Goal: Task Accomplishment & Management: Contribute content

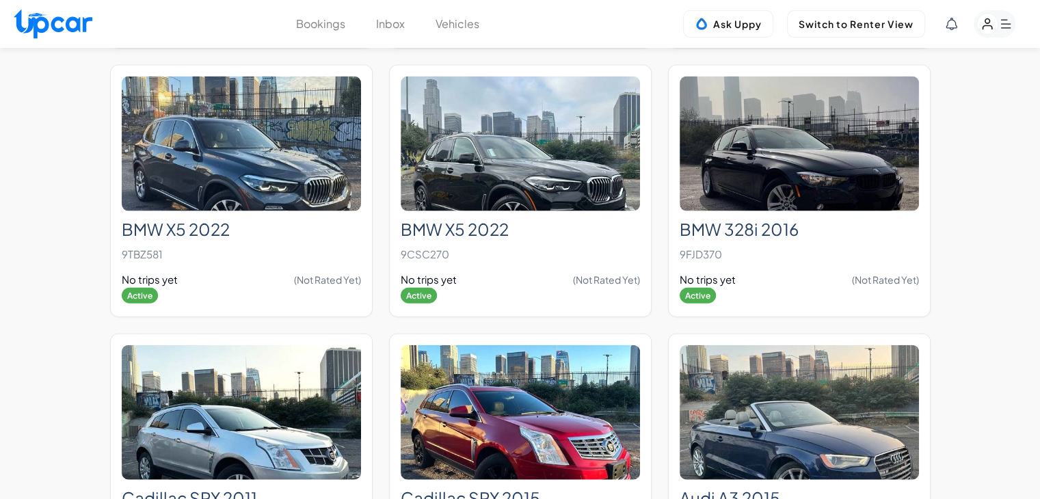
scroll to position [8158, 0]
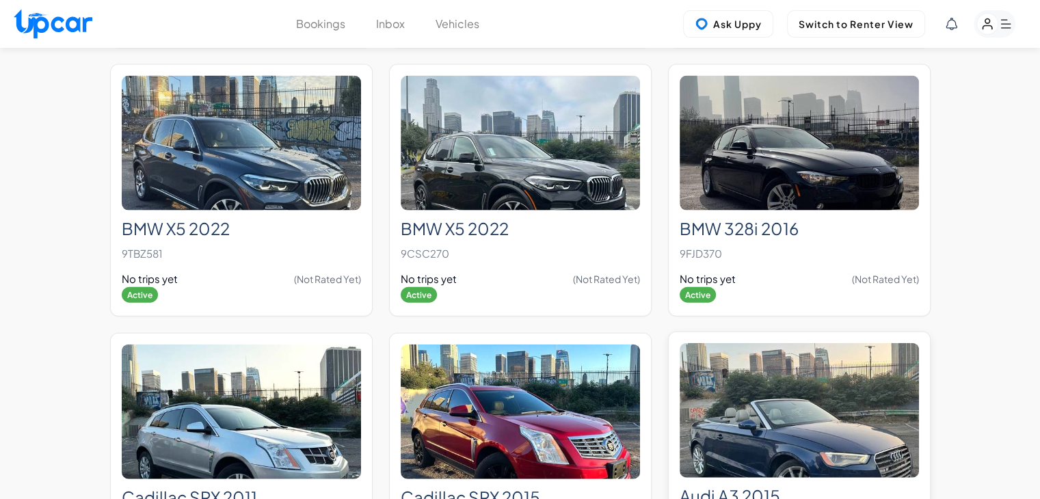
click at [757, 396] on img at bounding box center [798, 410] width 239 height 135
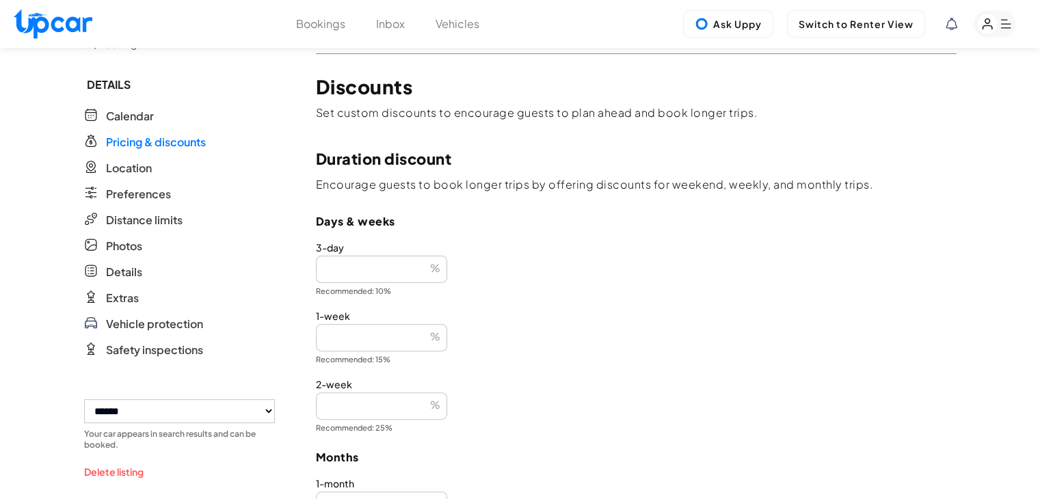
scroll to position [311, 0]
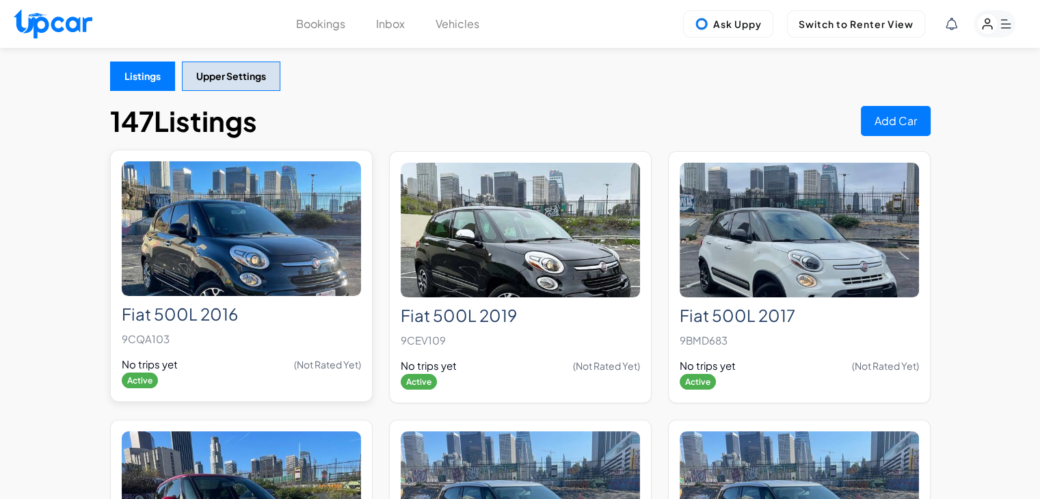
click at [345, 224] on img at bounding box center [241, 228] width 239 height 135
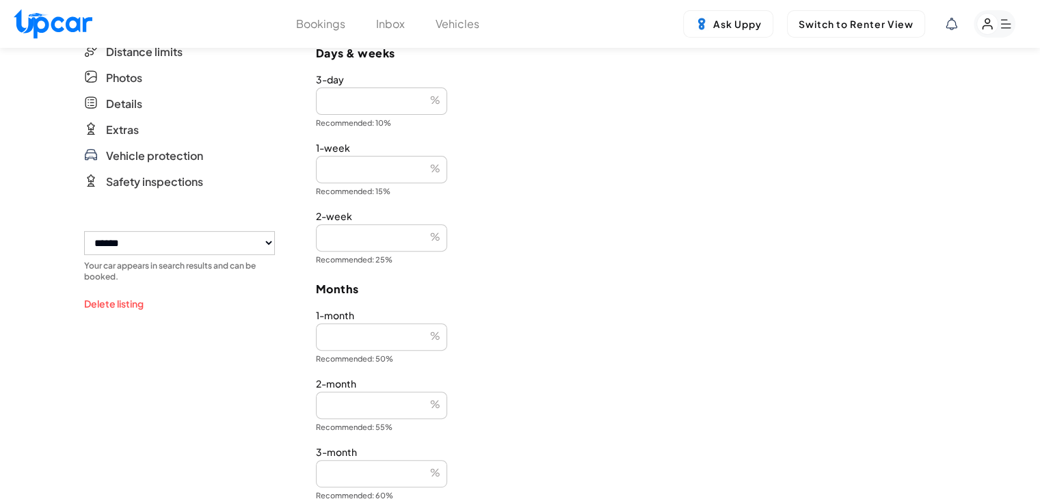
scroll to position [820, 0]
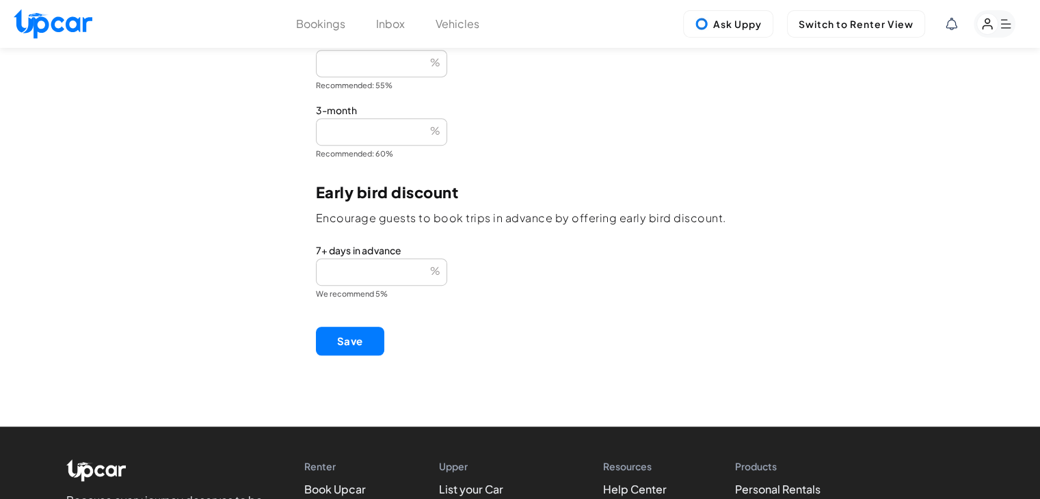
click at [369, 334] on button "Save" at bounding box center [350, 341] width 68 height 29
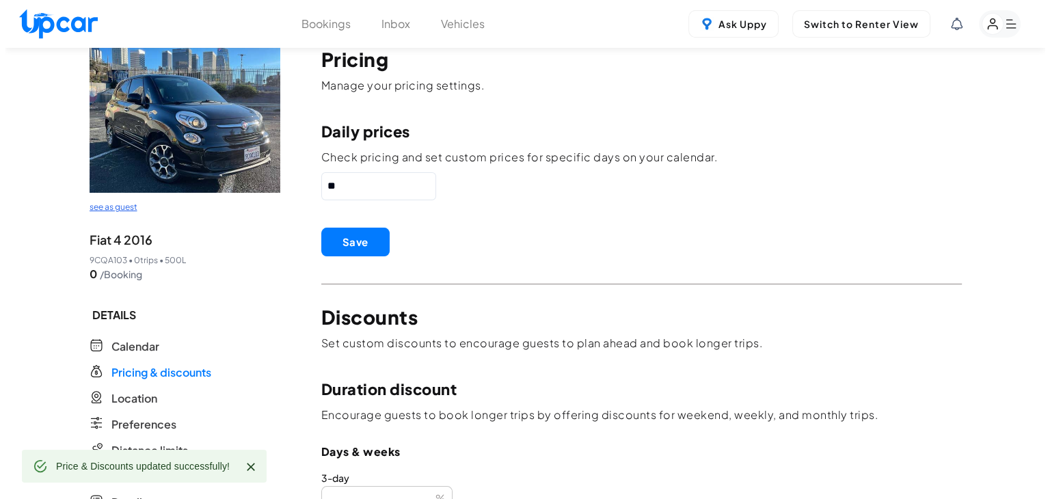
scroll to position [0, 0]
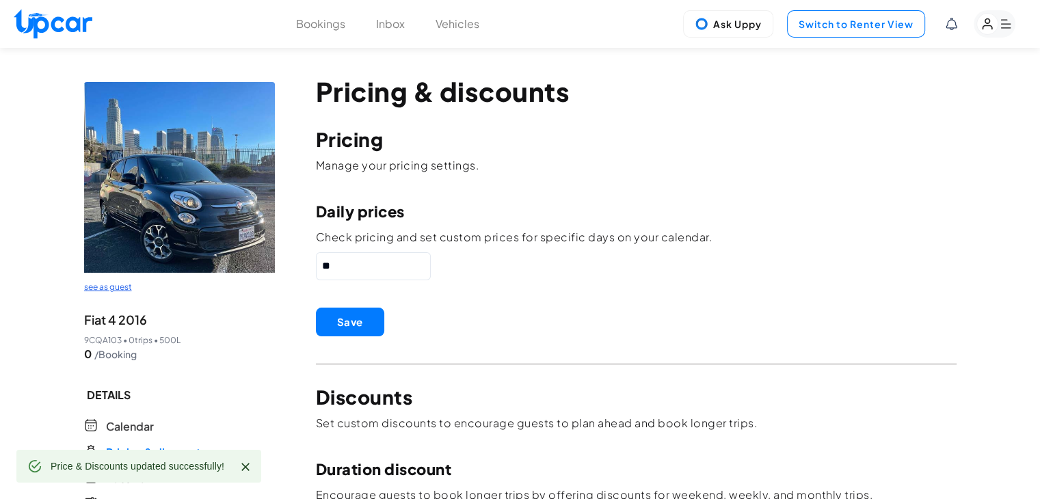
click at [876, 31] on button "Switch to Renter View" at bounding box center [856, 23] width 138 height 27
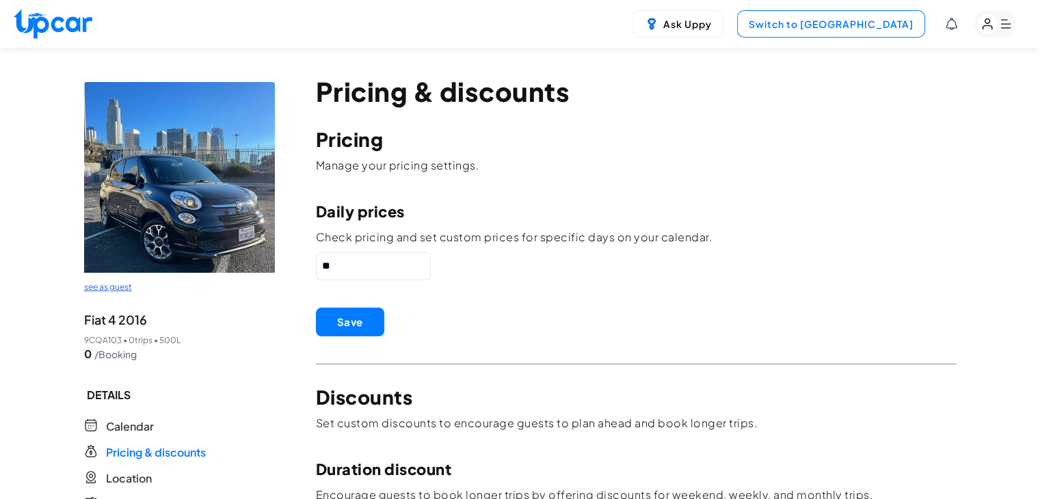
select select "********"
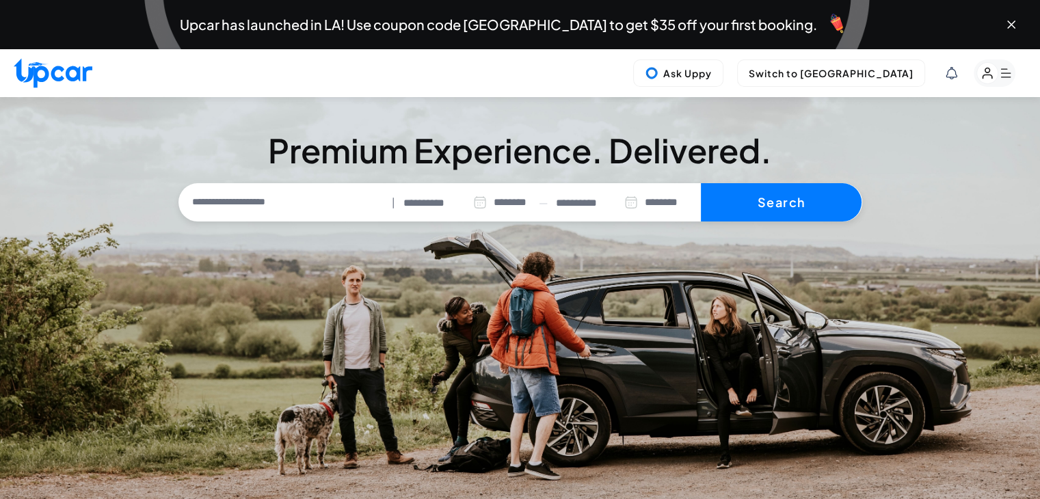
click at [257, 199] on input "text" at bounding box center [284, 202] width 205 height 29
click at [258, 242] on li "Current Location" at bounding box center [254, 234] width 105 height 16
type input "**********"
click at [811, 213] on button "Search" at bounding box center [781, 202] width 161 height 38
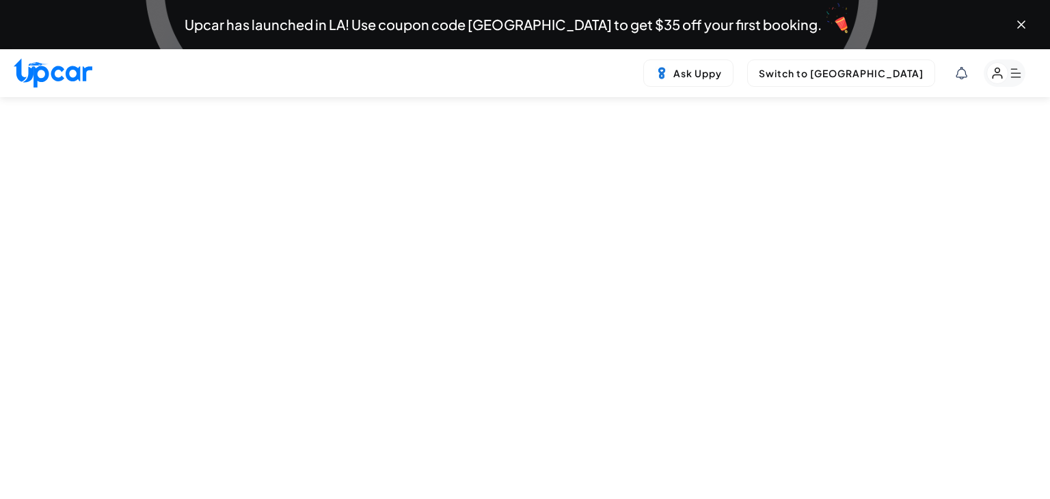
select select "********"
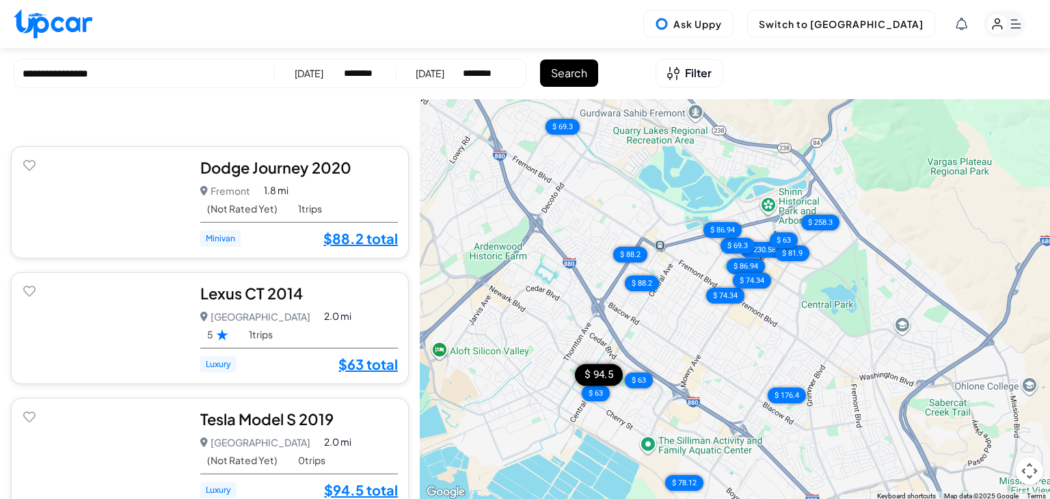
scroll to position [1288, 0]
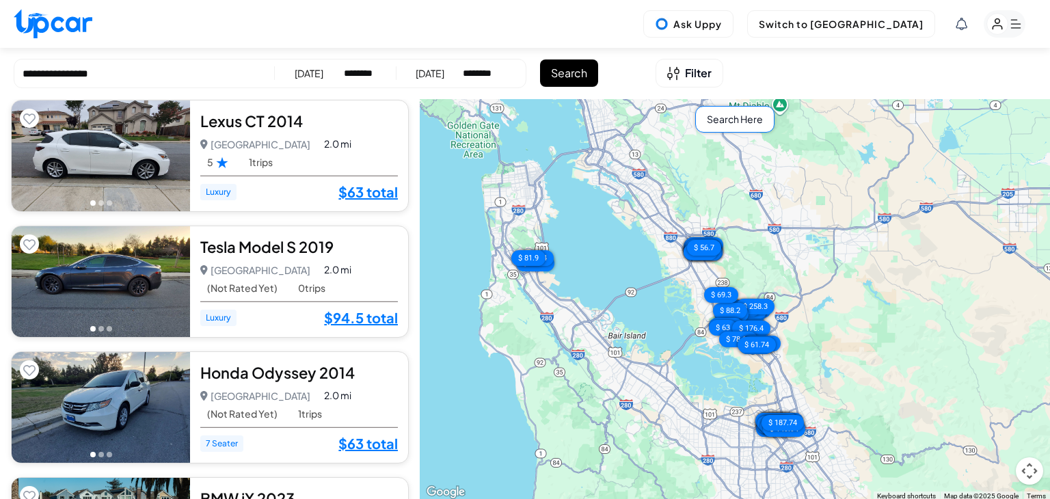
drag, startPoint x: 729, startPoint y: 377, endPoint x: 570, endPoint y: 198, distance: 239.2
click at [571, 187] on div "$ 86.94 $ 230.58 $ 69.3 $ 74.34 $ 86.94 $ 74.34 $ 81.9 $ 63 $ 258.3 $ 88.2 $ 88…" at bounding box center [735, 300] width 630 height 402
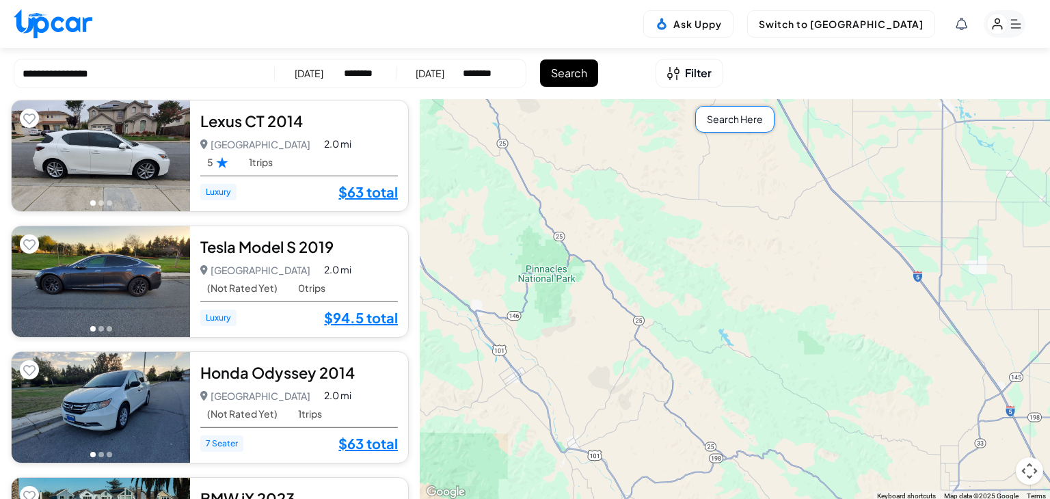
drag, startPoint x: 647, startPoint y: 299, endPoint x: 645, endPoint y: 243, distance: 56.1
click at [645, 252] on div "$ 86.94 $ 230.58 $ 69.3 $ 74.34 $ 86.94 $ 74.34 $ 81.9 $ 63 $ 258.3 $ 88.2 $ 88…" at bounding box center [735, 300] width 630 height 402
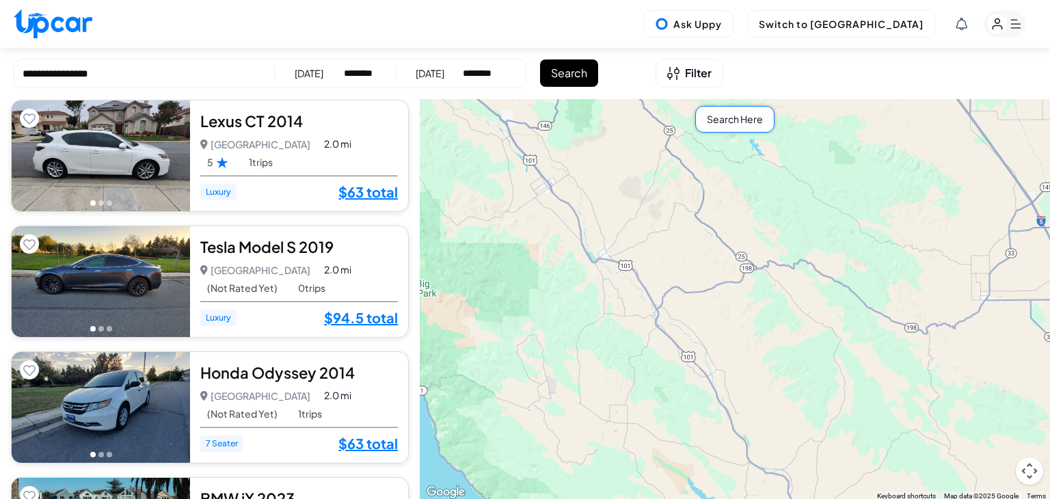
drag, startPoint x: 644, startPoint y: 170, endPoint x: 692, endPoint y: 200, distance: 56.2
click at [678, 129] on div "$ 86.94 $ 230.58 $ 69.3 $ 74.34 $ 86.94 $ 74.34 $ 81.9 $ 63 $ 258.3 $ 88.2 $ 88…" at bounding box center [735, 300] width 630 height 402
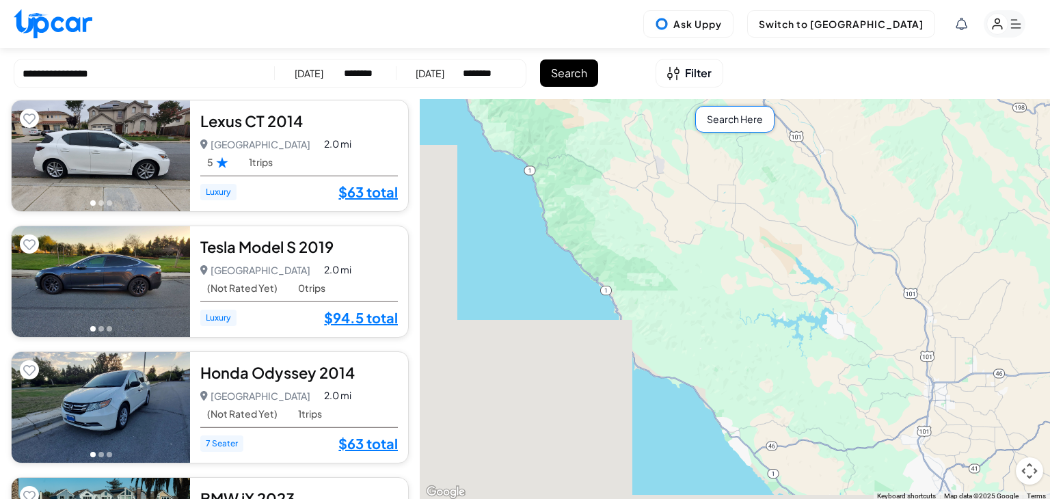
drag, startPoint x: 676, startPoint y: 277, endPoint x: 681, endPoint y: 147, distance: 130.0
click at [681, 148] on div "$ 86.94 $ 230.58 $ 69.3 $ 74.34 $ 86.94 $ 74.34 $ 81.9 $ 63 $ 258.3 $ 88.2 $ 88…" at bounding box center [735, 300] width 630 height 402
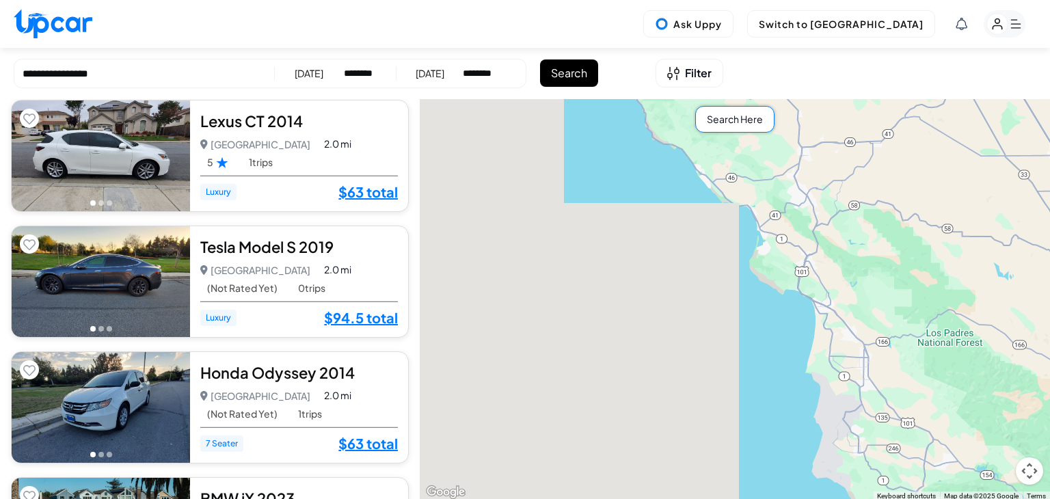
click at [116, 74] on input "**********" at bounding box center [144, 74] width 243 height 16
drag, startPoint x: 116, startPoint y: 74, endPoint x: 0, endPoint y: 78, distance: 115.6
click at [0, 78] on div "**********" at bounding box center [525, 73] width 1050 height 51
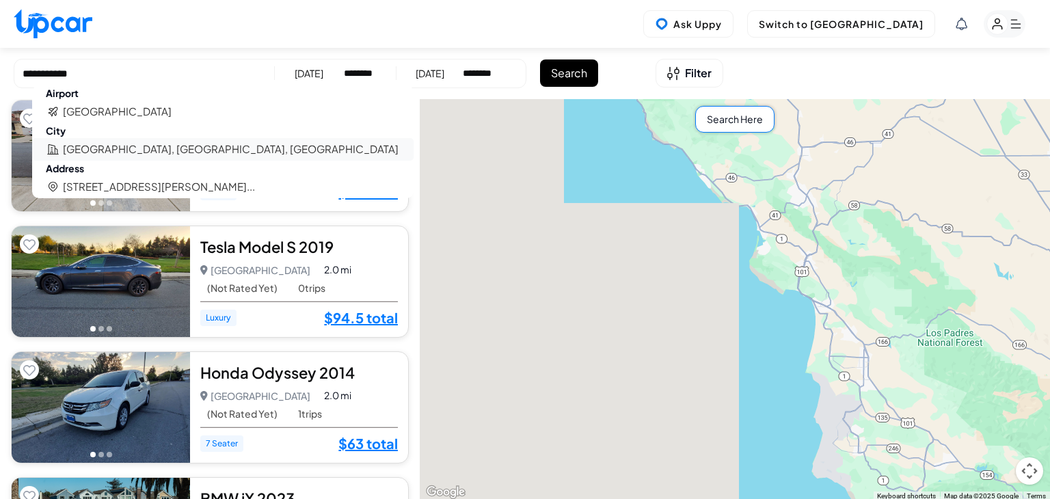
click at [140, 152] on li "Los Angeles, CA, USA" at bounding box center [231, 149] width 336 height 16
type input "**********"
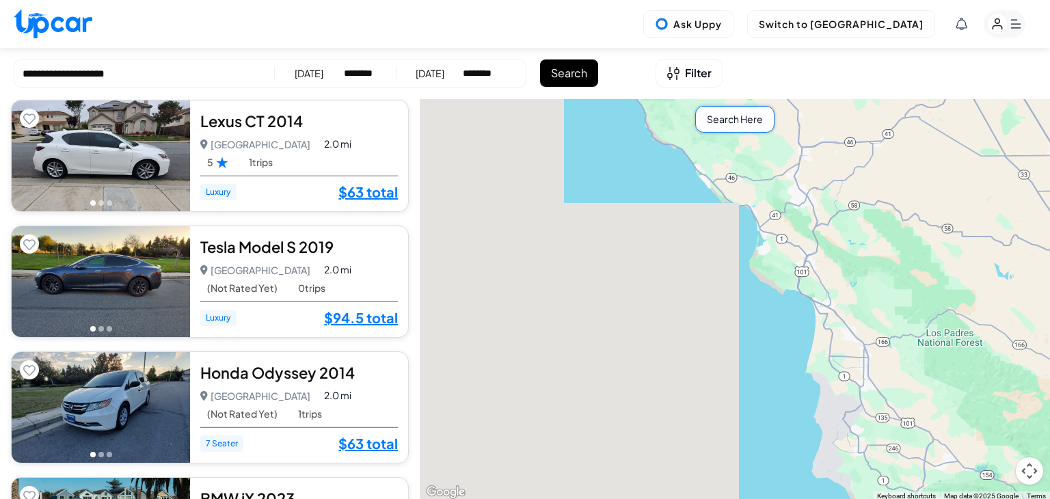
click at [558, 82] on button "Search" at bounding box center [569, 72] width 58 height 27
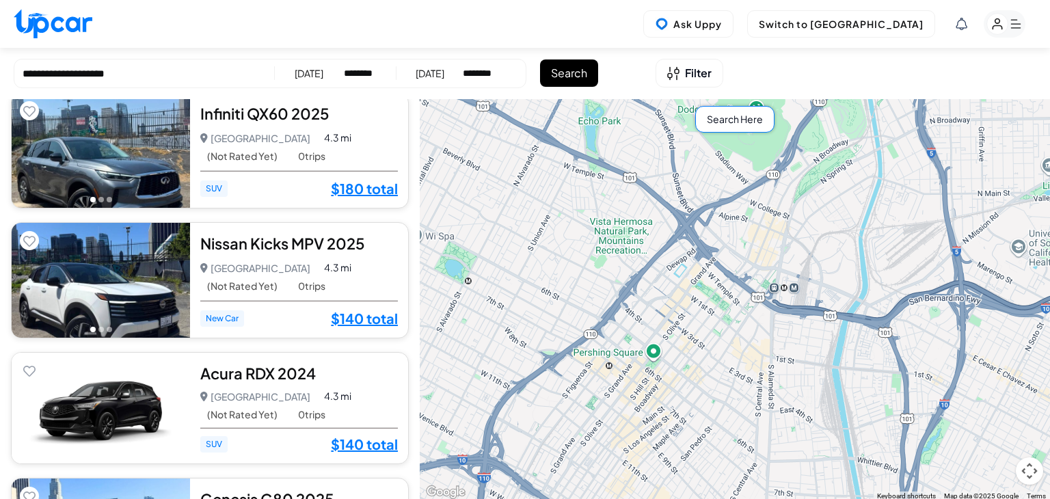
scroll to position [2119, 0]
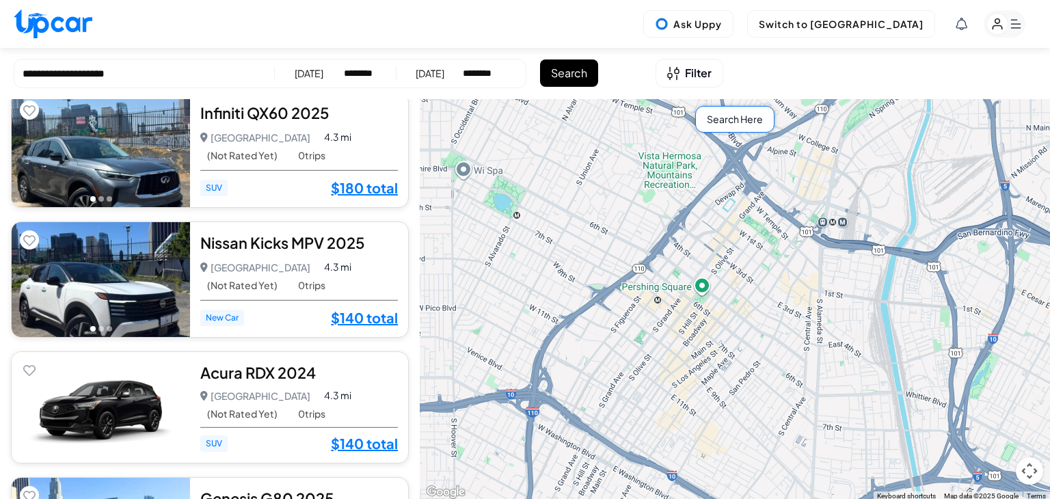
drag, startPoint x: 645, startPoint y: 290, endPoint x: 664, endPoint y: 259, distance: 37.2
click at [657, 271] on div "$ 100 $ 70 $ 70 $ 70 $ 90 $ 70 $ 140 $ 35 $ 100 $ 140 $ 140 $ 130 $ 140 $ 180 $…" at bounding box center [735, 300] width 630 height 402
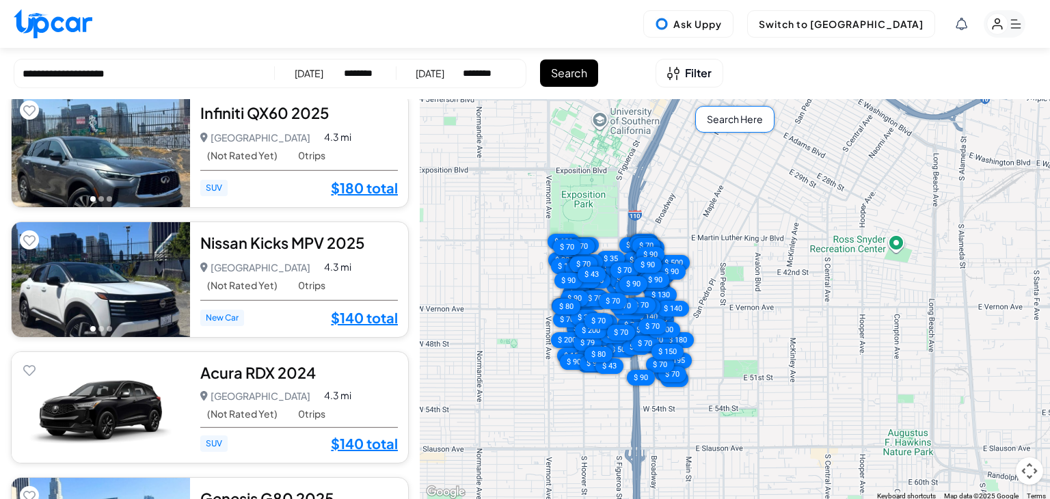
drag, startPoint x: 681, startPoint y: 378, endPoint x: 741, endPoint y: 336, distance: 73.6
click at [741, 336] on div "$ 100 $ 70 $ 70 $ 70 $ 90 $ 70 $ 140 $ 35 $ 100 $ 140 $ 140 $ 130 $ 140 $ 180 $…" at bounding box center [735, 300] width 630 height 402
click at [306, 78] on div "10/12/2025" at bounding box center [309, 73] width 29 height 14
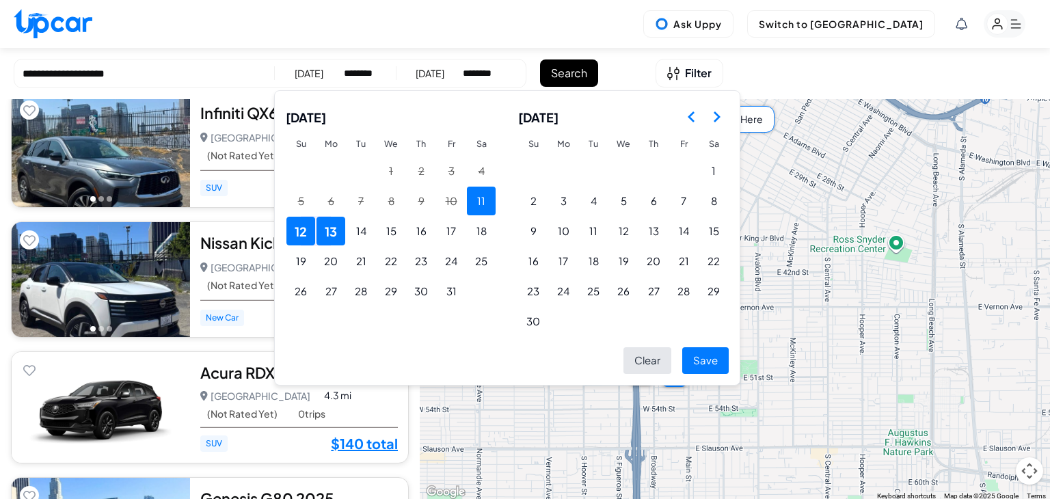
click at [478, 203] on button "11" at bounding box center [481, 201] width 29 height 29
drag, startPoint x: 385, startPoint y: 233, endPoint x: 440, endPoint y: 255, distance: 59.5
click at [384, 233] on button "15" at bounding box center [391, 231] width 29 height 29
click at [716, 375] on div "October 2025 Su Mo Tu We Th Fr Sa 1 2 3 4 5 6 7 8 9 10 11 12 13 14 15 16 17 18 …" at bounding box center [507, 237] width 466 height 295
click at [716, 366] on button "Save" at bounding box center [705, 360] width 46 height 27
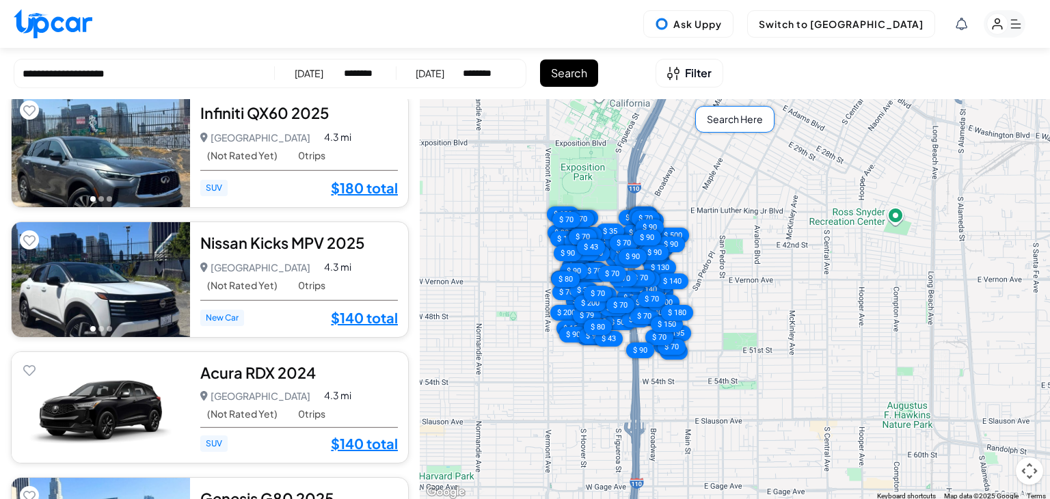
drag, startPoint x: 744, startPoint y: 278, endPoint x: 703, endPoint y: 257, distance: 45.6
click at [742, 268] on div "$ 100 $ 70 $ 70 $ 70 $ 90 $ 70 $ 140 $ 35 $ 100 $ 140 $ 140 $ 130 $ 140 $ 180 $…" at bounding box center [735, 300] width 630 height 402
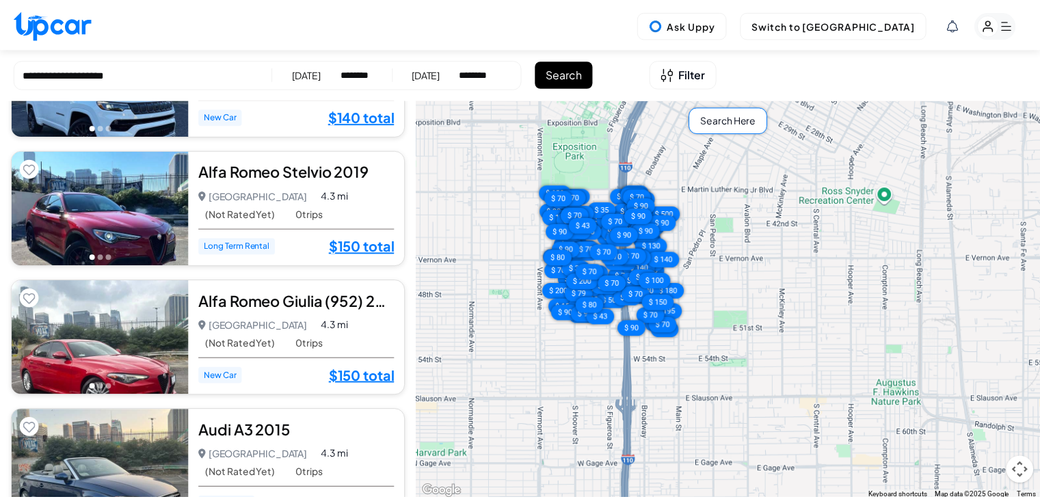
scroll to position [4169, 0]
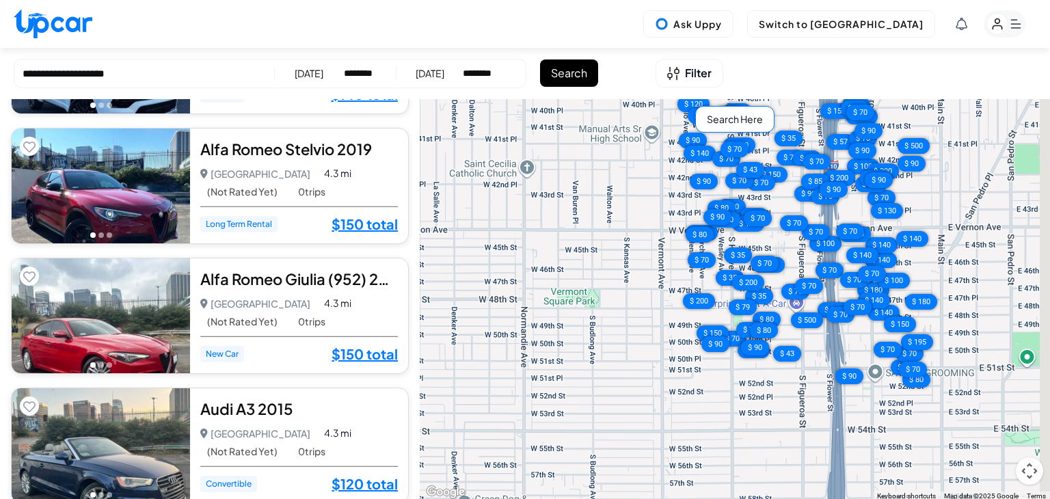
drag, startPoint x: 650, startPoint y: 293, endPoint x: 515, endPoint y: 288, distance: 134.7
click at [515, 288] on div "$ 100 $ 70 $ 70 $ 70 $ 90 $ 70 $ 140 $ 35 $ 100 $ 140 $ 140 $ 130 $ 140 $ 180 $…" at bounding box center [735, 300] width 630 height 402
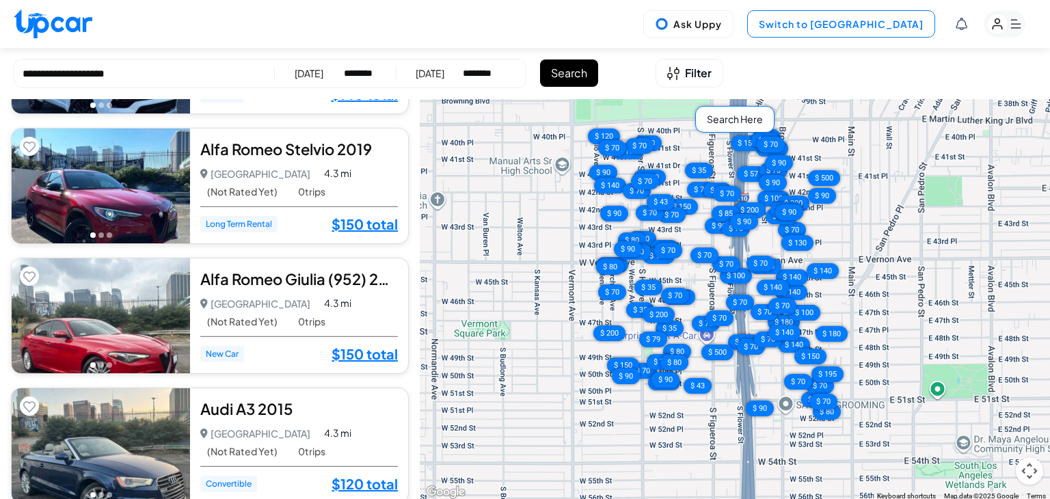
click at [823, 31] on button "Switch to Upper View" at bounding box center [841, 23] width 188 height 27
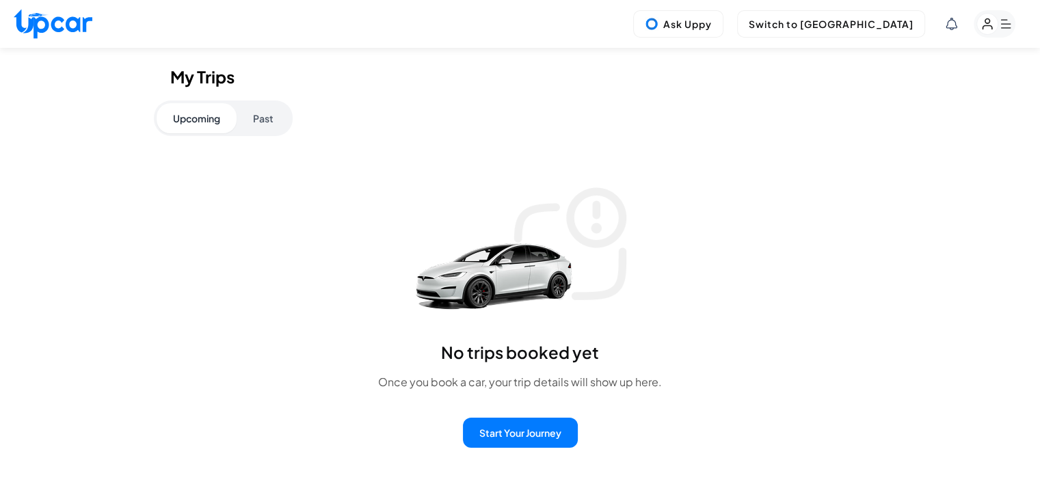
click at [265, 111] on button "Past" at bounding box center [262, 118] width 53 height 30
click at [995, 33] on rect "button" at bounding box center [994, 23] width 42 height 27
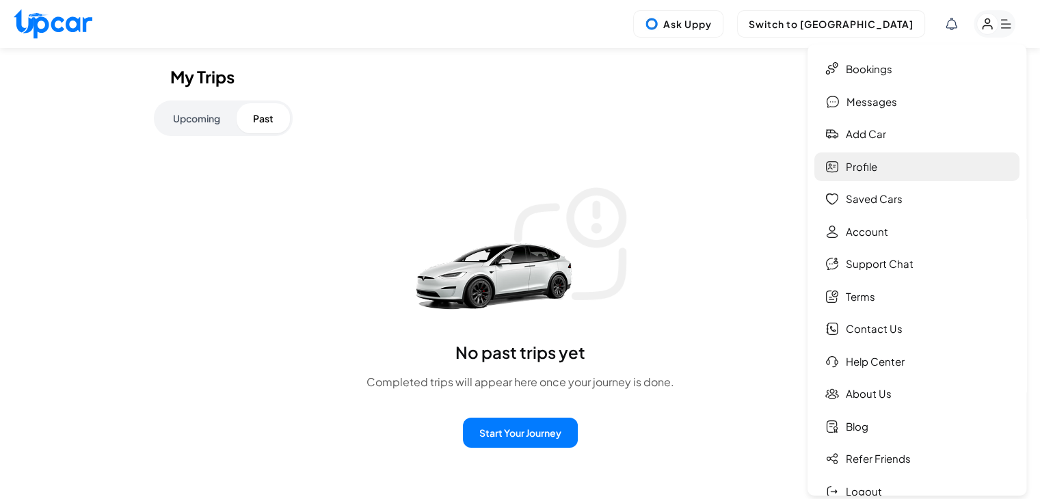
click at [899, 169] on link "Profile" at bounding box center [916, 166] width 205 height 29
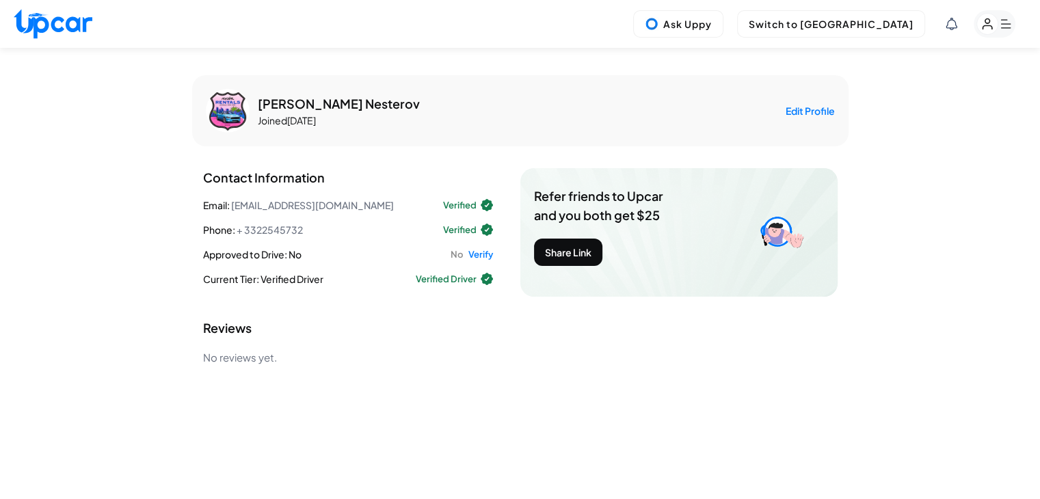
click at [998, 25] on rect "button" at bounding box center [994, 23] width 42 height 27
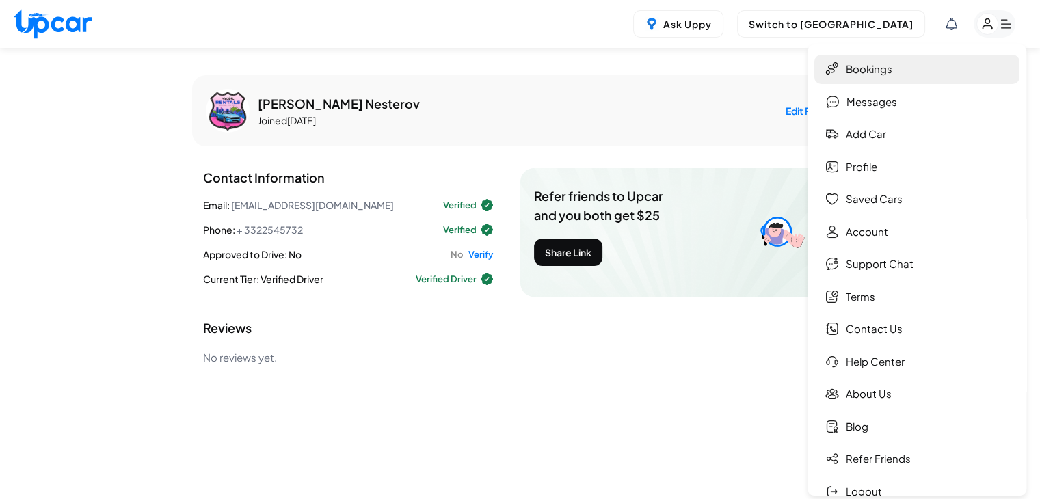
click at [902, 74] on link "Bookings" at bounding box center [916, 69] width 205 height 29
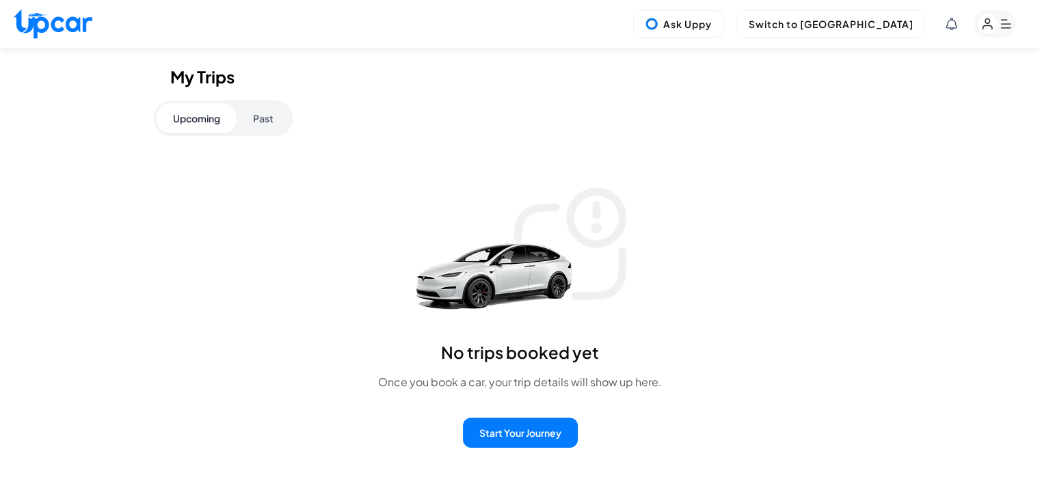
click at [990, 26] on rect "button" at bounding box center [987, 24] width 21 height 21
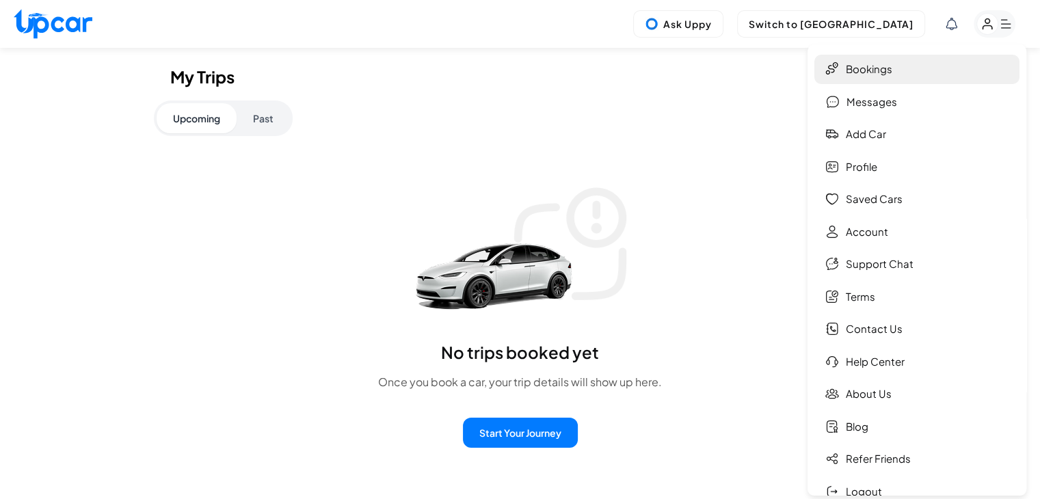
click at [889, 70] on link "Bookings" at bounding box center [916, 69] width 205 height 29
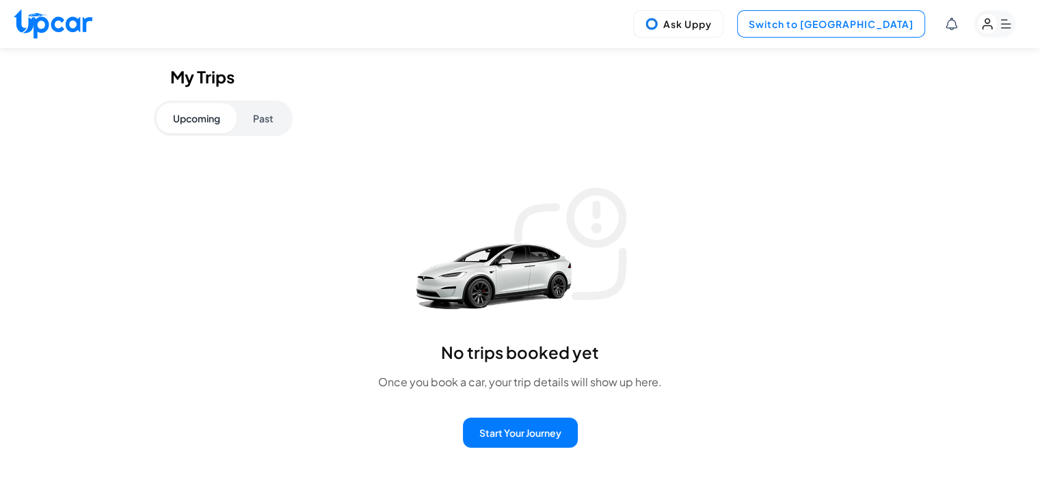
click at [862, 31] on button "Switch to Upper View" at bounding box center [831, 23] width 188 height 27
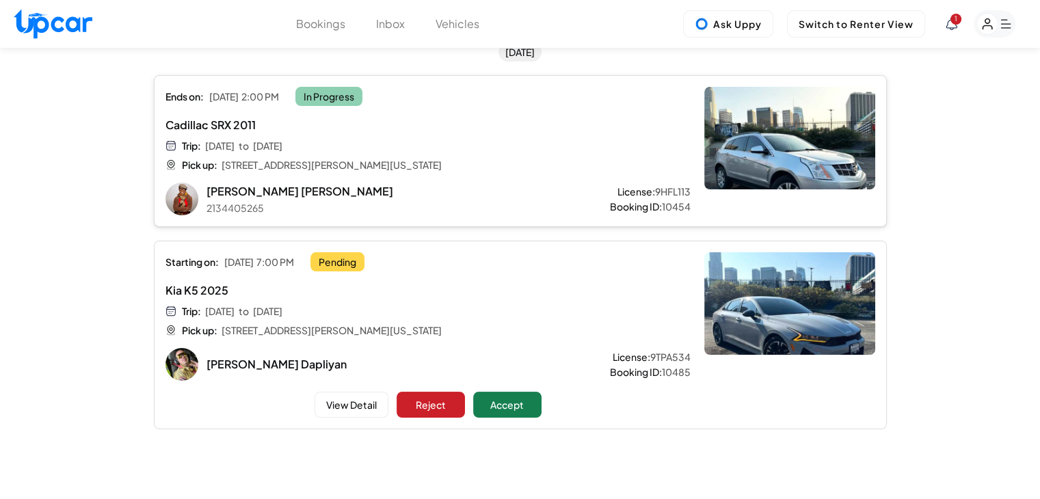
scroll to position [205, 0]
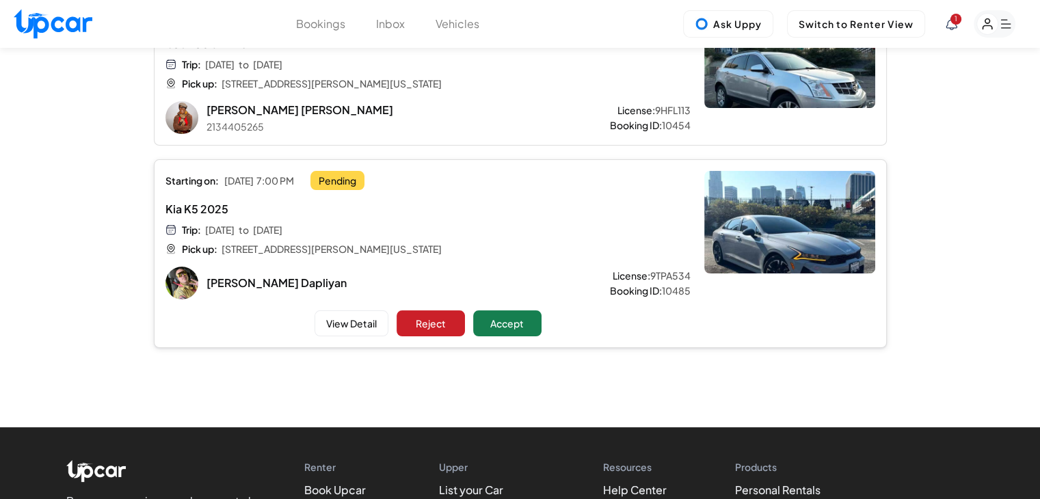
click at [500, 260] on div "Starting on: Sat, Oct 11 7:00 PM Pending Kia K5 2025 Trip: Sat, Oct 11 to Tue, …" at bounding box center [427, 253] width 525 height 165
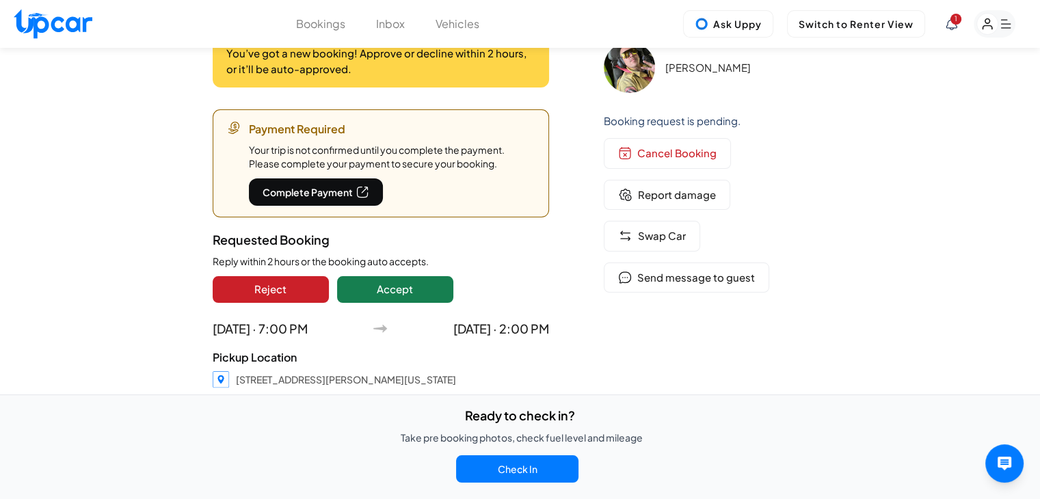
scroll to position [137, 0]
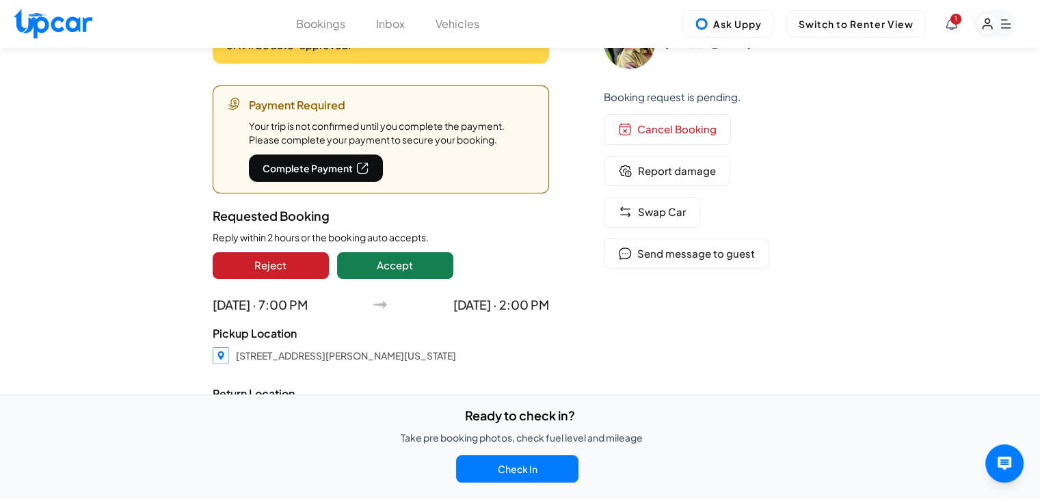
click at [362, 165] on img at bounding box center [362, 168] width 14 height 14
click at [673, 217] on span "Swap Car" at bounding box center [662, 212] width 48 height 16
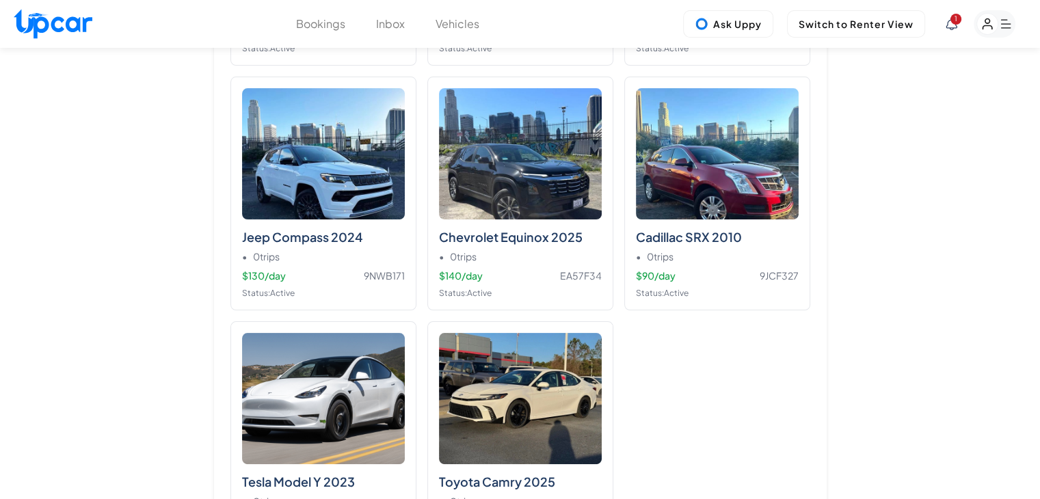
scroll to position [10810, 0]
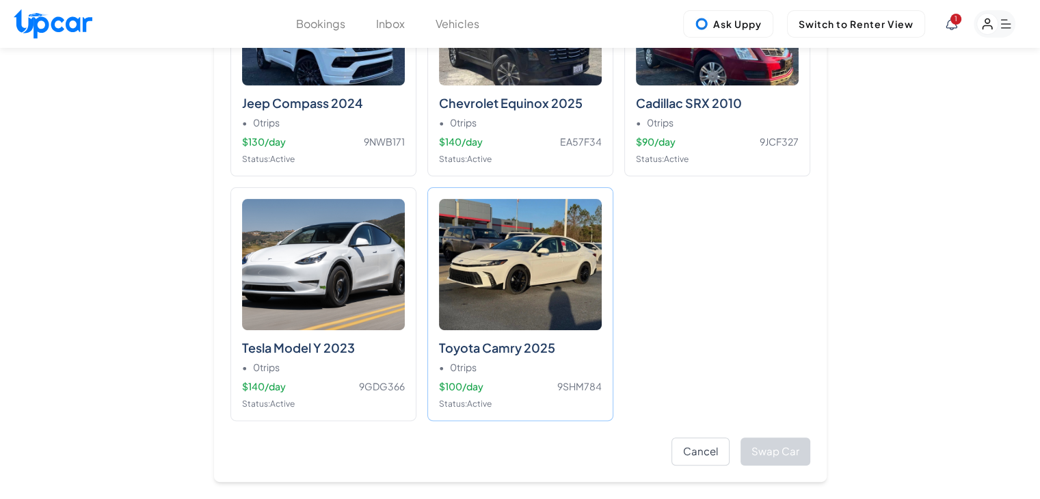
click at [536, 275] on img at bounding box center [520, 264] width 163 height 131
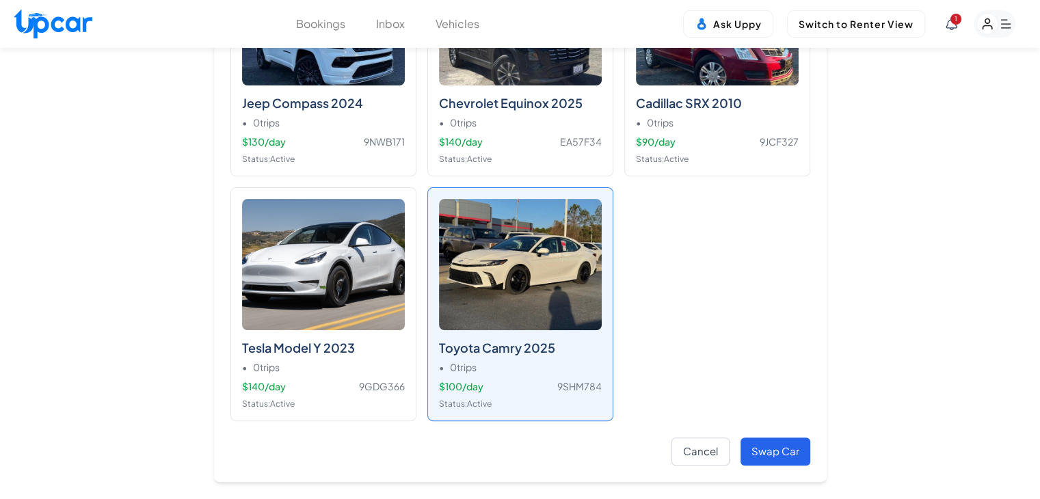
click at [780, 437] on button "Swap Car" at bounding box center [775, 451] width 70 height 28
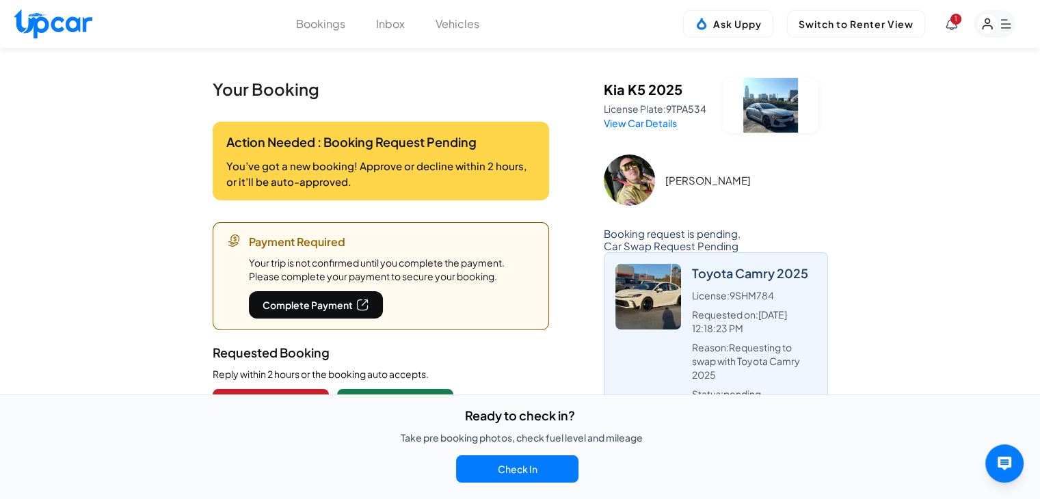
click at [957, 23] on span "1" at bounding box center [955, 19] width 11 height 11
click at [954, 25] on icon at bounding box center [951, 24] width 12 height 12
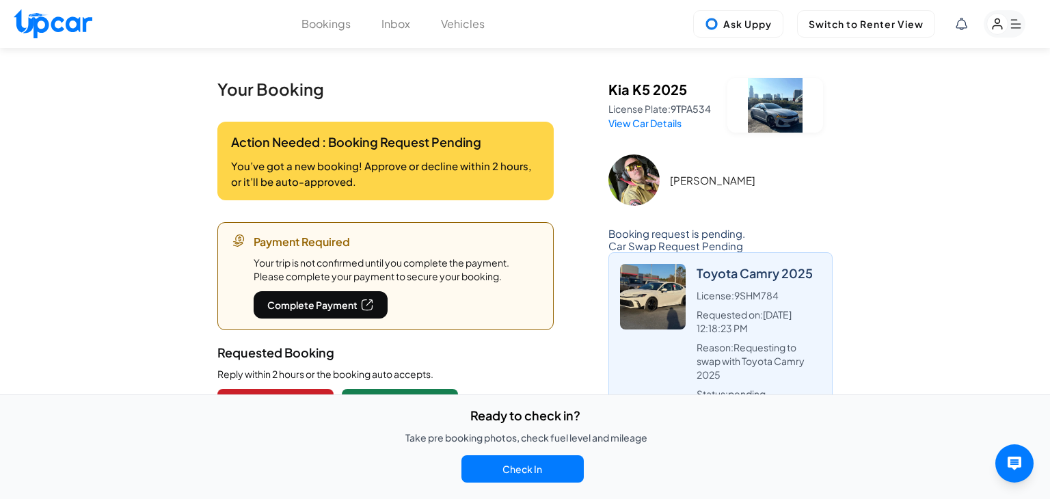
click at [906, 327] on div at bounding box center [525, 249] width 1050 height 499
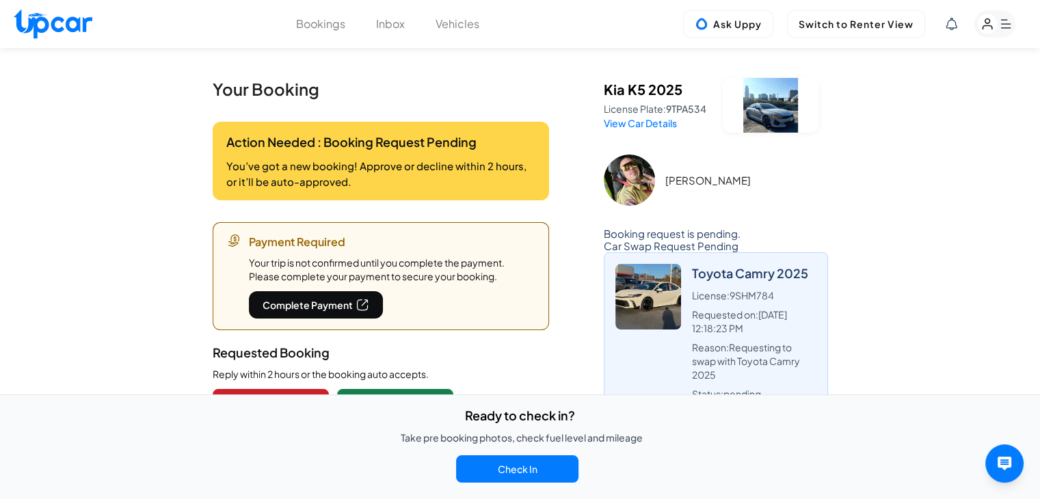
click at [656, 124] on link "View Car Details" at bounding box center [640, 123] width 73 height 12
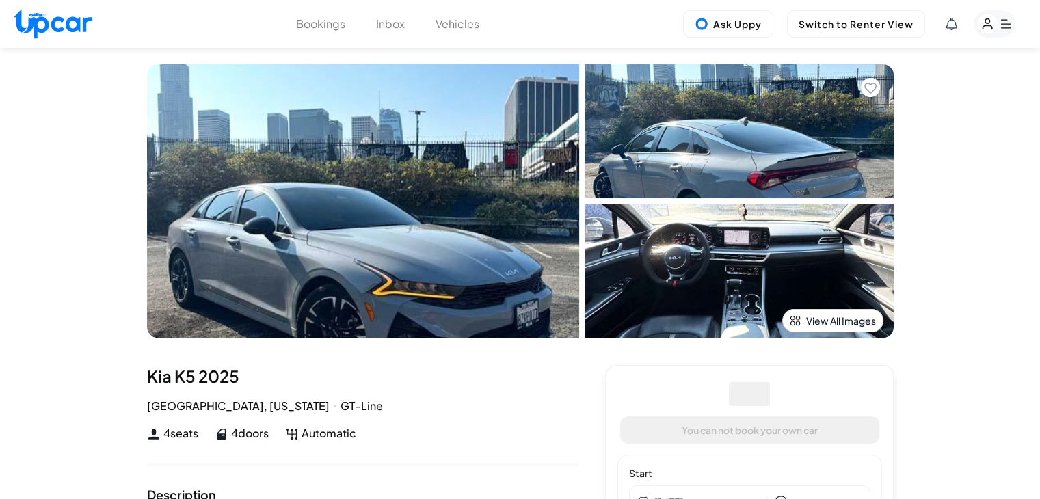
select select "********"
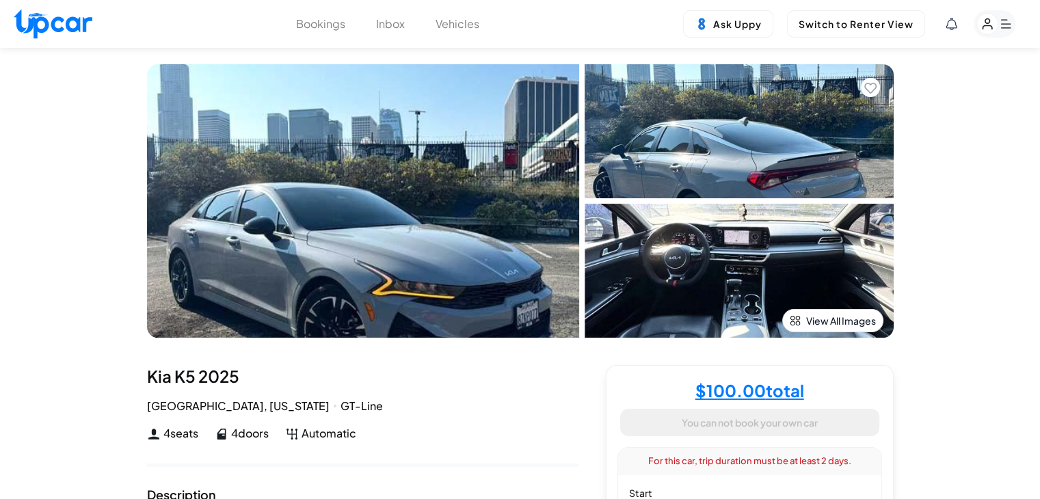
click at [474, 25] on button "Vehicles" at bounding box center [457, 24] width 44 height 16
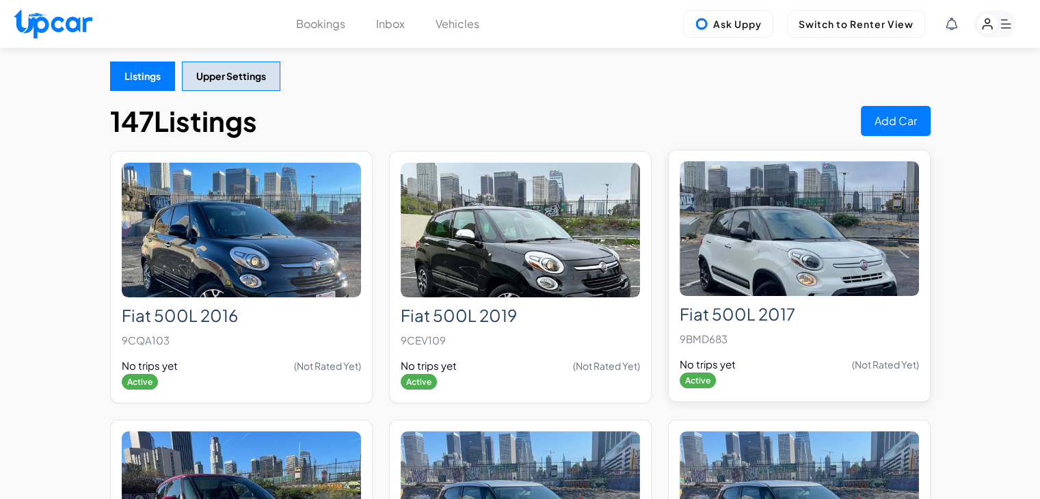
click at [834, 230] on img at bounding box center [798, 228] width 239 height 135
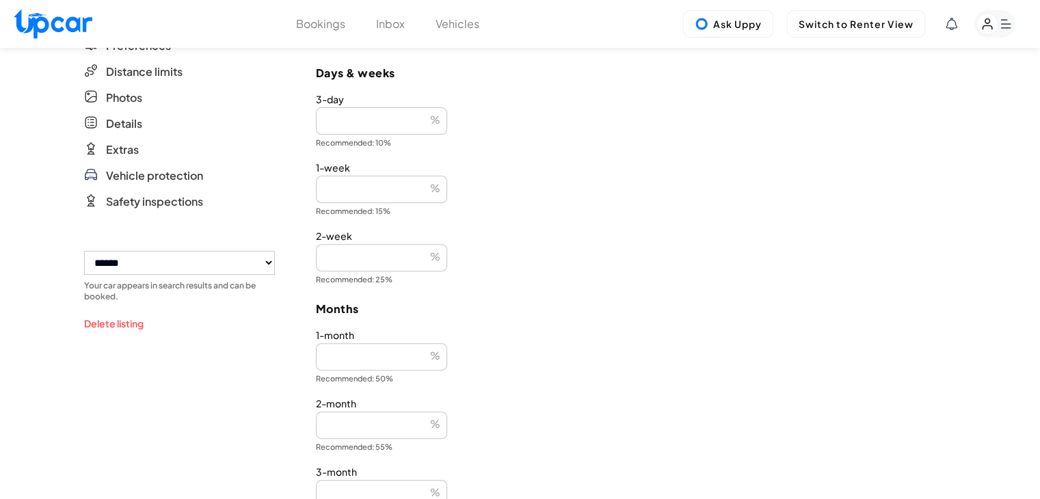
scroll to position [410, 0]
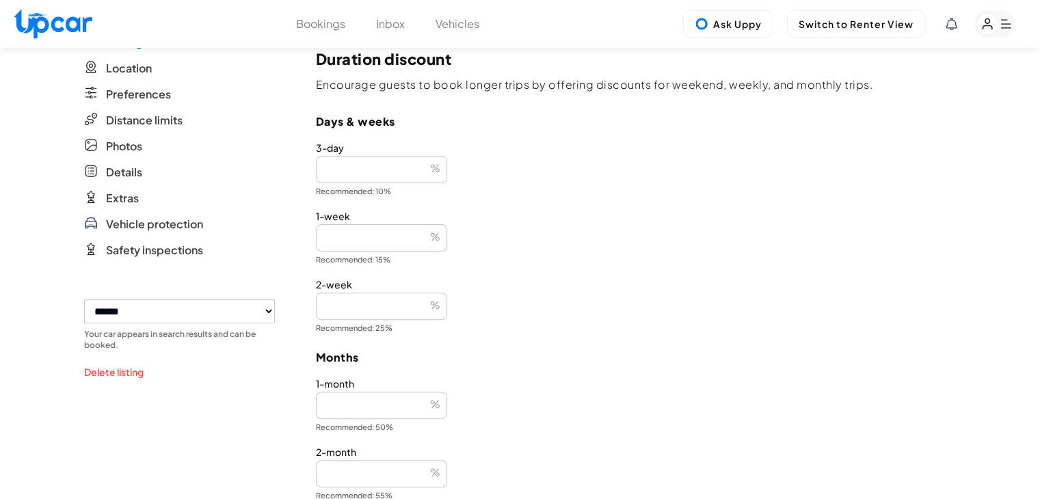
click at [246, 318] on select "**********" at bounding box center [179, 311] width 191 height 24
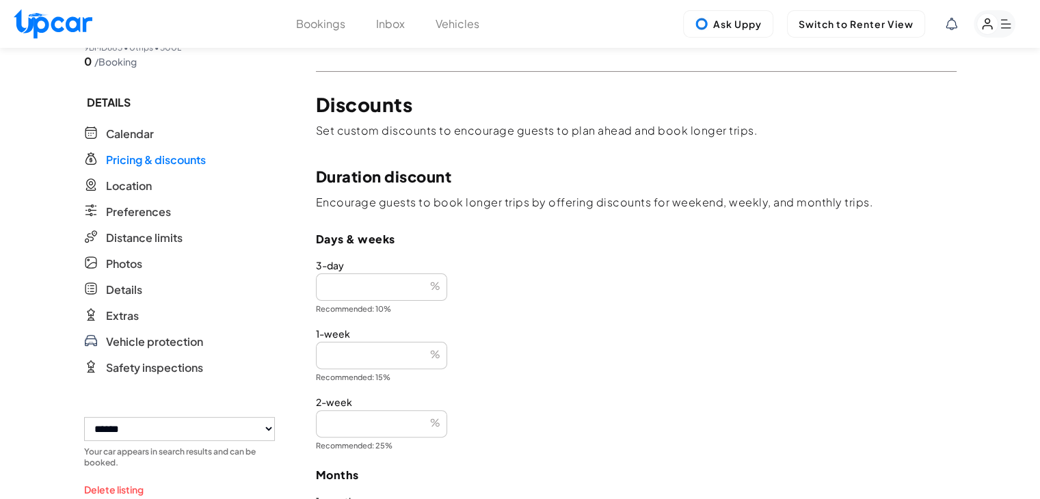
scroll to position [273, 0]
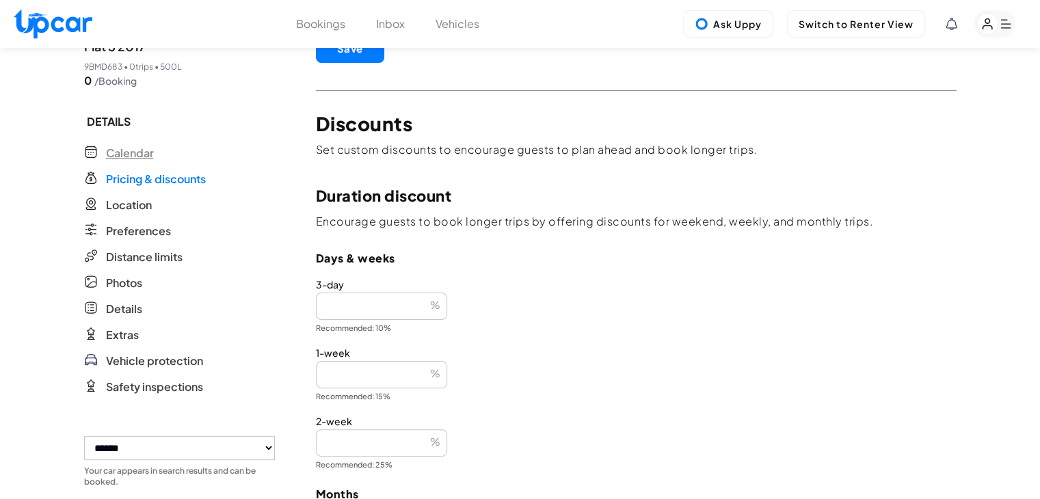
click at [139, 154] on span "Calendar" at bounding box center [130, 153] width 48 height 16
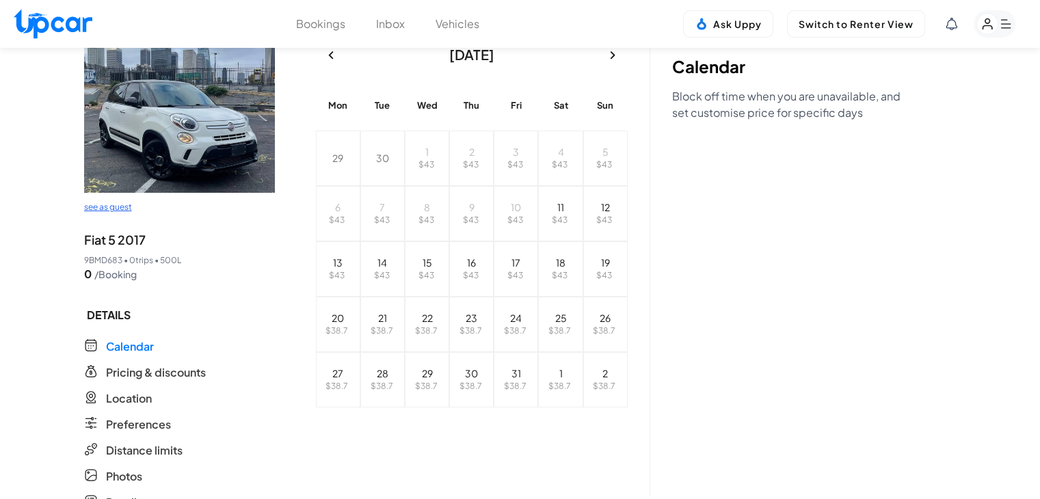
scroll to position [205, 0]
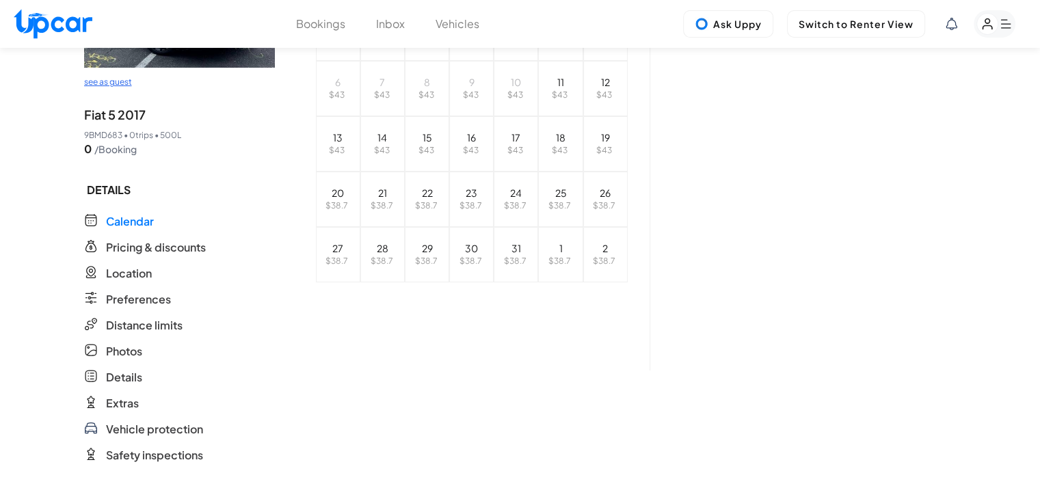
click at [172, 299] on p "Preferences Preferences" at bounding box center [179, 299] width 191 height 16
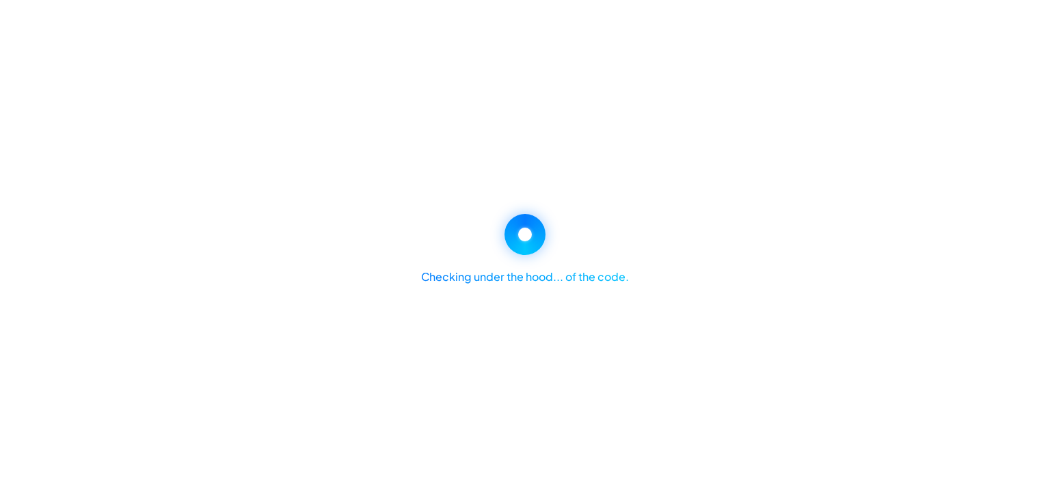
select select "*"
select select "****"
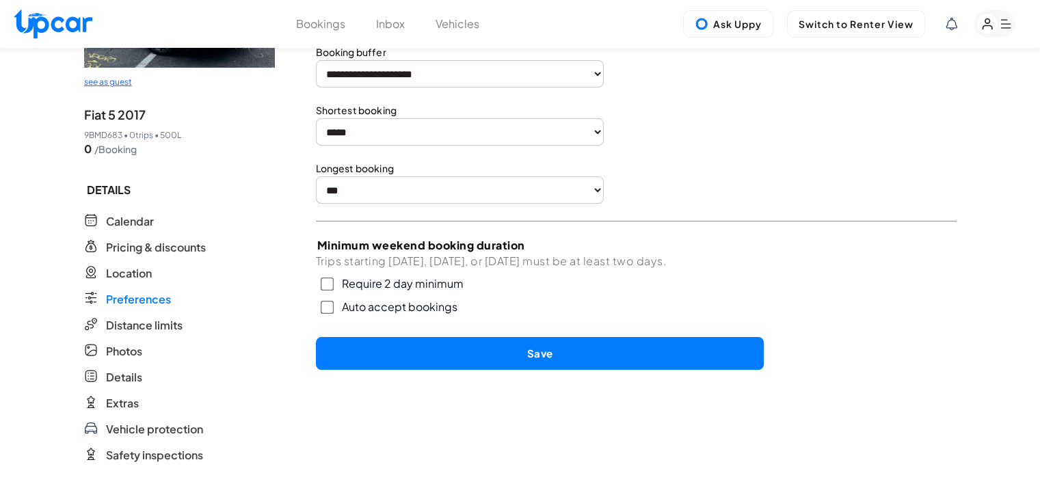
click at [163, 299] on span "Preferences" at bounding box center [138, 299] width 65 height 16
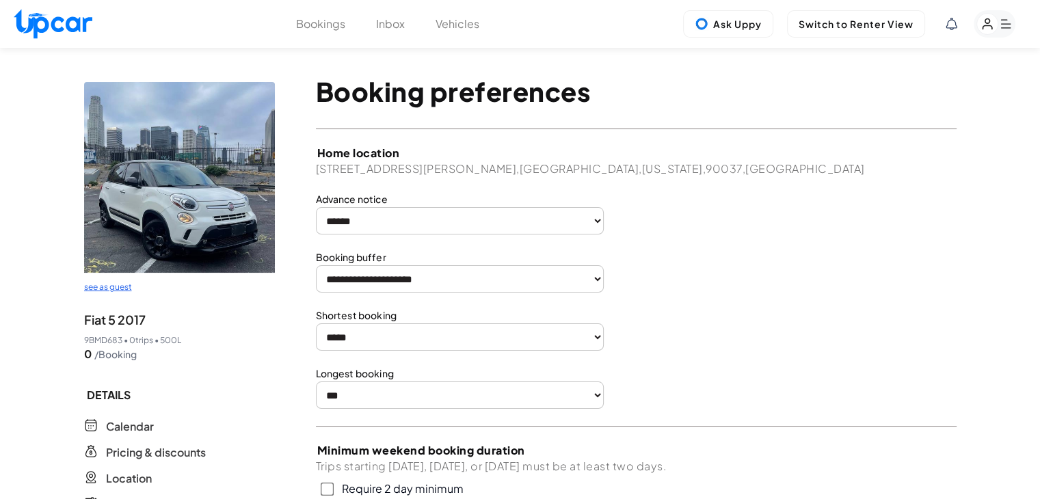
click at [68, 16] on img at bounding box center [53, 23] width 79 height 29
select select "********"
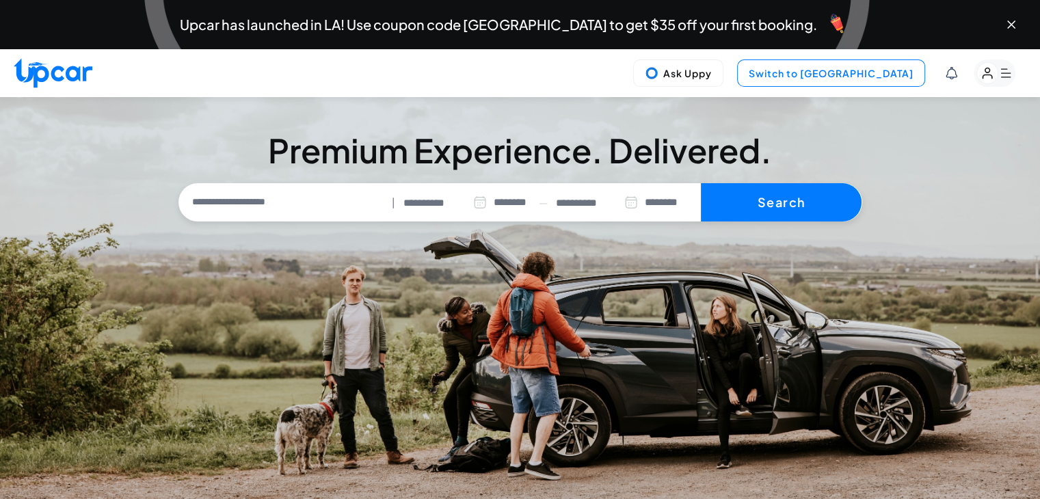
click at [851, 69] on button "Switch to Upper View" at bounding box center [831, 72] width 188 height 27
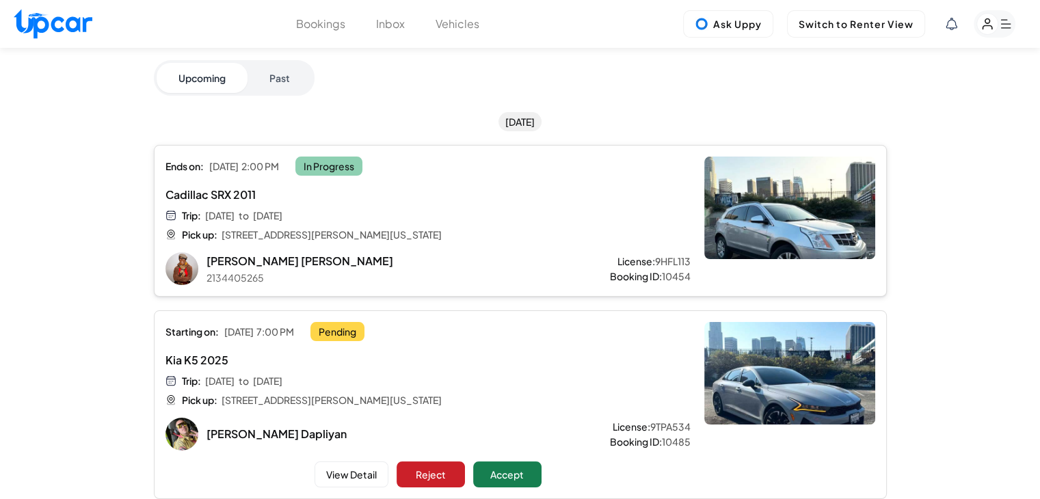
scroll to position [137, 0]
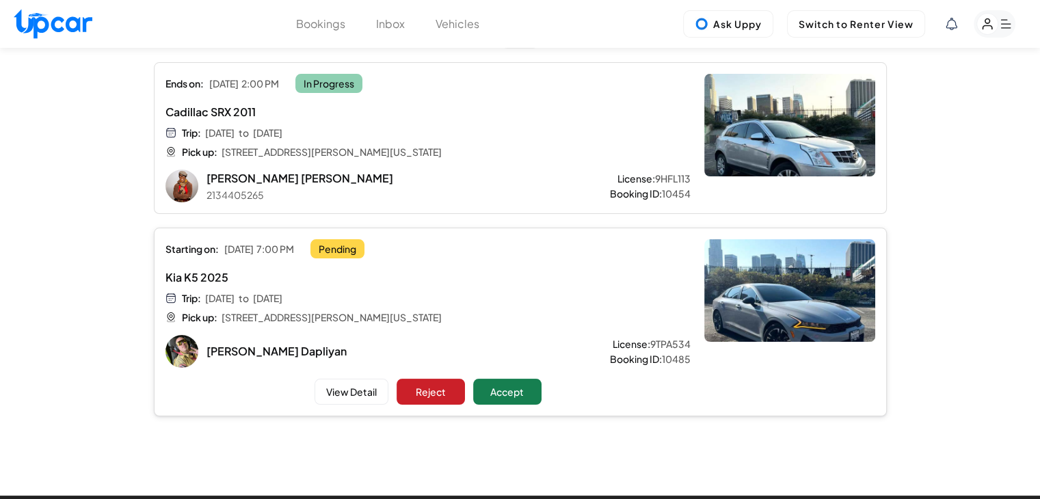
click at [577, 315] on div "Trip: Sat, Oct 11 to Tue, Oct 14 Pick up: 4500 South Figueroa Street, Los Angel…" at bounding box center [383, 307] width 436 height 33
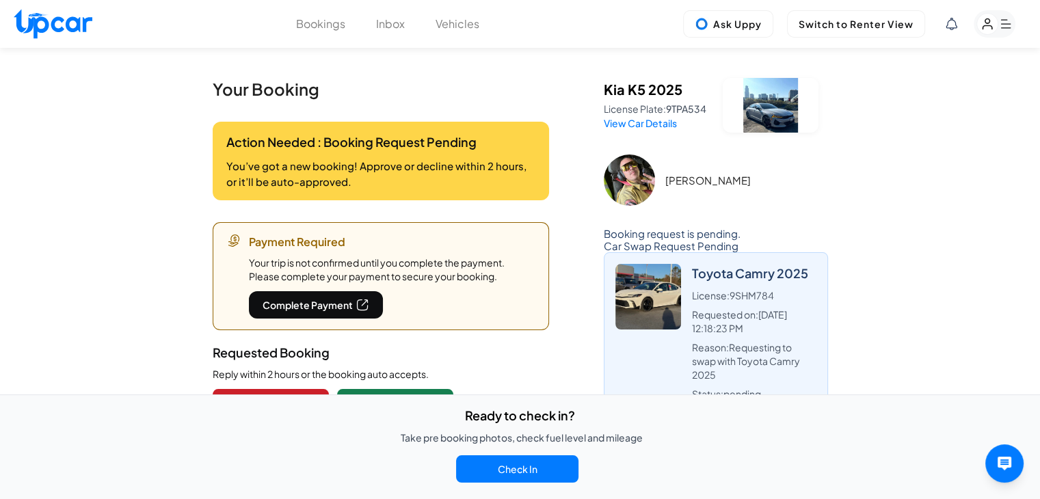
click at [951, 25] on icon at bounding box center [951, 24] width 12 height 12
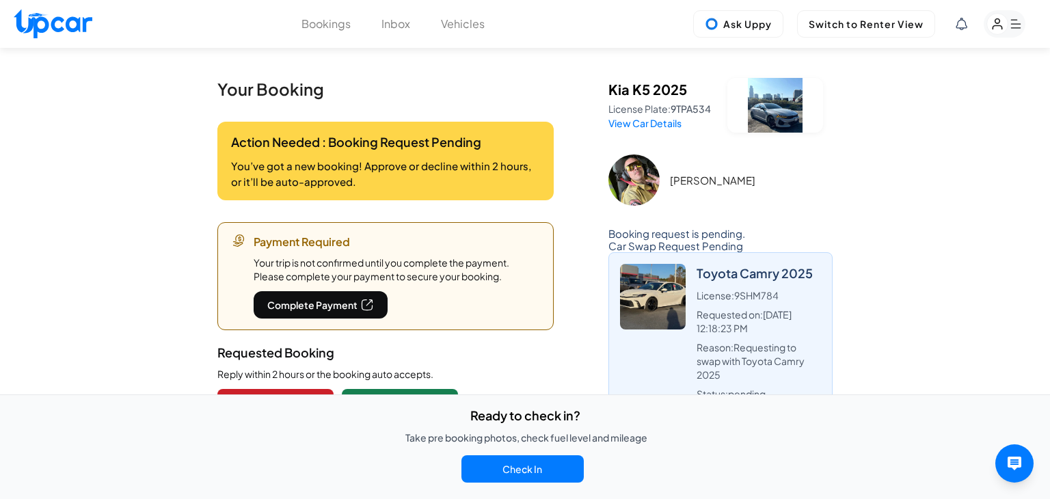
click at [883, 120] on span "New Booking Request" at bounding box center [874, 124] width 100 height 12
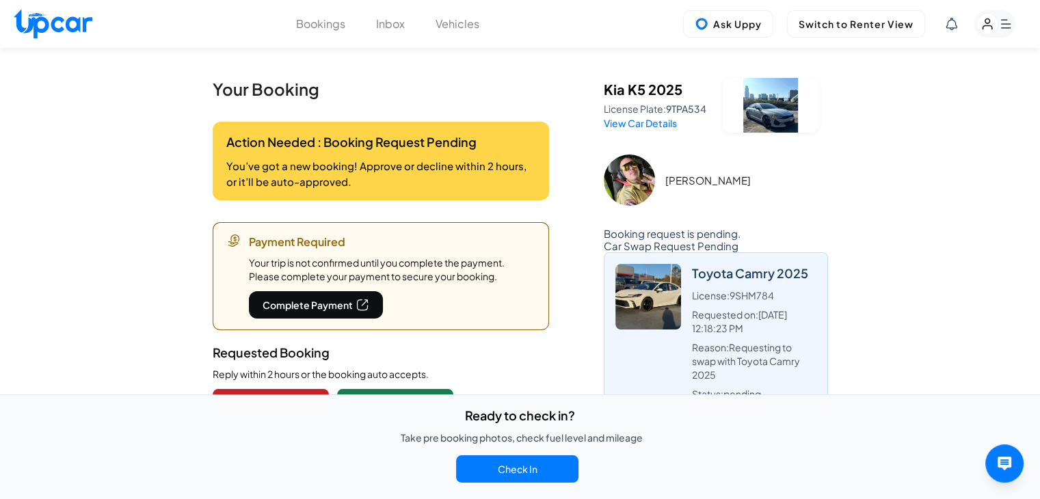
scroll to position [68, 0]
click at [958, 33] on div "1" at bounding box center [980, 23] width 70 height 27
click at [954, 14] on span "1" at bounding box center [955, 19] width 11 height 11
click at [957, 27] on div "1" at bounding box center [980, 23] width 70 height 27
click at [956, 19] on span "1" at bounding box center [955, 19] width 11 height 11
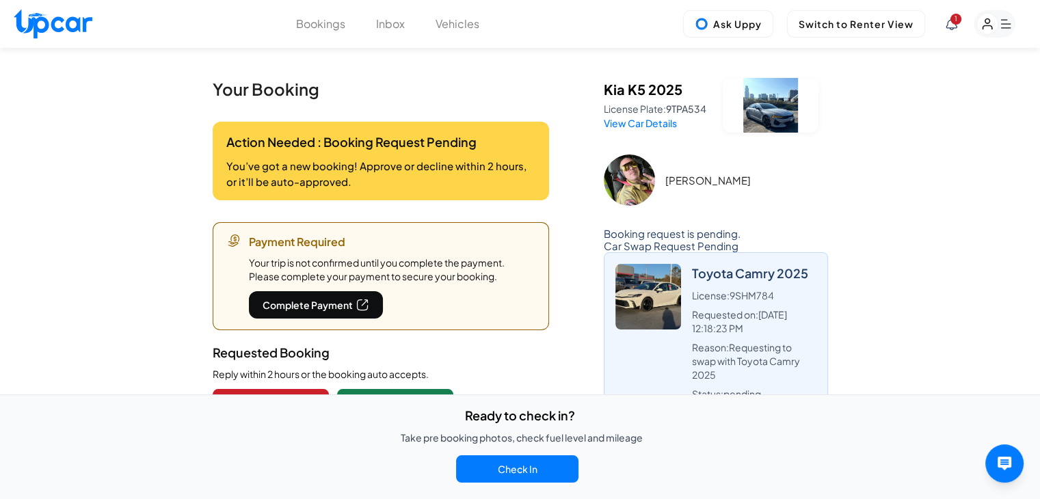
click at [954, 29] on icon at bounding box center [951, 24] width 12 height 12
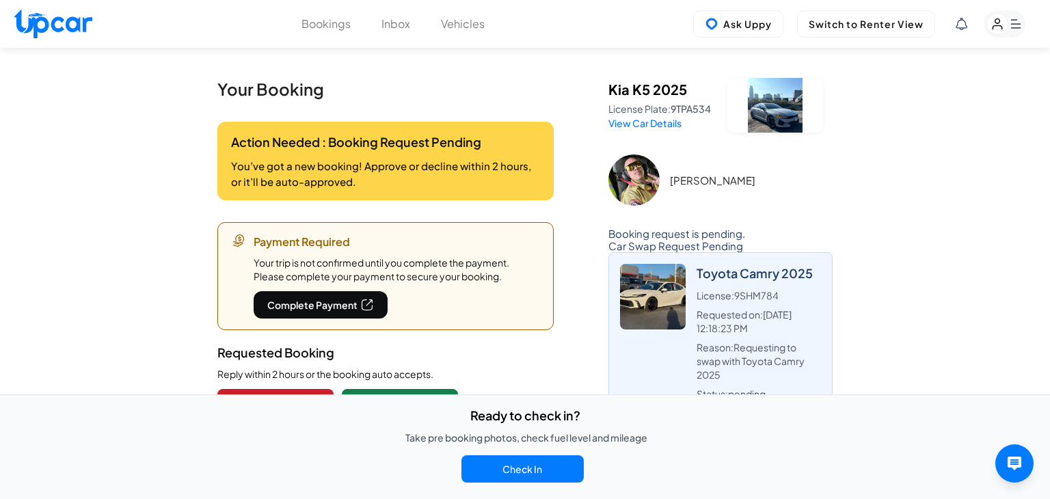
click at [943, 124] on div "New Booking Request You have a new booking request for Cadillac SRX 2015. Pleas…" at bounding box center [926, 145] width 204 height 58
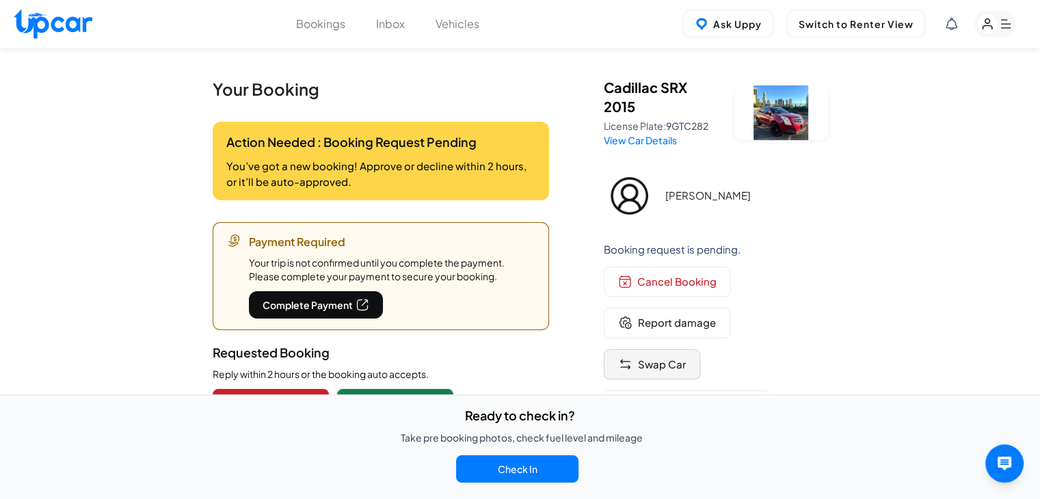
click at [672, 367] on span "Swap Car" at bounding box center [662, 365] width 48 height 16
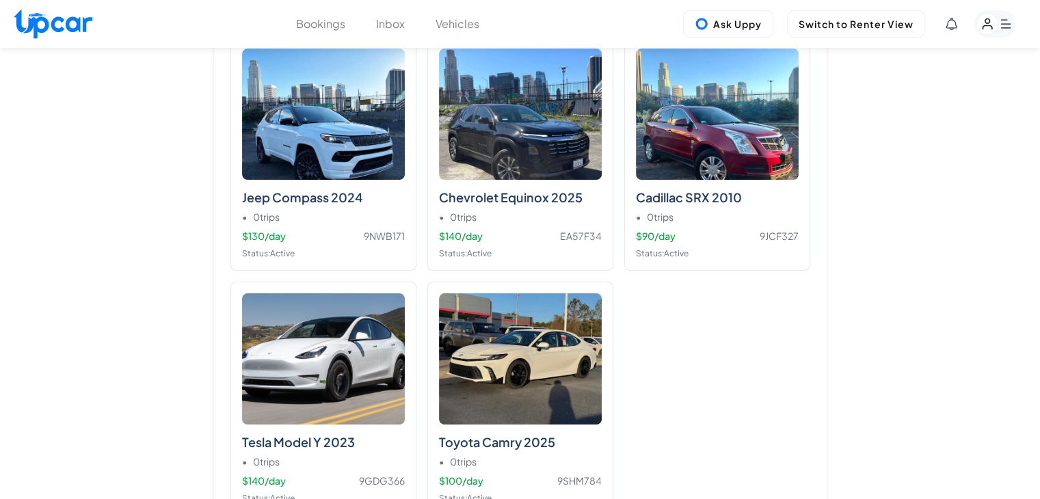
scroll to position [10675, 0]
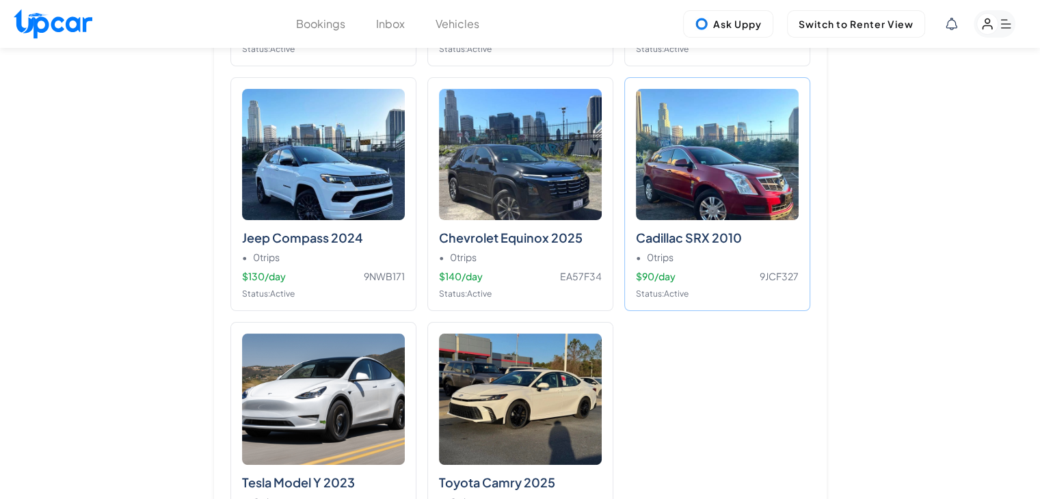
click at [752, 186] on img at bounding box center [717, 154] width 163 height 131
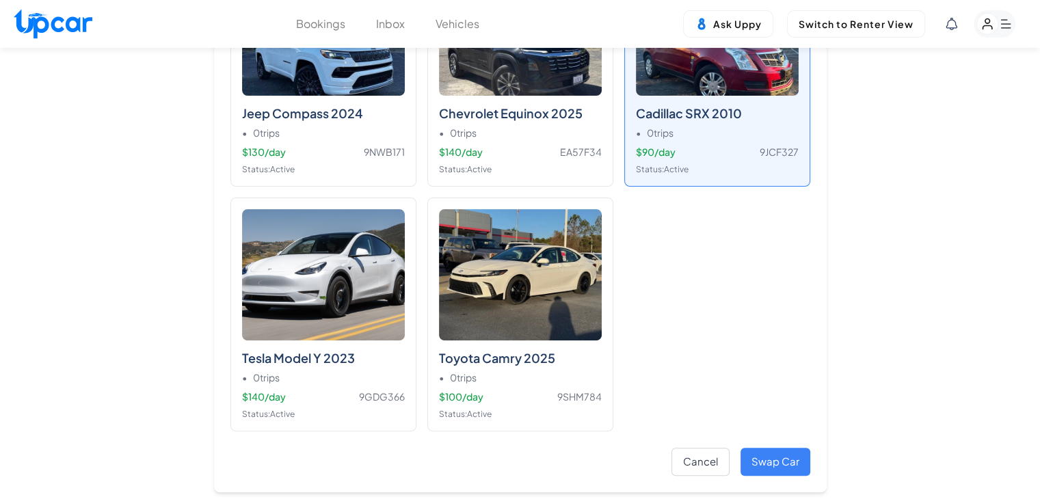
scroll to position [10880, 0]
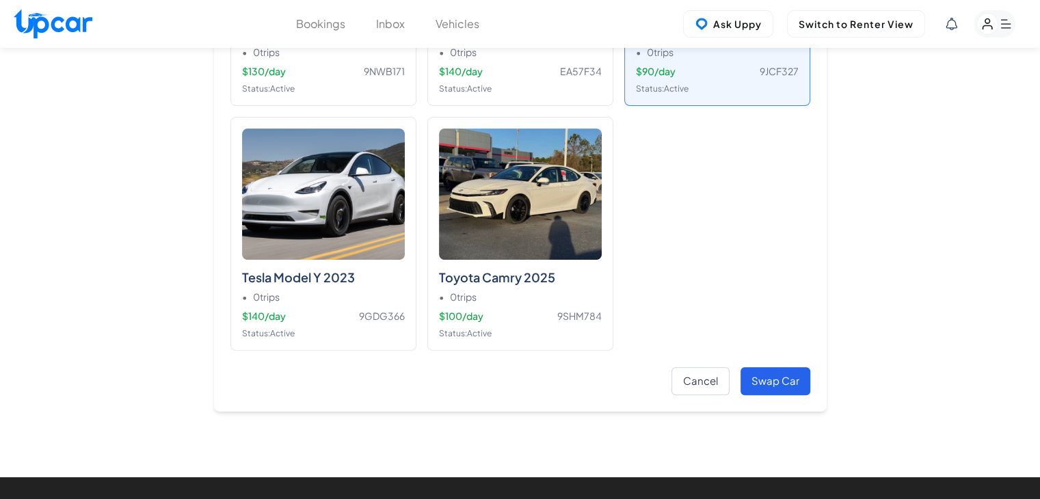
click at [777, 368] on button "Swap Car" at bounding box center [775, 381] width 70 height 28
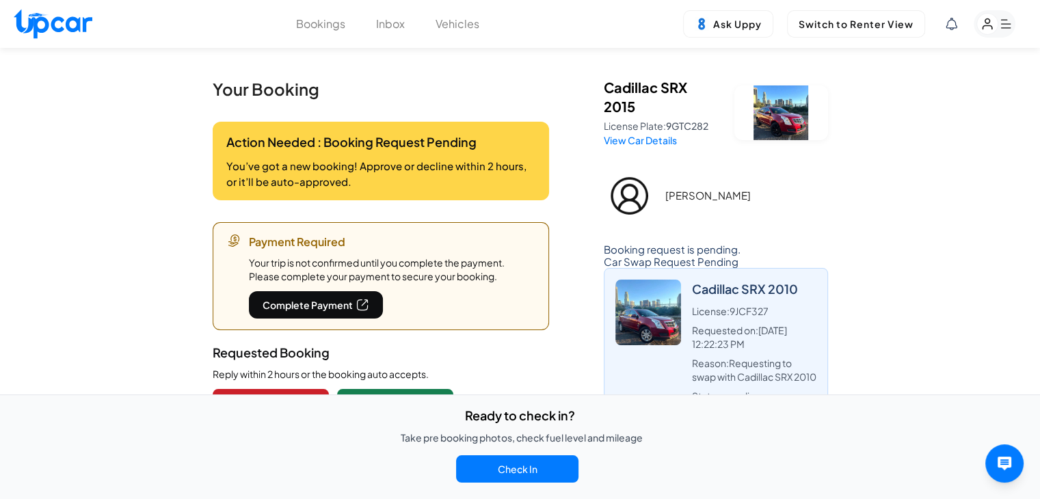
click at [977, 27] on rect "button" at bounding box center [987, 24] width 21 height 21
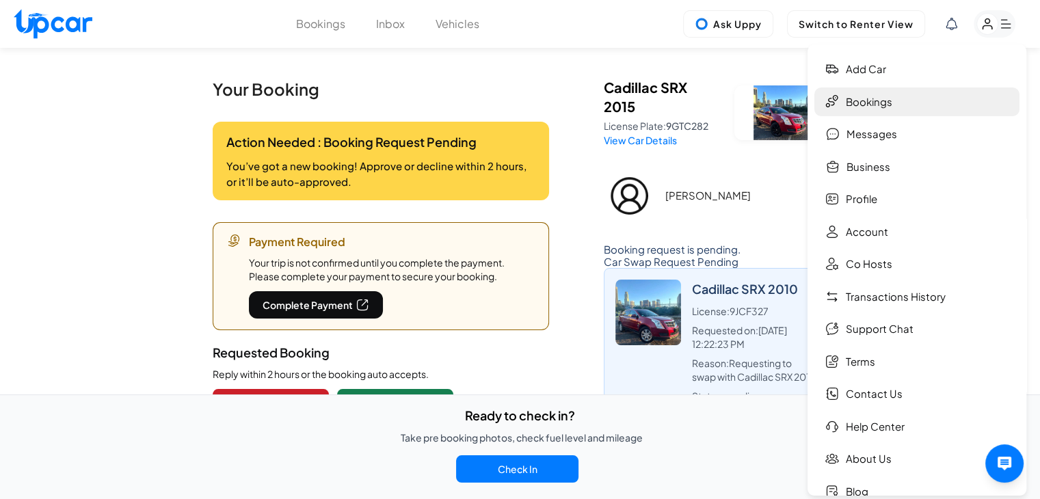
click at [908, 100] on link "Bookings" at bounding box center [916, 101] width 205 height 29
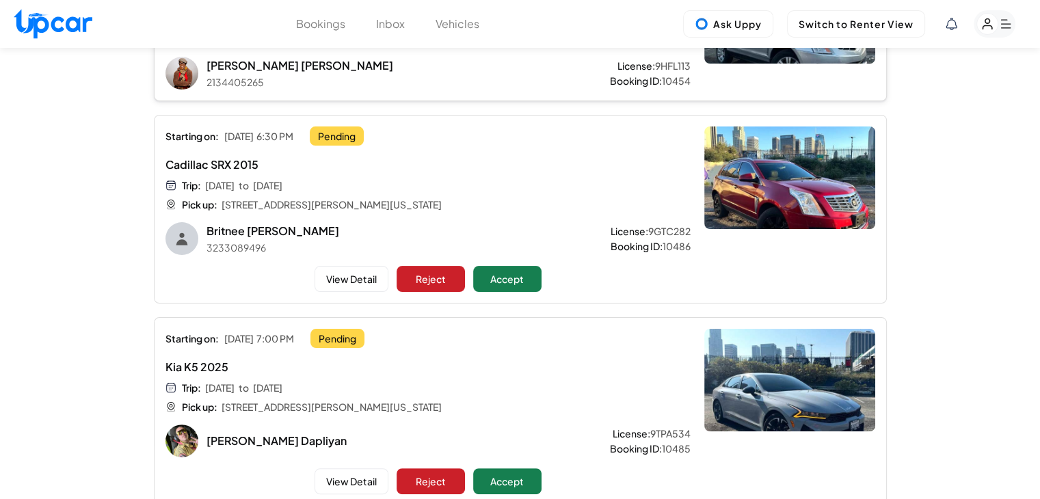
scroll to position [273, 0]
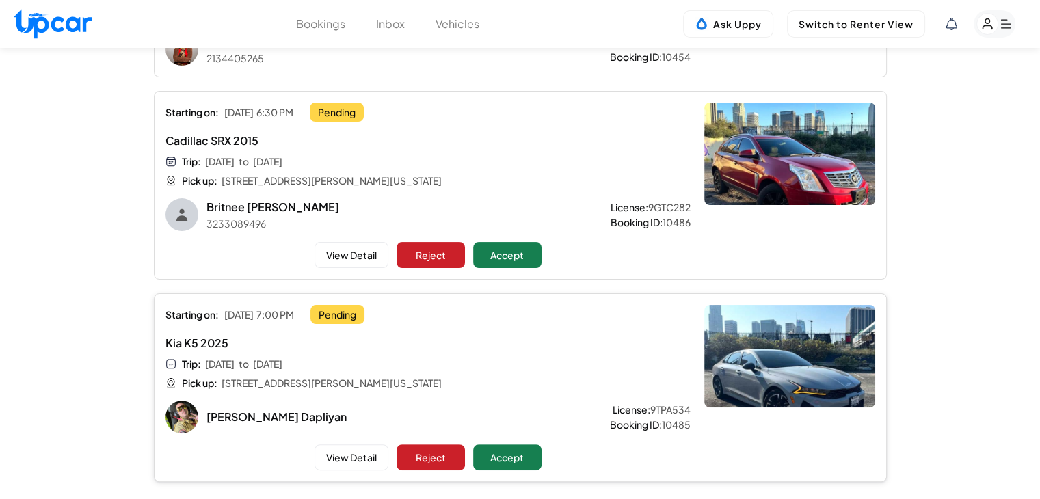
click at [621, 337] on div "Kia K5 2025 Trip: [DATE] to [DATE] Pick up: [STREET_ADDRESS][PERSON_NAME][US_ST…" at bounding box center [427, 362] width 525 height 55
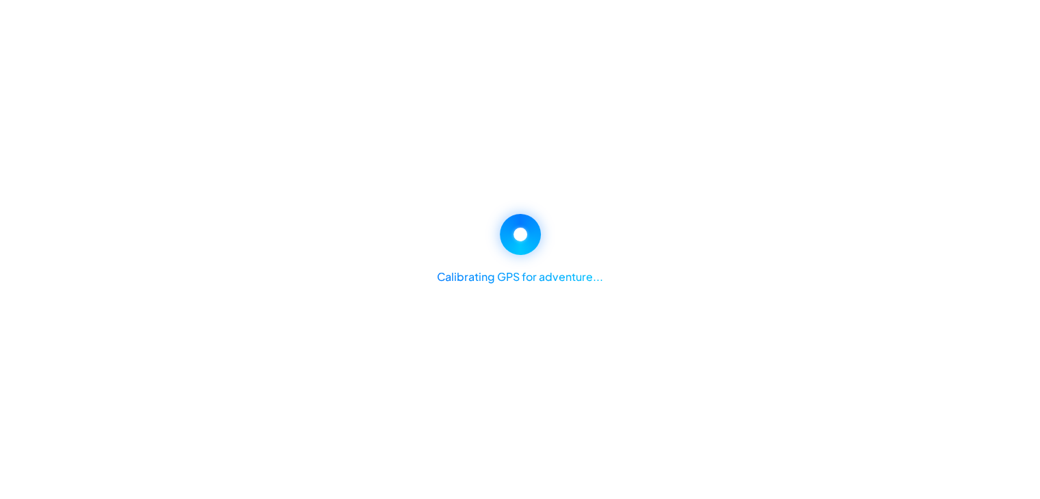
scroll to position [273, 0]
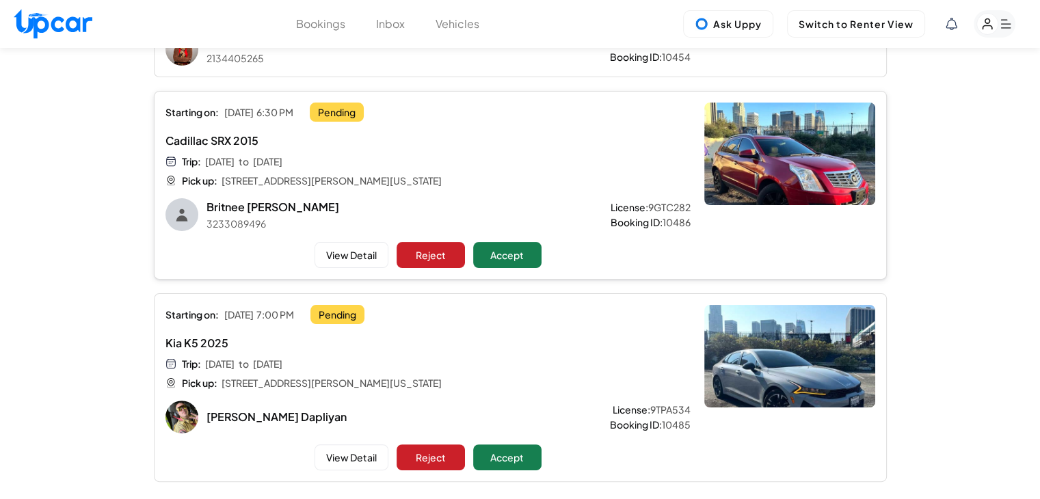
click at [599, 185] on div "Trip: [DATE] to [DATE] Pick up: [STREET_ADDRESS][PERSON_NAME][US_STATE]" at bounding box center [383, 170] width 436 height 33
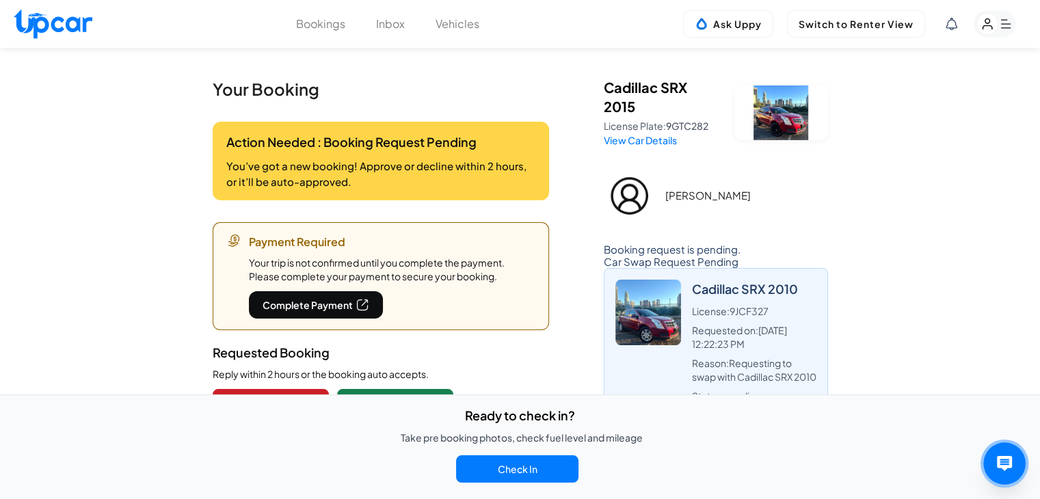
click at [1001, 446] on button "Open Host AI Assistant" at bounding box center [1004, 463] width 42 height 42
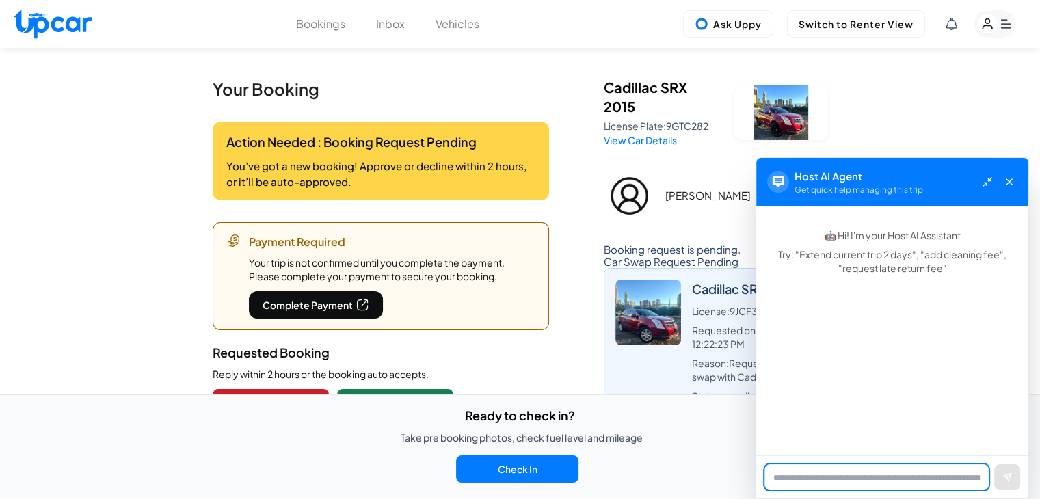
click at [869, 465] on input at bounding box center [876, 477] width 224 height 26
click at [1010, 187] on button at bounding box center [1009, 182] width 16 height 16
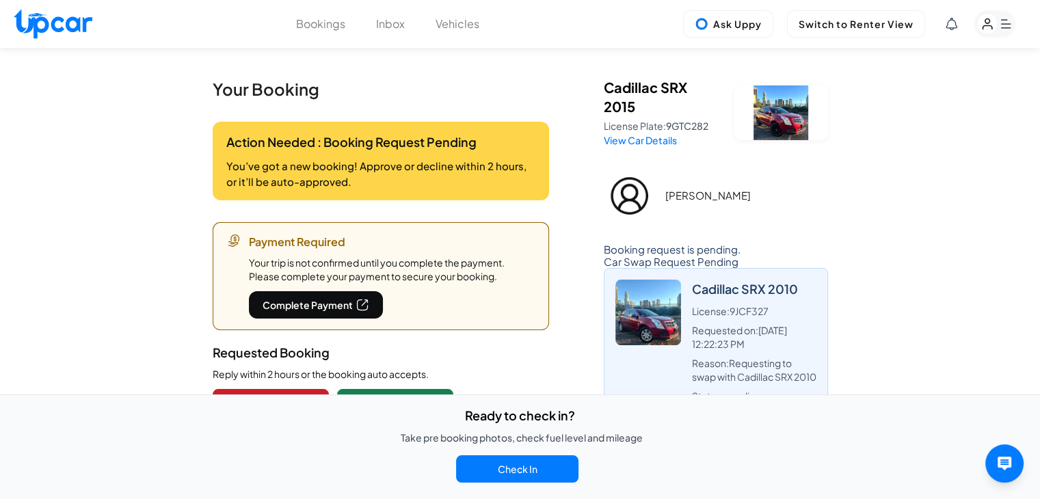
click at [990, 31] on rect "button" at bounding box center [987, 24] width 21 height 21
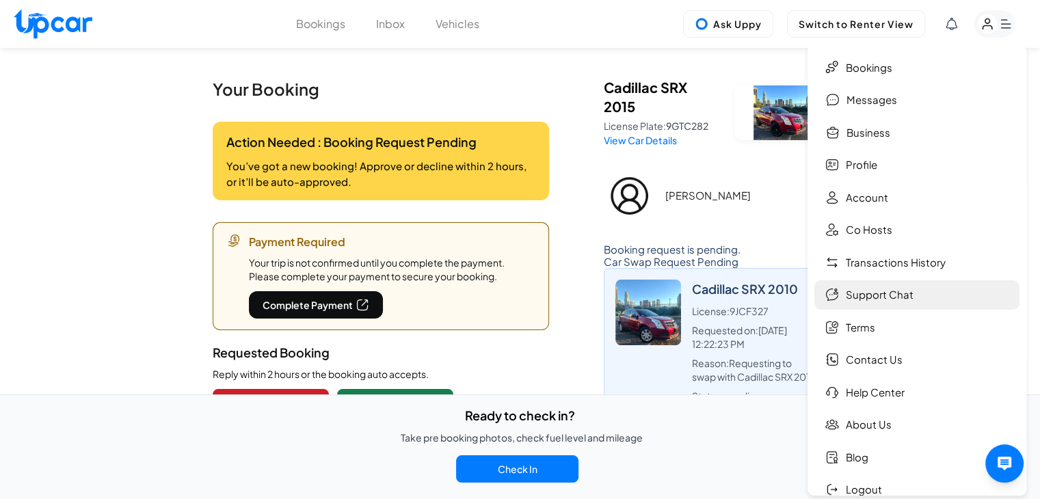
scroll to position [53, 0]
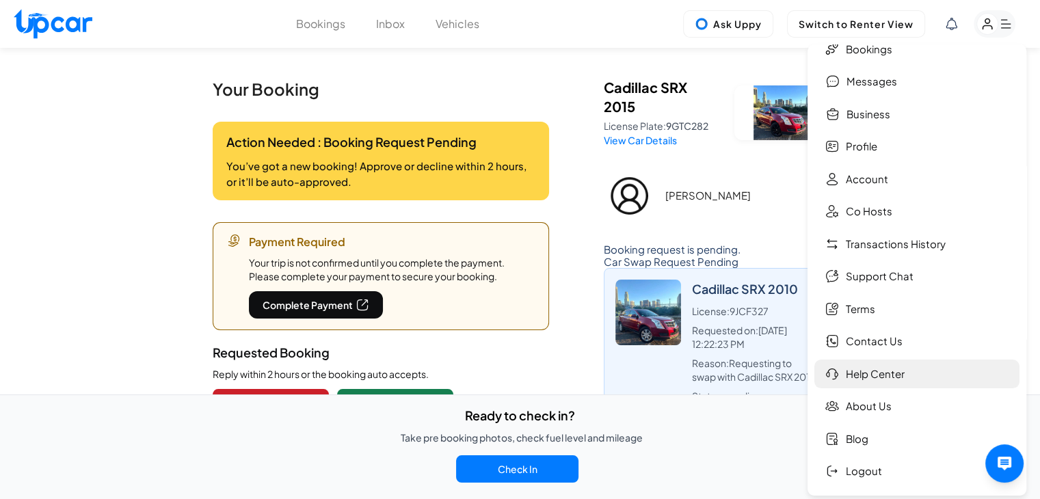
click at [902, 368] on link "Help Center" at bounding box center [916, 374] width 205 height 29
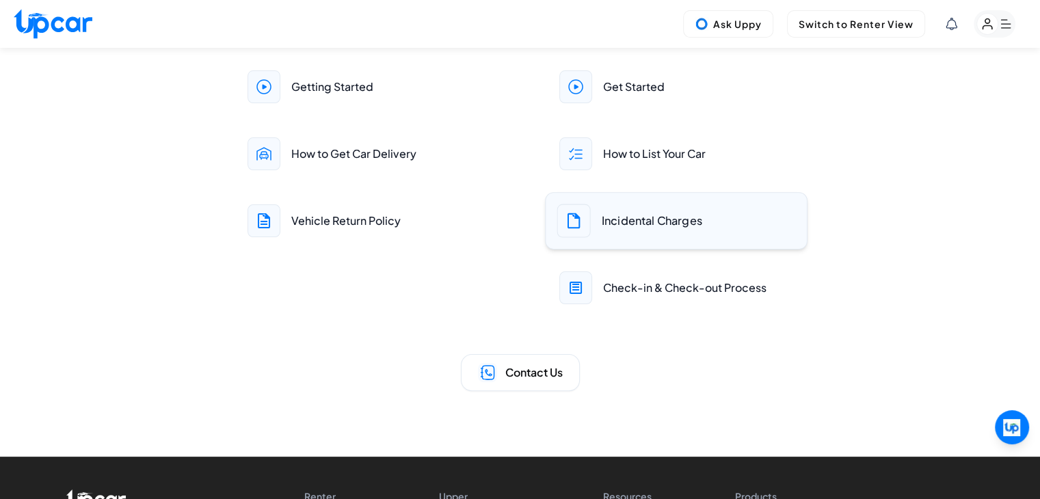
scroll to position [273, 0]
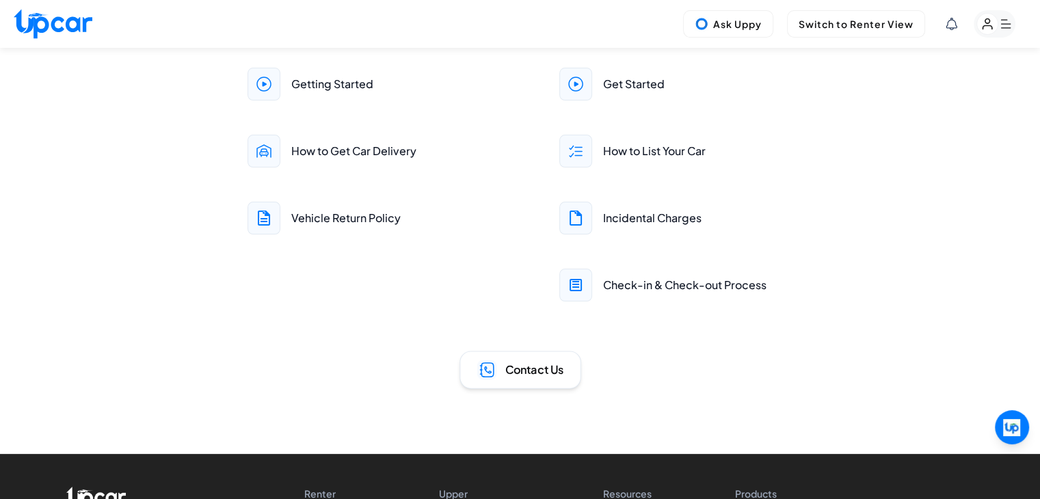
click at [519, 377] on span "Contact Us" at bounding box center [533, 370] width 59 height 16
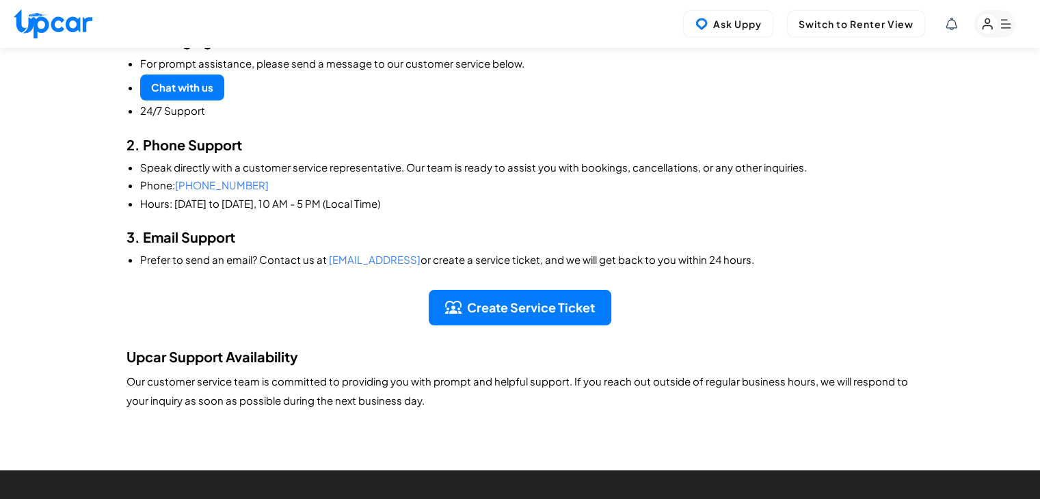
scroll to position [205, 0]
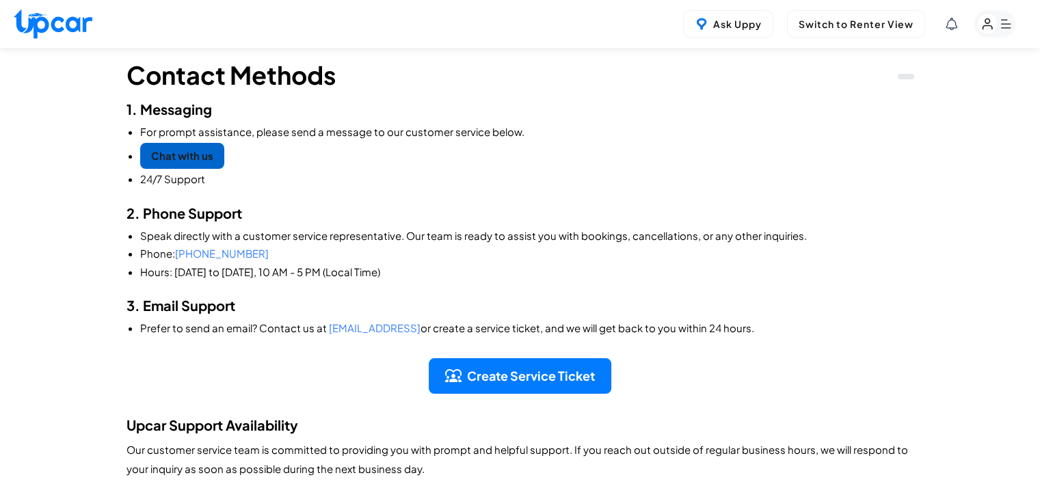
click at [198, 151] on link "Chat with us" at bounding box center [182, 156] width 84 height 27
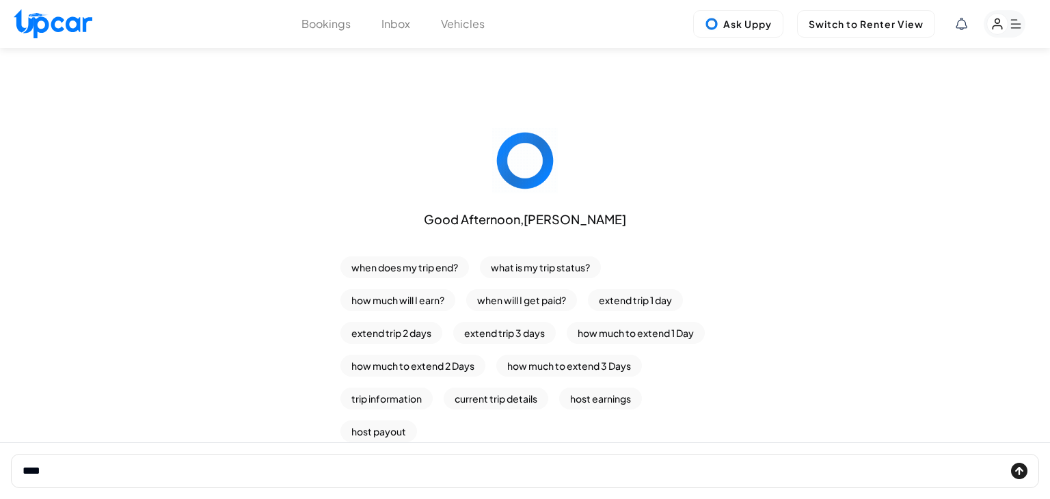
type input "*****"
click button "submit" at bounding box center [1019, 471] width 16 height 16
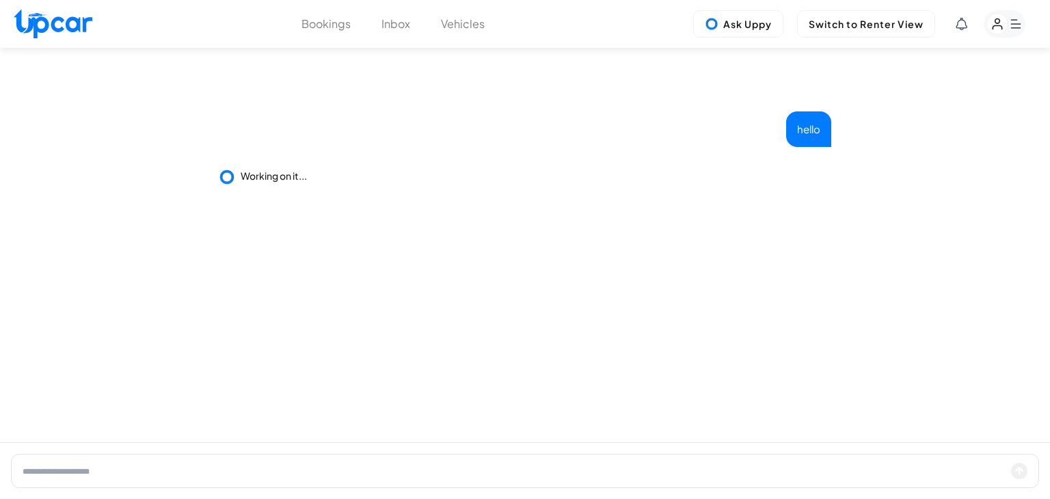
click at [120, 480] on form at bounding box center [525, 471] width 1028 height 34
click at [116, 468] on input "text" at bounding box center [514, 471] width 983 height 16
type input "**********"
click button "submit" at bounding box center [1019, 471] width 16 height 16
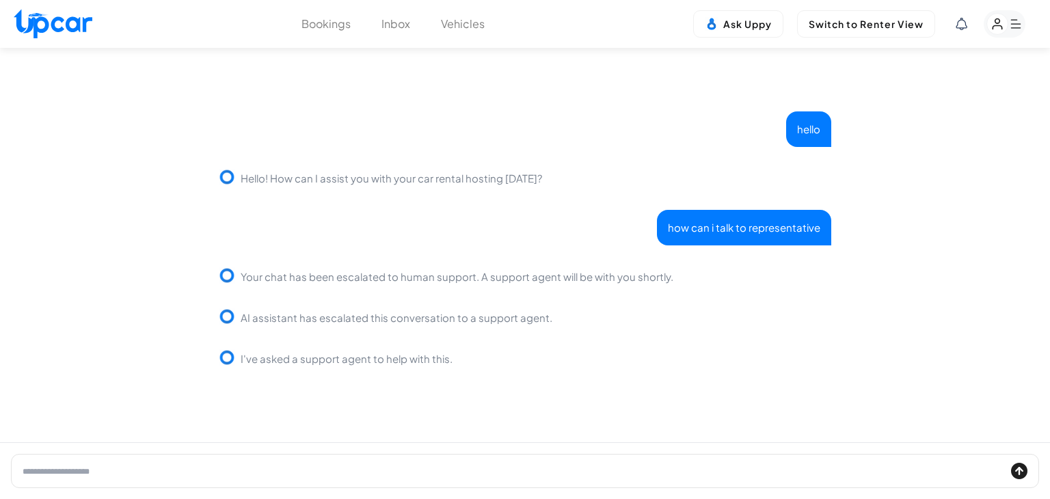
click at [488, 467] on input "text" at bounding box center [514, 471] width 983 height 16
type input "**********"
click button "submit" at bounding box center [1019, 471] width 16 height 16
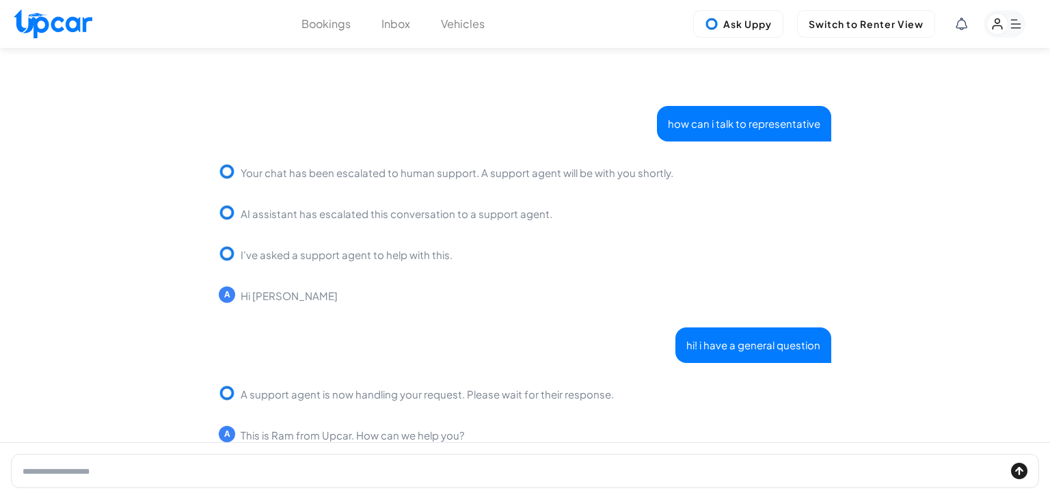
scroll to position [105, 0]
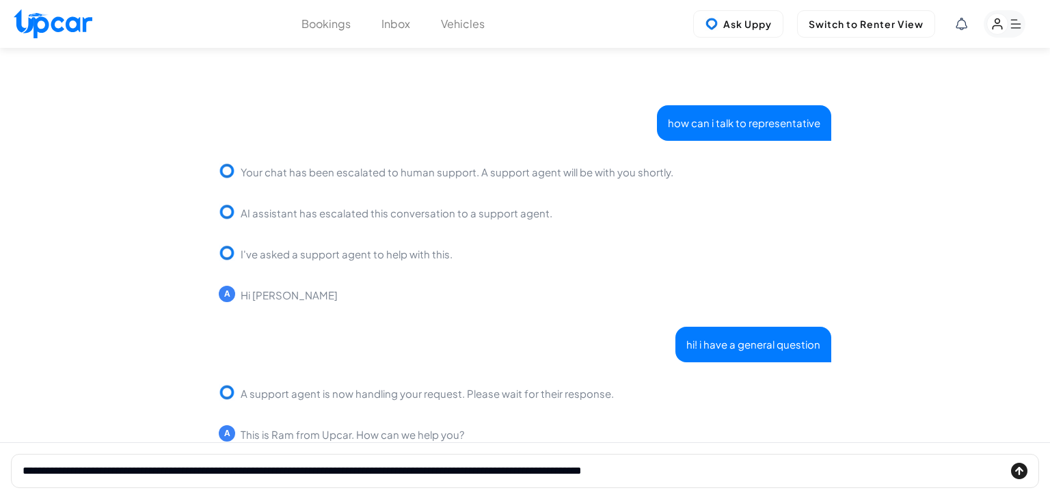
type input "**********"
click button "submit" at bounding box center [1019, 471] width 16 height 16
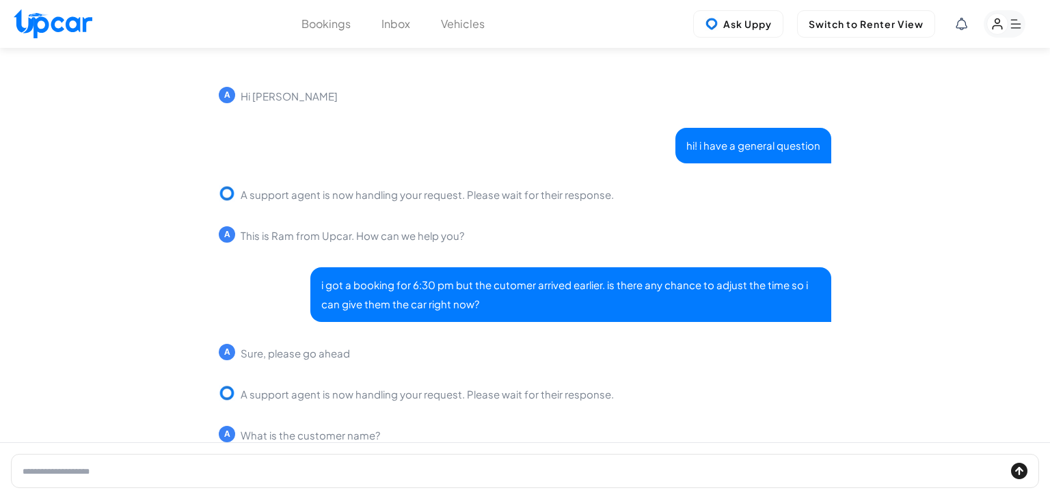
scroll to position [304, 0]
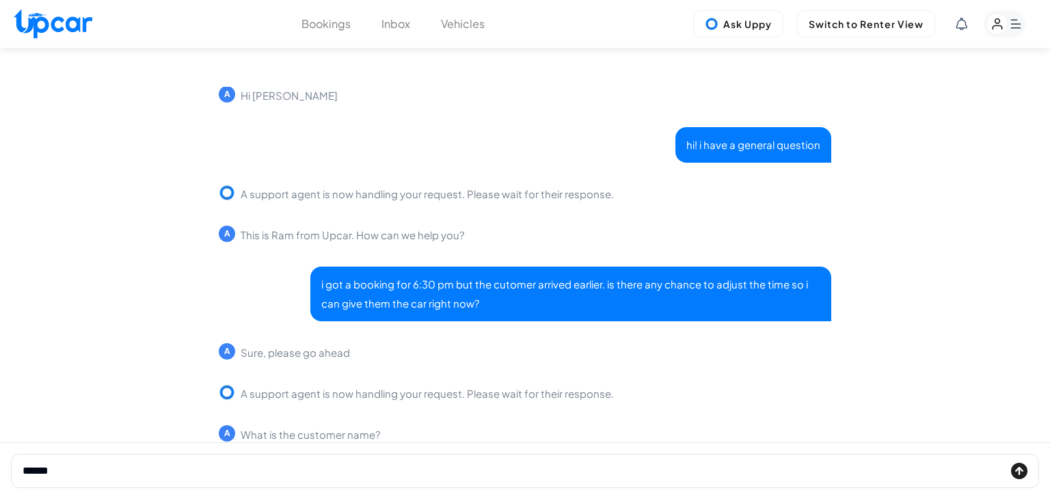
type input "*******"
click button "submit" at bounding box center [1019, 471] width 16 height 16
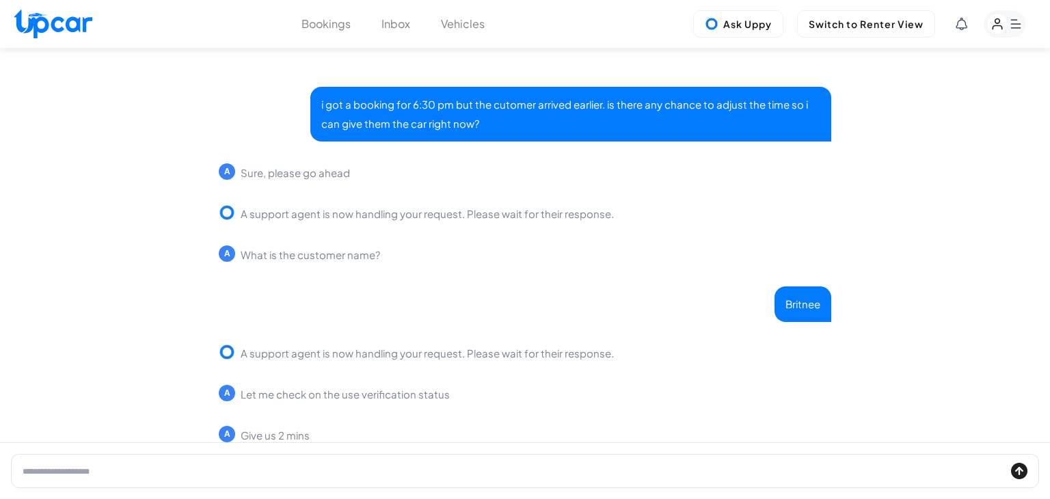
scroll to position [485, 0]
click at [385, 468] on input "text" at bounding box center [514, 471] width 983 height 16
type input "**"
click button "submit" at bounding box center [1019, 471] width 16 height 16
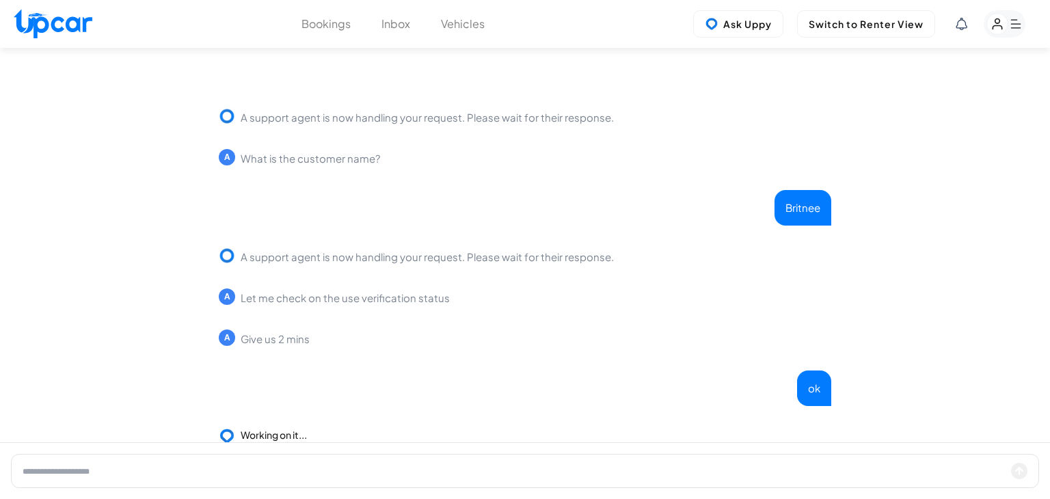
scroll to position [583, 0]
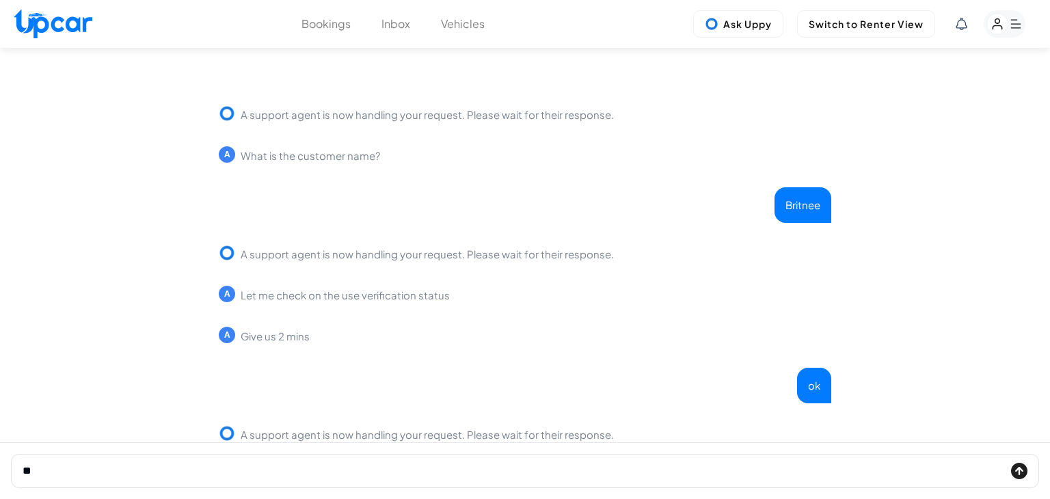
type input "*"
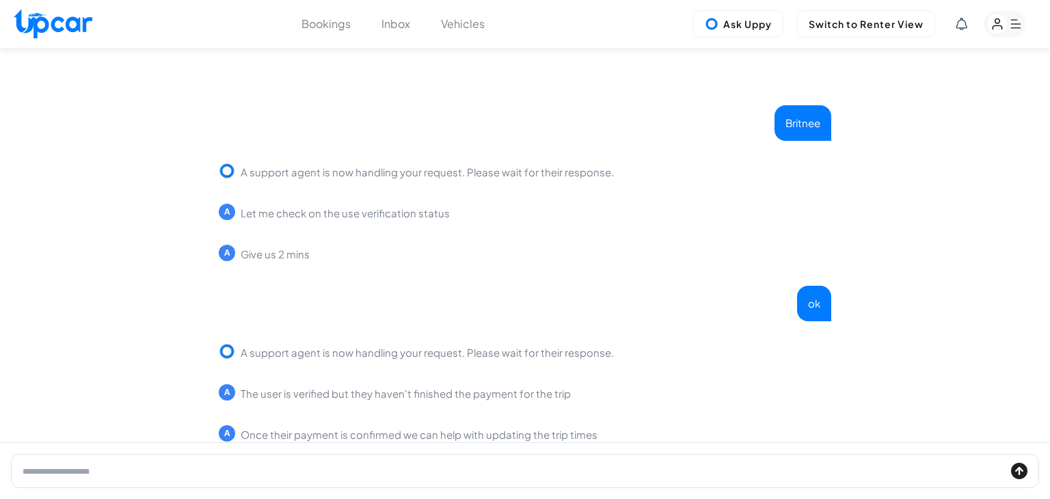
click at [503, 465] on input "text" at bounding box center [514, 471] width 983 height 16
type input "*****"
click button "submit" at bounding box center [1019, 471] width 16 height 16
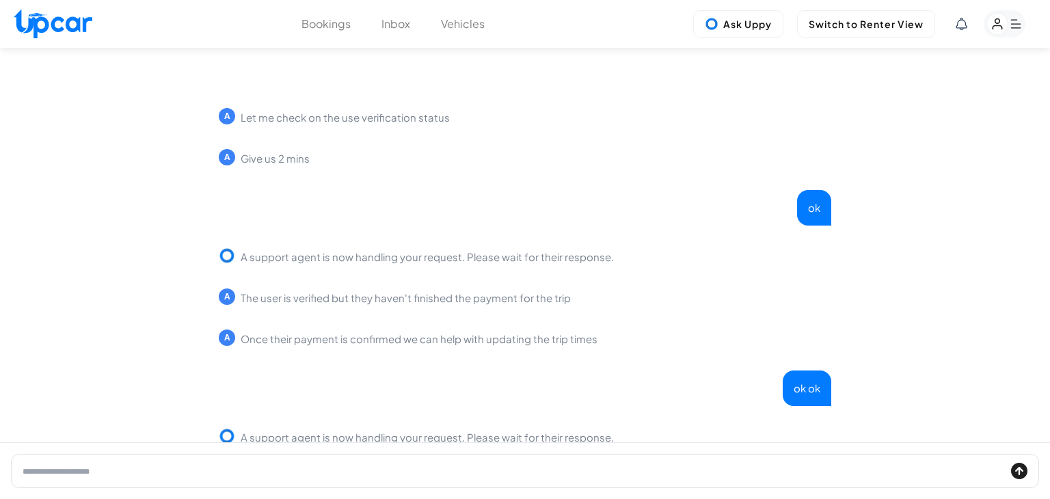
scroll to position [763, 0]
type input "*"
type input "**********"
click button "submit" at bounding box center [1019, 471] width 16 height 16
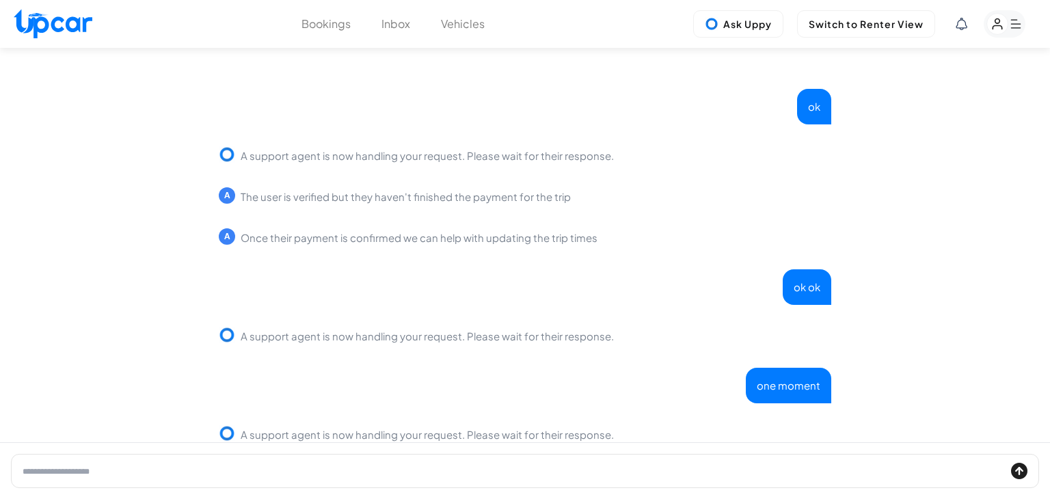
scroll to position [903, 0]
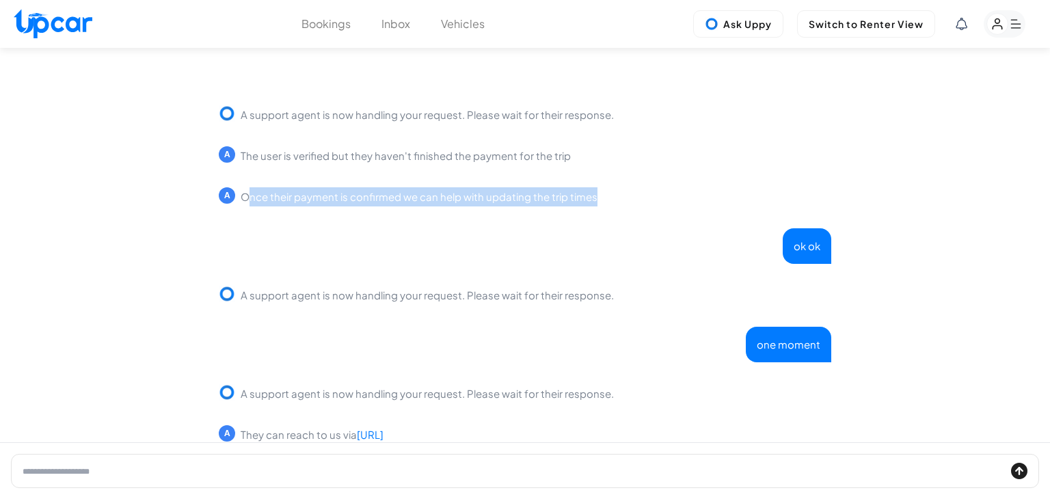
drag, startPoint x: 241, startPoint y: 196, endPoint x: 642, endPoint y: 206, distance: 402.0
click at [642, 206] on div "A Once their payment is confirmed we can help with updating the trip times" at bounding box center [525, 196] width 612 height 19
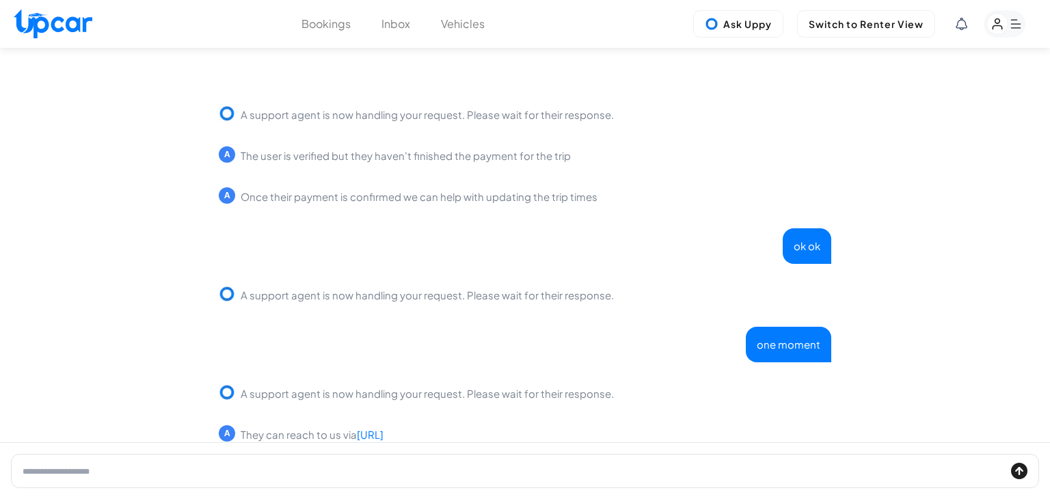
click at [594, 233] on div "ok ok" at bounding box center [525, 246] width 612 height 36
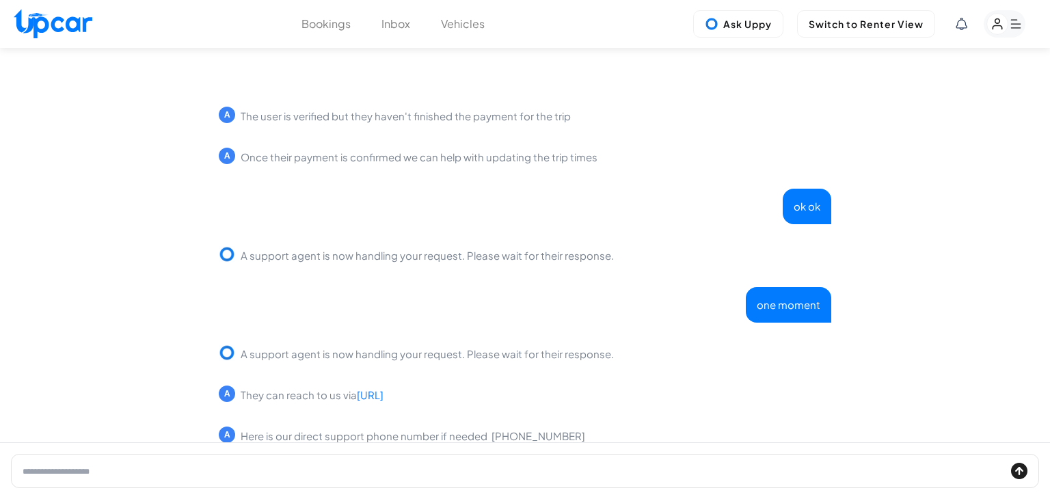
scroll to position [944, 0]
type input "**********"
click button "submit" at bounding box center [1019, 471] width 16 height 16
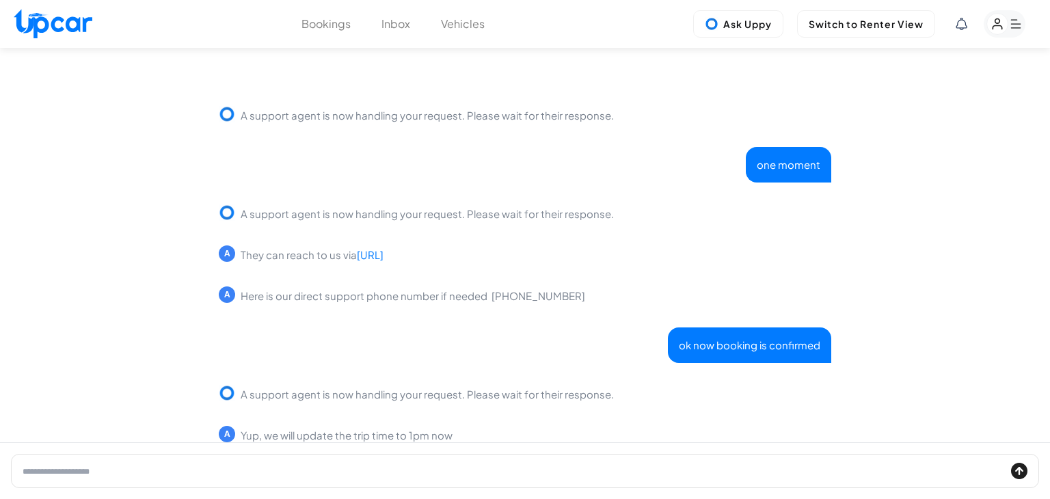
scroll to position [1083, 0]
click at [405, 463] on input "text" at bounding box center [514, 471] width 983 height 16
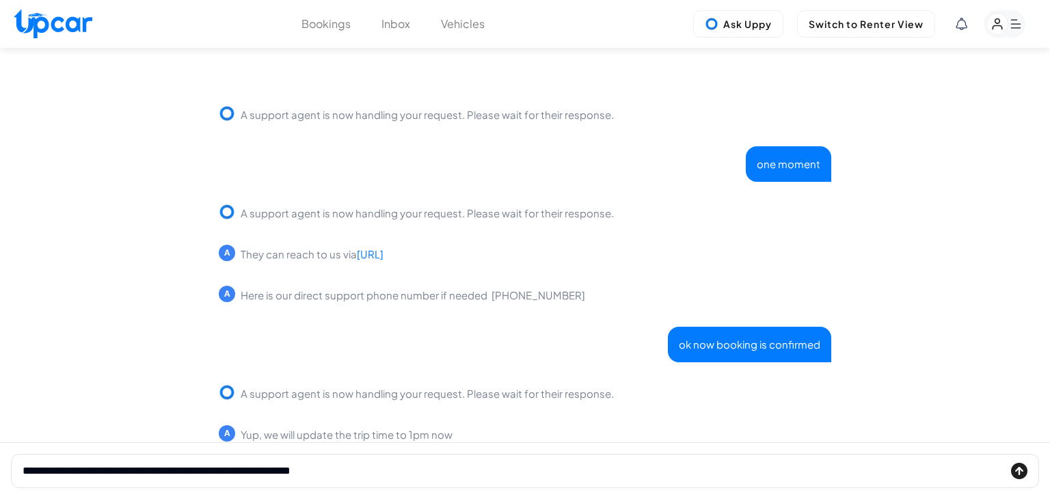
type input "**********"
click button "submit" at bounding box center [1019, 471] width 16 height 16
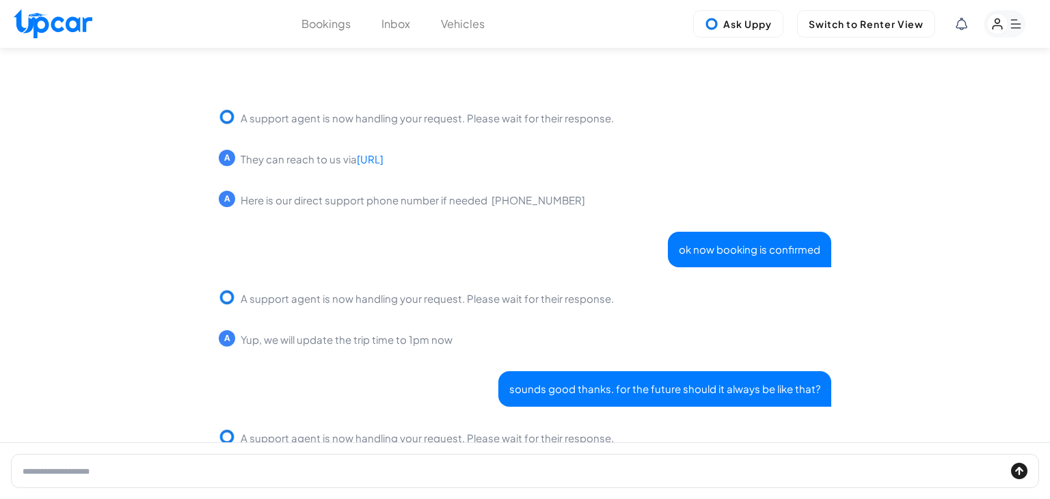
scroll to position [1182, 0]
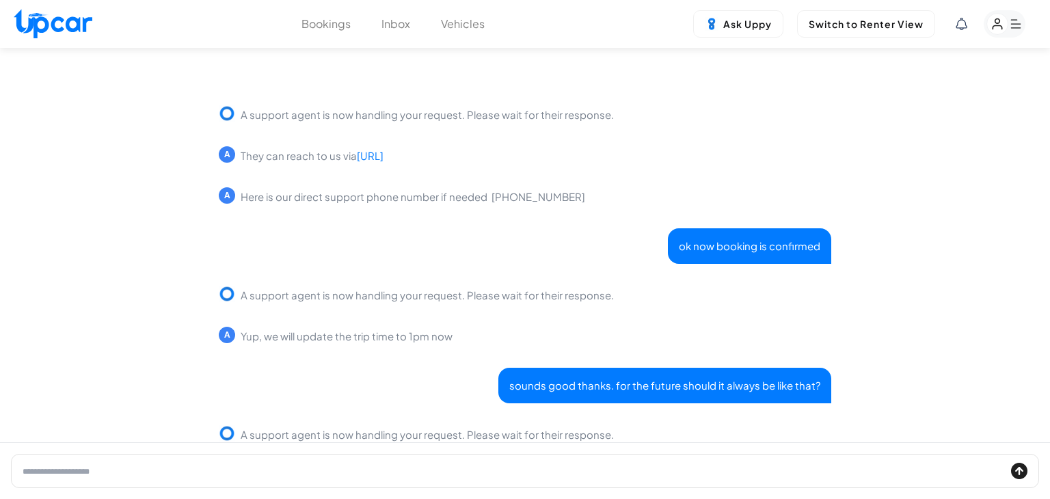
click at [496, 470] on input "text" at bounding box center [514, 471] width 983 height 16
type input "*"
type input "**********"
click button "submit" at bounding box center [1019, 471] width 16 height 16
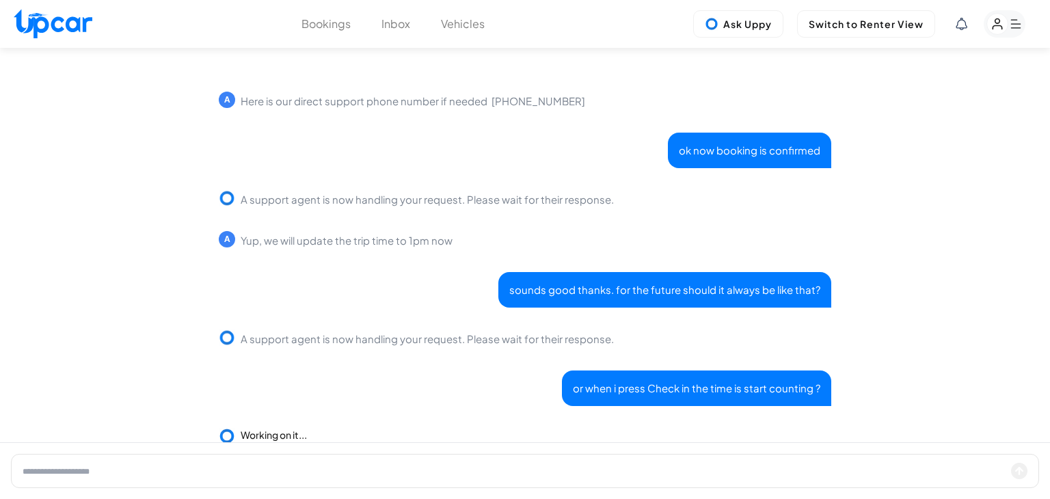
scroll to position [1280, 0]
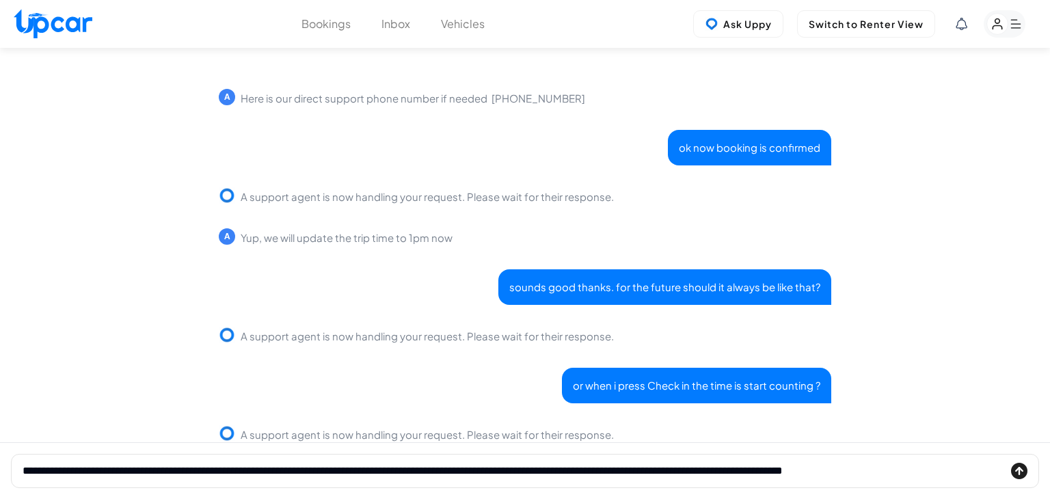
type input "**********"
click button "submit" at bounding box center [1019, 471] width 16 height 16
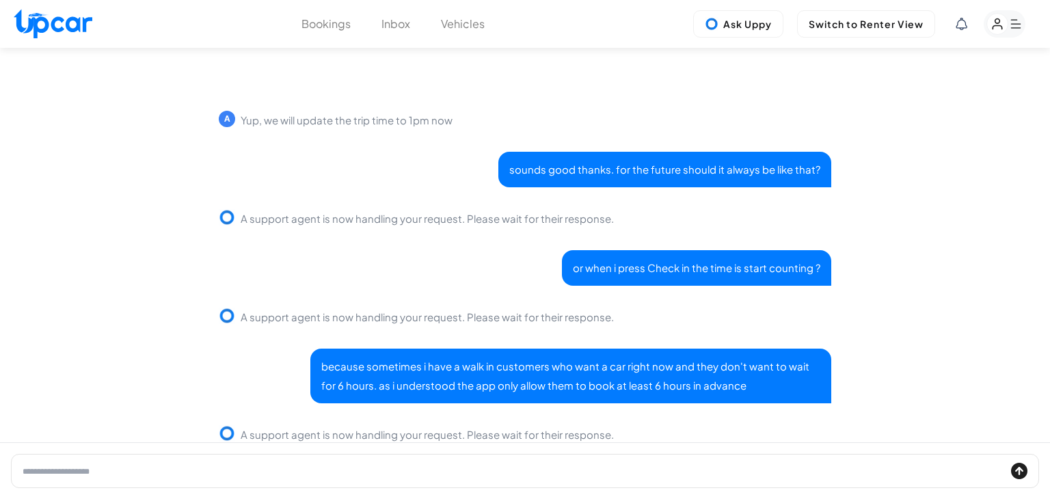
scroll to position [1439, 0]
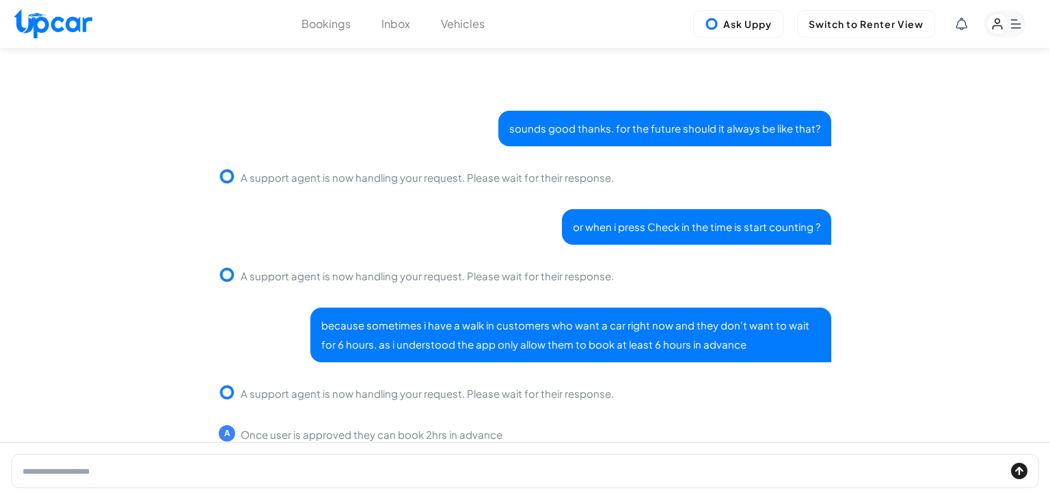
click at [448, 471] on input "text" at bounding box center [514, 471] width 983 height 16
type input "******"
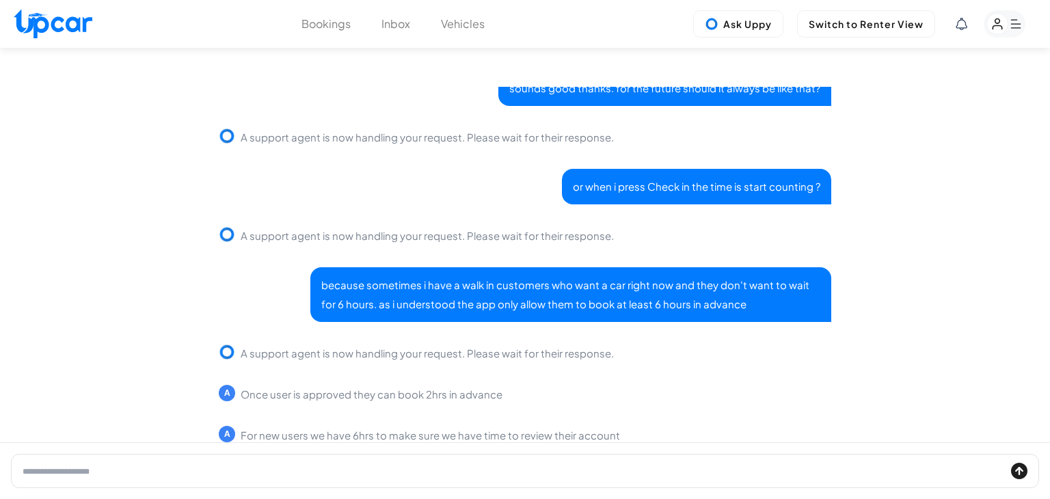
scroll to position [1480, 0]
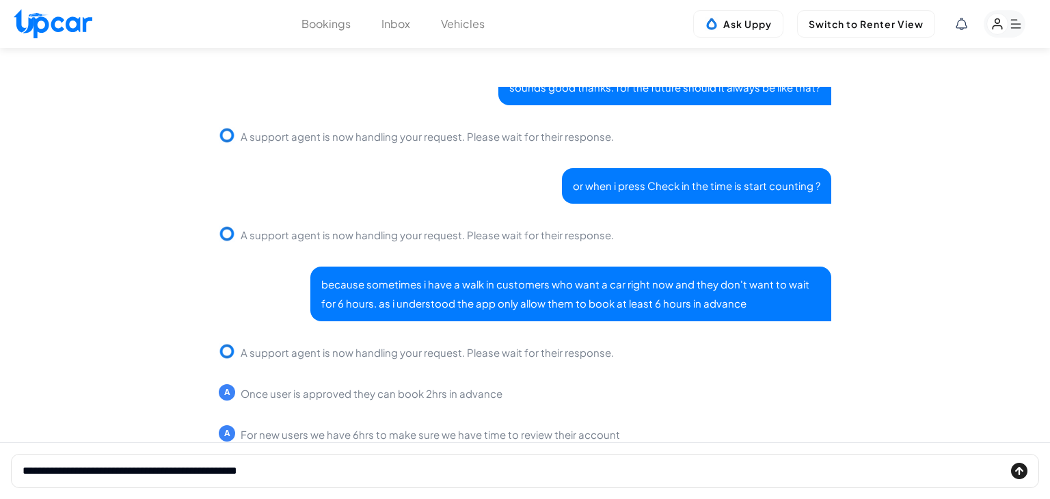
type input "**********"
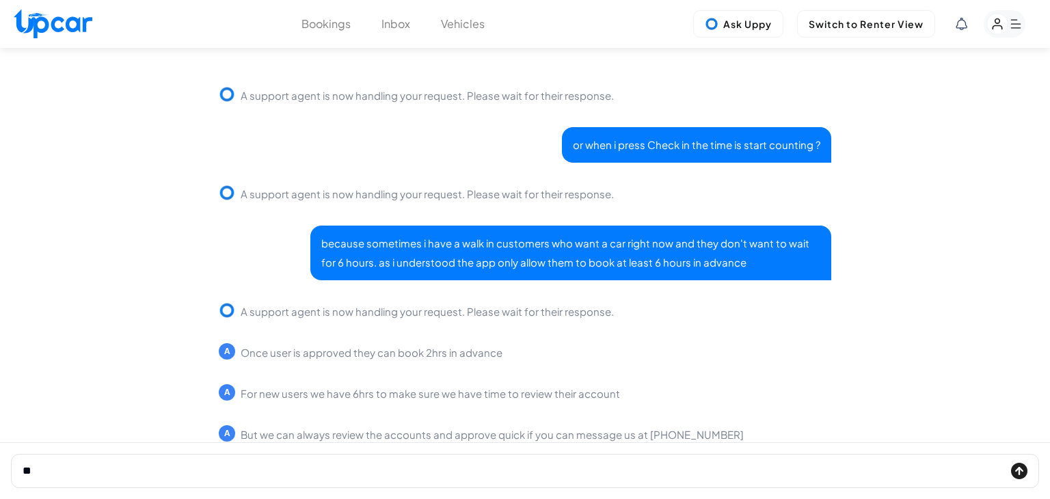
type input "*"
type input "**********"
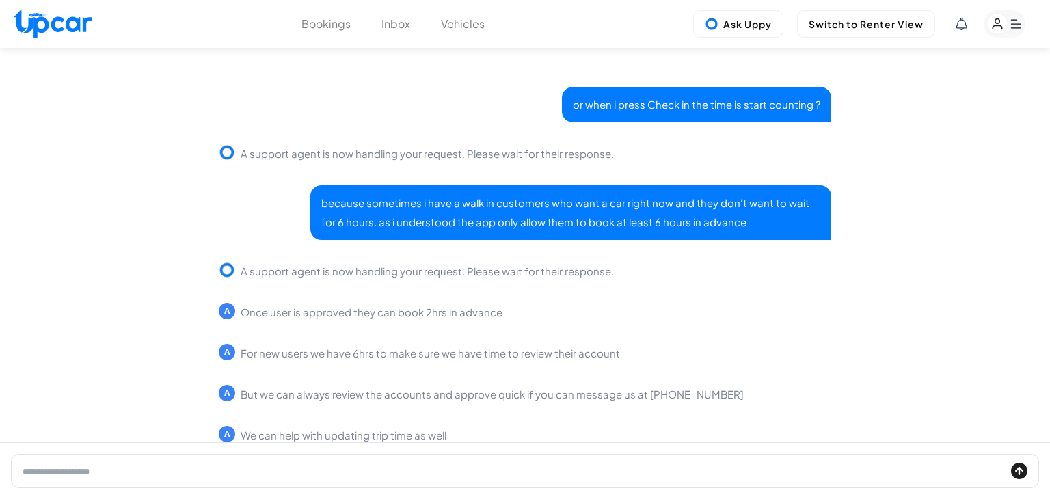
click button "submit" at bounding box center [1019, 471] width 16 height 16
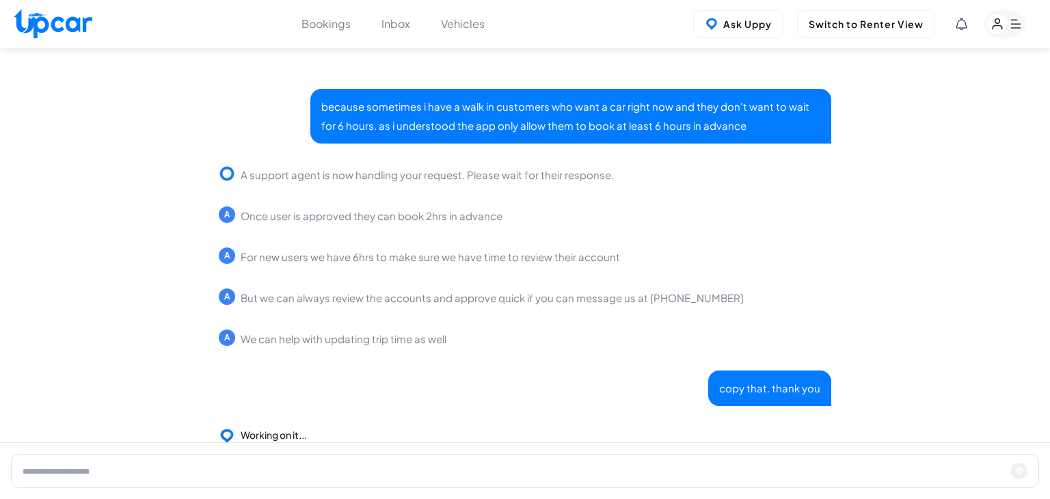
scroll to position [1660, 0]
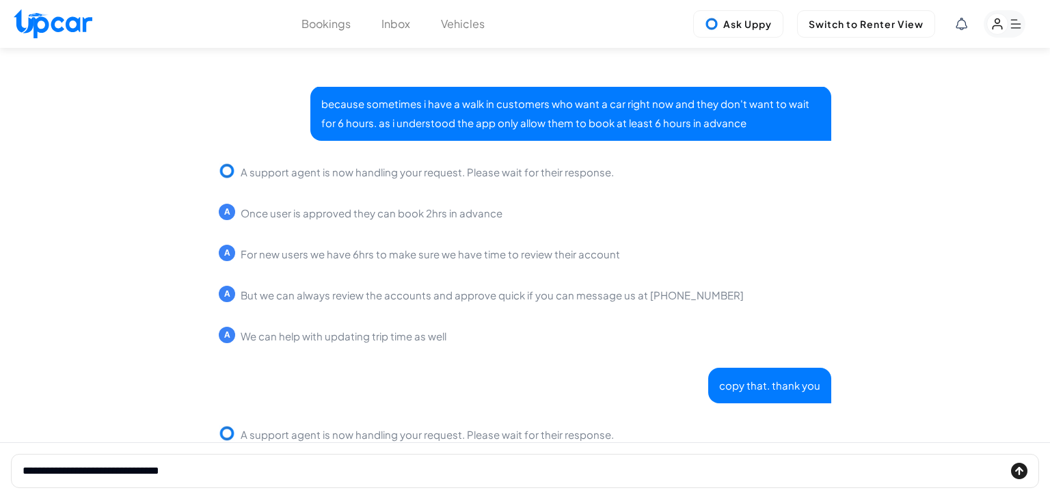
type input "**********"
click button "submit" at bounding box center [1019, 471] width 16 height 16
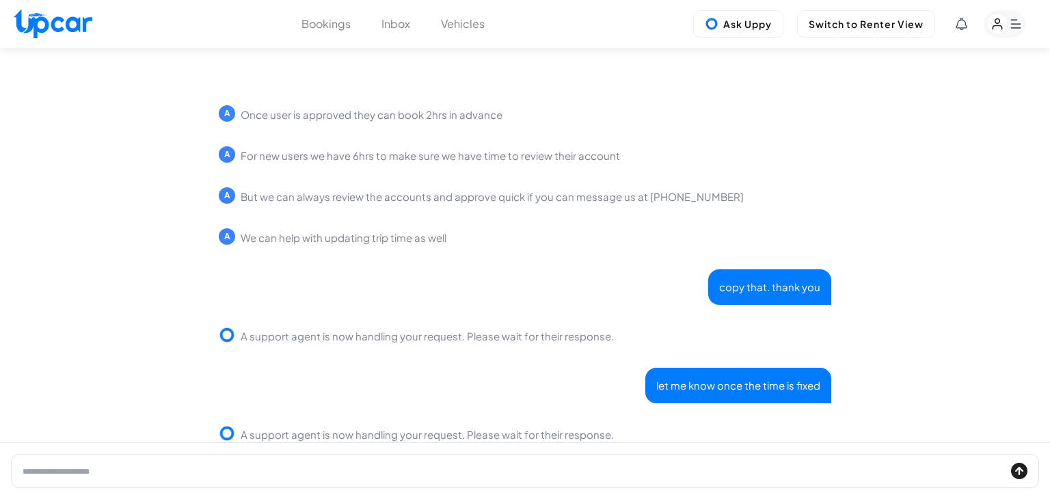
scroll to position [1800, 0]
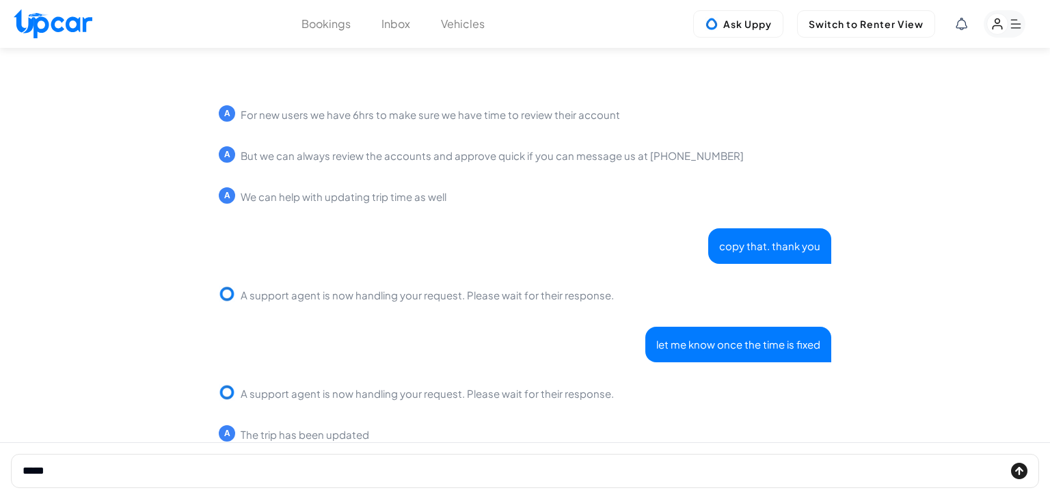
type input "******"
click button "submit" at bounding box center [1019, 471] width 16 height 16
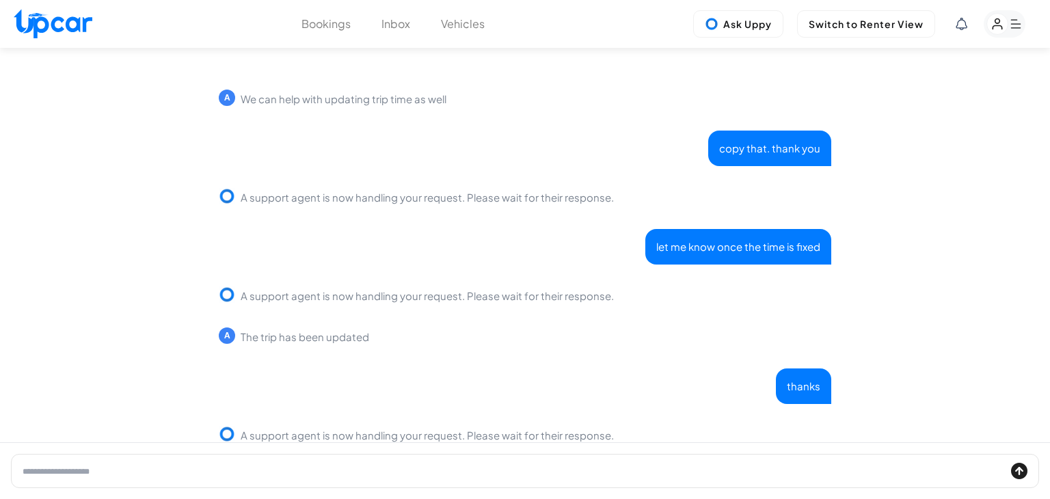
scroll to position [1898, 0]
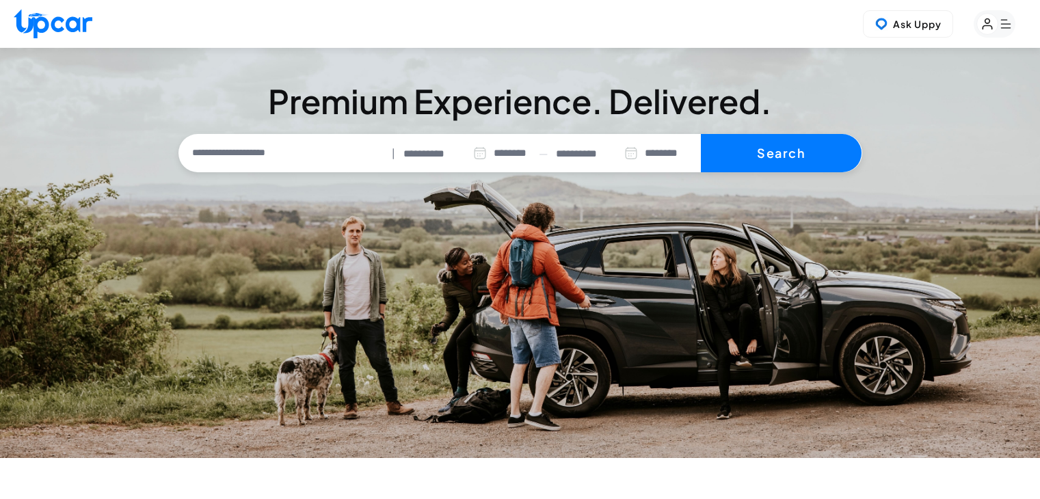
select select "********"
click at [1003, 25] on rect "button" at bounding box center [994, 23] width 42 height 27
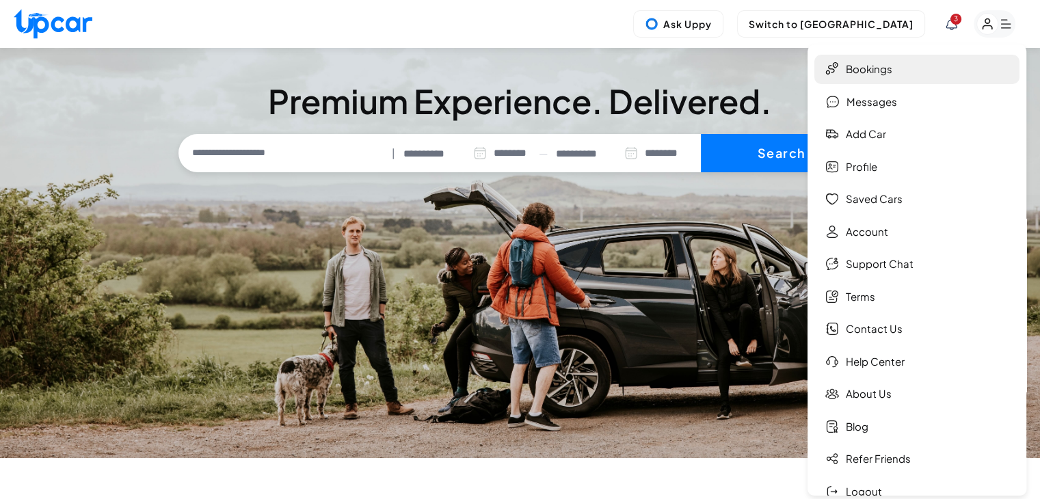
click at [885, 70] on link "Bookings" at bounding box center [916, 69] width 205 height 29
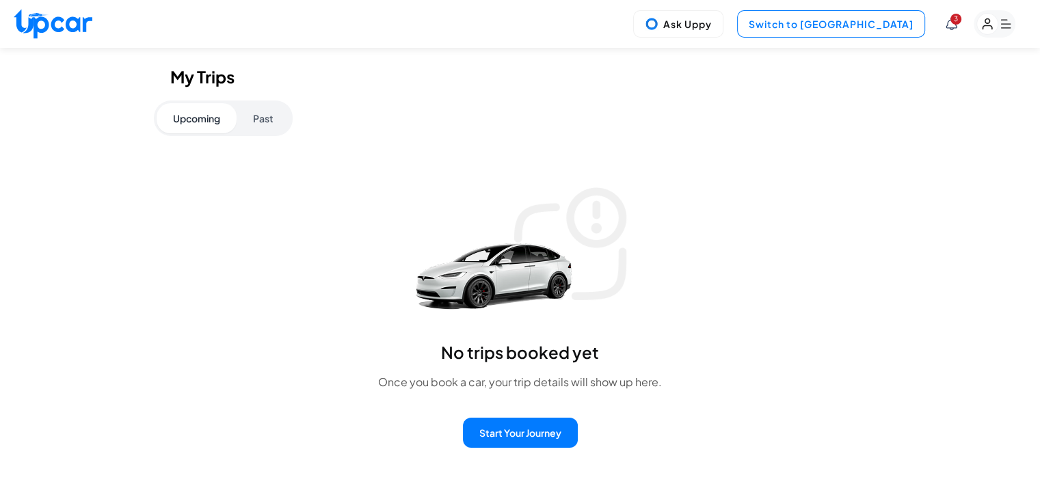
click at [889, 31] on button "Switch to [GEOGRAPHIC_DATA]" at bounding box center [831, 23] width 188 height 27
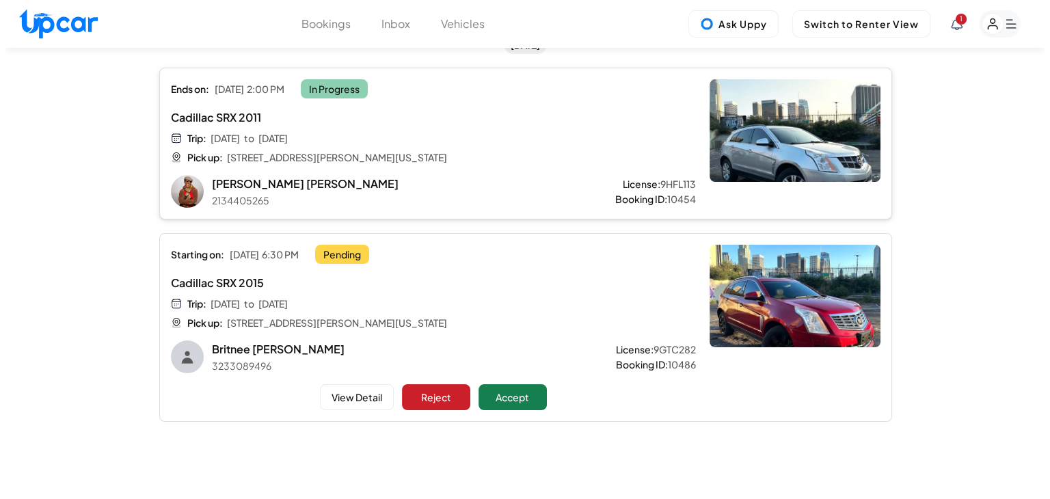
scroll to position [108, 0]
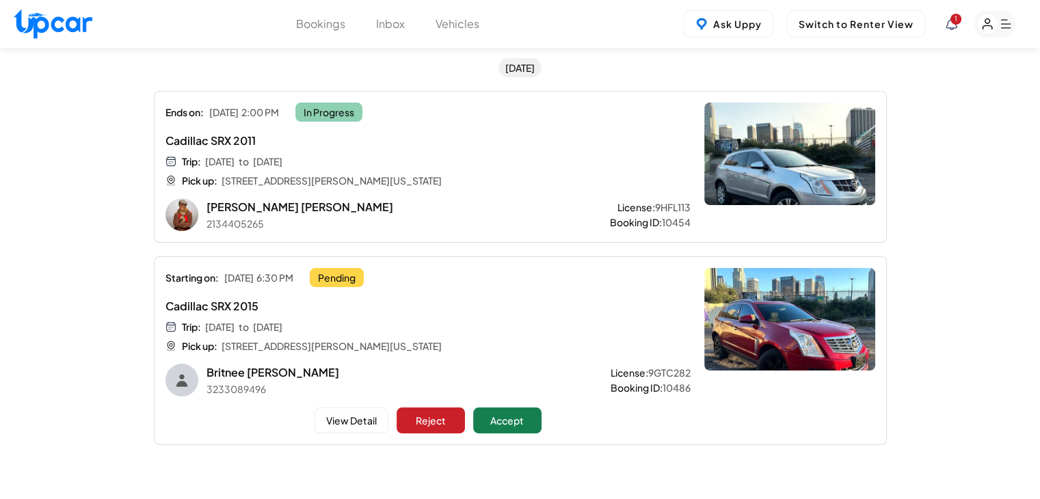
click at [466, 25] on button "Vehicles" at bounding box center [457, 24] width 44 height 16
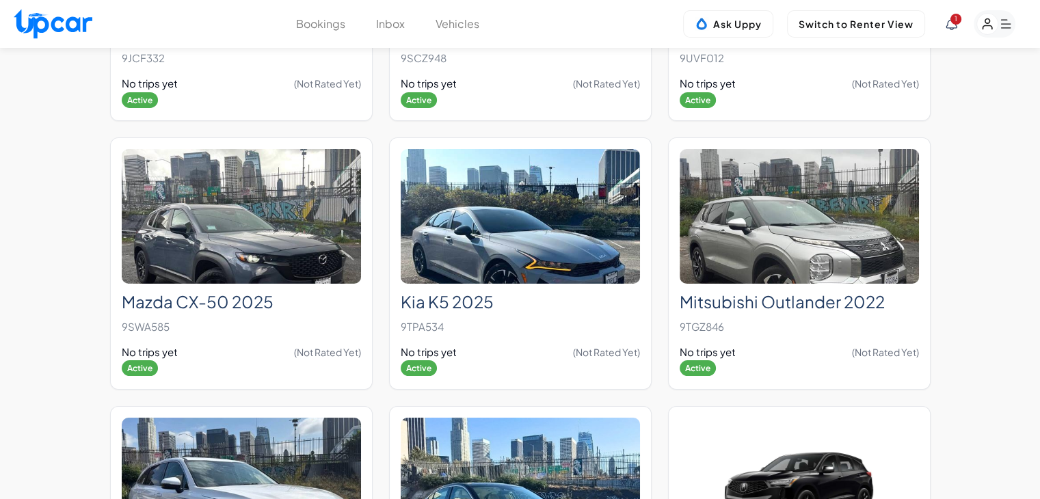
scroll to position [10222, 0]
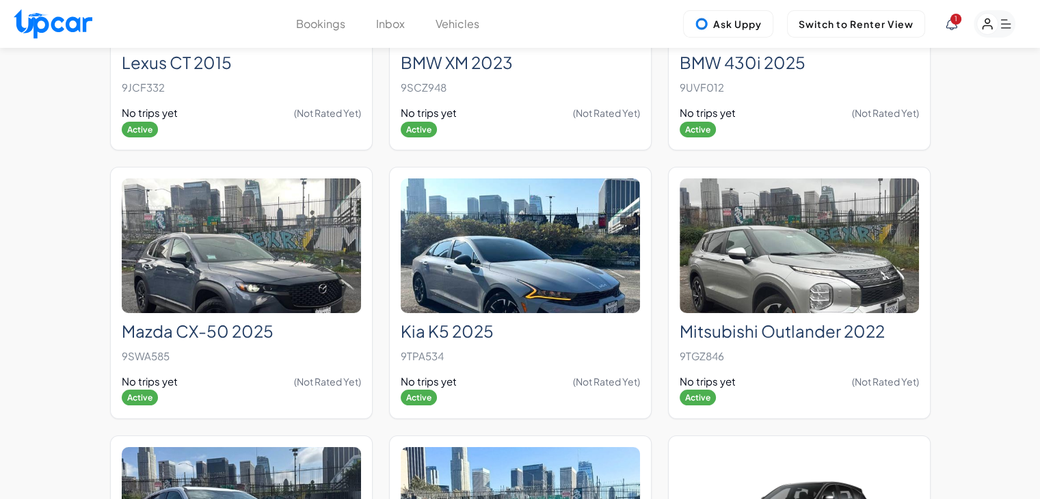
click at [977, 23] on rect "button" at bounding box center [987, 24] width 21 height 21
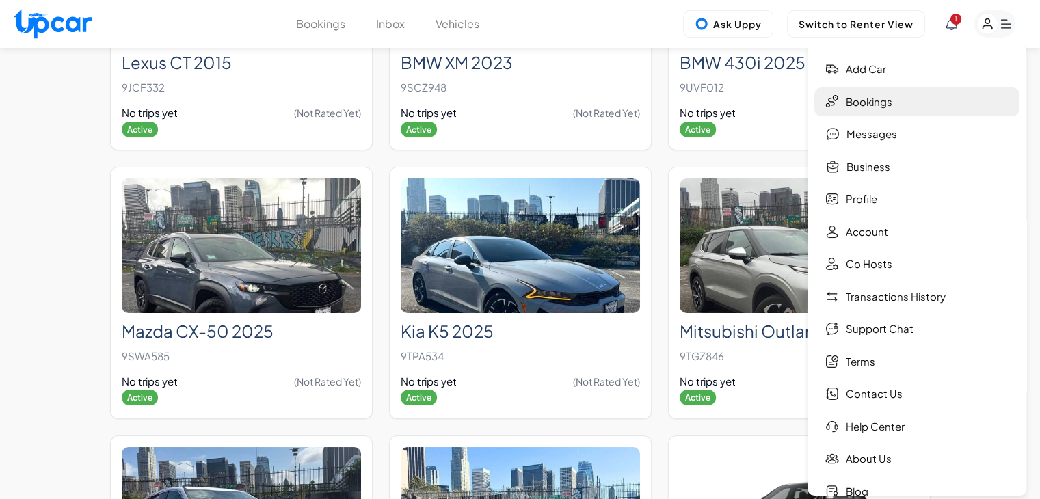
click at [867, 98] on link "Bookings" at bounding box center [916, 101] width 205 height 29
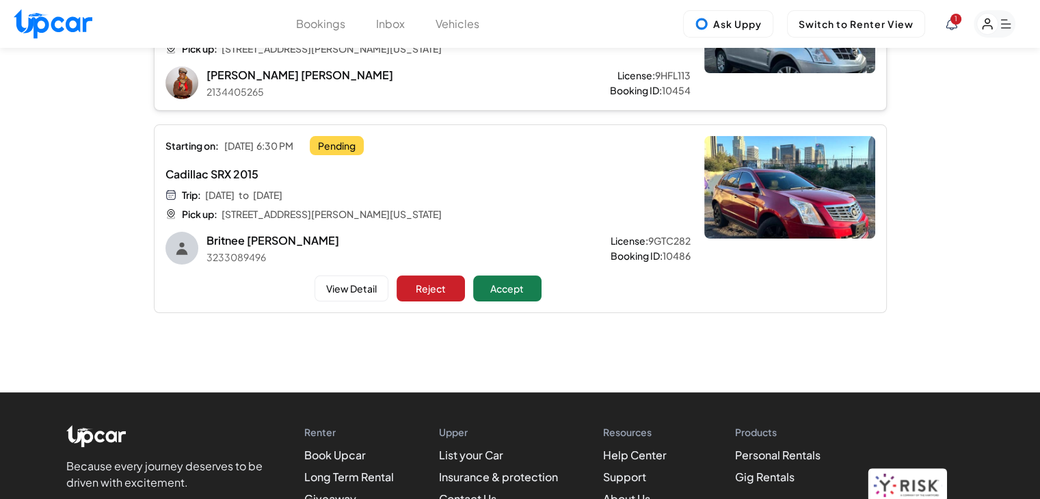
scroll to position [156, 0]
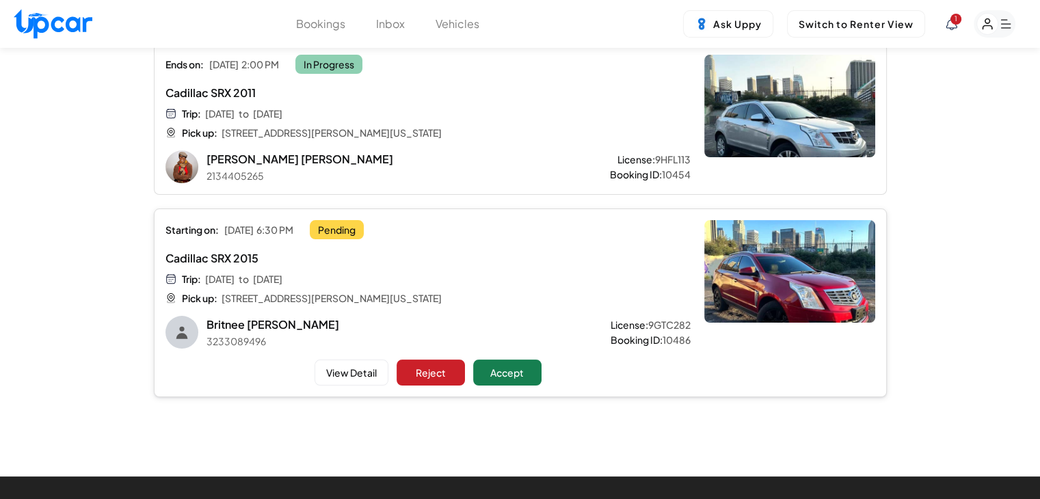
click at [273, 299] on span "[STREET_ADDRESS][PERSON_NAME][US_STATE]" at bounding box center [331, 298] width 220 height 14
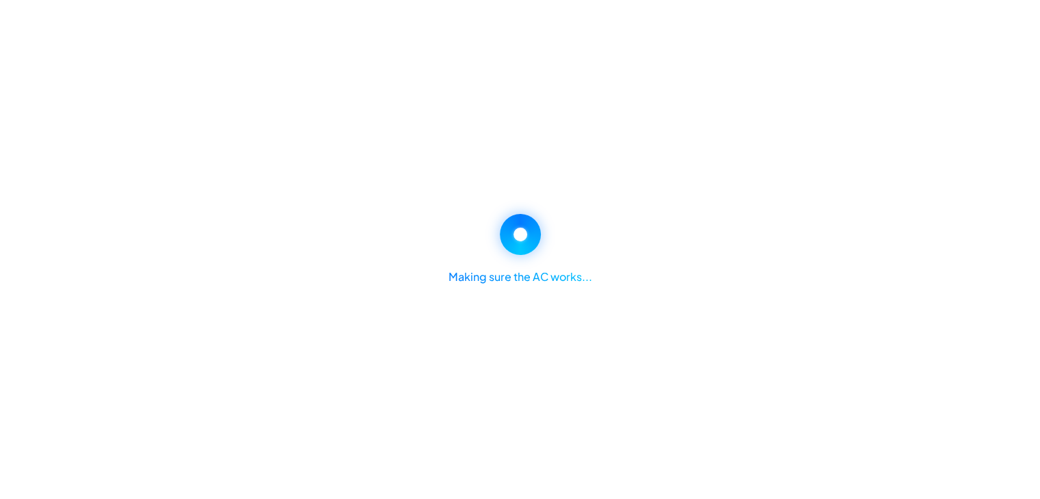
scroll to position [156, 0]
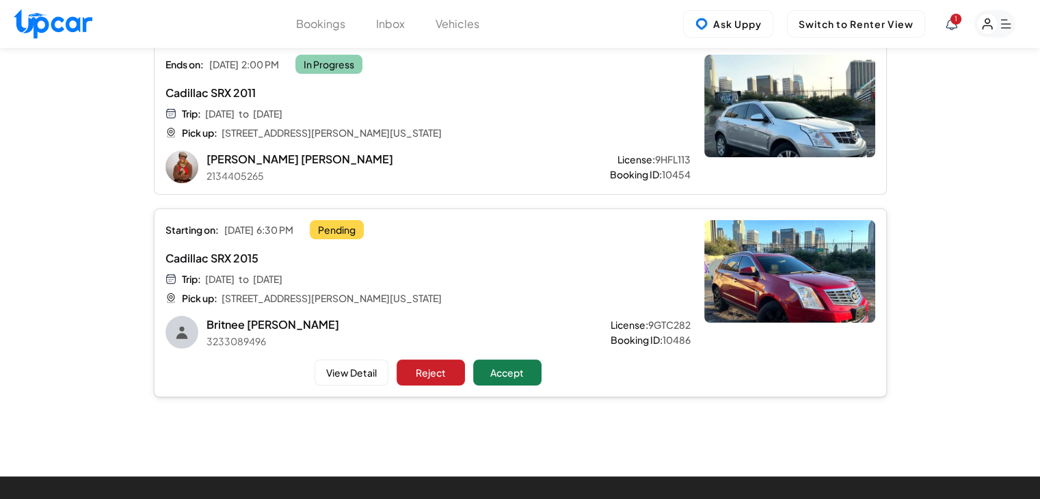
click at [621, 247] on div "Starting on: [DATE] 6:30 PM Pending Cadillac SRX 2015 Trip: [DATE] to [DATE] Pi…" at bounding box center [427, 302] width 525 height 165
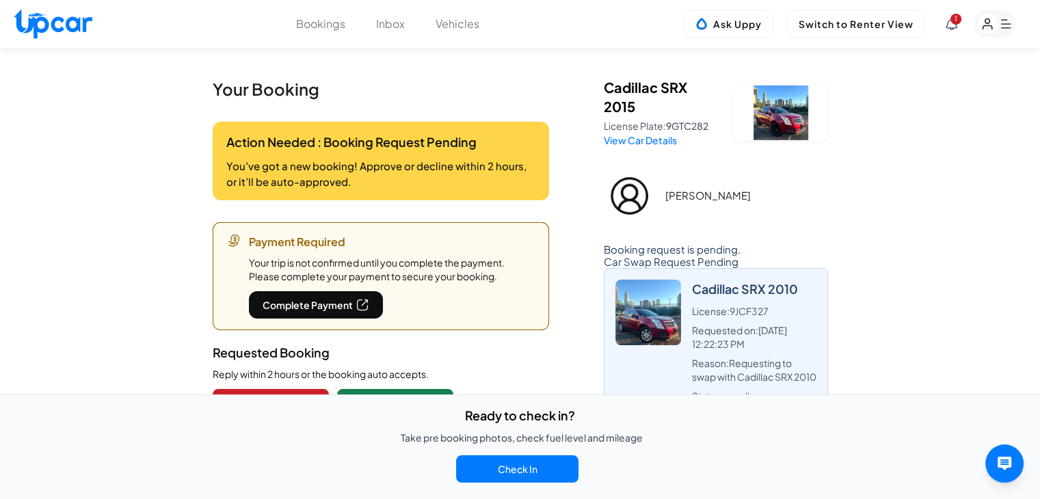
click at [954, 26] on icon at bounding box center [951, 24] width 12 height 12
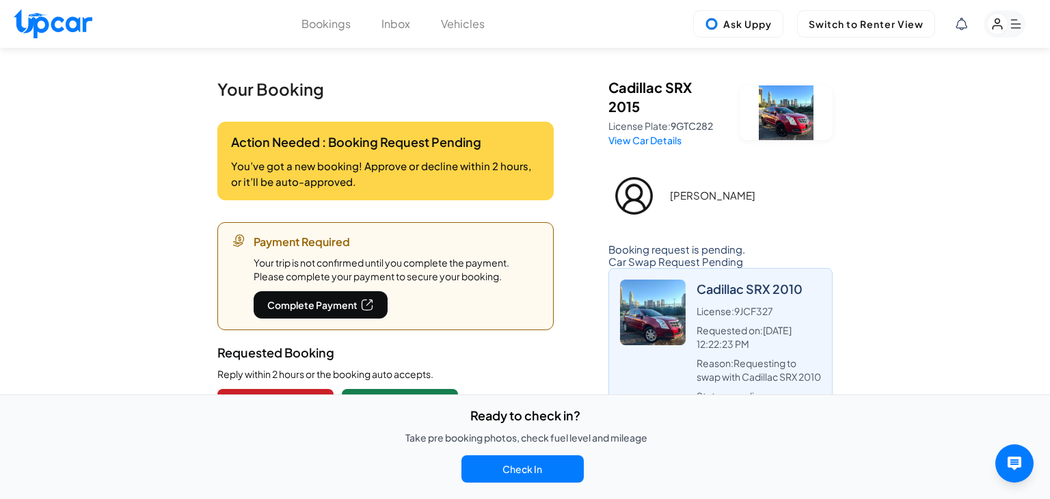
click at [929, 116] on div "Booking Cancelled by Upcar Booking cancelled by Upcar for your car. [DATE] 12:3…" at bounding box center [926, 135] width 204 height 44
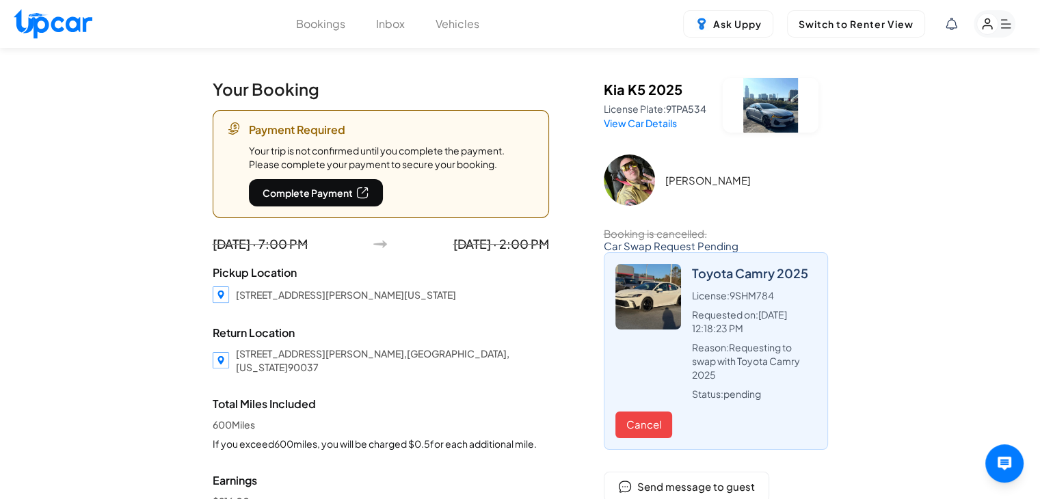
click at [973, 21] on icon "button" at bounding box center [994, 23] width 42 height 27
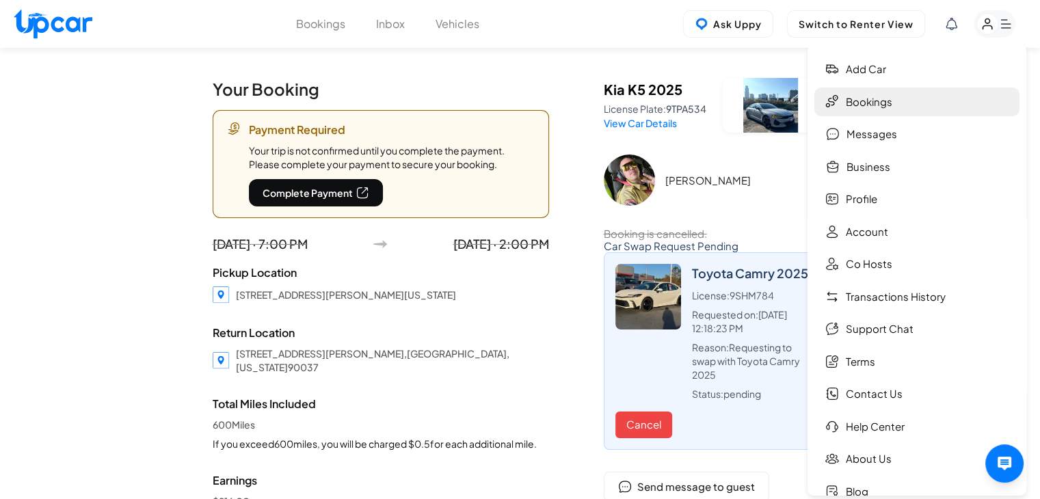
click at [892, 98] on link "Bookings" at bounding box center [916, 101] width 205 height 29
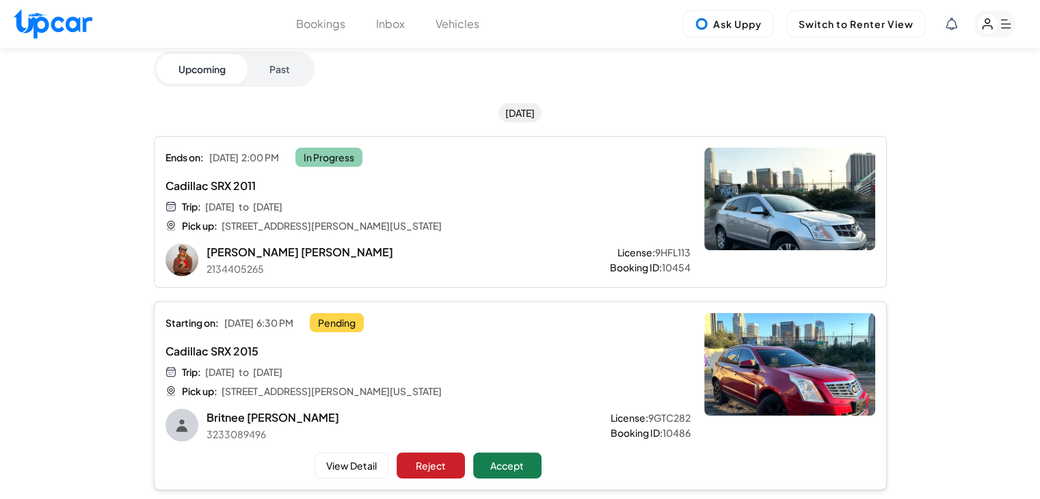
scroll to position [137, 0]
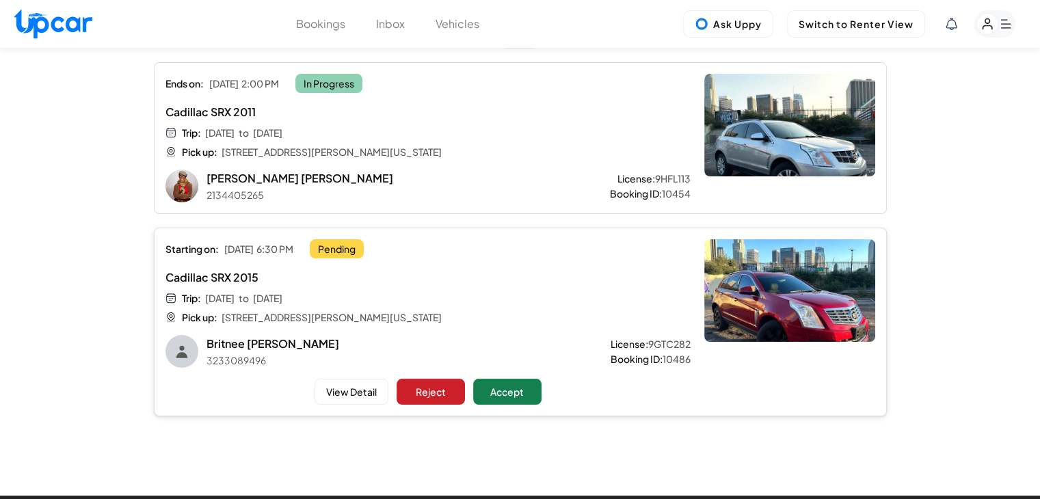
click at [522, 290] on div "Cadillac SRX 2015 Trip: [DATE] to [DATE] Pick up: [STREET_ADDRESS][PERSON_NAME]…" at bounding box center [383, 296] width 436 height 55
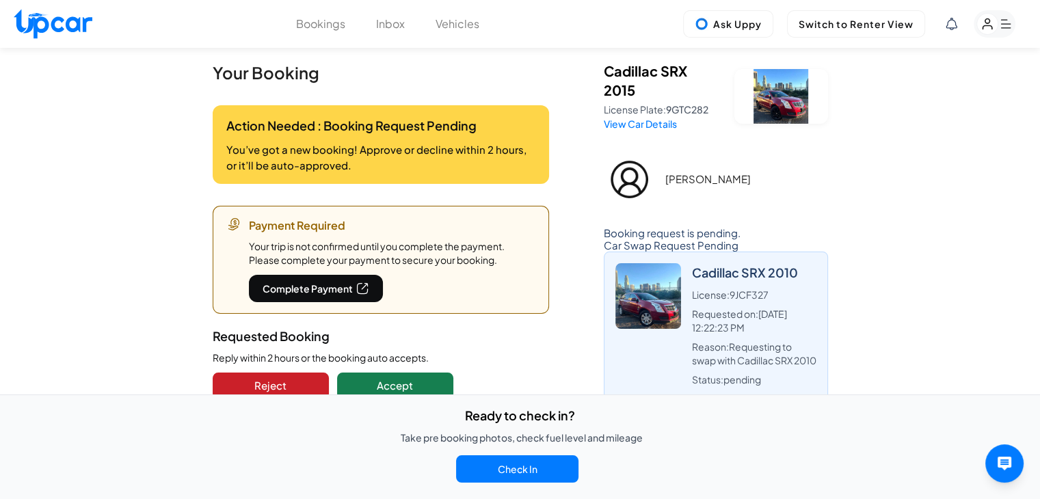
scroll to position [137, 0]
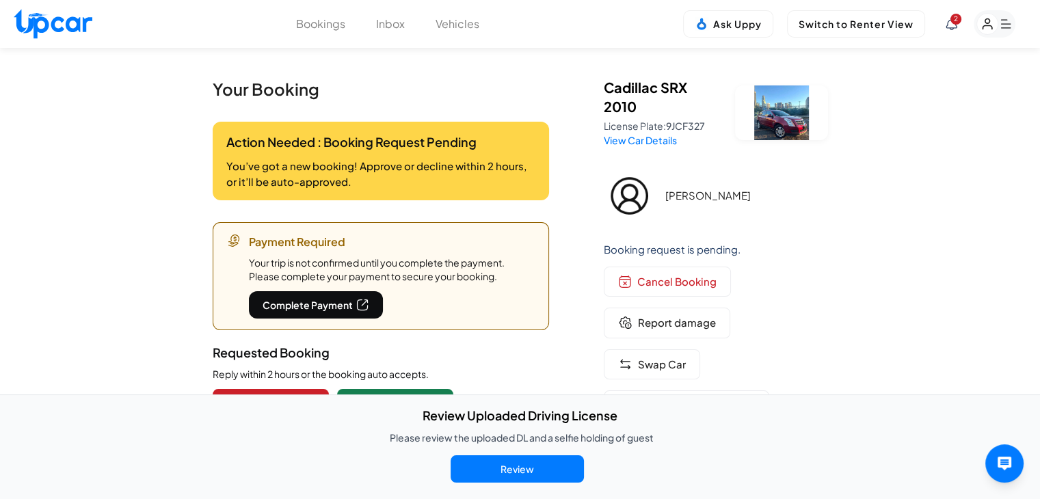
click at [981, 25] on rect "button" at bounding box center [987, 24] width 21 height 21
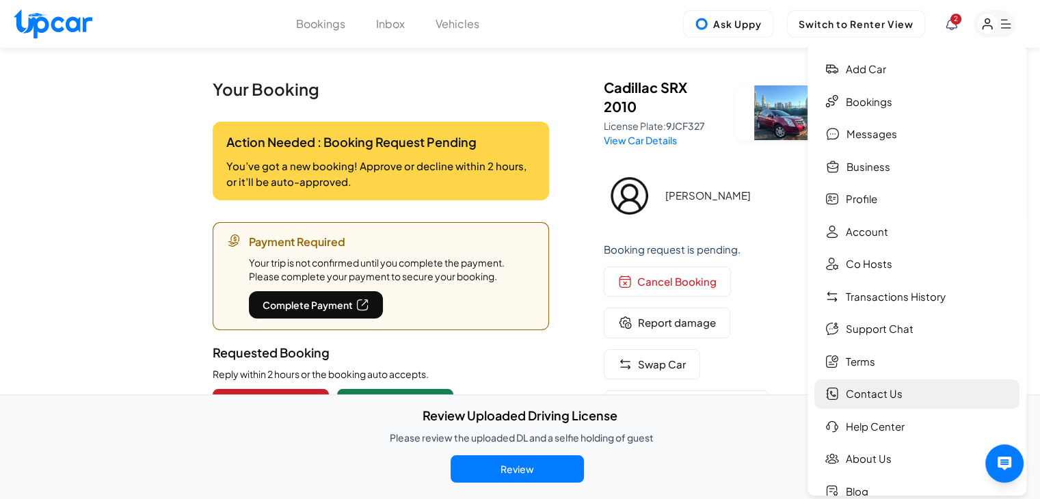
scroll to position [53, 0]
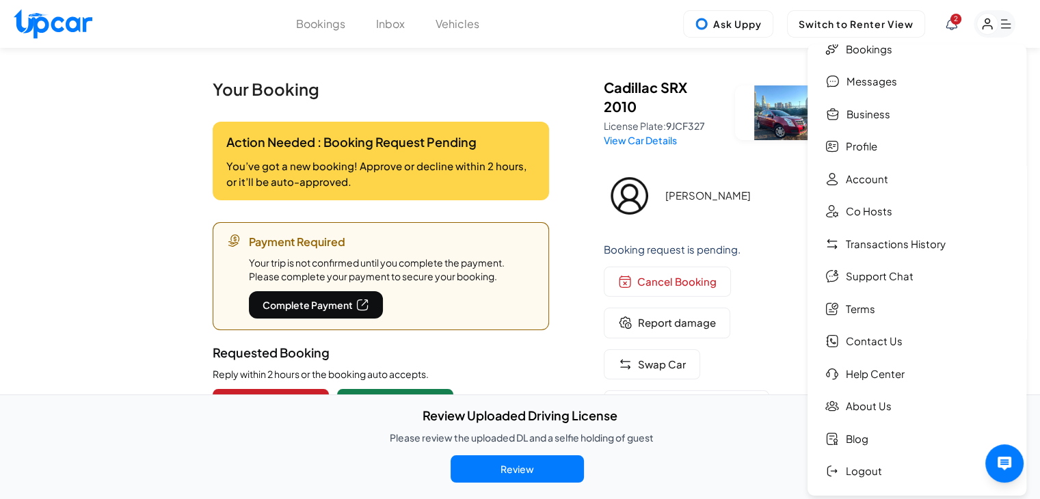
click at [456, 28] on button "Vehicles" at bounding box center [457, 24] width 44 height 16
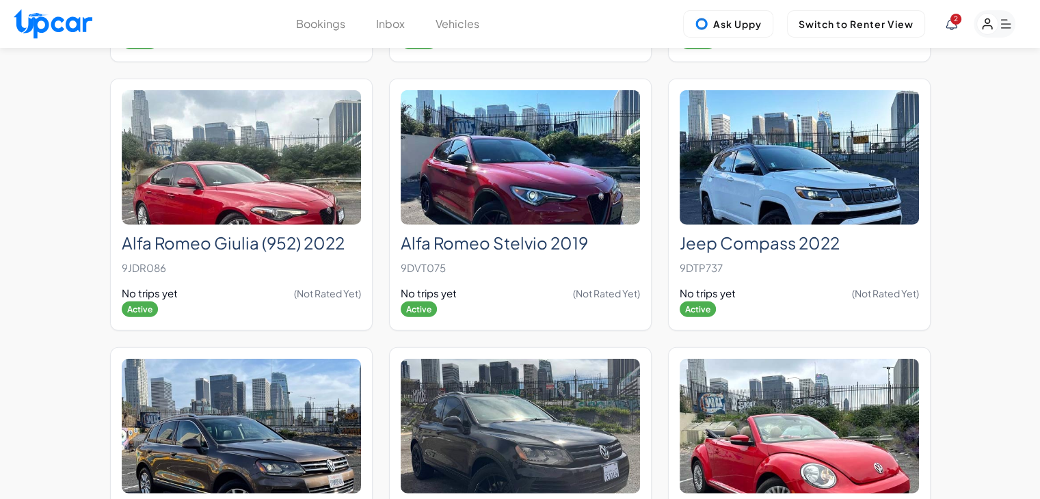
scroll to position [8407, 0]
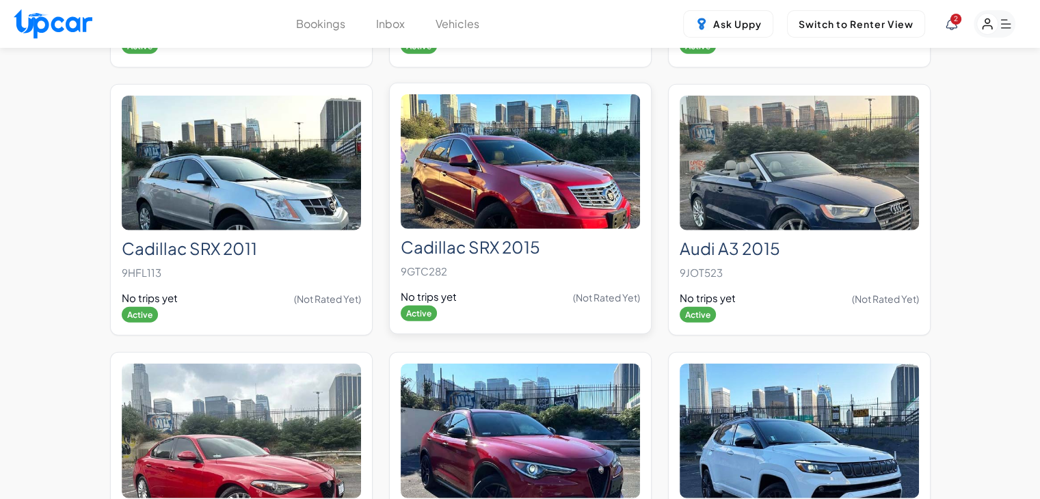
click at [493, 167] on img at bounding box center [520, 161] width 239 height 135
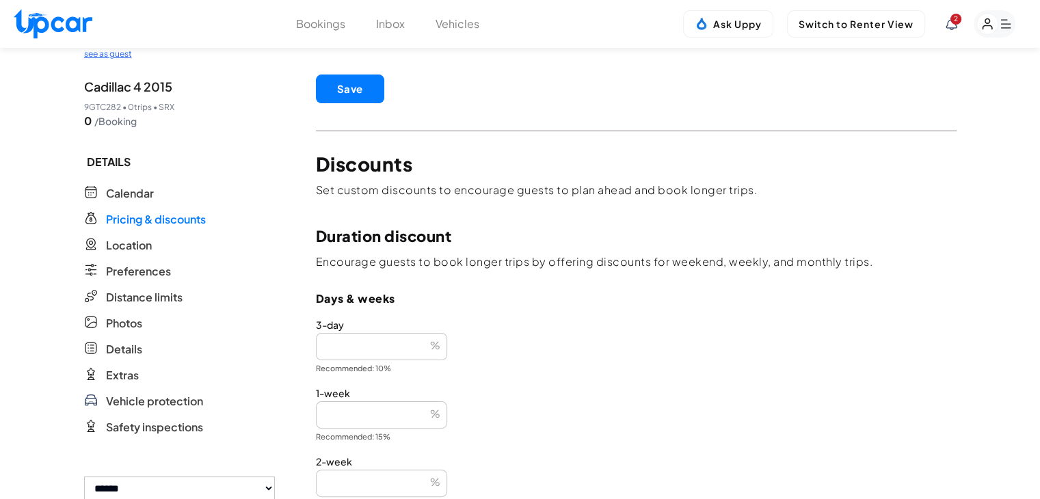
scroll to position [410, 0]
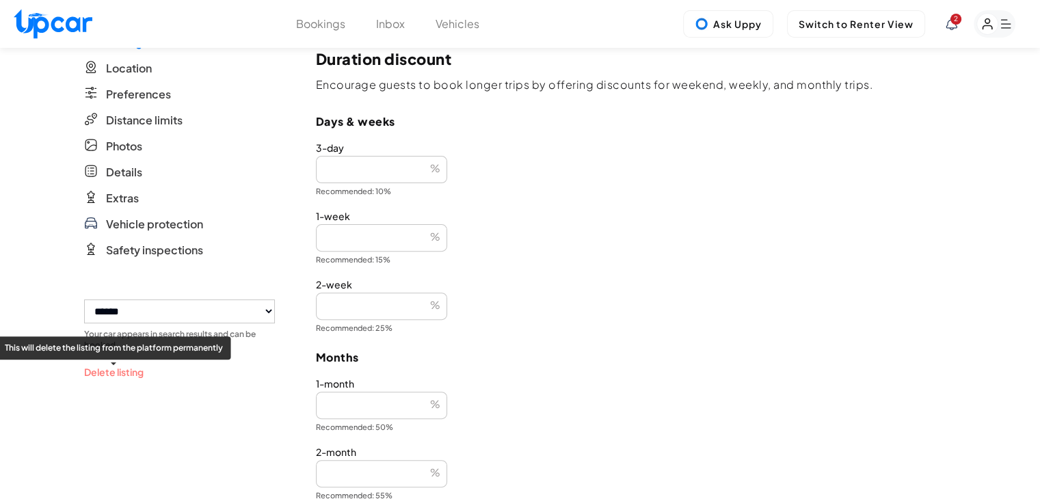
click at [128, 368] on button "Delete listing" at bounding box center [113, 372] width 59 height 14
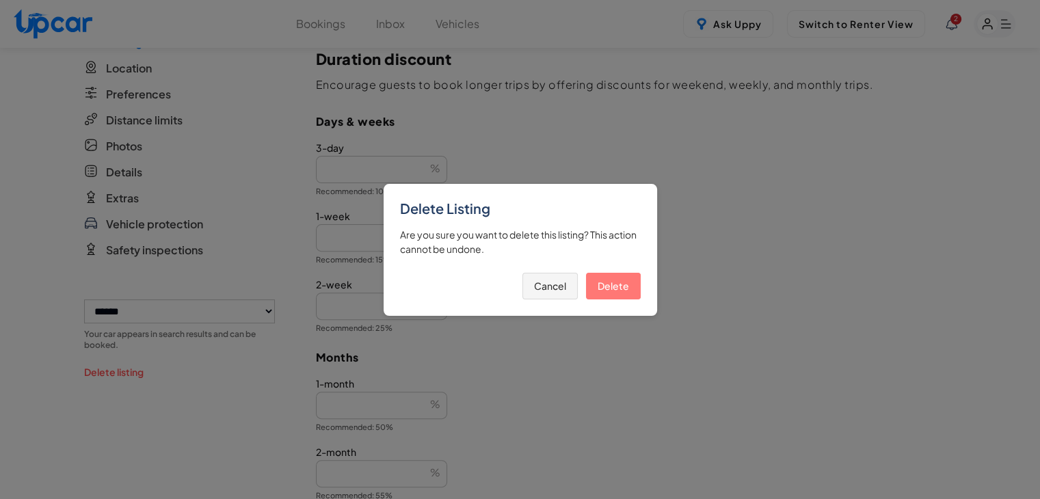
click at [615, 287] on button "Delete" at bounding box center [613, 286] width 55 height 27
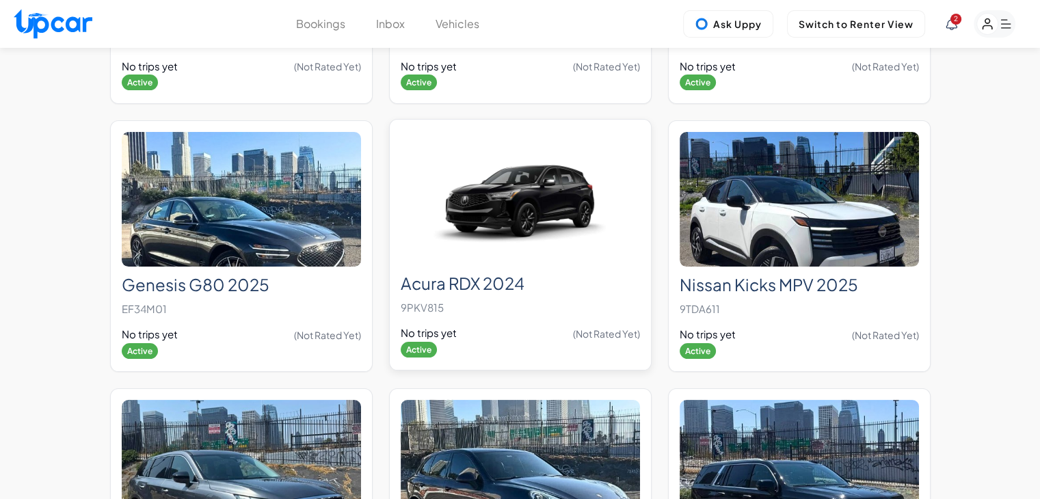
scroll to position [10401, 0]
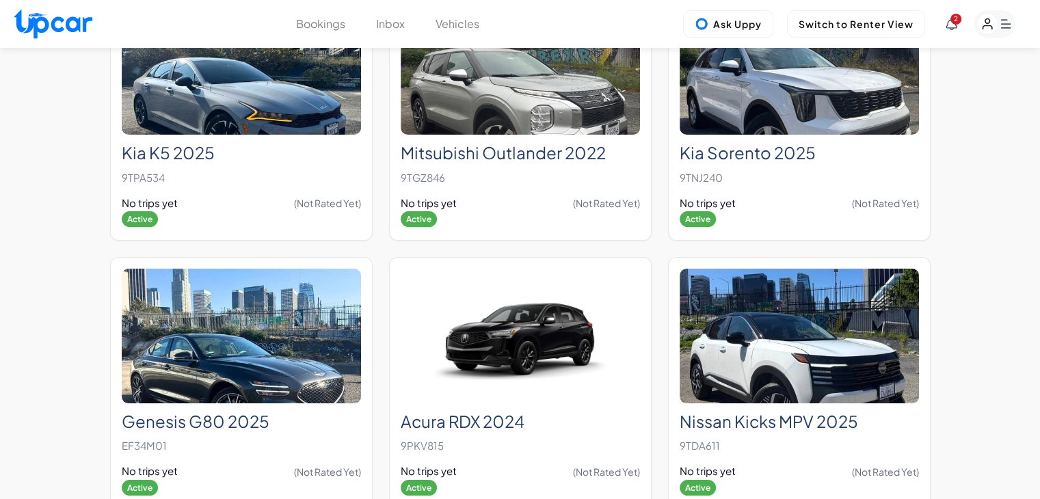
click at [947, 21] on icon at bounding box center [951, 24] width 12 height 12
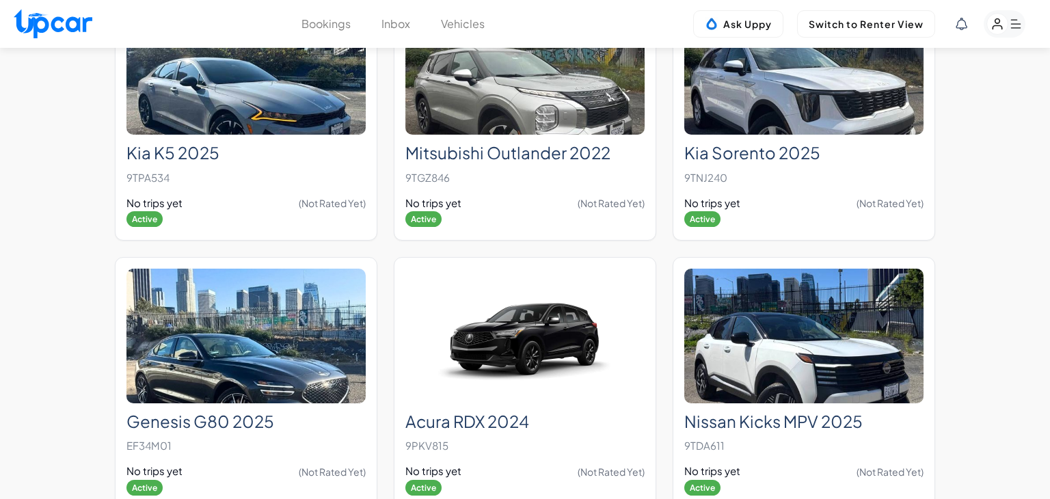
click at [991, 21] on div at bounding box center [525, 249] width 1050 height 499
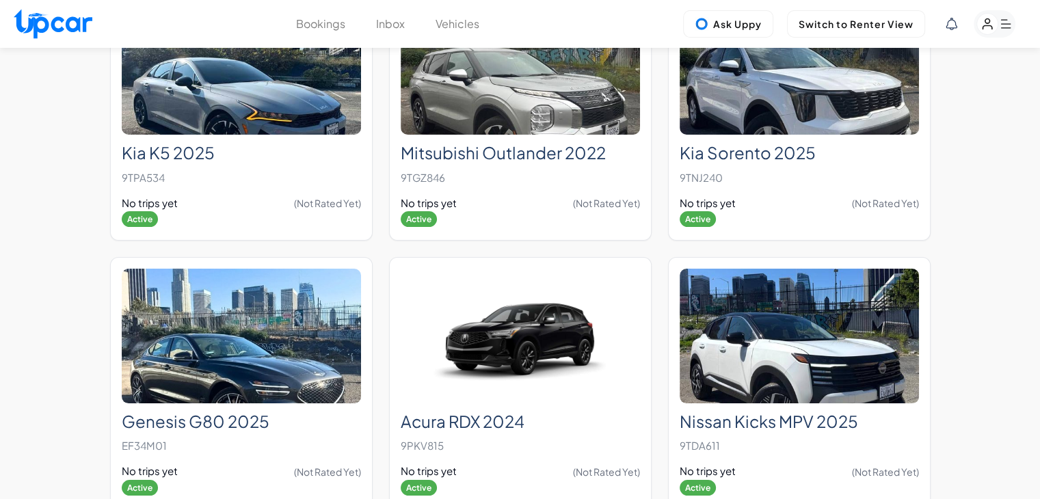
click at [987, 25] on icon "button" at bounding box center [986, 24] width 9 height 10
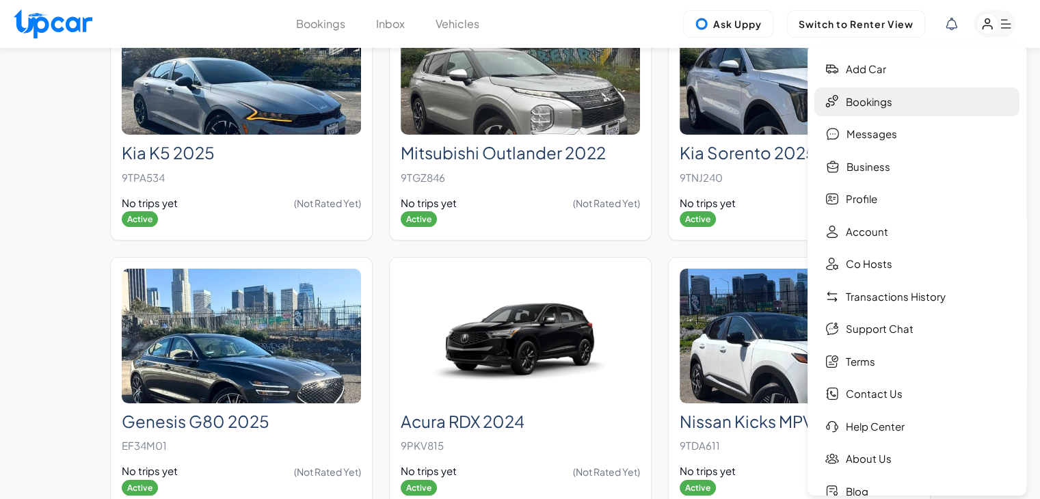
click at [891, 100] on link "Bookings" at bounding box center [916, 101] width 205 height 29
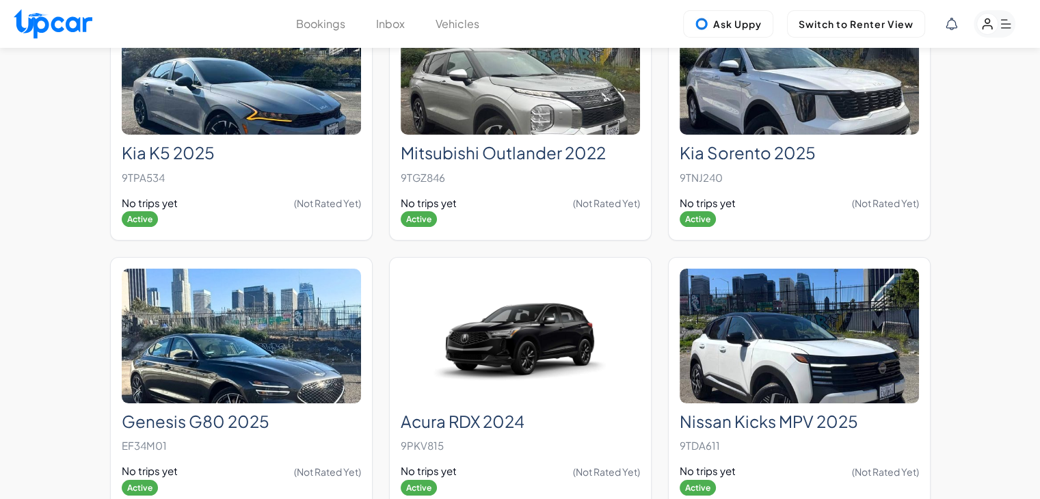
scroll to position [293, 0]
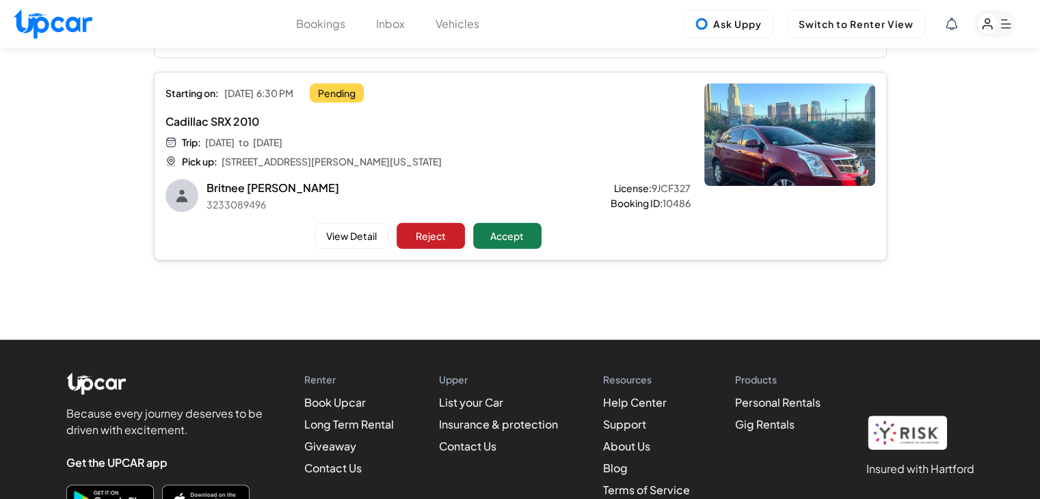
click at [535, 137] on div "Trip: Sat, Oct 11 to Wed, Oct 15 Pick up: 4500 South Figueroa Street, Los Angel…" at bounding box center [383, 151] width 436 height 33
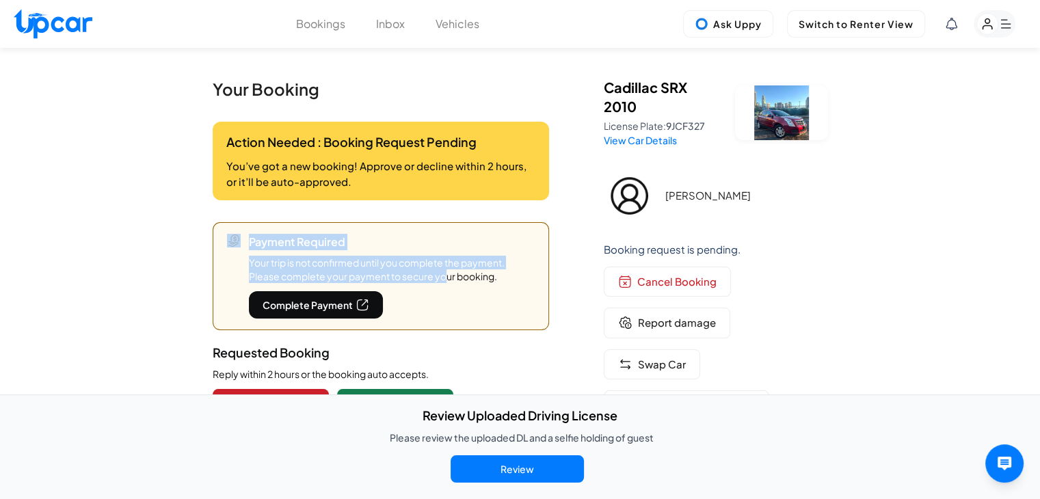
drag, startPoint x: 446, startPoint y: 284, endPoint x: 164, endPoint y: 237, distance: 286.2
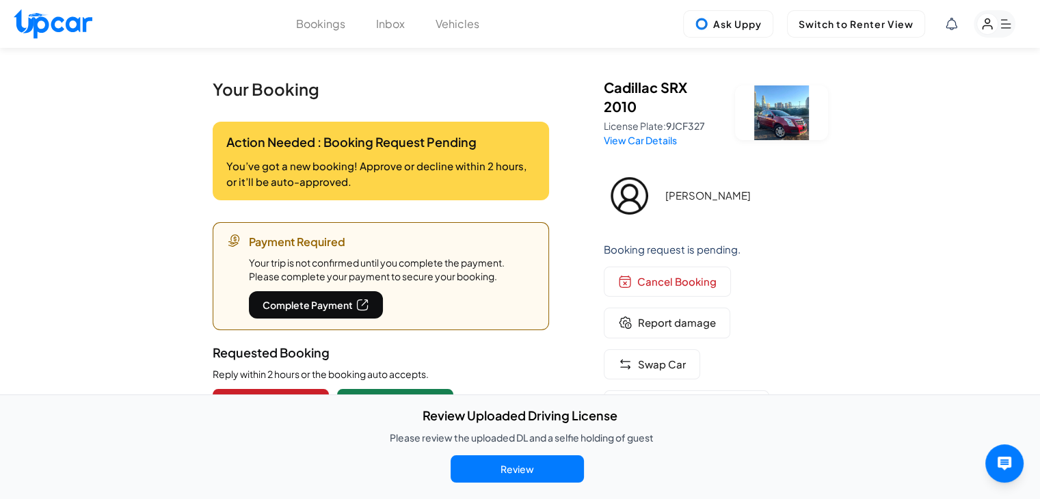
click at [540, 269] on div "Payment Required Your trip is not confirmed until you complete the payment. Ple…" at bounding box center [381, 276] width 336 height 108
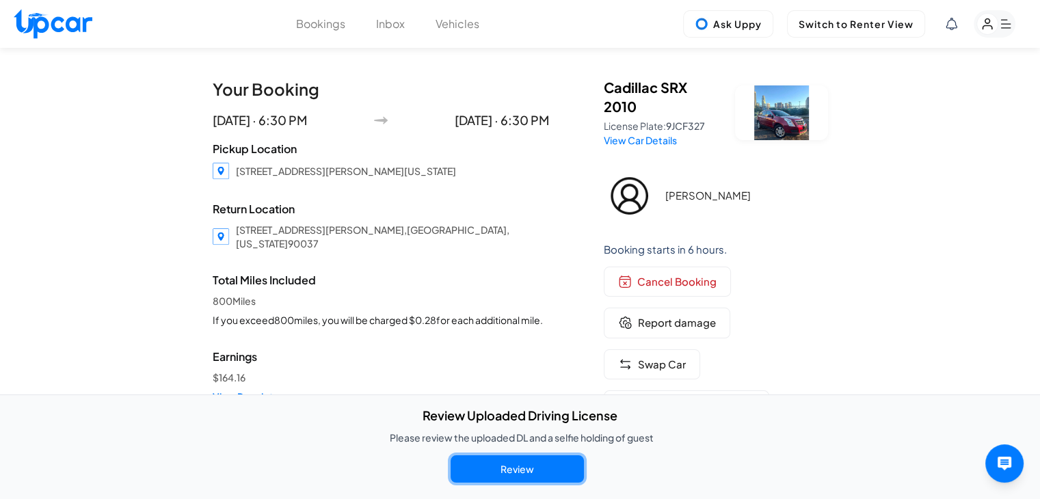
click at [525, 462] on button "Review" at bounding box center [516, 468] width 133 height 27
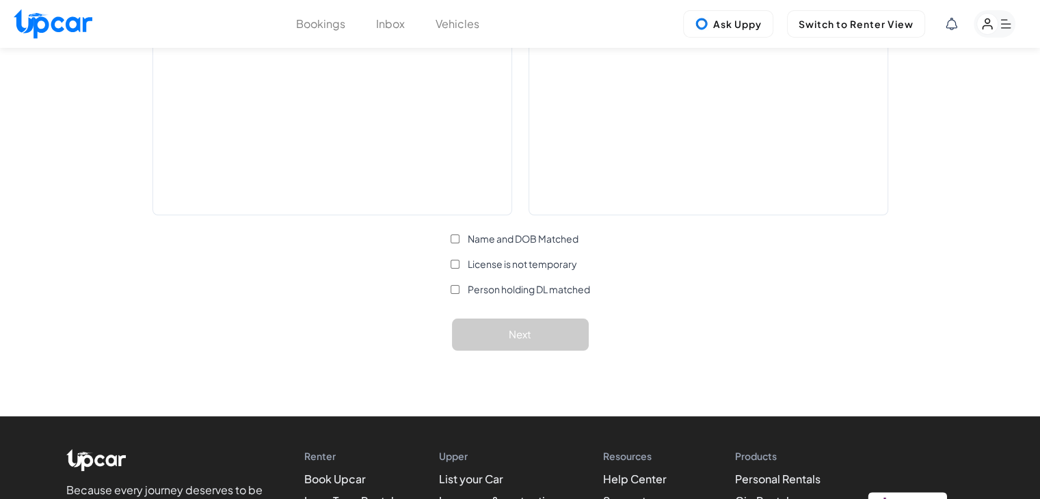
scroll to position [273, 0]
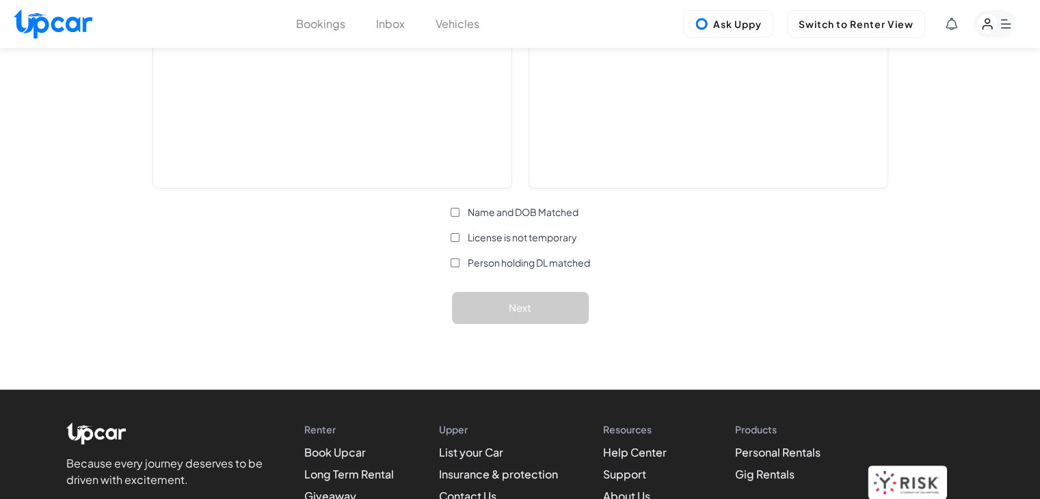
click at [544, 215] on span "Name and DOB Matched" at bounding box center [523, 212] width 111 height 14
click at [539, 234] on span "License is not temporary" at bounding box center [522, 237] width 109 height 14
click at [539, 259] on span "Person holding DL matched" at bounding box center [529, 263] width 122 height 14
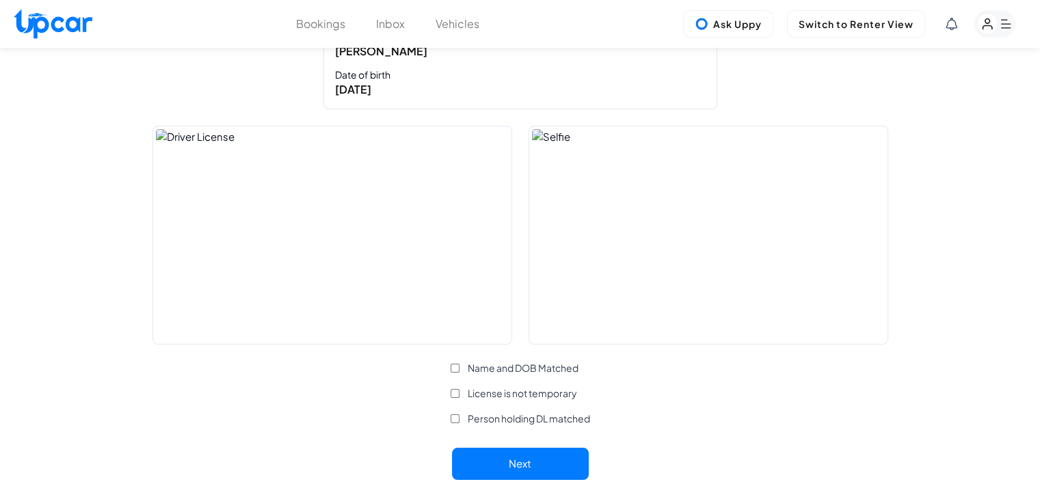
scroll to position [0, 0]
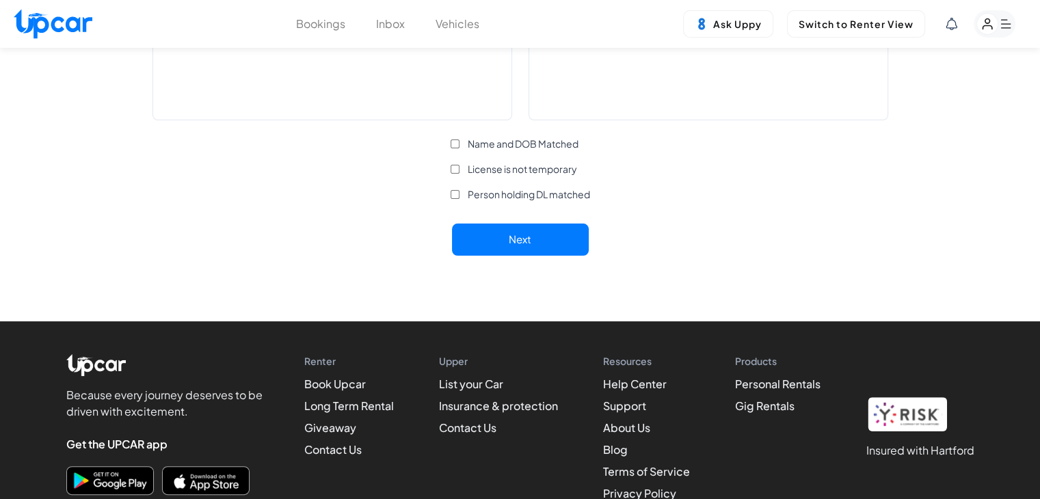
click at [529, 241] on button "Next" at bounding box center [520, 240] width 137 height 32
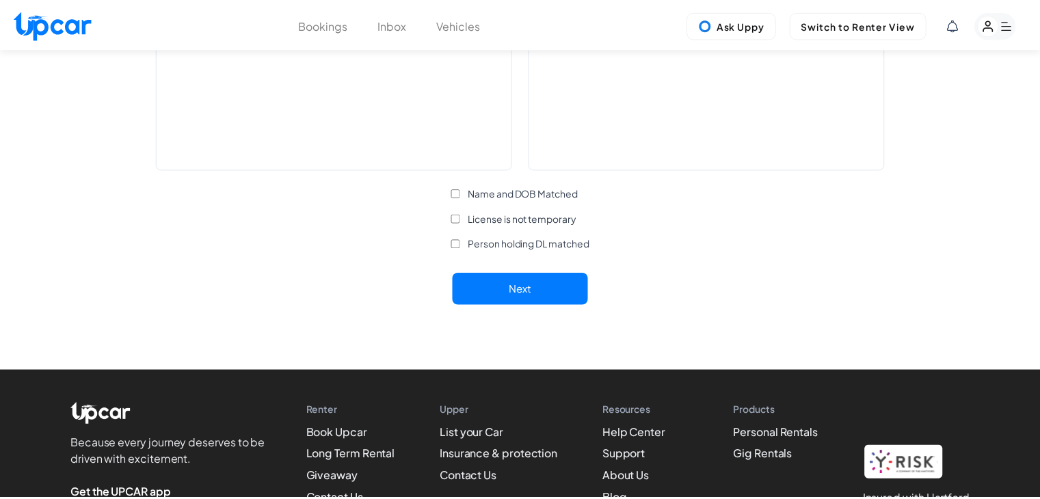
scroll to position [342, 0]
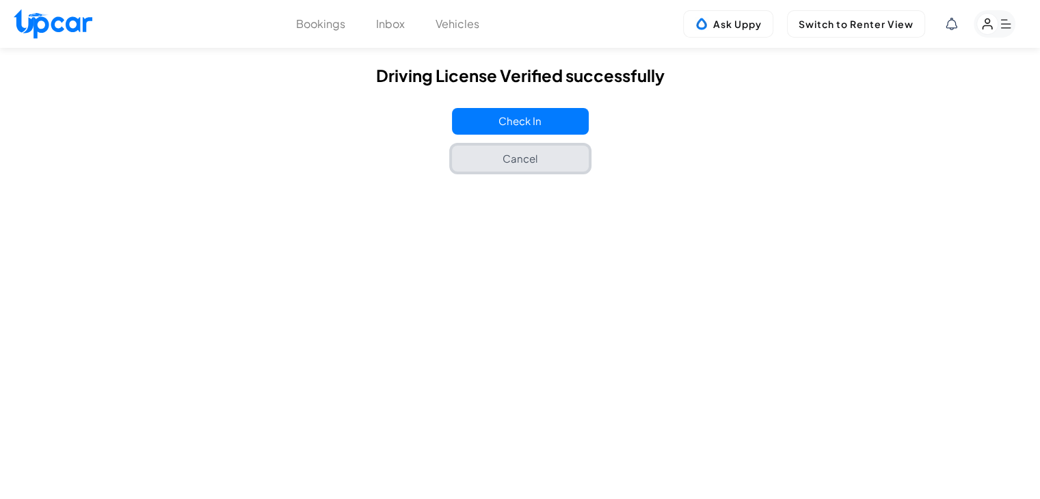
click at [560, 159] on button "Cancel" at bounding box center [520, 159] width 137 height 27
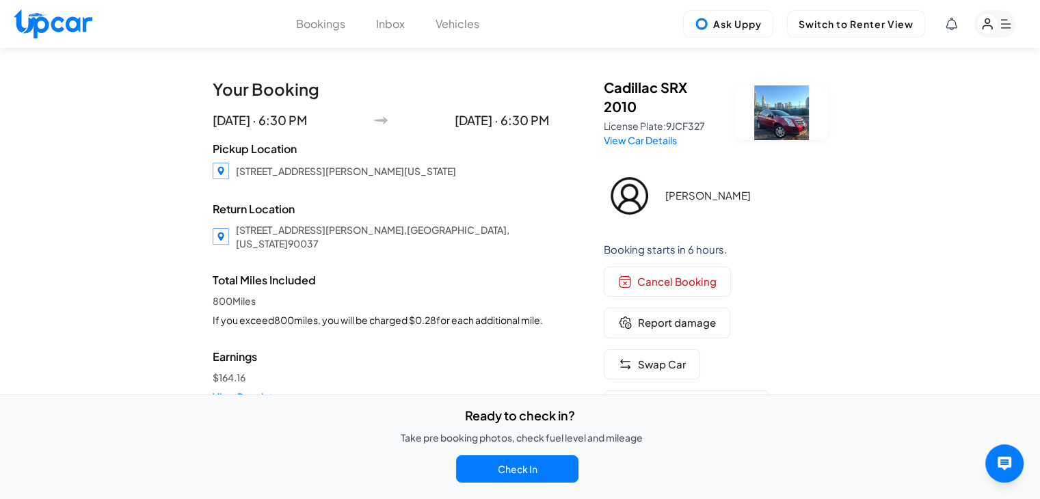
click at [990, 18] on rect "button" at bounding box center [987, 24] width 21 height 21
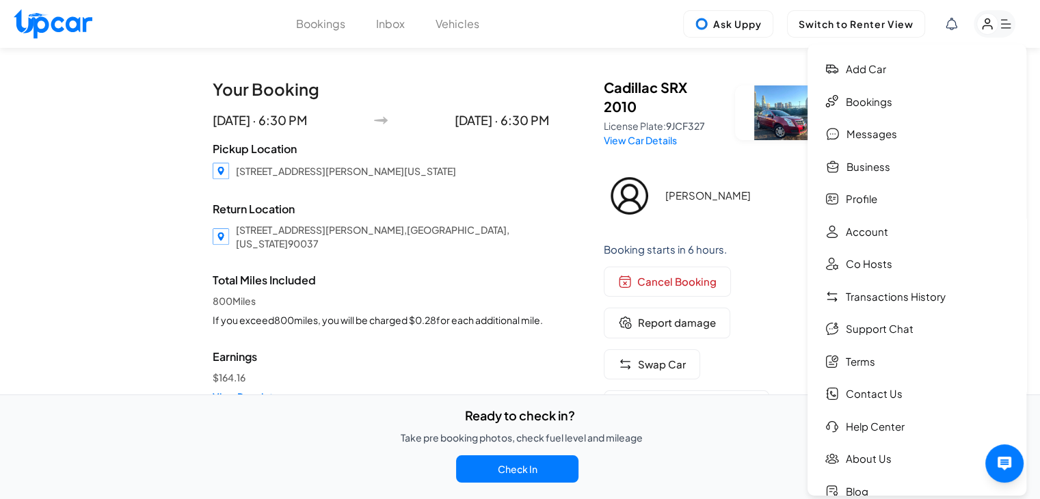
click at [472, 27] on button "Vehicles" at bounding box center [457, 24] width 44 height 16
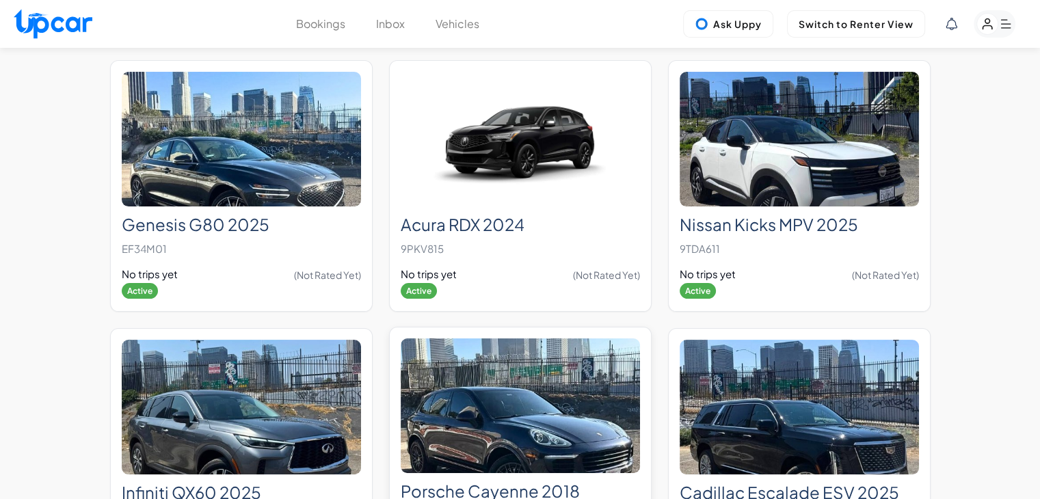
scroll to position [10803, 0]
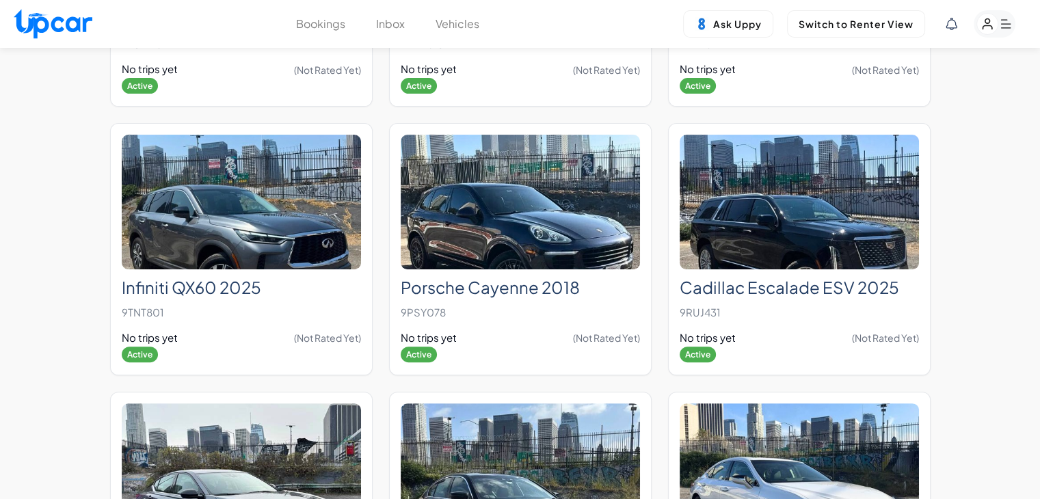
click at [999, 20] on rect "button" at bounding box center [994, 23] width 42 height 27
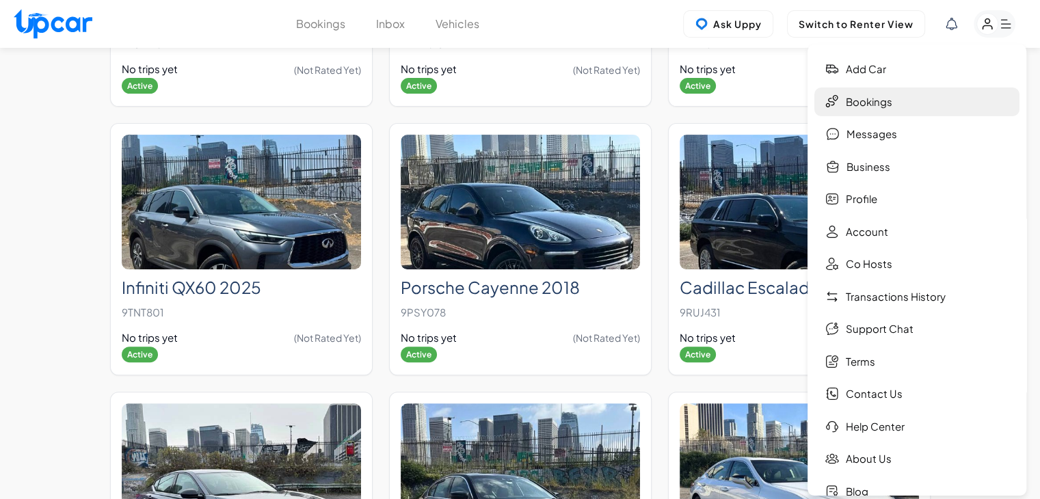
click at [907, 106] on link "Bookings" at bounding box center [916, 101] width 205 height 29
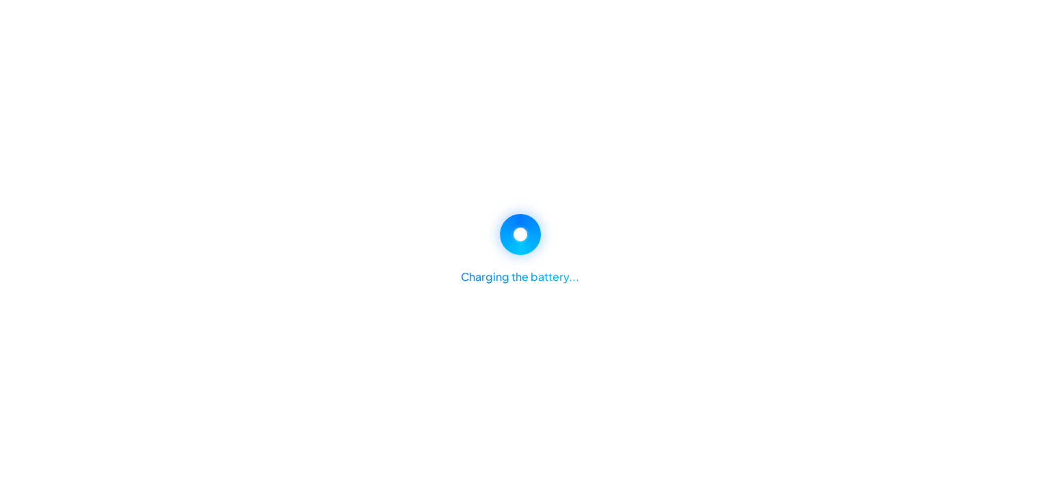
scroll to position [293, 0]
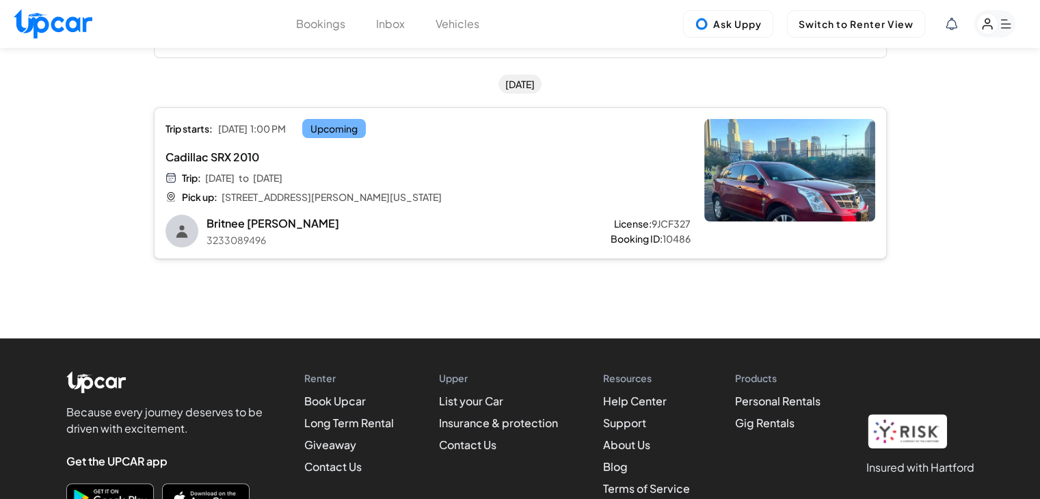
click at [442, 199] on span "[STREET_ADDRESS][PERSON_NAME][US_STATE]" at bounding box center [331, 197] width 220 height 14
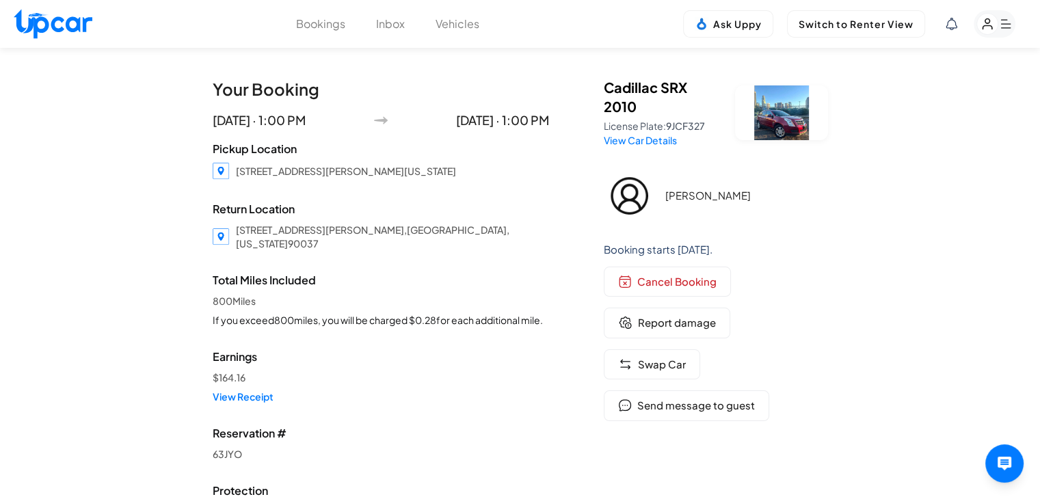
click at [986, 30] on rect "button" at bounding box center [987, 24] width 21 height 21
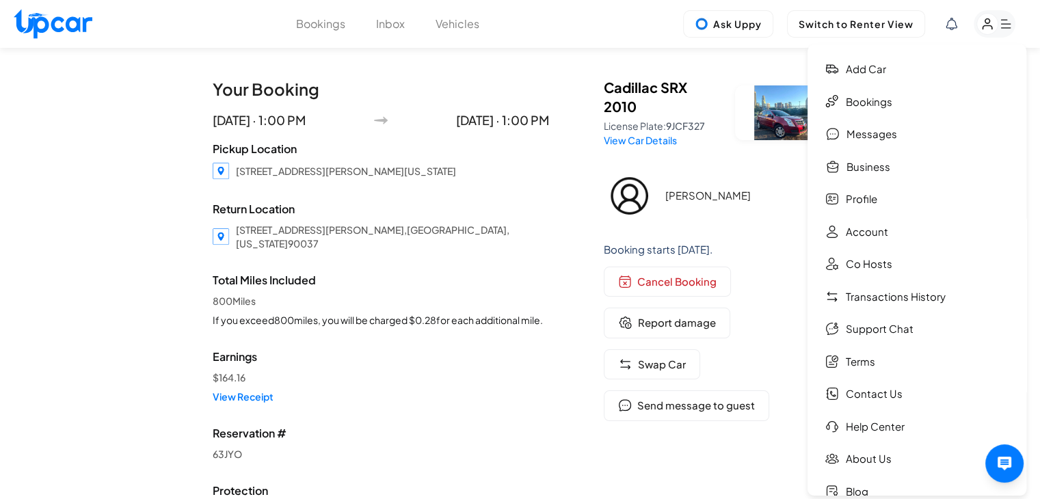
click at [783, 201] on h3 "Britnee Lott" at bounding box center [743, 195] width 157 height 12
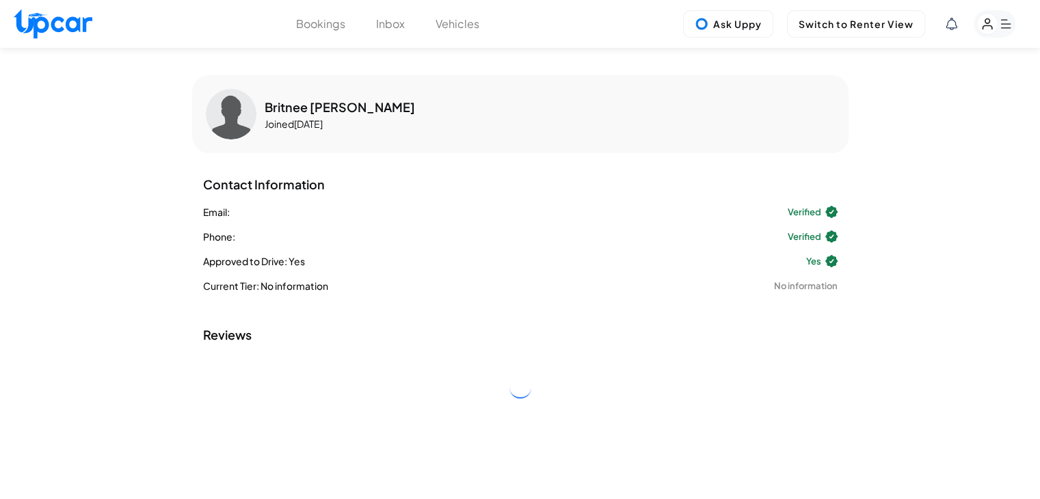
click at [1007, 28] on icon "button" at bounding box center [1006, 24] width 10 height 9
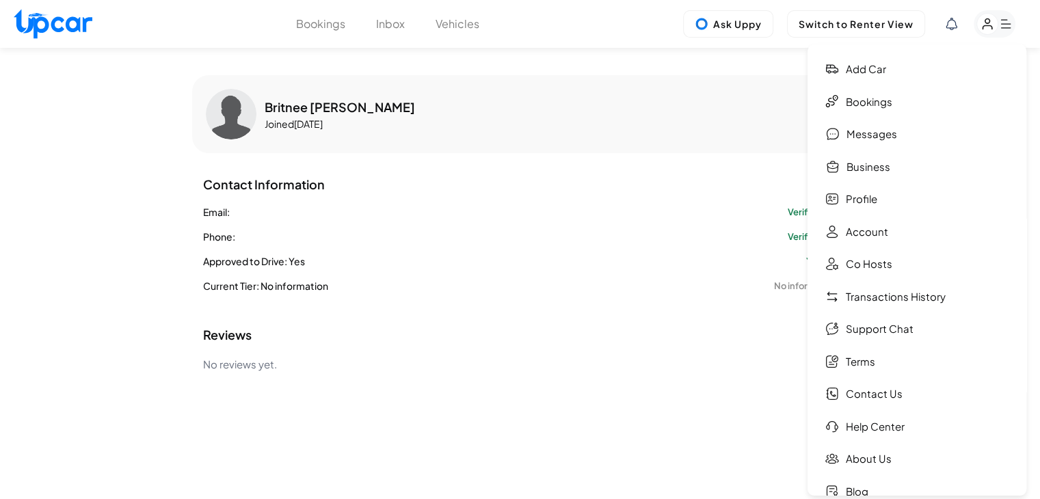
click at [578, 232] on li "Phone : Verified" at bounding box center [520, 237] width 634 height 14
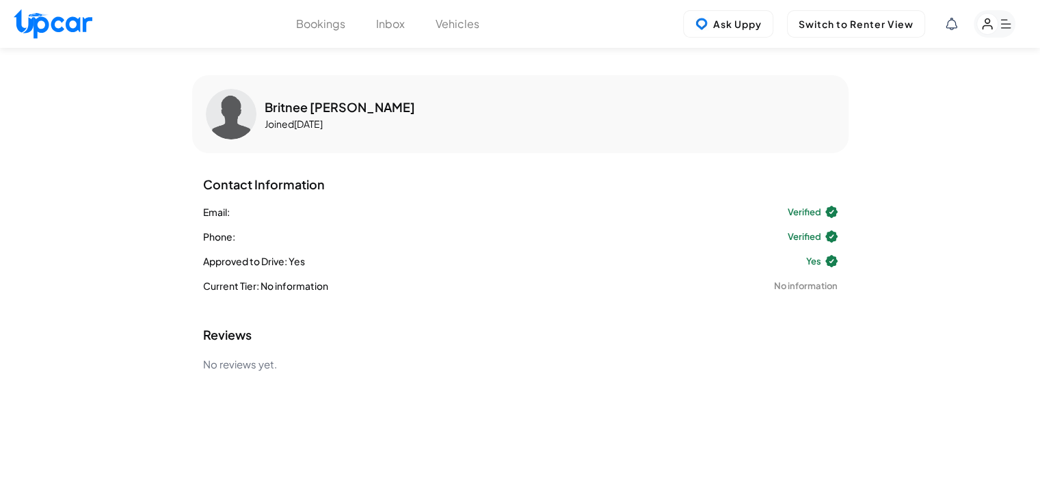
click at [991, 17] on rect "button" at bounding box center [987, 24] width 21 height 21
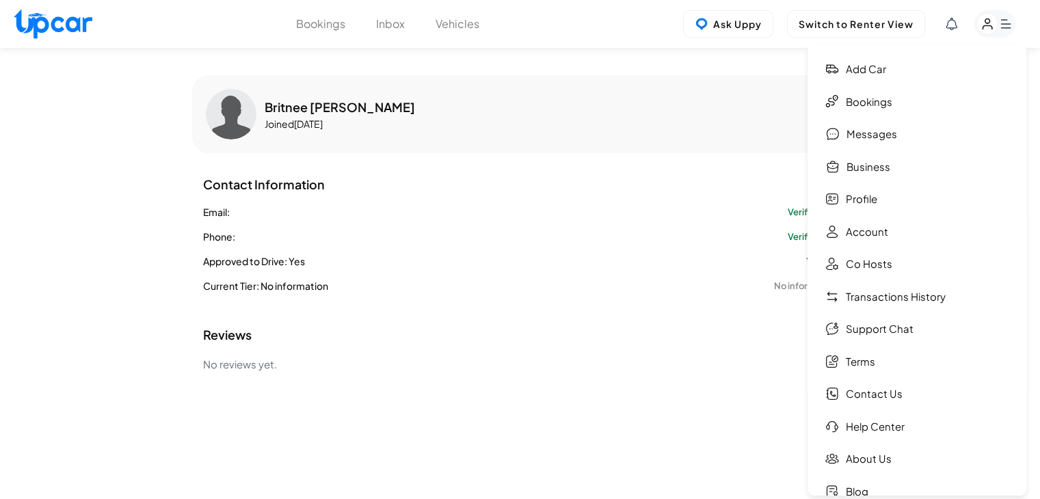
click at [476, 22] on button "Vehicles" at bounding box center [457, 24] width 44 height 16
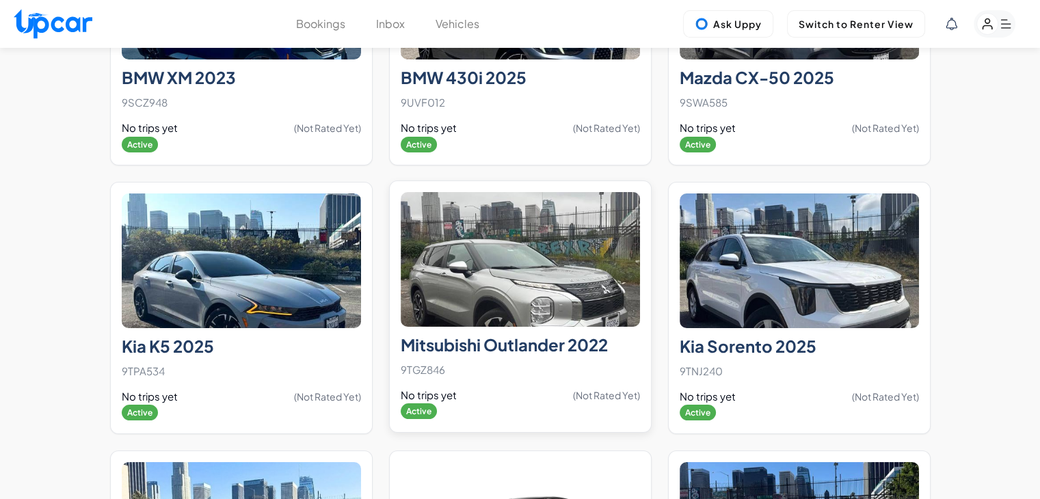
scroll to position [10184, 0]
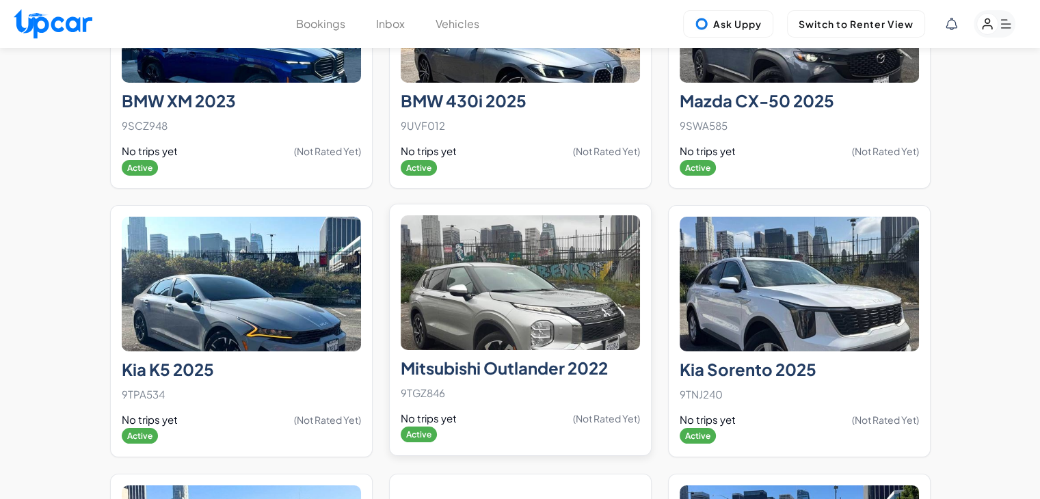
click at [536, 297] on img at bounding box center [520, 282] width 239 height 135
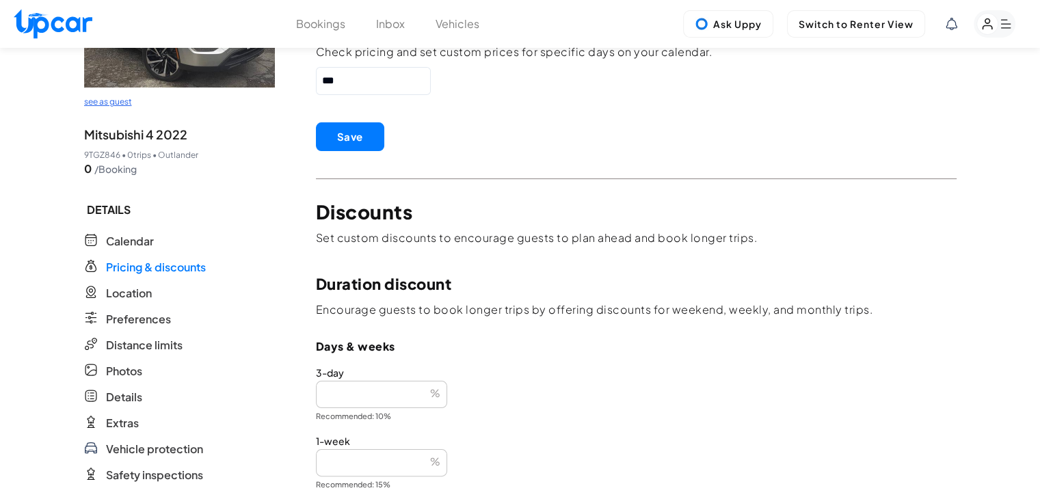
scroll to position [273, 0]
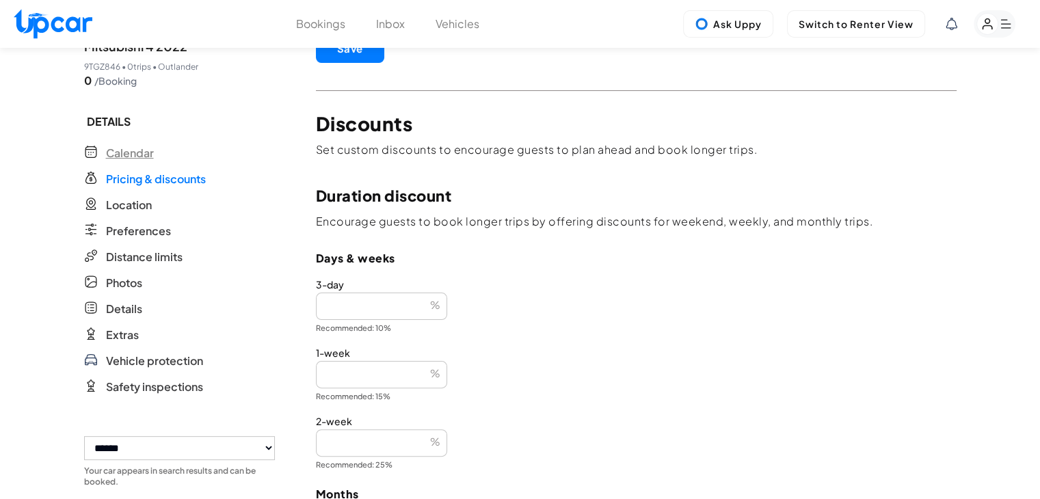
click at [150, 154] on span "Calendar" at bounding box center [130, 153] width 48 height 16
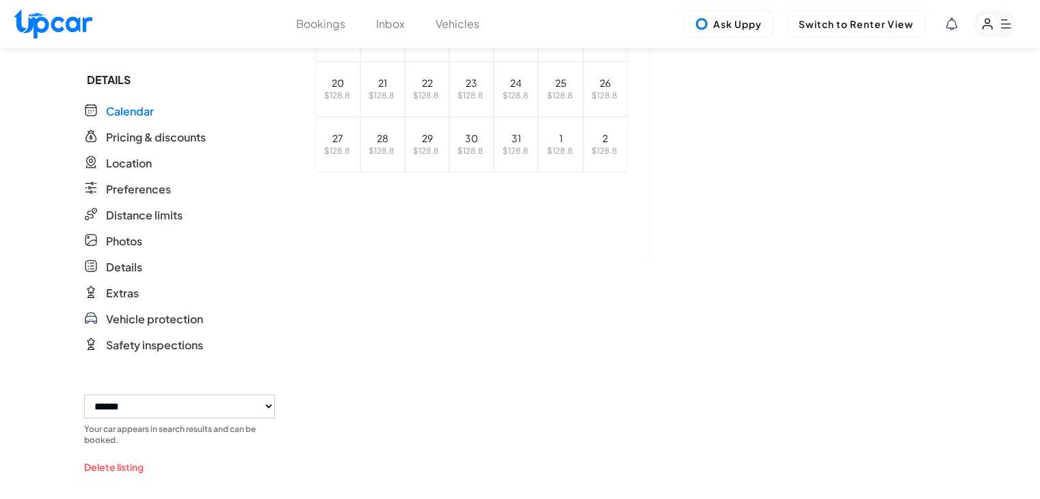
scroll to position [342, 0]
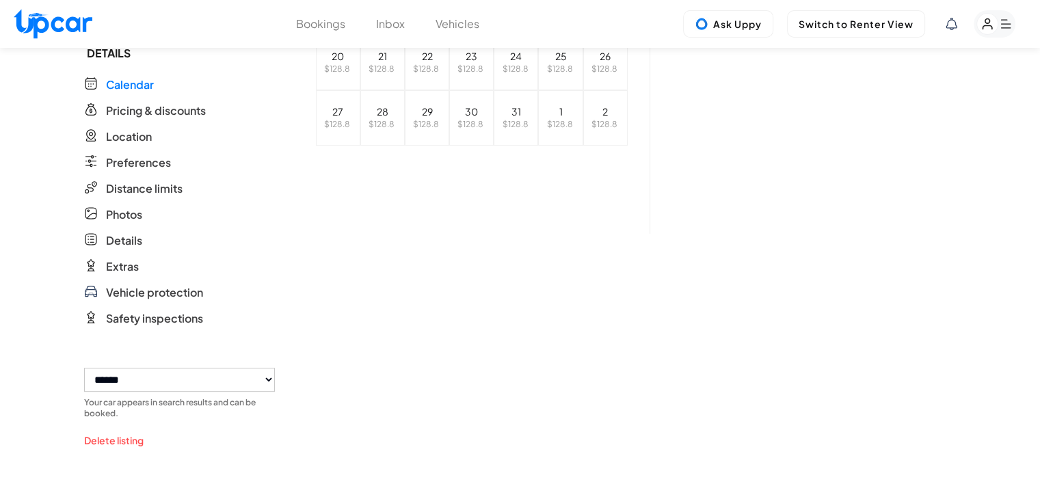
click at [234, 373] on select "**********" at bounding box center [179, 380] width 191 height 24
click at [234, 380] on select "**********" at bounding box center [179, 380] width 191 height 24
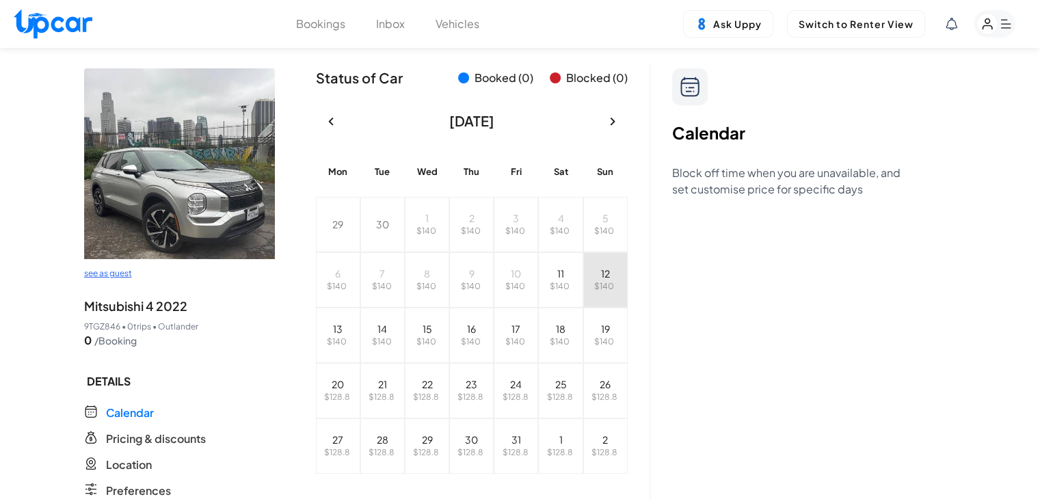
scroll to position [0, 0]
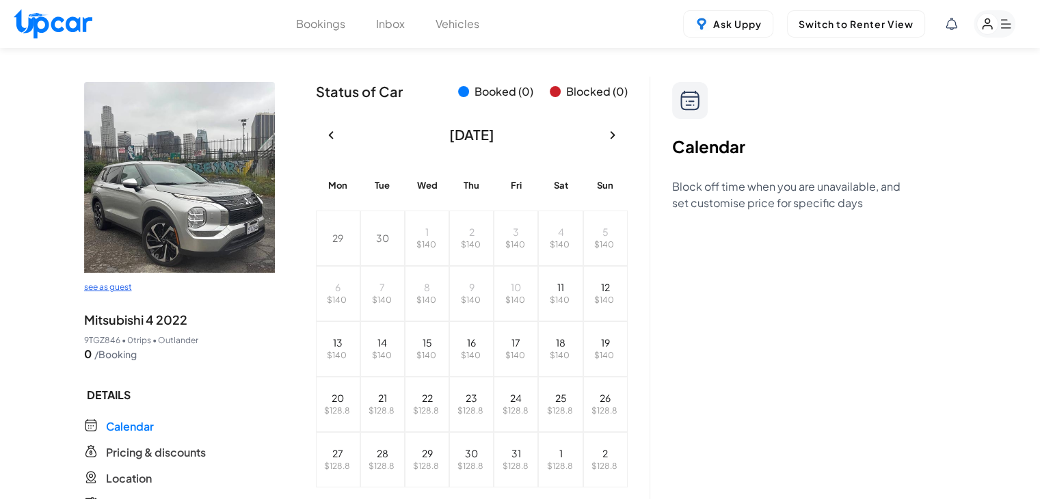
click at [612, 131] on icon "button" at bounding box center [612, 135] width 16 height 16
click at [558, 295] on span "$ 128.8" at bounding box center [560, 300] width 26 height 10
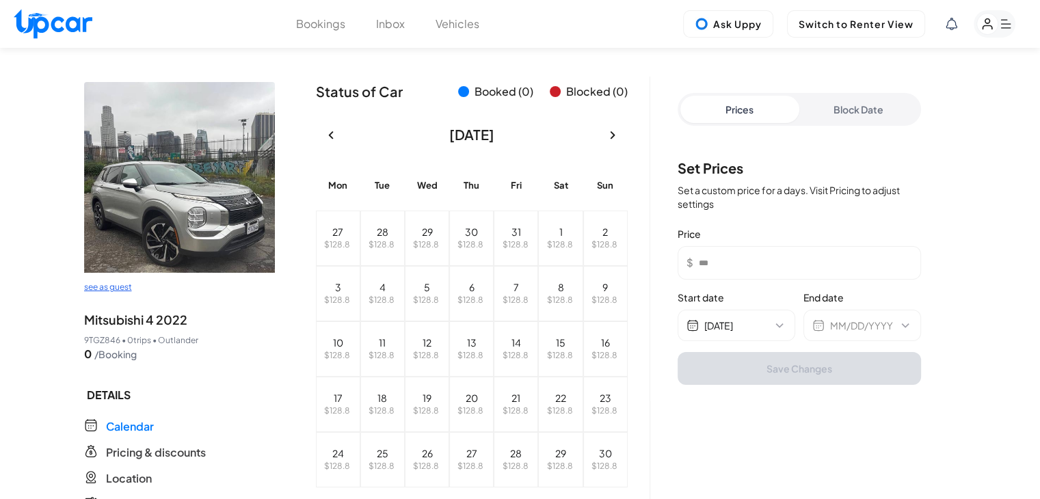
click at [843, 115] on button "Block Date" at bounding box center [858, 109] width 119 height 27
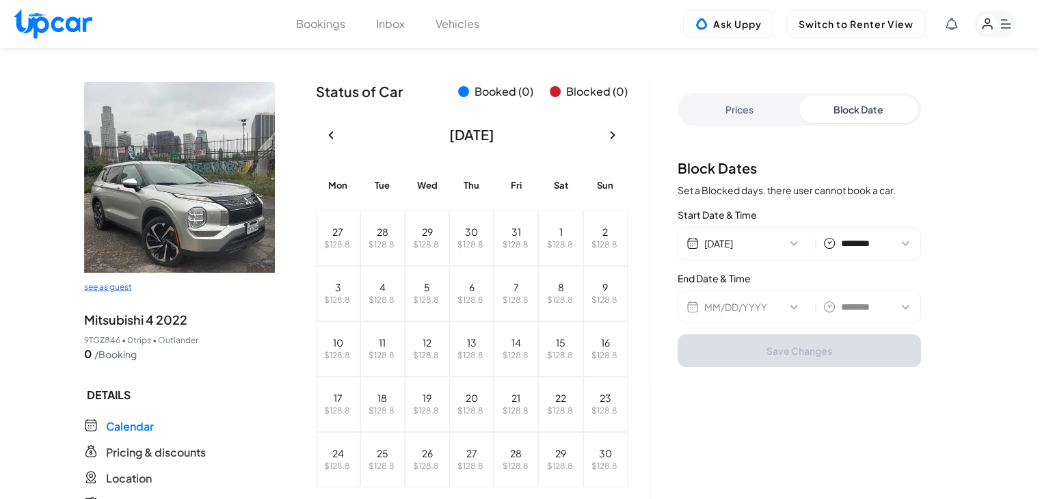
click at [779, 310] on button "MM/DD/YYYY" at bounding box center [756, 307] width 105 height 14
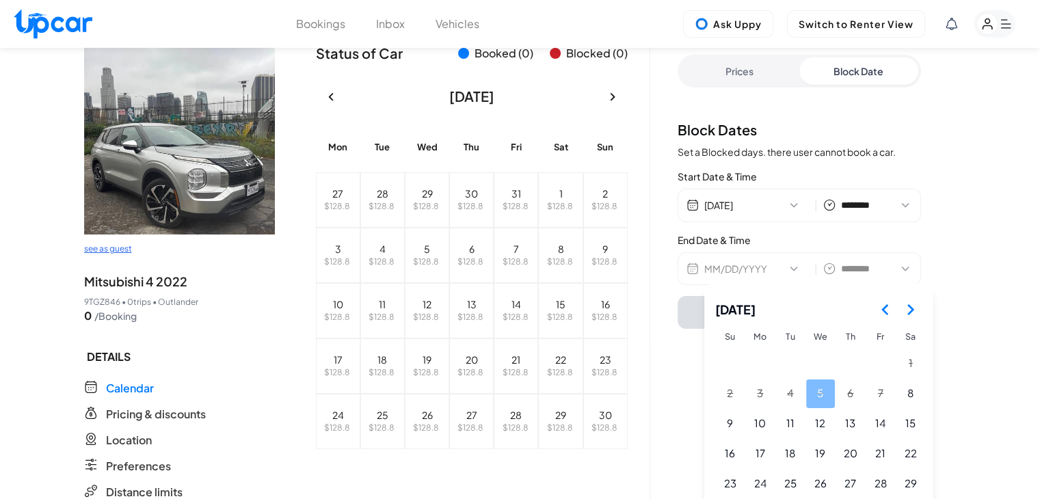
scroll to position [68, 0]
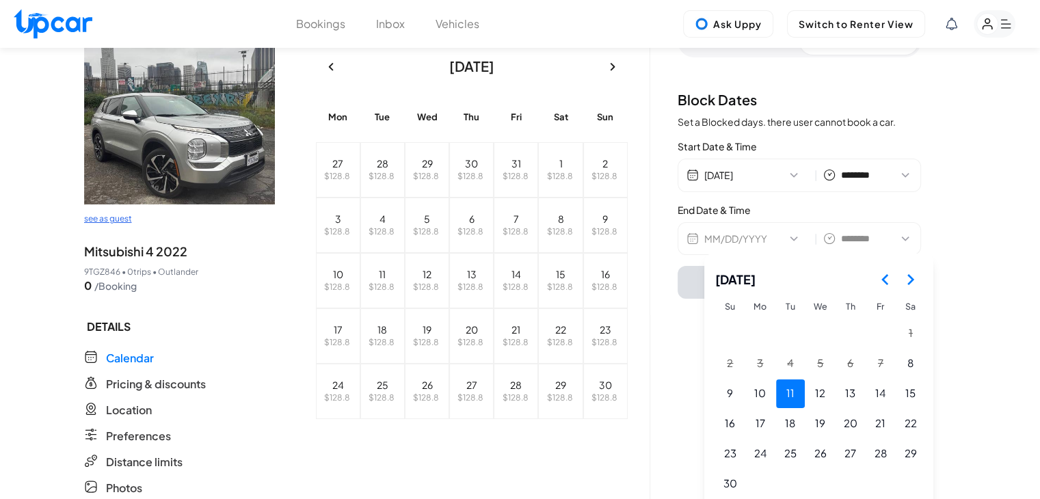
click at [789, 389] on button "11" at bounding box center [790, 393] width 29 height 29
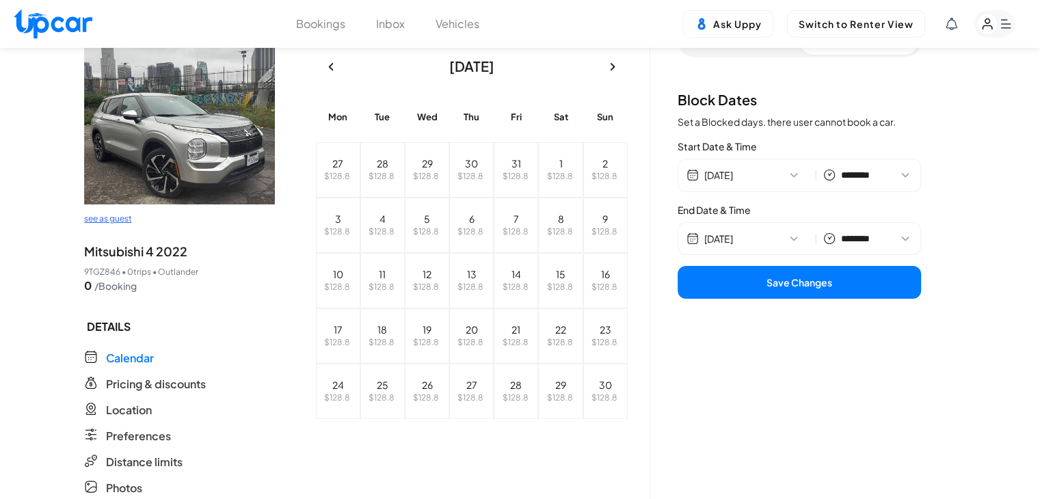
click at [779, 236] on button "11/11/2025" at bounding box center [756, 239] width 105 height 14
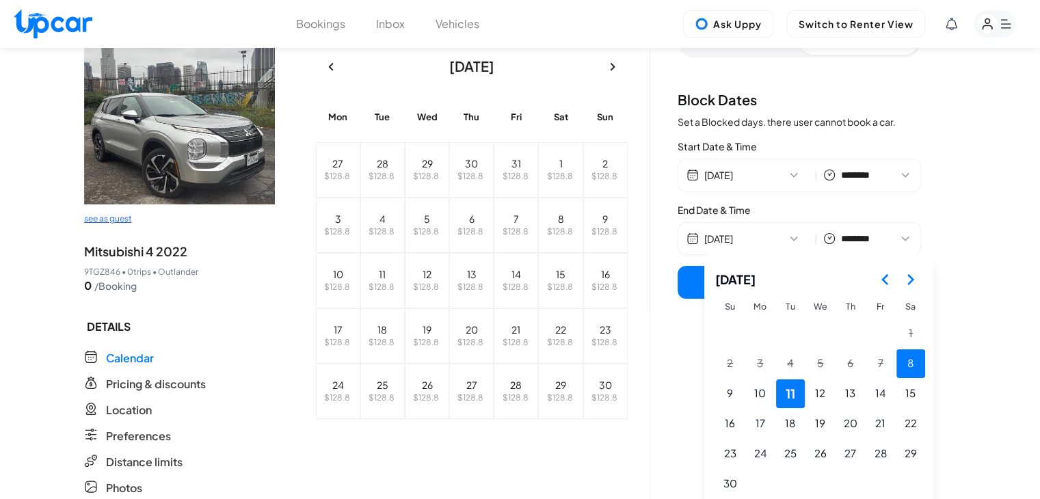
click at [918, 366] on button "8" at bounding box center [910, 363] width 29 height 29
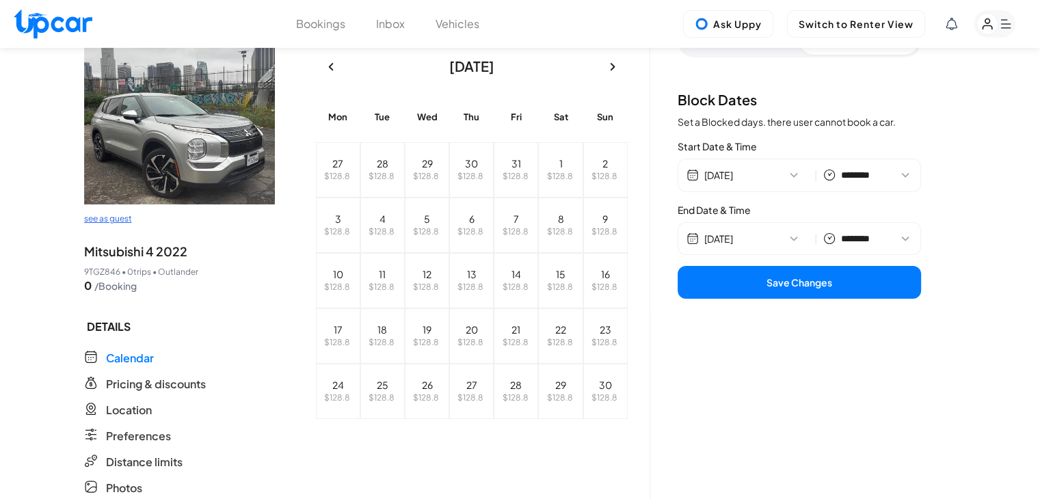
click at [774, 154] on div "Start Date & Time 11/08/2025 | ******** ******** ******* ******* ******* ******…" at bounding box center [798, 165] width 243 height 53
click at [776, 175] on button "11/08/2025" at bounding box center [756, 175] width 105 height 14
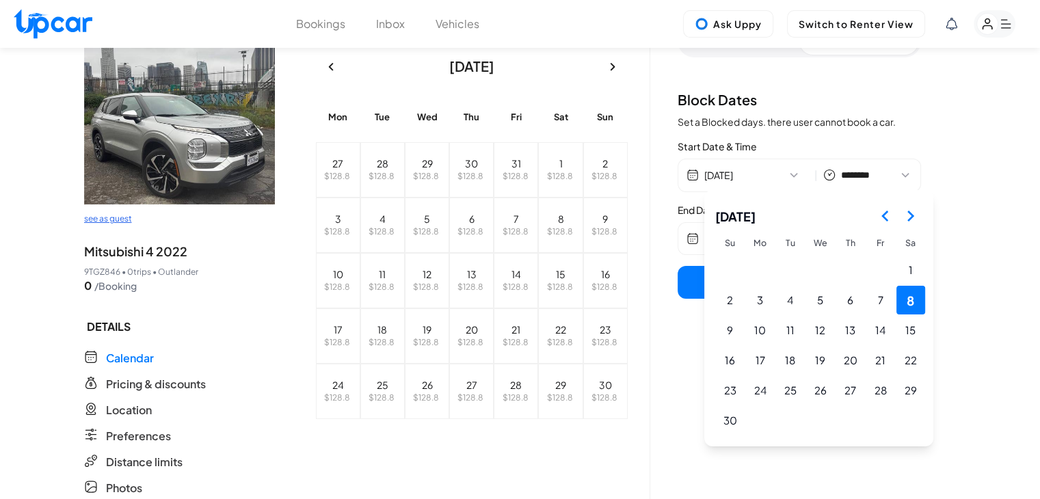
click at [879, 221] on icon "Go to the Previous Month" at bounding box center [885, 216] width 16 height 16
click at [914, 298] on button "11" at bounding box center [910, 300] width 29 height 29
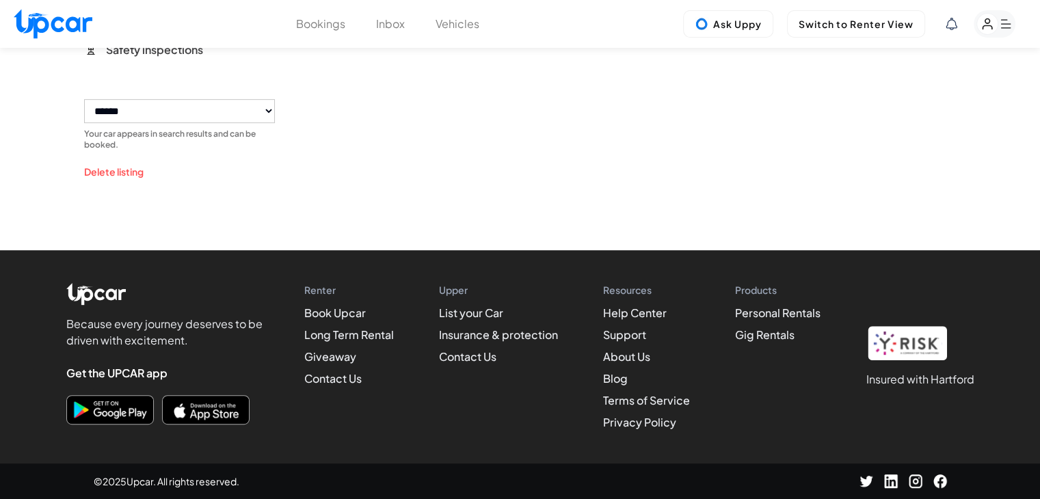
scroll to position [133, 0]
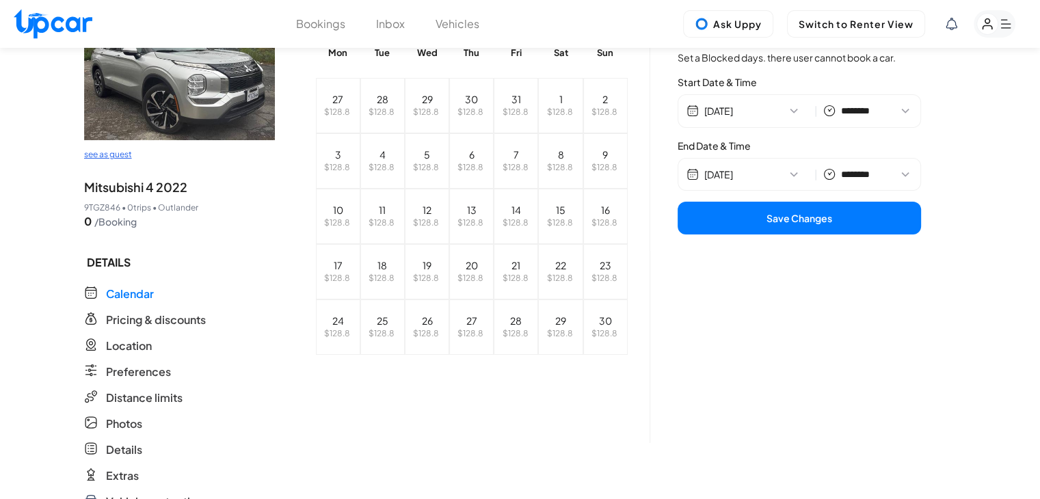
click at [809, 219] on button "Save Changes" at bounding box center [798, 218] width 243 height 33
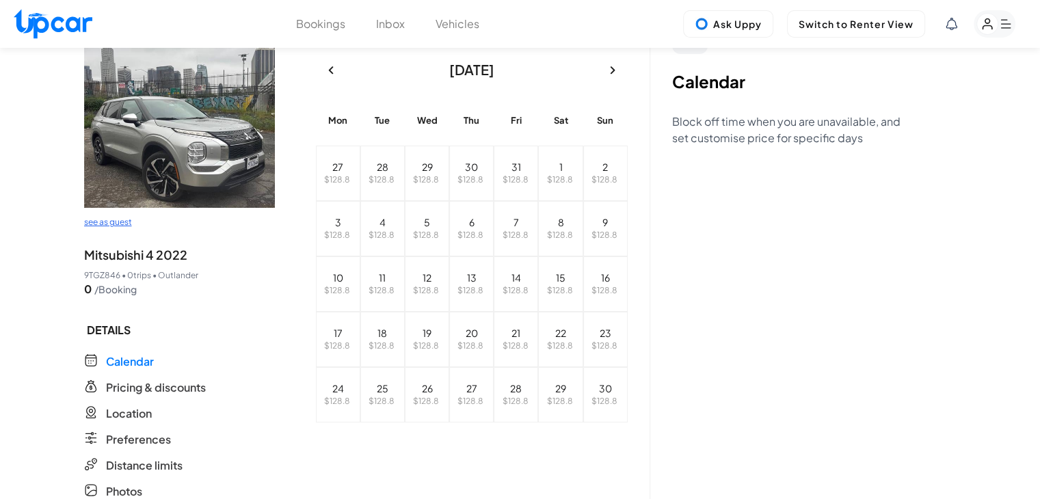
scroll to position [0, 0]
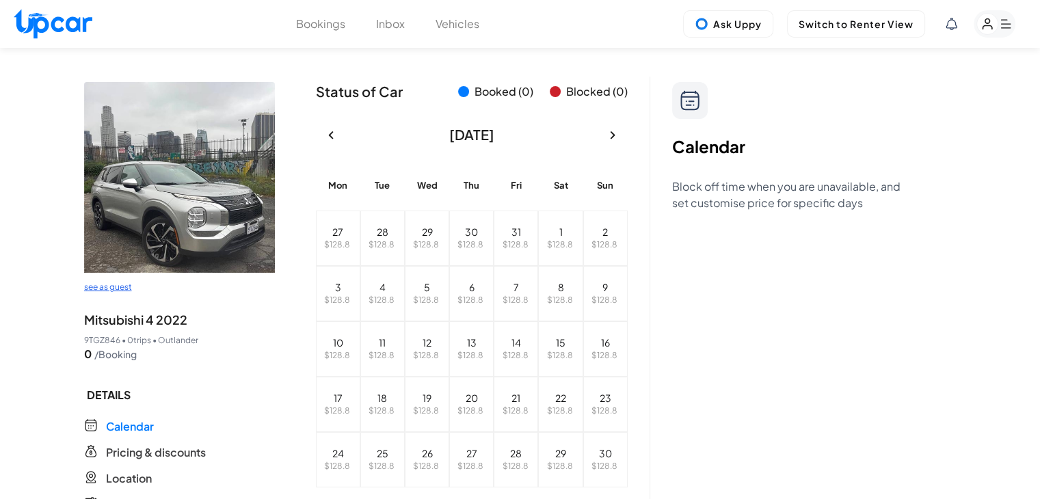
click at [331, 133] on icon "button" at bounding box center [330, 135] width 5 height 8
click at [560, 295] on span "$ 140" at bounding box center [560, 300] width 20 height 10
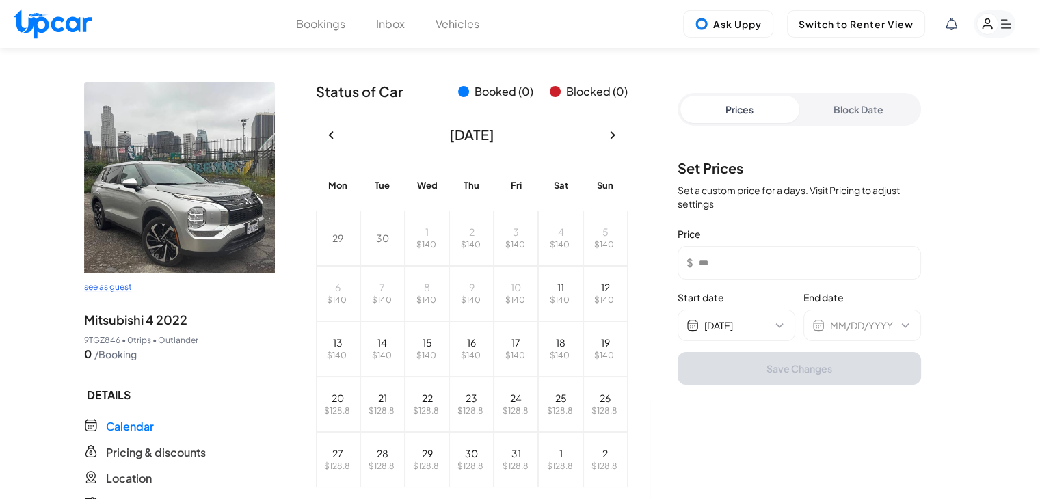
click at [861, 106] on button "Block Date" at bounding box center [858, 109] width 119 height 27
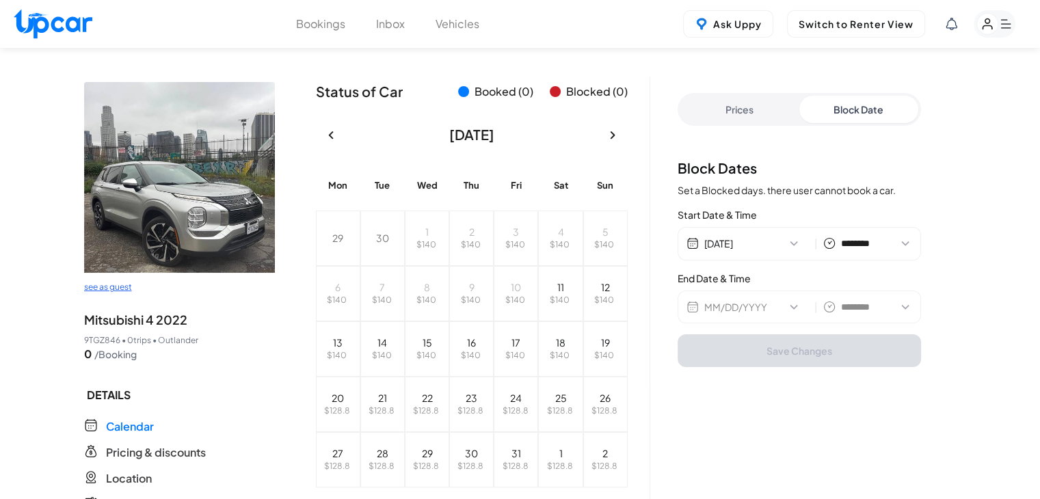
click at [764, 312] on button "MM/DD/YYYY" at bounding box center [756, 307] width 105 height 14
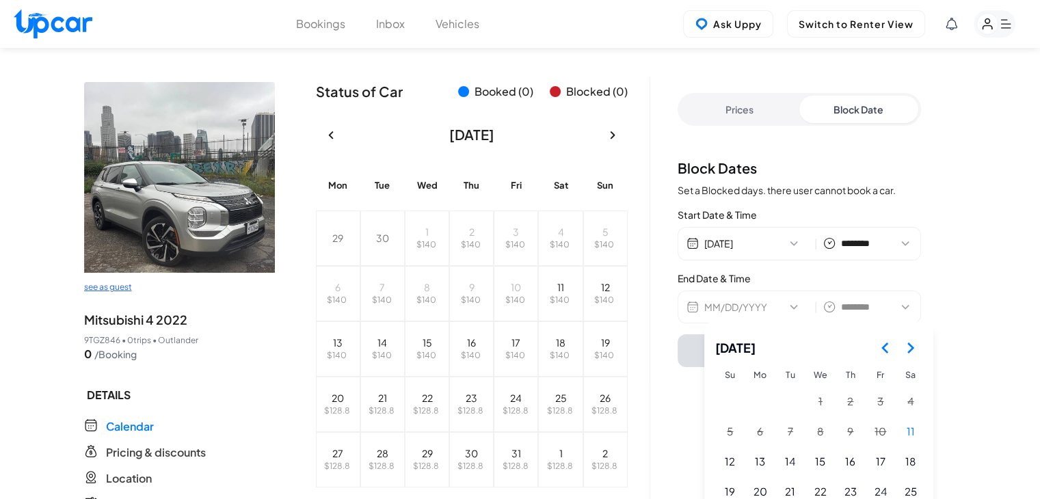
click at [917, 345] on icon "Go to the Next Month" at bounding box center [910, 348] width 16 height 16
click at [902, 438] on button "8" at bounding box center [910, 432] width 29 height 29
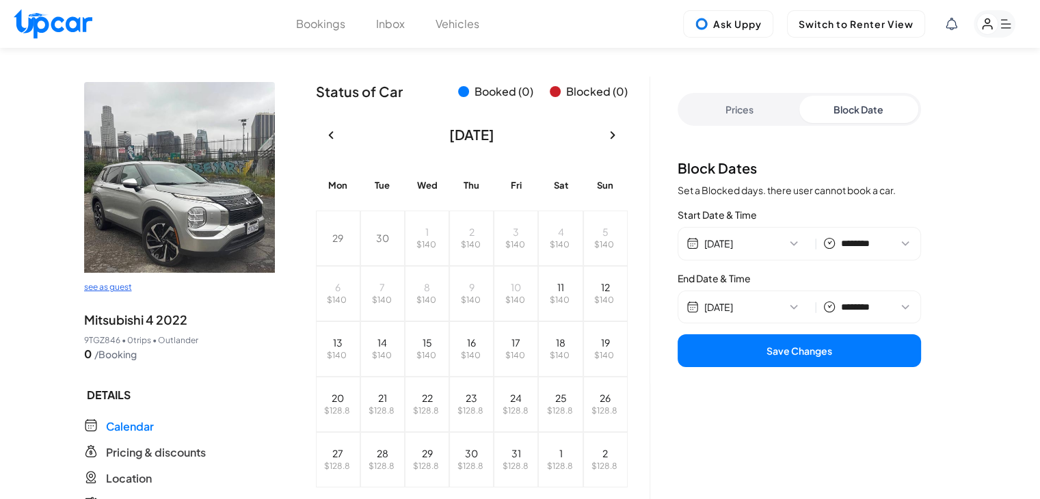
click at [801, 355] on button "Save Changes" at bounding box center [798, 350] width 243 height 33
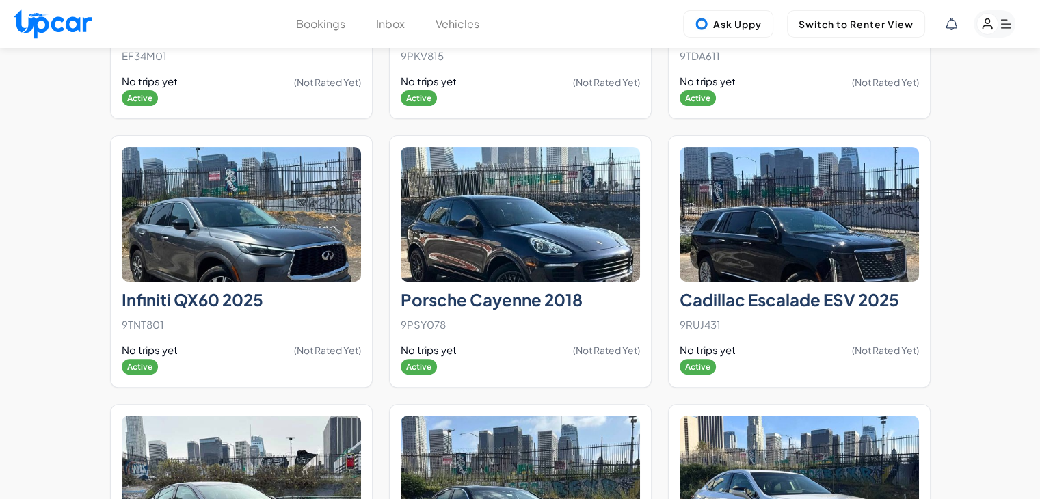
scroll to position [10776, 0]
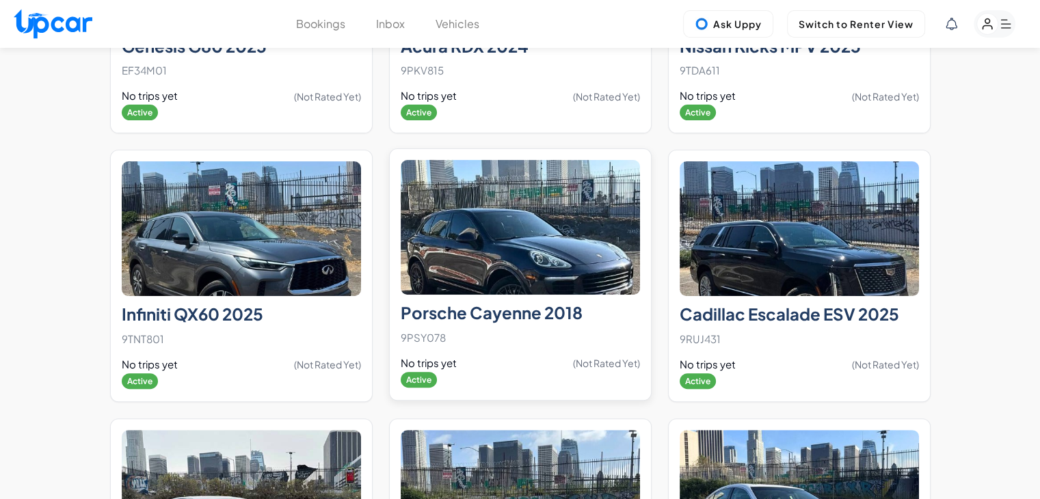
click at [547, 240] on img at bounding box center [520, 227] width 239 height 135
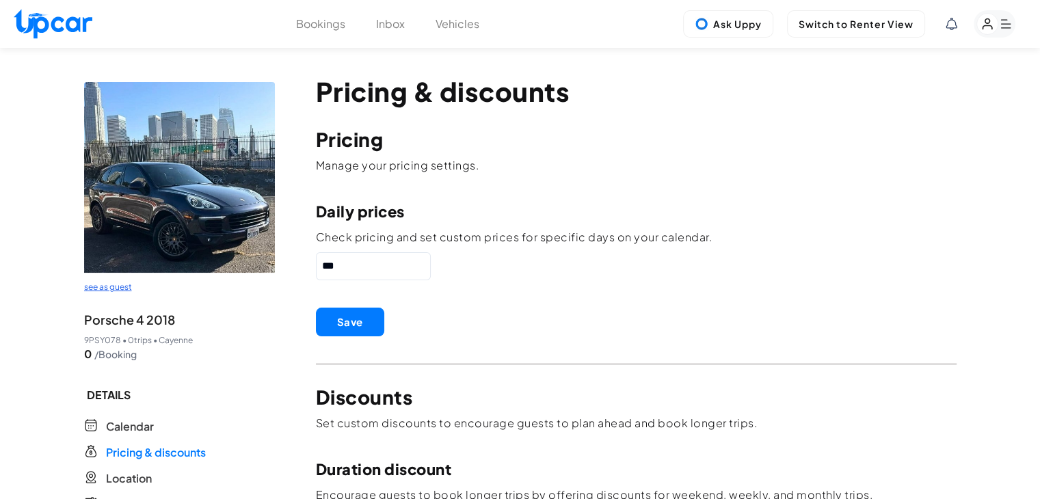
click at [94, 424] on icon at bounding box center [91, 425] width 14 height 14
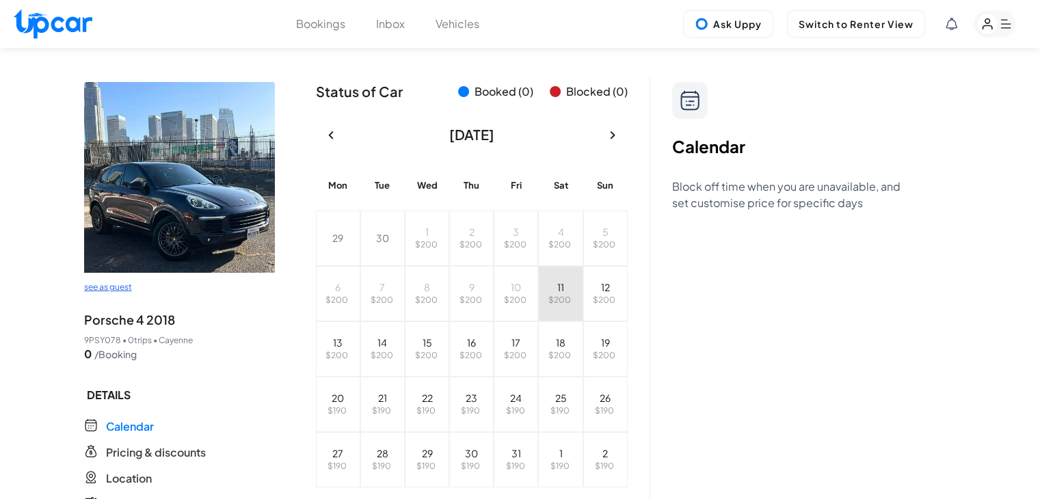
click at [569, 297] on span "$ 200" at bounding box center [559, 300] width 23 height 10
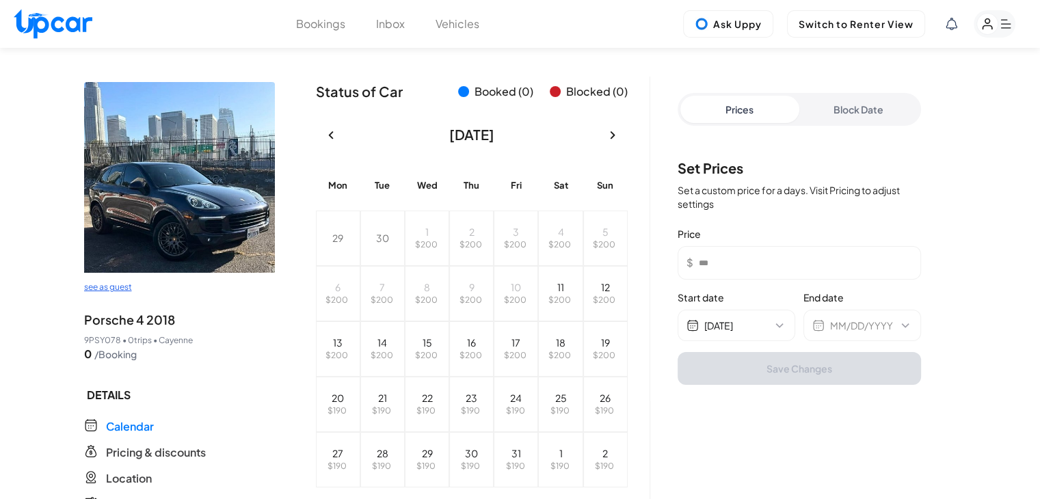
click at [614, 143] on icon "button" at bounding box center [612, 135] width 16 height 16
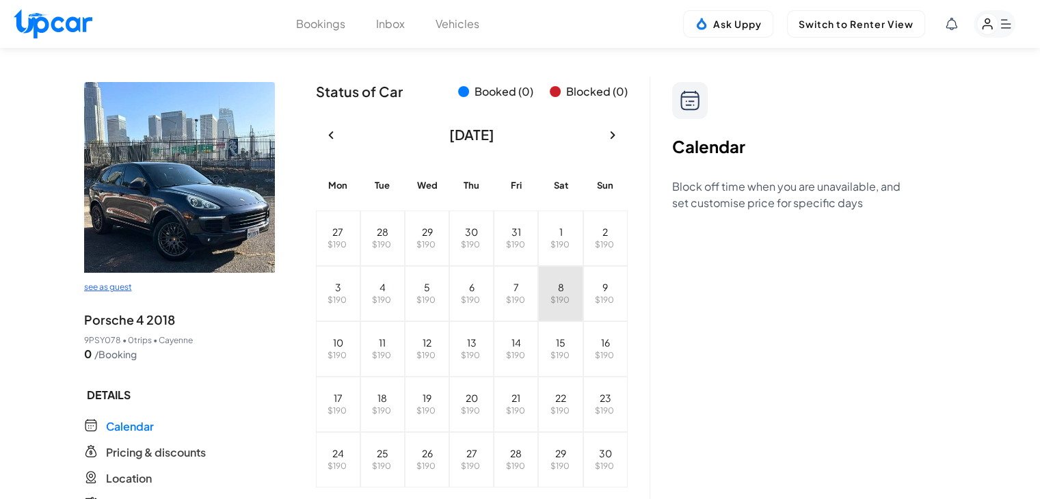
click at [571, 290] on button "8 $ 190" at bounding box center [560, 293] width 44 height 55
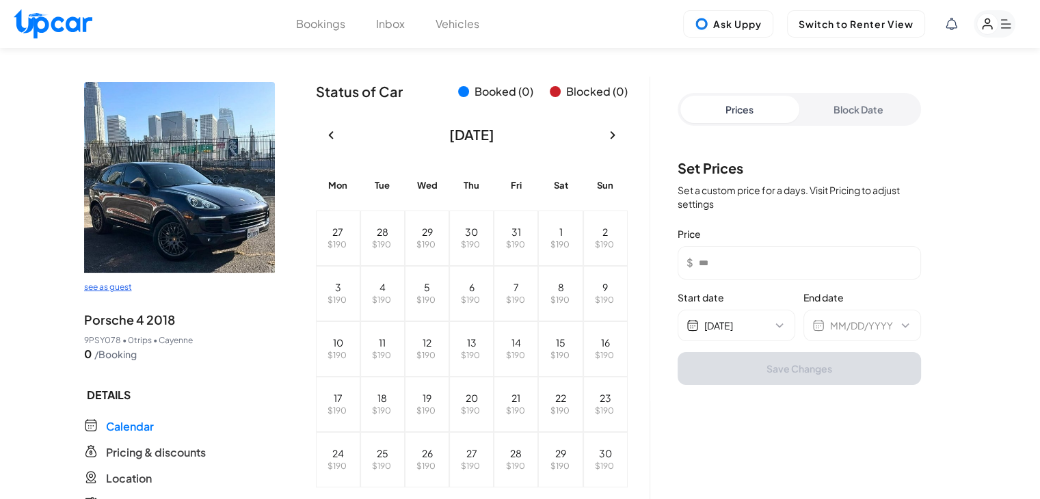
click at [864, 108] on button "Block Date" at bounding box center [858, 109] width 119 height 27
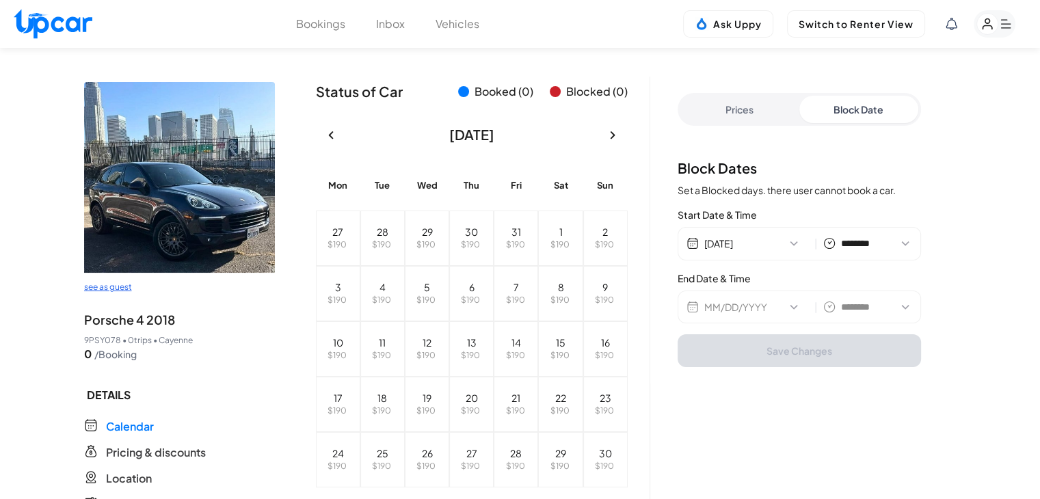
click at [729, 236] on div "11/08/2025 | ******** ******** ******* ******* ******* ******* ******* ******* …" at bounding box center [798, 243] width 243 height 33
click at [740, 243] on button "11/08/2025" at bounding box center [756, 243] width 105 height 14
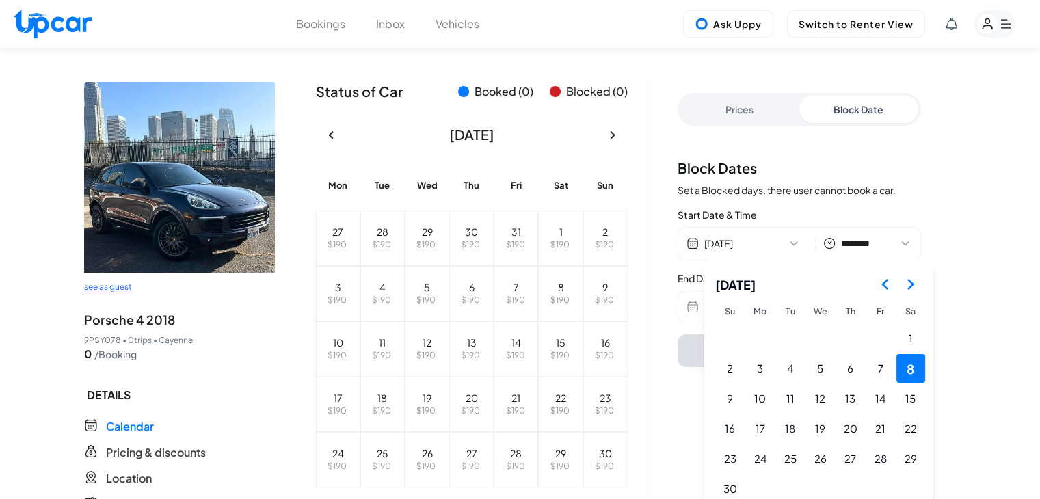
click at [883, 289] on icon "Go to the Previous Month" at bounding box center [885, 284] width 16 height 16
click at [921, 374] on button "11" at bounding box center [910, 368] width 29 height 29
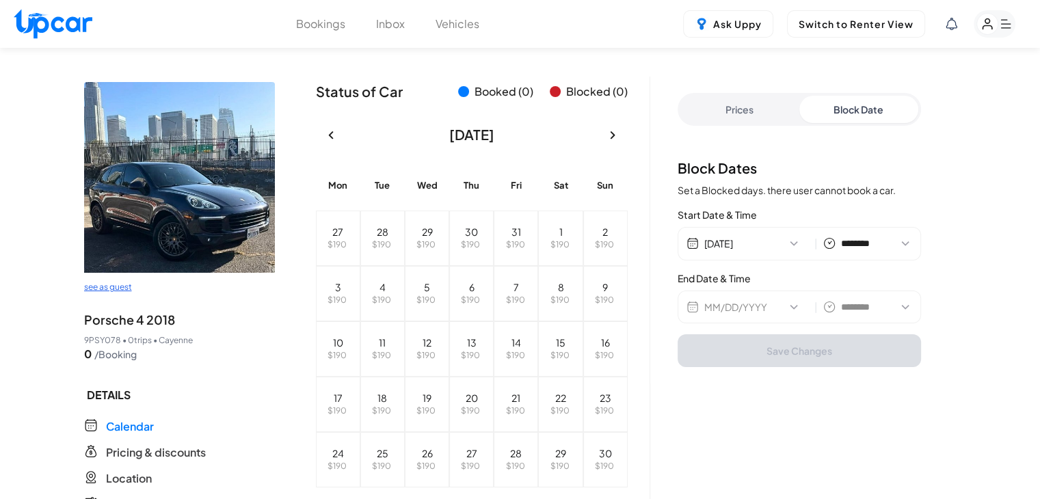
click at [793, 245] on button "11/08/2025" at bounding box center [756, 243] width 105 height 14
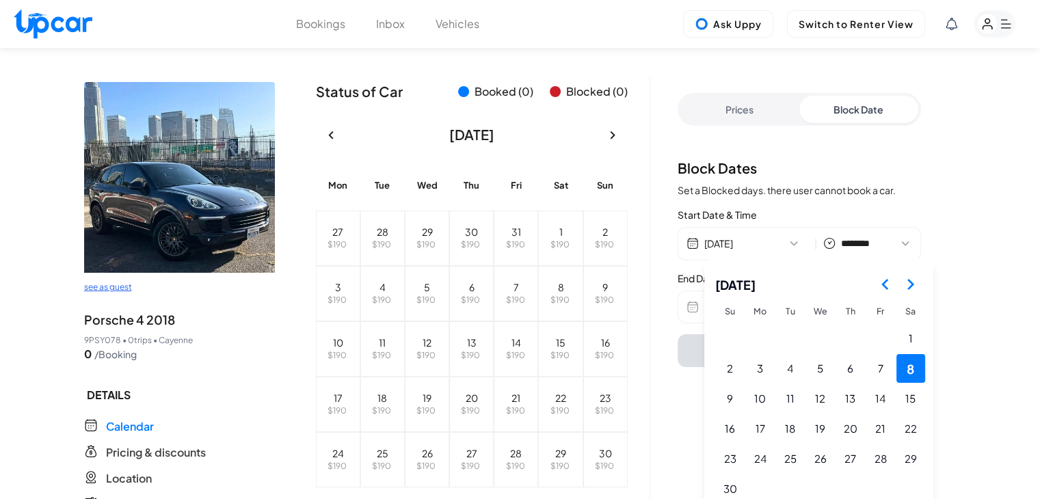
click at [889, 289] on icon "Go to the Previous Month" at bounding box center [885, 284] width 16 height 16
click at [912, 368] on button "11" at bounding box center [910, 368] width 29 height 29
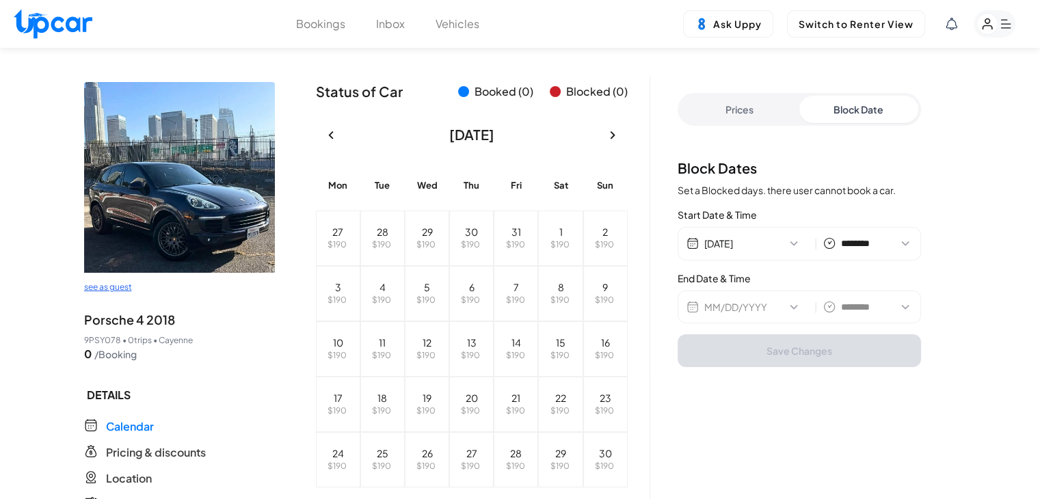
click at [342, 127] on button "button" at bounding box center [331, 135] width 30 height 30
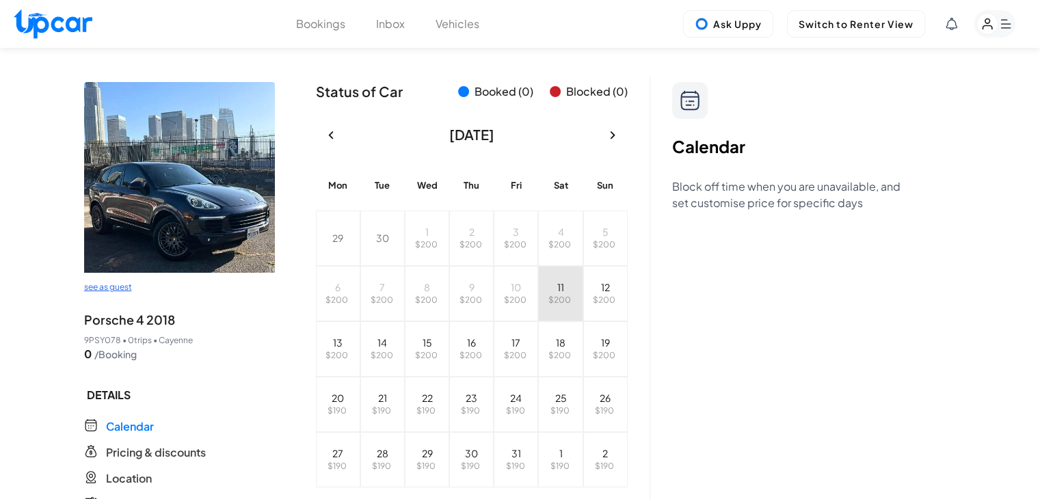
click at [558, 284] on button "11 $ 200" at bounding box center [560, 293] width 44 height 55
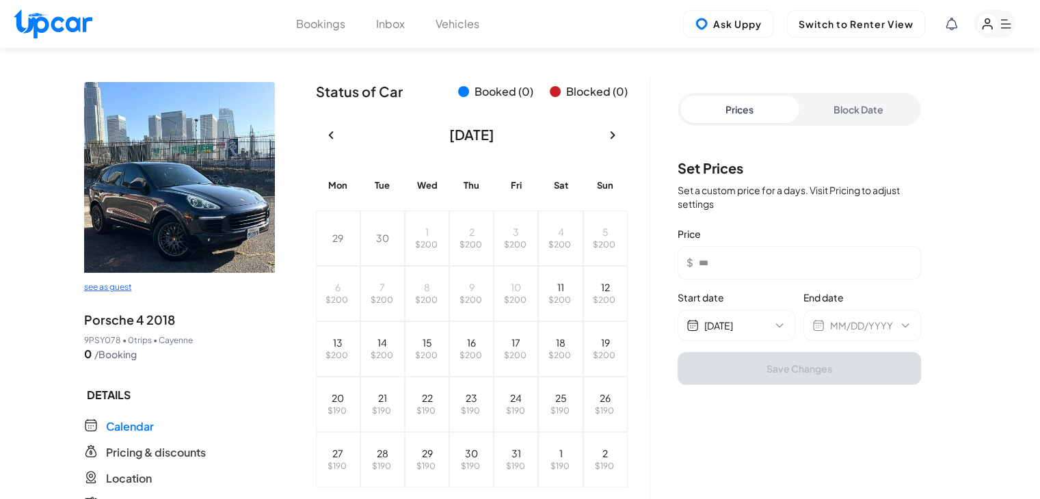
click at [839, 101] on button "Block Date" at bounding box center [858, 109] width 119 height 27
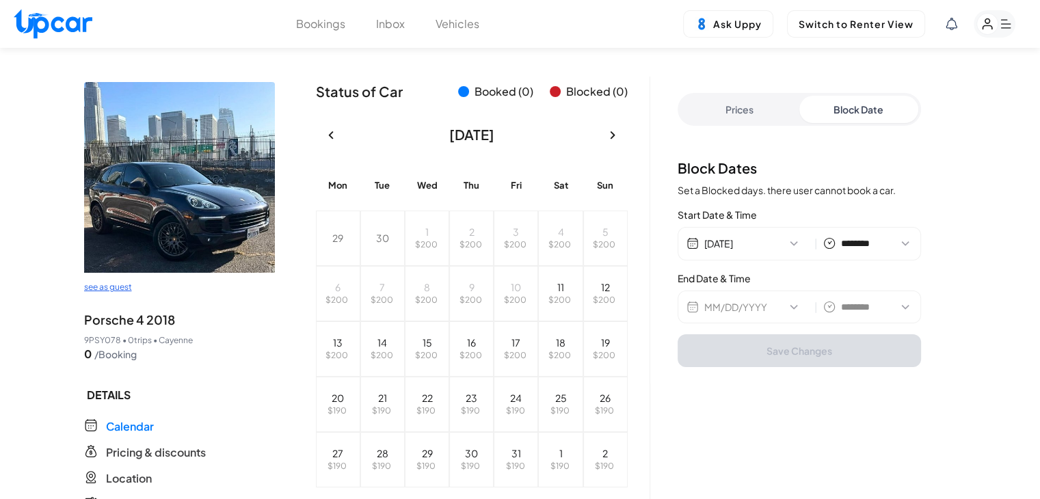
click at [779, 303] on button "MM/DD/YYYY" at bounding box center [756, 307] width 105 height 14
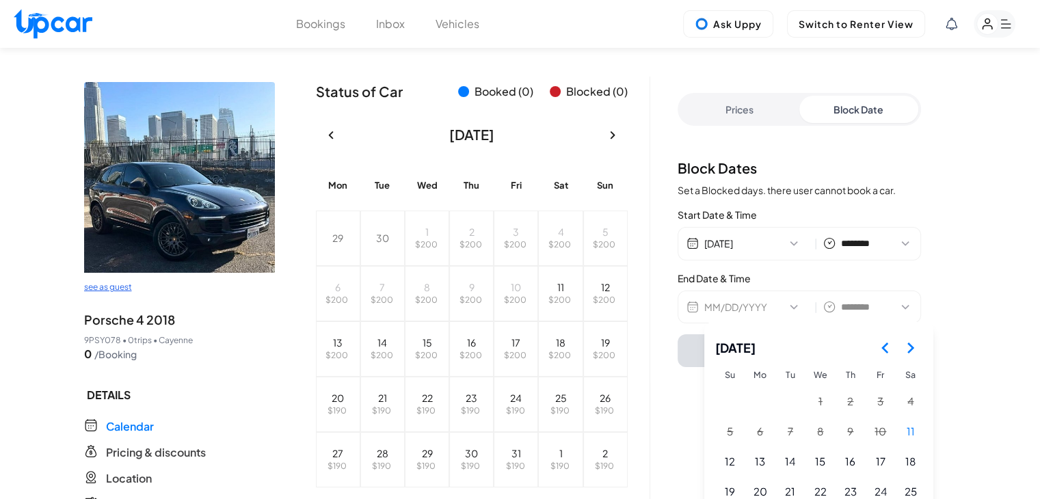
click at [910, 344] on icon "Go to the Next Month" at bounding box center [910, 348] width 16 height 16
click at [913, 433] on button "8" at bounding box center [910, 432] width 29 height 29
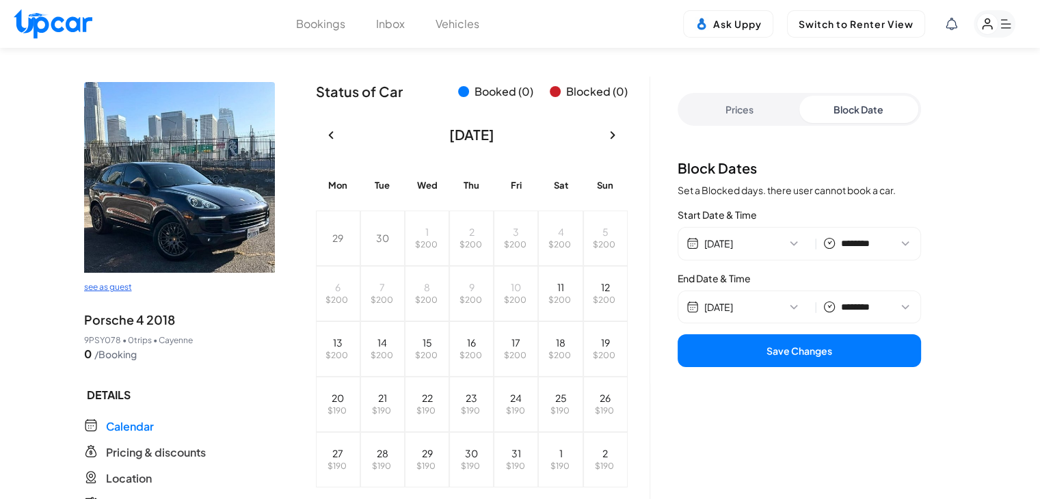
click at [820, 355] on button "Save Changes" at bounding box center [798, 350] width 243 height 33
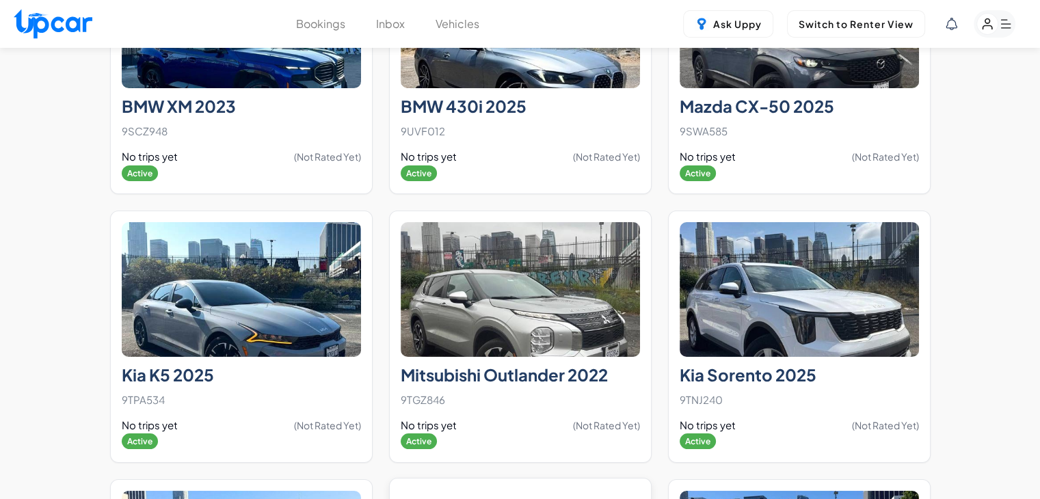
scroll to position [10120, 0]
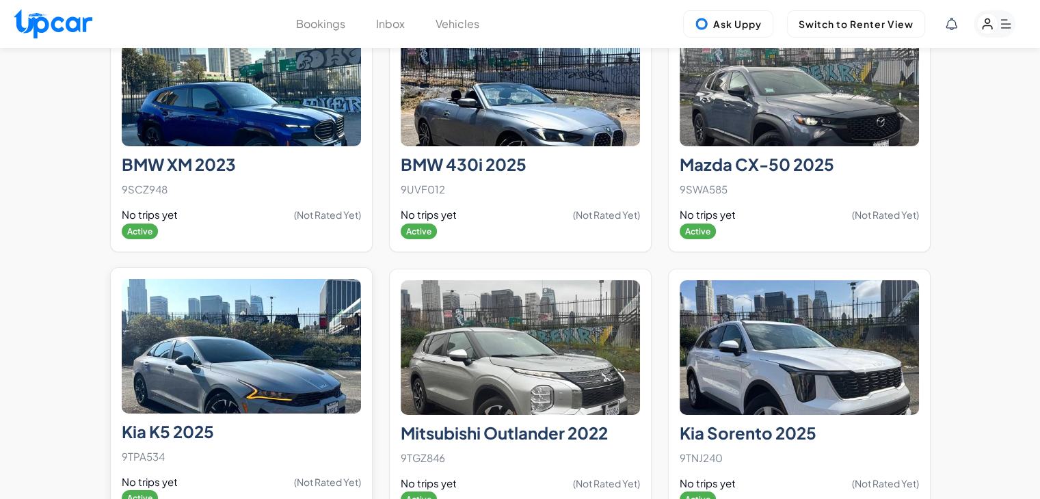
click at [309, 310] on img at bounding box center [241, 346] width 239 height 135
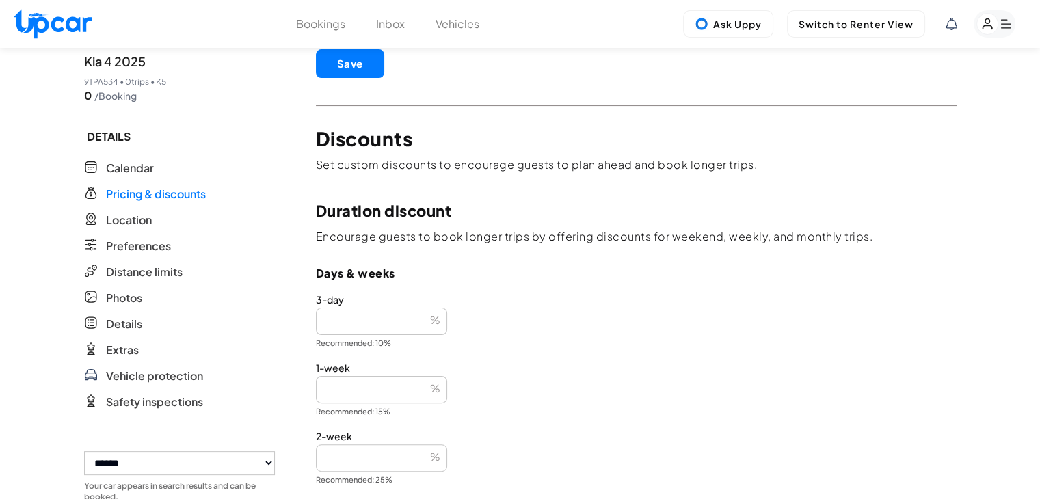
scroll to position [205, 0]
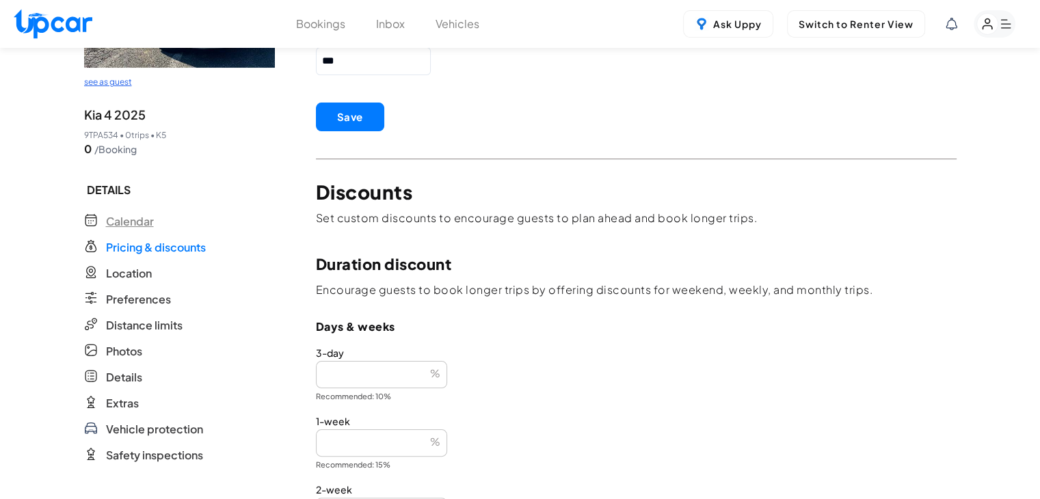
click at [141, 220] on span "Calendar" at bounding box center [130, 221] width 48 height 16
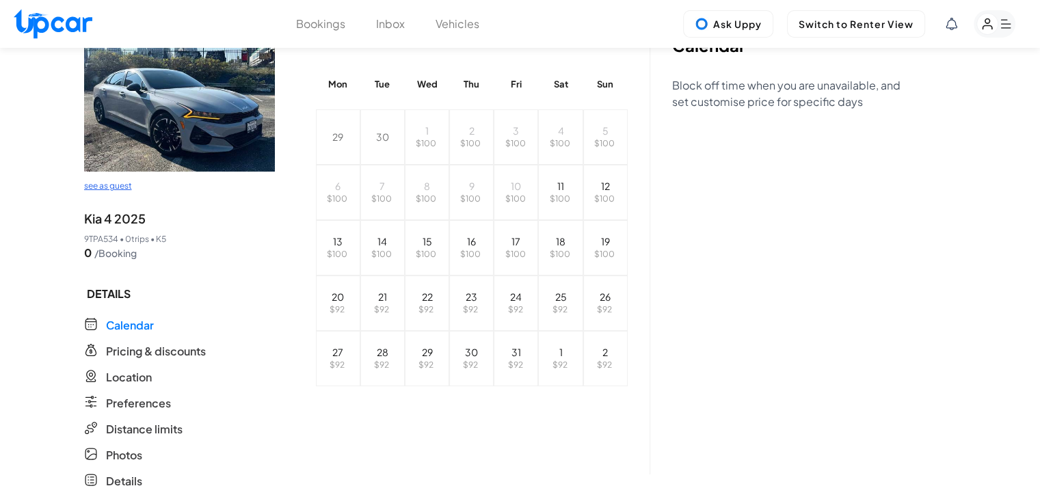
scroll to position [68, 0]
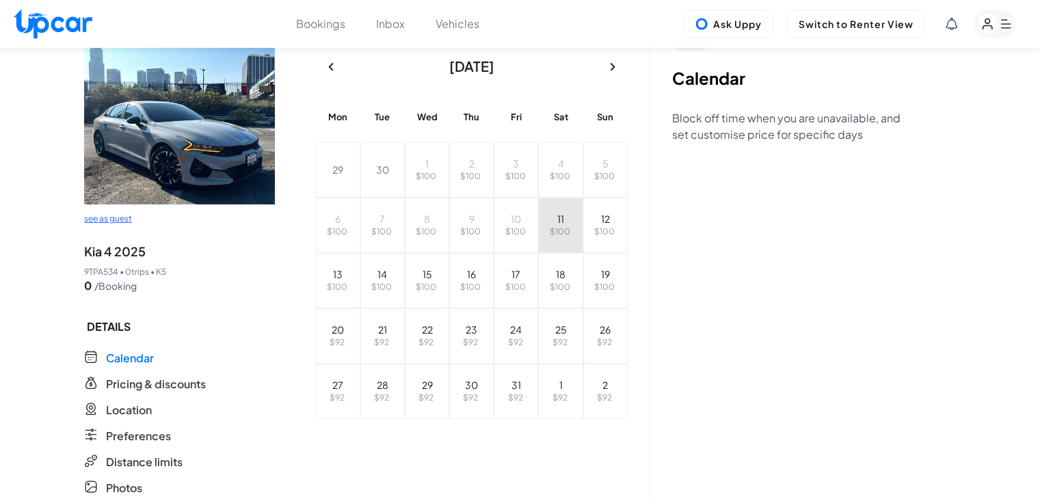
click at [555, 225] on button "11 $ 100" at bounding box center [560, 225] width 44 height 55
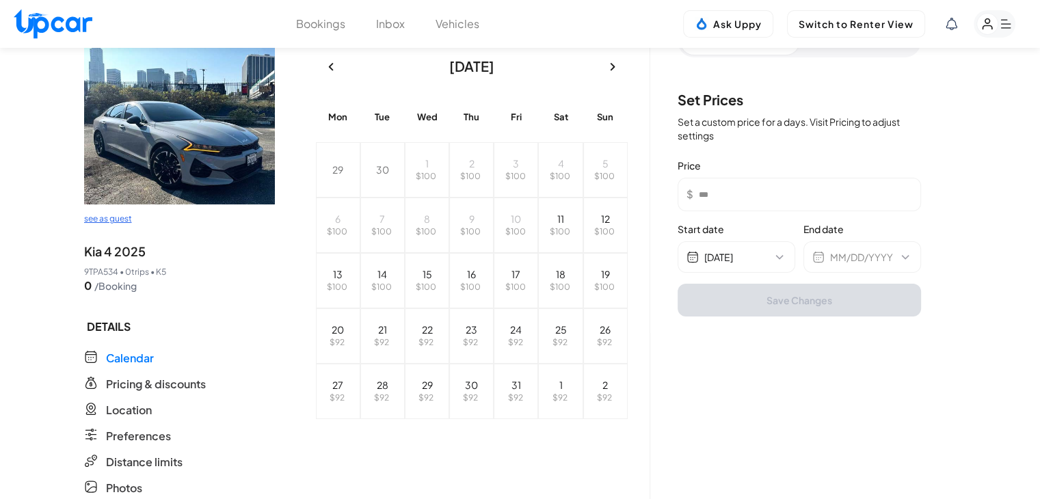
scroll to position [0, 0]
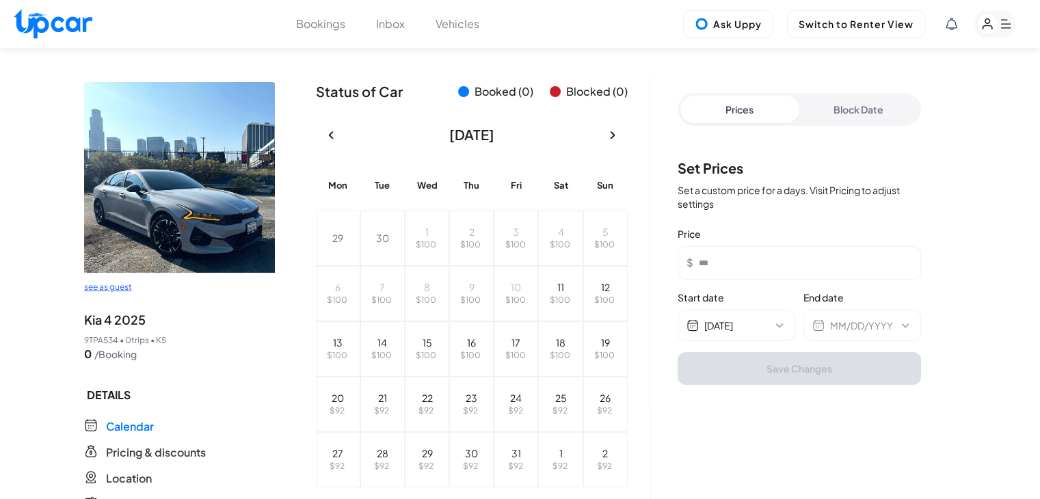
click at [861, 118] on button "Block Date" at bounding box center [858, 109] width 119 height 27
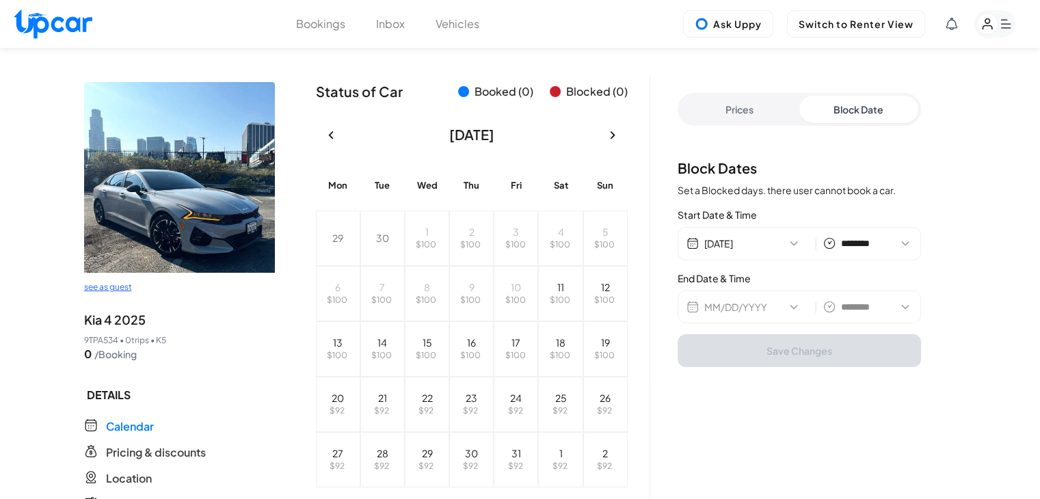
click at [790, 314] on div "MM/DD/YYYY | ******** ******** ******* ******* ******* ******* ******* ******* …" at bounding box center [798, 306] width 243 height 33
click at [790, 308] on button "MM/DD/YYYY" at bounding box center [756, 307] width 105 height 14
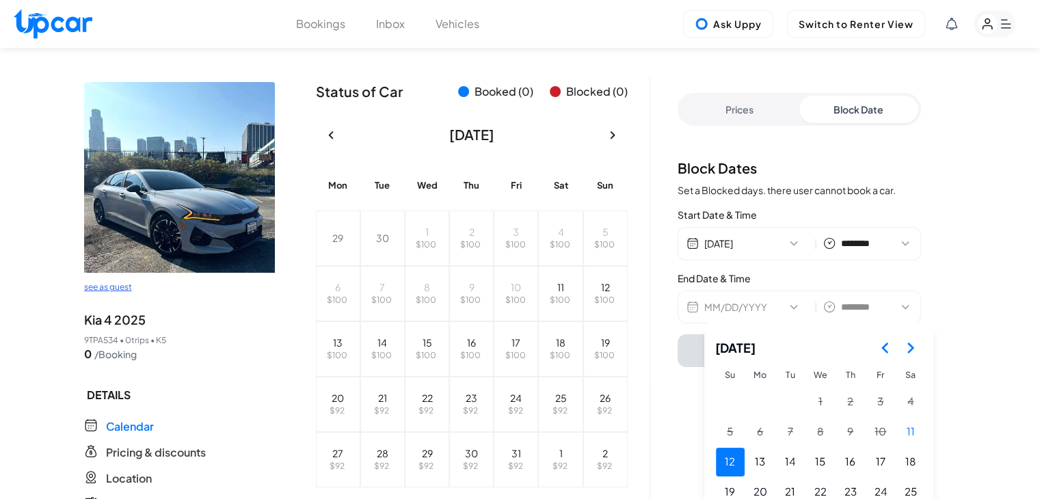
click at [744, 460] on button "12" at bounding box center [730, 462] width 29 height 29
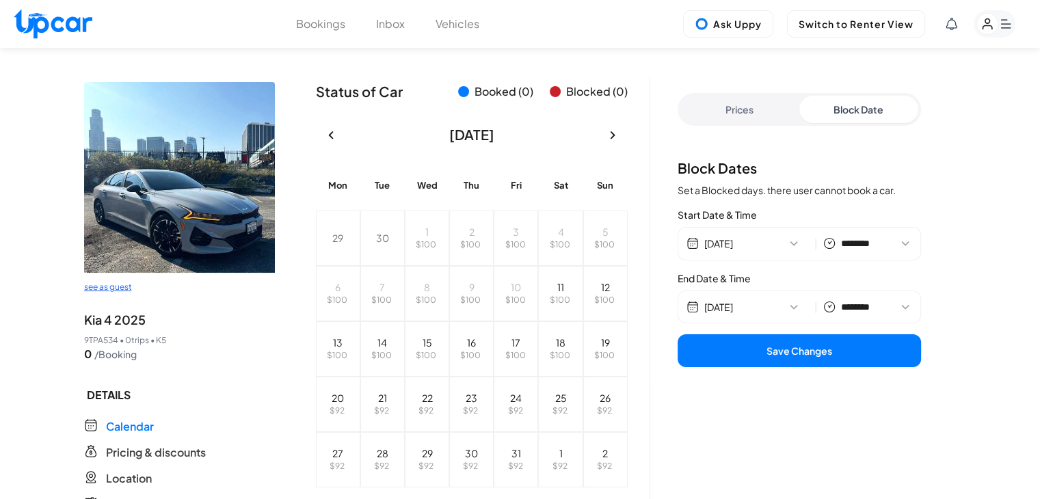
click at [820, 350] on button "Save Changes" at bounding box center [798, 350] width 243 height 33
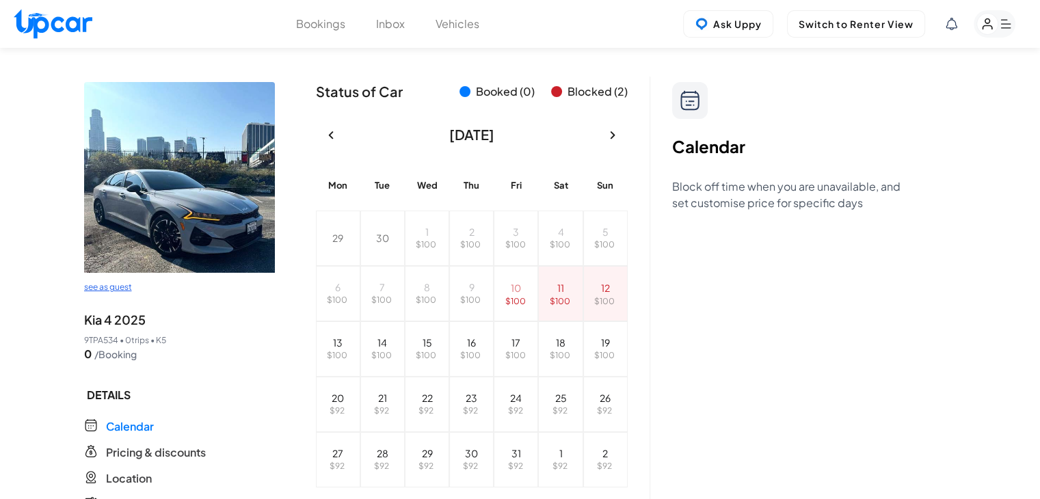
click at [457, 29] on button "Vehicles" at bounding box center [457, 24] width 44 height 16
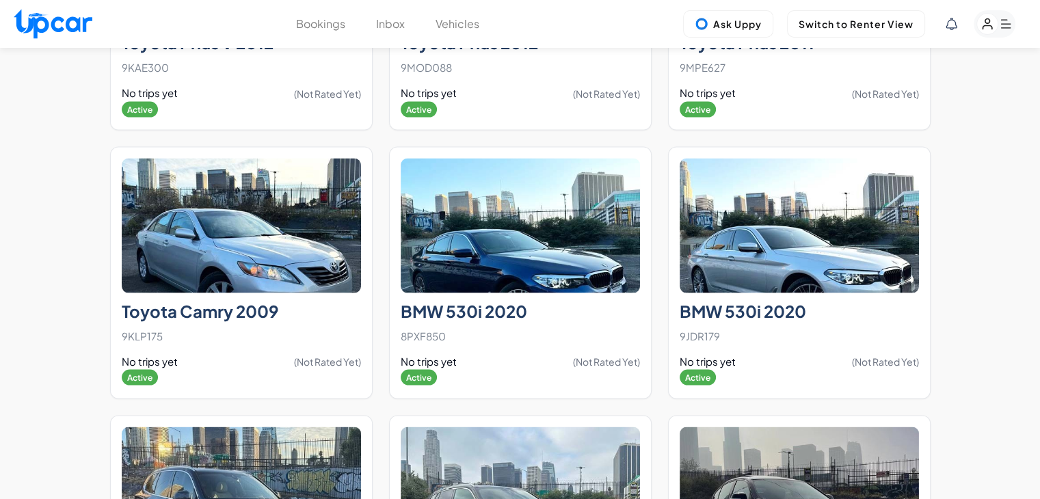
scroll to position [7952, 0]
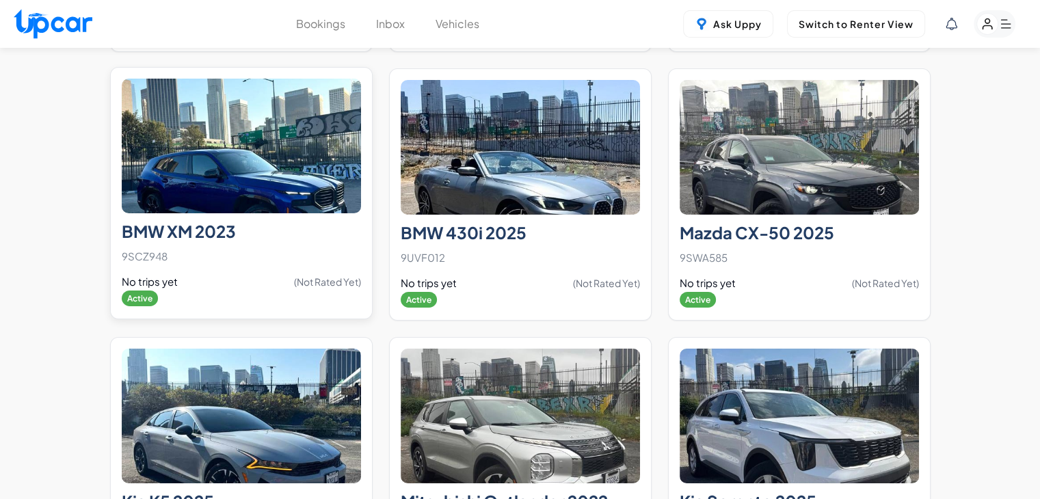
click at [212, 146] on img at bounding box center [241, 146] width 239 height 135
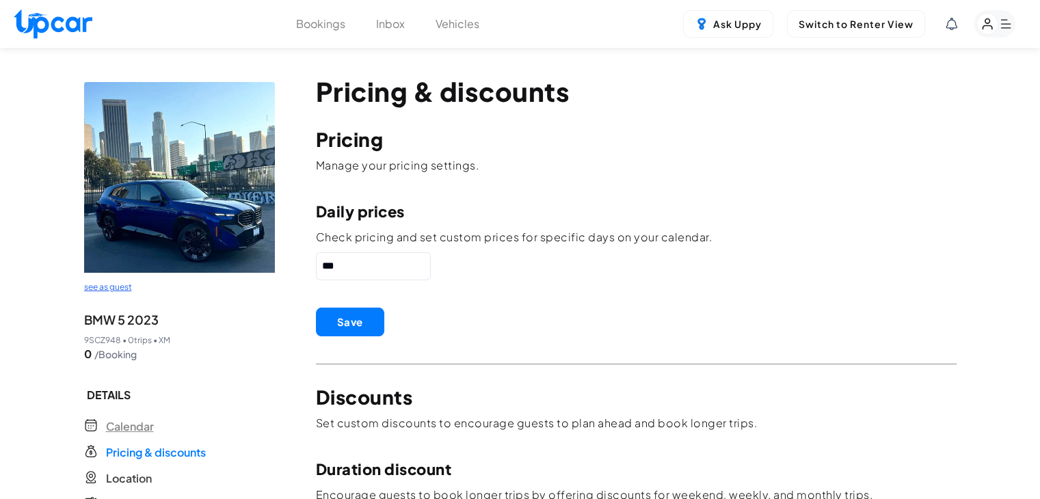
click at [139, 427] on span "Calendar" at bounding box center [130, 426] width 48 height 16
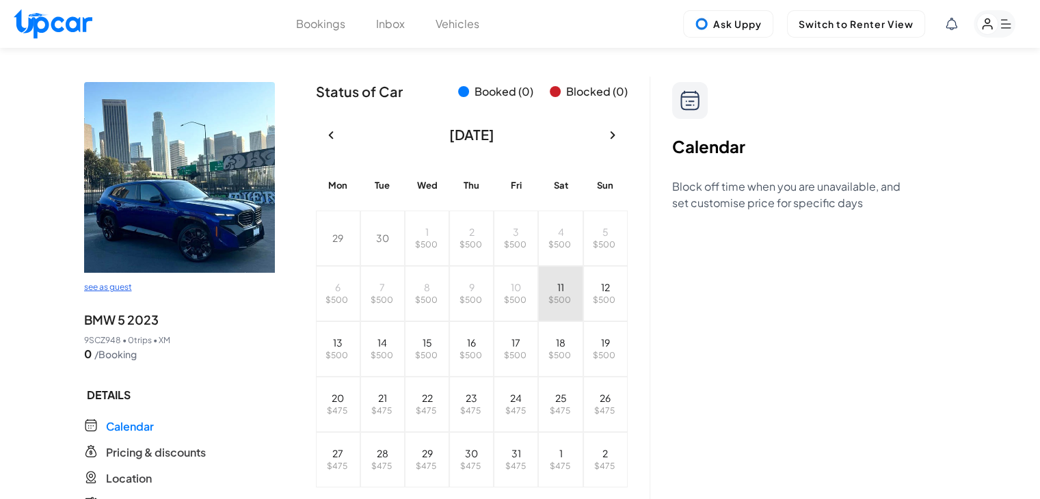
click at [560, 295] on span "$ 500" at bounding box center [559, 300] width 23 height 10
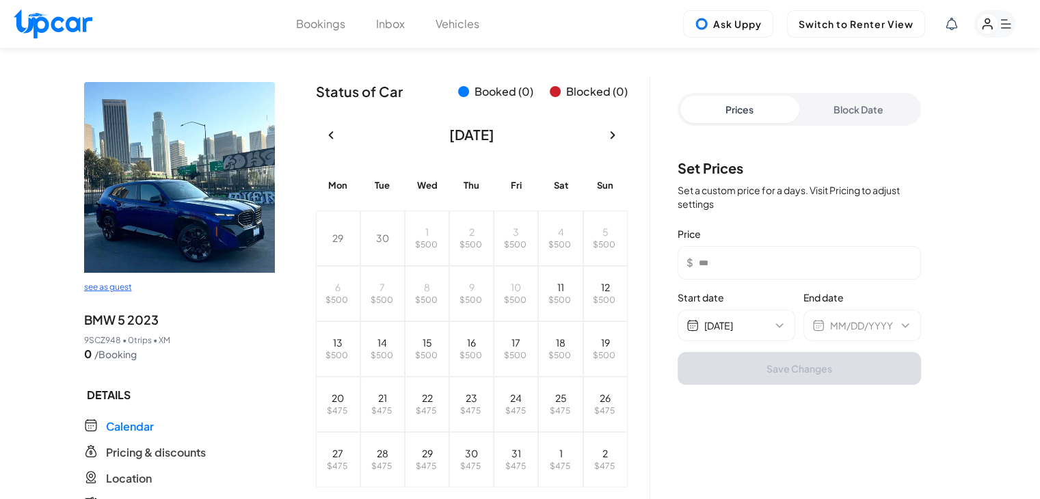
click at [852, 110] on button "Block Date" at bounding box center [858, 109] width 119 height 27
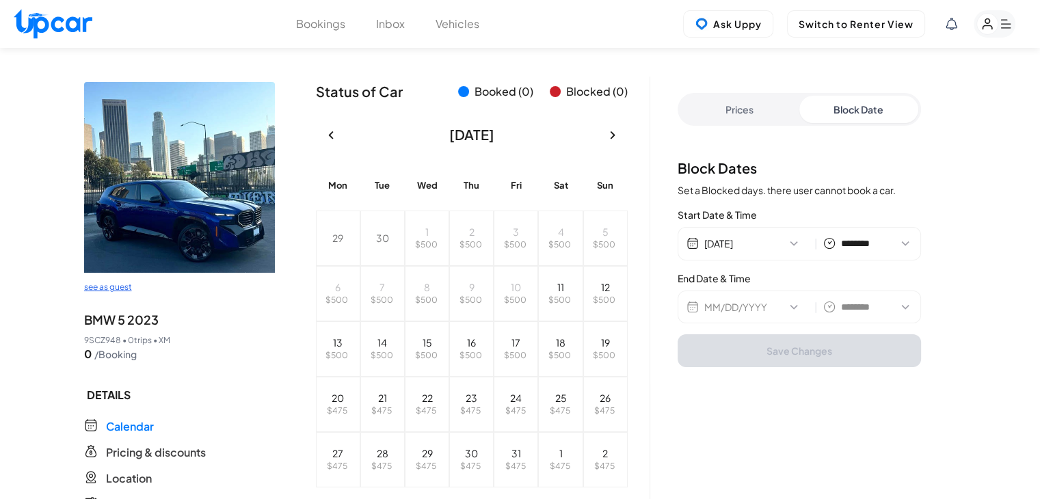
click at [767, 300] on button "MM/DD/YYYY" at bounding box center [756, 307] width 105 height 14
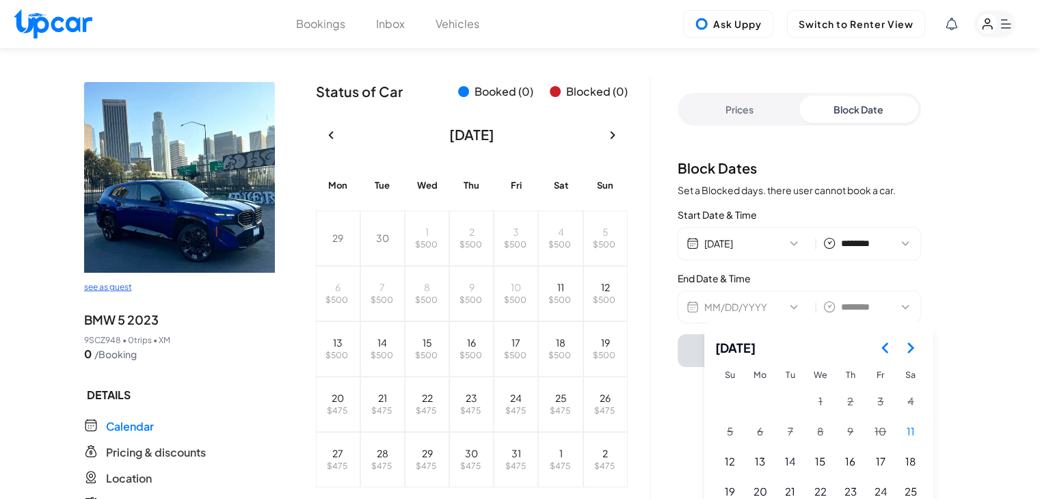
click at [916, 351] on icon "Go to the Next Month" at bounding box center [910, 348] width 16 height 16
click at [739, 436] on button "2" at bounding box center [730, 432] width 29 height 29
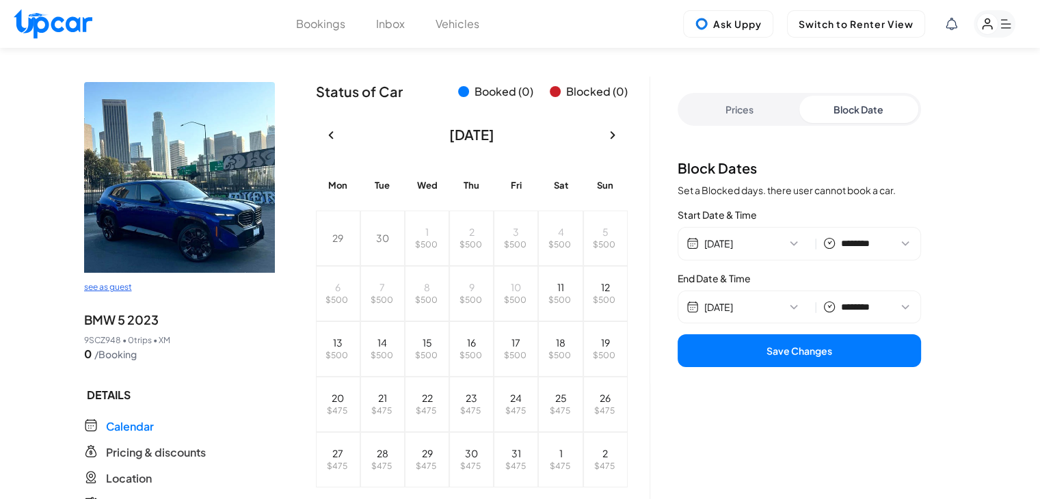
click at [790, 360] on button "Save Changes" at bounding box center [798, 350] width 243 height 33
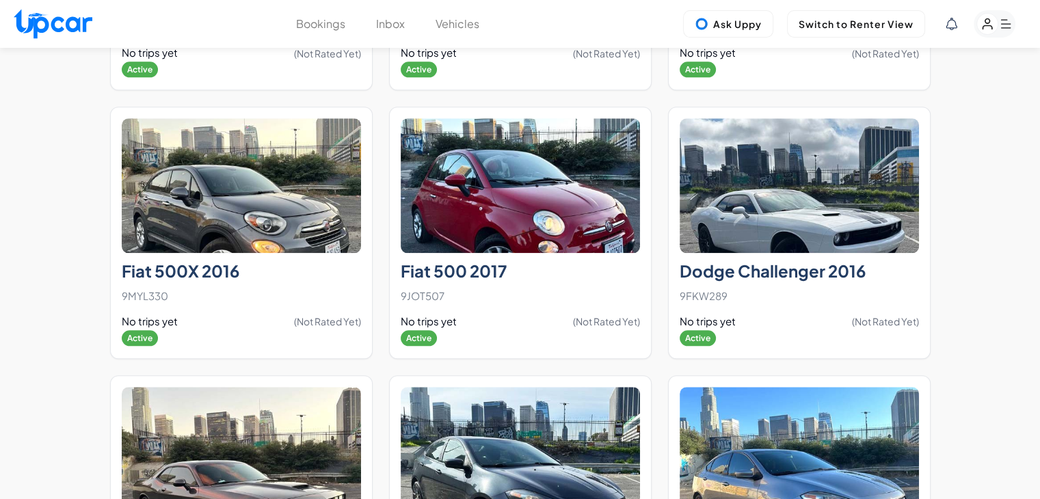
scroll to position [1523, 0]
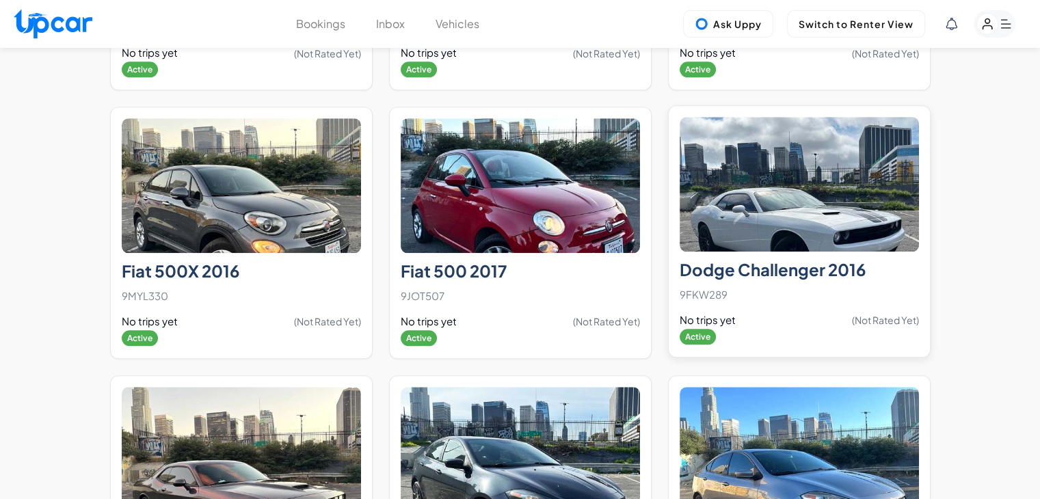
click at [815, 215] on img at bounding box center [798, 184] width 239 height 135
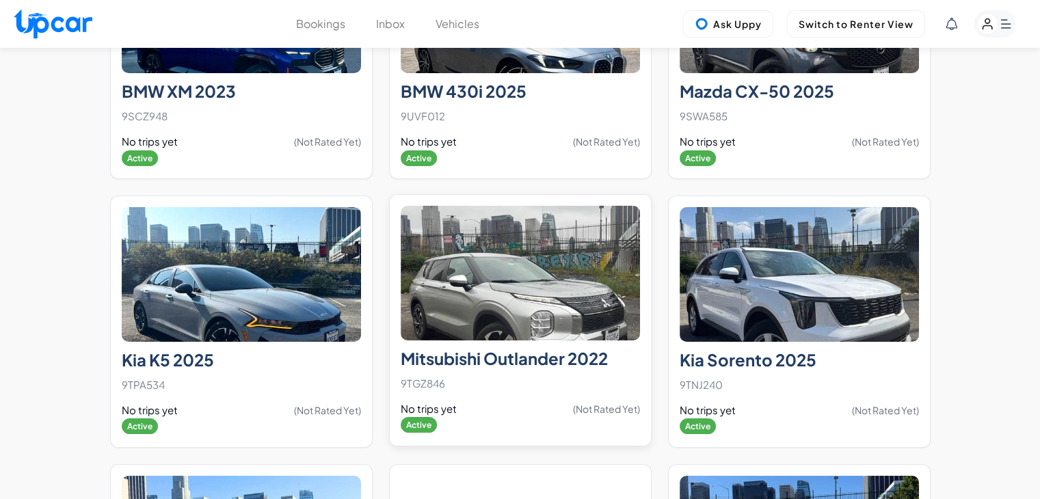
scroll to position [10125, 0]
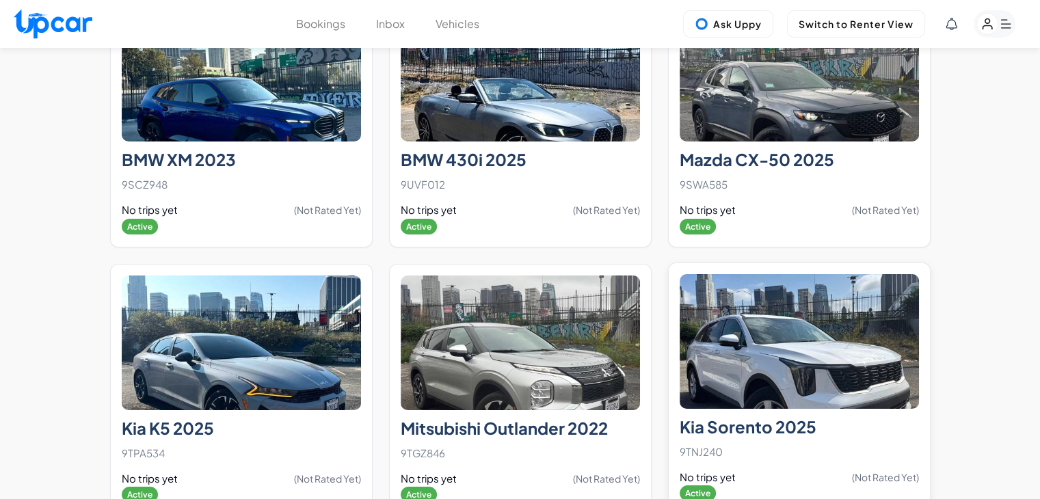
click at [837, 304] on img at bounding box center [798, 341] width 239 height 135
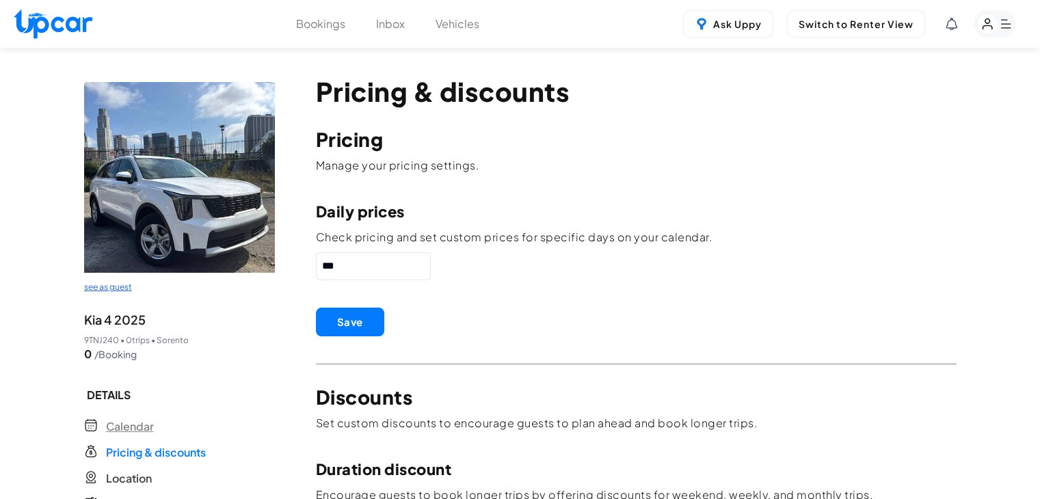
click at [145, 427] on span "Calendar" at bounding box center [130, 426] width 48 height 16
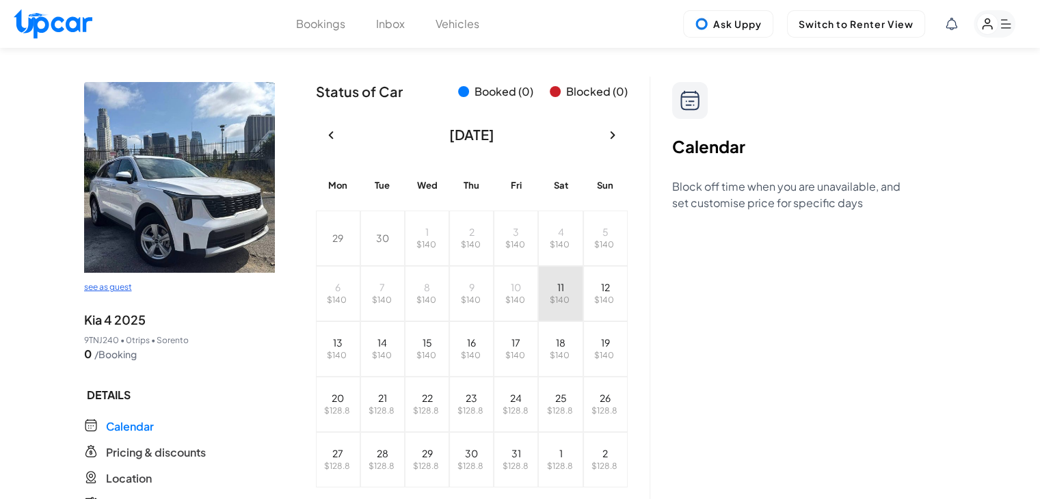
click at [571, 290] on button "11 $ 140" at bounding box center [560, 293] width 44 height 55
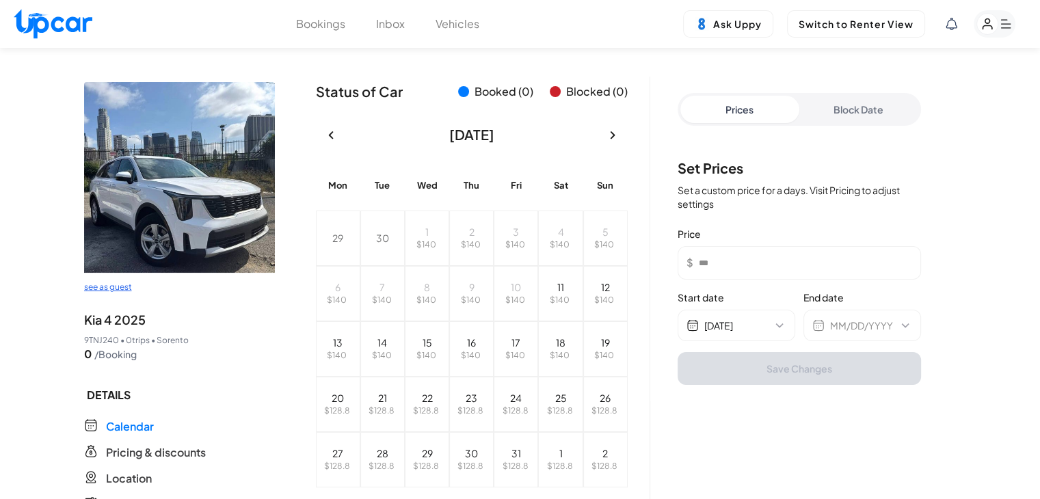
click at [886, 96] on button "Block Date" at bounding box center [858, 109] width 119 height 27
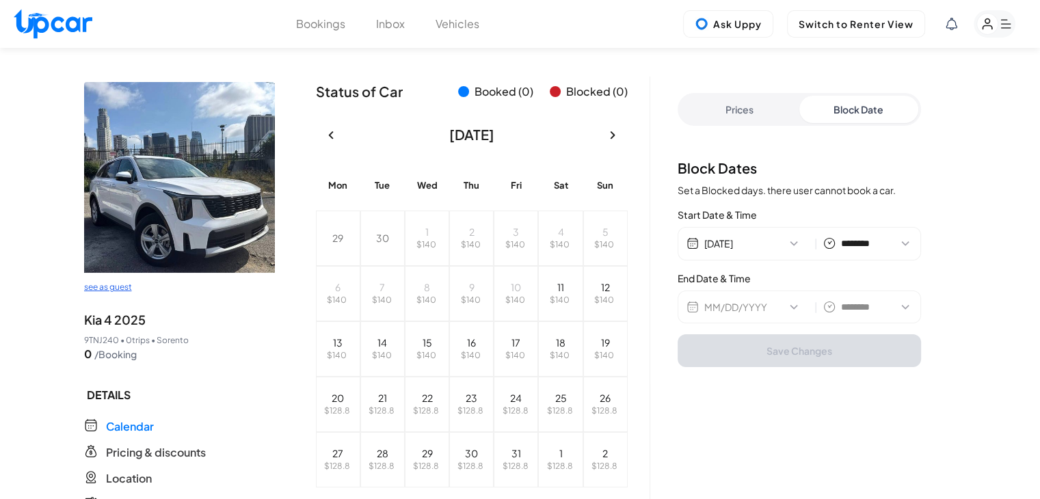
click at [716, 313] on div "MM/DD/YYYY | ******** ******** ******* ******* ******* ******* ******* ******* …" at bounding box center [798, 306] width 243 height 33
click at [776, 300] on button "MM/DD/YYYY" at bounding box center [756, 307] width 105 height 14
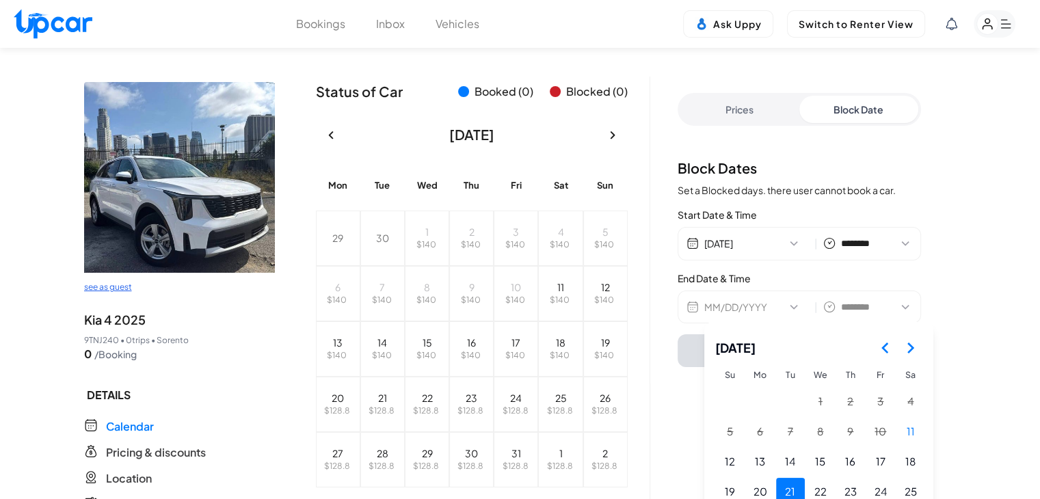
click at [795, 485] on button "21" at bounding box center [790, 492] width 29 height 29
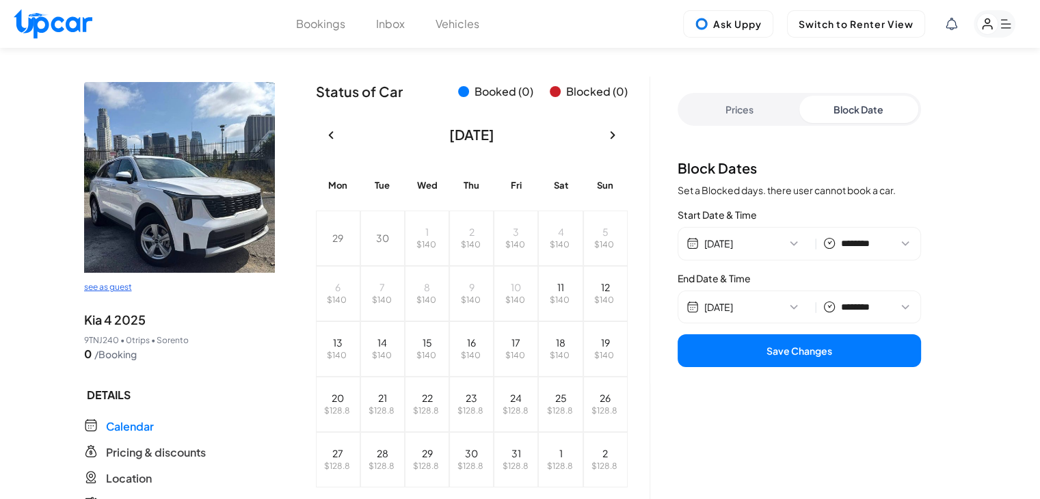
click at [802, 355] on button "Save Changes" at bounding box center [798, 350] width 243 height 33
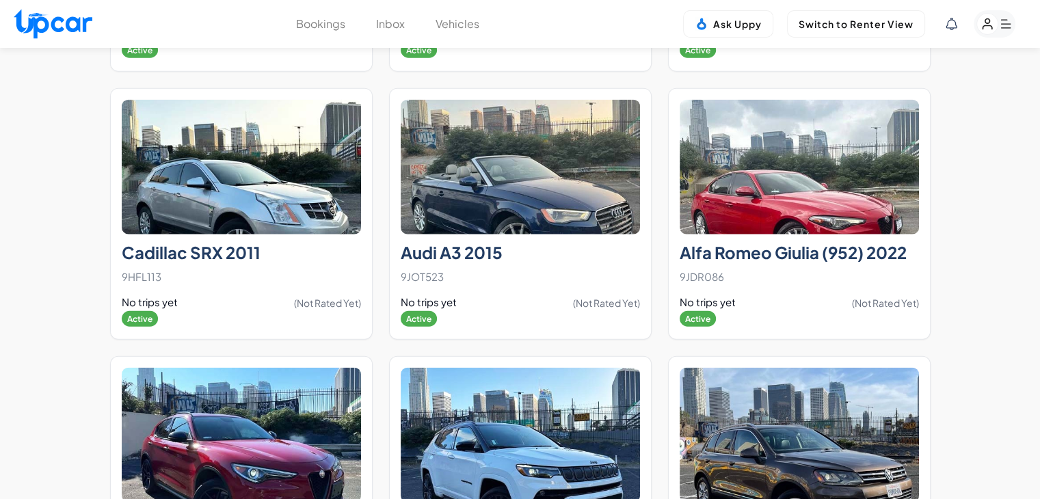
scroll to position [8426, 0]
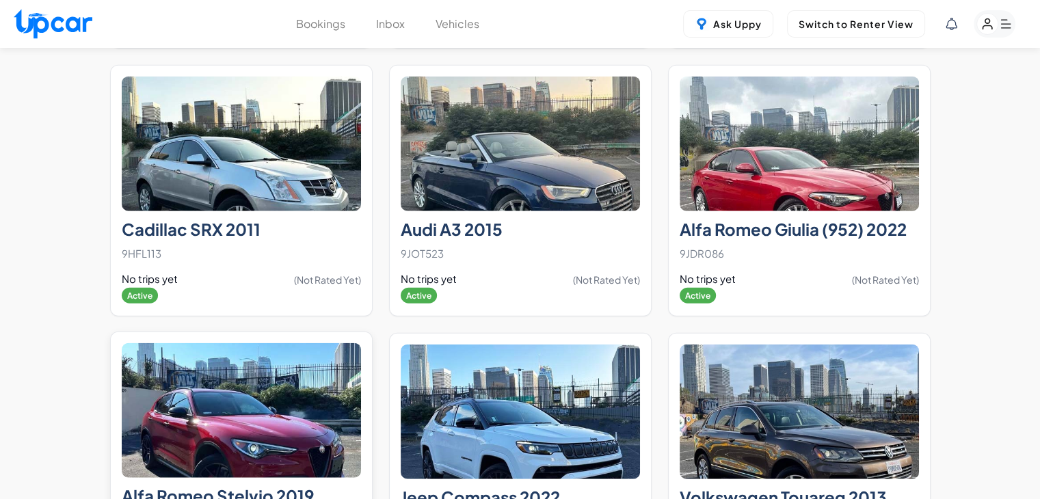
click at [268, 397] on img at bounding box center [241, 410] width 239 height 135
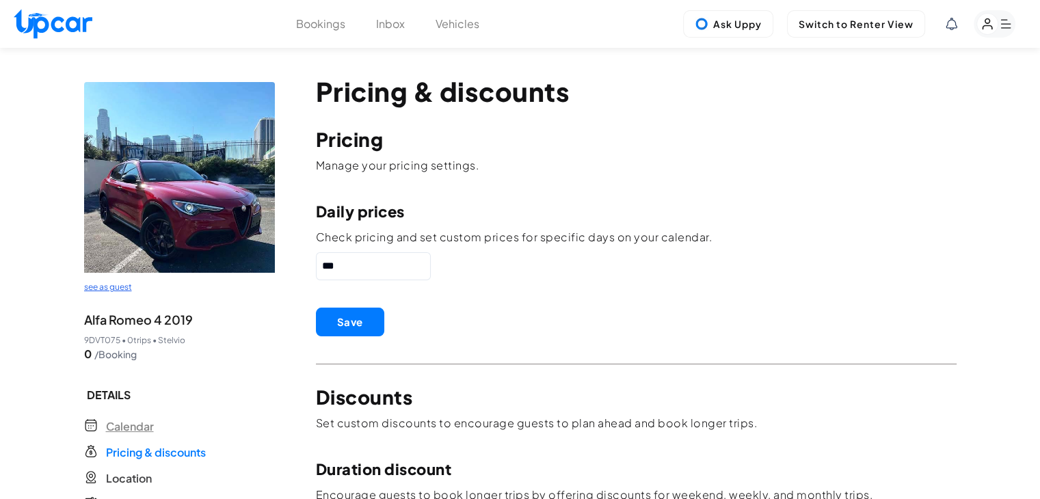
click at [139, 429] on span "Calendar" at bounding box center [130, 426] width 48 height 16
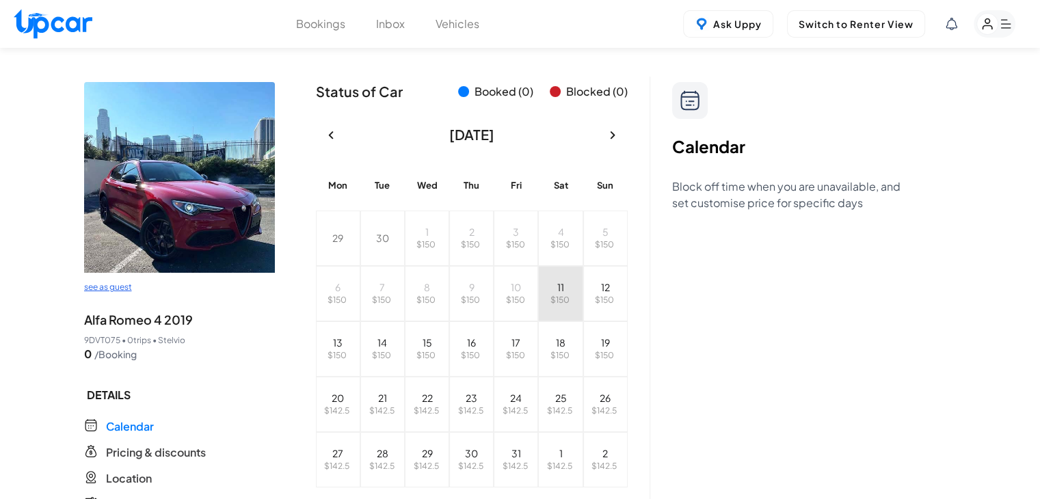
click at [580, 281] on button "11 $ 150" at bounding box center [560, 293] width 44 height 55
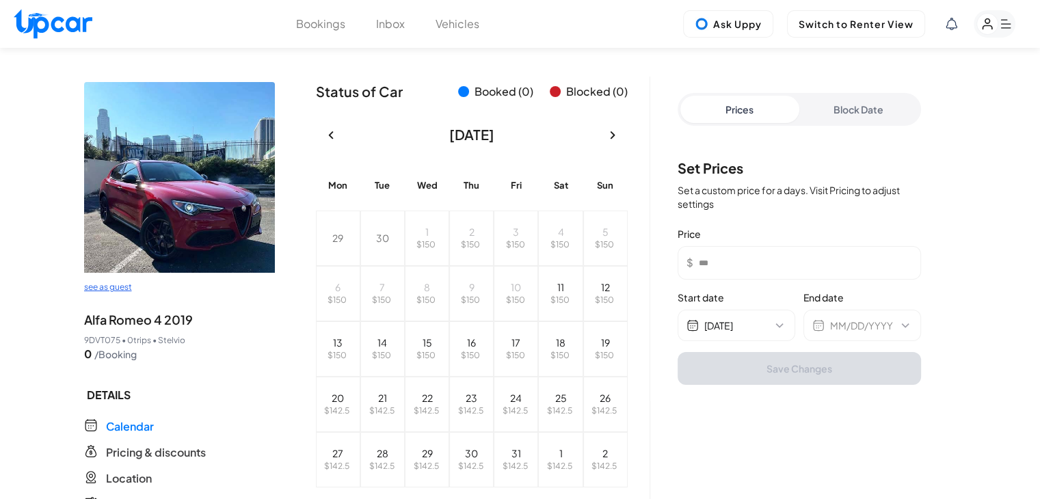
click at [865, 121] on button "Block Date" at bounding box center [858, 109] width 119 height 27
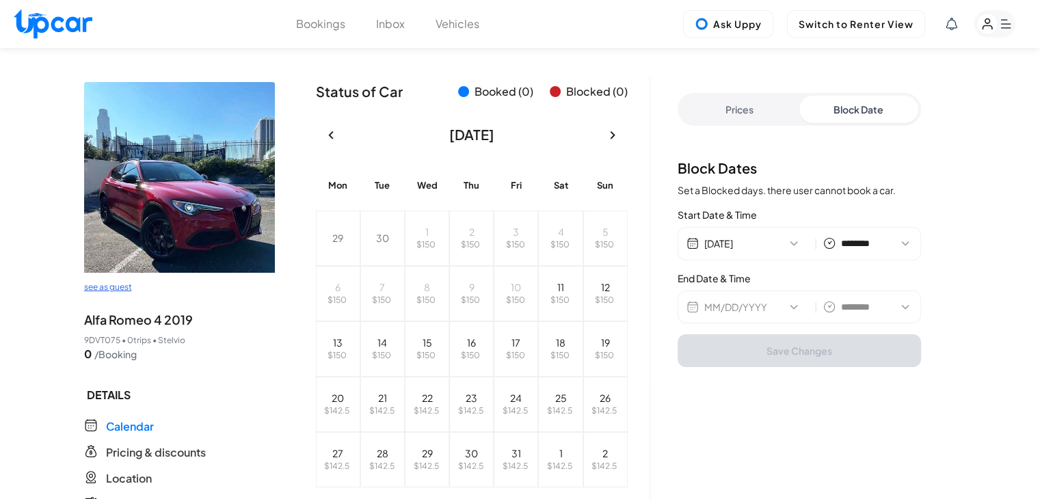
click at [793, 302] on button "MM/DD/YYYY" at bounding box center [756, 307] width 105 height 14
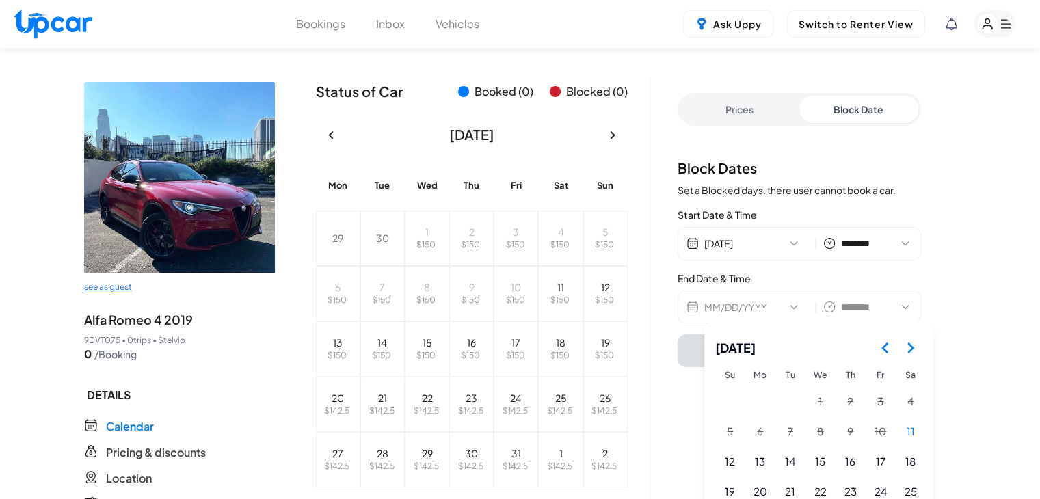
click at [917, 342] on icon "Go to the Next Month" at bounding box center [910, 348] width 16 height 16
click at [798, 461] on button "11" at bounding box center [790, 462] width 29 height 29
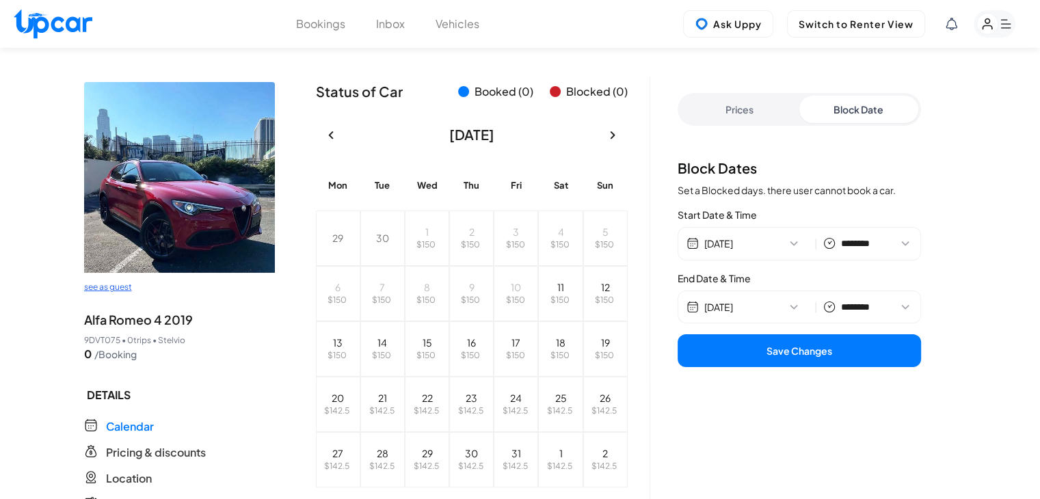
click at [799, 349] on button "Save Changes" at bounding box center [798, 350] width 243 height 33
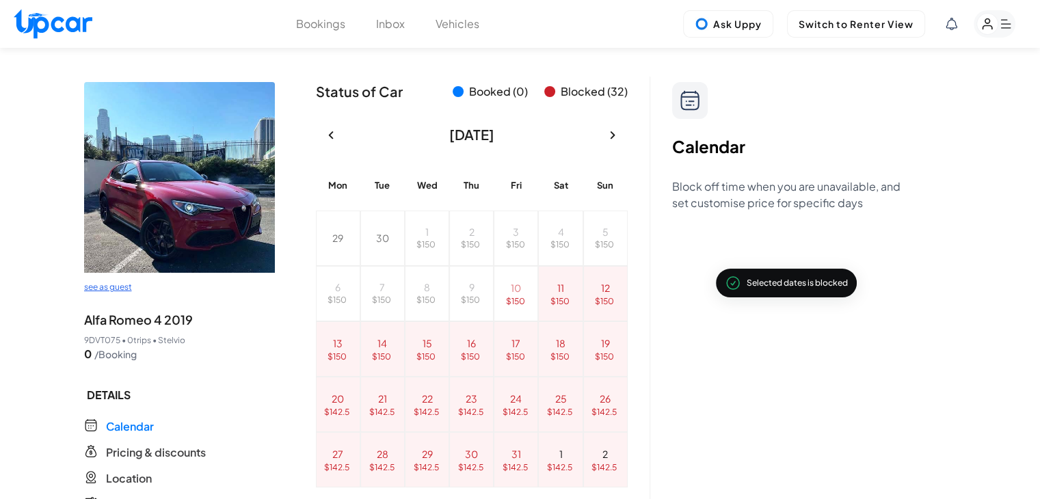
click at [443, 23] on button "Vehicles" at bounding box center [457, 24] width 44 height 16
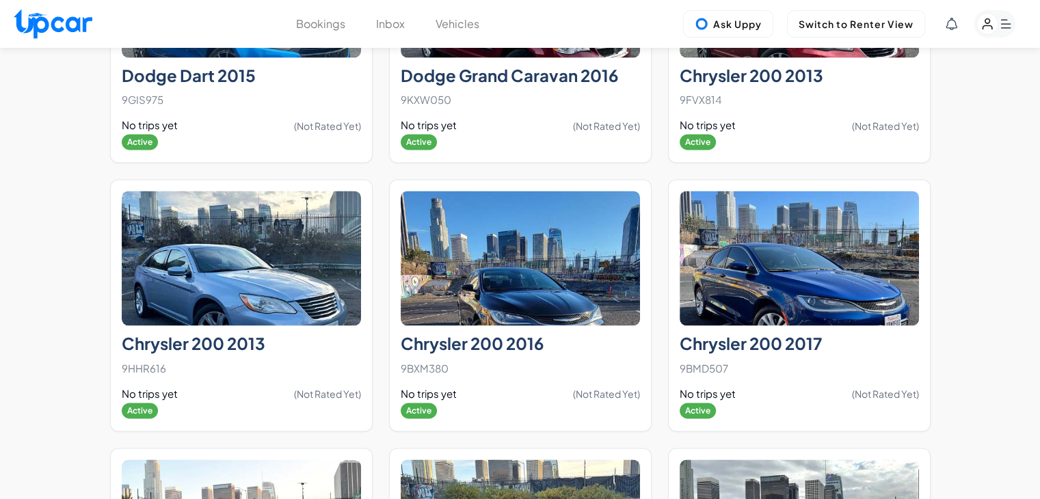
scroll to position [1682, 0]
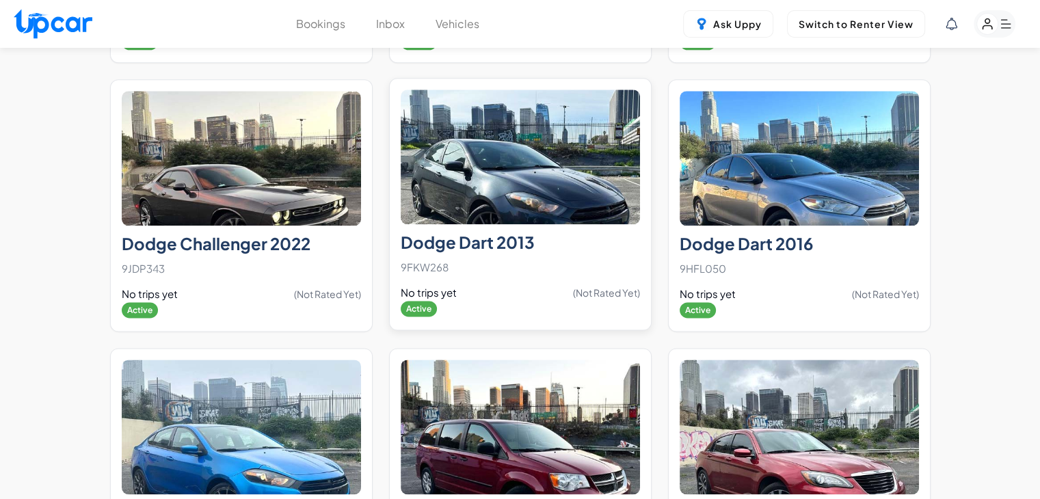
click at [537, 168] on img at bounding box center [520, 157] width 239 height 135
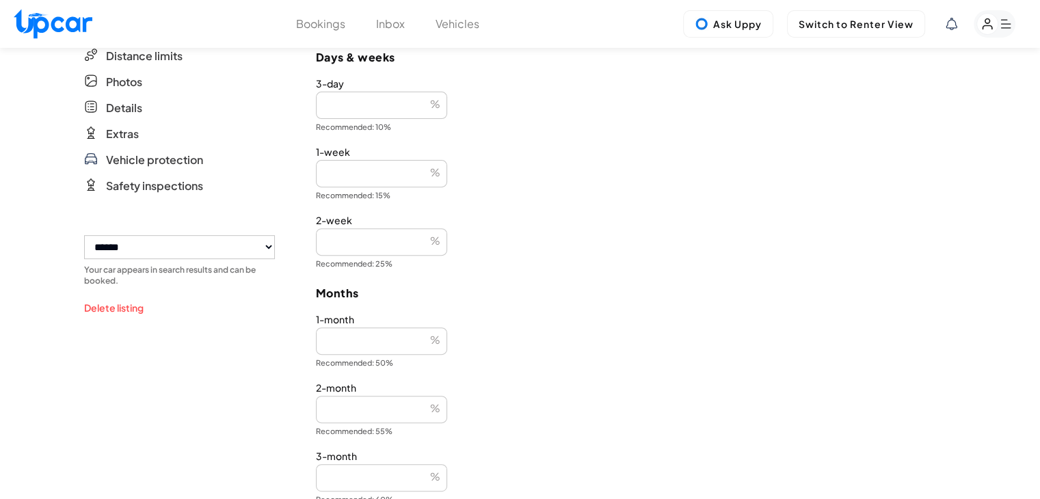
scroll to position [478, 0]
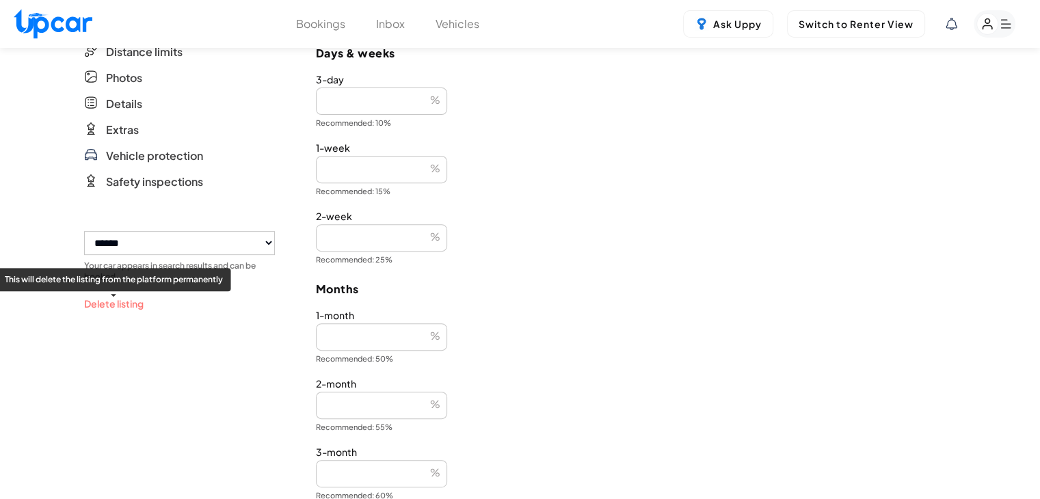
click at [123, 304] on button "Delete listing" at bounding box center [113, 304] width 59 height 14
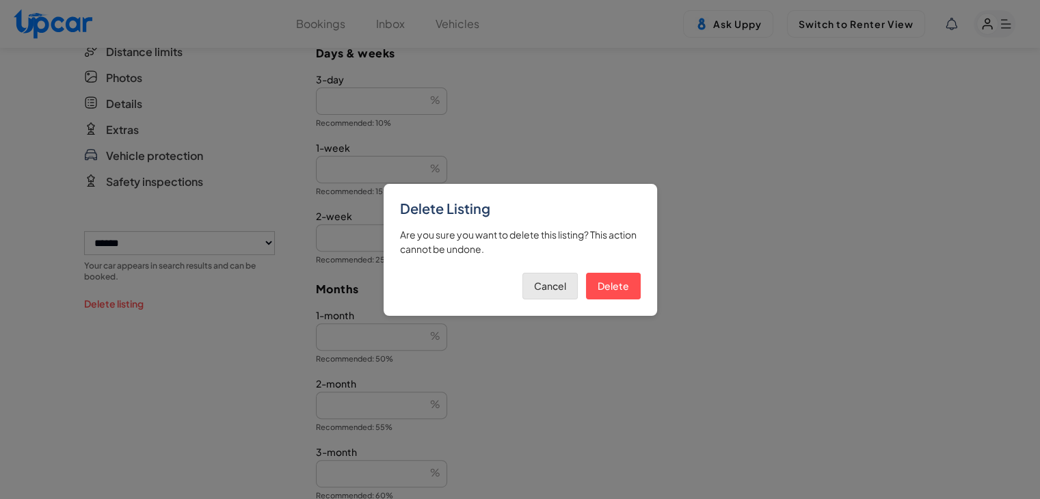
click at [545, 287] on button "Cancel" at bounding box center [549, 286] width 55 height 27
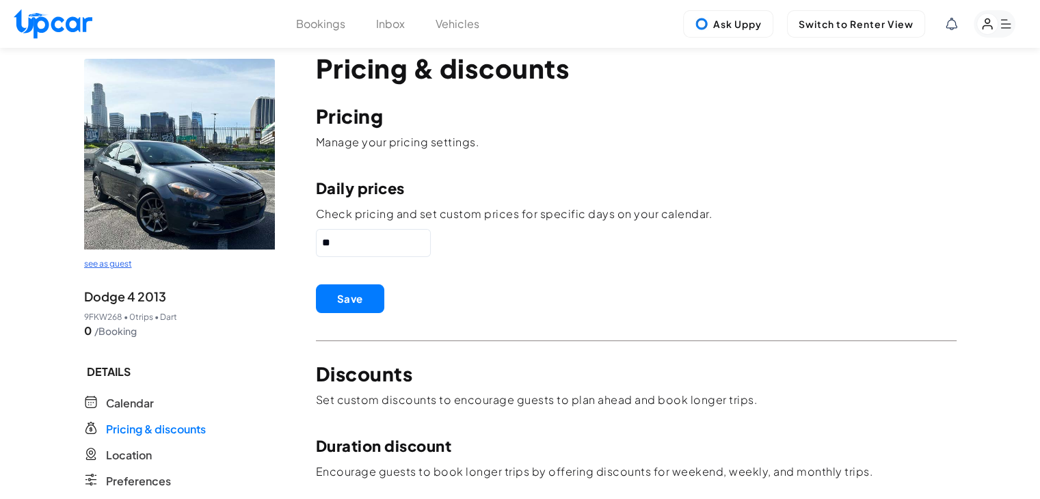
scroll to position [0, 0]
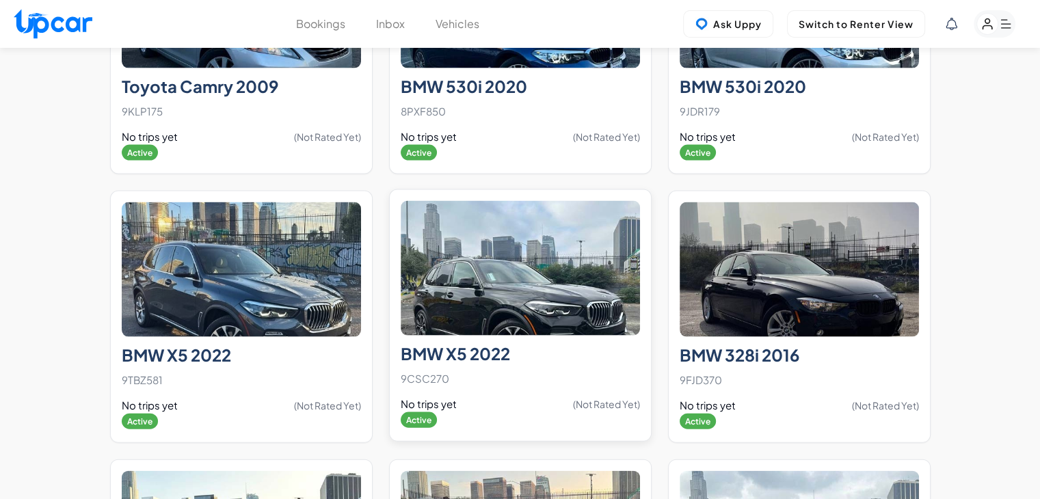
scroll to position [7895, 0]
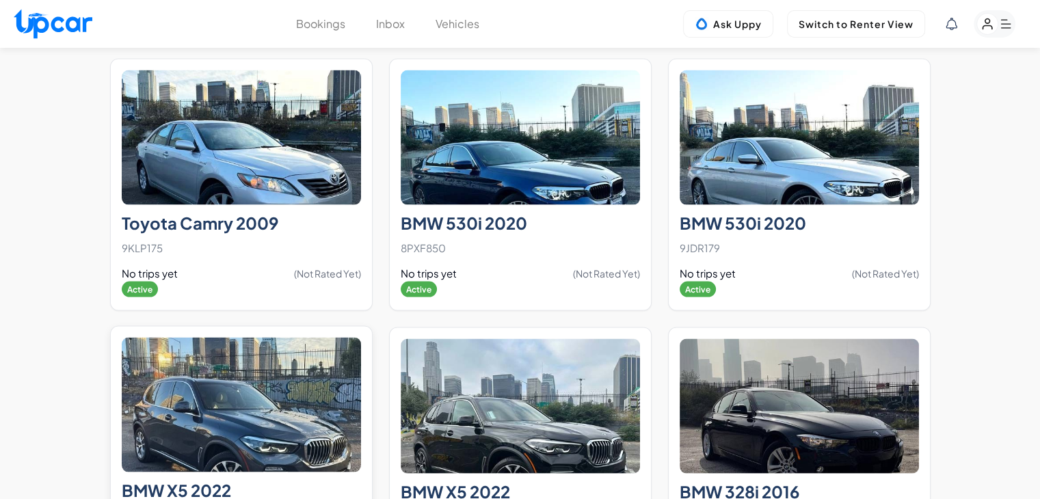
click at [276, 392] on img at bounding box center [241, 405] width 239 height 135
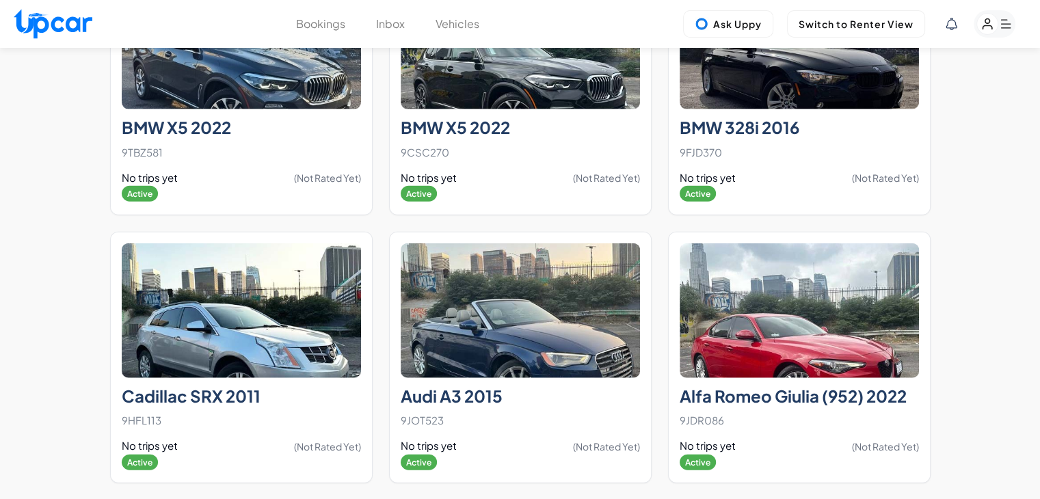
scroll to position [8042, 0]
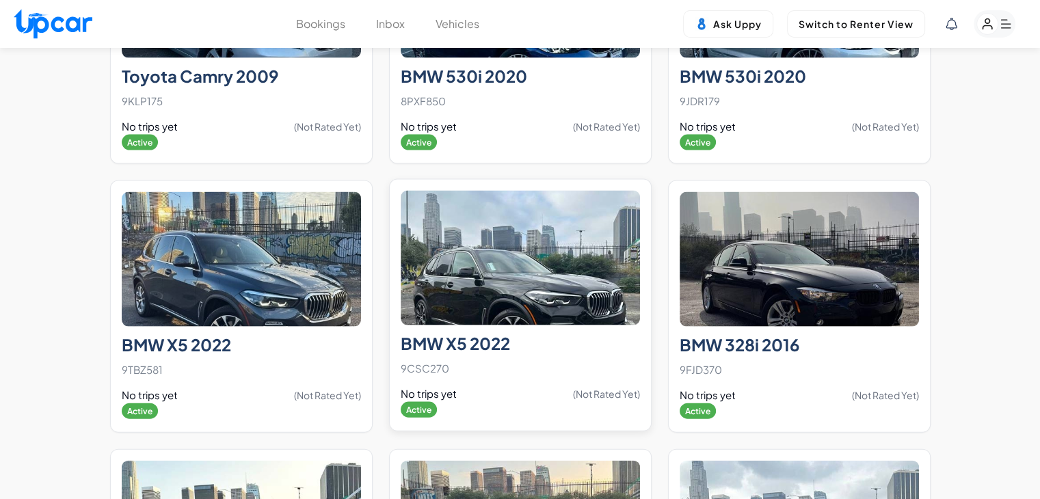
click at [550, 286] on img at bounding box center [520, 258] width 239 height 135
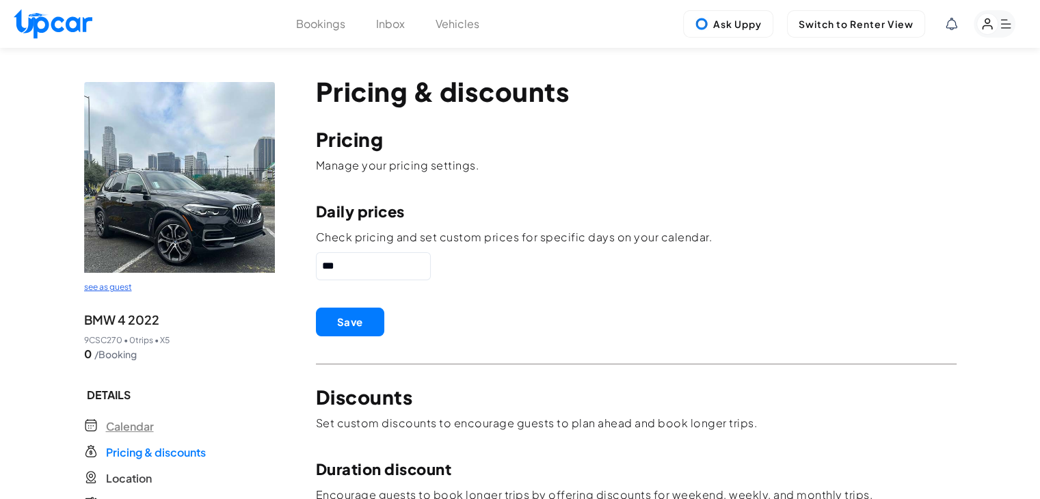
click at [132, 422] on span "Calendar" at bounding box center [130, 426] width 48 height 16
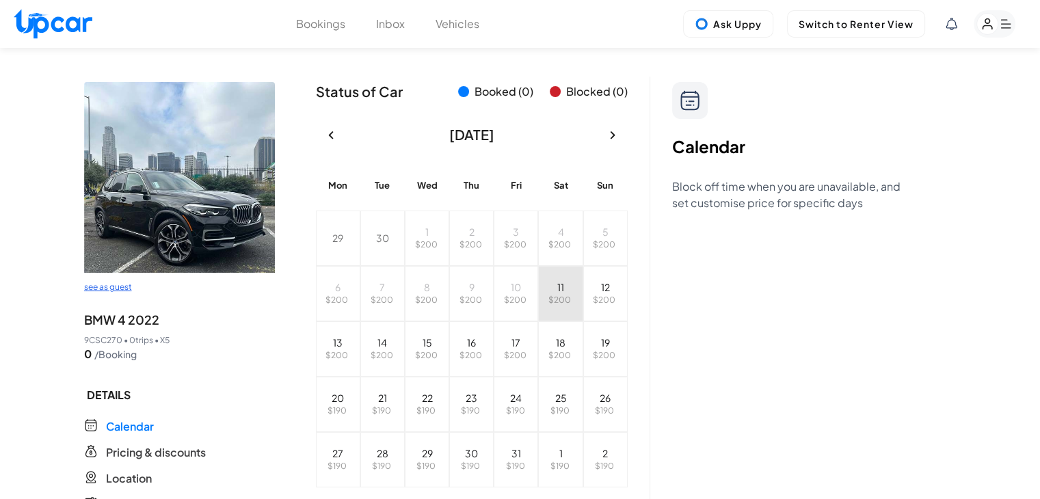
click at [556, 299] on span "$ 200" at bounding box center [559, 300] width 23 height 10
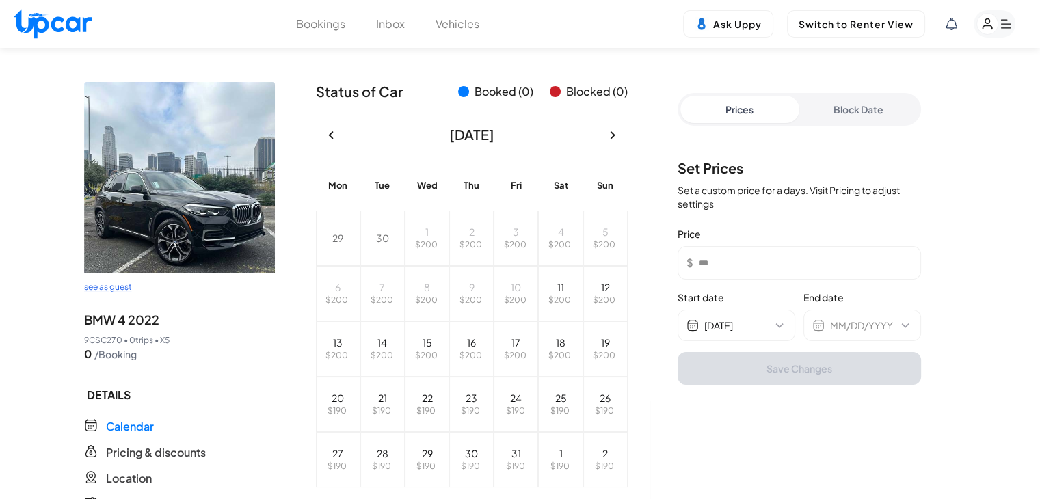
click at [869, 111] on button "Block Date" at bounding box center [858, 109] width 119 height 27
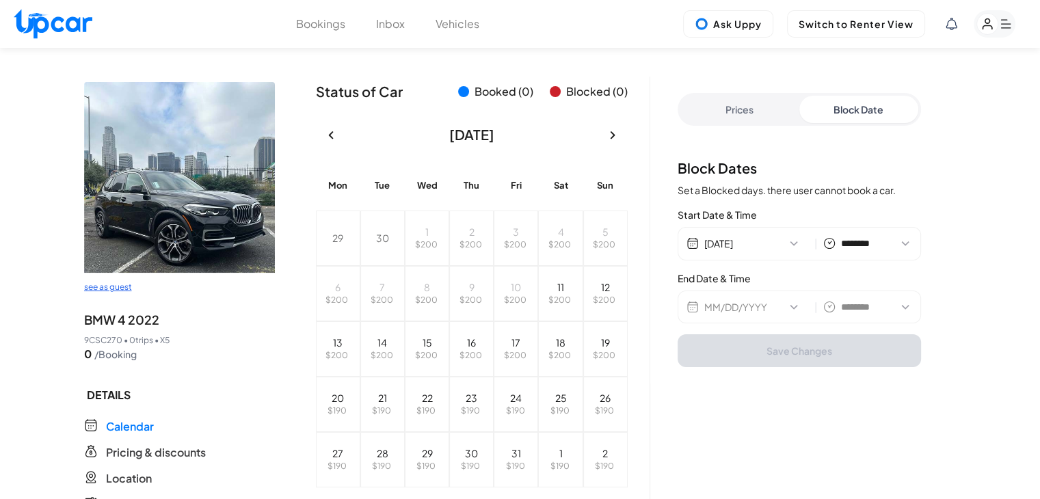
click at [761, 308] on button "MM/DD/YYYY" at bounding box center [756, 307] width 105 height 14
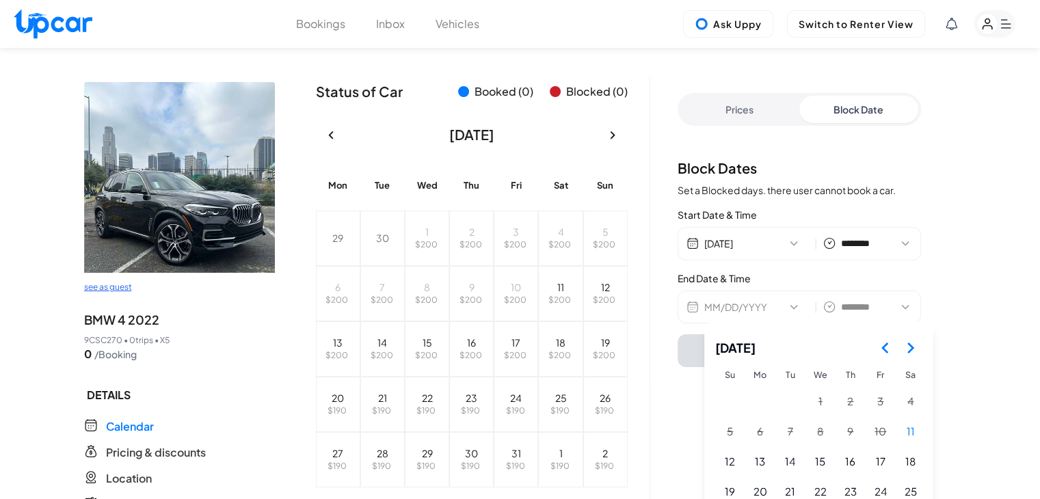
click at [918, 350] on icon "Go to the Next Month" at bounding box center [910, 348] width 16 height 16
click at [902, 403] on button "1" at bounding box center [910, 402] width 29 height 29
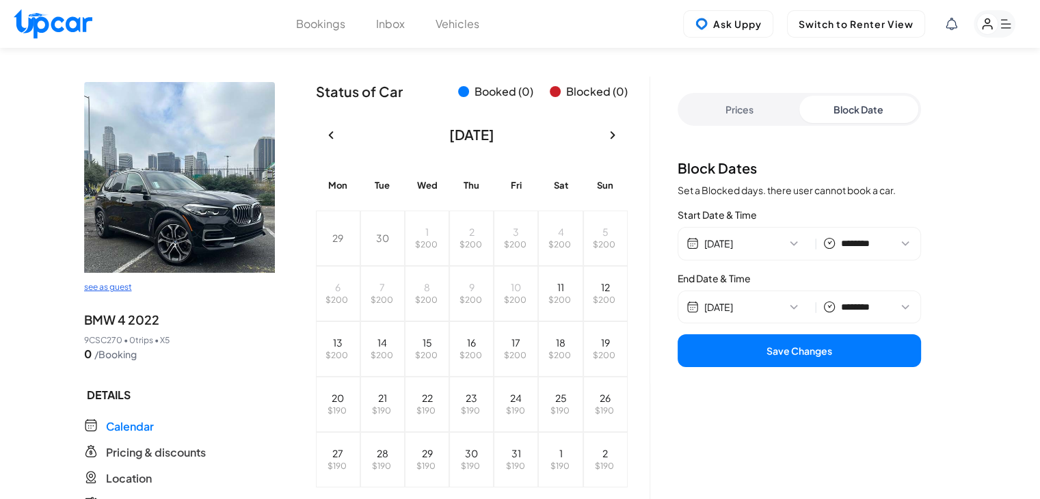
click at [848, 353] on button "Save Changes" at bounding box center [798, 350] width 243 height 33
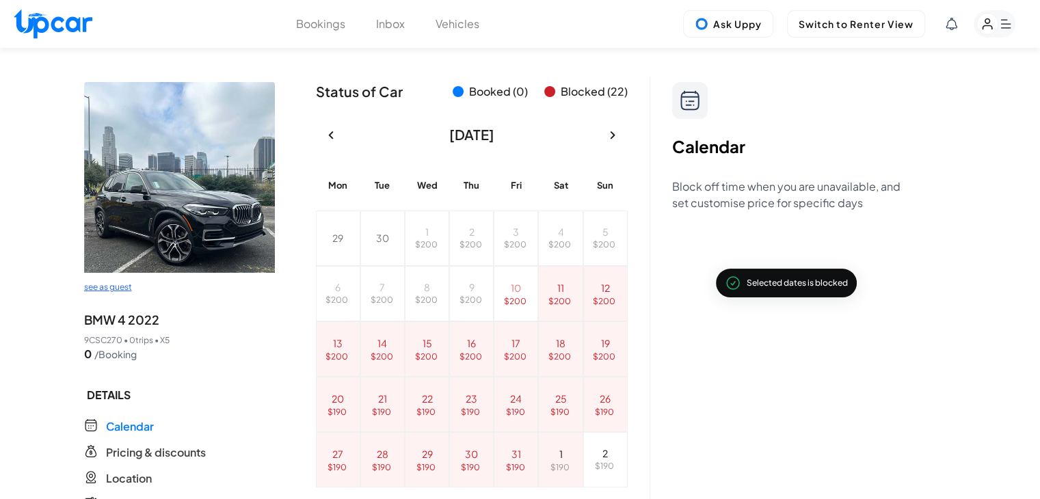
click at [446, 28] on button "Vehicles" at bounding box center [457, 24] width 44 height 16
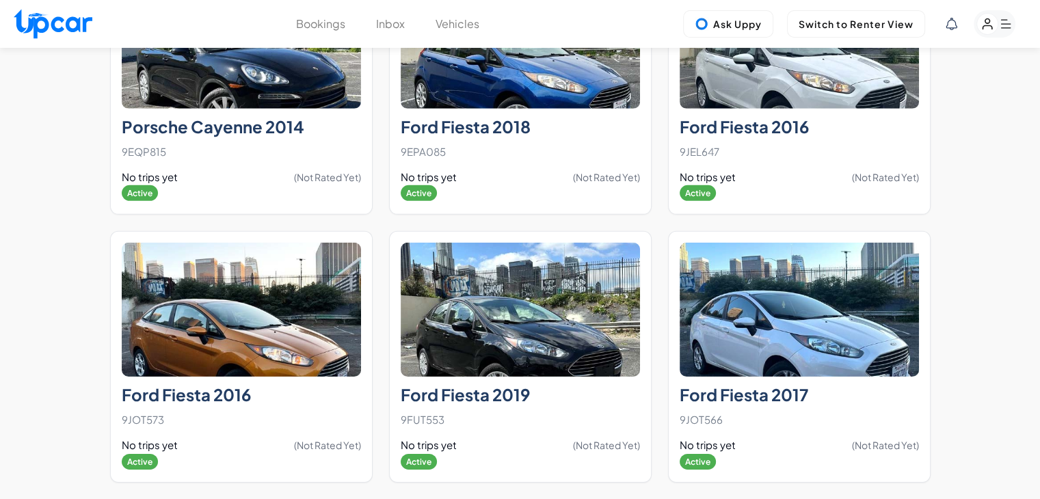
scroll to position [4169, 0]
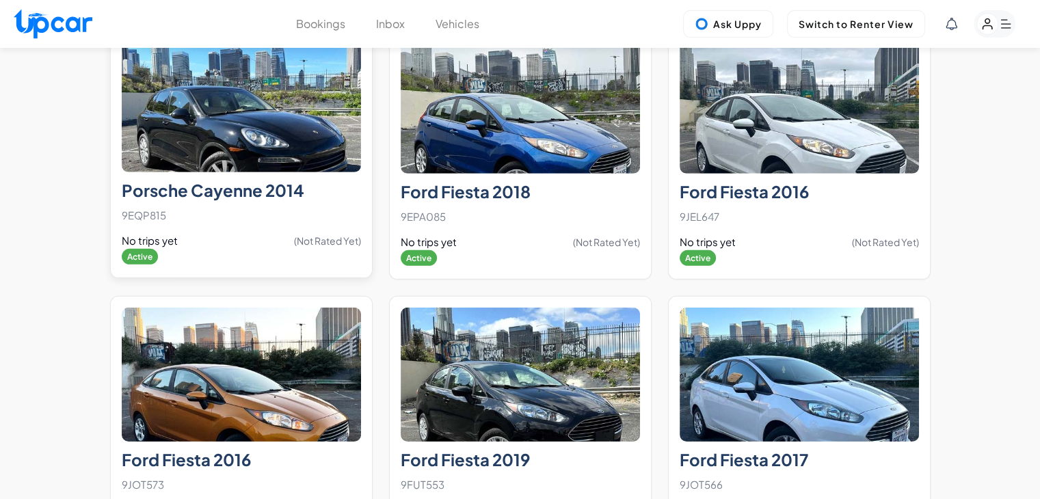
click at [297, 180] on h2 "Porsche Cayenne 2014" at bounding box center [241, 190] width 239 height 20
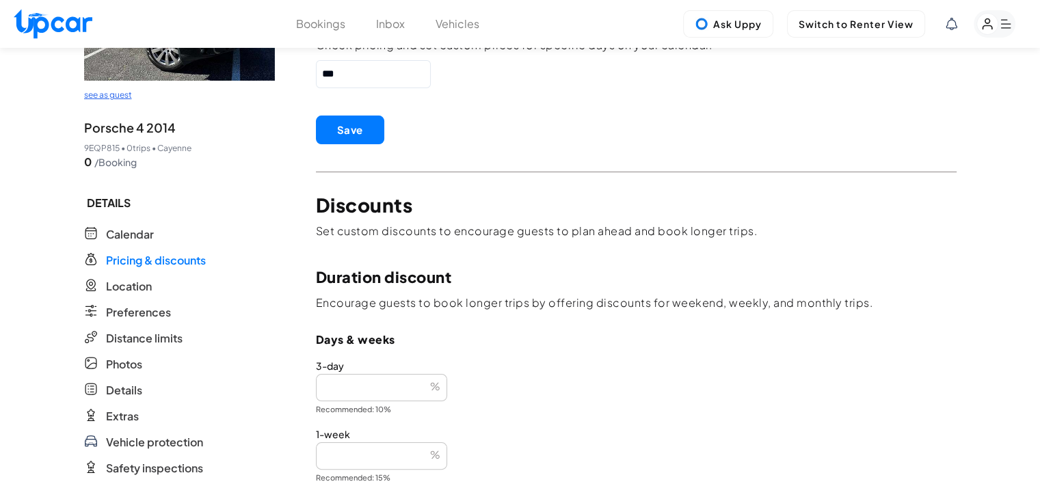
scroll to position [273, 0]
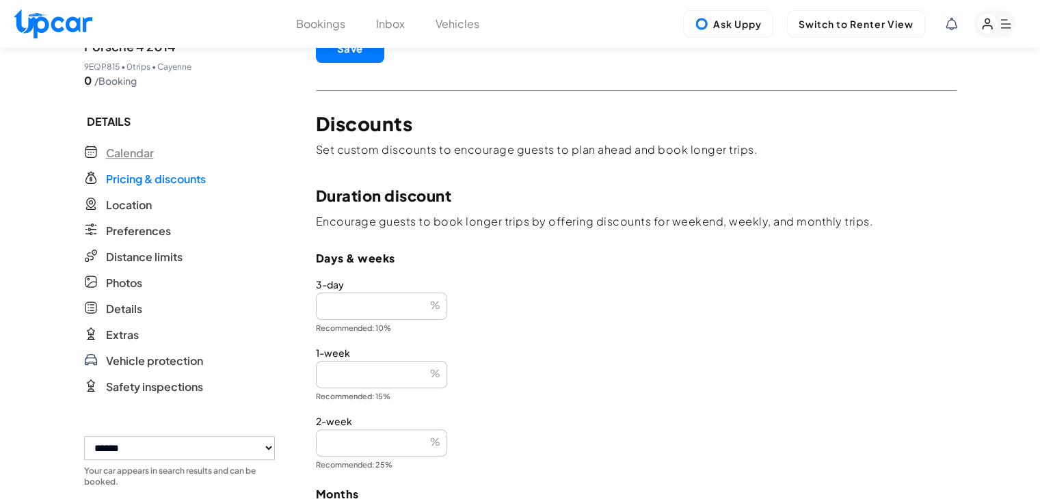
click at [142, 154] on span "Calendar" at bounding box center [130, 153] width 48 height 16
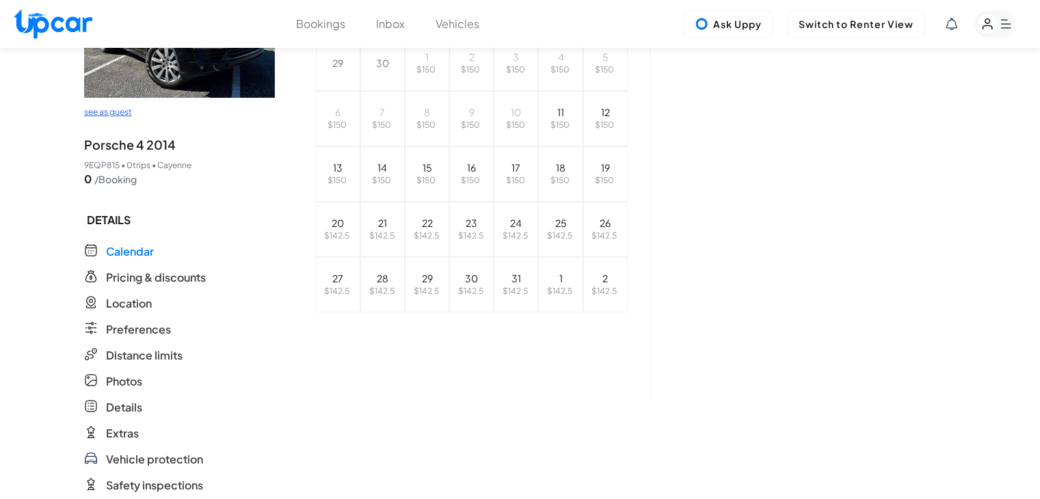
scroll to position [68, 0]
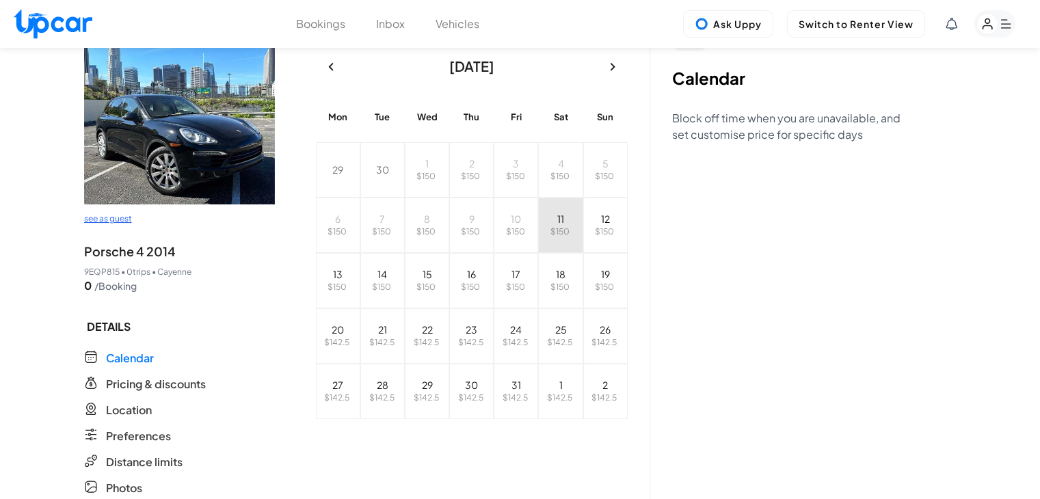
click at [563, 206] on button "11 $ 150" at bounding box center [560, 225] width 44 height 55
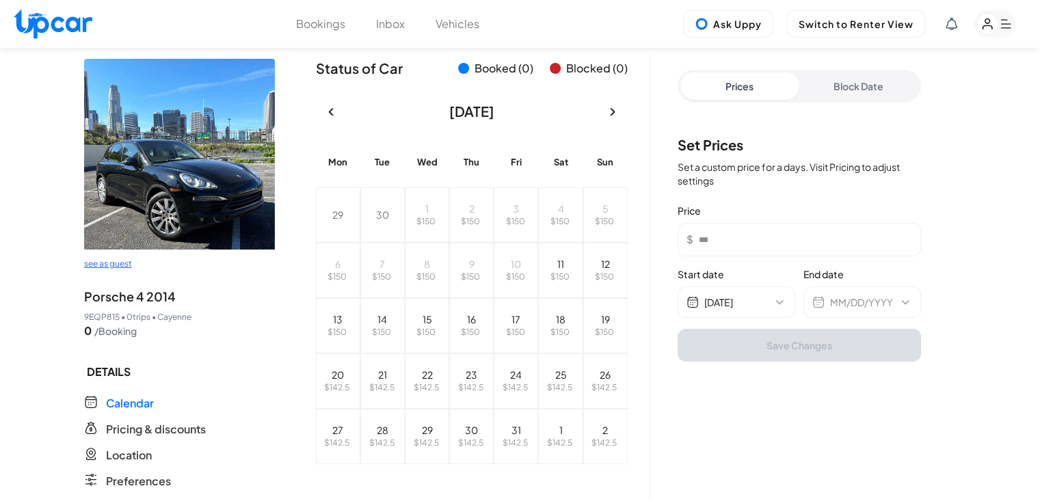
scroll to position [0, 0]
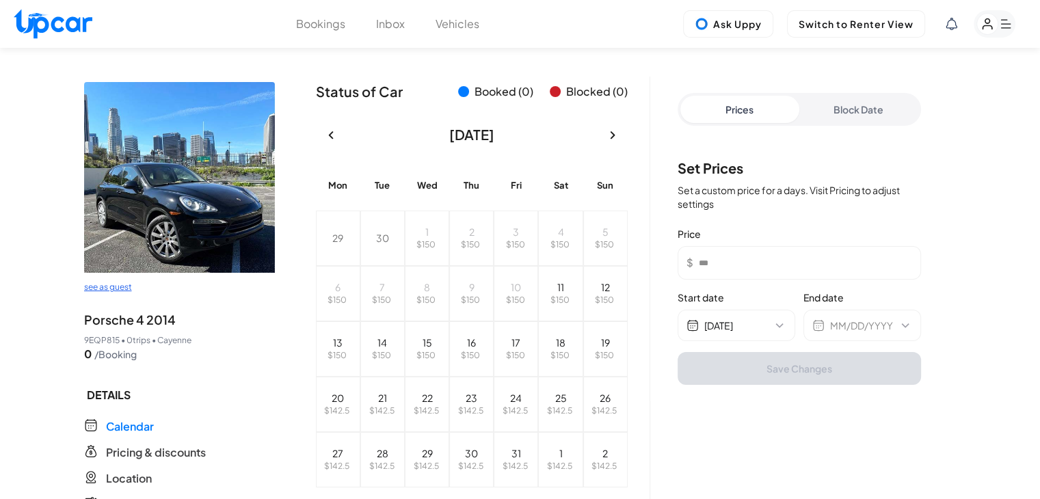
click at [841, 99] on button "Block Date" at bounding box center [858, 109] width 119 height 27
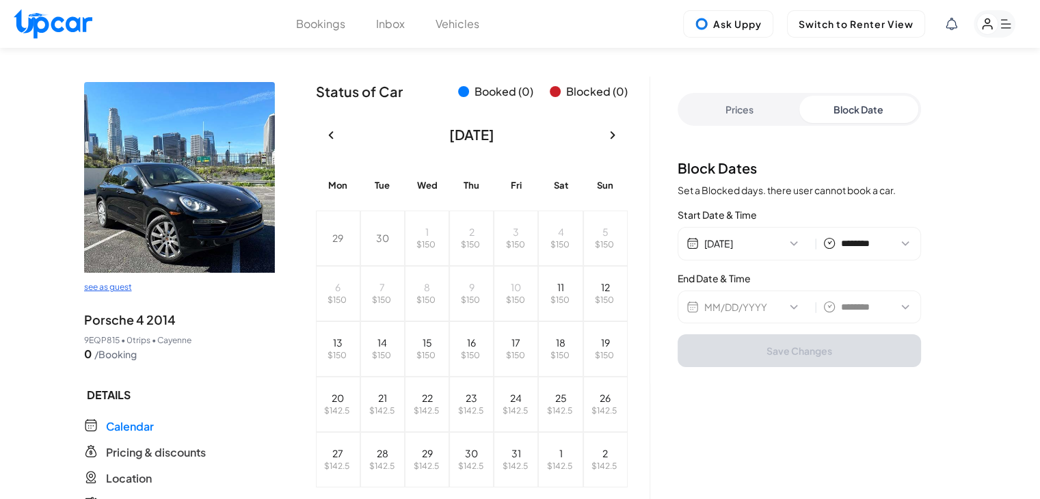
click at [755, 315] on div "MM/DD/YYYY | ******** ******** ******* ******* ******* ******* ******* ******* …" at bounding box center [798, 306] width 243 height 33
click at [757, 310] on button "MM/DD/YYYY" at bounding box center [756, 307] width 105 height 14
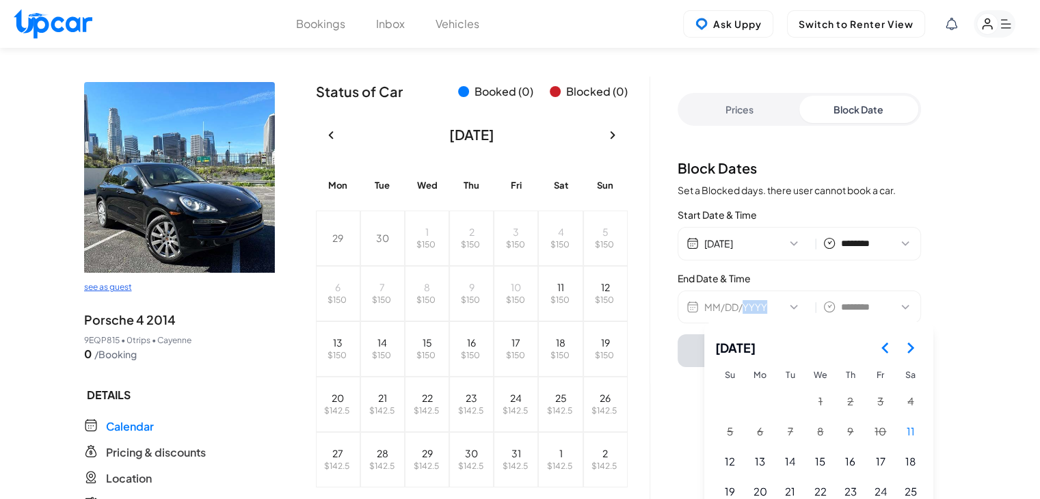
click at [907, 353] on icon "Go to the Next Month" at bounding box center [910, 348] width 16 height 16
click at [912, 403] on button "1" at bounding box center [910, 402] width 29 height 29
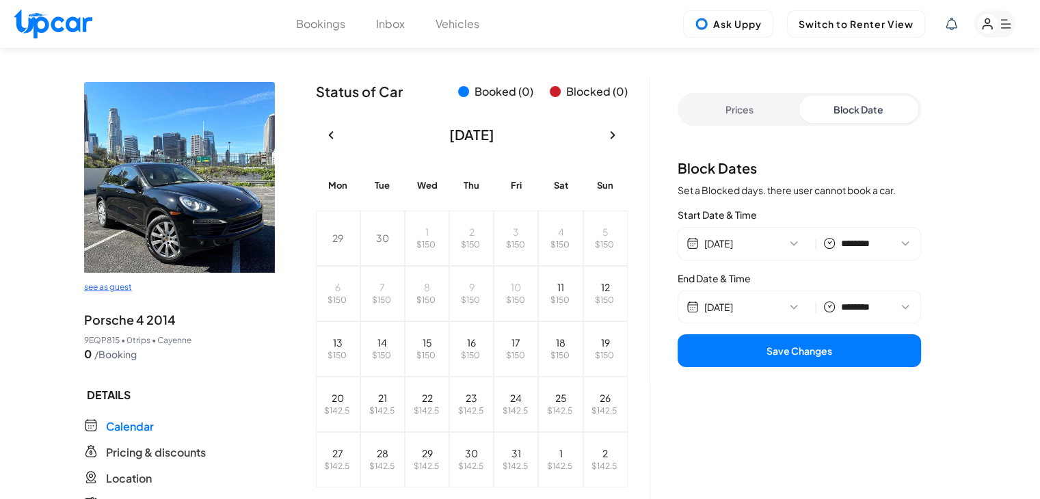
click at [828, 347] on button "Save Changes" at bounding box center [798, 350] width 243 height 33
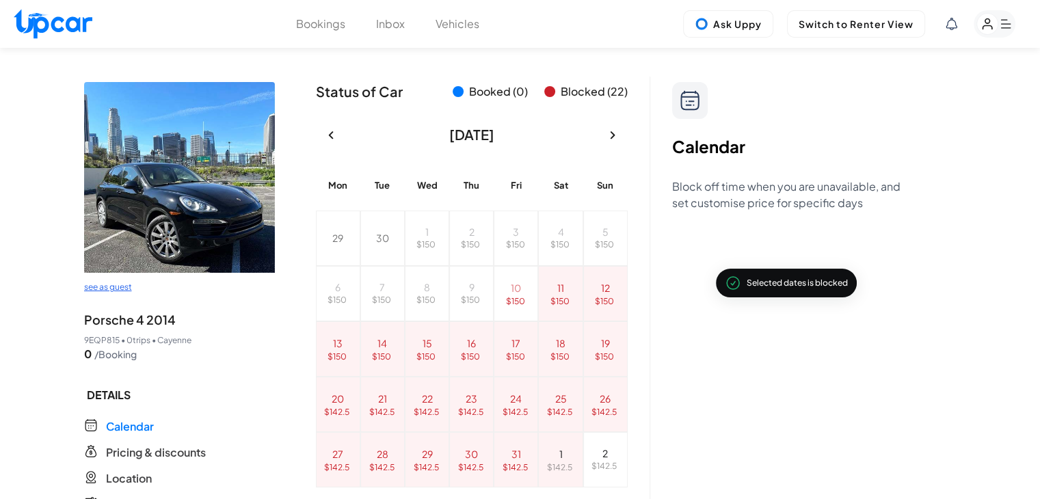
click at [449, 27] on button "Vehicles" at bounding box center [457, 24] width 44 height 16
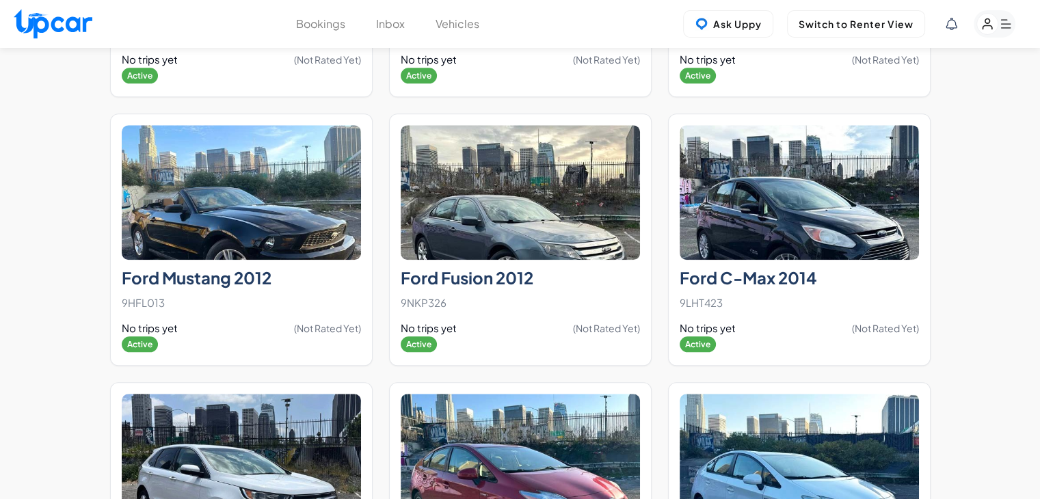
scroll to position [6425, 0]
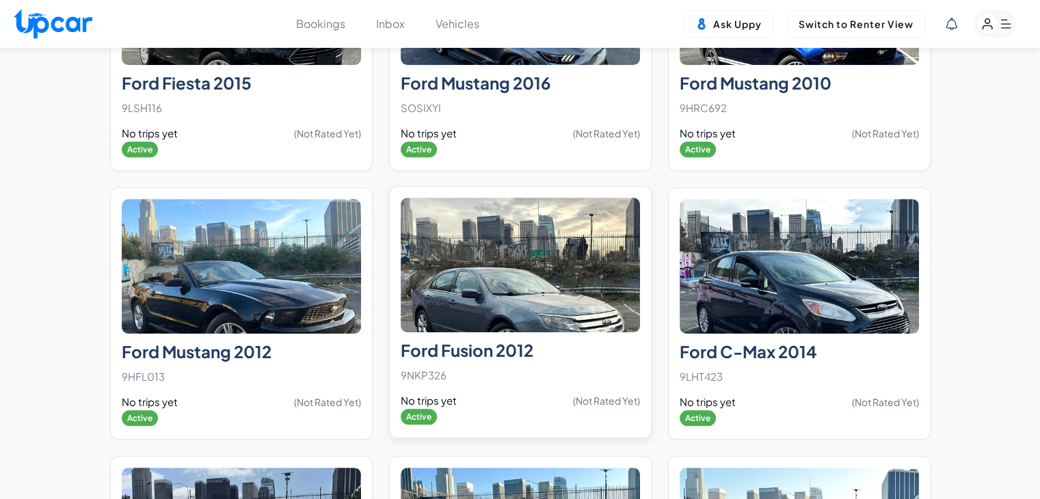
click at [472, 249] on img at bounding box center [520, 265] width 239 height 135
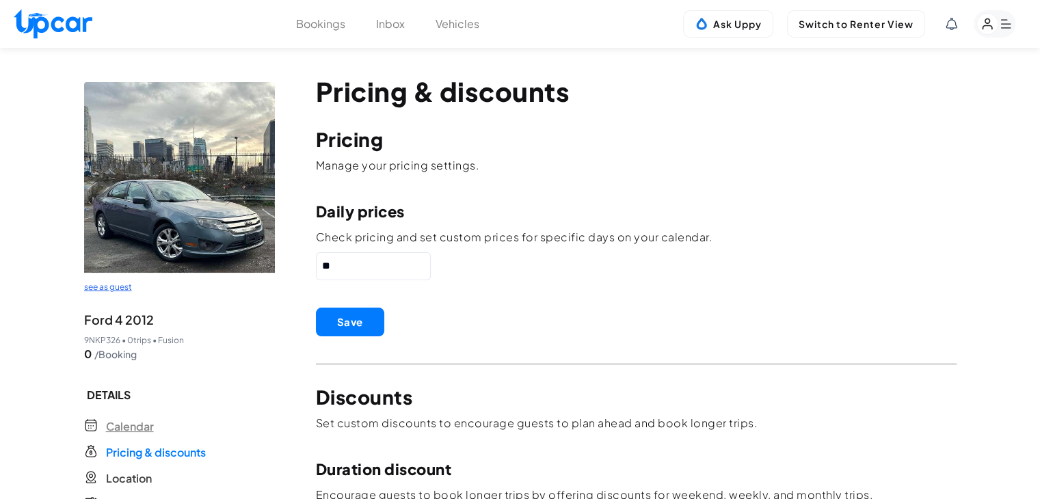
click at [110, 423] on span "Calendar" at bounding box center [130, 426] width 48 height 16
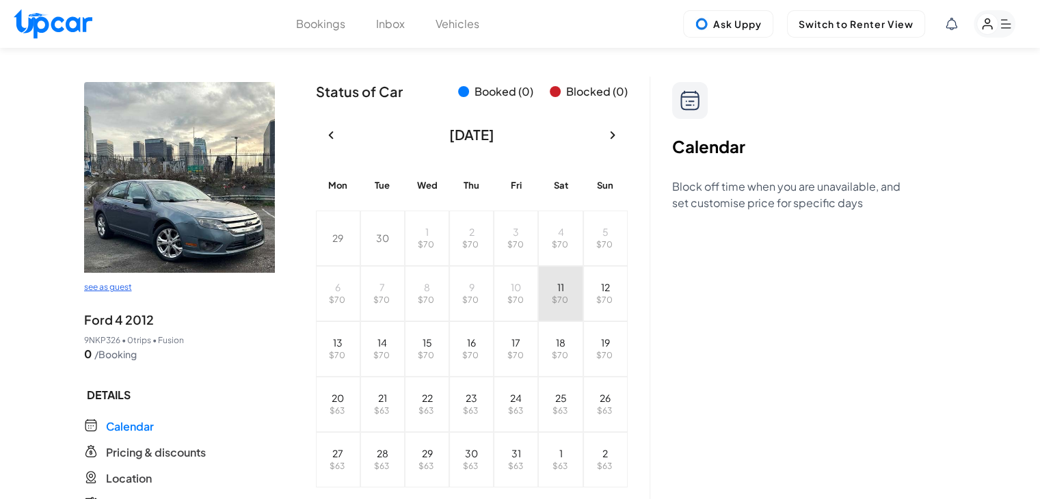
click at [561, 297] on span "$ 70" at bounding box center [560, 300] width 16 height 10
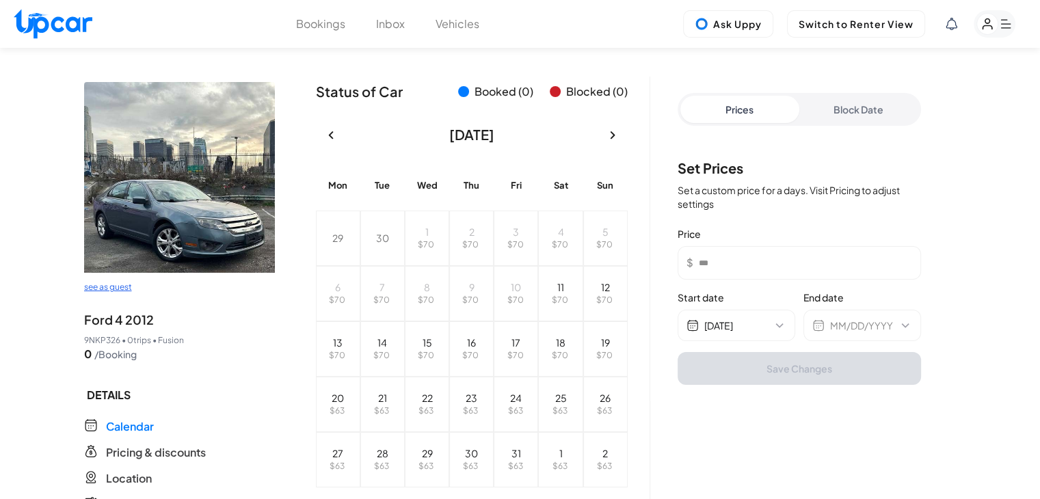
click at [869, 116] on button "Block Date" at bounding box center [858, 109] width 119 height 27
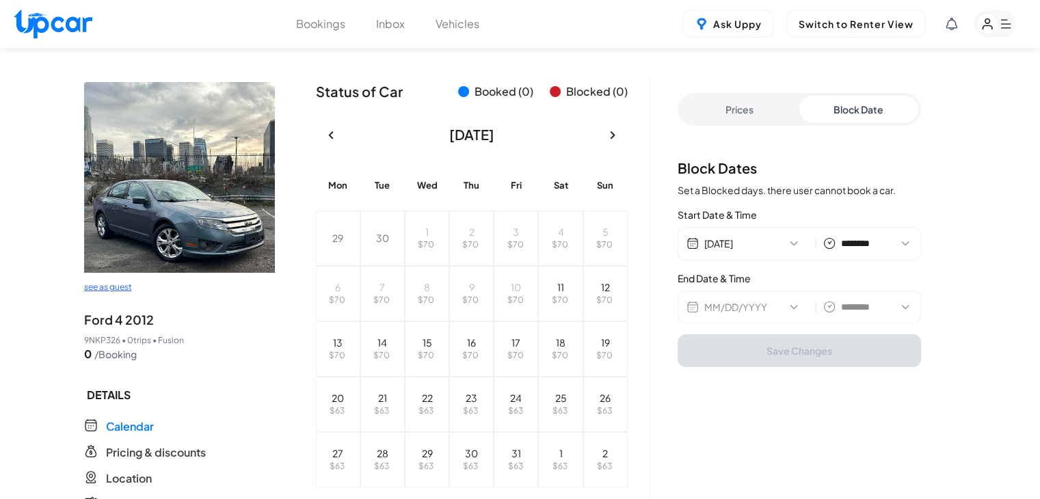
click at [790, 308] on button "MM/DD/YYYY" at bounding box center [756, 307] width 105 height 14
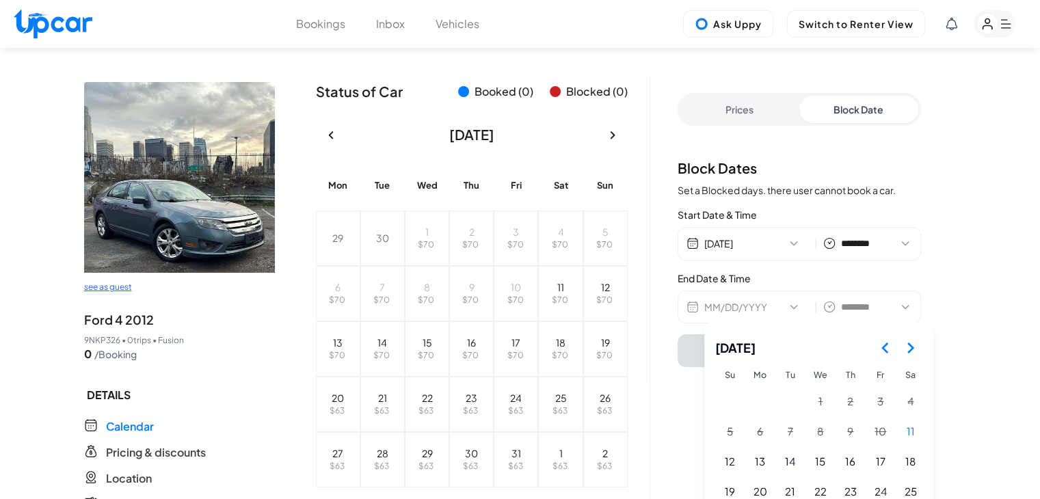
click at [907, 342] on icon "Go to the Next Month" at bounding box center [910, 348] width 16 height 16
click at [820, 467] on button "12" at bounding box center [820, 462] width 29 height 29
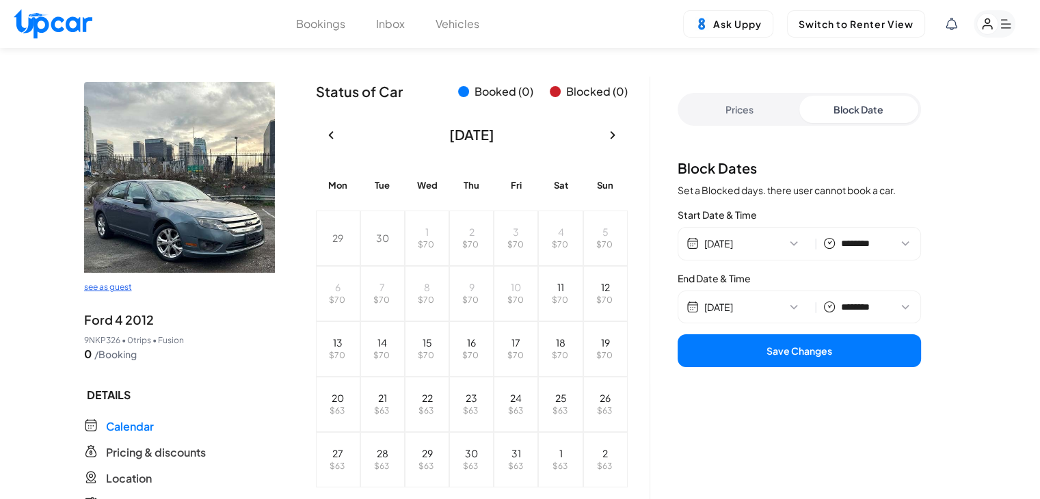
click at [777, 308] on button "11/12/2025" at bounding box center [756, 307] width 105 height 14
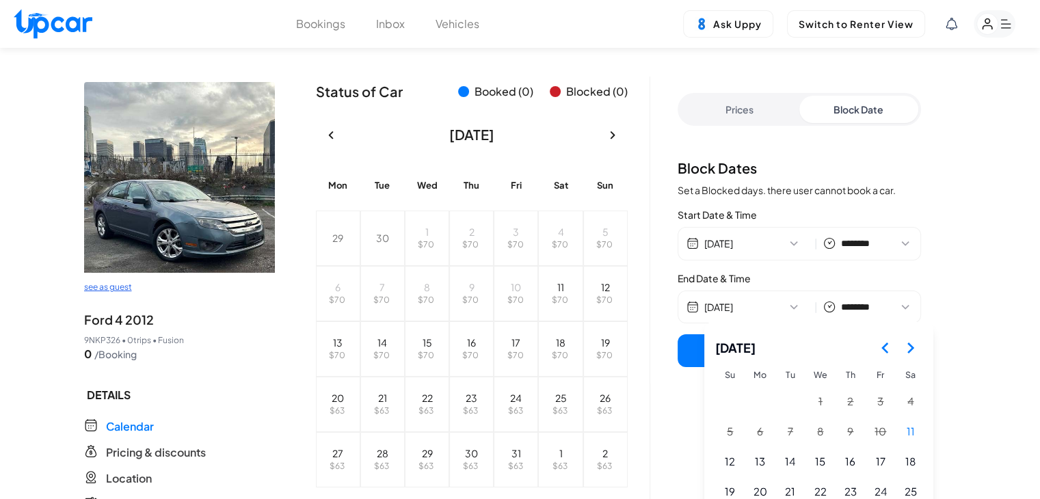
click at [907, 351] on icon "Go to the Next Month" at bounding box center [910, 348] width 16 height 16
click at [716, 436] on div "November 2025 Su Mo Tu We Th Fr Sa 1 2 3 4 5 6 7 8 9 10 11 12 13 14 15 16 17 18…" at bounding box center [818, 450] width 229 height 256
click at [728, 433] on button "2" at bounding box center [730, 432] width 29 height 29
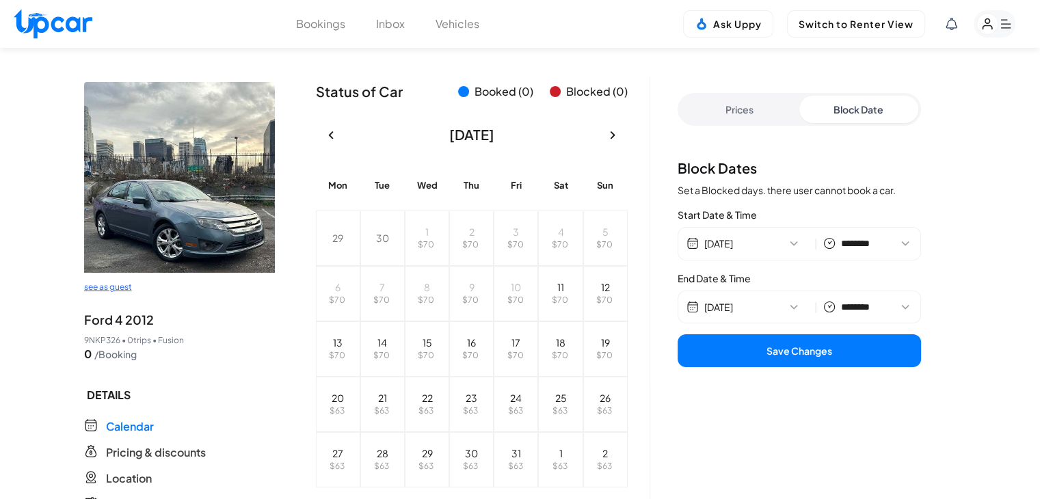
click at [809, 308] on button "11/02/2025" at bounding box center [756, 307] width 105 height 14
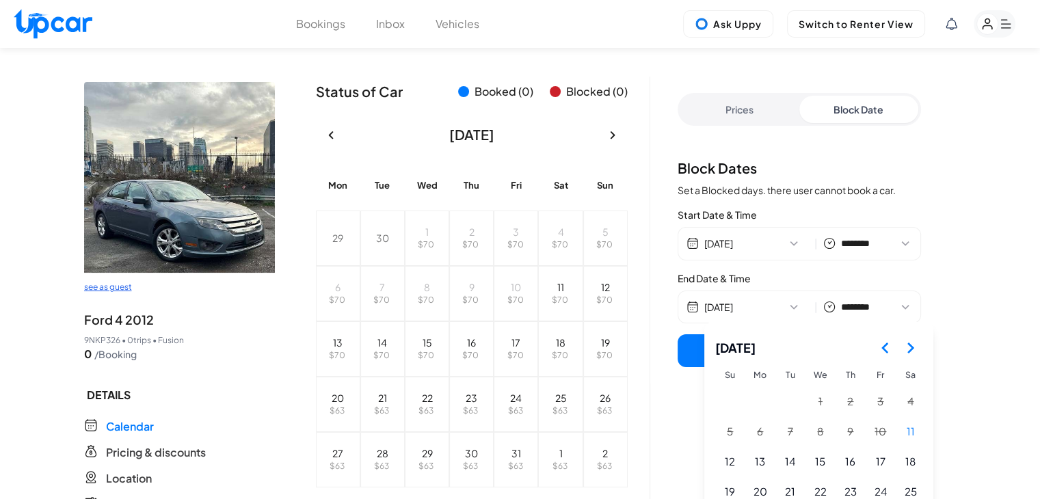
click at [909, 356] on button "Go to the Next Month" at bounding box center [909, 348] width 25 height 25
click at [906, 430] on button "8" at bounding box center [910, 432] width 29 height 29
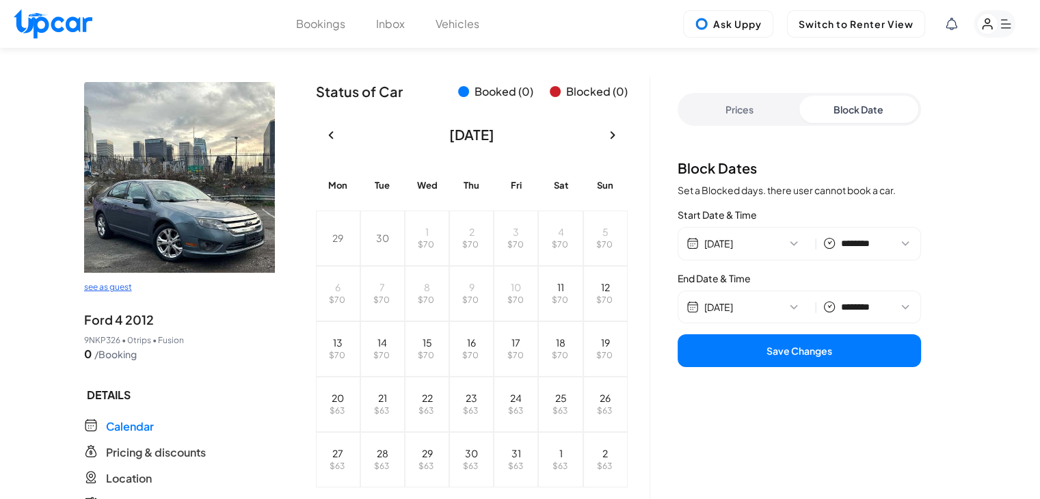
click at [848, 354] on button "Save Changes" at bounding box center [798, 350] width 243 height 33
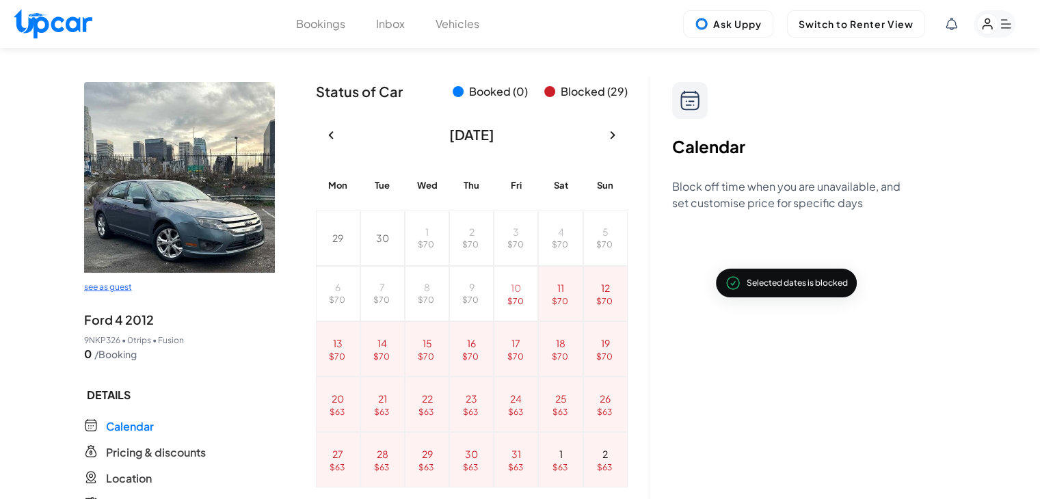
click at [454, 21] on button "Vehicles" at bounding box center [457, 24] width 44 height 16
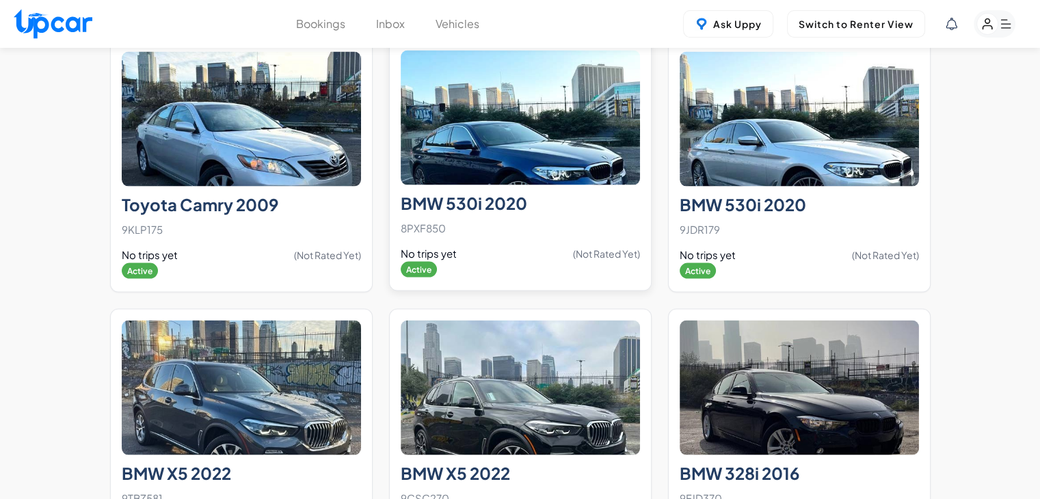
scroll to position [7904, 0]
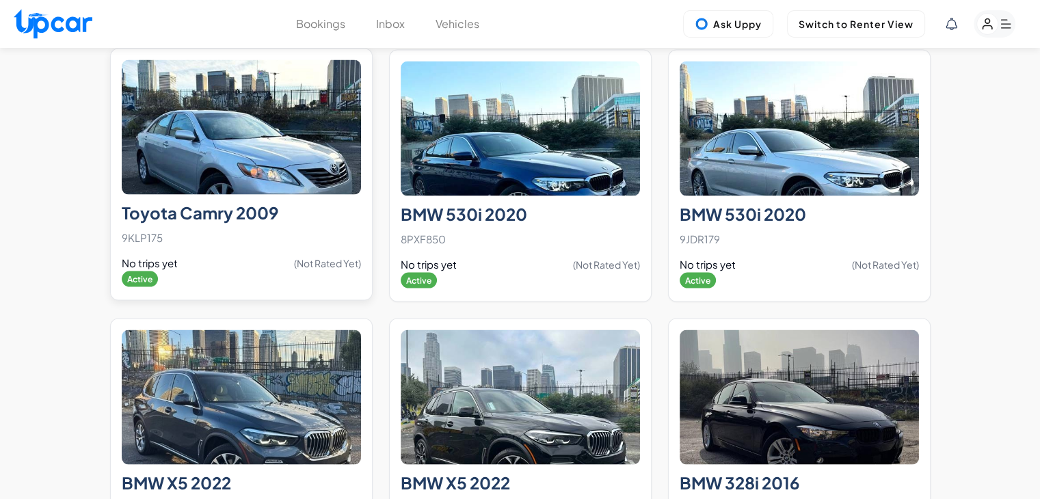
click at [304, 145] on img at bounding box center [241, 127] width 239 height 135
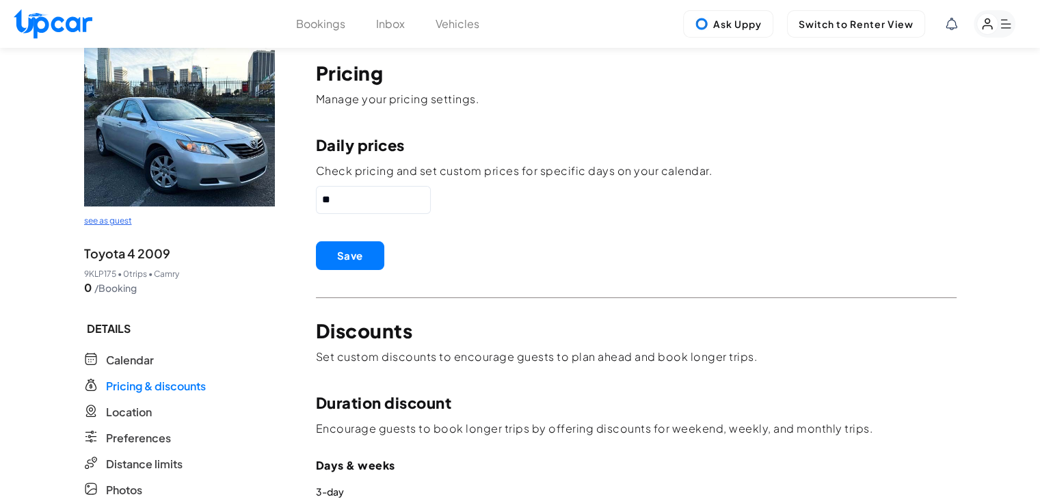
scroll to position [137, 0]
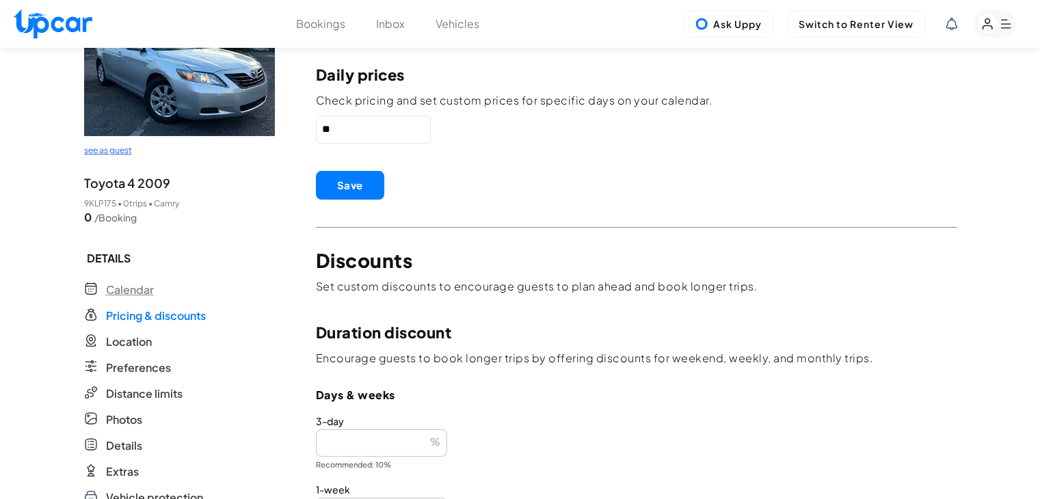
click at [150, 290] on span "Calendar" at bounding box center [130, 290] width 48 height 16
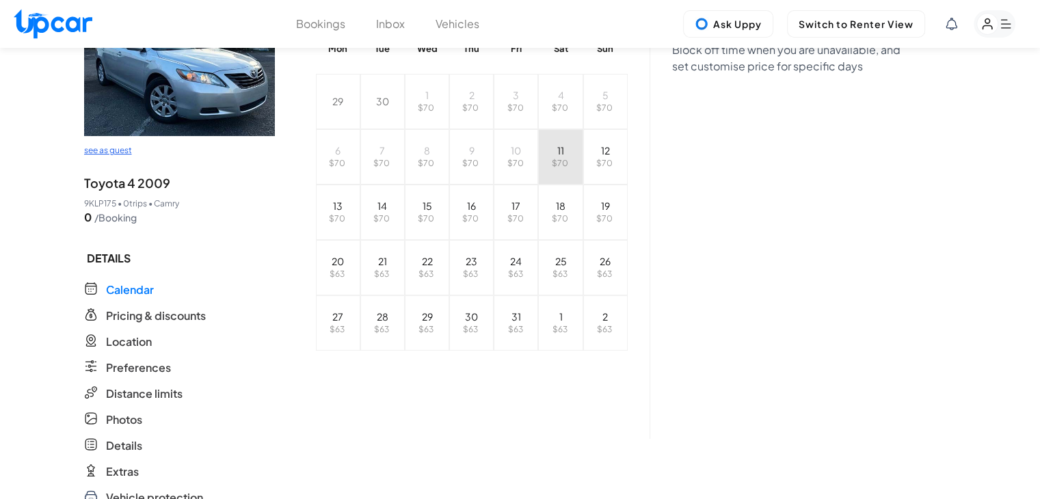
click at [559, 161] on span "$ 70" at bounding box center [560, 163] width 16 height 10
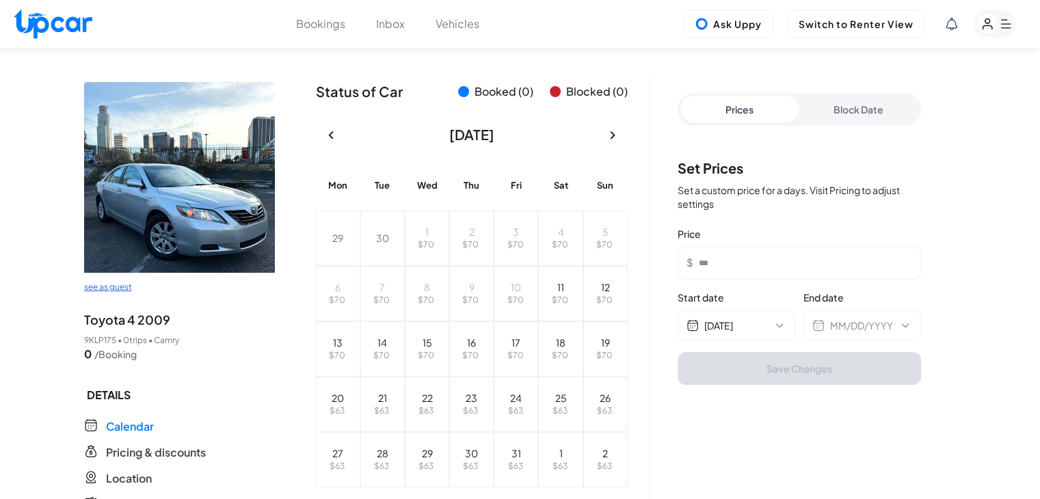
click at [850, 113] on button "Block Date" at bounding box center [858, 109] width 119 height 27
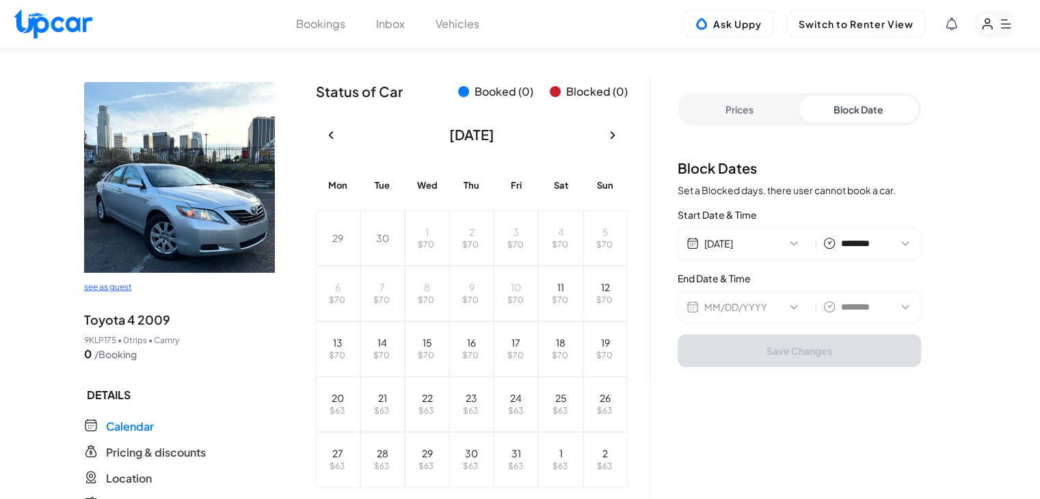
click at [744, 306] on button "MM/DD/YYYY" at bounding box center [756, 307] width 105 height 14
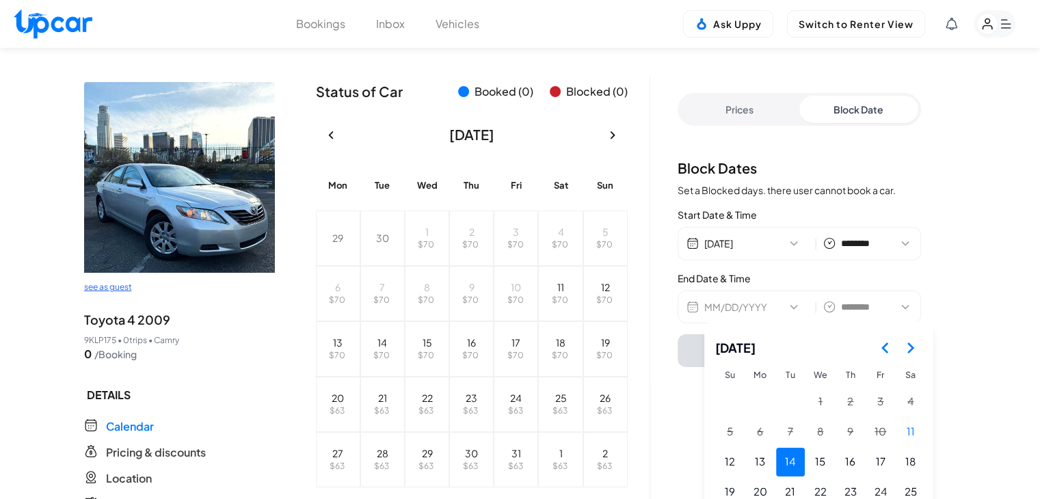
click at [804, 465] on button "14" at bounding box center [790, 462] width 29 height 29
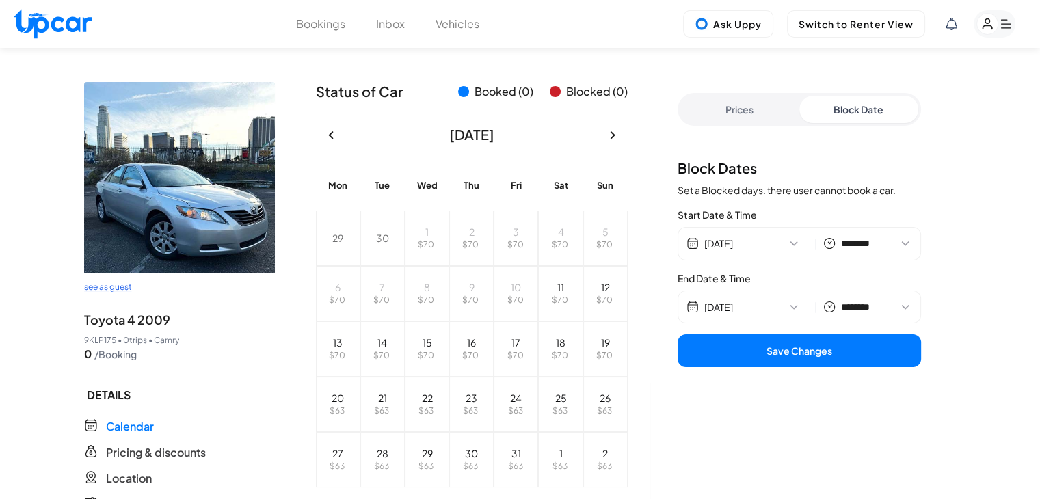
click at [792, 351] on button "Save Changes" at bounding box center [798, 350] width 243 height 33
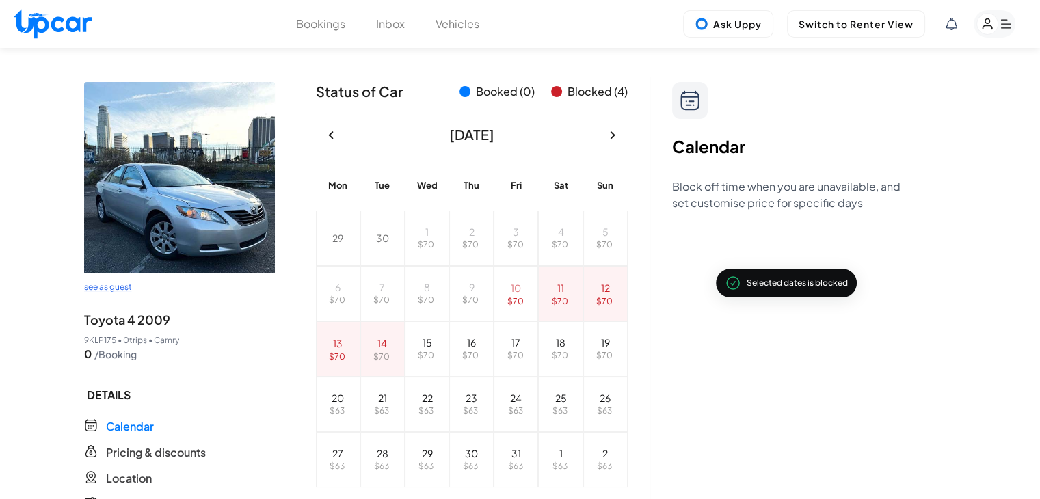
click at [443, 24] on button "Vehicles" at bounding box center [457, 24] width 44 height 16
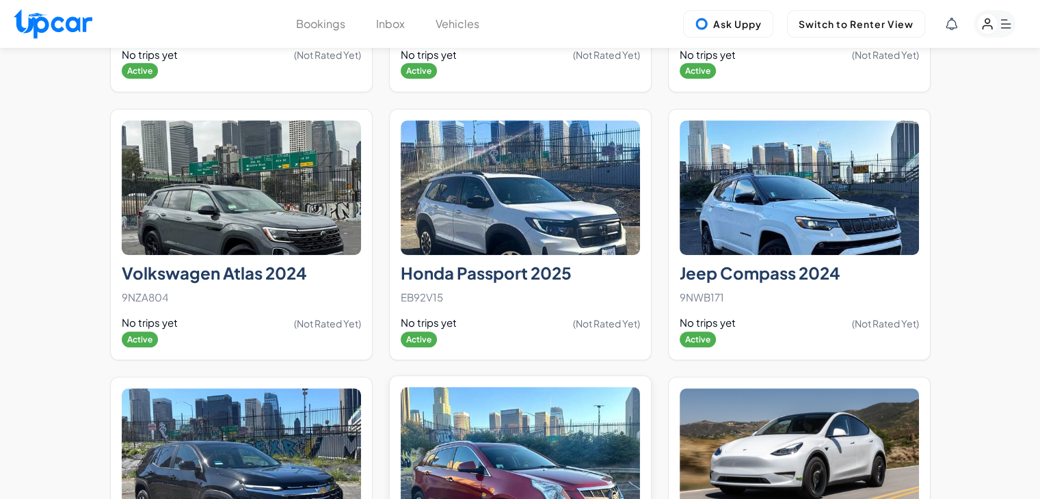
scroll to position [11341, 0]
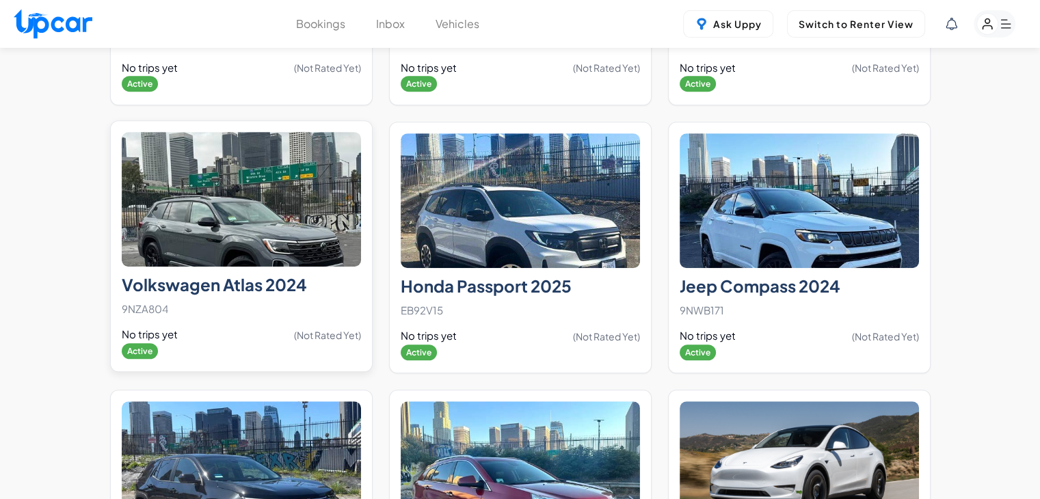
click at [312, 182] on img at bounding box center [241, 199] width 239 height 135
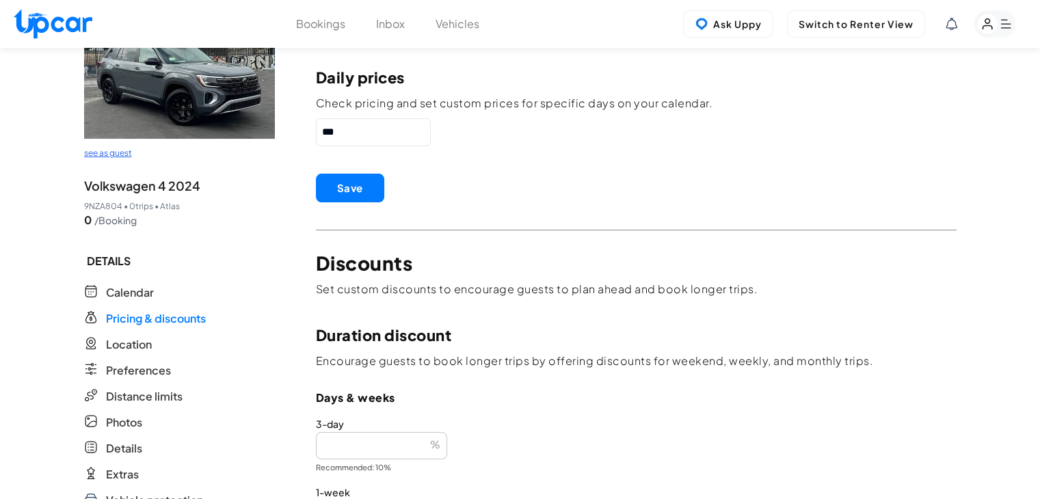
scroll to position [137, 0]
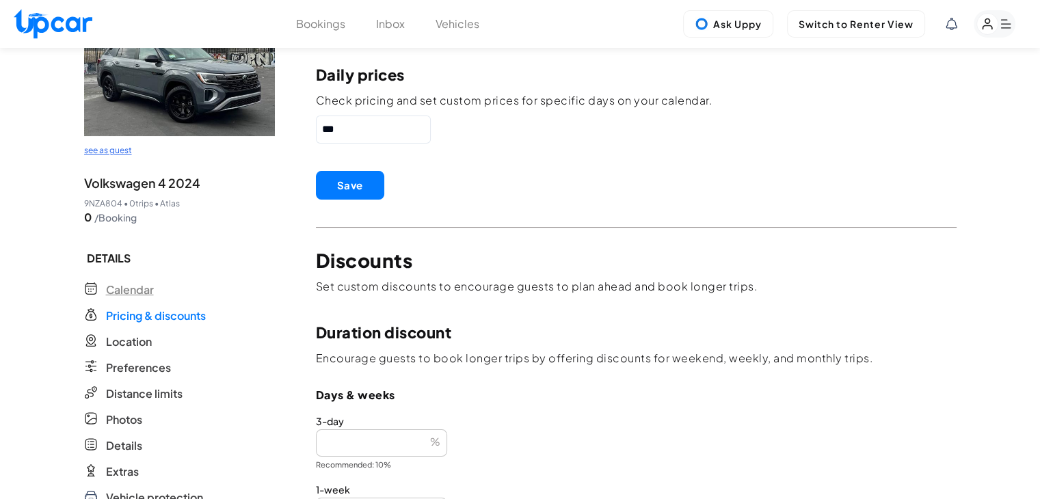
click at [148, 286] on span "Calendar" at bounding box center [130, 290] width 48 height 16
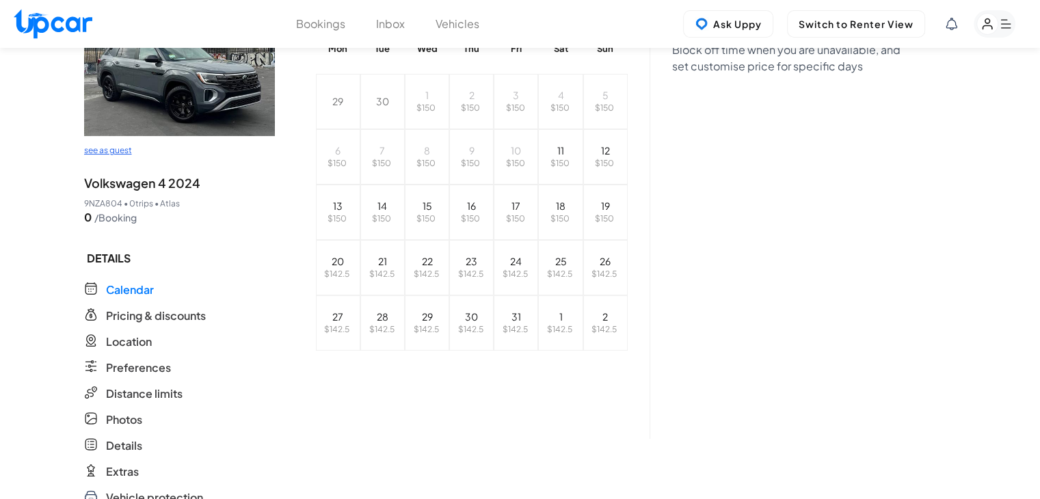
click at [536, 158] on div "29 $ 150 30 $ 150 1 $ 150 2 $ 150 3 $ 150 4 $ 150 5 $ 150 6 $ 150 7 $ 150 8 $ 1…" at bounding box center [472, 212] width 312 height 277
click at [555, 150] on button "11 $ 150" at bounding box center [560, 156] width 44 height 55
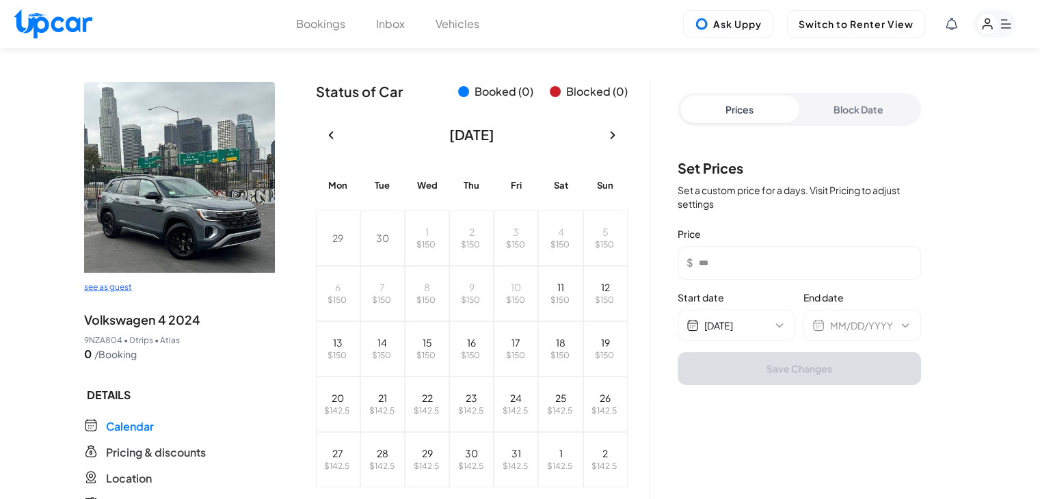
click at [839, 112] on button "Block Date" at bounding box center [858, 109] width 119 height 27
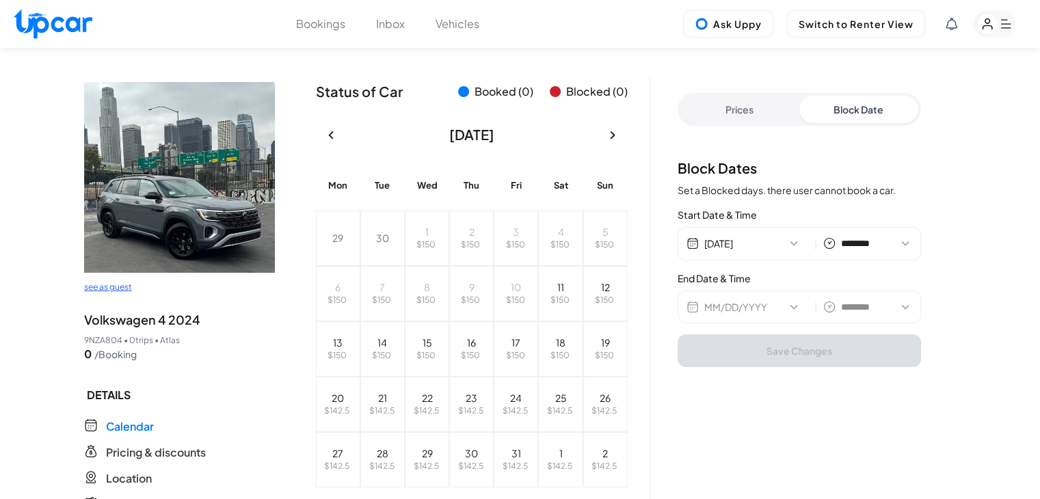
click at [774, 296] on div "MM/DD/YYYY | ******** ******** ******* ******* ******* ******* ******* ******* …" at bounding box center [798, 306] width 243 height 33
click at [774, 306] on button "MM/DD/YYYY" at bounding box center [756, 307] width 105 height 14
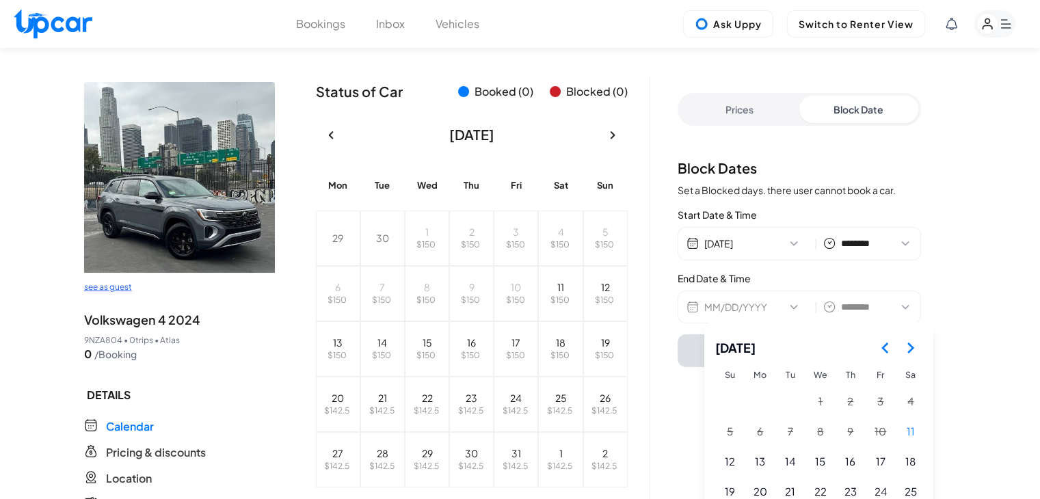
click at [914, 348] on polygon "Go to the Next Month" at bounding box center [910, 347] width 7 height 11
click at [861, 429] on button "6" at bounding box center [850, 432] width 29 height 29
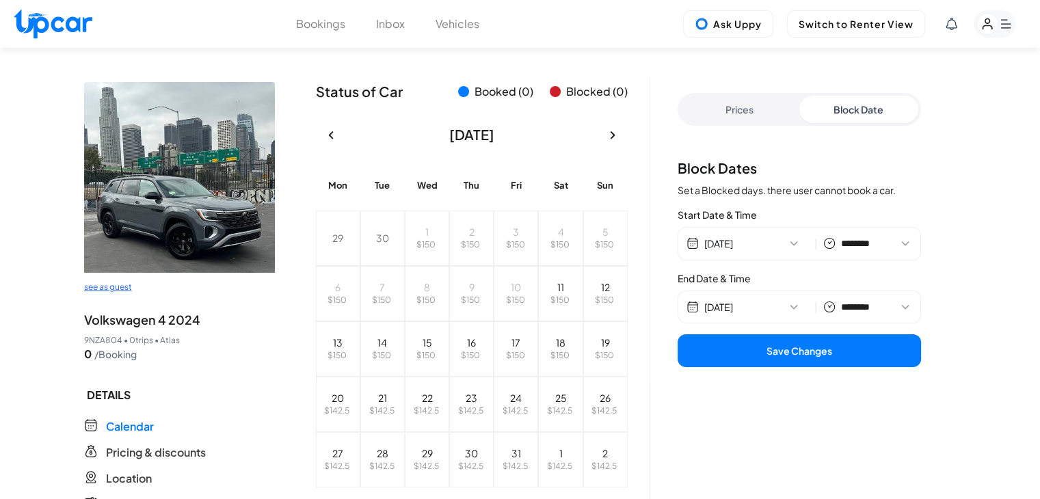
click at [842, 360] on button "Save Changes" at bounding box center [798, 350] width 243 height 33
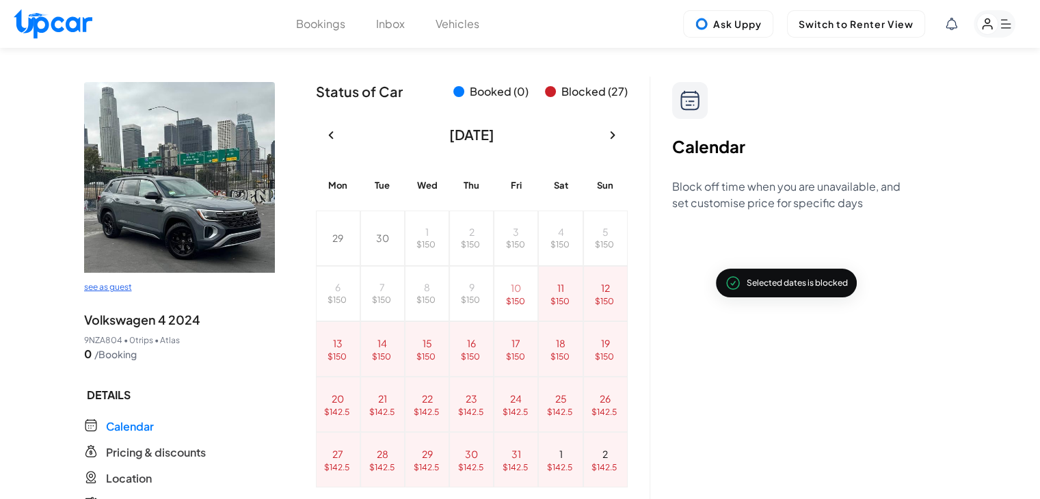
click at [472, 18] on button "Vehicles" at bounding box center [457, 24] width 44 height 16
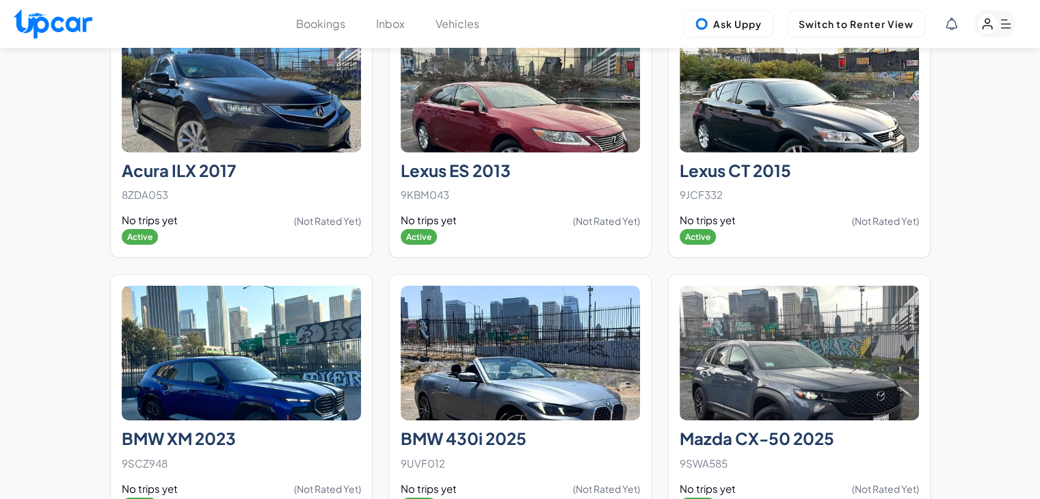
scroll to position [9861, 0]
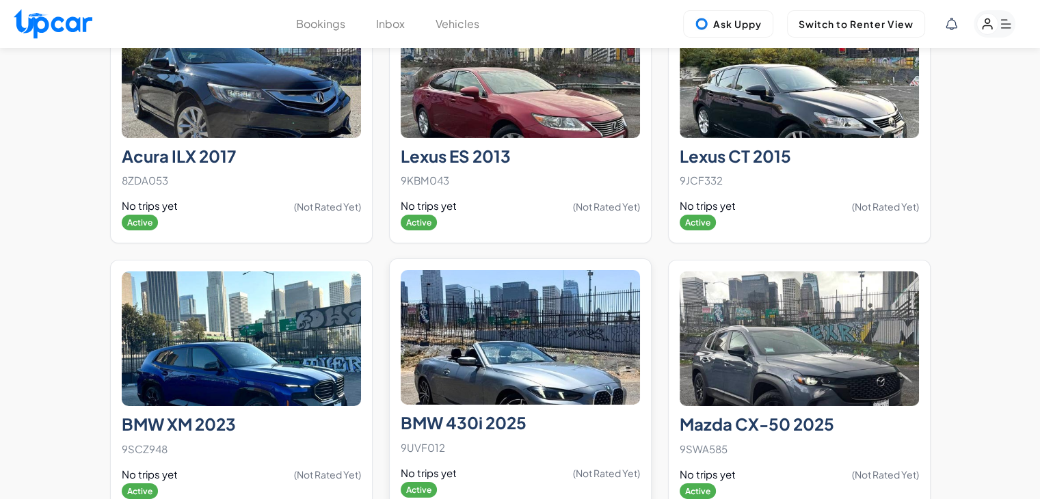
click at [581, 367] on img at bounding box center [520, 337] width 239 height 135
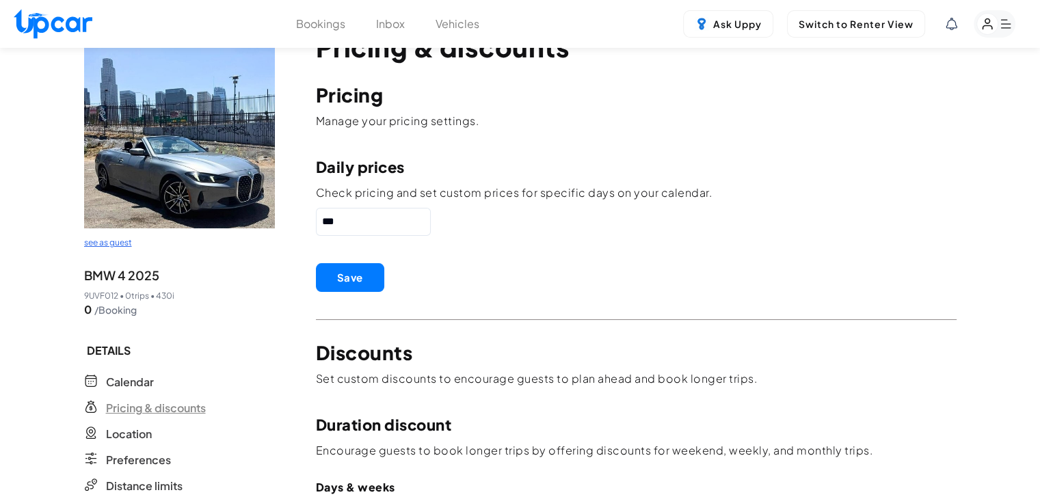
scroll to position [68, 0]
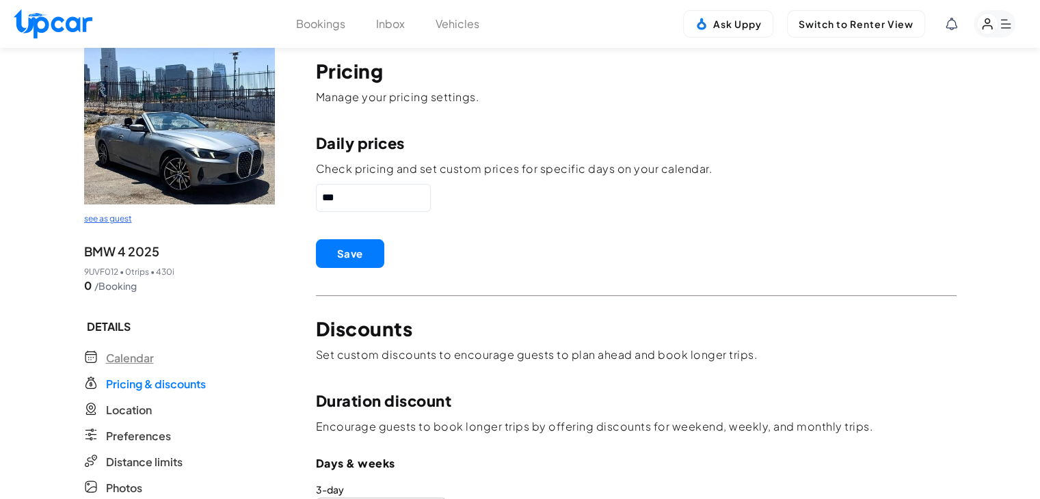
click at [130, 362] on span "Calendar" at bounding box center [130, 358] width 48 height 16
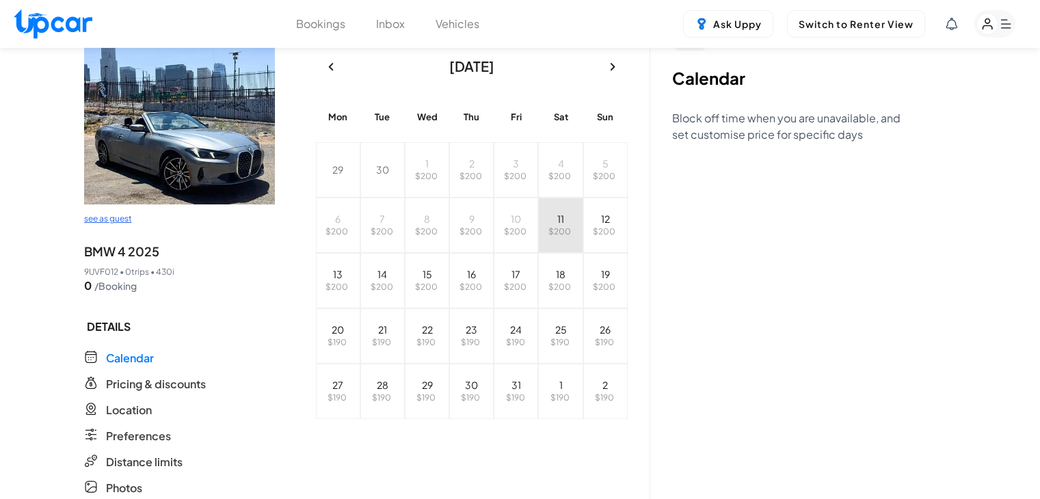
click at [555, 230] on span "$ 200" at bounding box center [559, 231] width 23 height 10
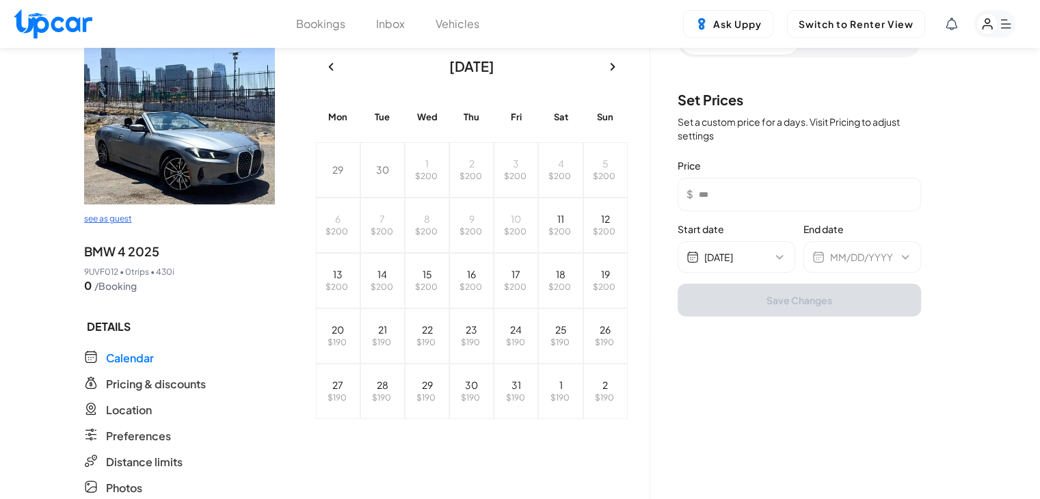
click at [836, 55] on div "Prices Block Date" at bounding box center [798, 41] width 243 height 33
click at [838, 51] on button "Block Date" at bounding box center [858, 40] width 119 height 27
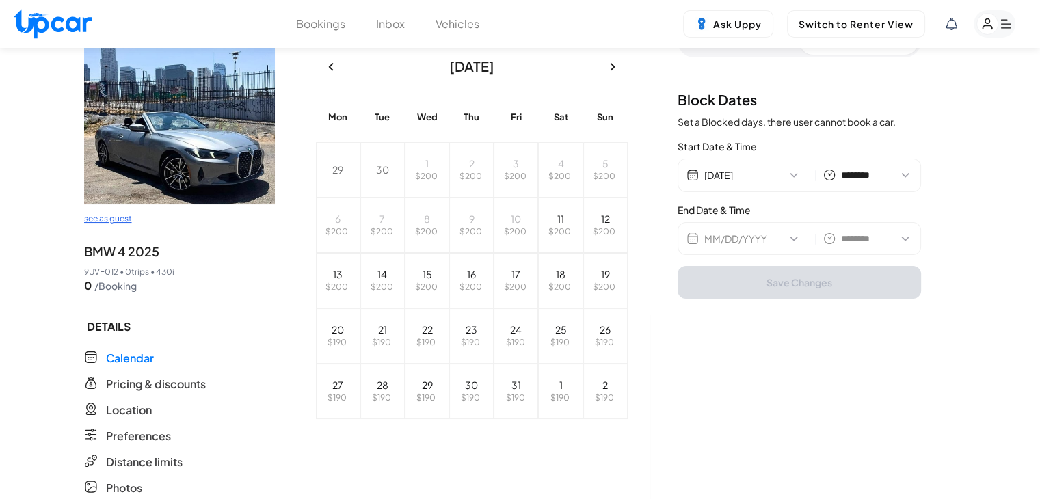
click at [746, 238] on button "MM/DD/YYYY" at bounding box center [756, 239] width 105 height 14
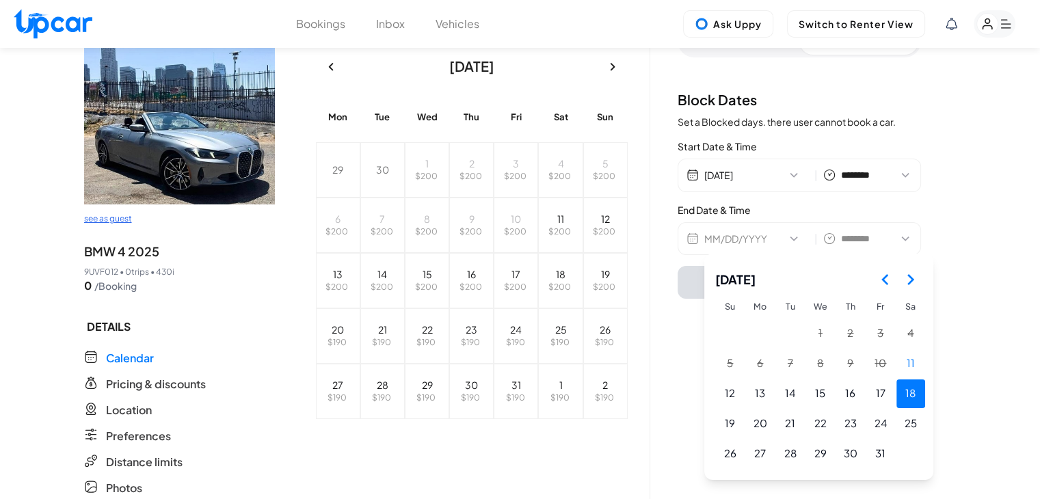
click at [915, 395] on button "18" at bounding box center [910, 393] width 29 height 29
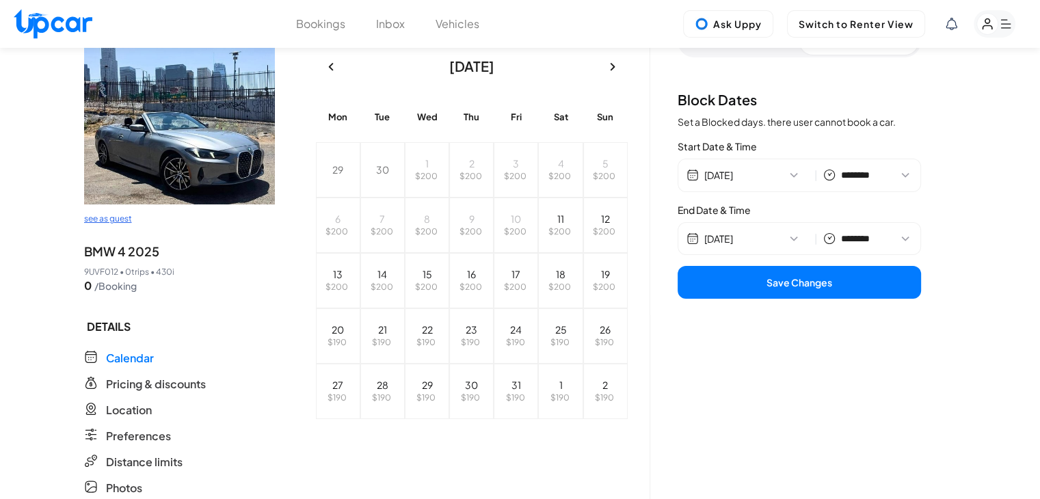
click at [840, 277] on button "Save Changes" at bounding box center [798, 282] width 243 height 33
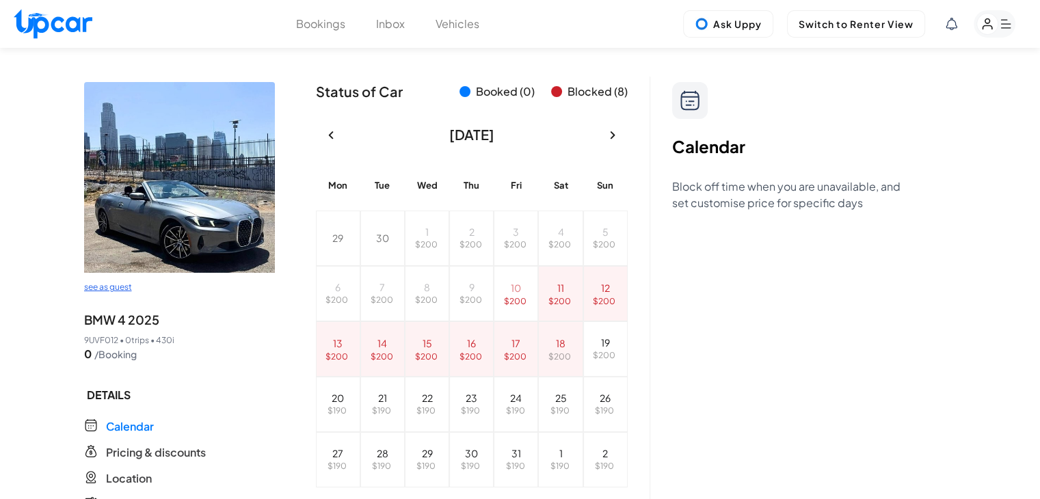
click at [448, 28] on button "Vehicles" at bounding box center [457, 24] width 44 height 16
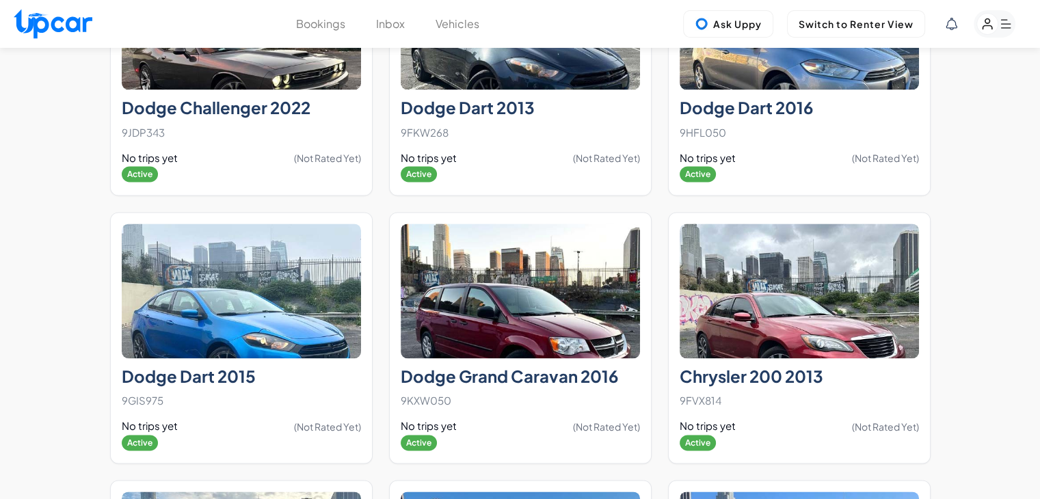
scroll to position [1804, 0]
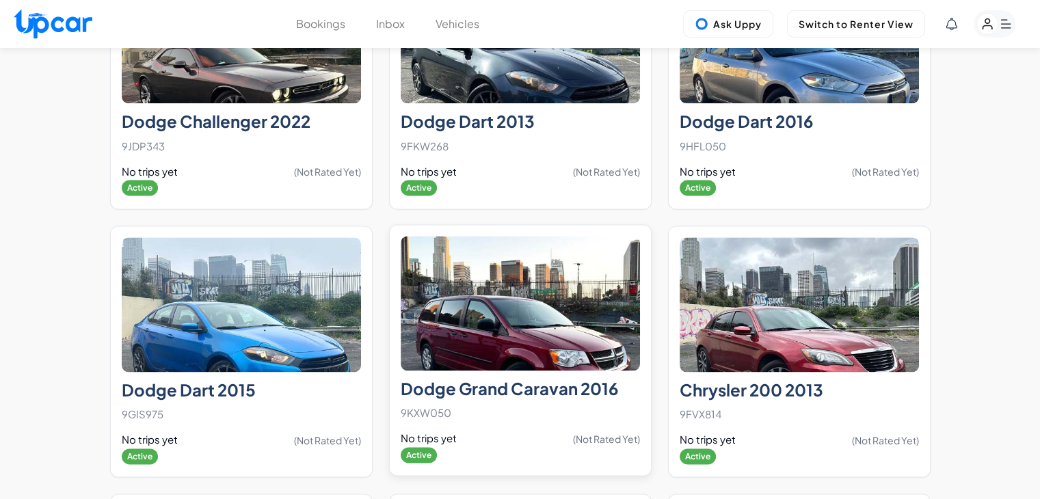
click at [604, 315] on img at bounding box center [520, 303] width 239 height 135
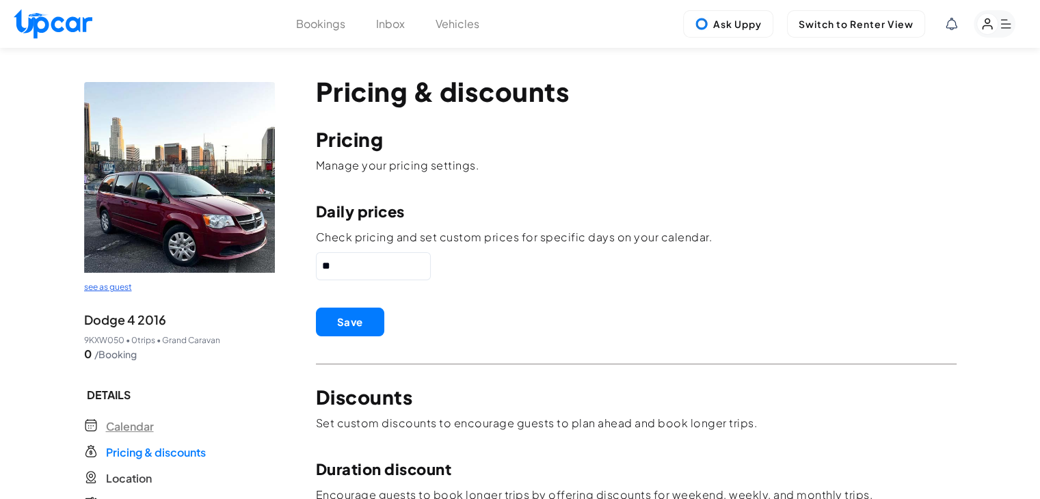
click at [137, 422] on span "Calendar" at bounding box center [130, 426] width 48 height 16
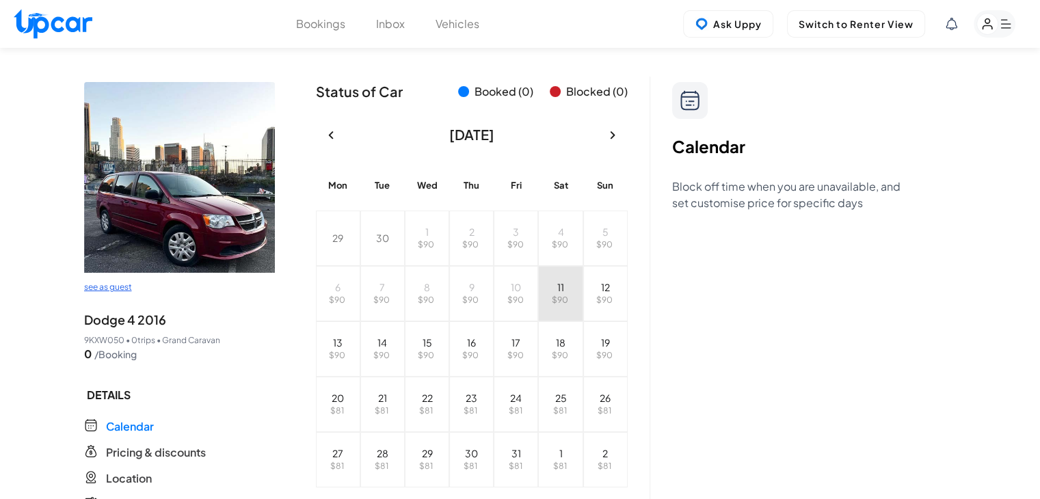
click at [575, 288] on button "11 $ 90" at bounding box center [560, 293] width 44 height 55
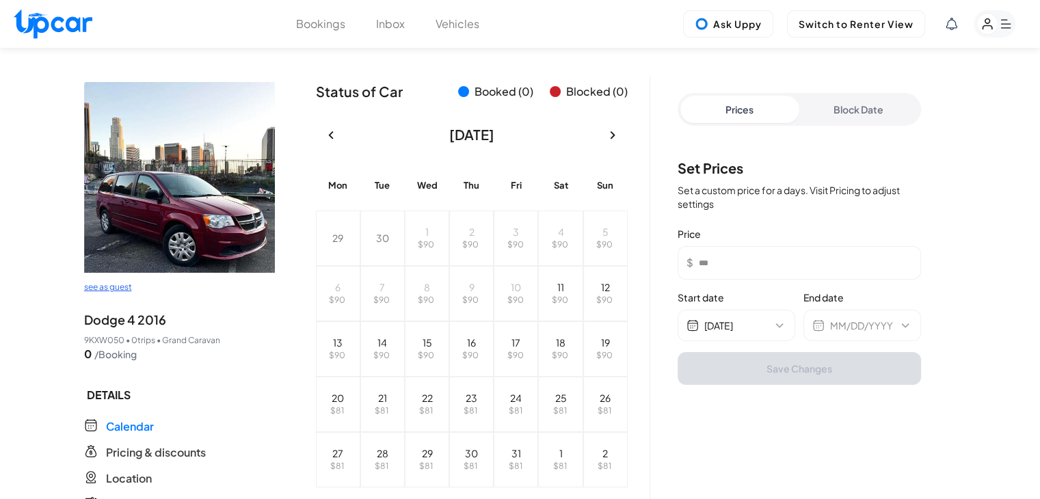
click at [897, 99] on button "Block Date" at bounding box center [858, 109] width 119 height 27
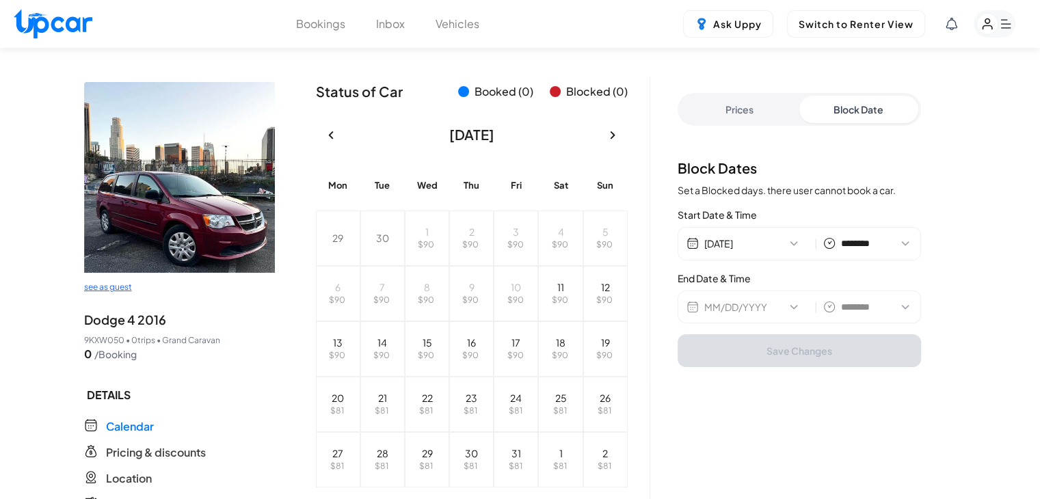
click at [780, 306] on button "MM/DD/YYYY" at bounding box center [756, 307] width 105 height 14
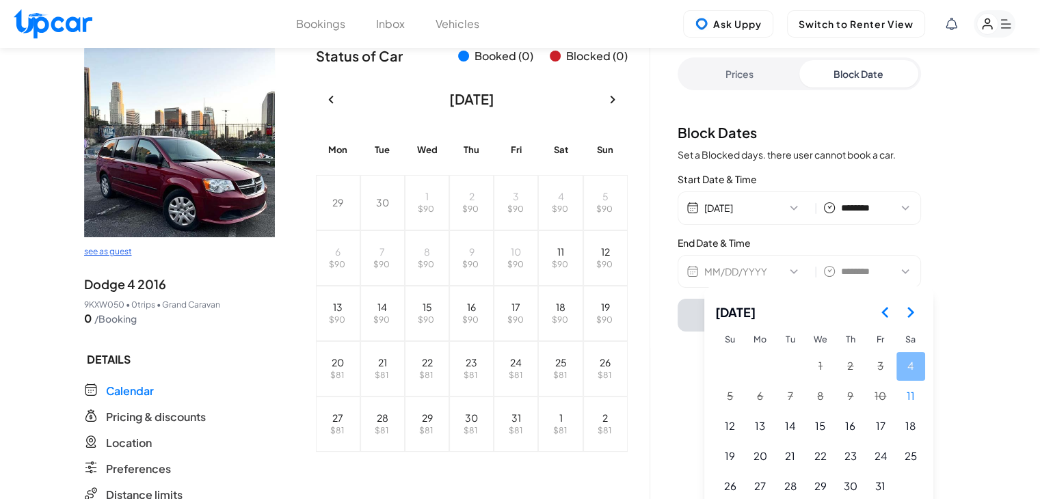
scroll to position [68, 0]
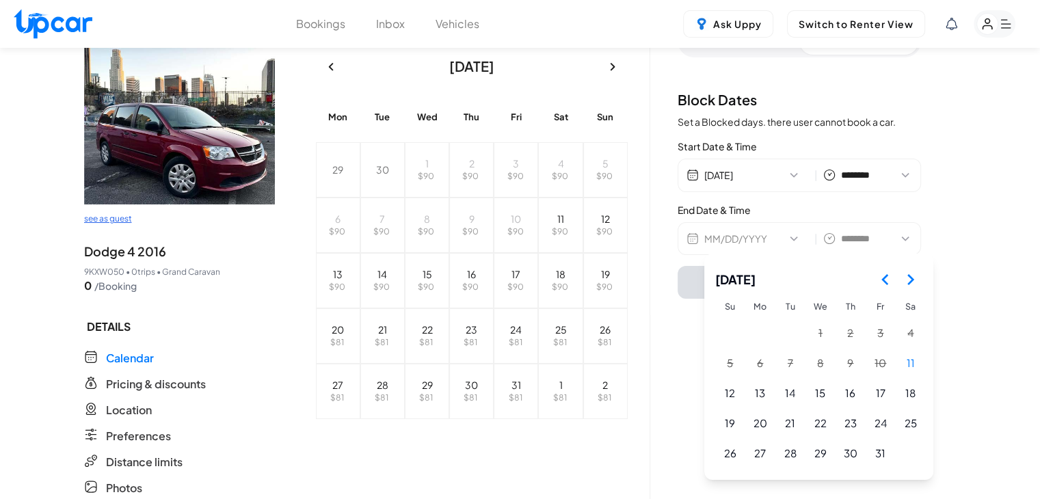
click at [913, 271] on icon "Go to the Next Month" at bounding box center [910, 279] width 16 height 16
click at [861, 423] on button "20" at bounding box center [850, 423] width 29 height 29
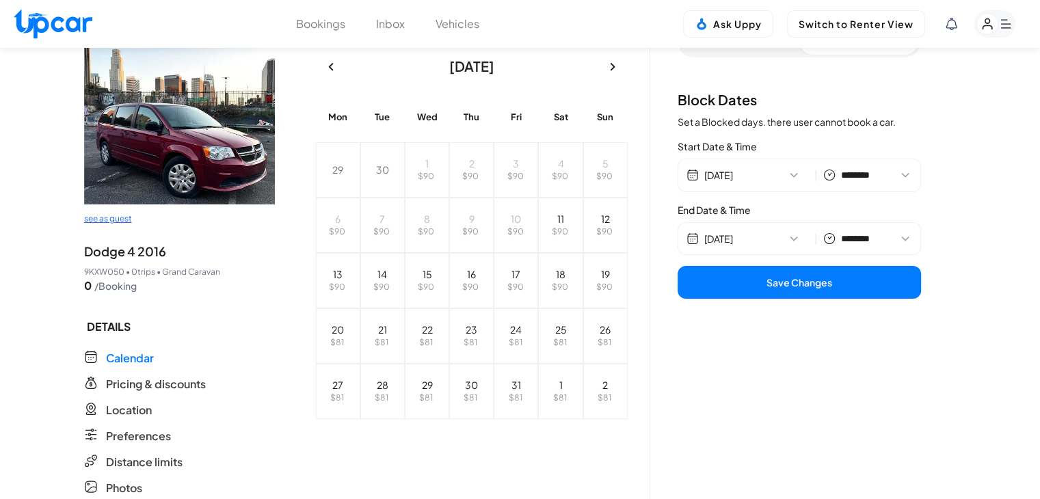
click at [859, 275] on button "Save Changes" at bounding box center [798, 282] width 243 height 33
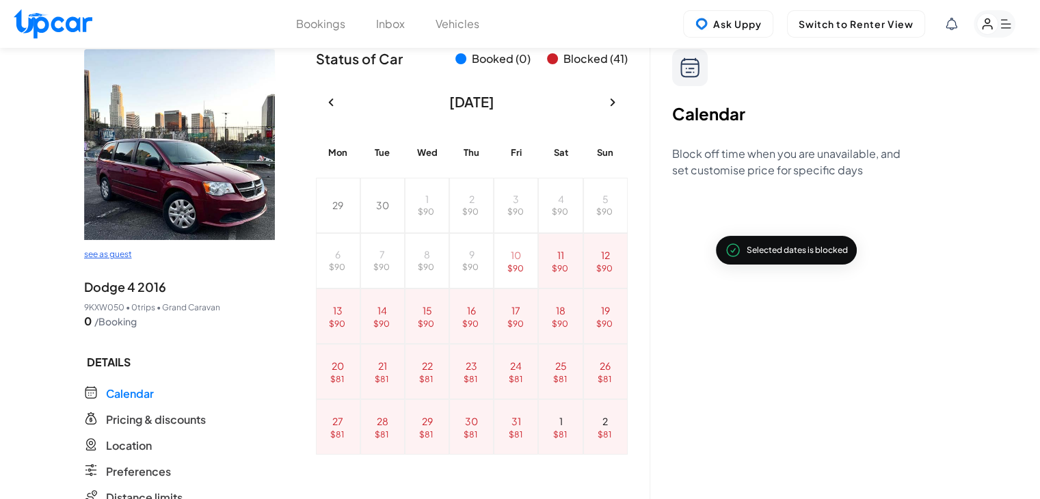
scroll to position [0, 0]
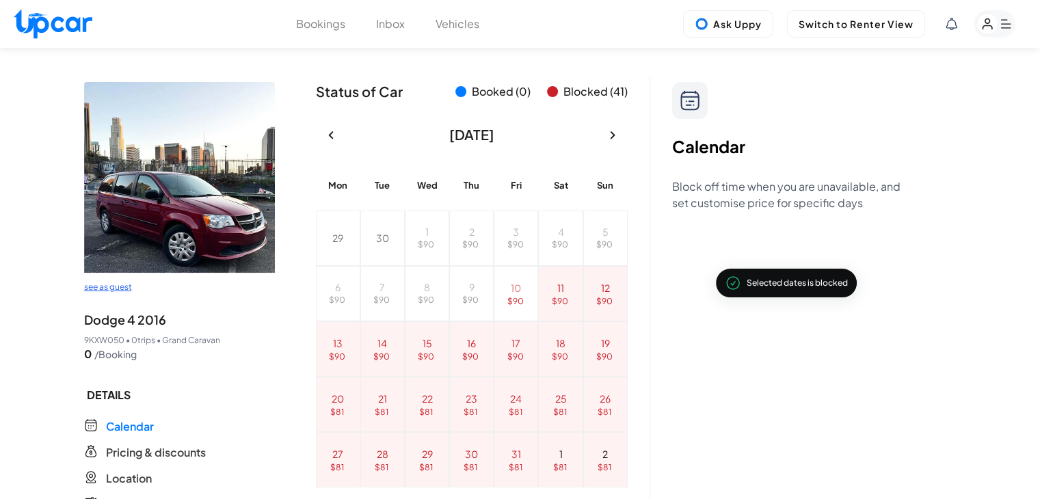
click at [469, 23] on button "Vehicles" at bounding box center [457, 24] width 44 height 16
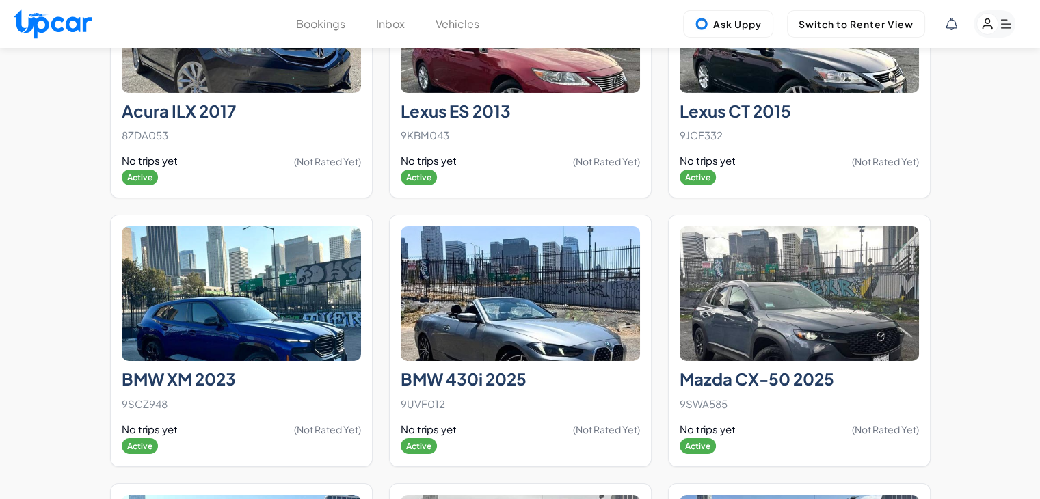
scroll to position [9984, 0]
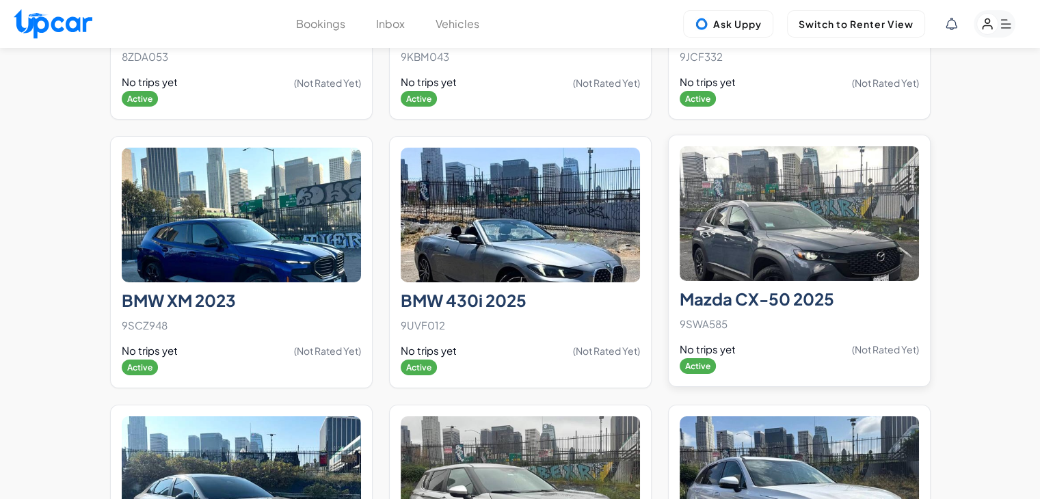
click at [807, 213] on img at bounding box center [798, 213] width 239 height 135
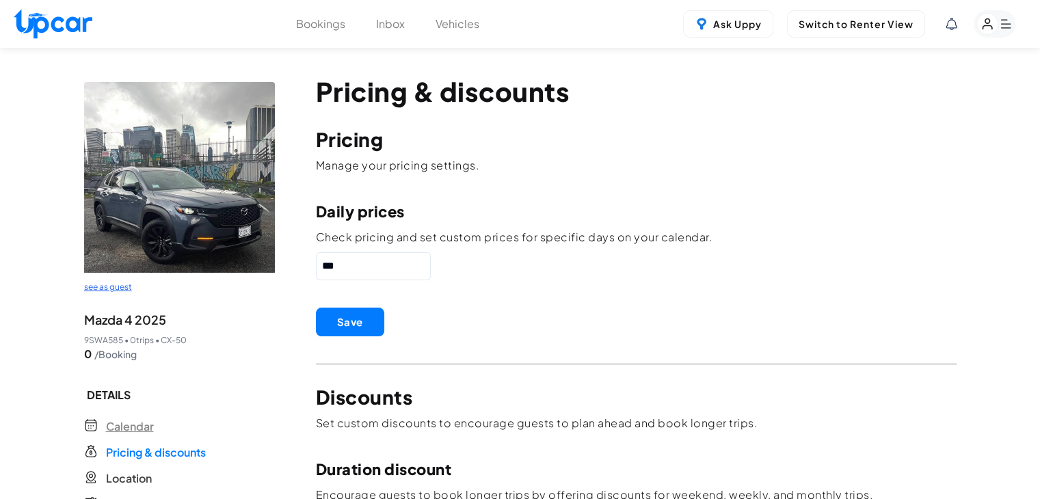
click at [152, 424] on span "Calendar" at bounding box center [130, 426] width 48 height 16
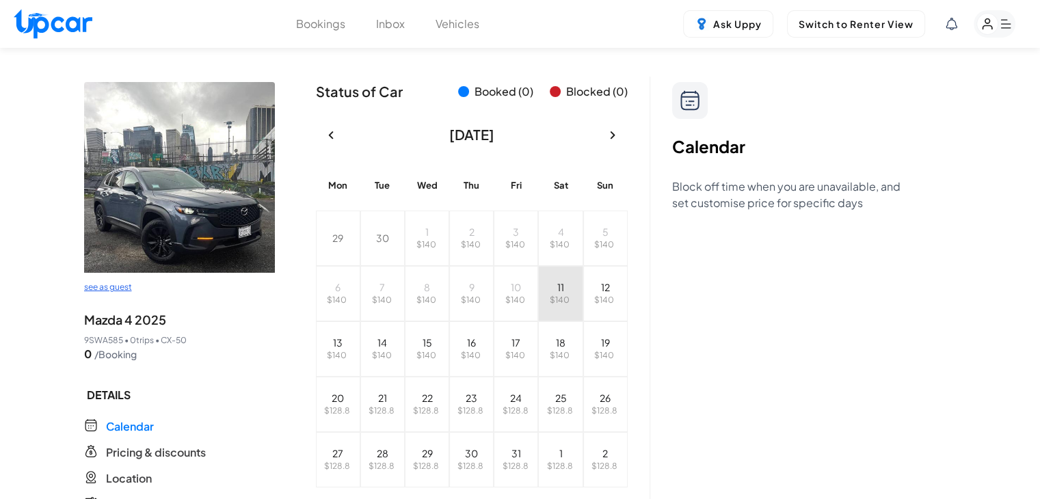
click at [558, 295] on span "$ 140" at bounding box center [560, 300] width 20 height 10
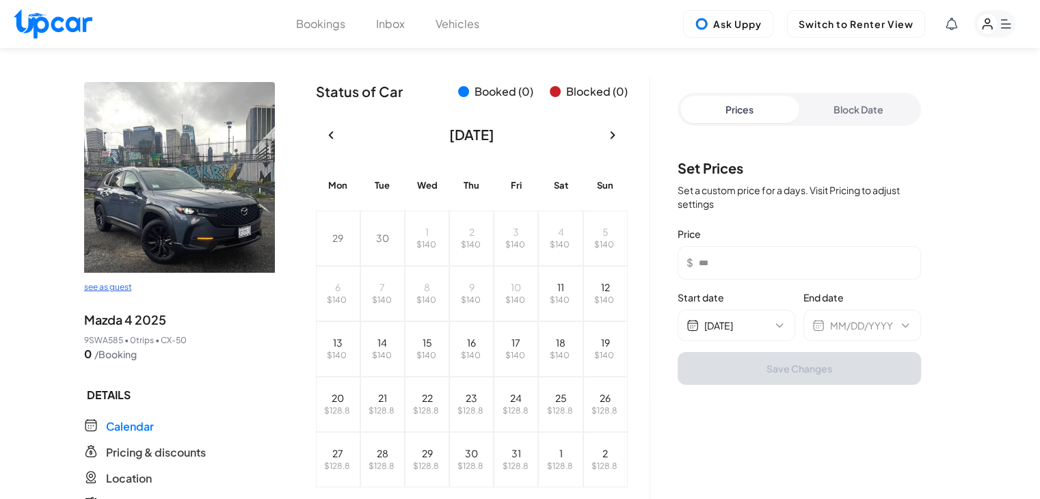
click at [844, 116] on button "Block Date" at bounding box center [858, 109] width 119 height 27
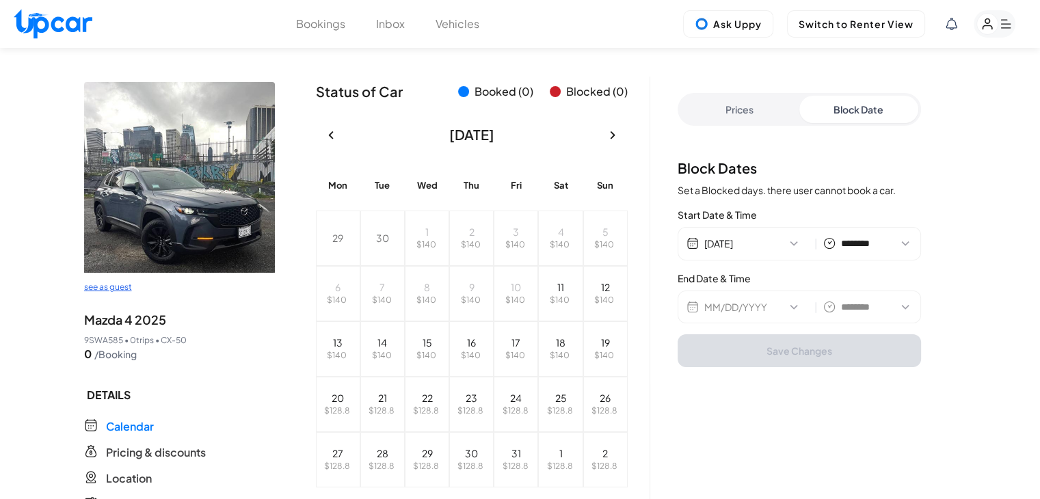
click at [768, 296] on div "MM/DD/YYYY | ******** ******** ******* ******* ******* ******* ******* ******* …" at bounding box center [798, 306] width 243 height 33
click at [768, 309] on button "MM/DD/YYYY" at bounding box center [756, 307] width 105 height 14
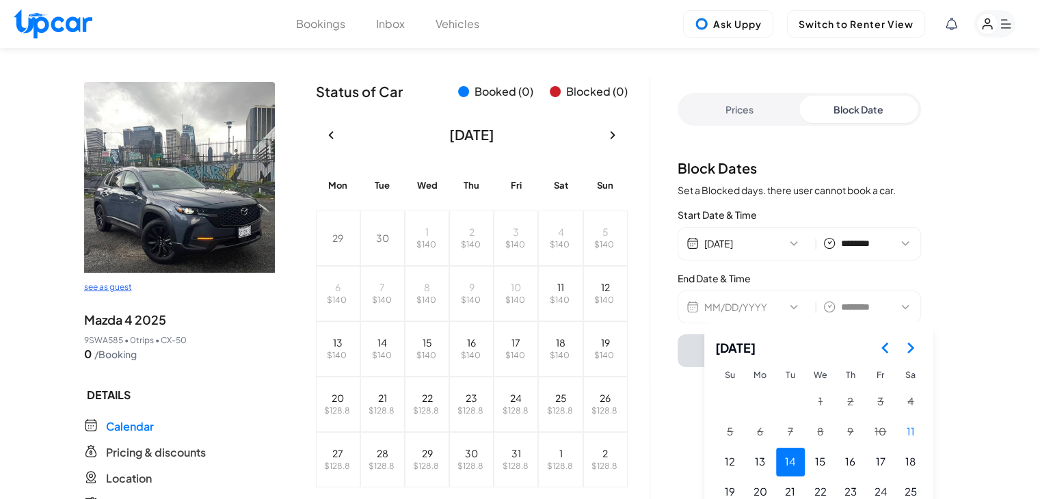
click at [800, 462] on button "14" at bounding box center [790, 462] width 29 height 29
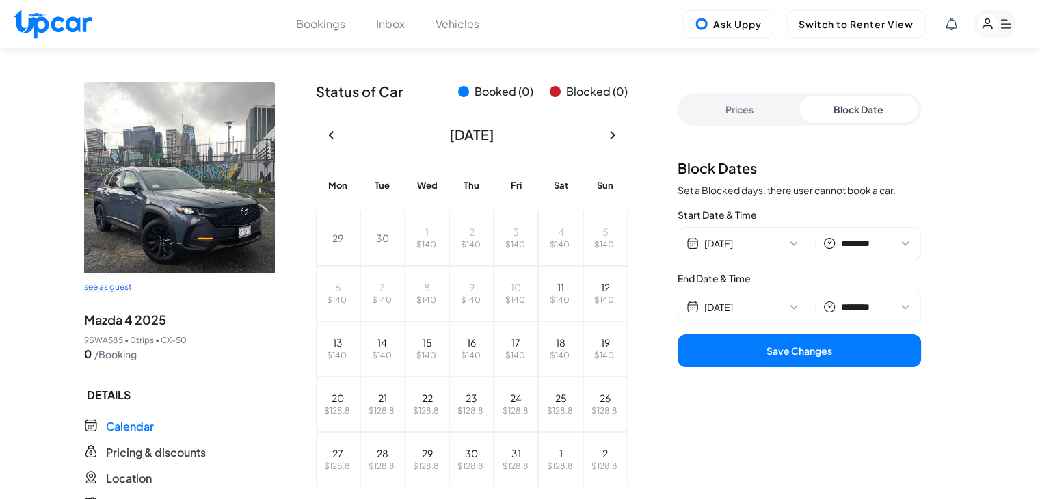
click at [817, 353] on button "Save Changes" at bounding box center [798, 350] width 243 height 33
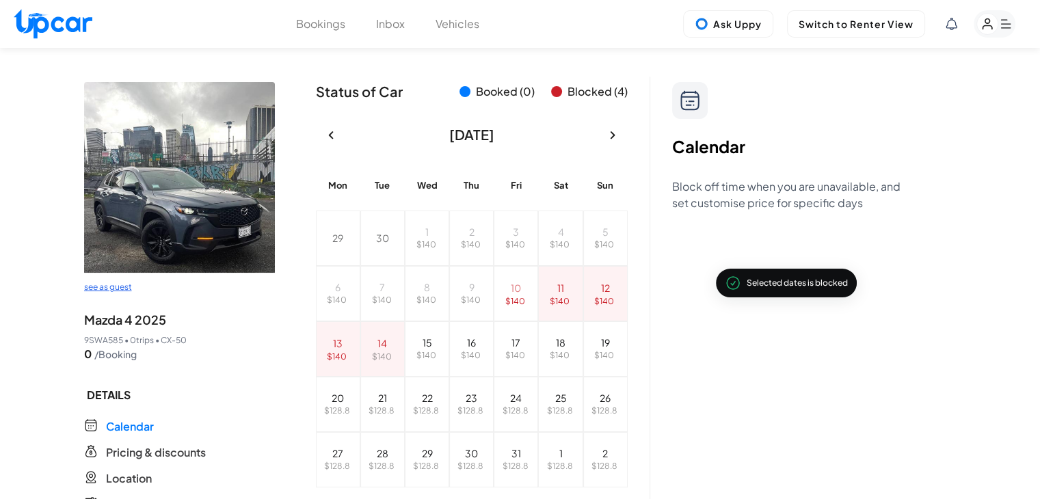
click at [457, 25] on button "Vehicles" at bounding box center [457, 24] width 44 height 16
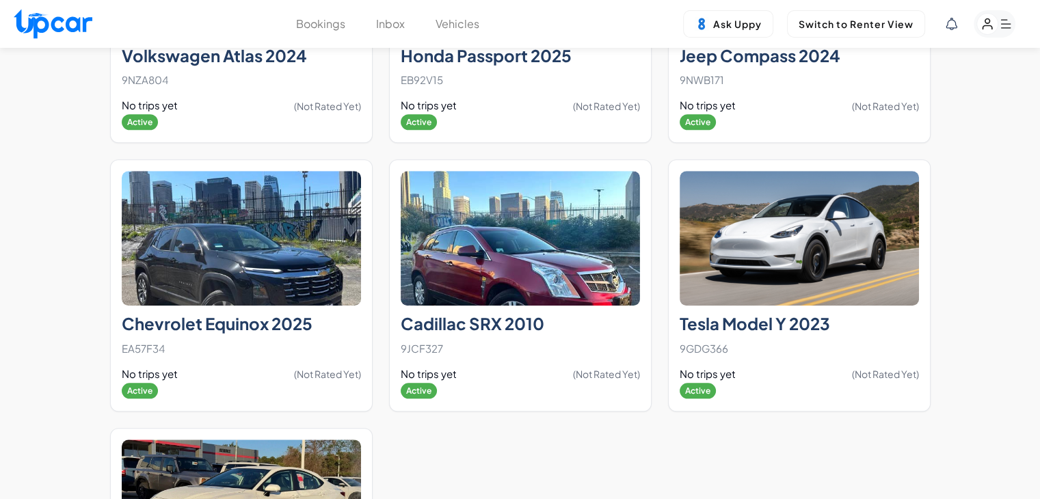
scroll to position [11701, 0]
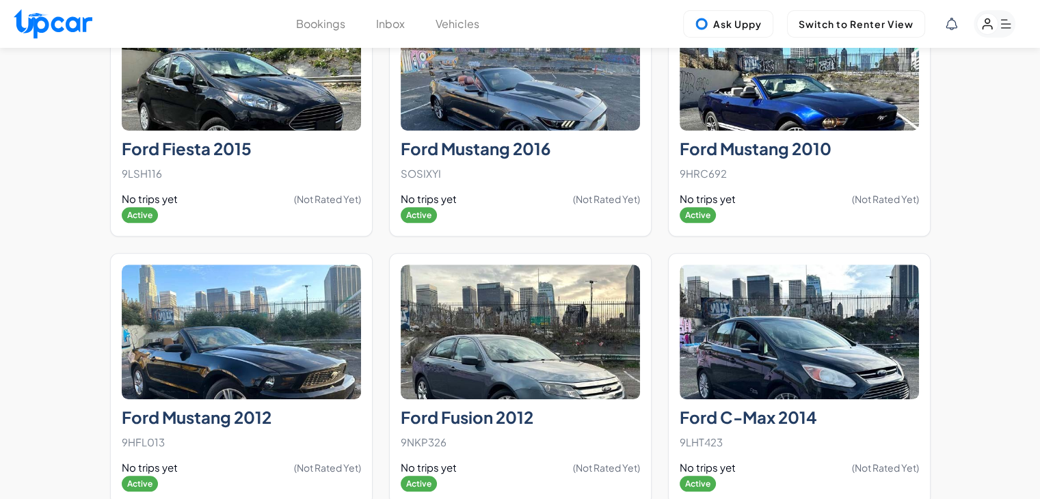
scroll to position [6383, 0]
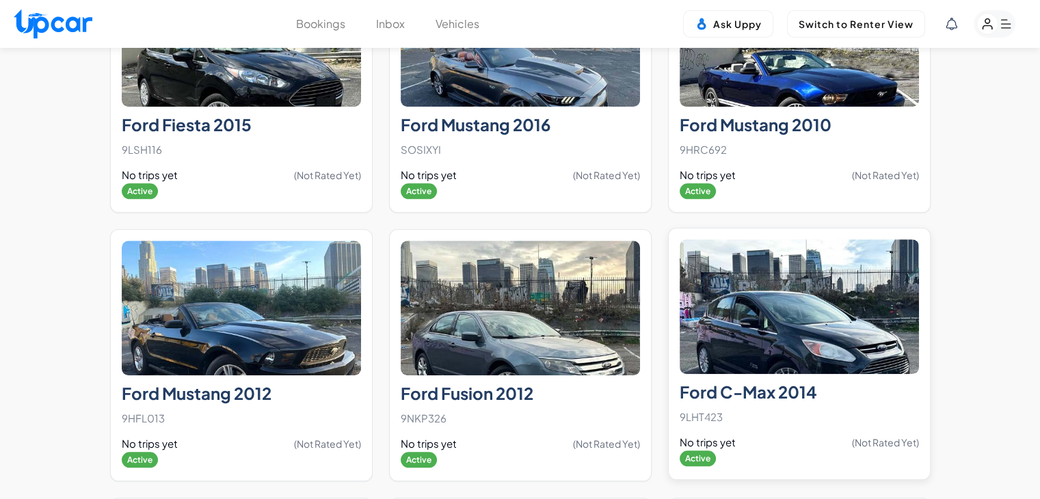
click at [717, 304] on img at bounding box center [798, 306] width 239 height 135
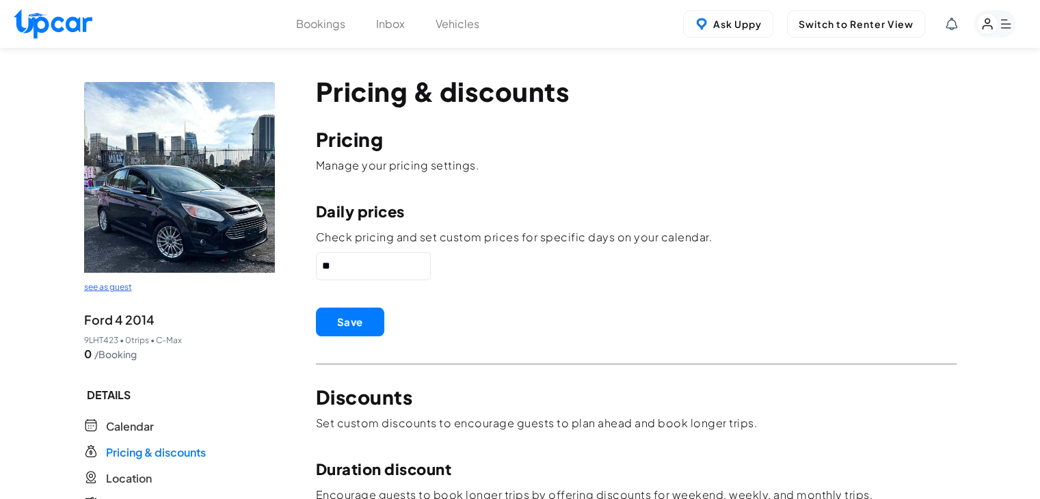
click at [72, 14] on img at bounding box center [53, 23] width 79 height 29
select select "********"
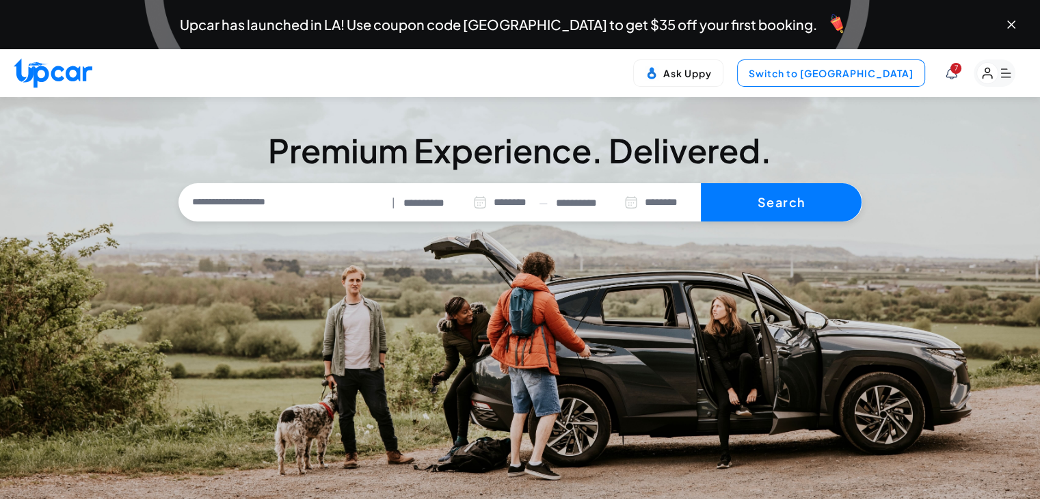
click at [865, 62] on button "Switch to [GEOGRAPHIC_DATA]" at bounding box center [831, 72] width 188 height 27
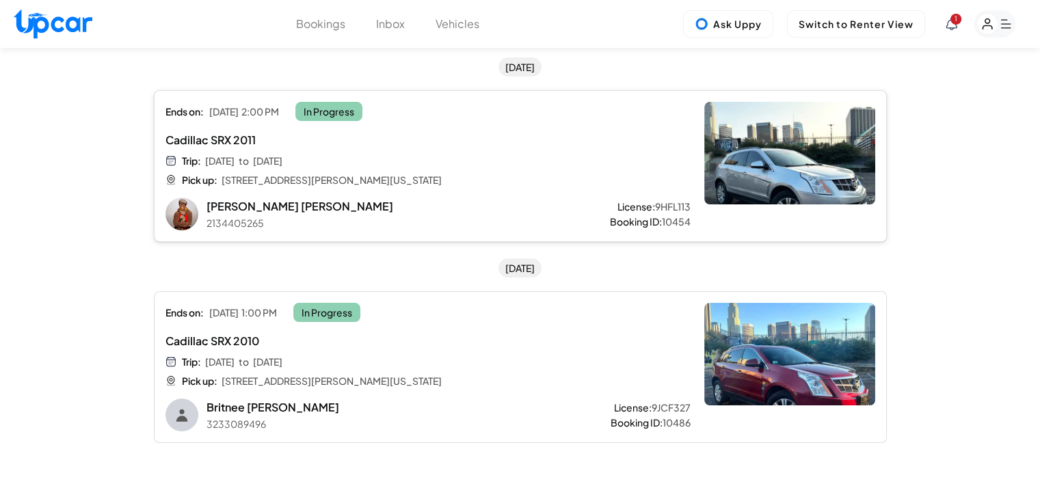
scroll to position [107, 0]
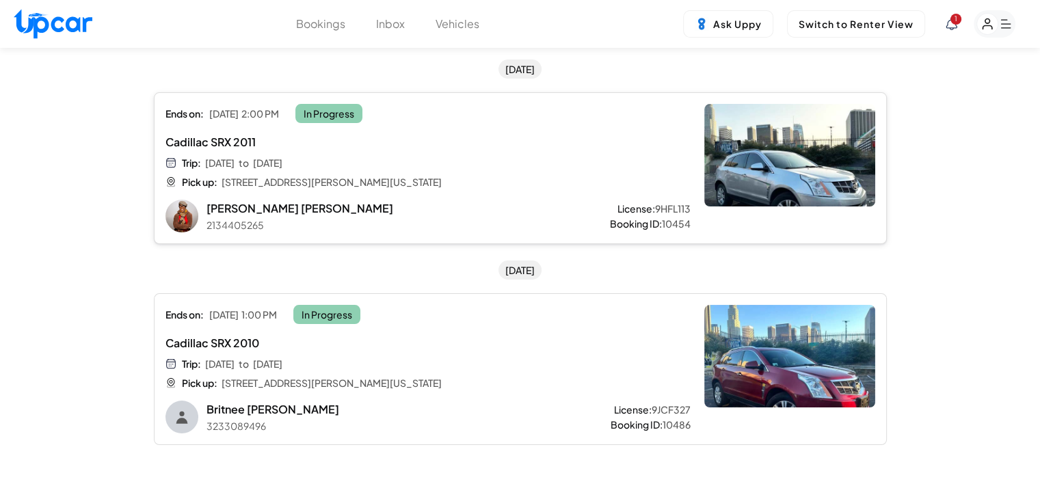
click at [456, 200] on div "Georgie Oliver 2134405265 License: 9HFL113 Booking ID: 10454" at bounding box center [448, 215] width 484 height 31
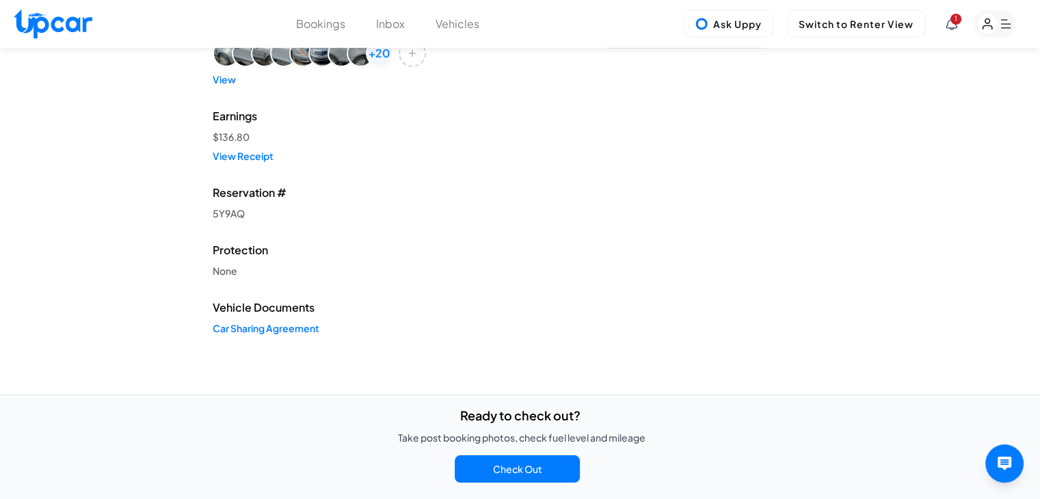
scroll to position [410, 0]
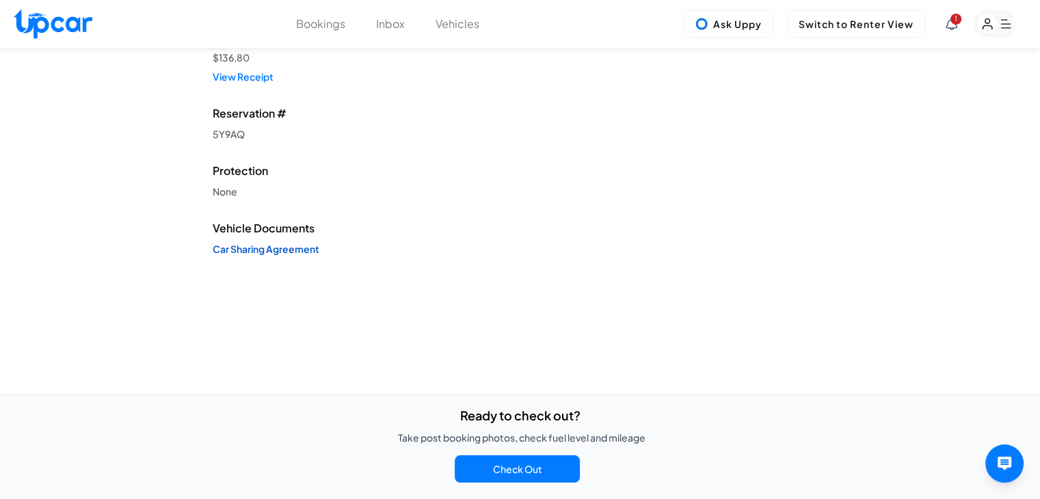
click at [288, 250] on link "Car Sharing Agreement" at bounding box center [381, 249] width 336 height 14
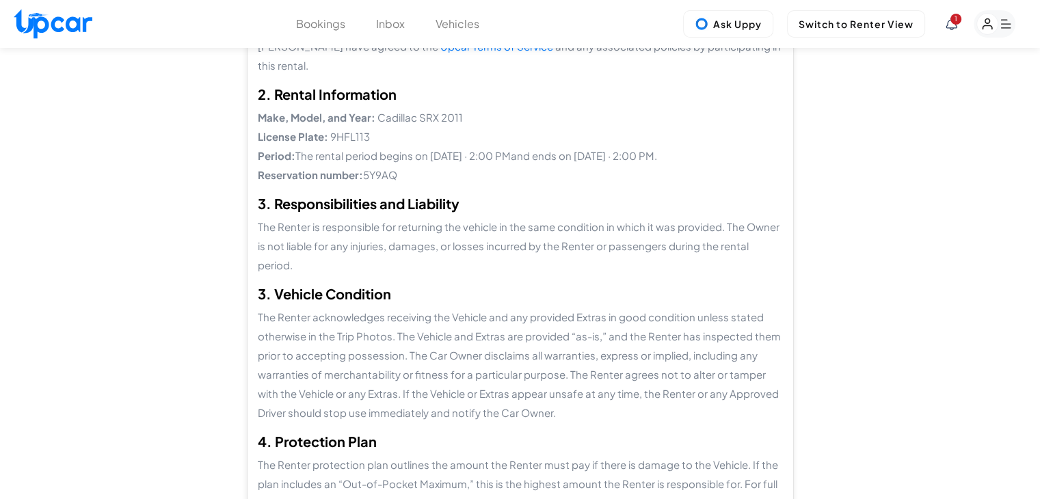
scroll to position [137, 0]
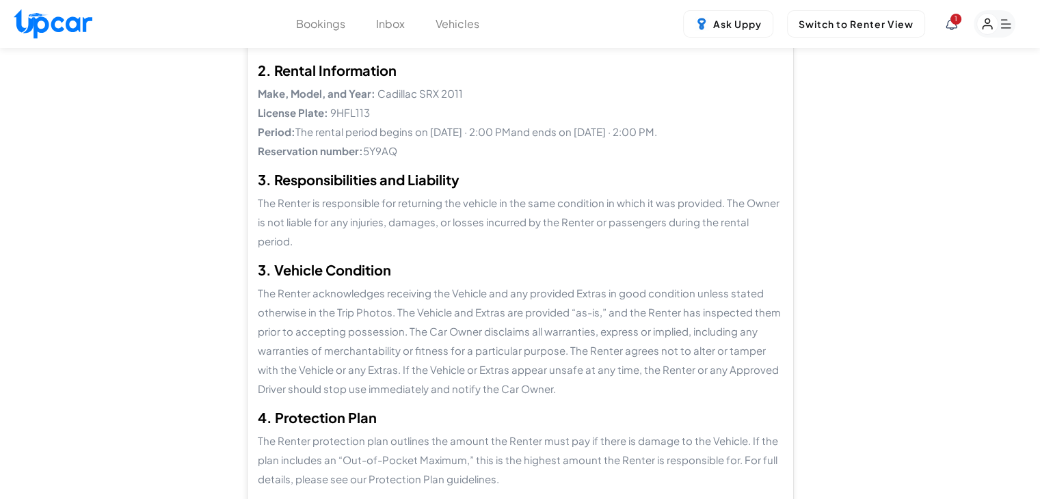
click at [26, 473] on div "Upcar Rental Agreement Print 1. Agreement Parties This agreement is made betwee…" at bounding box center [520, 384] width 1040 height 947
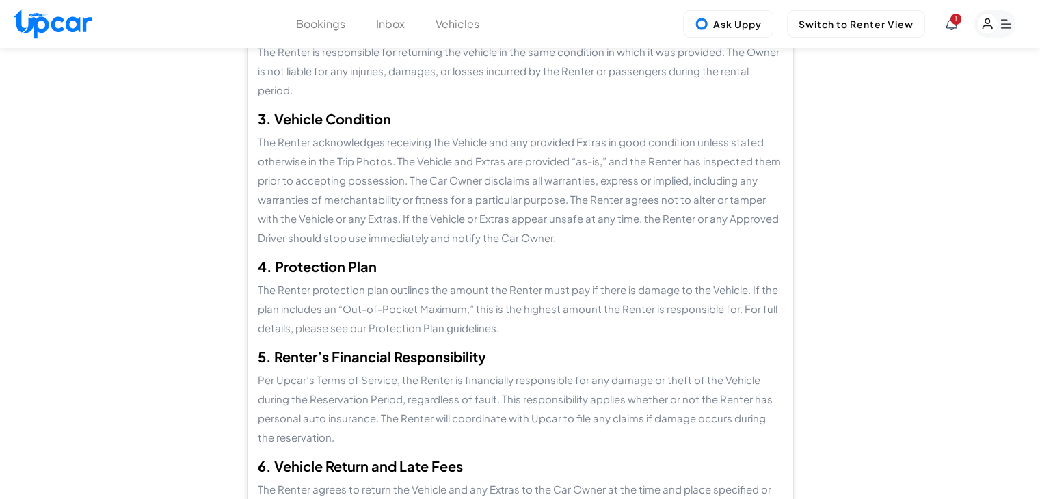
scroll to position [273, 0]
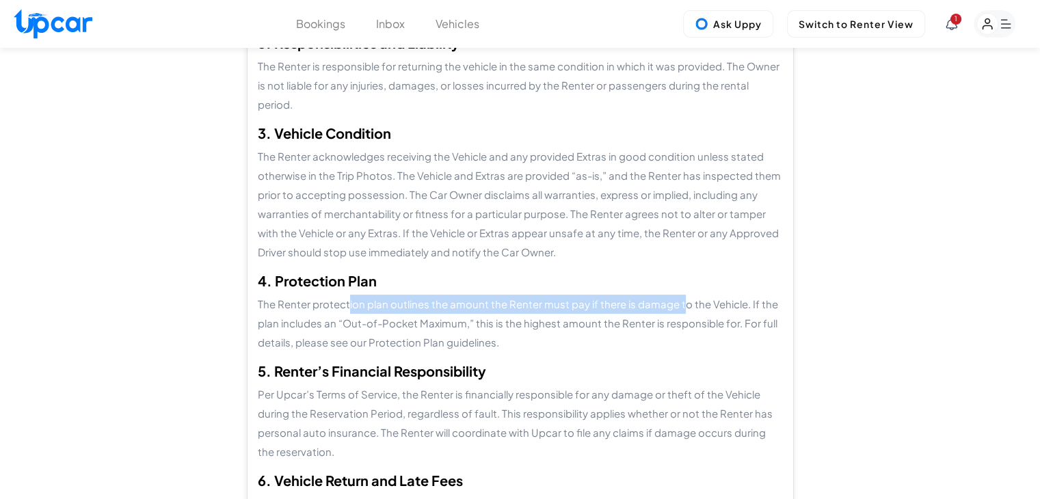
drag, startPoint x: 345, startPoint y: 269, endPoint x: 675, endPoint y: 271, distance: 329.4
click at [675, 295] on p "The Renter protection plan outlines the amount the Renter must pay if there is …" at bounding box center [520, 323] width 525 height 57
click at [462, 295] on p "The Renter protection plan outlines the amount the Renter must pay if there is …" at bounding box center [520, 323] width 525 height 57
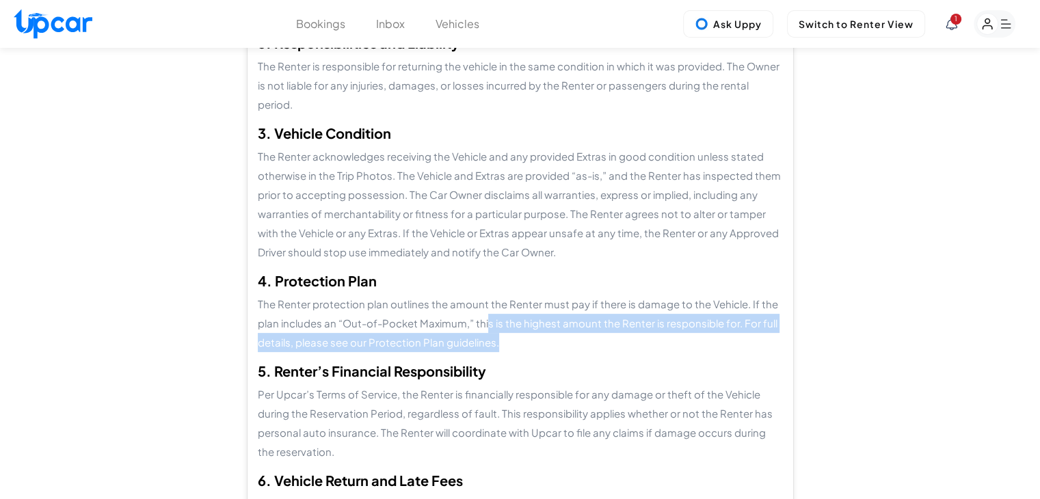
drag, startPoint x: 485, startPoint y: 288, endPoint x: 522, endPoint y: 299, distance: 38.0
click at [522, 299] on p "The Renter protection plan outlines the amount the Renter must pay if there is …" at bounding box center [520, 323] width 525 height 57
click at [519, 307] on p "The Renter protection plan outlines the amount the Renter must pay if there is …" at bounding box center [520, 323] width 525 height 57
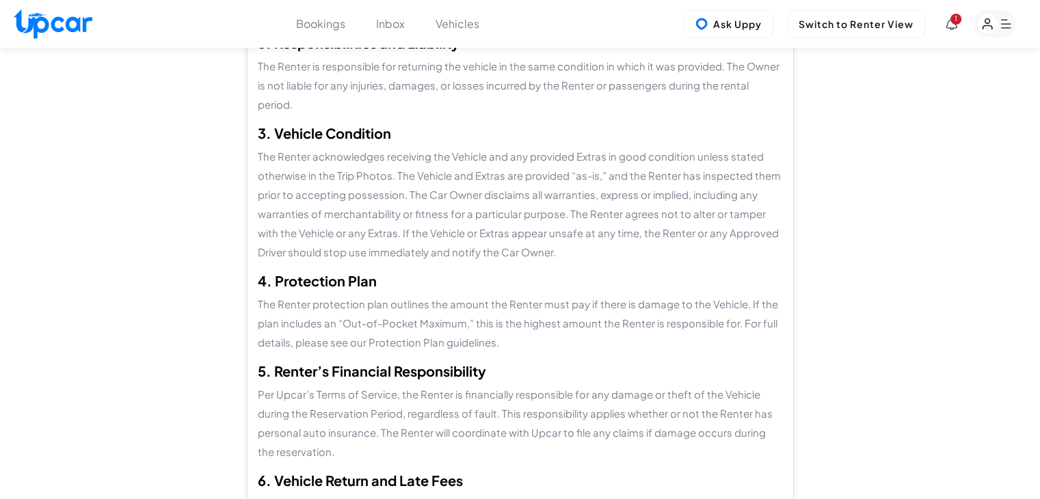
click at [945, 25] on icon at bounding box center [951, 24] width 12 height 12
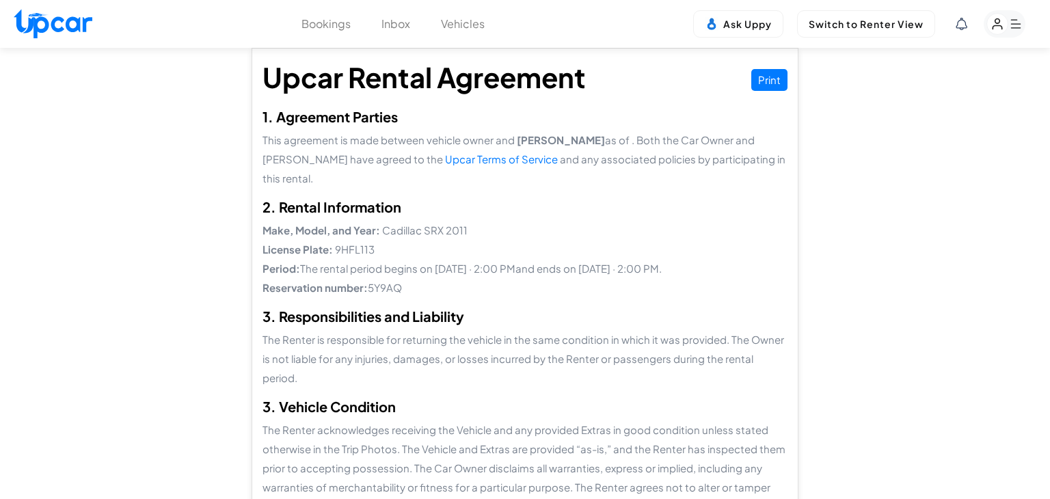
click at [921, 121] on span "New Message from [PERSON_NAME]" at bounding box center [907, 124] width 167 height 12
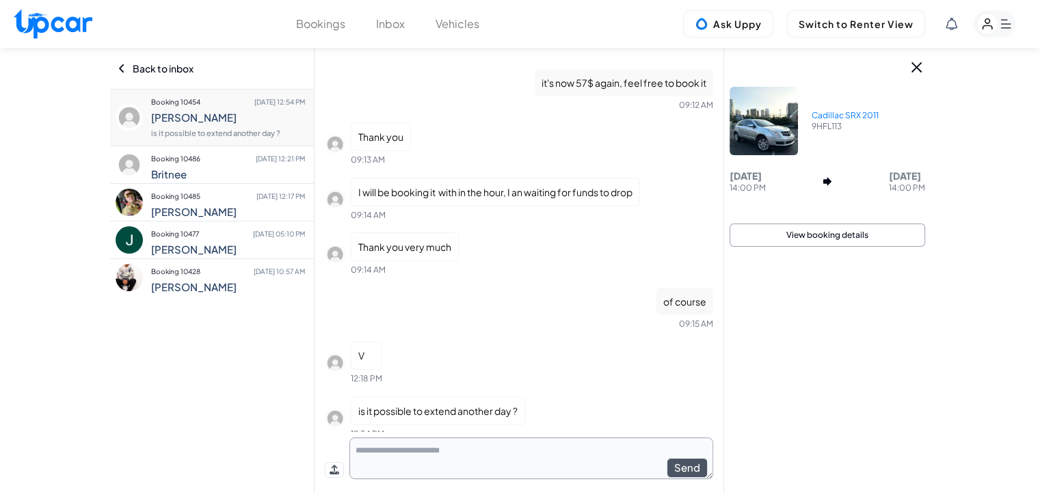
scroll to position [857, 0]
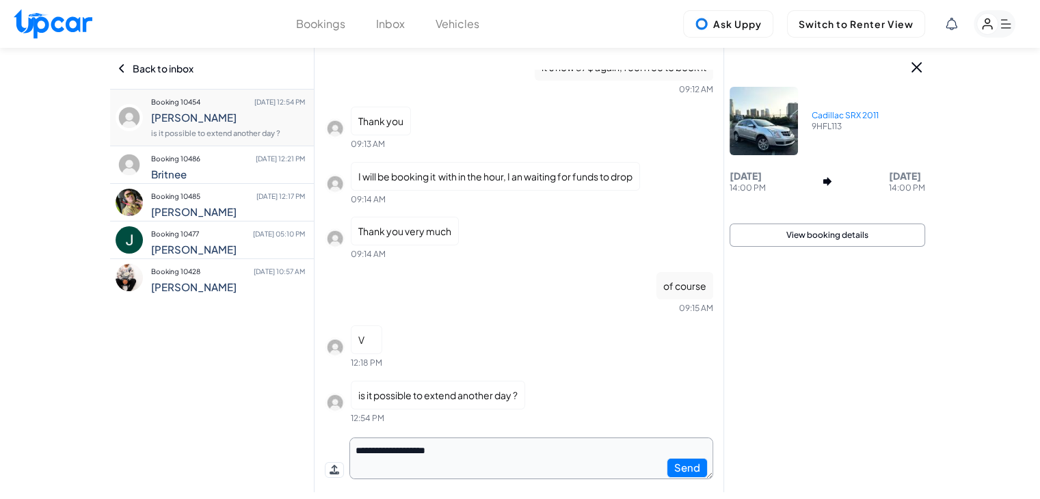
type textarea "**********"
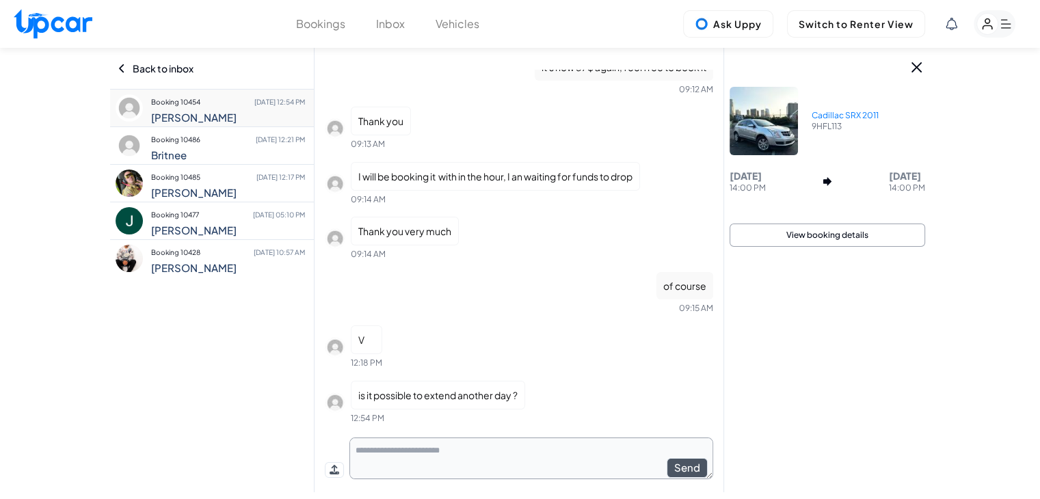
scroll to position [910, 0]
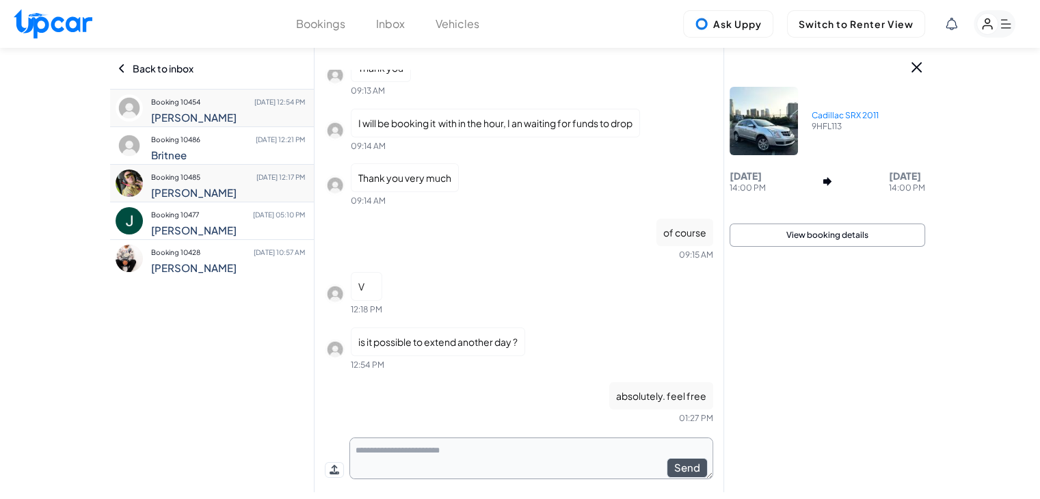
click at [198, 192] on h4 "Jonathan" at bounding box center [228, 193] width 154 height 12
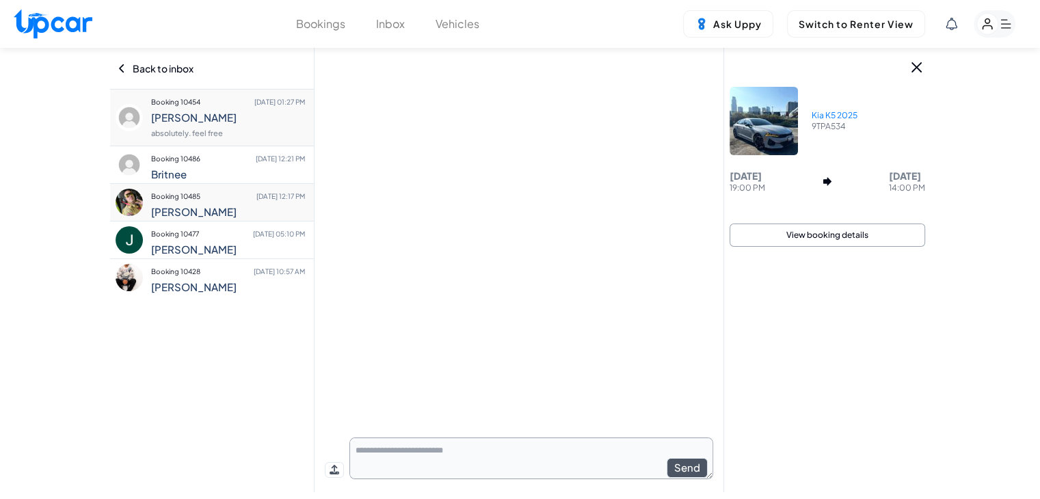
click at [196, 116] on h4 "Georgie" at bounding box center [228, 117] width 154 height 12
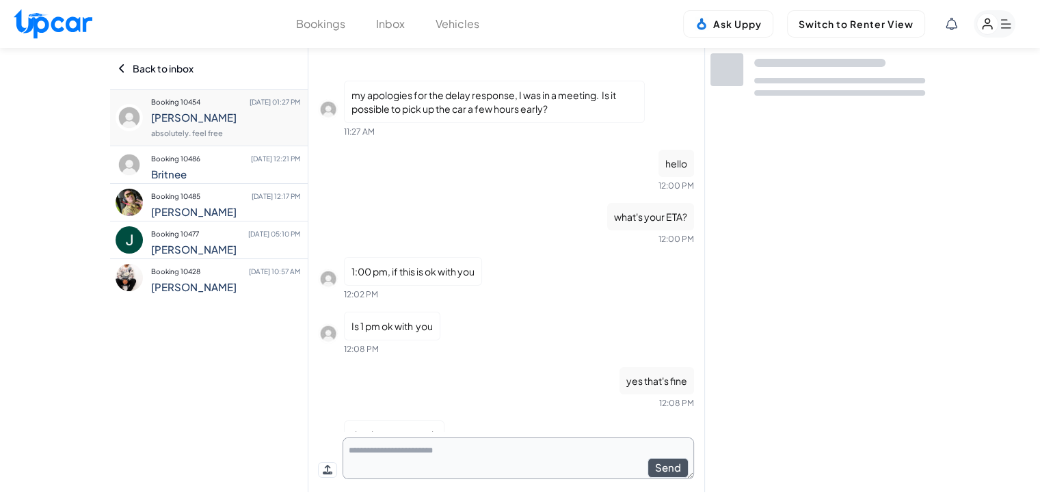
click at [990, 23] on rect "button" at bounding box center [987, 24] width 21 height 21
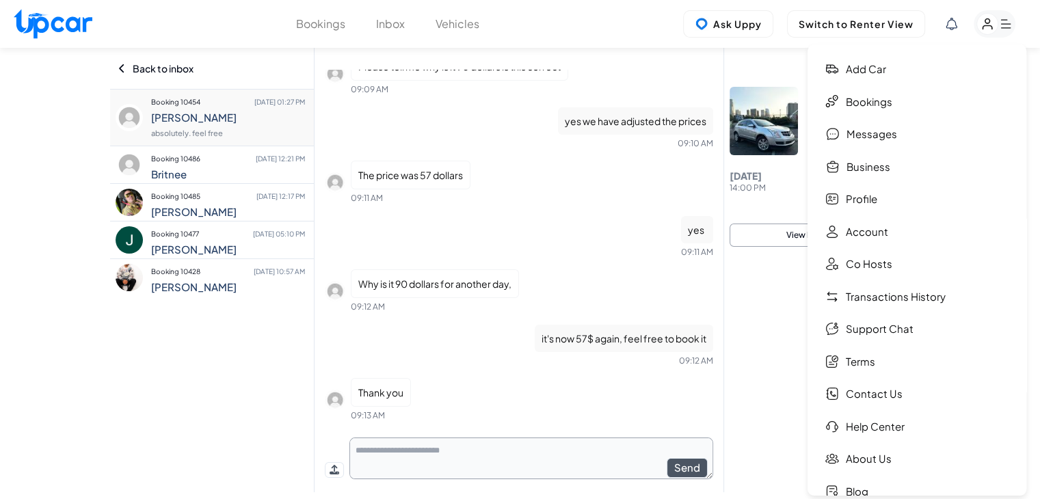
scroll to position [910, 0]
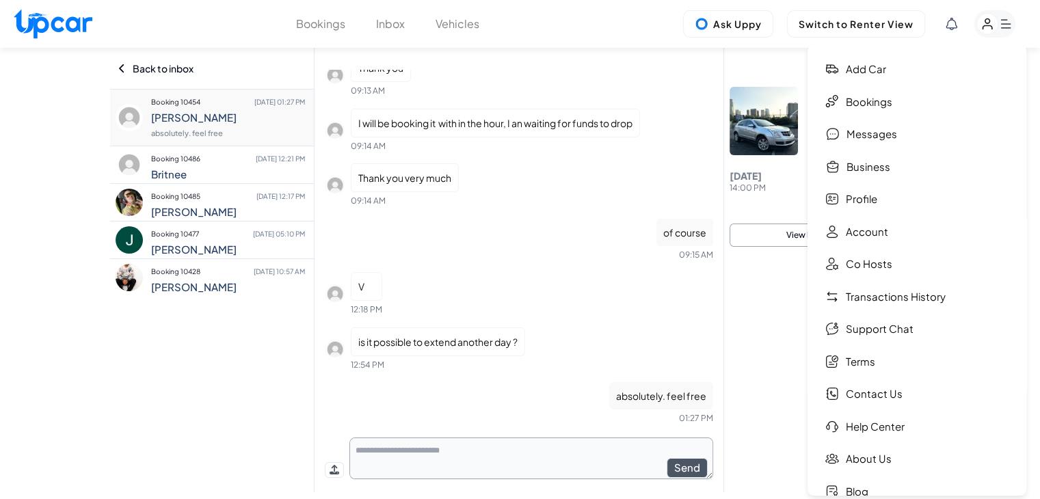
click at [888, 96] on link "Bookings" at bounding box center [916, 101] width 205 height 29
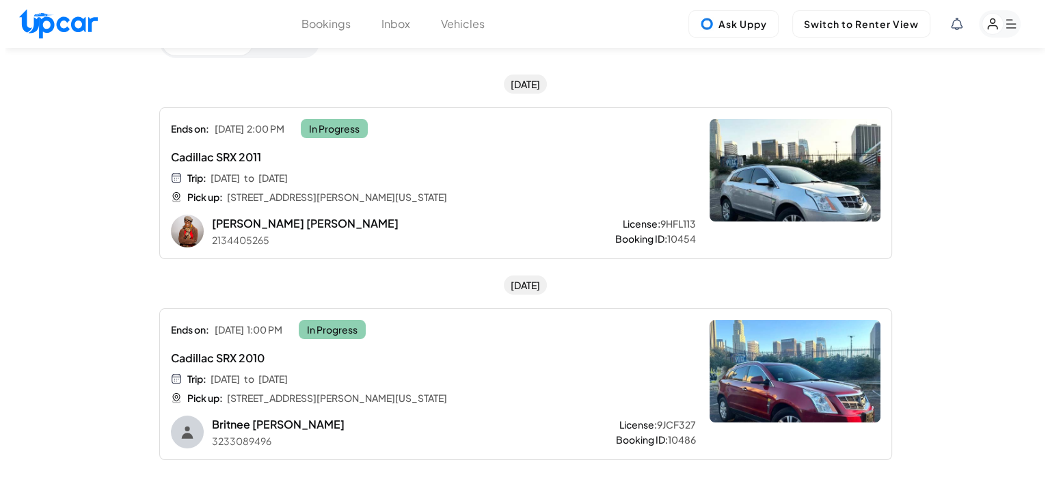
scroll to position [68, 0]
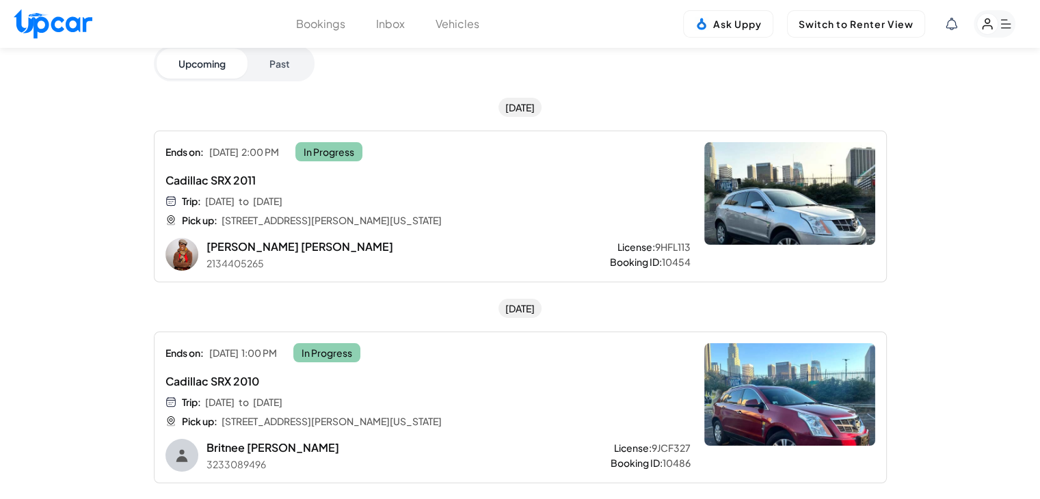
click at [991, 10] on rect "button" at bounding box center [994, 23] width 42 height 27
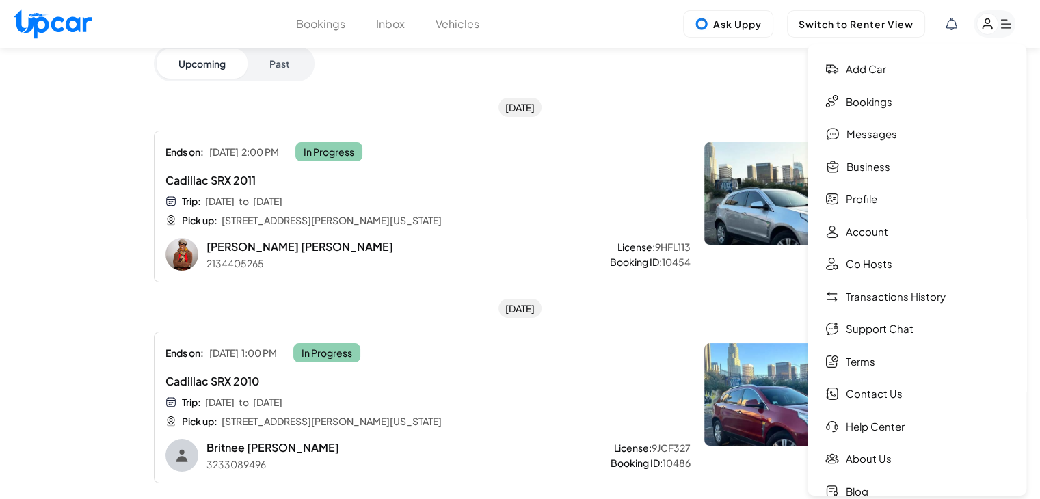
click at [716, 92] on div "Upper Bookings Upcoming Past Today Ends on: Sat, Oct 11 2:00 PM In Progress Cad…" at bounding box center [520, 254] width 733 height 485
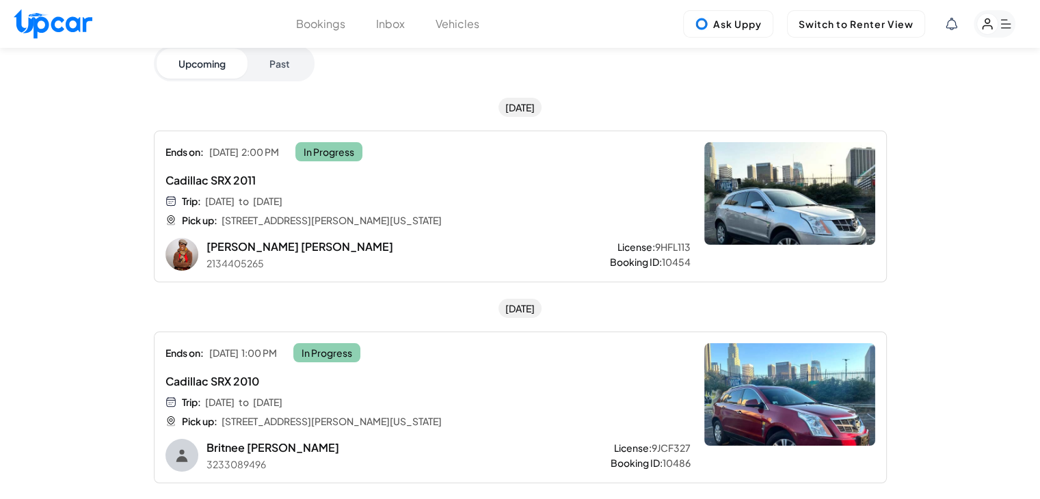
click at [471, 27] on button "Vehicles" at bounding box center [457, 24] width 44 height 16
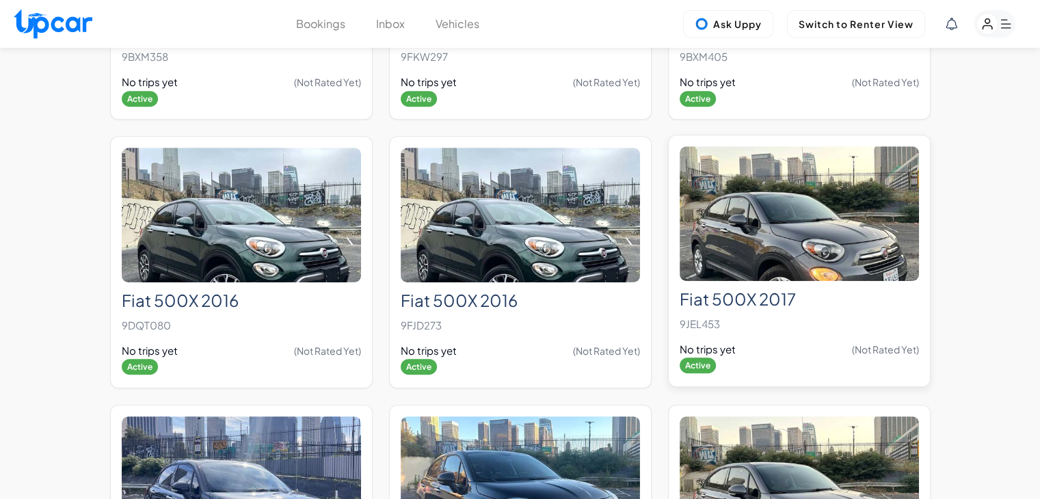
click at [776, 225] on img at bounding box center [798, 213] width 239 height 135
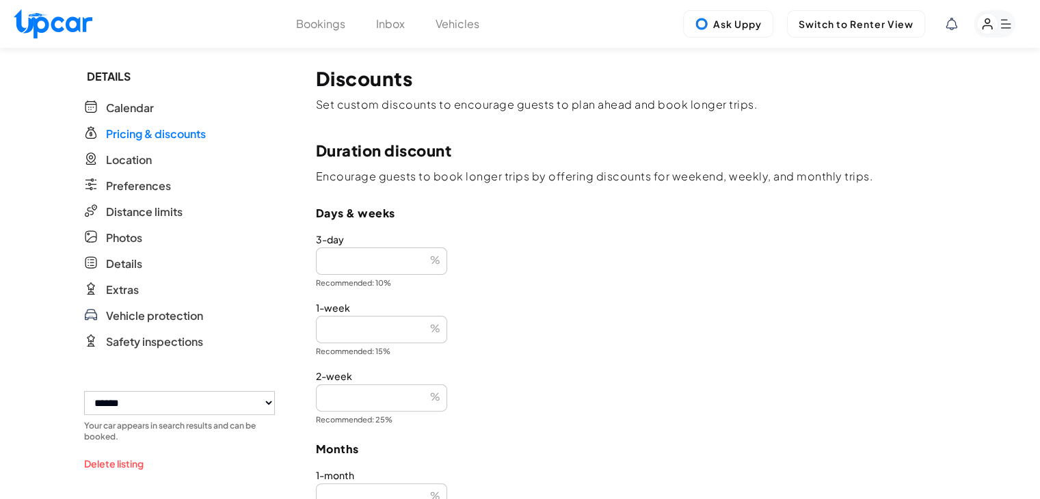
scroll to position [410, 0]
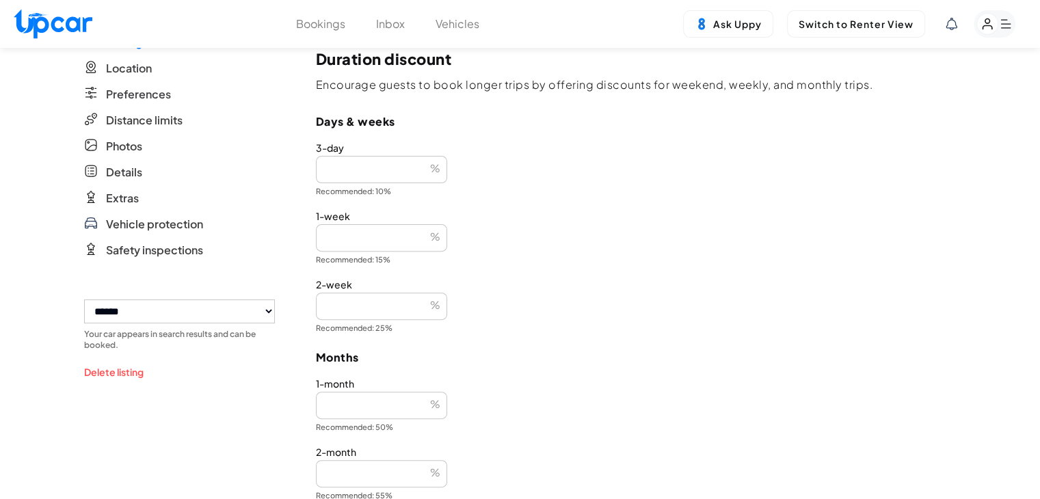
drag, startPoint x: 342, startPoint y: 232, endPoint x: 270, endPoint y: 236, distance: 72.6
click at [270, 236] on div "**********" at bounding box center [520, 215] width 872 height 1155
type input "**"
click at [597, 220] on div "1-week ** % Recommended: 15%" at bounding box center [636, 238] width 640 height 55
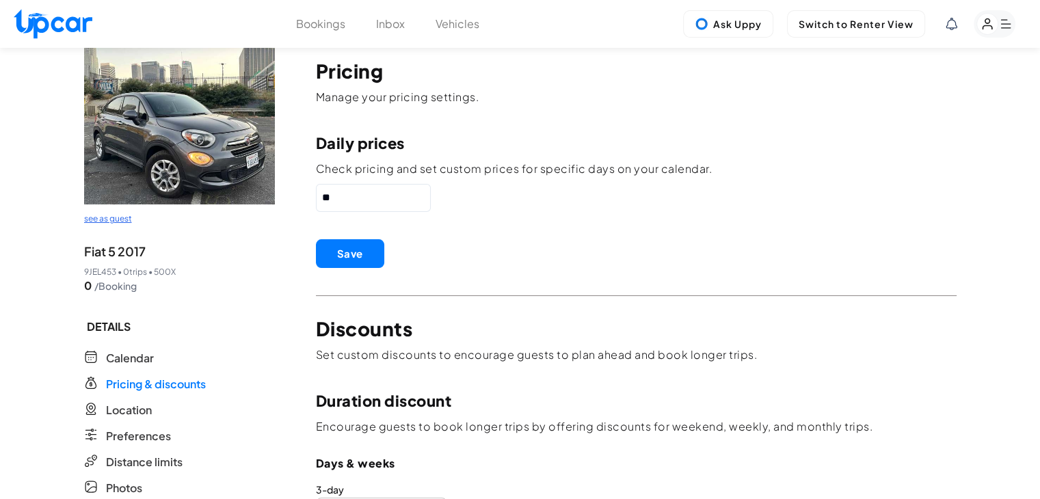
scroll to position [342, 0]
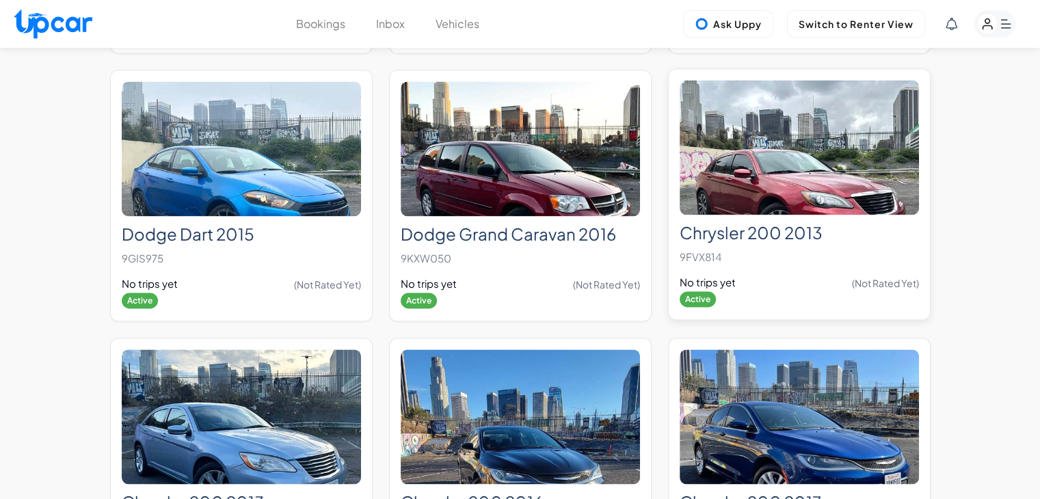
scroll to position [1933, 0]
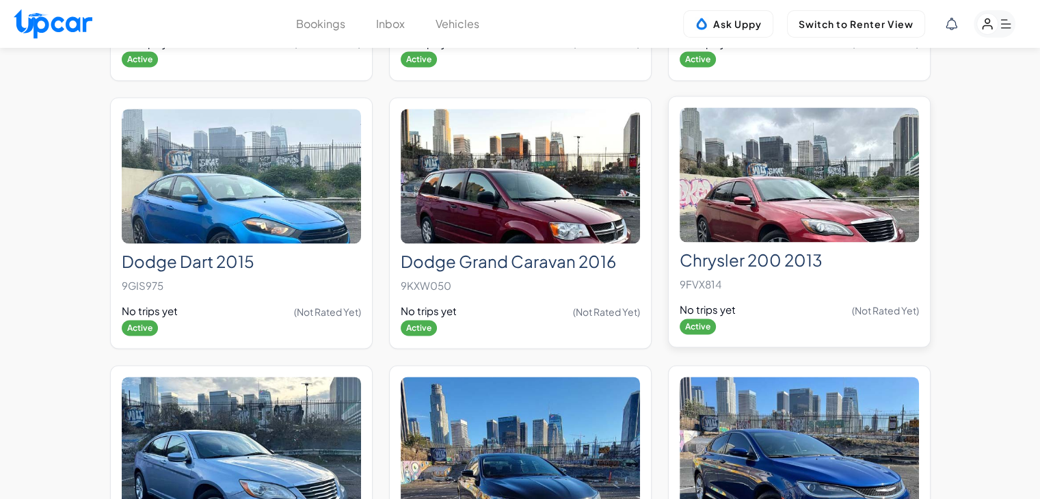
click at [757, 234] on img at bounding box center [798, 174] width 239 height 135
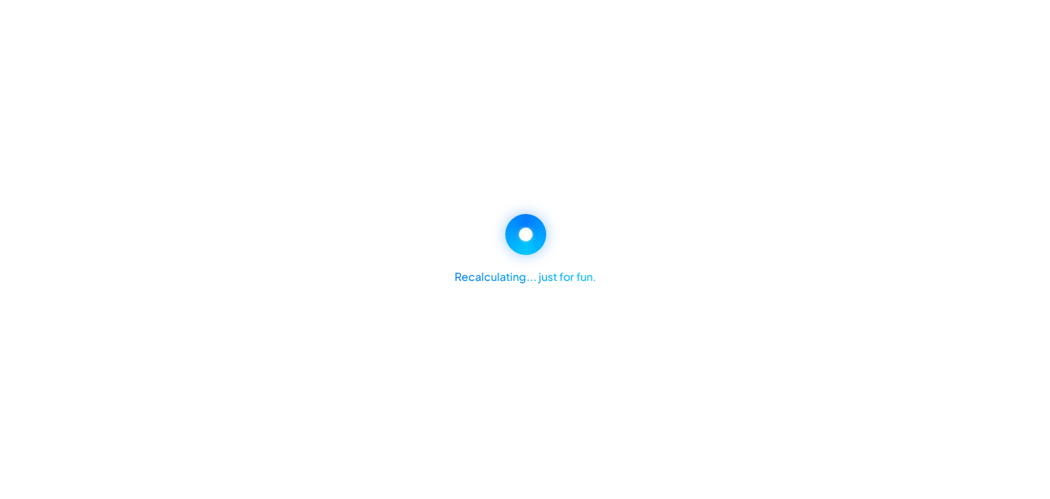
scroll to position [293, 0]
click at [828, 173] on div "Recalculating... just for fun." at bounding box center [525, 249] width 1050 height 499
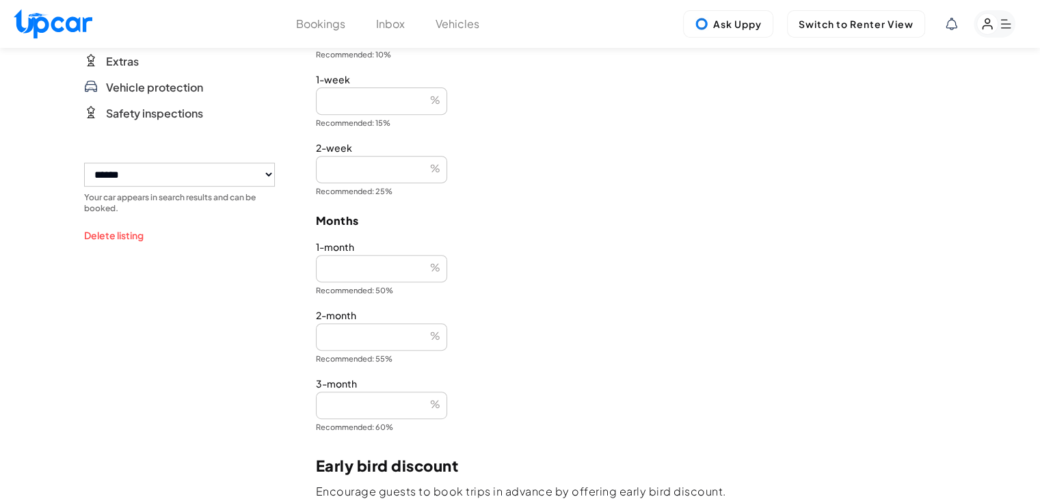
scroll to position [615, 0]
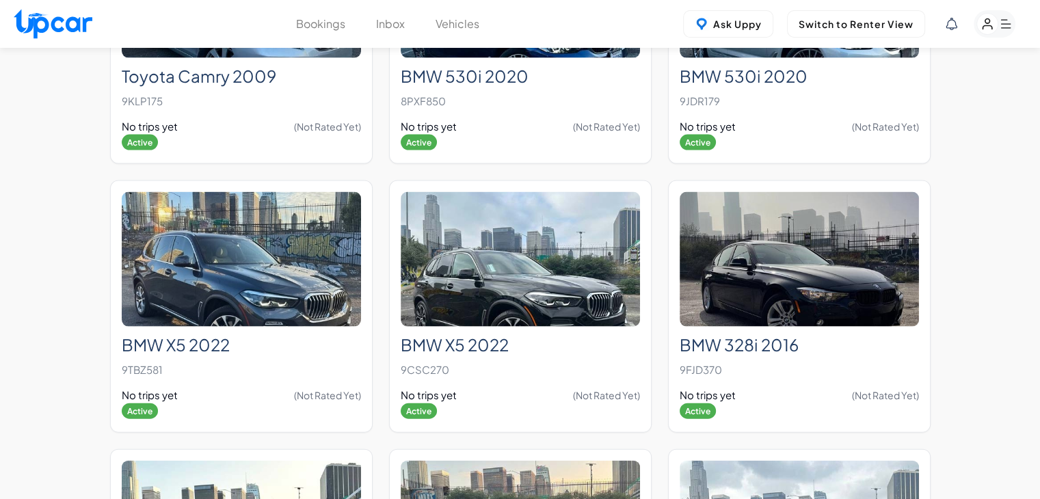
scroll to position [8028, 0]
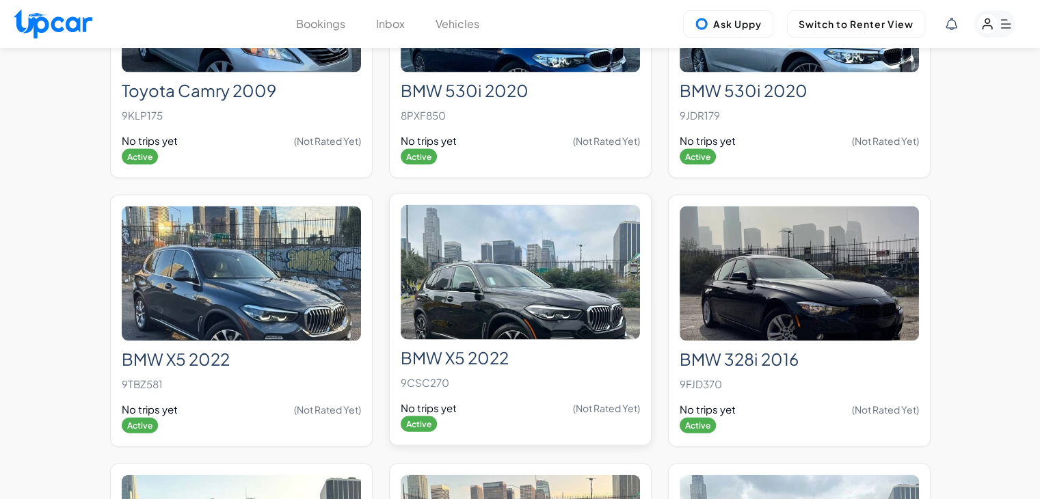
click at [496, 303] on img at bounding box center [520, 272] width 239 height 135
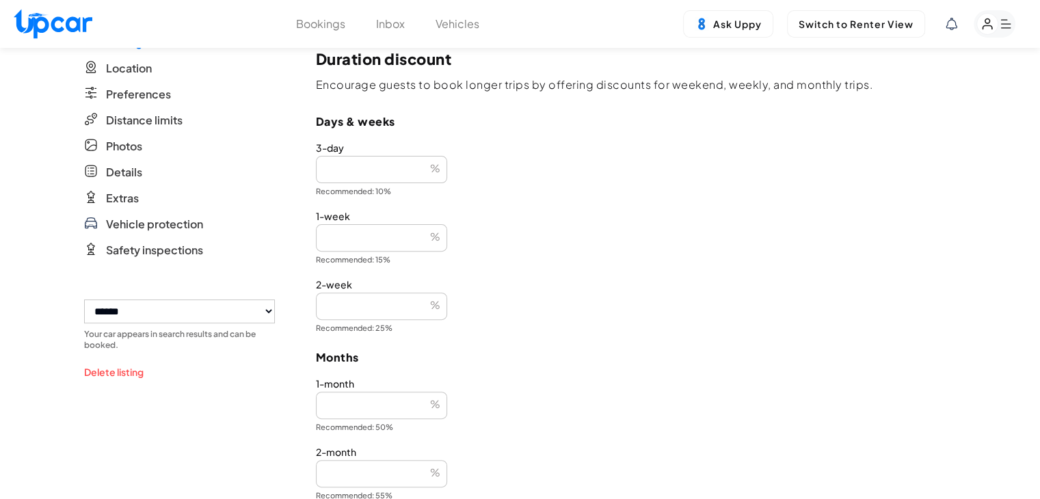
scroll to position [615, 0]
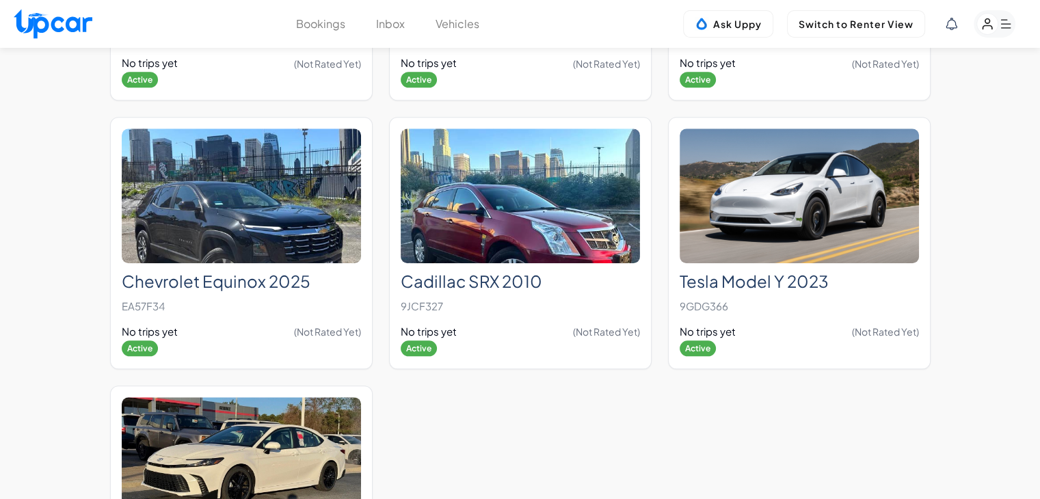
scroll to position [11693, 0]
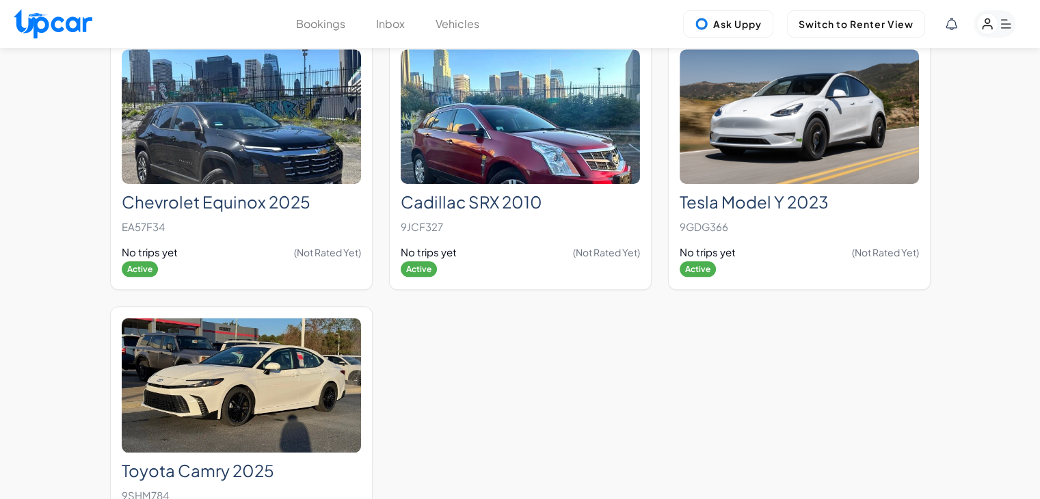
click at [975, 14] on icon "button" at bounding box center [994, 23] width 42 height 27
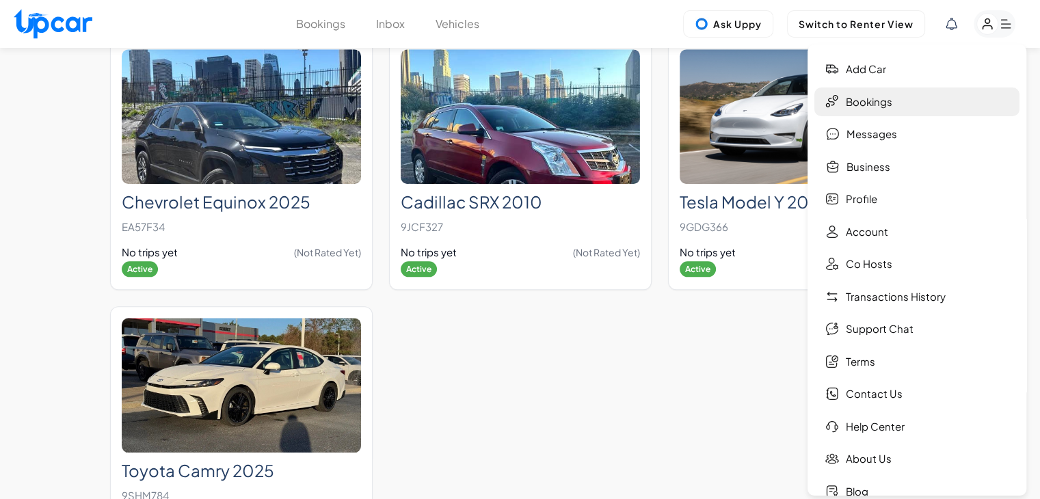
click at [897, 111] on link "Bookings" at bounding box center [916, 101] width 205 height 29
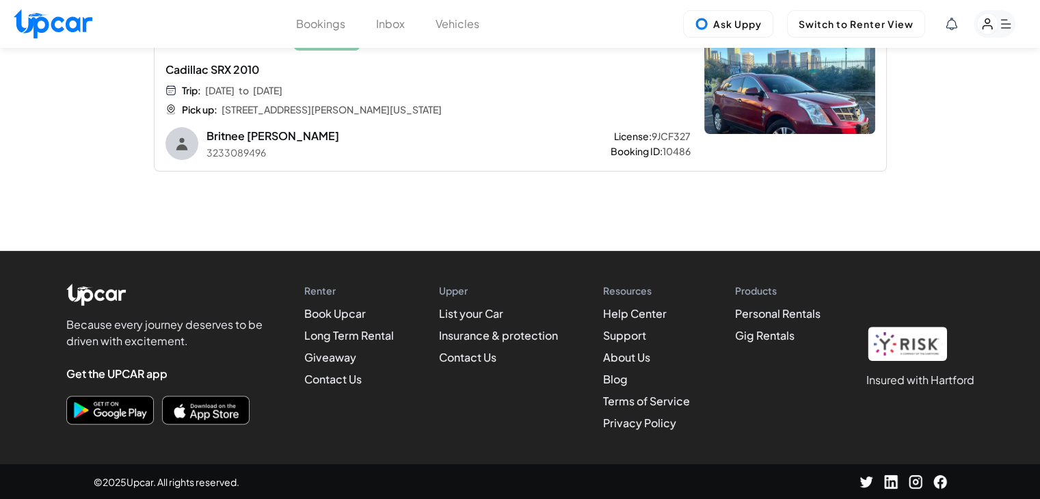
scroll to position [107, 0]
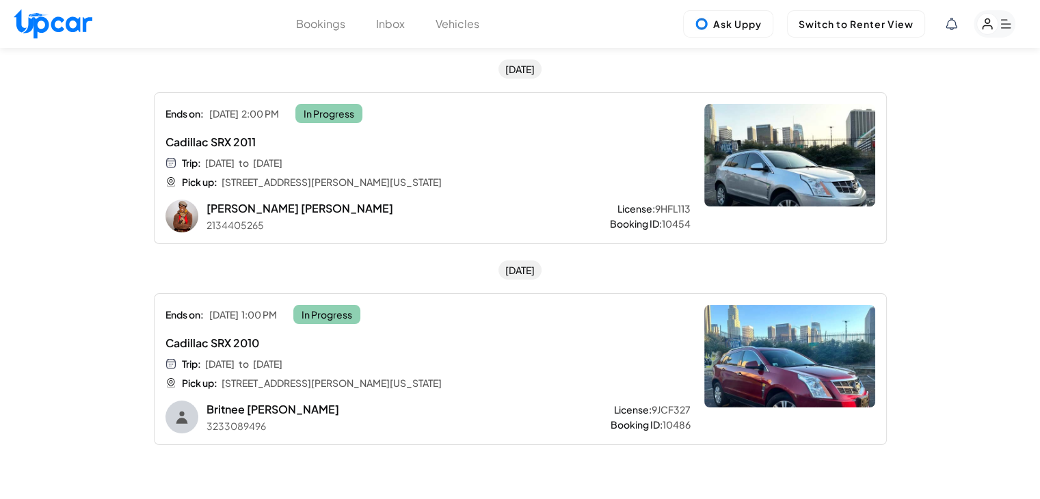
click at [470, 20] on button "Vehicles" at bounding box center [457, 24] width 44 height 16
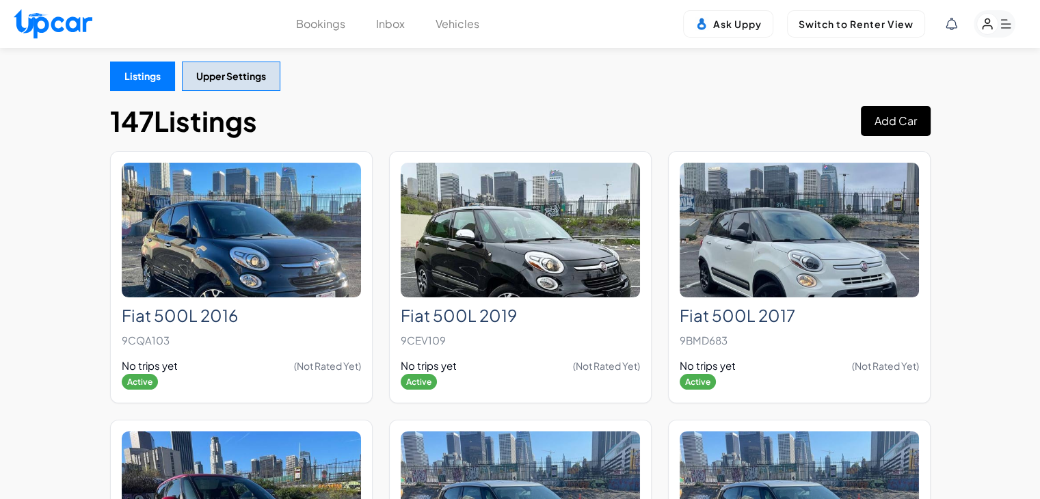
click at [872, 119] on button "Add Car" at bounding box center [896, 121] width 70 height 30
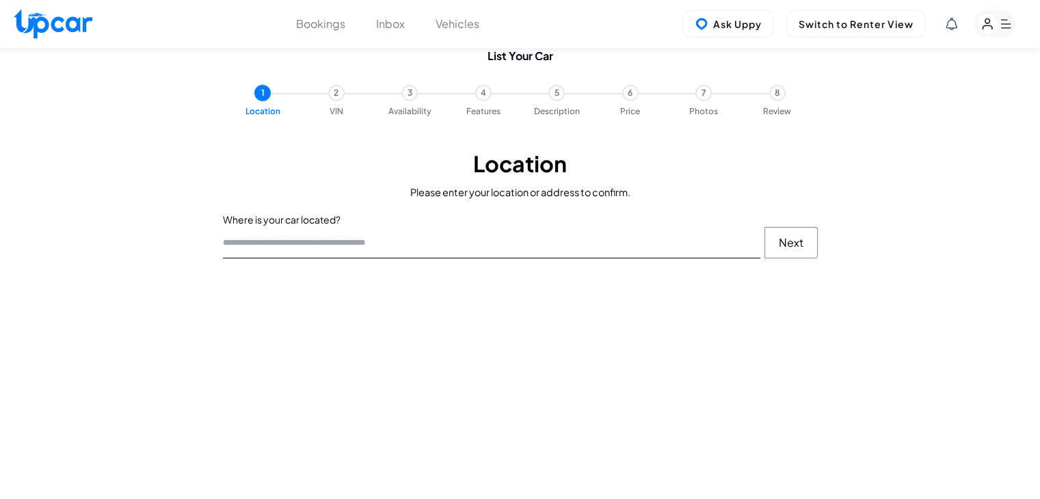
click at [417, 256] on input "text" at bounding box center [491, 242] width 537 height 31
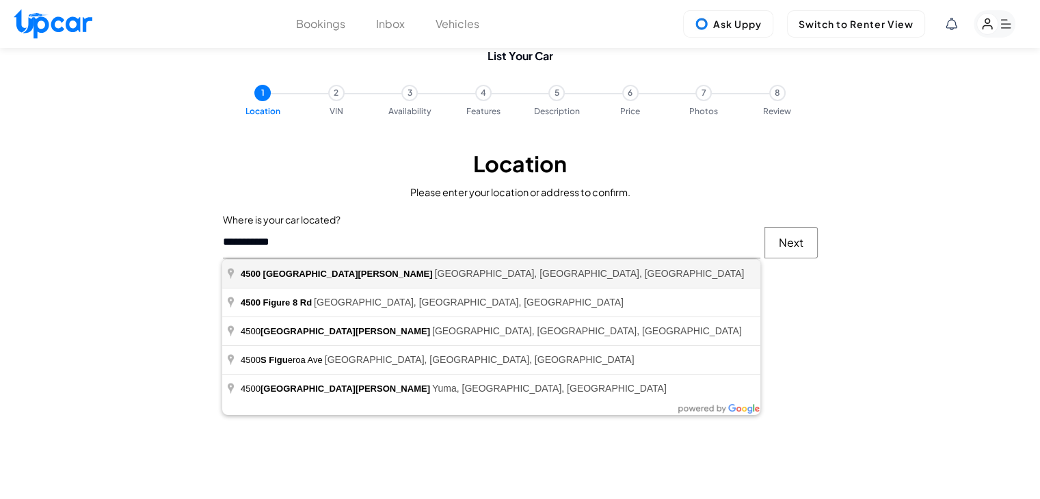
type input "**********"
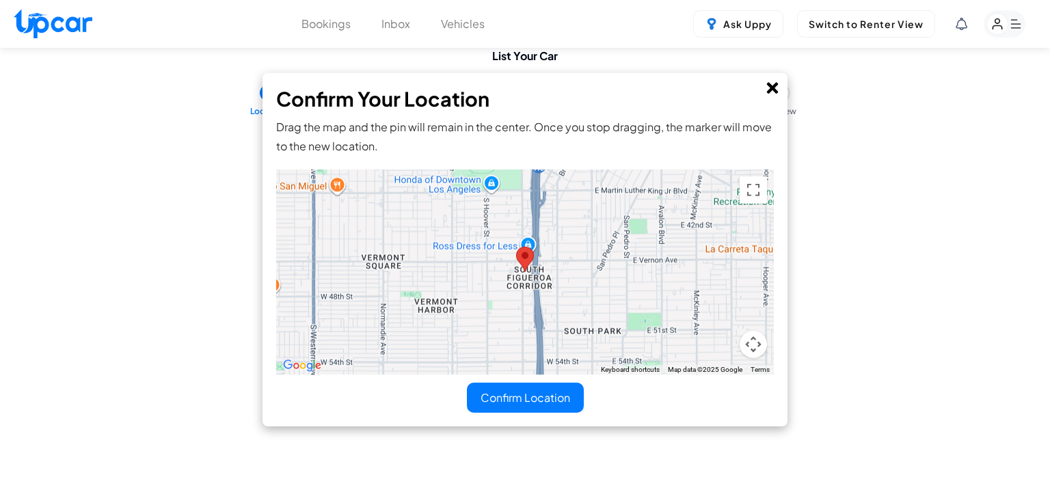
click at [532, 394] on button "Confirm Location" at bounding box center [525, 397] width 117 height 30
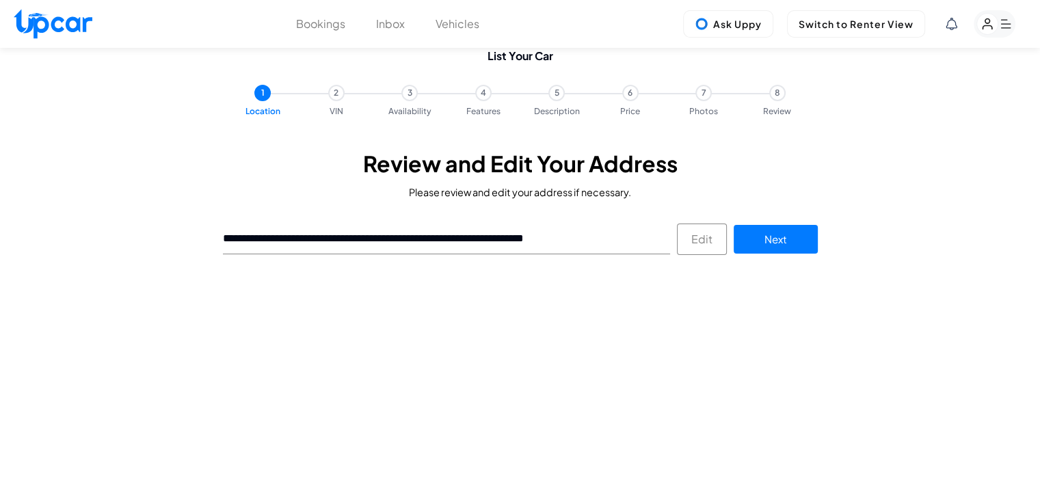
click at [790, 228] on button "Next" at bounding box center [774, 239] width 83 height 29
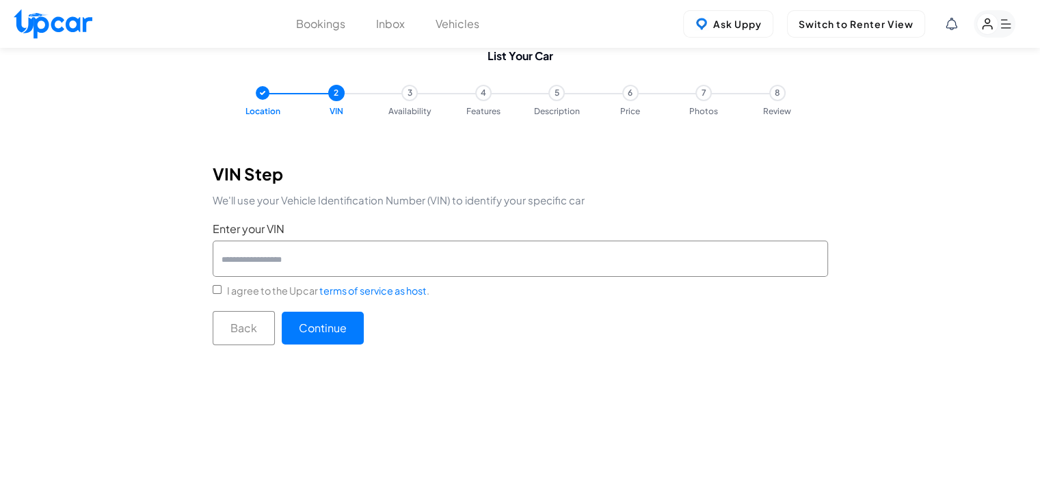
click at [377, 249] on input "Enter your VIN" at bounding box center [520, 259] width 615 height 36
type input "**********"
click at [340, 332] on button "Continue" at bounding box center [323, 328] width 82 height 33
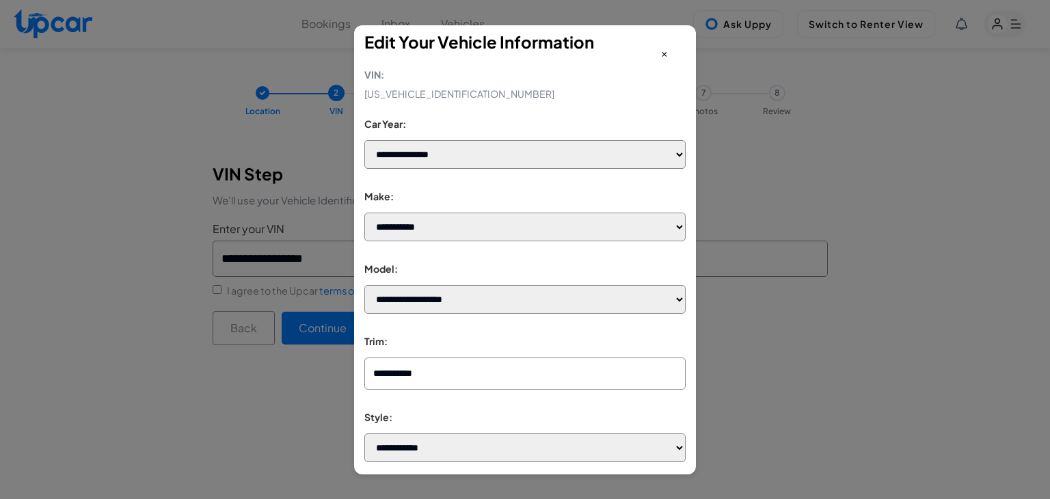
select select "*******"
select select "***"
select select "********"
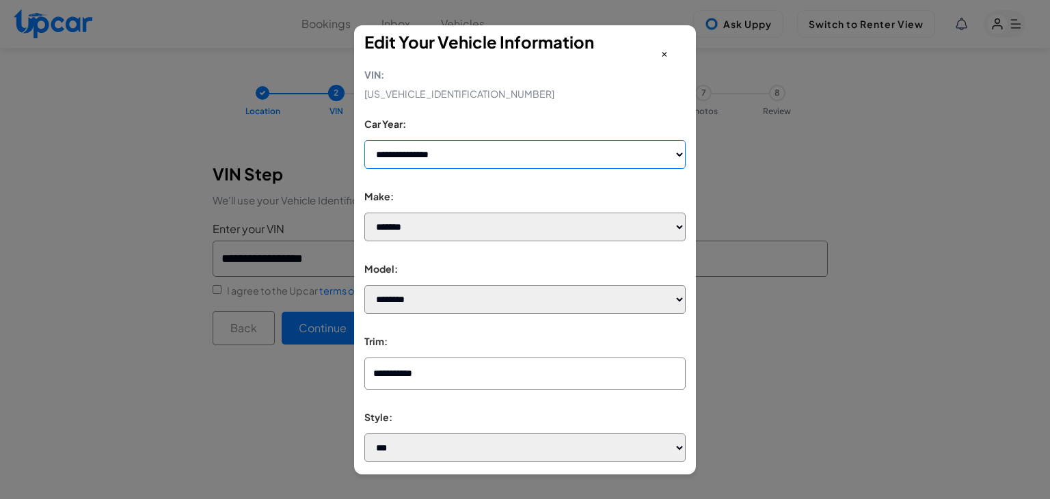
click at [506, 159] on select "**********" at bounding box center [524, 154] width 321 height 29
select select "****"
click at [364, 140] on select "**********" at bounding box center [524, 154] width 321 height 29
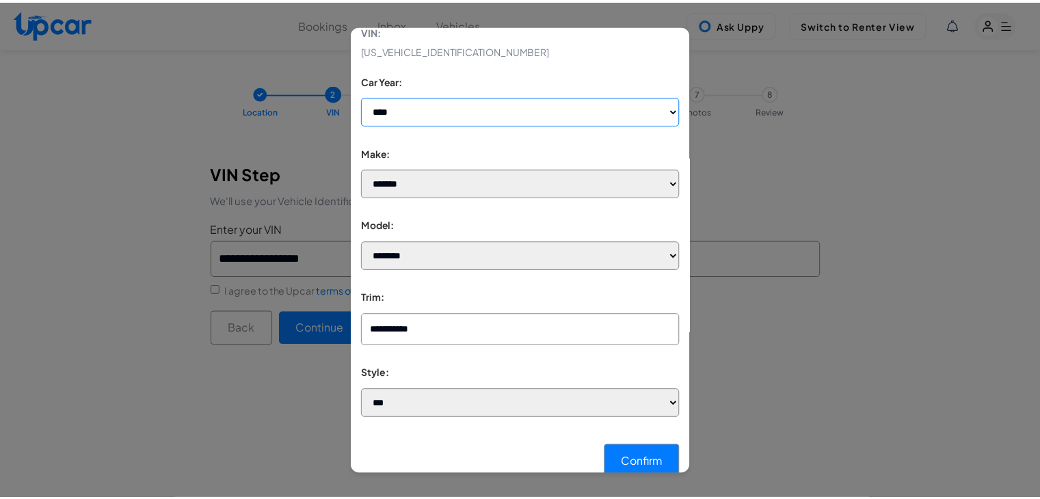
scroll to position [64, 0]
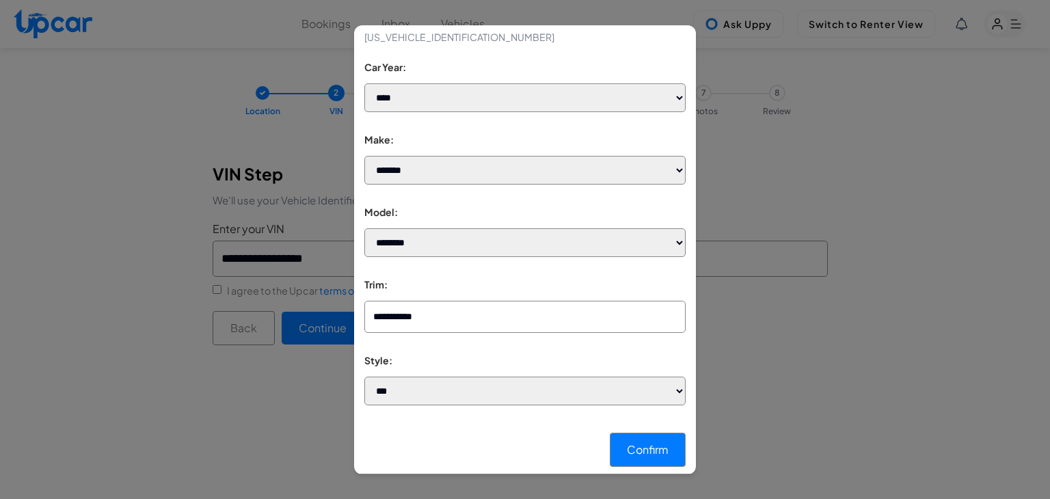
click at [465, 312] on input "**********" at bounding box center [524, 317] width 321 height 32
click at [621, 450] on button "Confirm" at bounding box center [648, 450] width 76 height 34
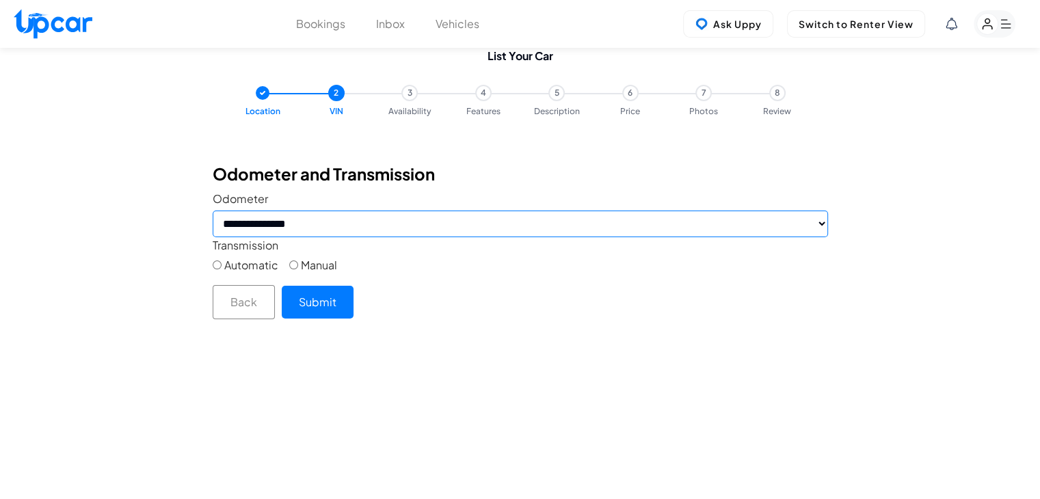
click at [390, 230] on select "**********" at bounding box center [520, 224] width 615 height 27
select select "*****"
click at [213, 211] on select "**********" at bounding box center [520, 224] width 615 height 27
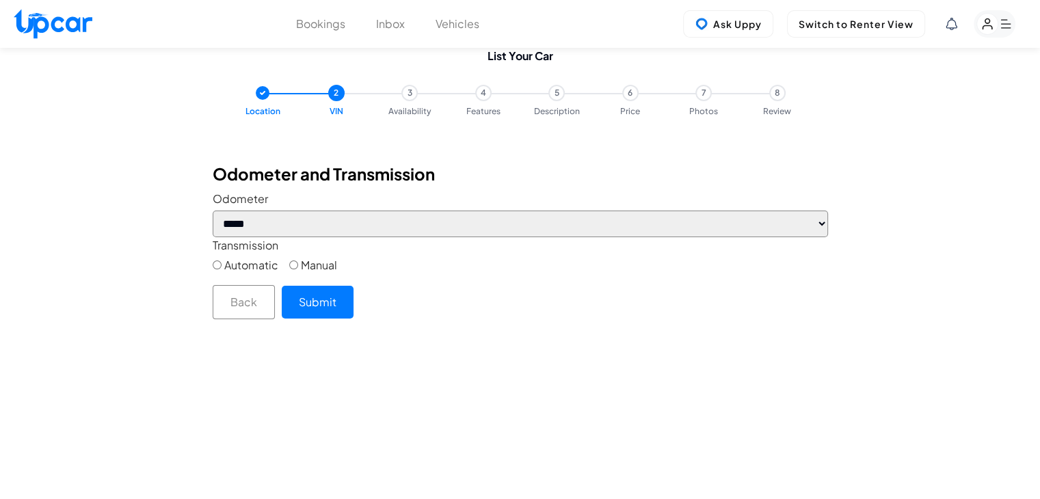
drag, startPoint x: 338, startPoint y: 306, endPoint x: 388, endPoint y: 295, distance: 51.2
click at [338, 305] on button "Submit" at bounding box center [318, 302] width 72 height 33
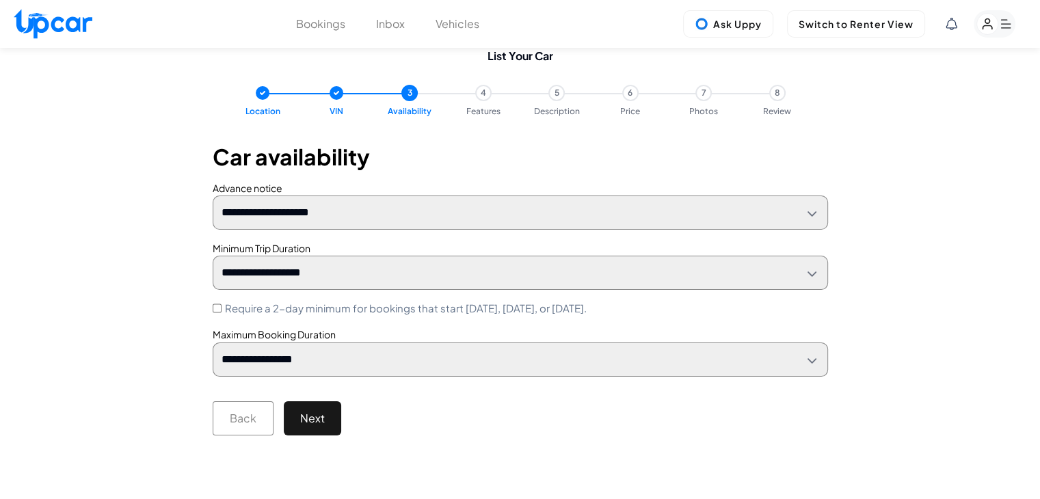
click at [334, 416] on button "Next" at bounding box center [312, 418] width 57 height 34
select select "*"
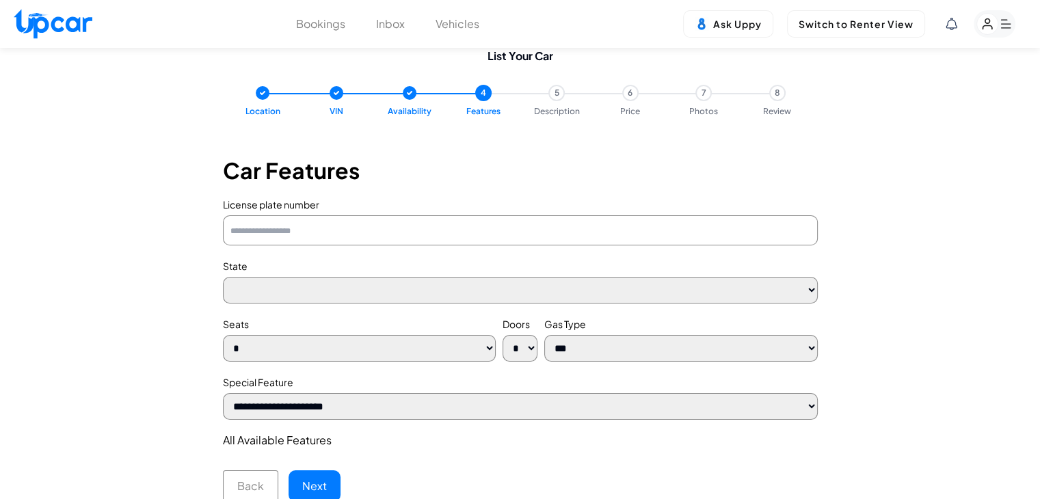
select select "**"
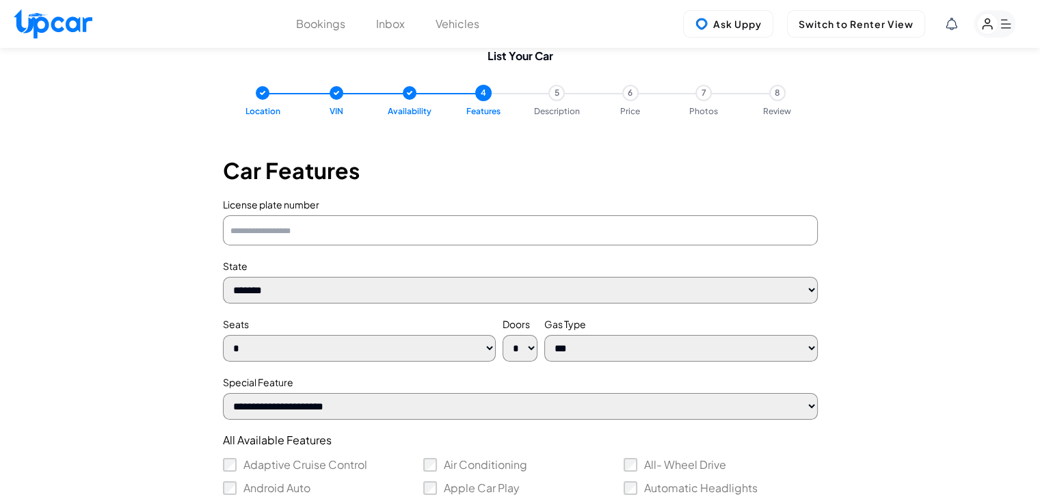
click at [350, 236] on input "License plate number" at bounding box center [520, 230] width 595 height 31
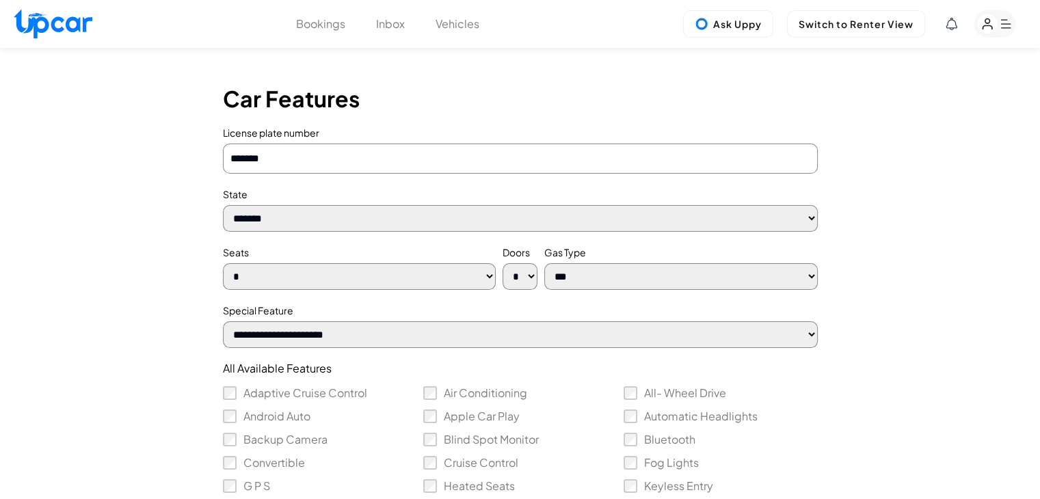
scroll to position [205, 0]
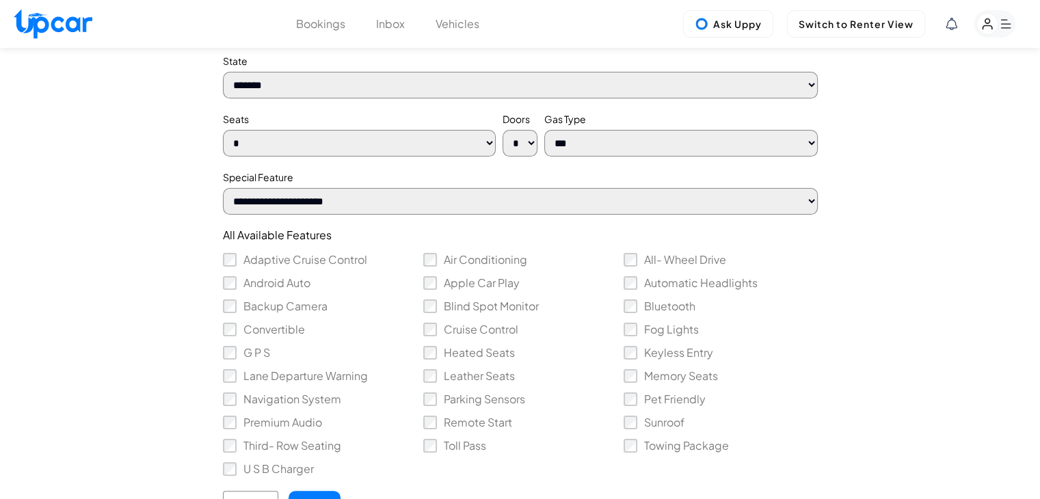
type input "*******"
click at [311, 200] on select "**********" at bounding box center [520, 201] width 595 height 27
select select "*******"
click at [223, 191] on select "**********" at bounding box center [520, 201] width 595 height 27
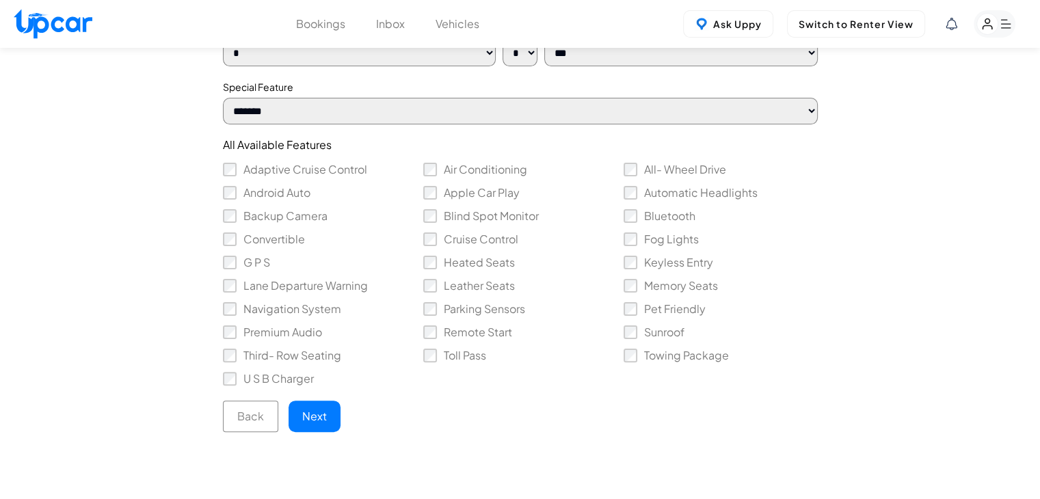
scroll to position [342, 0]
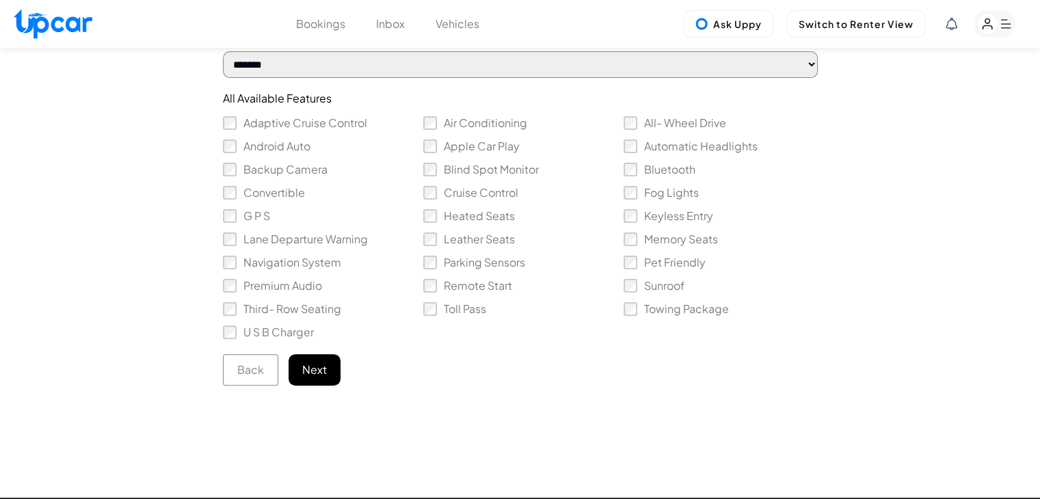
click at [331, 381] on button "Next" at bounding box center [314, 369] width 52 height 31
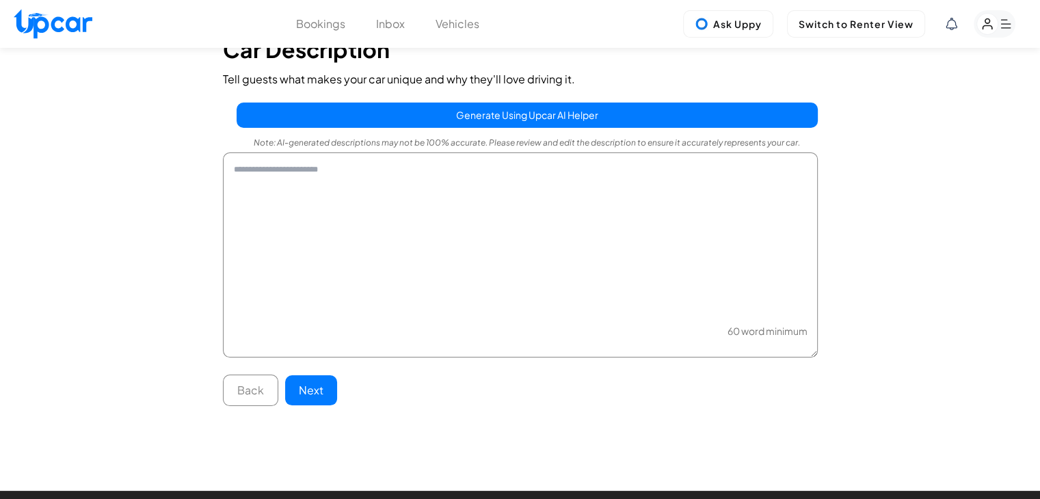
scroll to position [68, 0]
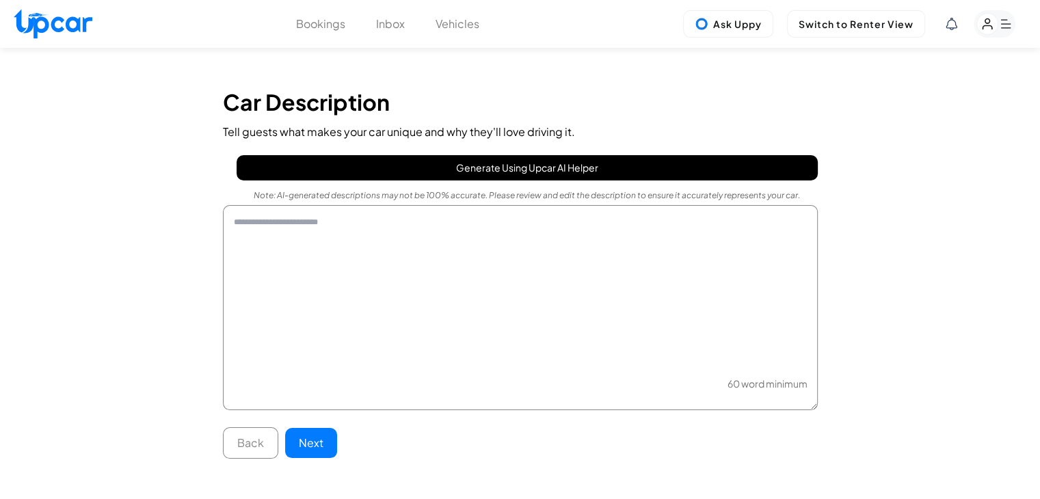
click at [446, 174] on button "Generate Using Upcar AI Helper" at bounding box center [526, 167] width 581 height 25
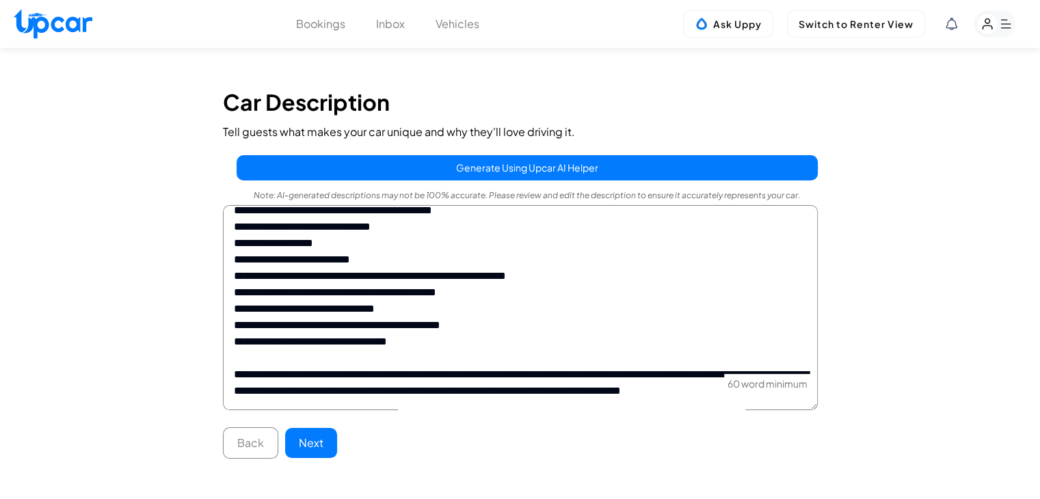
scroll to position [686, 0]
click at [383, 394] on textarea at bounding box center [520, 307] width 595 height 205
paste textarea "**********"
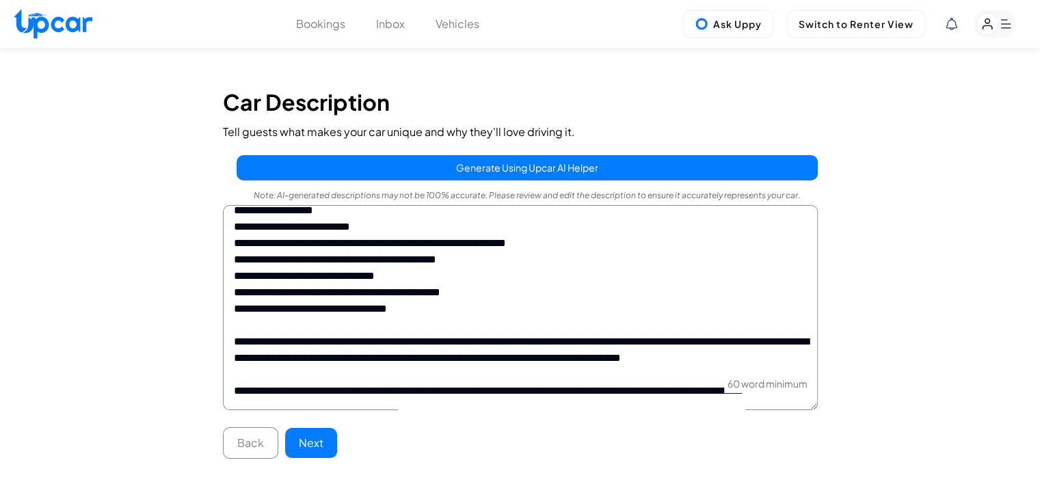
scroll to position [723, 0]
type textarea "**********"
click at [316, 448] on button "Next" at bounding box center [311, 443] width 52 height 30
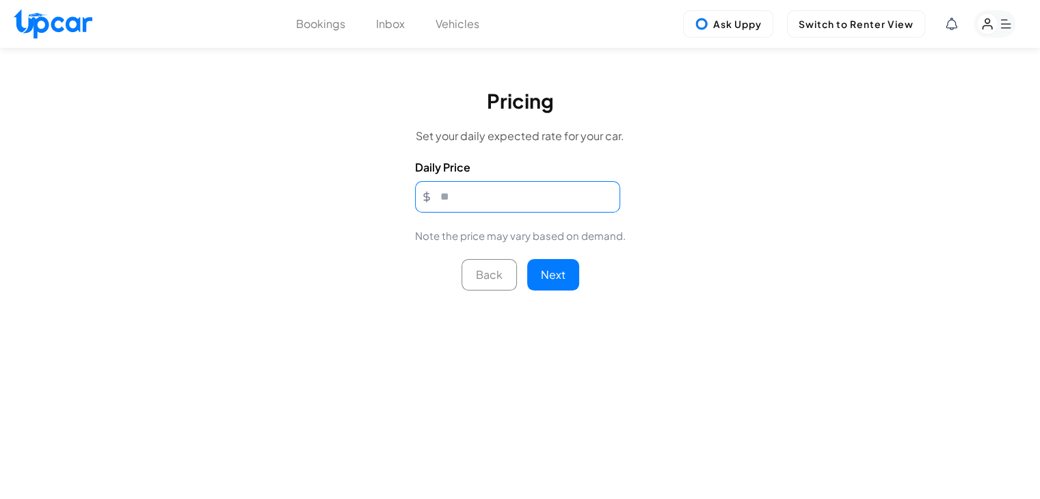
drag, startPoint x: 472, startPoint y: 203, endPoint x: 429, endPoint y: 203, distance: 42.4
click at [429, 203] on input "Daily Price" at bounding box center [517, 196] width 205 height 31
type input "***"
click at [552, 275] on button "Next" at bounding box center [553, 274] width 52 height 31
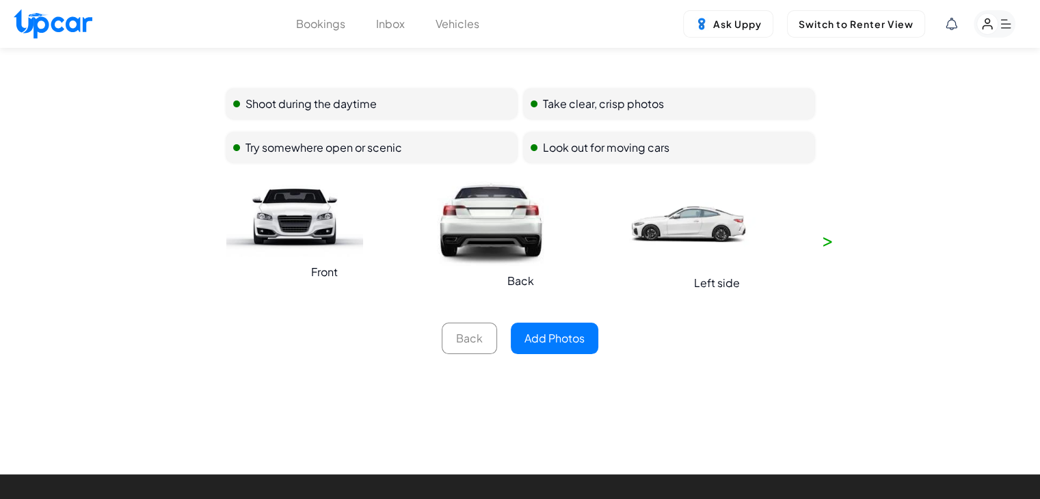
click at [571, 338] on button "Add Photos" at bounding box center [554, 338] width 87 height 31
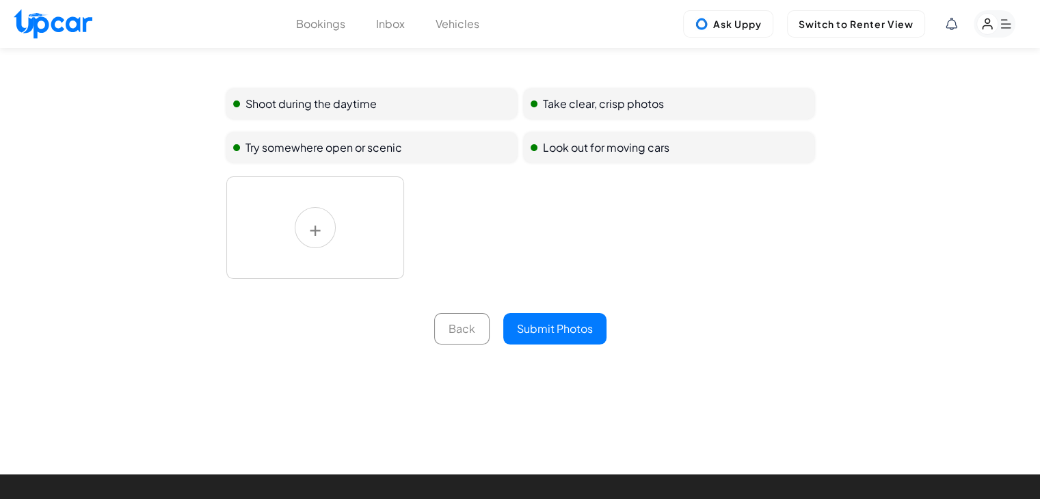
click at [275, 227] on label at bounding box center [315, 227] width 178 height 103
click at [0, 0] on input "file" at bounding box center [0, 0] width 0 height 0
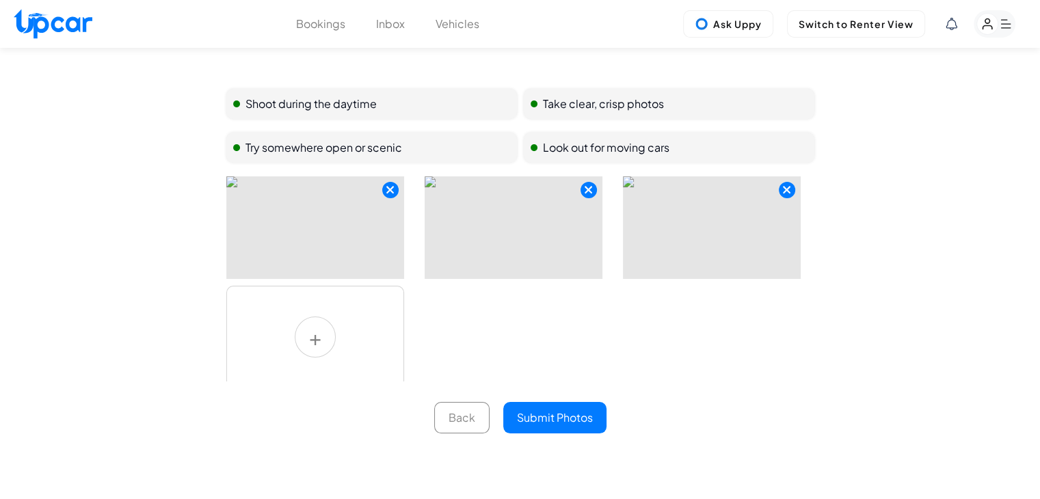
click at [580, 417] on button "Submit Photos" at bounding box center [554, 417] width 103 height 31
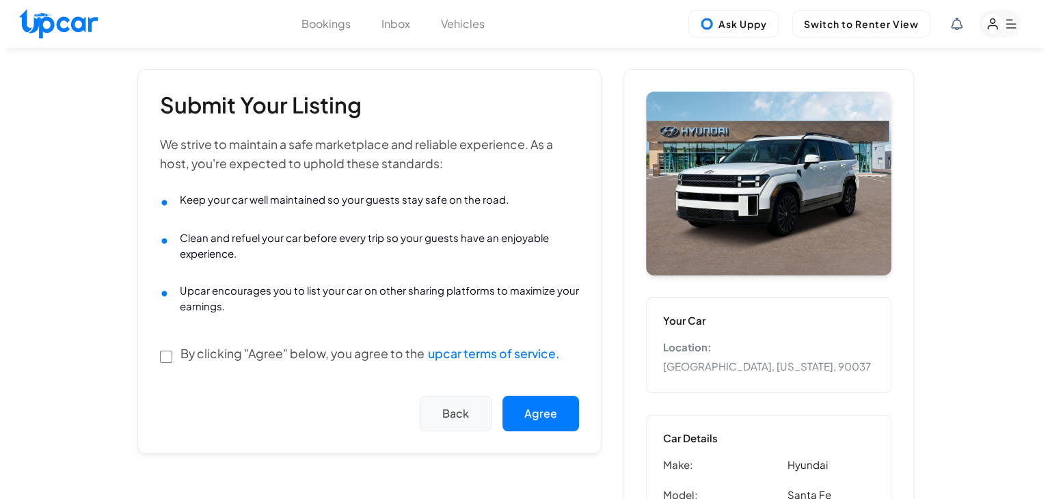
scroll to position [137, 0]
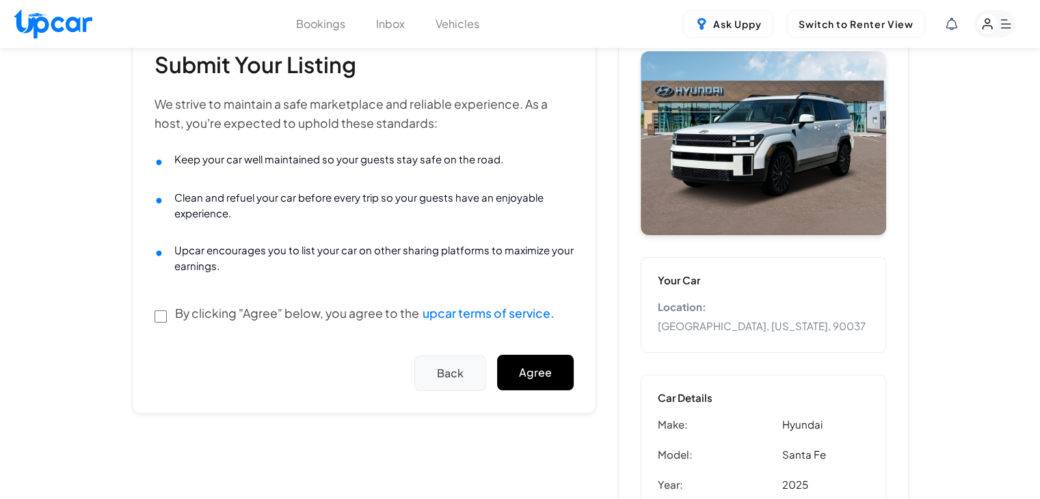
click at [543, 373] on button "Agree" at bounding box center [535, 373] width 77 height 36
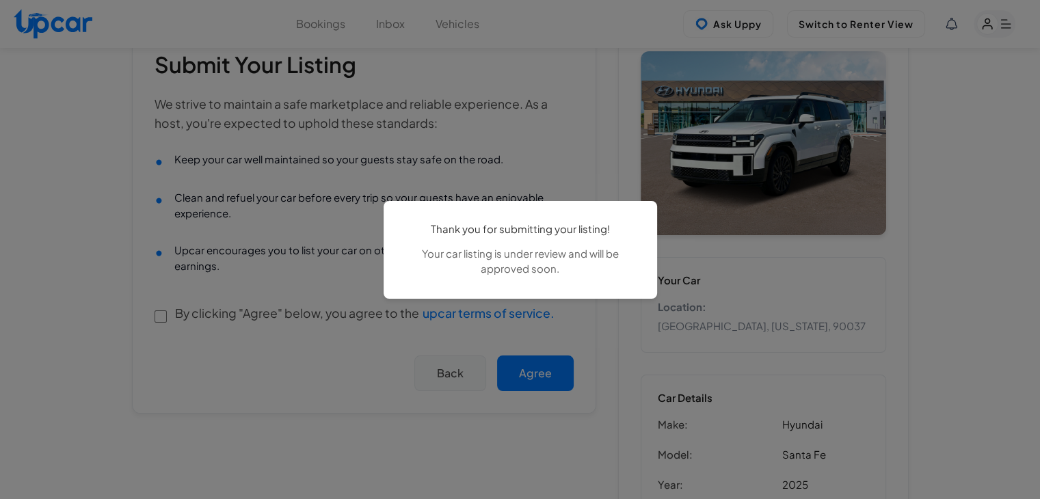
click at [945, 131] on div "Thank you for submitting your listing! Your car listing is under review and wil…" at bounding box center [520, 249] width 1040 height 499
click at [584, 411] on div "Thank you for submitting your listing! Your car listing is under review and wil…" at bounding box center [520, 249] width 1040 height 499
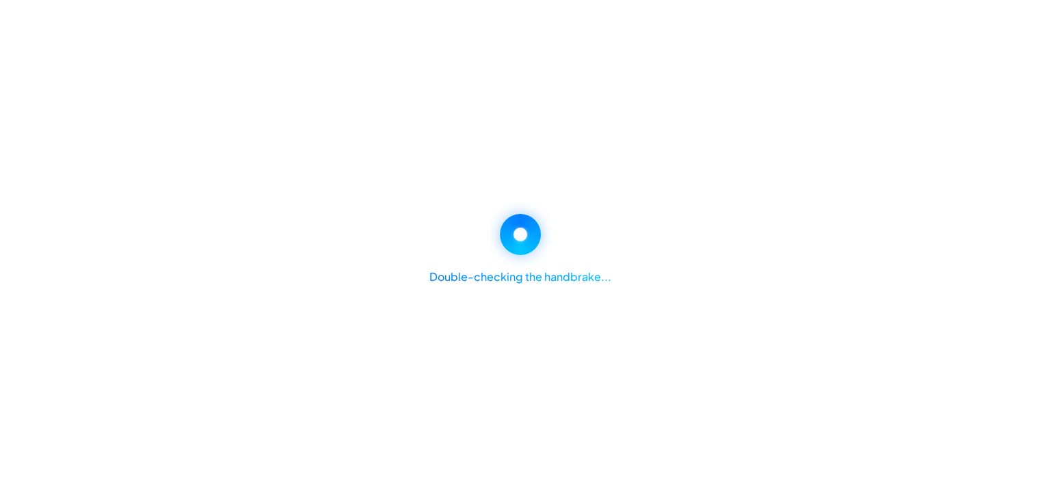
select select "*******"
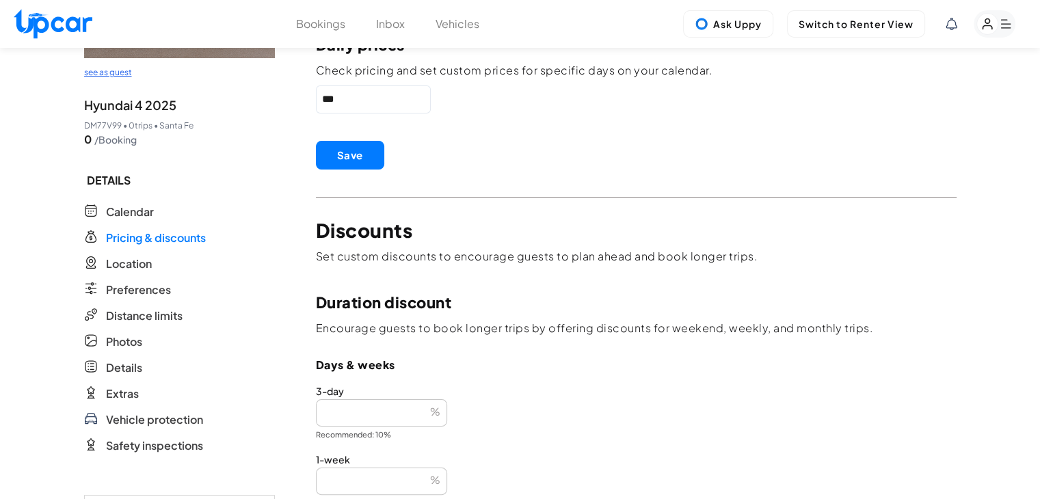
scroll to position [273, 0]
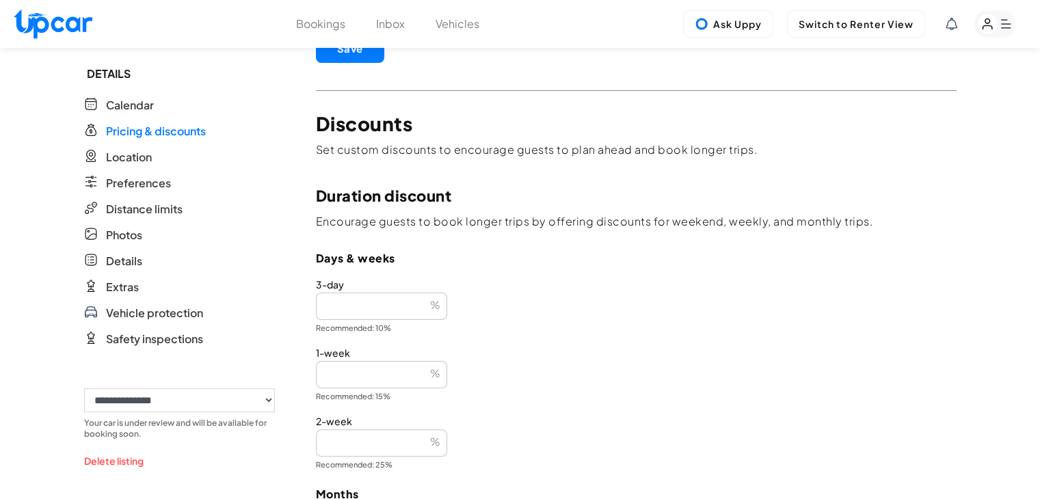
drag, startPoint x: 367, startPoint y: 377, endPoint x: 284, endPoint y: 375, distance: 83.4
click at [284, 375] on div "**********" at bounding box center [520, 351] width 872 height 1155
type input "**"
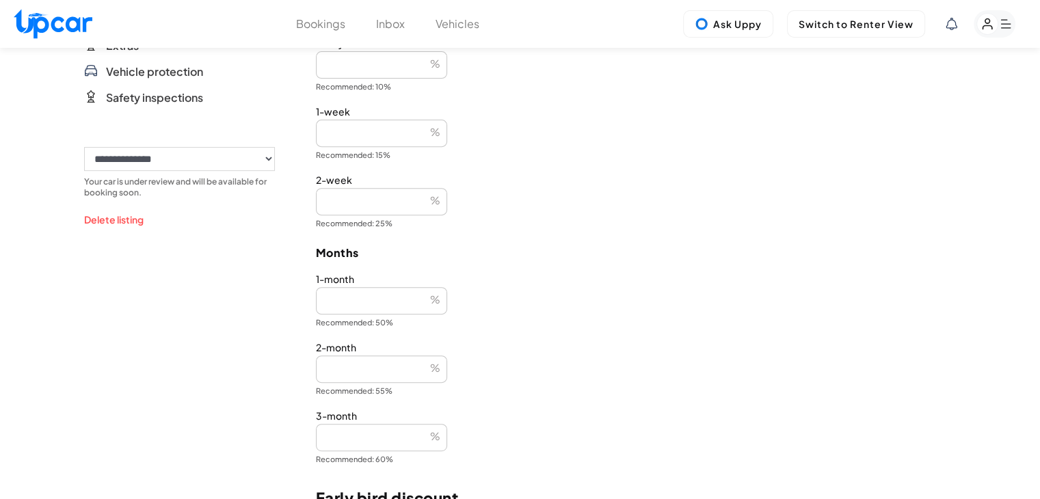
scroll to position [547, 0]
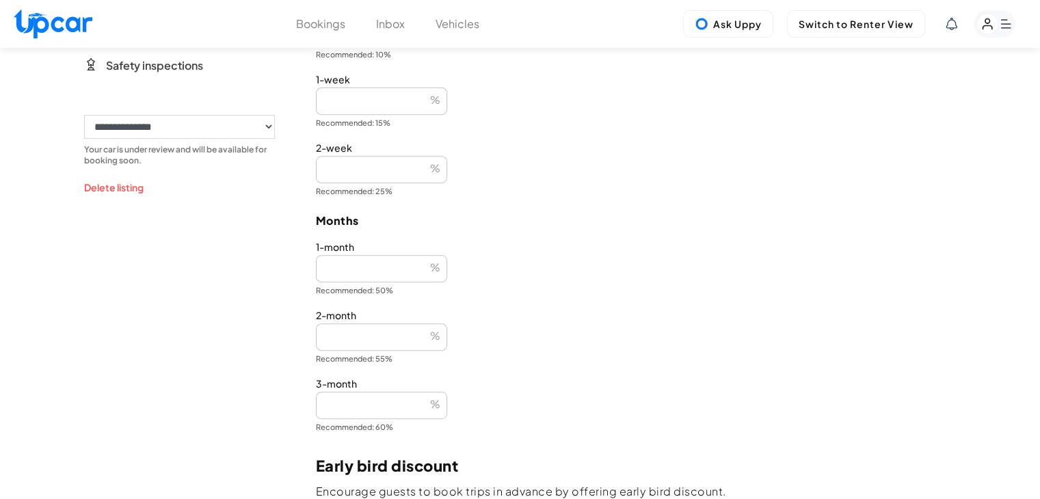
type input "**"
click at [262, 276] on div "**********" at bounding box center [520, 78] width 872 height 1155
type input "**"
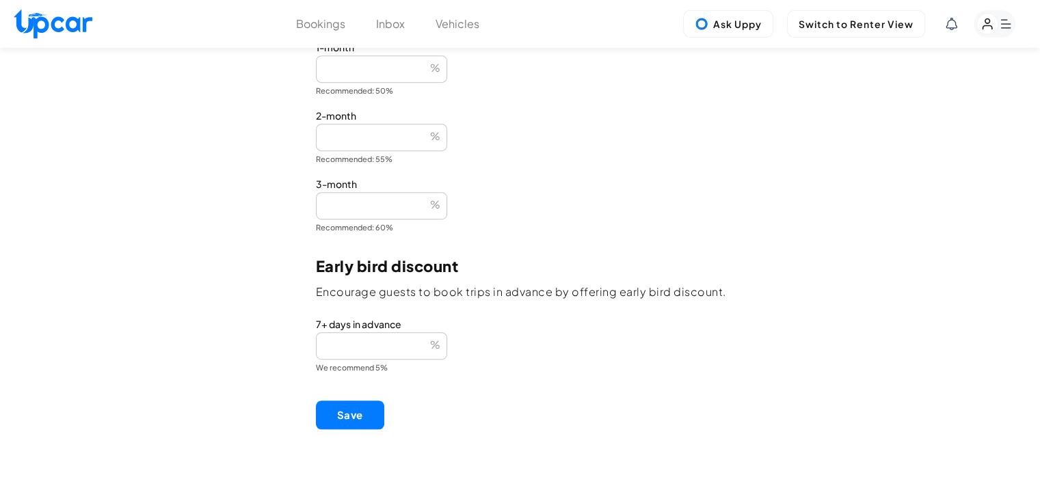
scroll to position [820, 0]
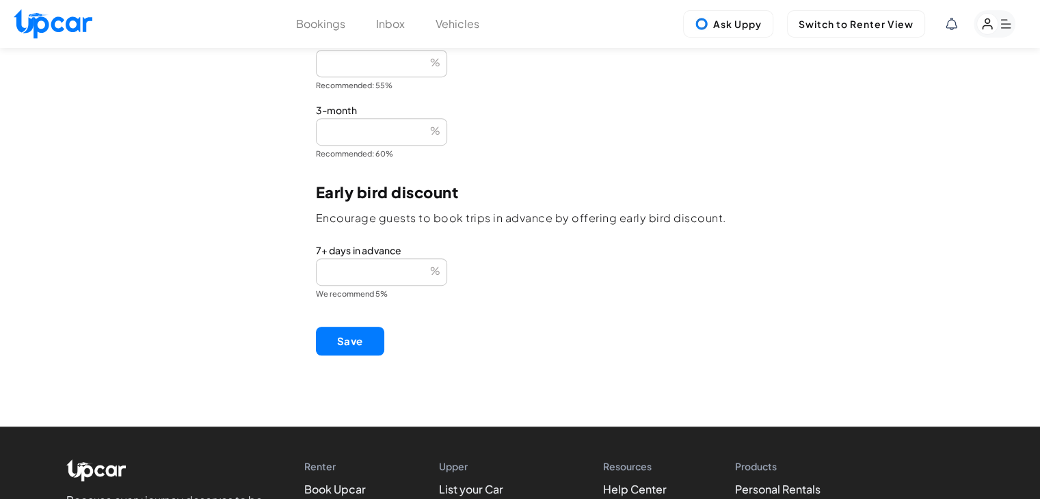
type input "**"
click at [334, 342] on button "Save" at bounding box center [350, 341] width 68 height 29
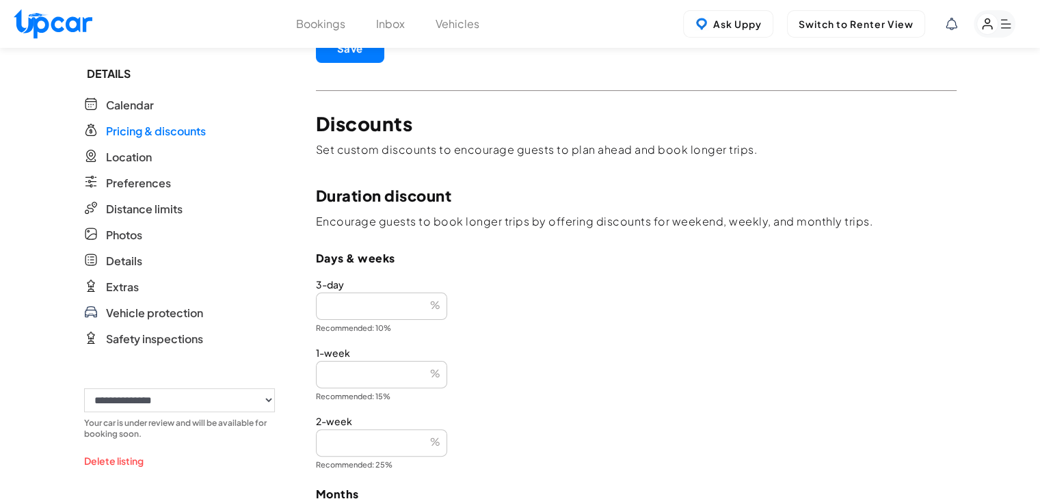
scroll to position [0, 0]
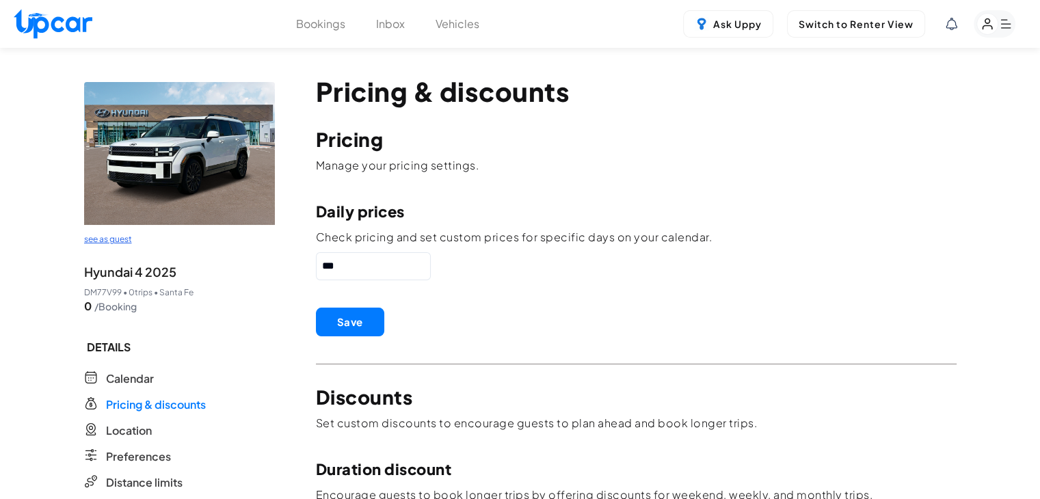
click at [444, 27] on button "Vehicles" at bounding box center [457, 24] width 44 height 16
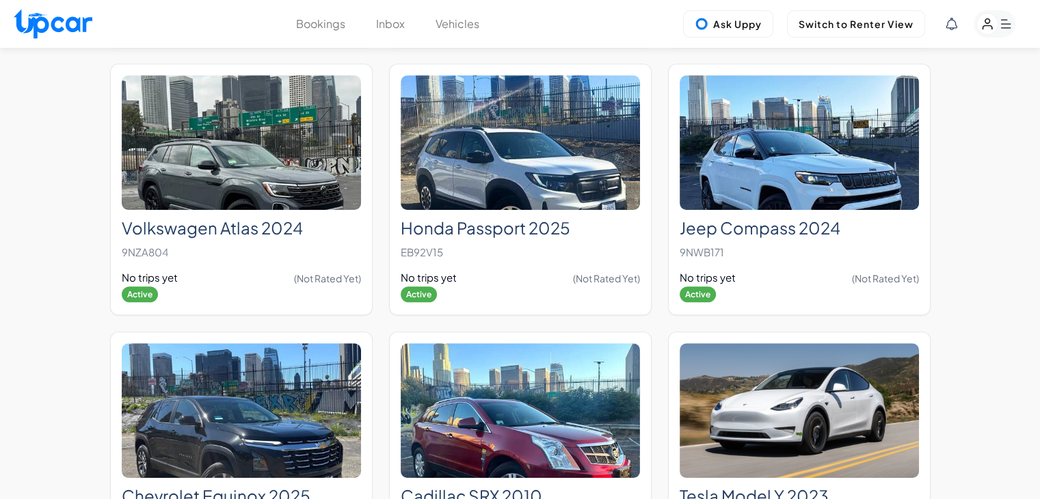
scroll to position [11468, 0]
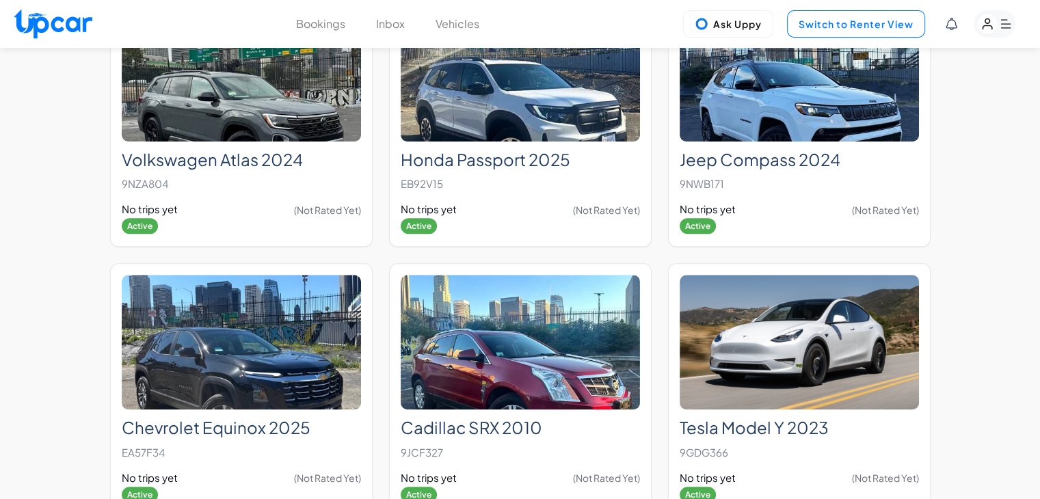
click at [838, 14] on button "Switch to Renter View" at bounding box center [856, 23] width 138 height 27
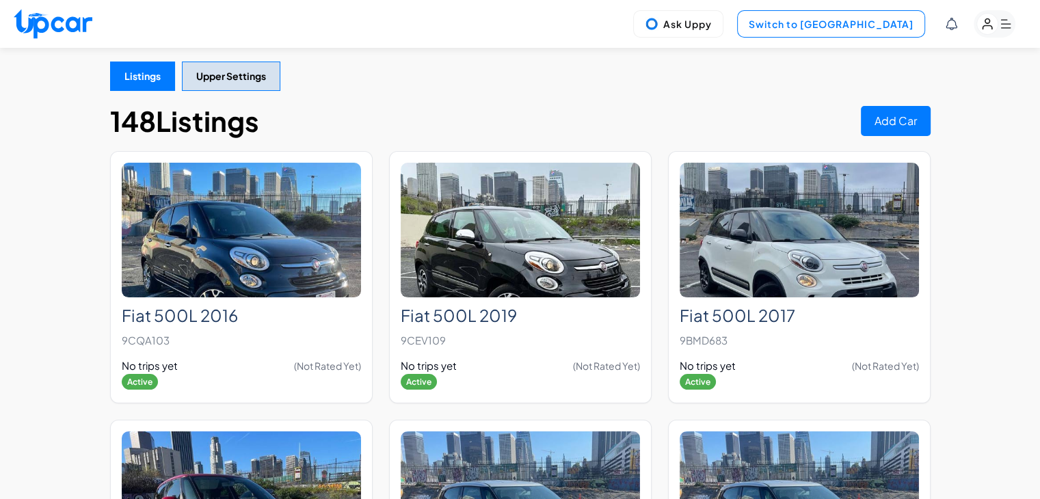
select select "********"
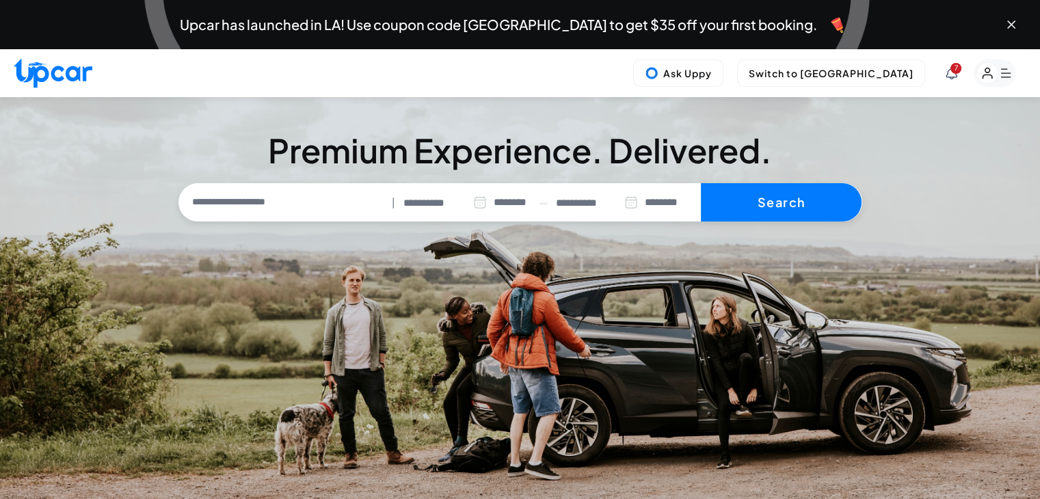
click at [260, 188] on input "text" at bounding box center [284, 202] width 205 height 29
click at [259, 229] on li "Current Location" at bounding box center [254, 234] width 105 height 16
click at [302, 213] on input "**********" at bounding box center [284, 202] width 205 height 29
click at [286, 231] on li "Current Location" at bounding box center [254, 234] width 105 height 16
click at [276, 204] on input "**********" at bounding box center [284, 202] width 205 height 29
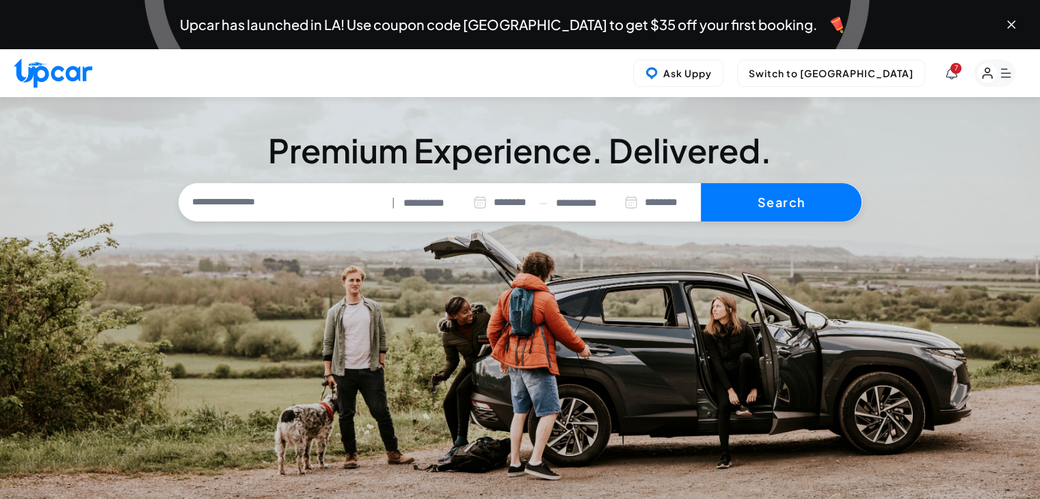
drag, startPoint x: 286, startPoint y: 198, endPoint x: 104, endPoint y: 214, distance: 182.5
click at [104, 214] on div "**********" at bounding box center [520, 177] width 1040 height 87
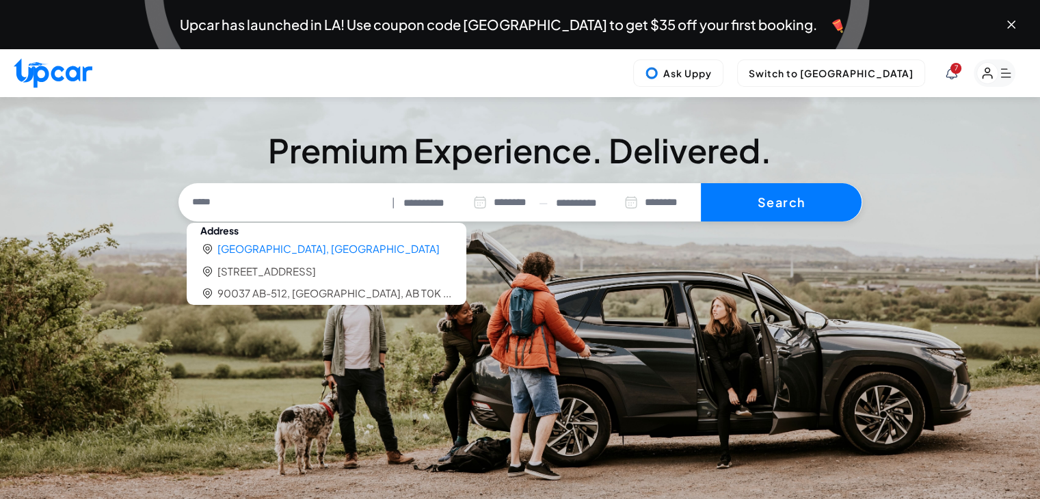
click at [334, 247] on li "Los Angeles, CA 90037, USA" at bounding box center [328, 249] width 222 height 16
type input "**********"
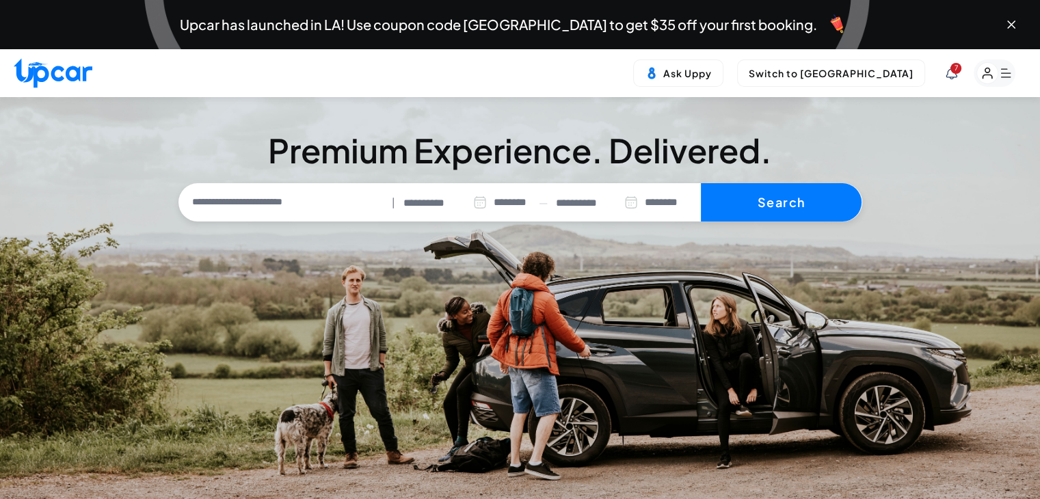
click at [474, 200] on icon at bounding box center [480, 202] width 14 height 14
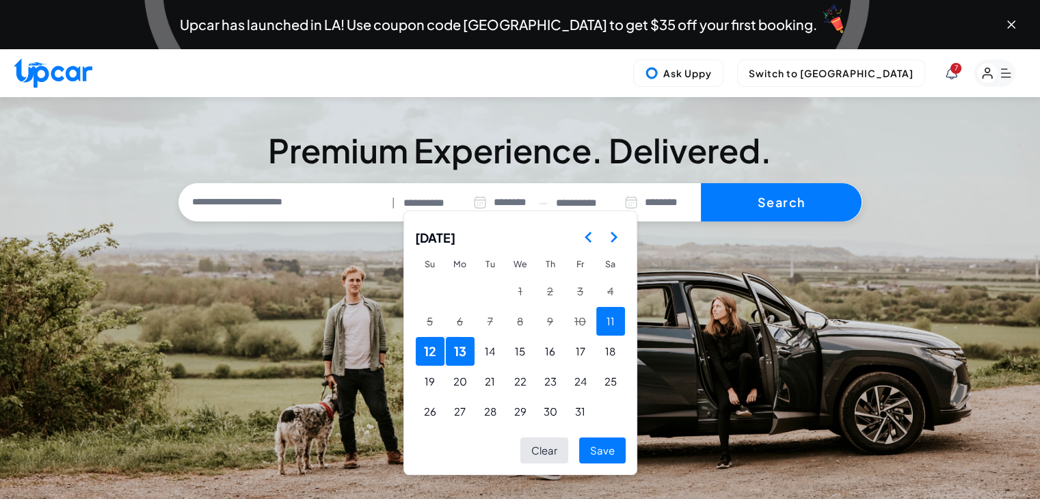
click at [612, 321] on button "11" at bounding box center [610, 321] width 29 height 29
click at [610, 444] on button "Save" at bounding box center [602, 450] width 46 height 27
type input "**********"
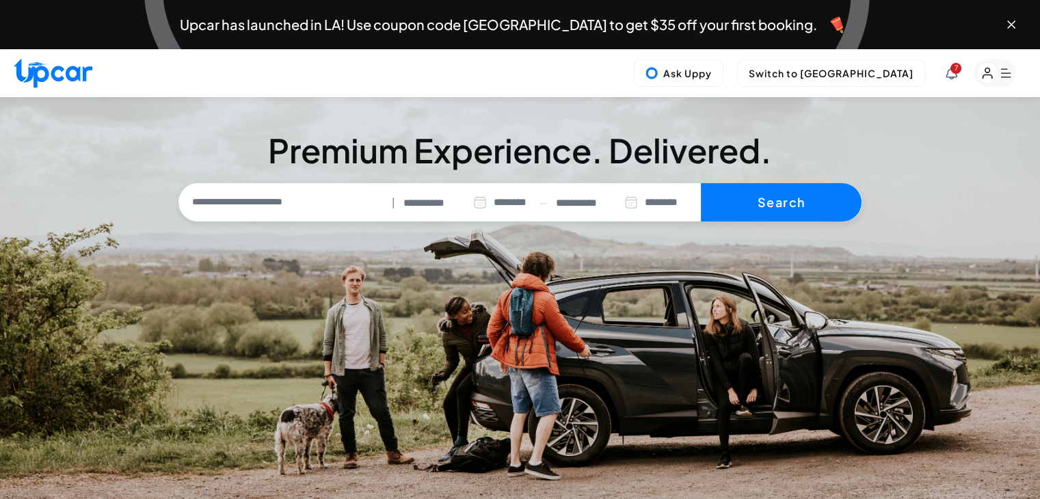
click at [581, 208] on input "**********" at bounding box center [597, 203] width 82 height 16
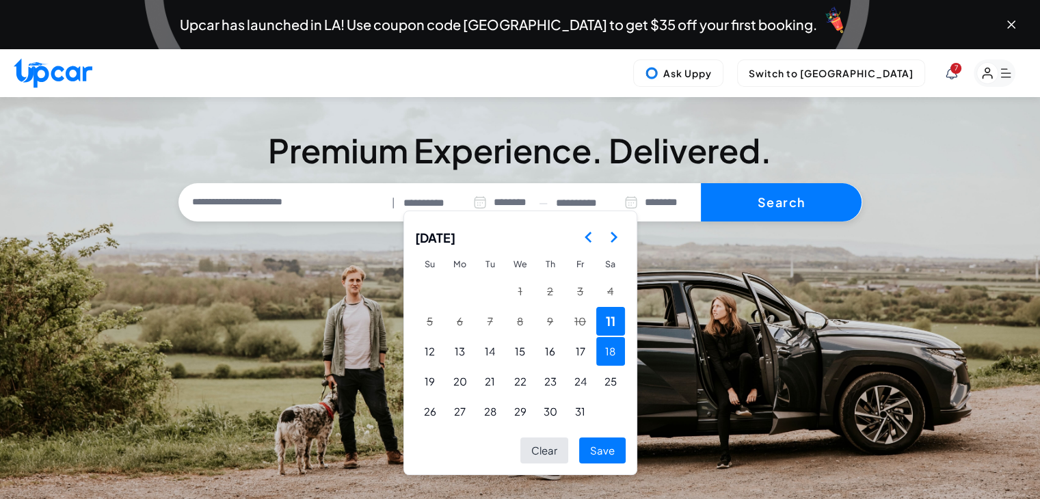
click at [610, 359] on button "18" at bounding box center [610, 351] width 29 height 29
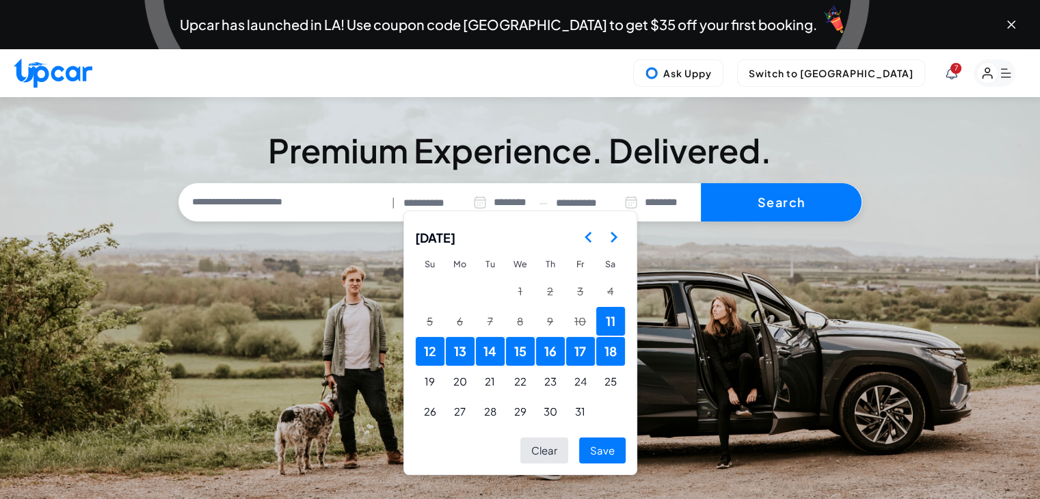
click at [610, 448] on button "Save" at bounding box center [602, 450] width 46 height 27
type input "**********"
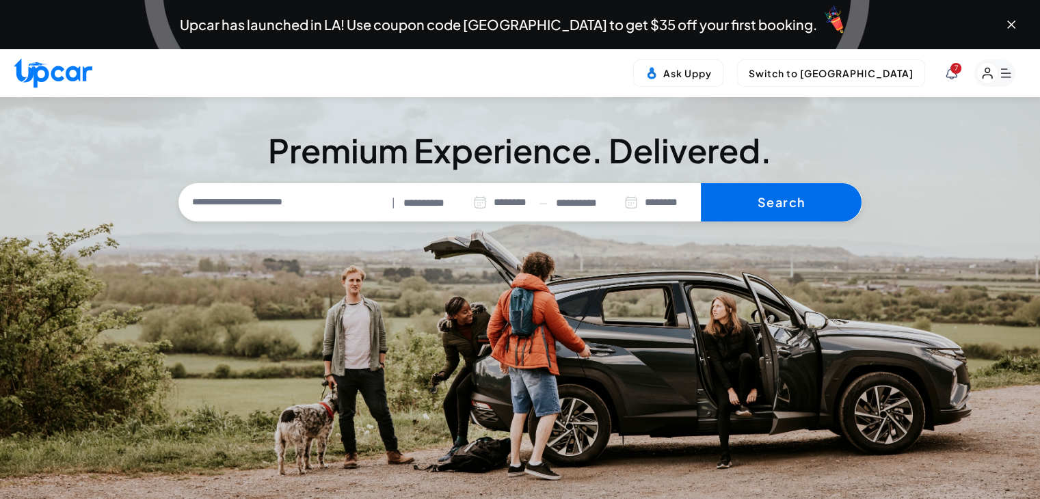
click at [760, 207] on button "Search" at bounding box center [781, 202] width 161 height 38
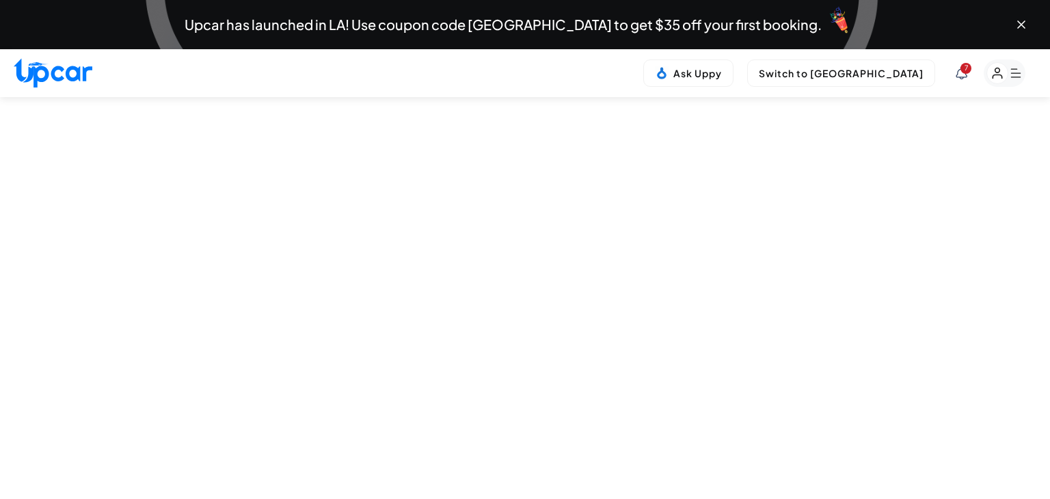
select select "********"
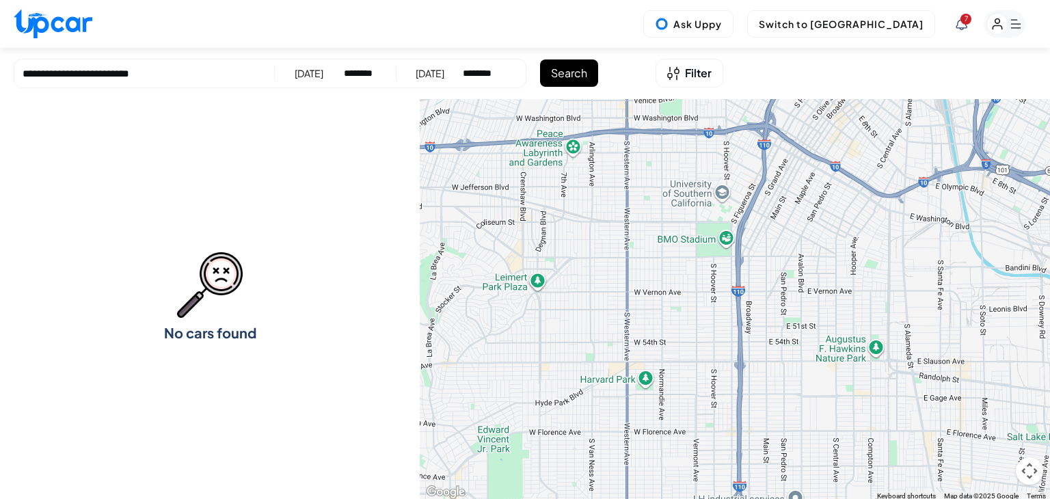
click at [365, 64] on div "**********" at bounding box center [270, 73] width 513 height 29
click at [364, 72] on select "********* ******** ******** ******* ******* ******* ******* ******* ******* ***…" at bounding box center [360, 73] width 32 height 14
select select "*******"
click at [344, 66] on select "********* ******** ******** ******* ******* ******* ******* ******* ******* ***…" at bounding box center [360, 73] width 32 height 14
click at [568, 79] on button "Search" at bounding box center [569, 72] width 58 height 27
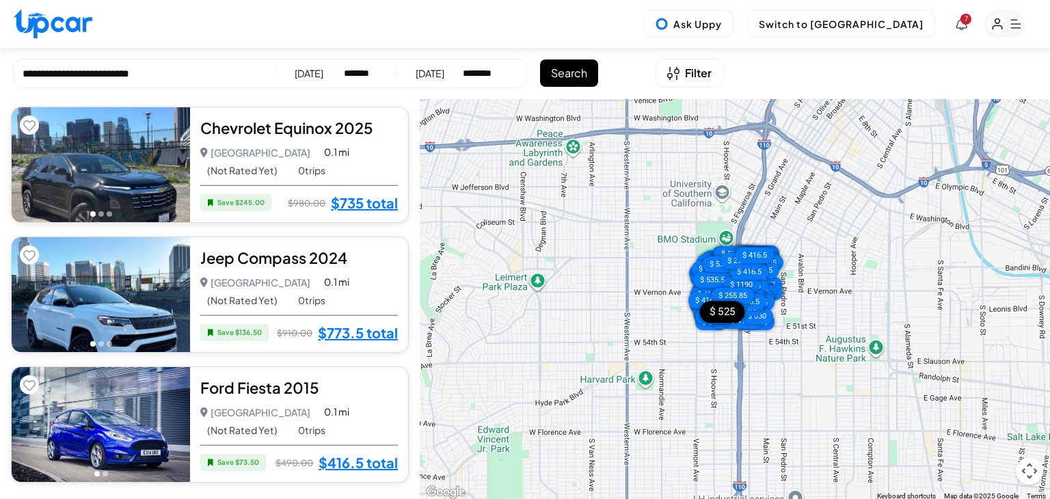
scroll to position [957, 0]
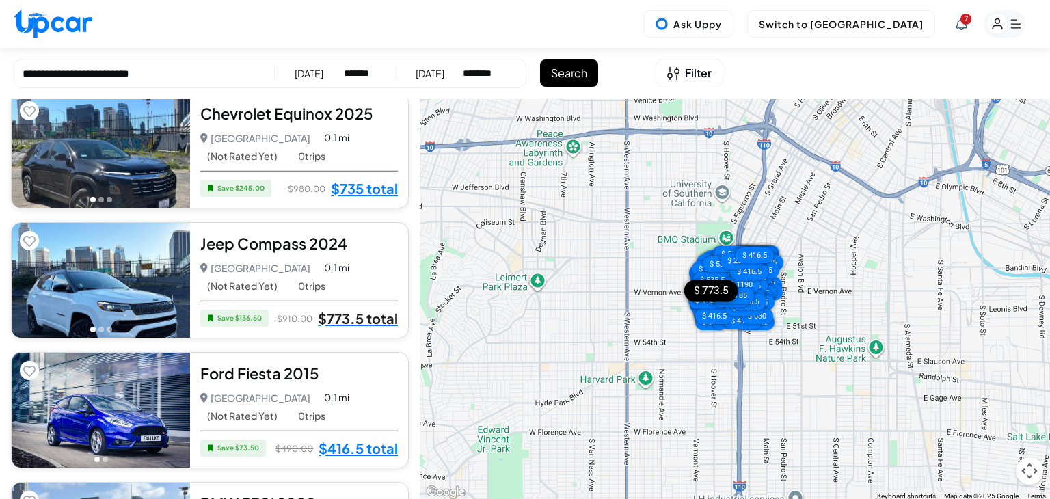
click at [349, 315] on link "$773.5 total" at bounding box center [358, 319] width 80 height 18
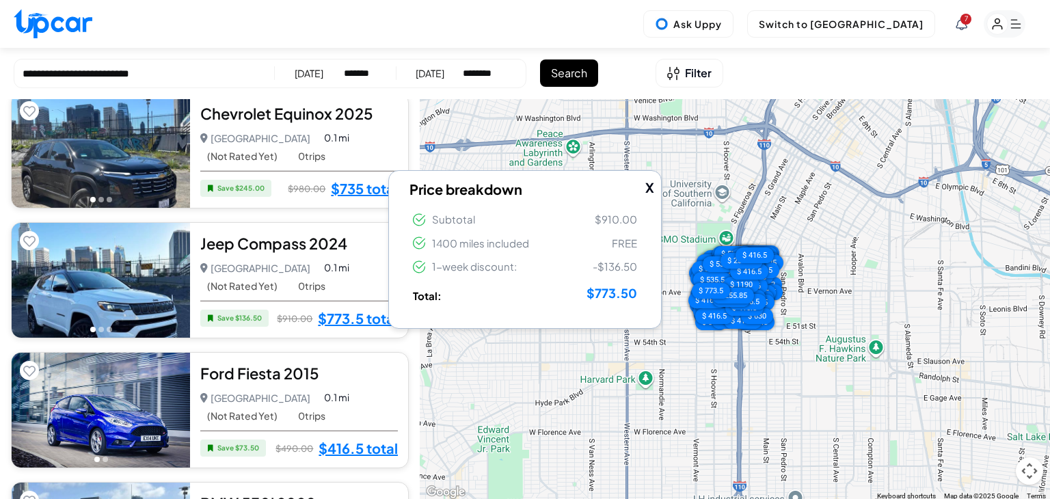
click at [649, 185] on button "X" at bounding box center [649, 188] width 9 height 20
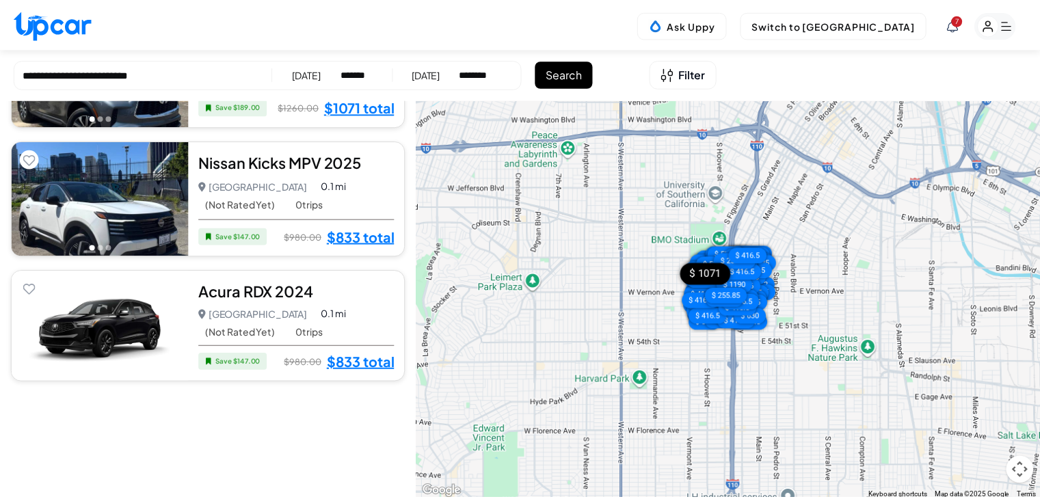
scroll to position [2119, 0]
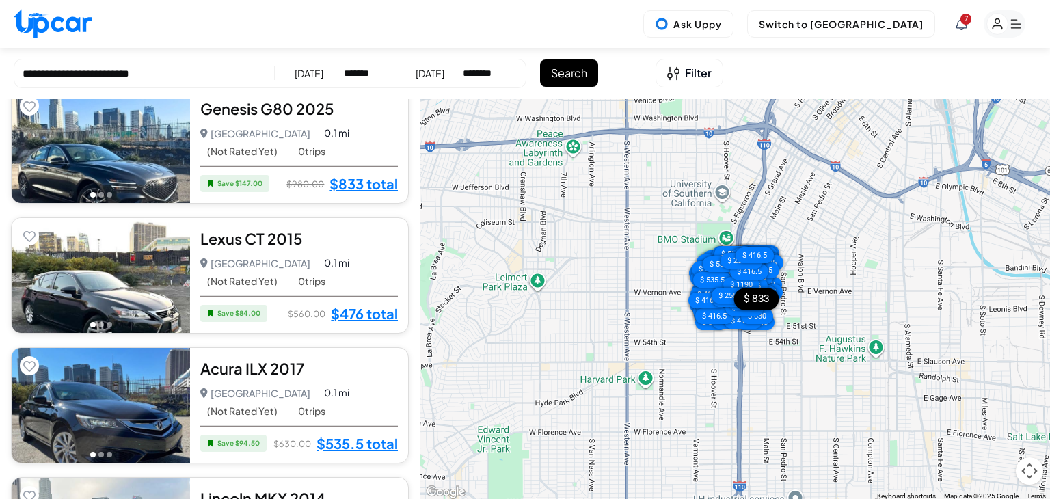
click at [324, 135] on span "0.1 mi" at bounding box center [336, 133] width 25 height 14
click at [336, 312] on link "$476 total" at bounding box center [364, 314] width 67 height 18
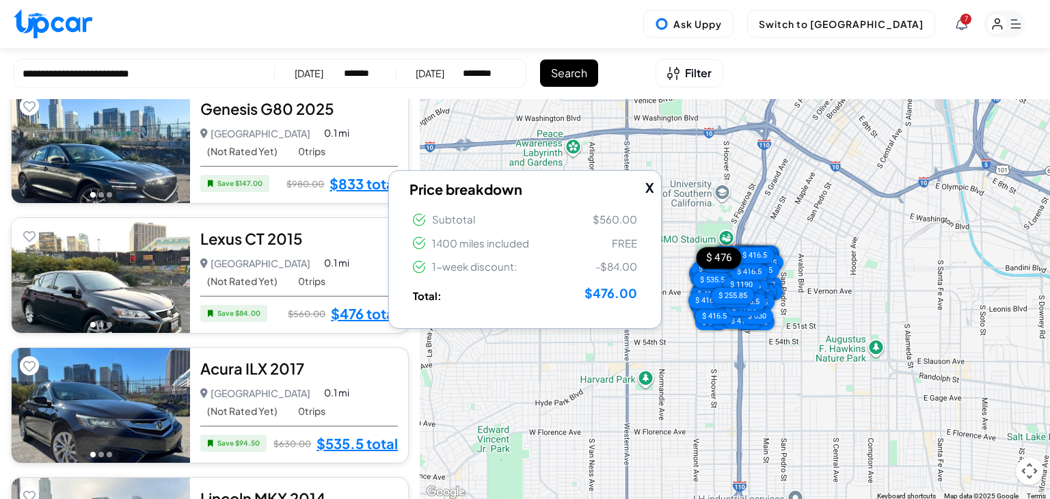
click at [229, 246] on div "Lexus CT 2015 5.0 Los Angeles Los Angeles • 0 trips 0.1 mi (Not Rated Yet) 0 tr…" at bounding box center [299, 275] width 218 height 115
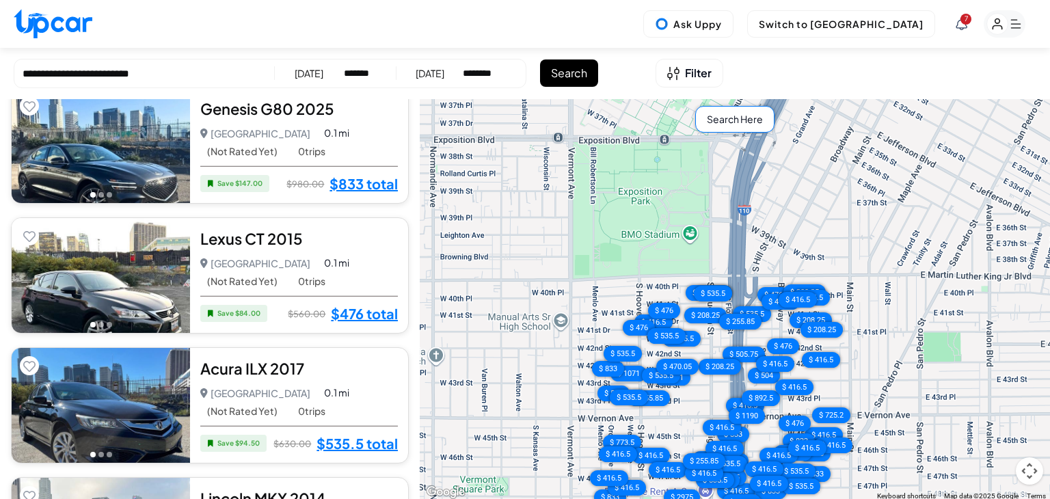
click at [956, 19] on icon at bounding box center [962, 24] width 12 height 12
click at [949, 114] on div "New Support Message from Support You are welcome! please save o... Sat, Oct 11,…" at bounding box center [907, 138] width 261 height 61
click at [71, 23] on img at bounding box center [53, 23] width 79 height 29
select select "********"
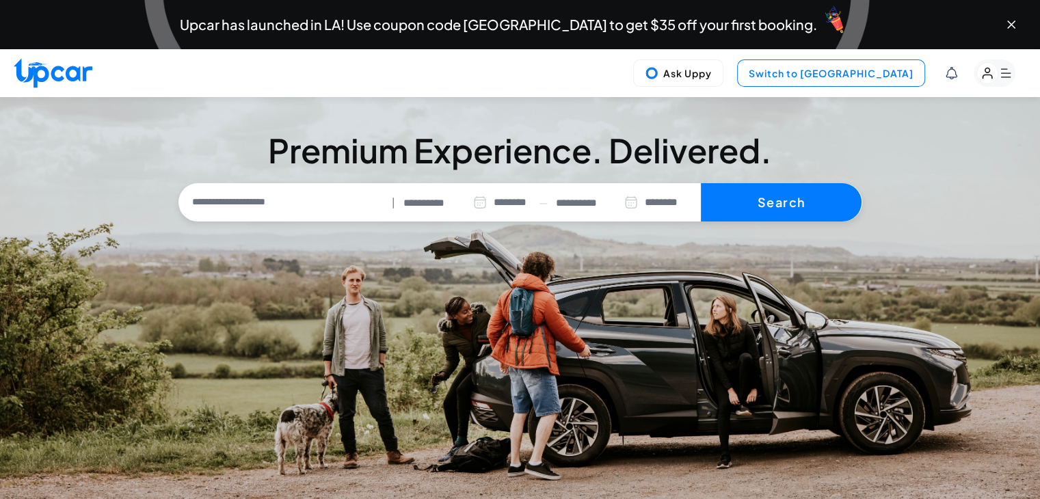
click at [854, 79] on button "Switch to [GEOGRAPHIC_DATA]" at bounding box center [831, 72] width 188 height 27
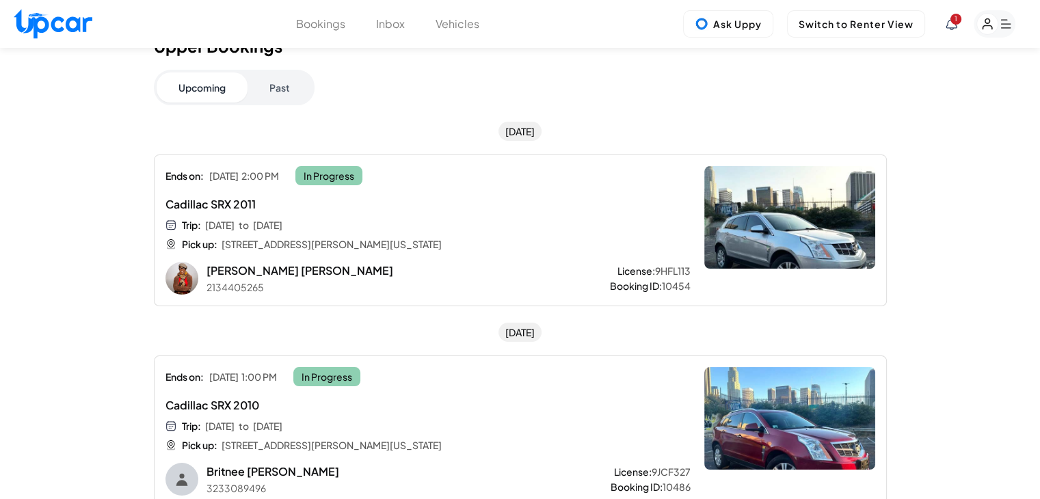
scroll to position [68, 0]
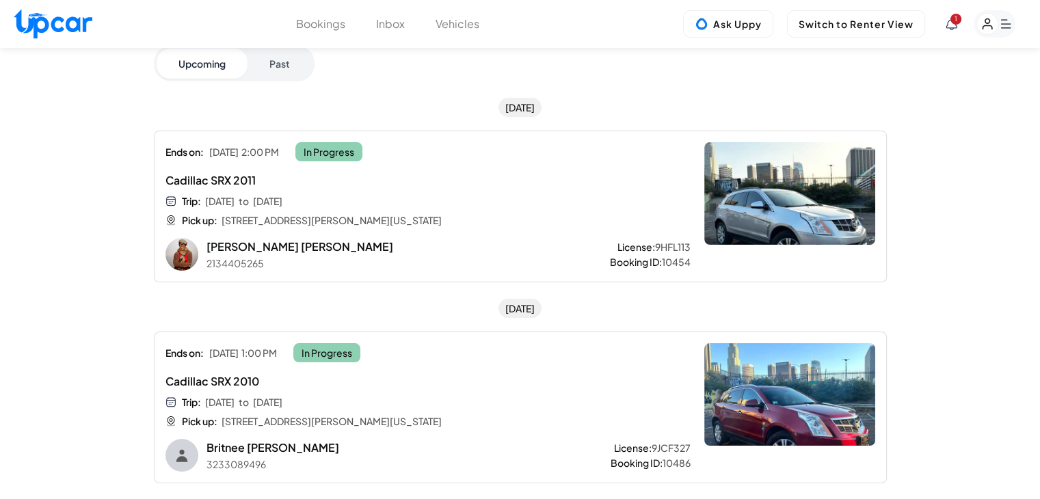
click at [915, 207] on div "Upper Bookings Upcoming Past Today Ends on: Sat, Oct 11 2:00 PM In Progress Cad…" at bounding box center [520, 248] width 1040 height 539
click at [993, 26] on rect "button" at bounding box center [987, 24] width 21 height 21
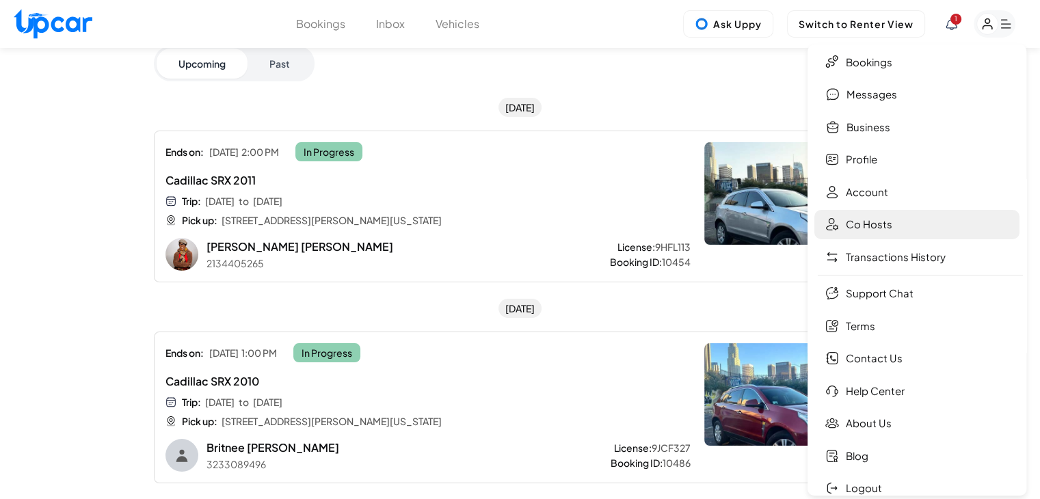
scroll to position [57, 0]
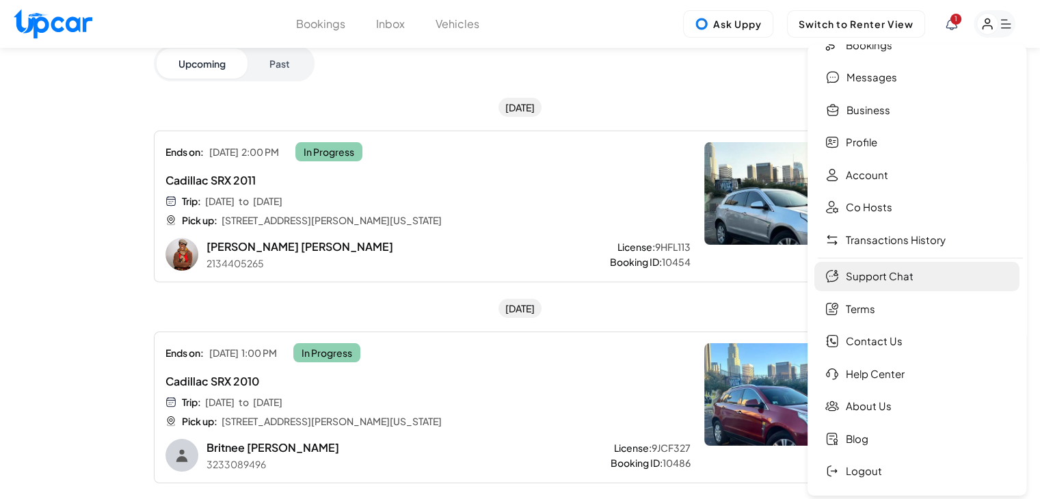
click at [919, 278] on link "Support Chat" at bounding box center [916, 276] width 205 height 29
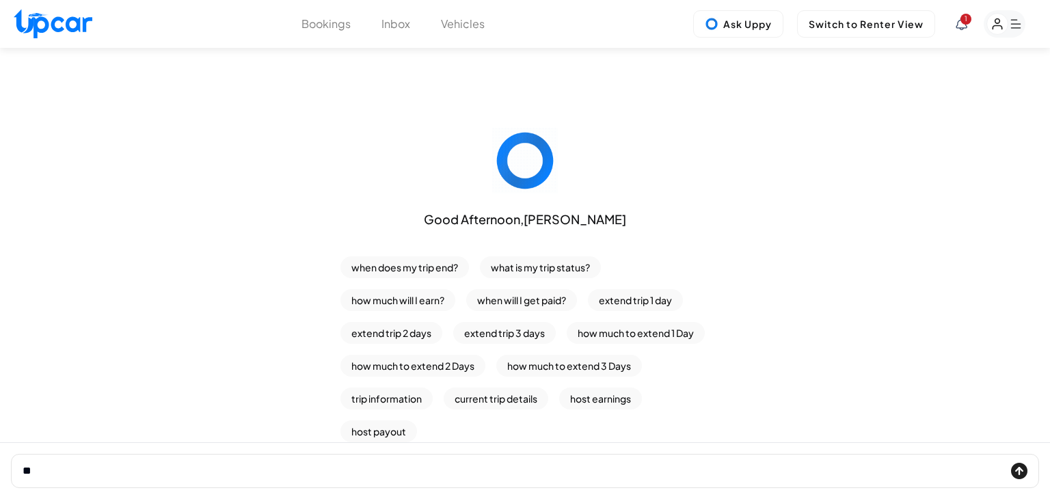
type input "*"
type input "*****"
click button "submit" at bounding box center [1019, 471] width 16 height 16
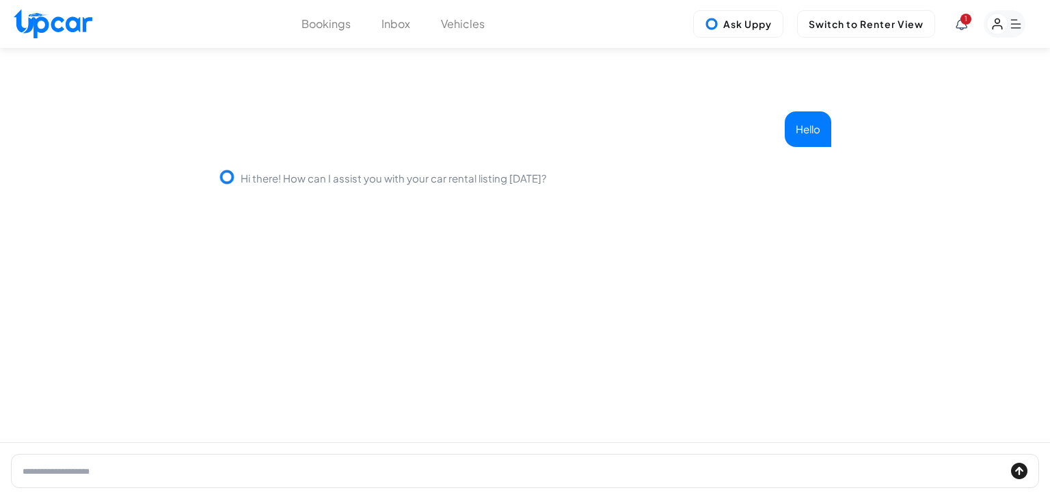
click at [247, 470] on input "text" at bounding box center [514, 471] width 983 height 16
type input "**********"
click button "submit" at bounding box center [1019, 471] width 16 height 16
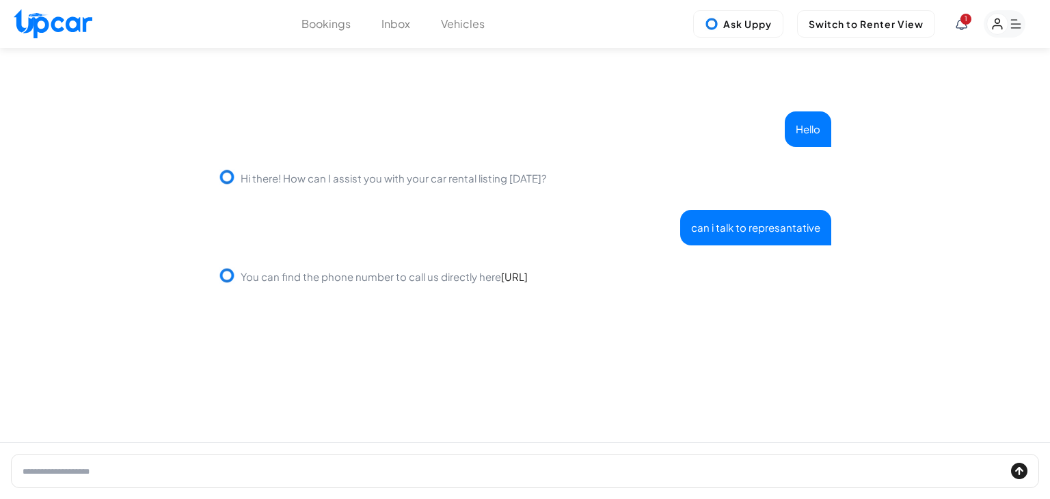
click at [528, 279] on link "https://www.upcar.ai/help-center/contact-us" at bounding box center [514, 276] width 27 height 13
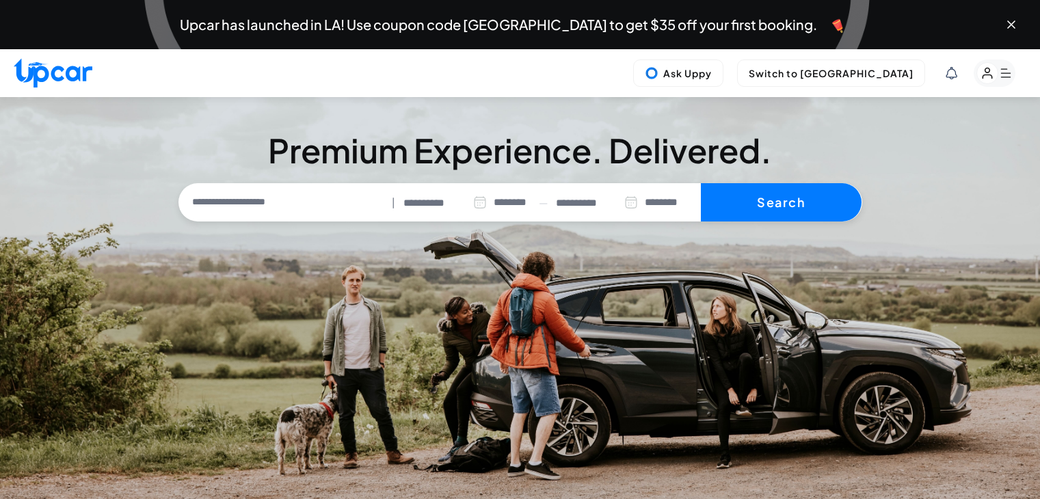
select select "********"
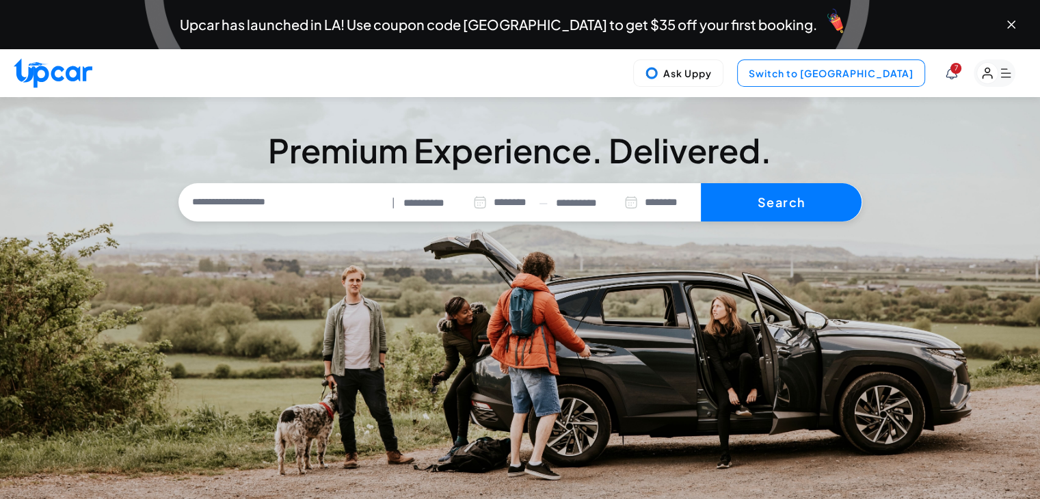
click at [871, 68] on button "Switch to [GEOGRAPHIC_DATA]" at bounding box center [831, 72] width 188 height 27
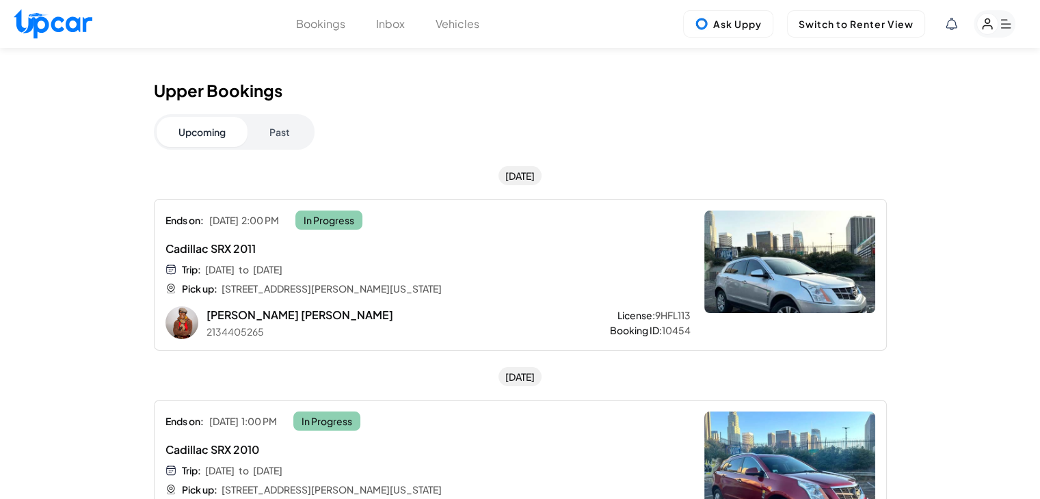
click at [448, 27] on button "Vehicles" at bounding box center [457, 24] width 44 height 16
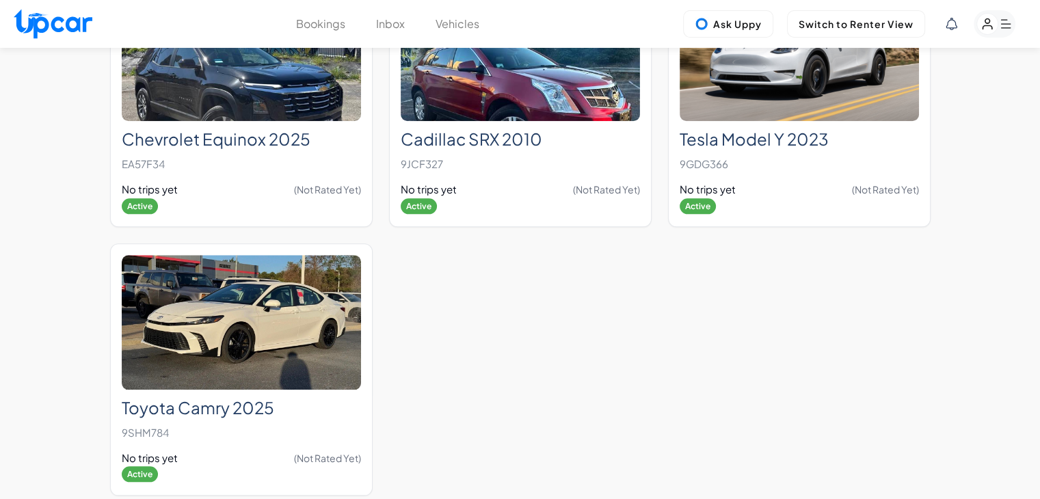
scroll to position [11741, 0]
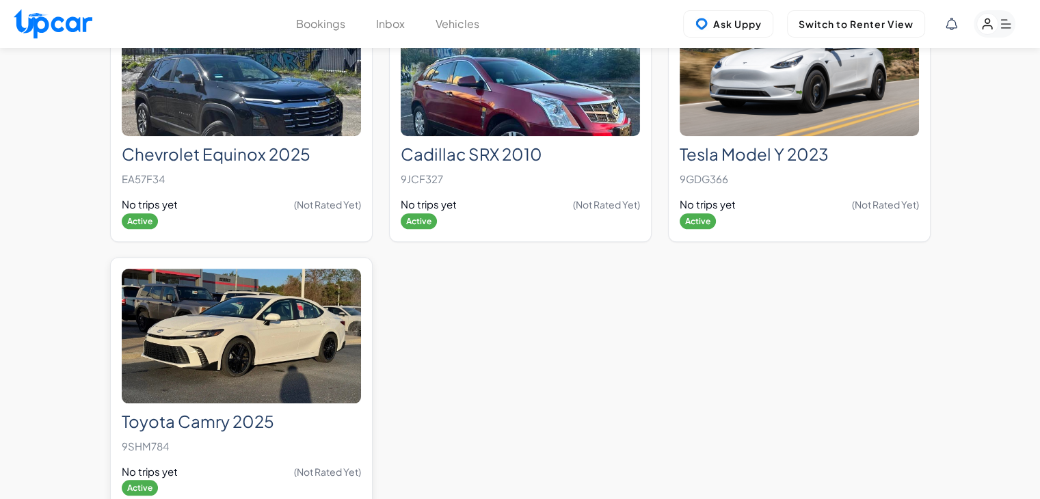
click at [338, 365] on img at bounding box center [241, 336] width 239 height 135
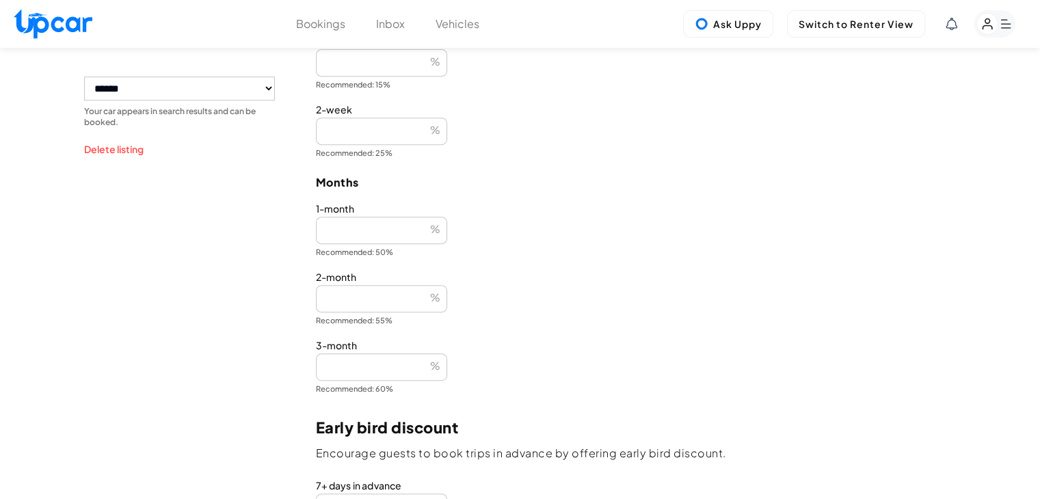
scroll to position [243, 0]
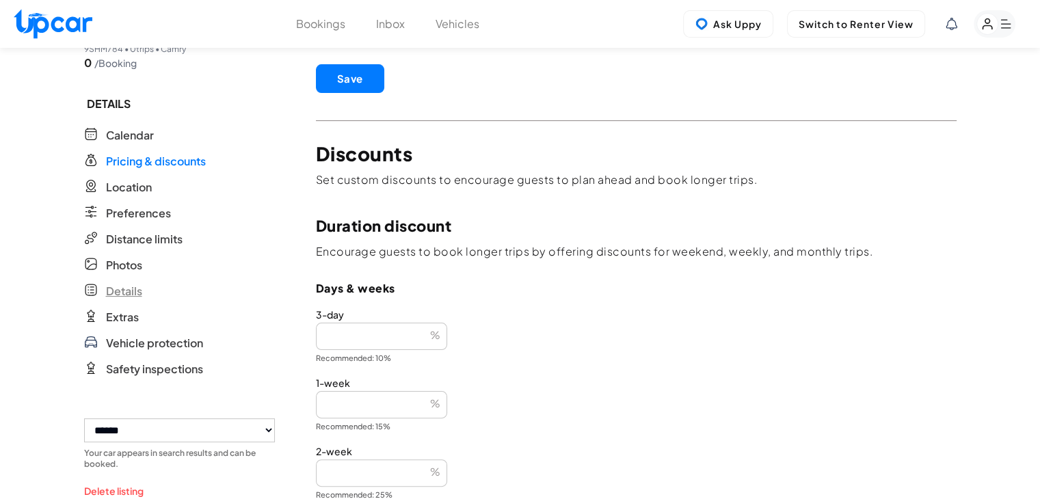
click at [136, 290] on span "Details" at bounding box center [124, 291] width 36 height 16
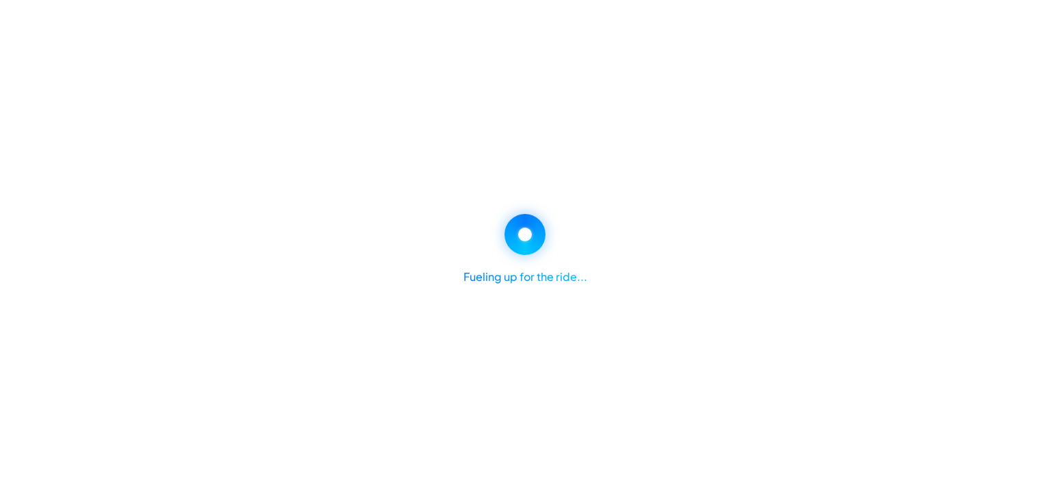
select select "*"
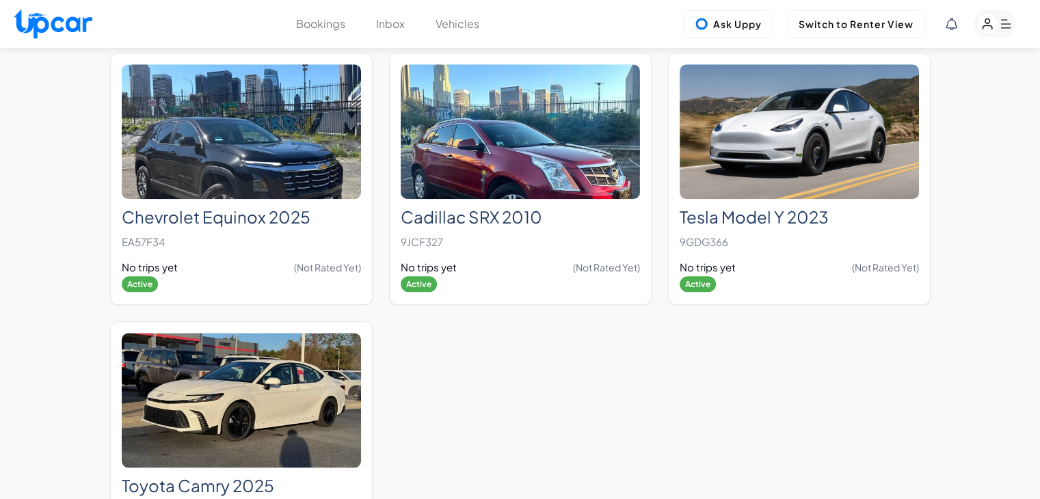
scroll to position [11623, 0]
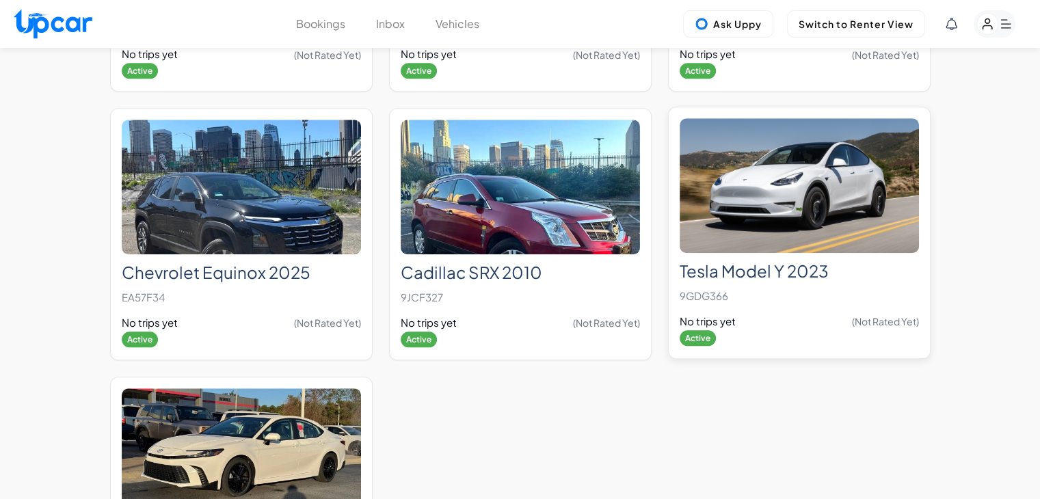
click at [791, 170] on img at bounding box center [798, 185] width 239 height 135
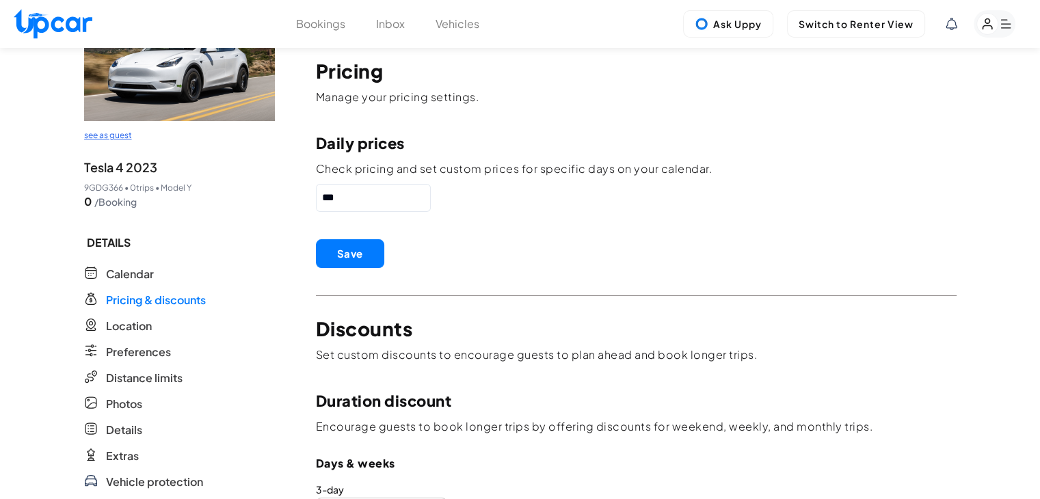
scroll to position [137, 0]
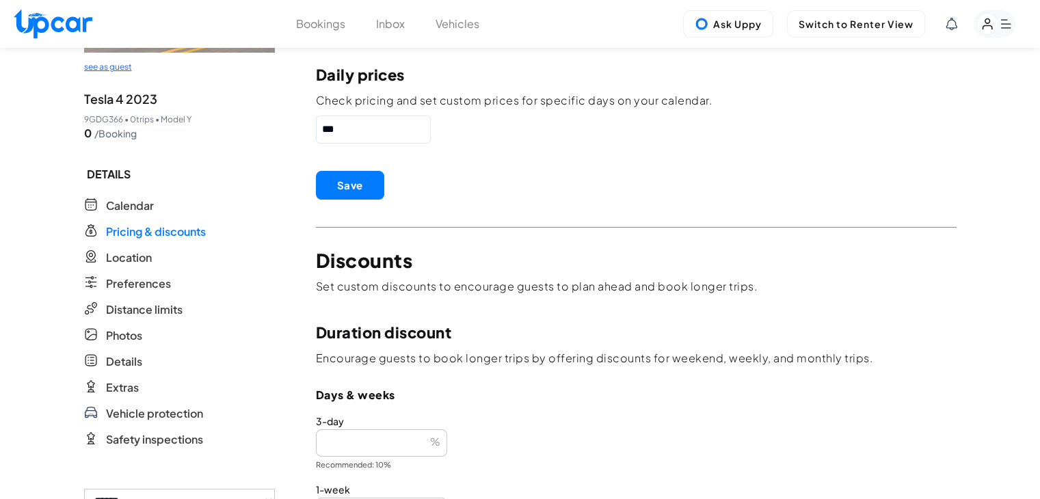
click at [142, 360] on p "Details Details" at bounding box center [179, 361] width 191 height 16
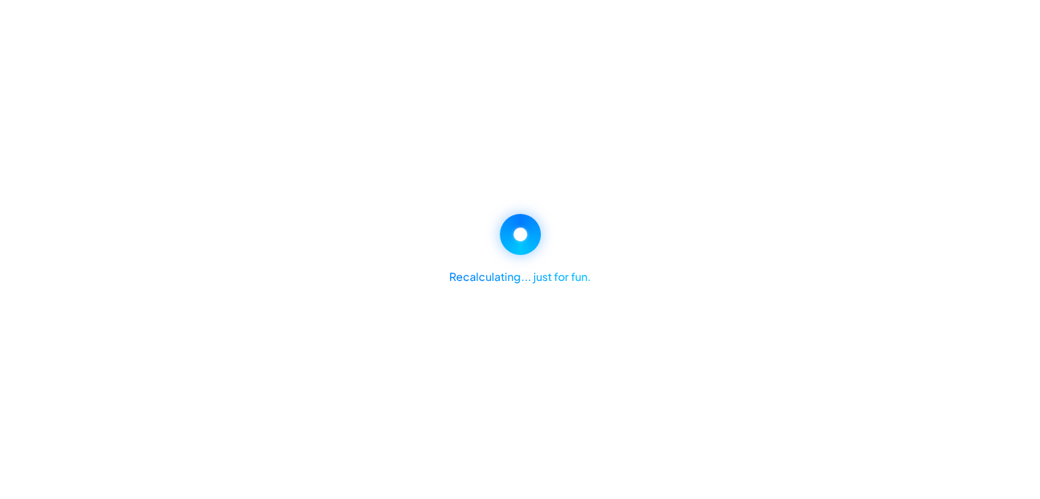
select select "*"
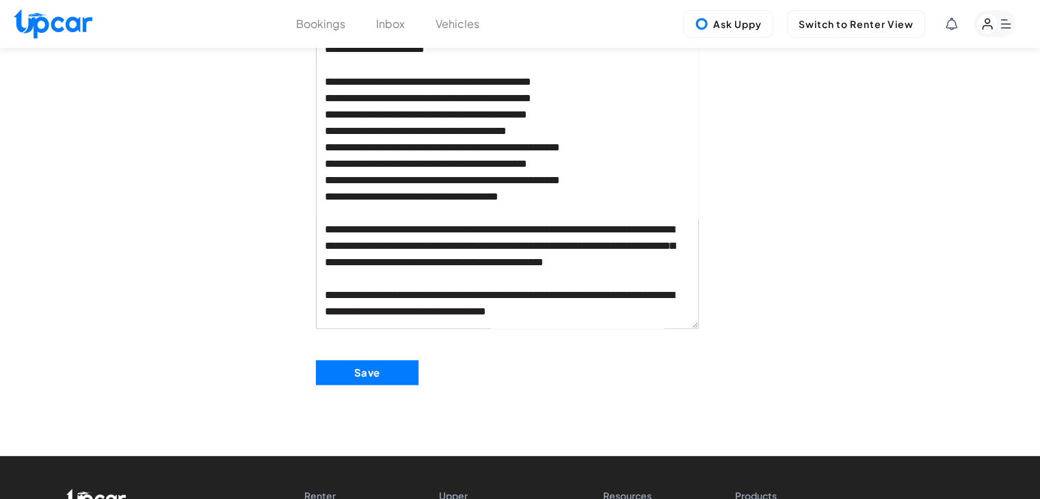
scroll to position [578, 0]
drag, startPoint x: 380, startPoint y: 293, endPoint x: 642, endPoint y: 334, distance: 265.5
click at [385, 365] on button "Save" at bounding box center [367, 372] width 103 height 25
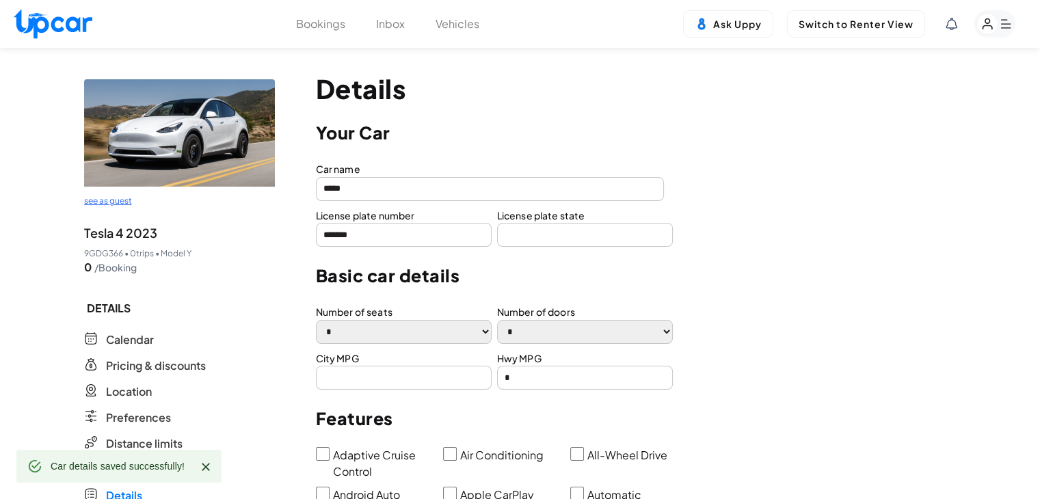
scroll to position [0, 0]
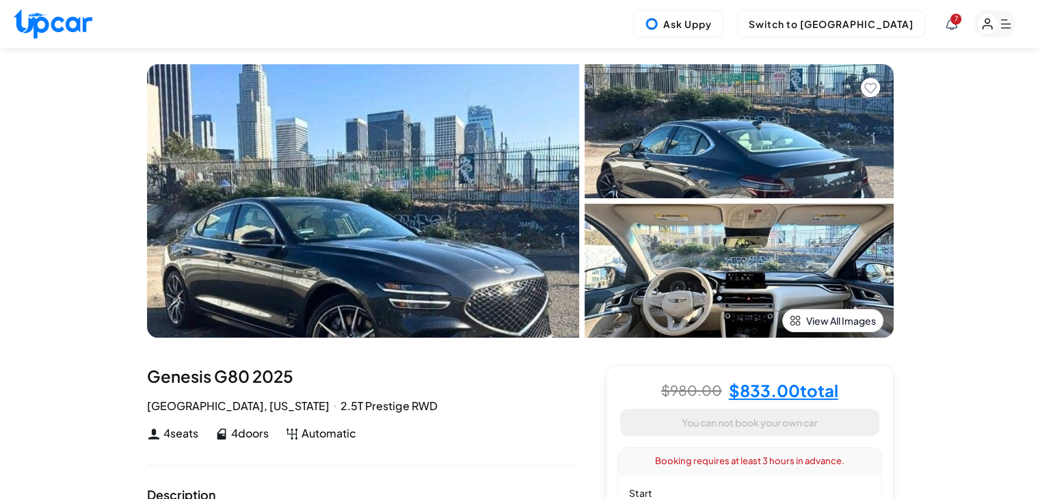
select select "*******"
select select "********"
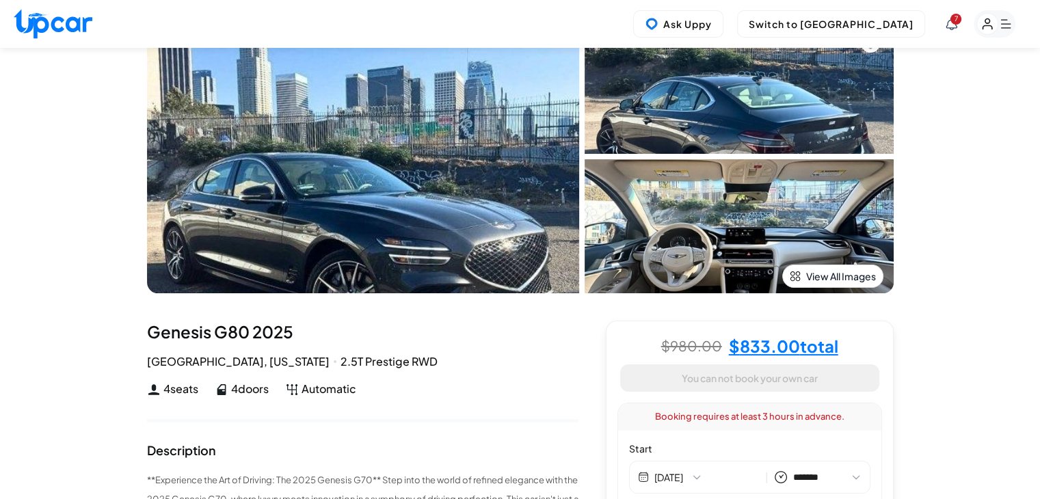
scroll to position [68, 0]
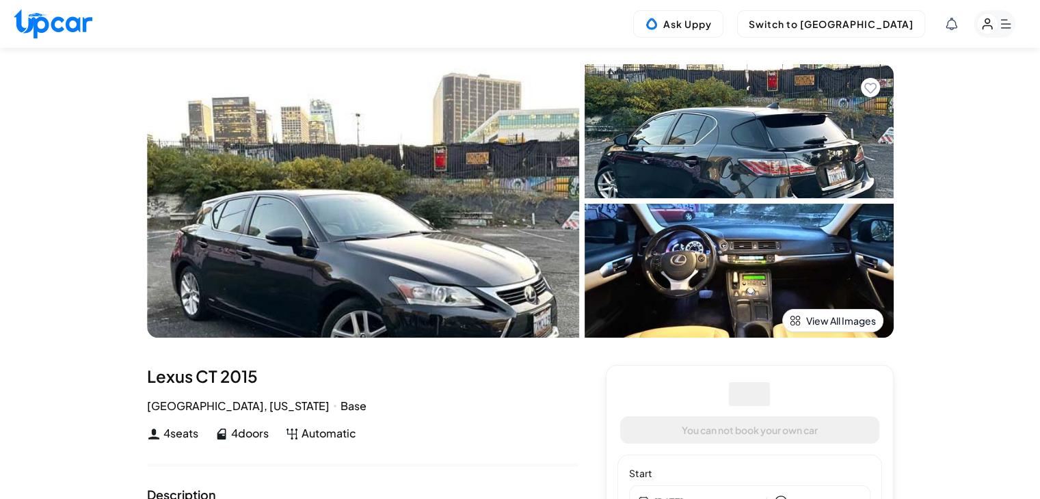
select select "*******"
select select "********"
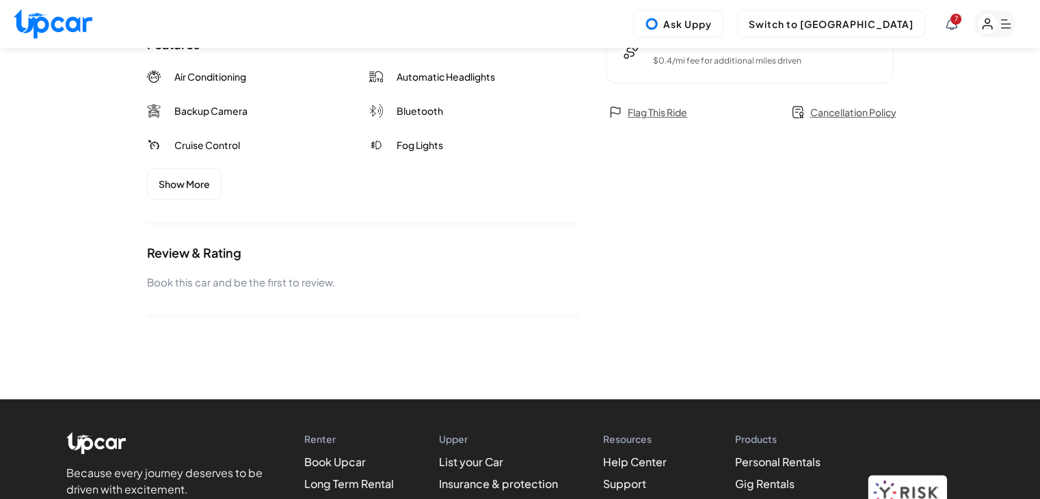
scroll to position [683, 0]
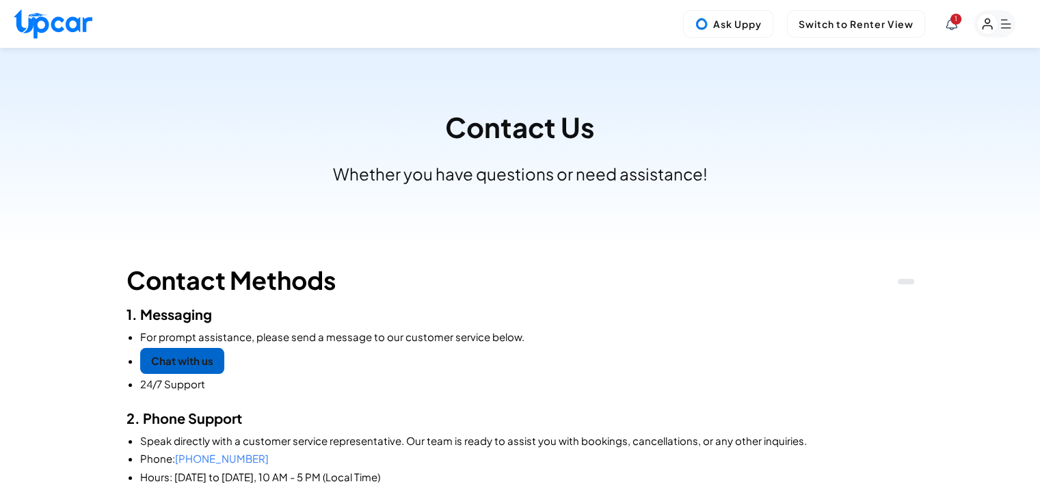
click at [193, 364] on link "Chat with us" at bounding box center [182, 361] width 84 height 27
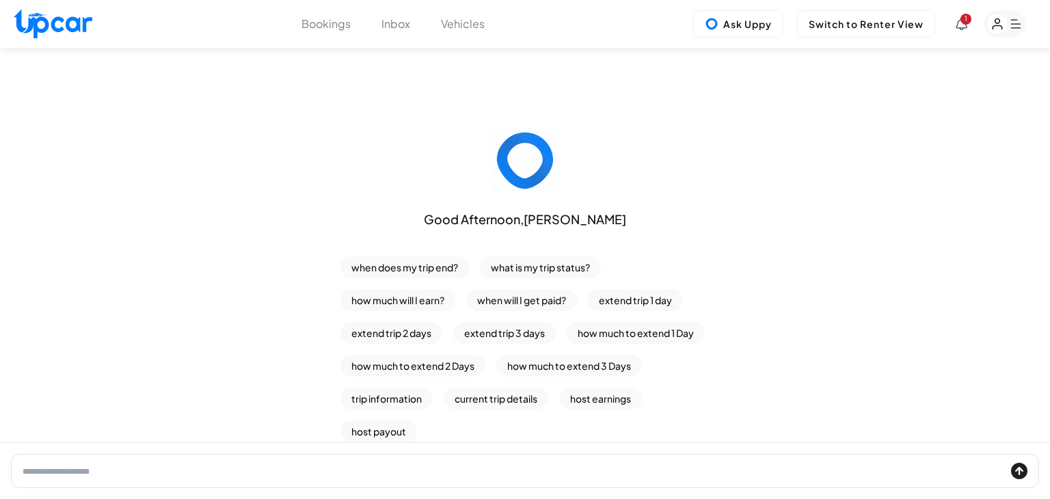
click at [338, 474] on input "text" at bounding box center [514, 471] width 983 height 16
type input "**********"
click button "submit" at bounding box center [1019, 471] width 16 height 16
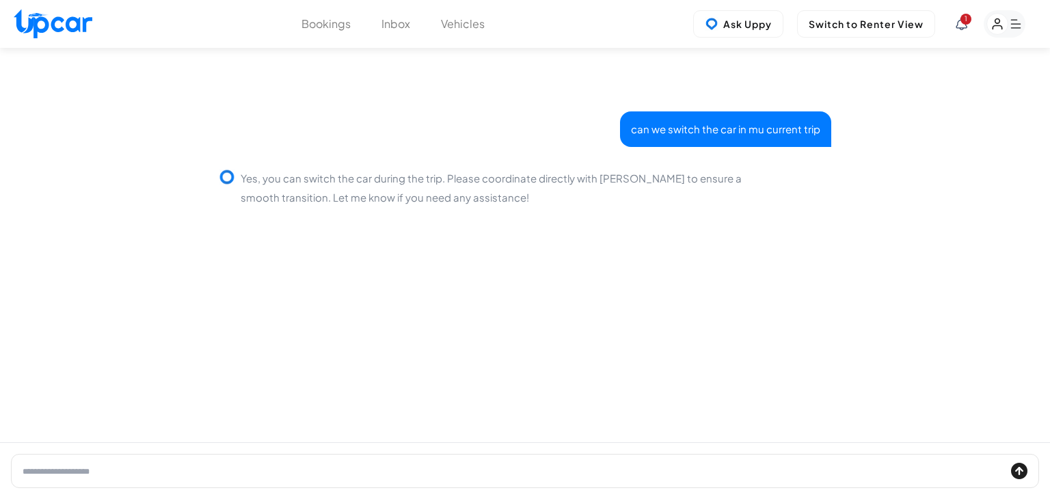
click at [473, 470] on input "text" at bounding box center [514, 471] width 983 height 16
type input "********"
click button "submit" at bounding box center [1019, 471] width 16 height 16
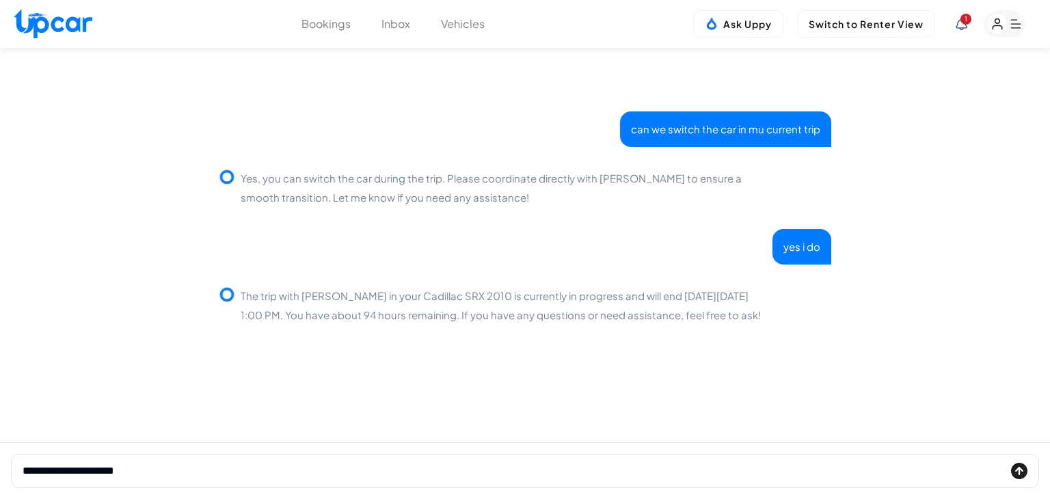
type input "**********"
click button "submit" at bounding box center [1019, 471] width 16 height 16
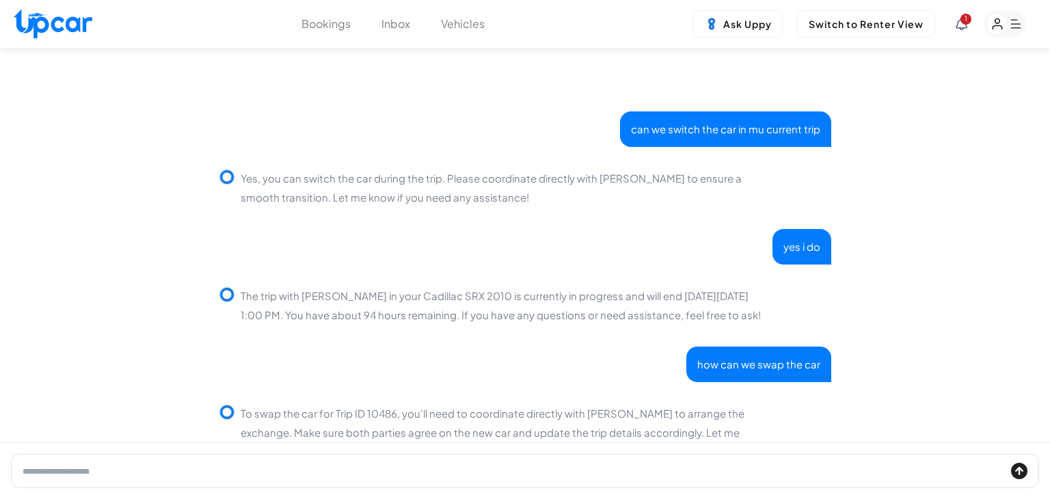
scroll to position [36, 0]
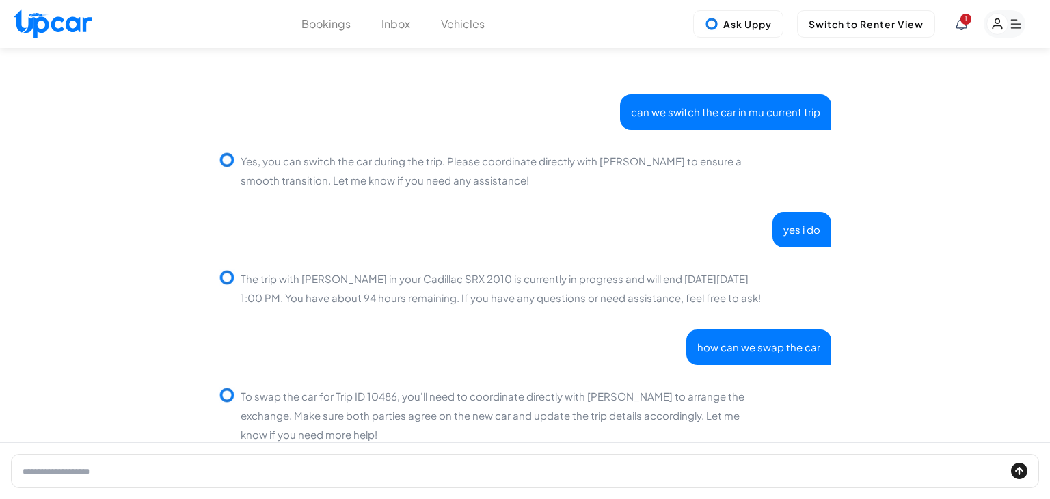
click at [407, 467] on input "text" at bounding box center [514, 471] width 983 height 16
type input "**********"
click button "submit" at bounding box center [1019, 471] width 16 height 16
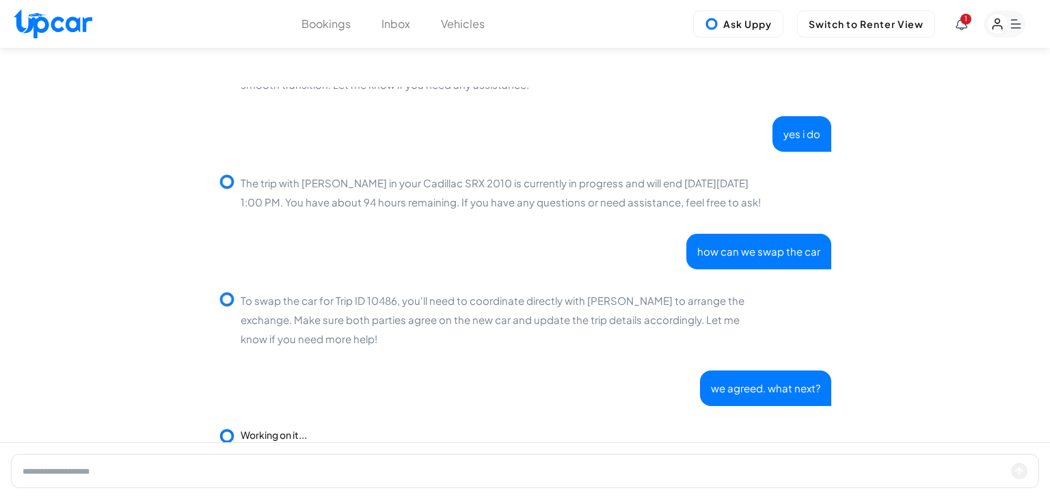
scroll to position [154, 0]
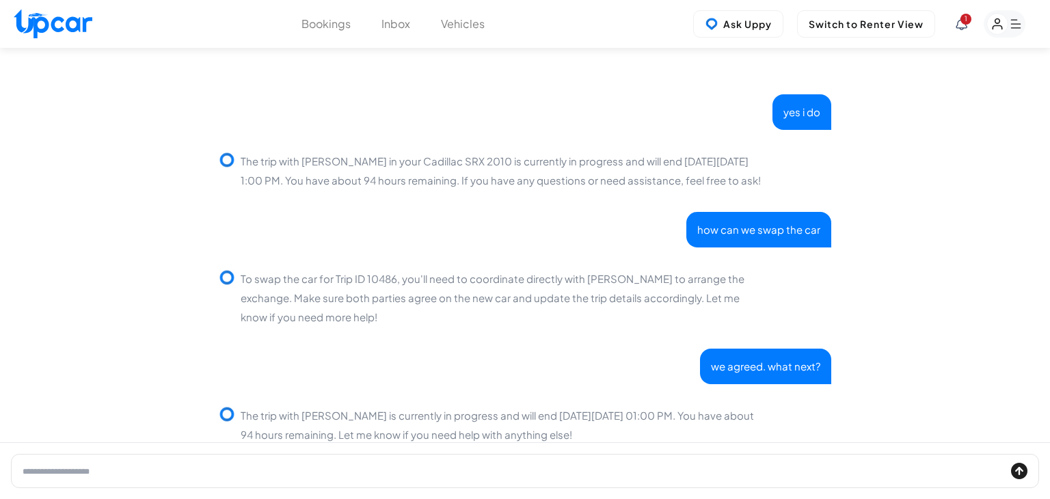
click at [458, 474] on input "text" at bounding box center [514, 471] width 983 height 16
type input "**********"
click button "submit" at bounding box center [1019, 471] width 16 height 16
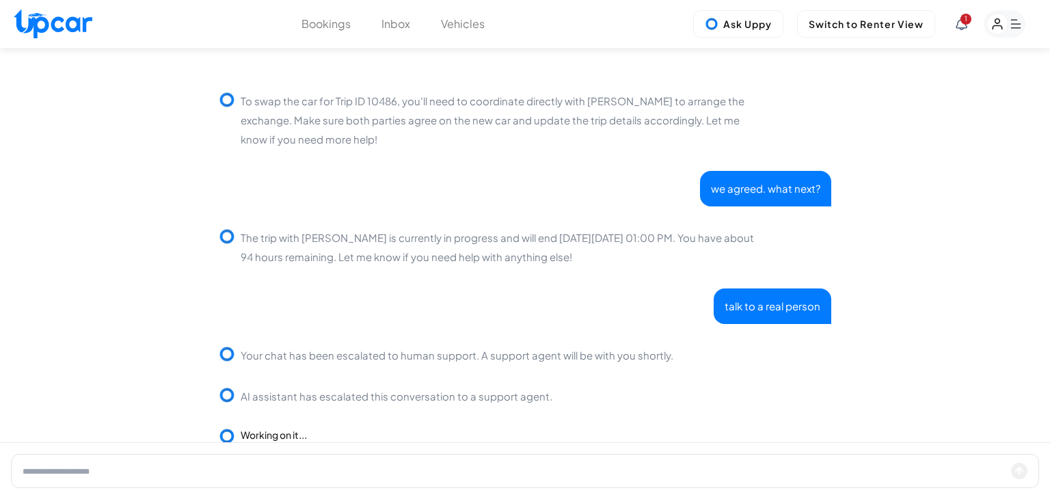
scroll to position [334, 0]
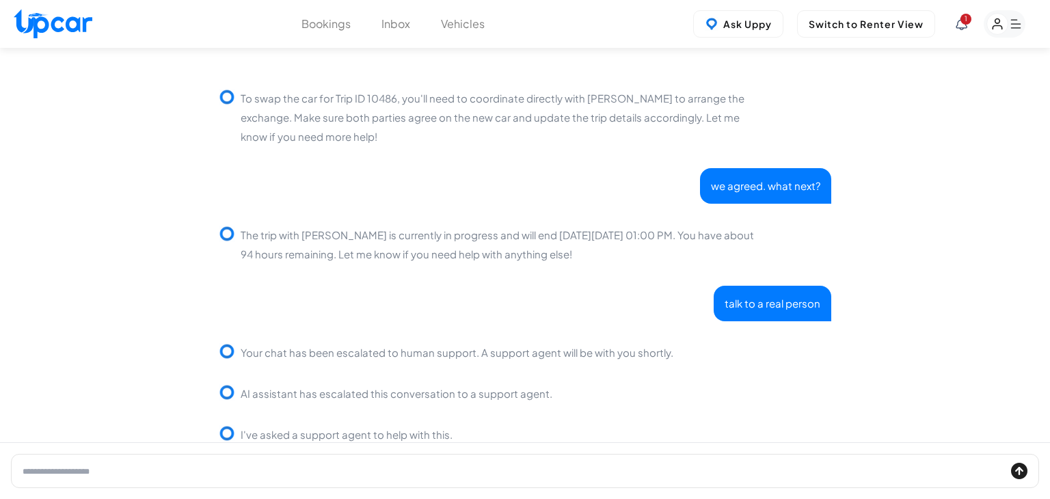
click at [458, 469] on input "text" at bounding box center [514, 471] width 983 height 16
type input "**********"
click button "submit" at bounding box center [1019, 471] width 16 height 16
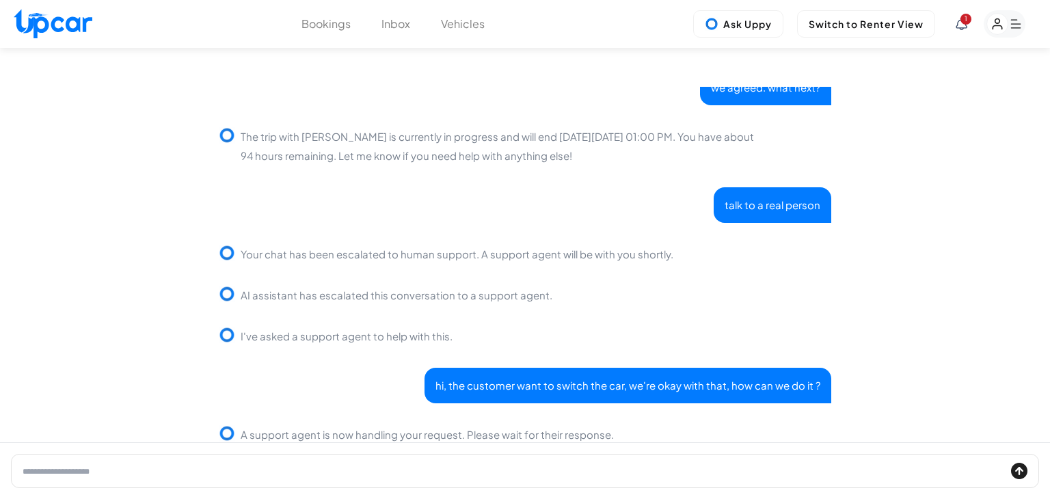
scroll to position [433, 0]
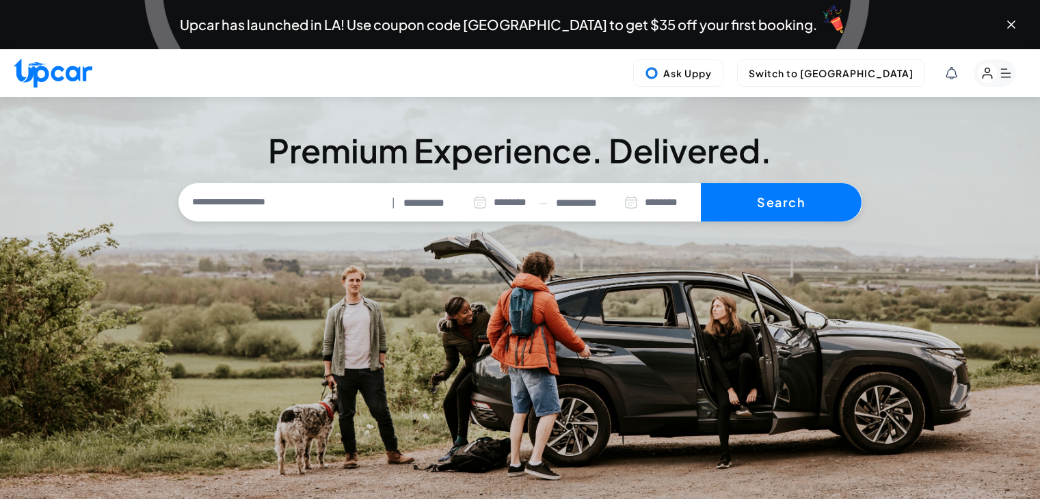
select select "********"
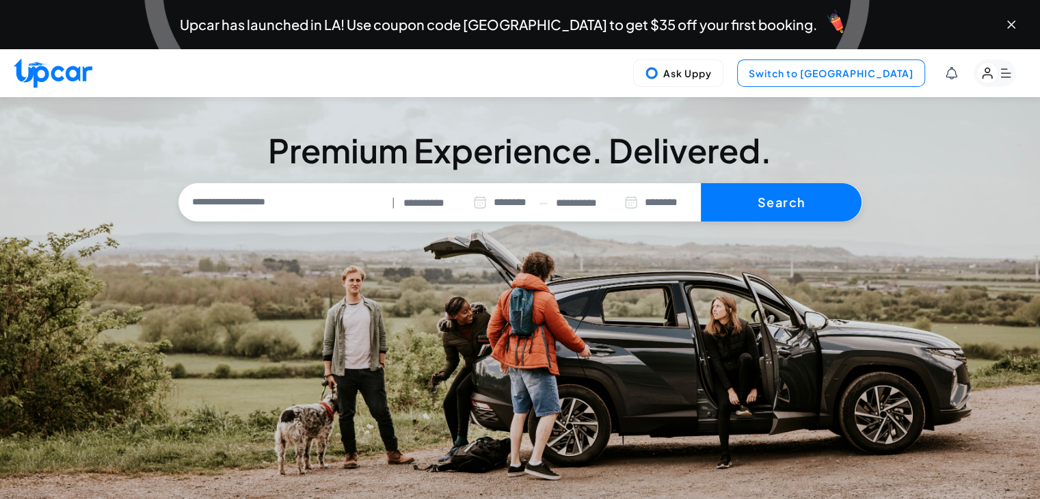
click at [880, 72] on button "Switch to [GEOGRAPHIC_DATA]" at bounding box center [831, 72] width 188 height 27
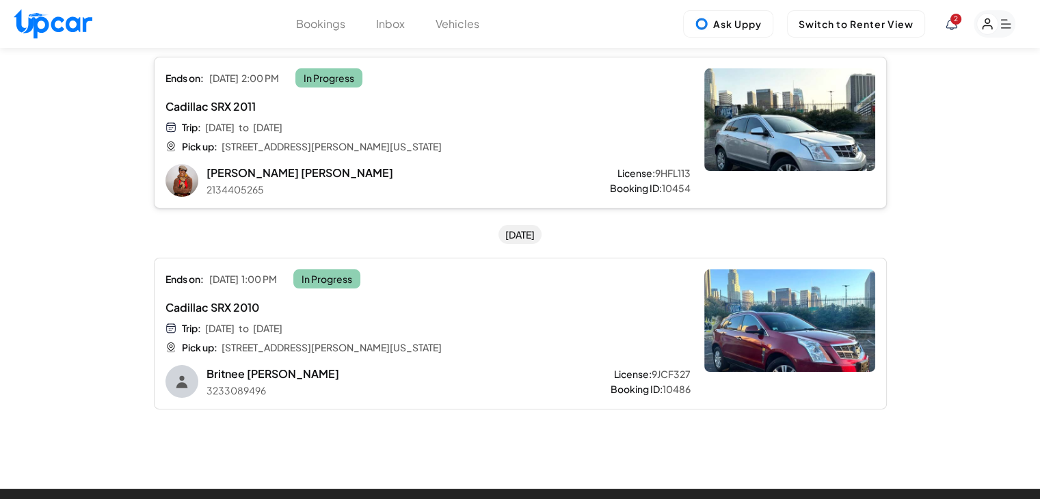
scroll to position [68, 0]
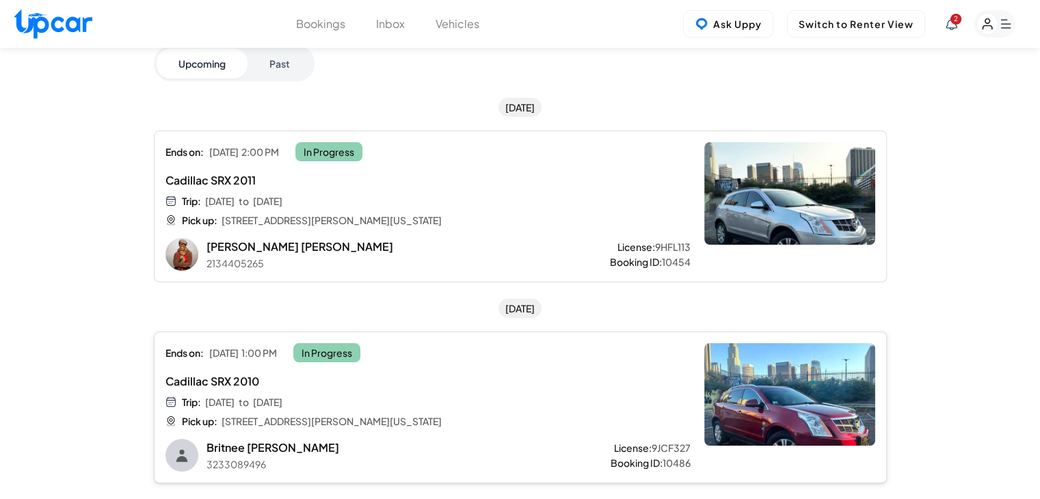
click at [473, 392] on div "Cadillac SRX 2010 Trip: Sat, Oct 11 to Wed, Oct 15 Pick up: 4500 South Figueroa…" at bounding box center [383, 400] width 436 height 55
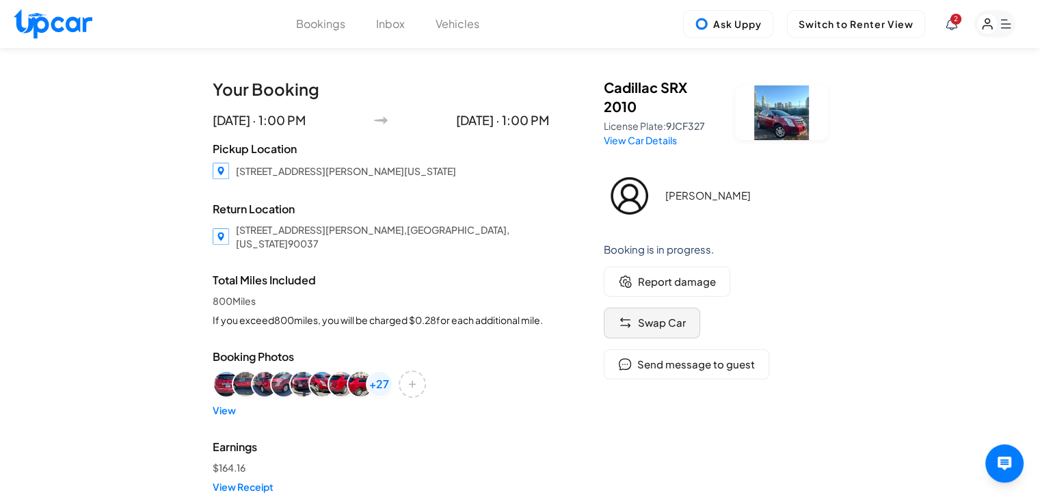
click at [635, 326] on div "Swap Car" at bounding box center [652, 323] width 68 height 16
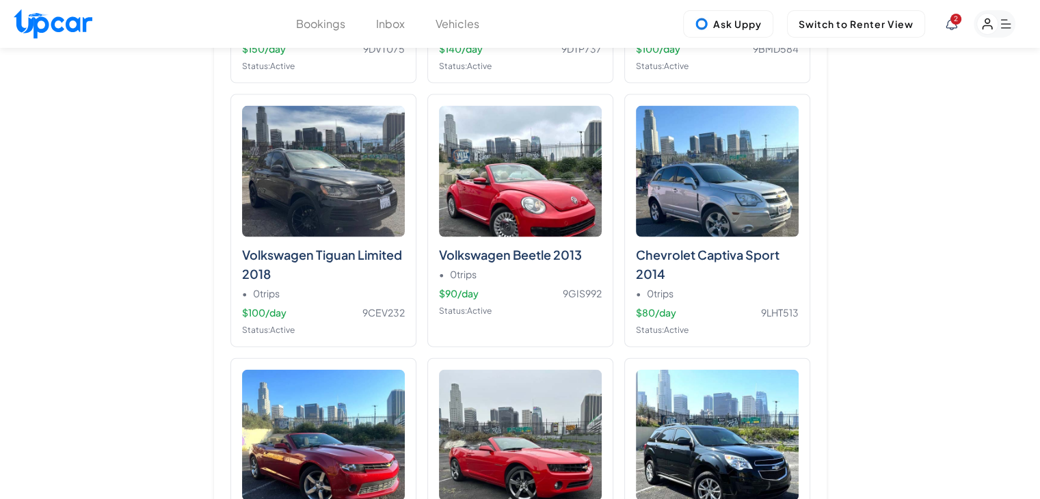
scroll to position [8146, 0]
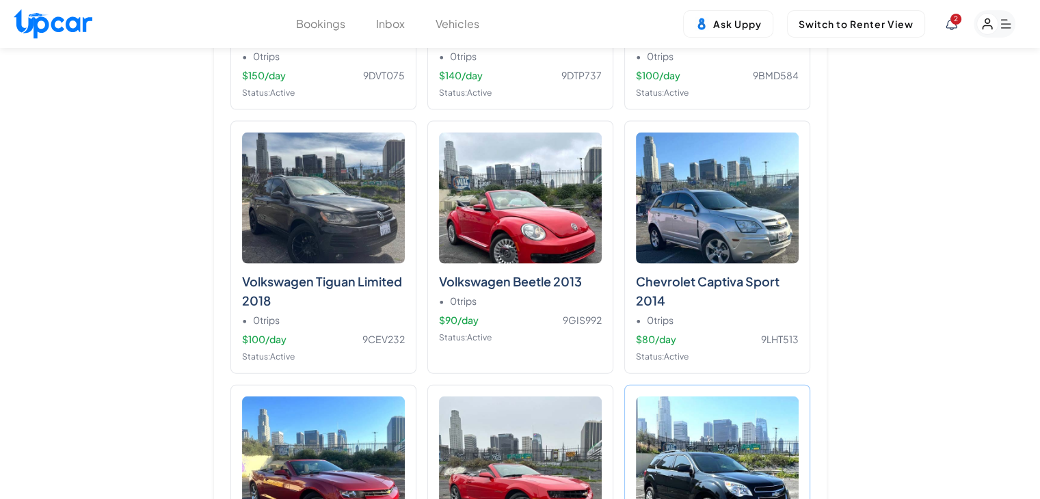
click at [766, 428] on img at bounding box center [717, 461] width 163 height 131
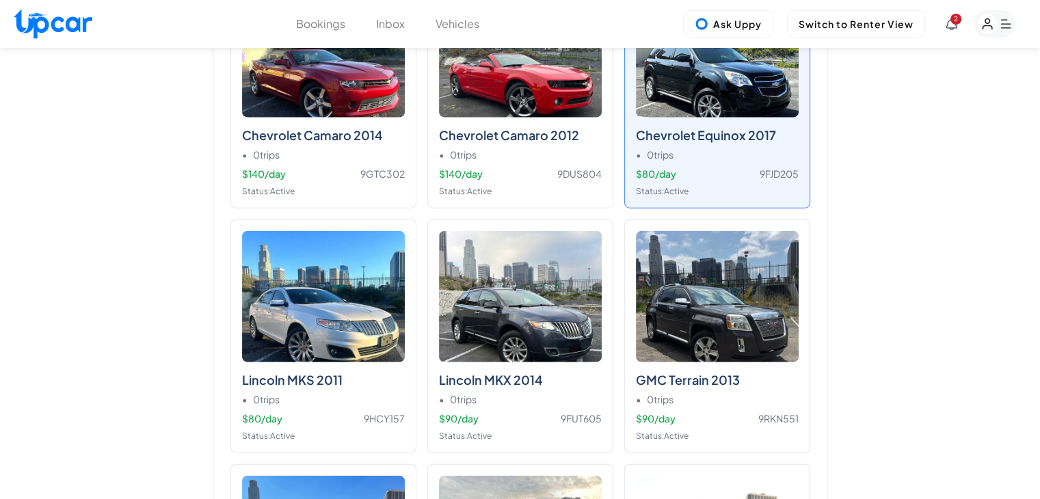
scroll to position [11075, 0]
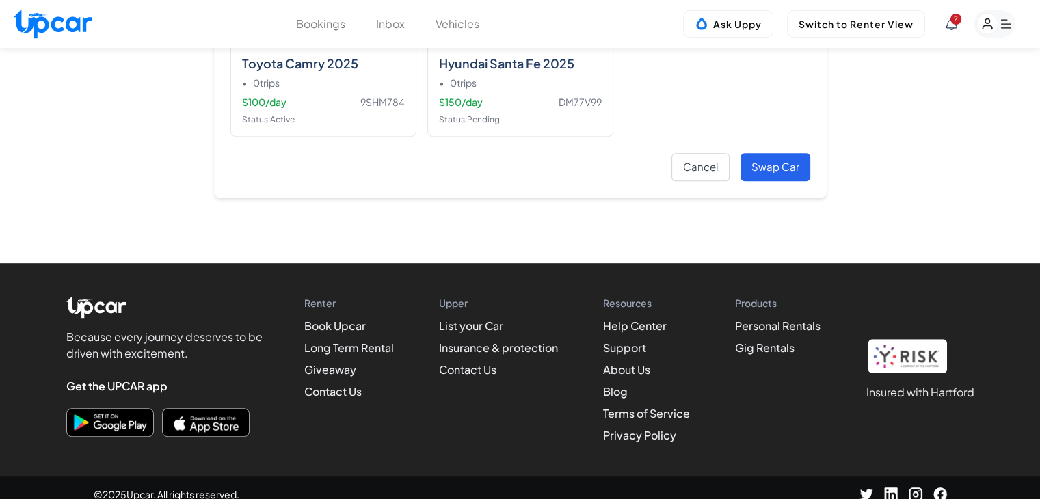
click at [787, 159] on button "Swap Car" at bounding box center [775, 167] width 70 height 28
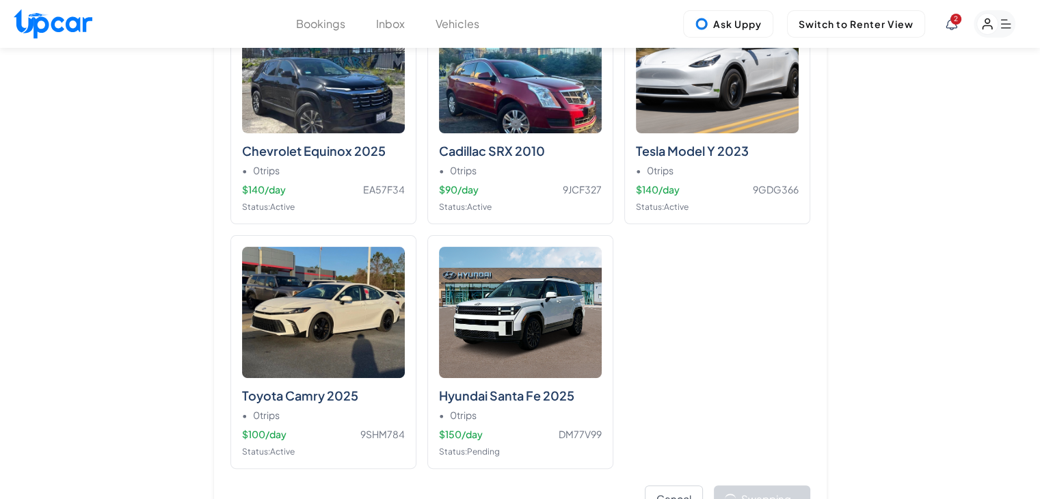
scroll to position [10733, 0]
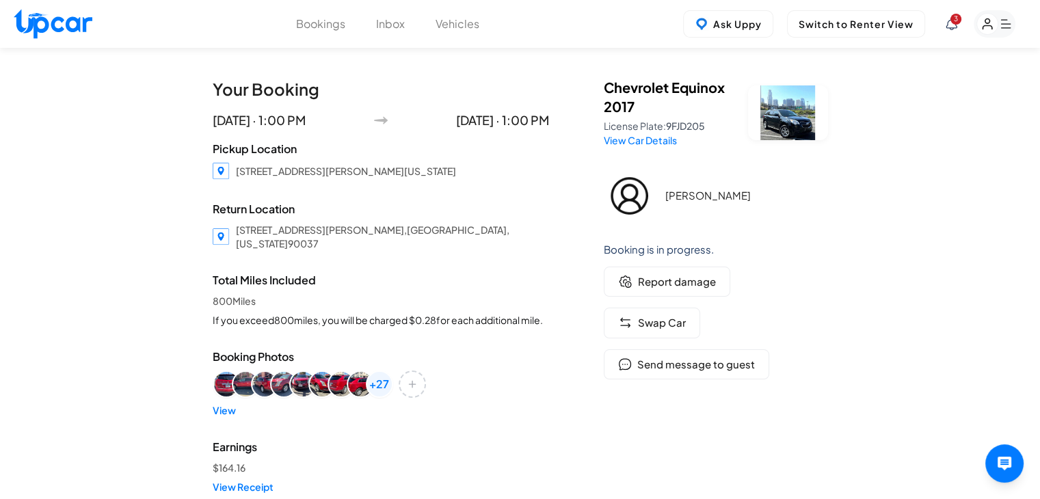
click at [959, 23] on div "3" at bounding box center [980, 23] width 70 height 27
click at [952, 20] on span "3" at bounding box center [955, 19] width 11 height 11
click at [953, 24] on span "3" at bounding box center [955, 19] width 11 height 11
click at [952, 27] on icon at bounding box center [951, 24] width 12 height 12
click at [846, 325] on div at bounding box center [520, 249] width 1040 height 499
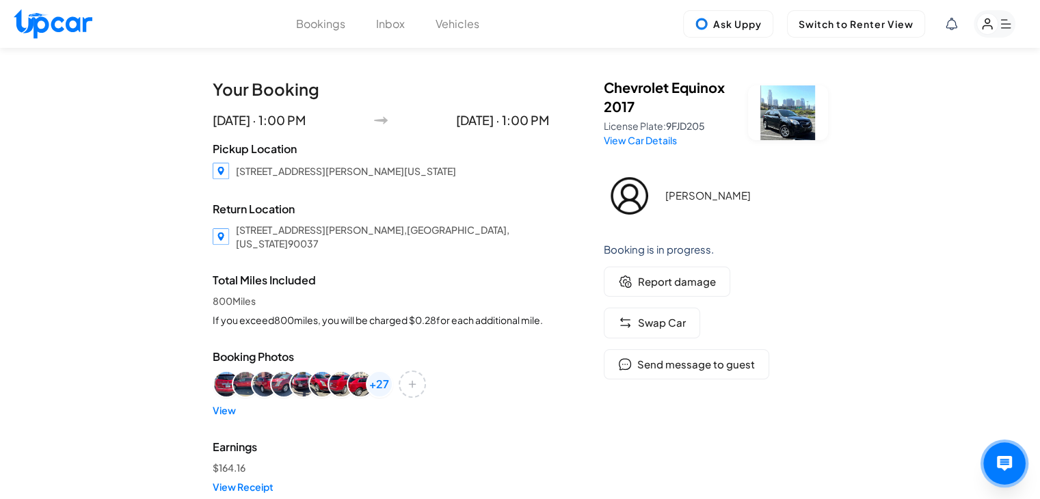
click at [993, 457] on button "Open Host AI Assistant" at bounding box center [1004, 463] width 42 height 42
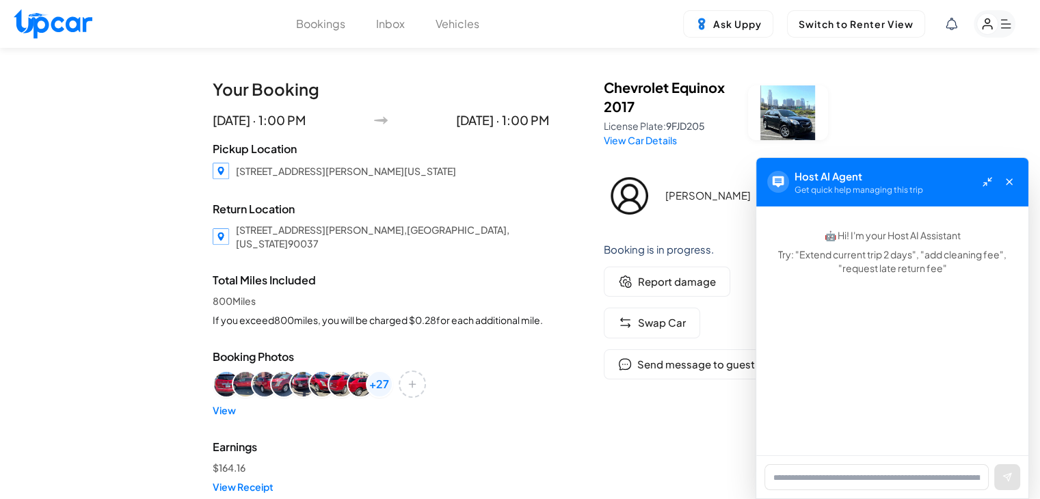
click at [965, 101] on div "Your Booking [DATE] · 1:00 PM [DATE] · 1:00 PM Pickup Location [STREET_ADDRESS]…" at bounding box center [520, 383] width 1040 height 670
click at [986, 95] on div "Your Booking [DATE] · 1:00 PM [DATE] · 1:00 PM Pickup Location [STREET_ADDRESS]…" at bounding box center [520, 383] width 1040 height 670
click at [986, 36] on rect "button" at bounding box center [994, 23] width 42 height 27
click at [33, 18] on img at bounding box center [53, 23] width 79 height 29
select select "********"
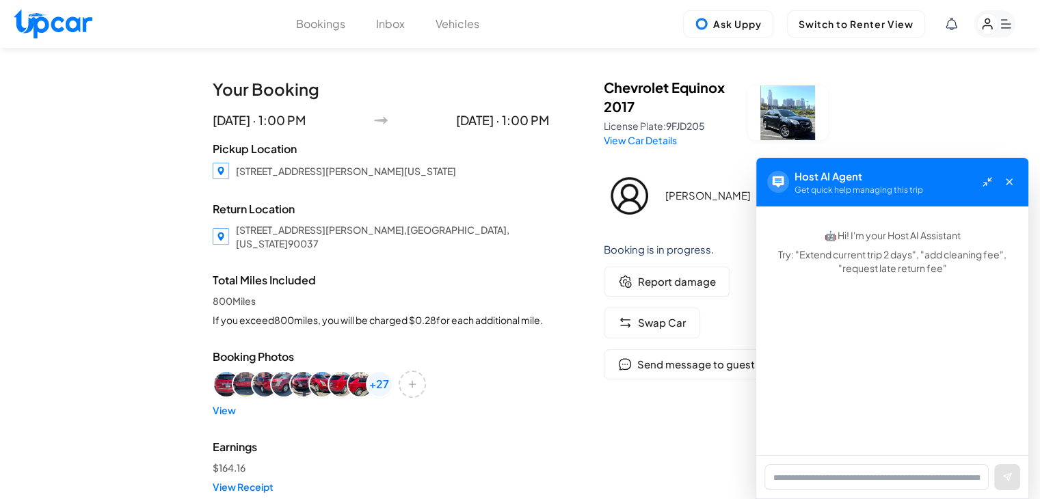
select select "********"
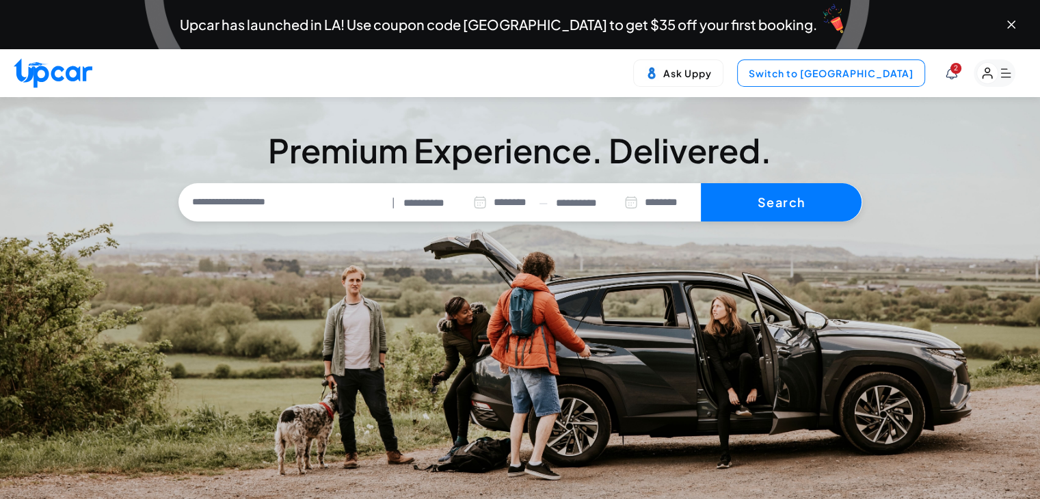
drag, startPoint x: 833, startPoint y: 55, endPoint x: 834, endPoint y: 64, distance: 8.9
click at [833, 56] on div "2 Ask Uppy Switch to Upper View 2" at bounding box center [520, 73] width 1040 height 48
click at [834, 64] on button "Switch to [GEOGRAPHIC_DATA]" at bounding box center [831, 72] width 188 height 27
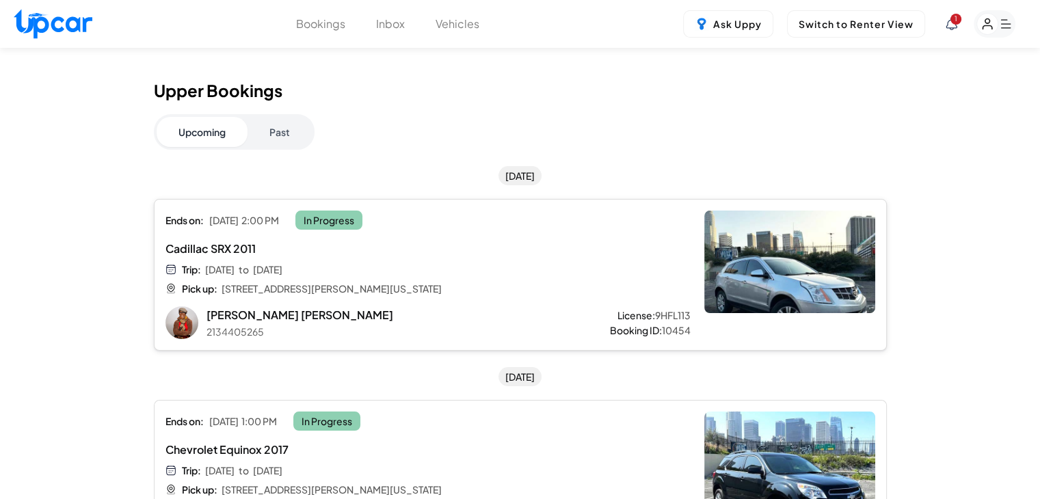
click at [495, 265] on div "Trip: [DATE] to [DATE] Pick up: [STREET_ADDRESS][PERSON_NAME][US_STATE]" at bounding box center [383, 278] width 436 height 33
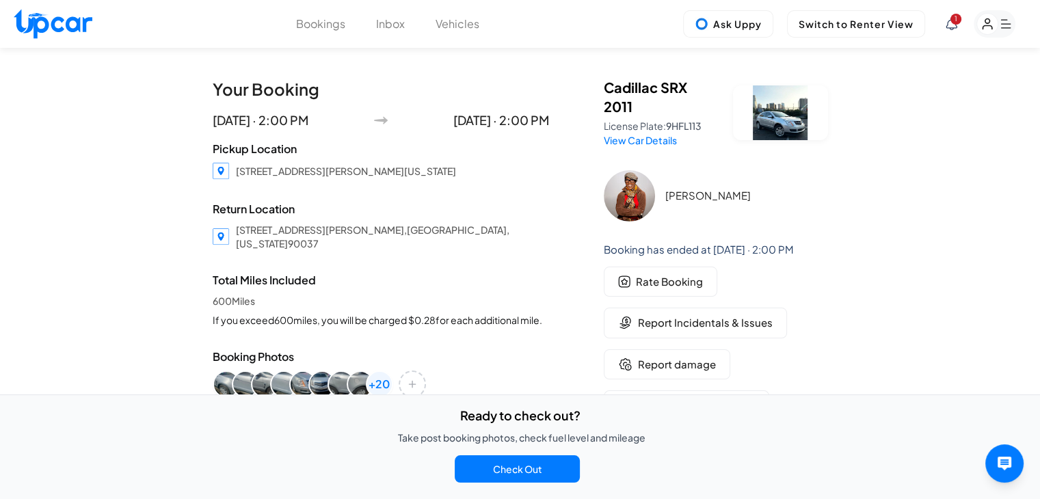
click at [949, 25] on icon at bounding box center [951, 24] width 12 height 12
click at [925, 311] on div at bounding box center [525, 249] width 1050 height 499
click at [441, 20] on button "Vehicles" at bounding box center [457, 24] width 44 height 16
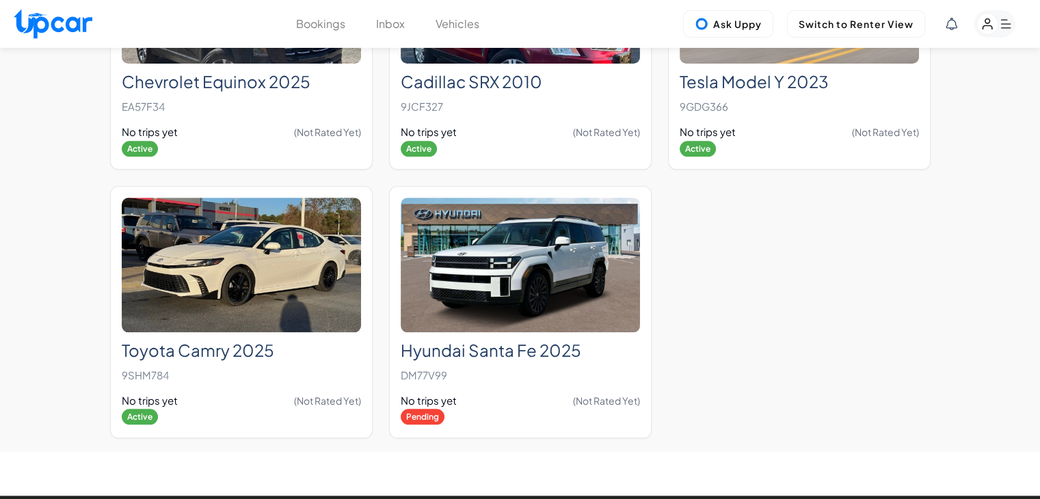
scroll to position [11799, 0]
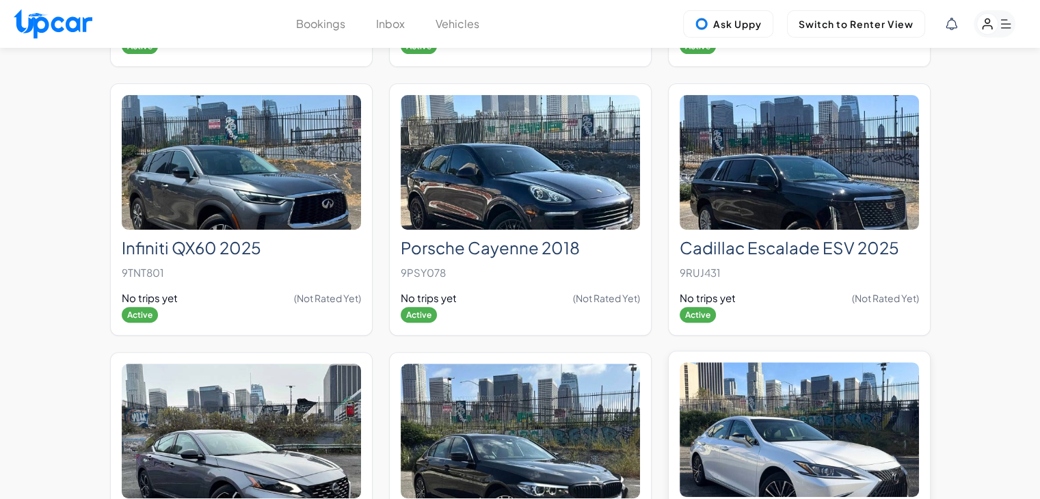
scroll to position [10774, 0]
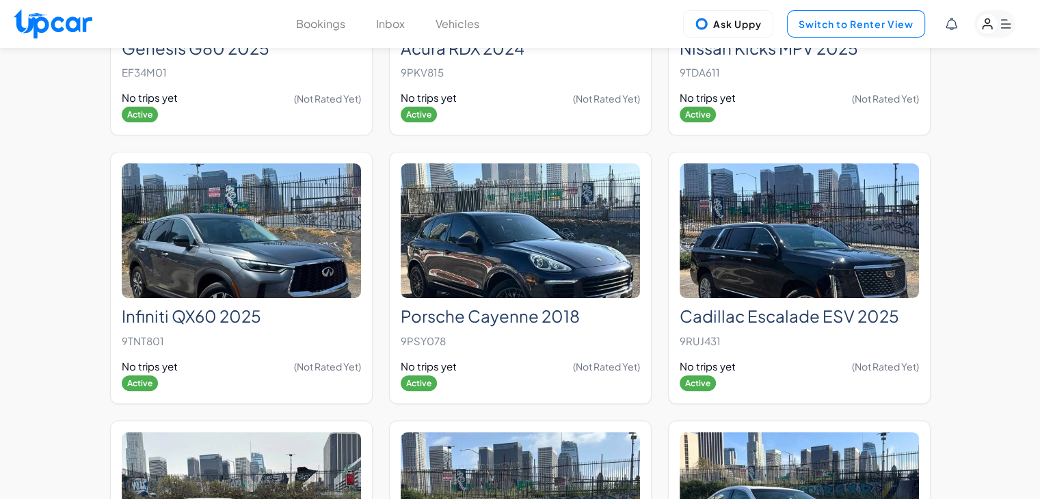
click at [823, 29] on button "Switch to Renter View" at bounding box center [856, 23] width 138 height 27
select select "********"
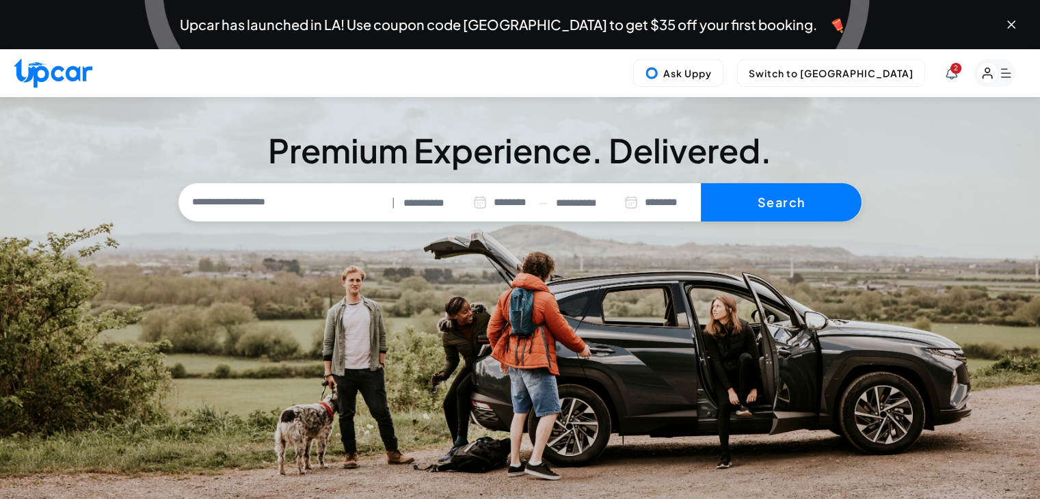
click at [262, 202] on input "text" at bounding box center [284, 202] width 205 height 29
click at [256, 229] on li "Current Location" at bounding box center [254, 234] width 105 height 16
type input "**********"
click at [812, 196] on button "Search" at bounding box center [781, 202] width 161 height 38
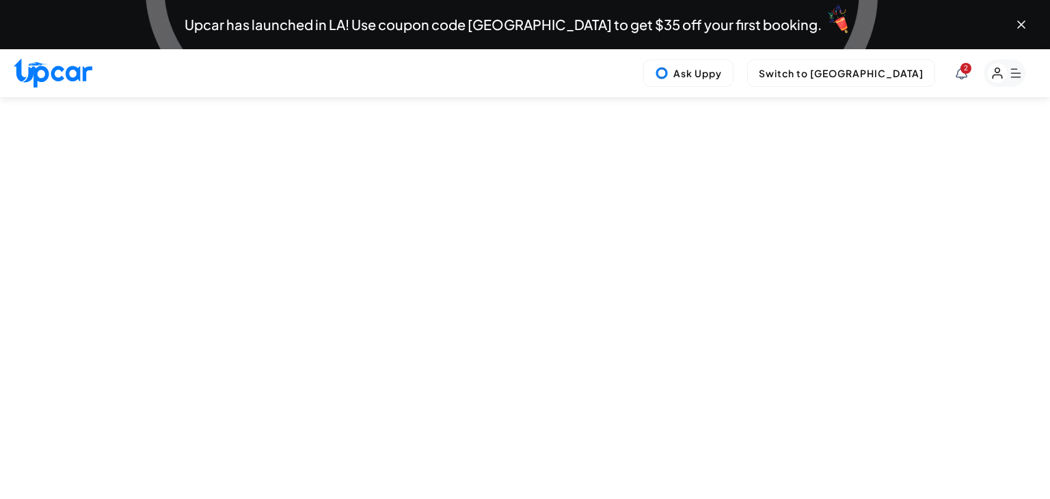
select select "********"
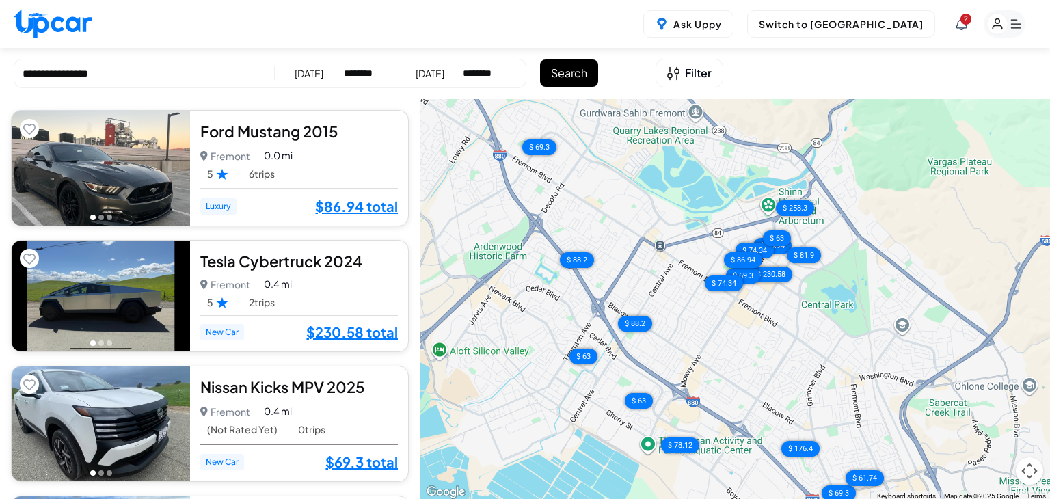
click at [117, 74] on input "**********" at bounding box center [144, 74] width 243 height 16
drag, startPoint x: 117, startPoint y: 74, endPoint x: 32, endPoint y: 73, distance: 84.8
click at [32, 73] on input "**********" at bounding box center [144, 74] width 243 height 16
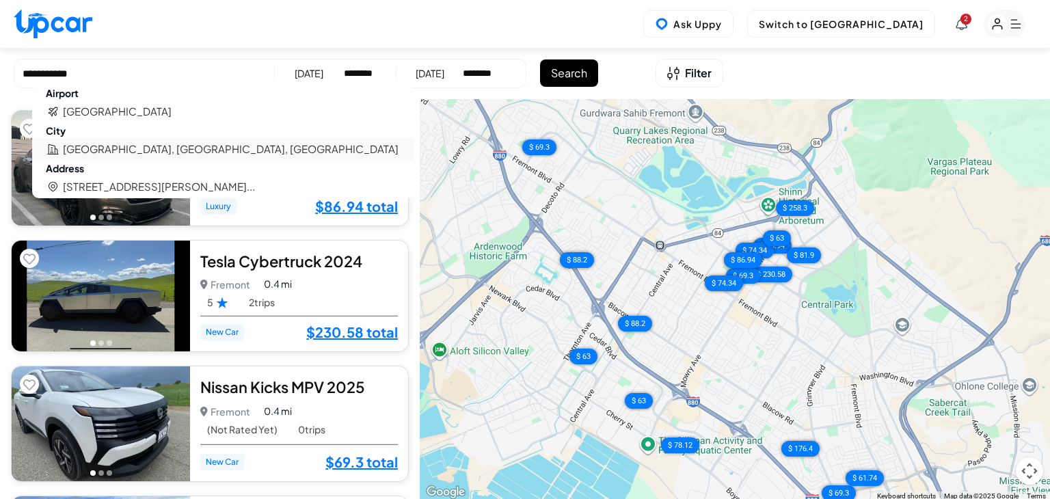
click at [100, 149] on li "[GEOGRAPHIC_DATA], [GEOGRAPHIC_DATA], [GEOGRAPHIC_DATA]" at bounding box center [231, 149] width 336 height 16
type input "**********"
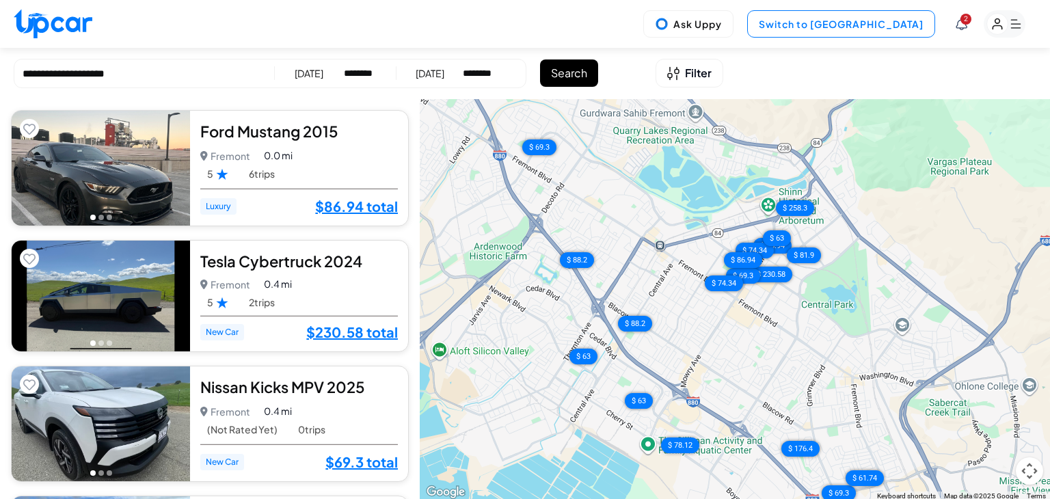
click at [850, 24] on button "Switch to [GEOGRAPHIC_DATA]" at bounding box center [841, 23] width 188 height 27
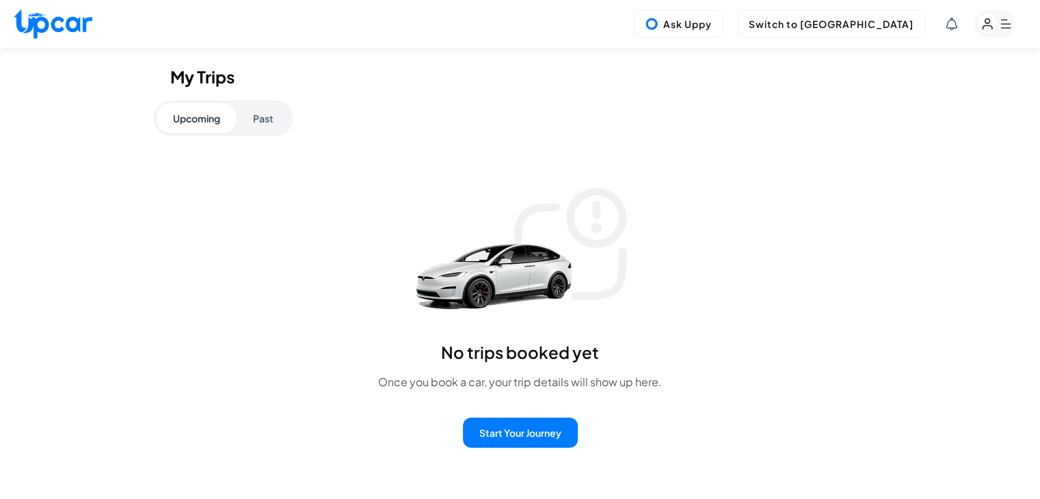
click at [951, 25] on icon at bounding box center [951, 24] width 12 height 12
click at [886, 23] on div at bounding box center [520, 249] width 1040 height 499
click at [863, 25] on button "Switch to [GEOGRAPHIC_DATA]" at bounding box center [831, 23] width 188 height 27
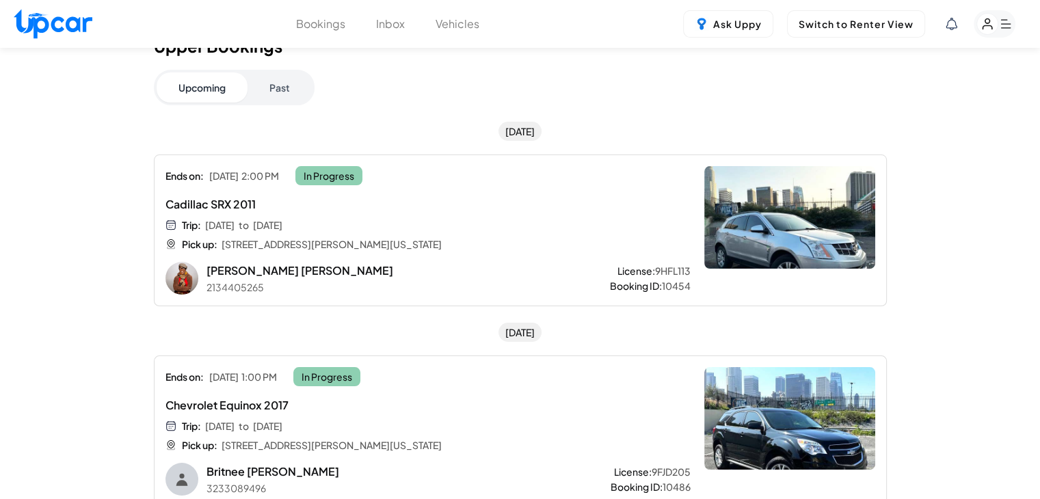
scroll to position [68, 0]
